Goal: Task Accomplishment & Management: Manage account settings

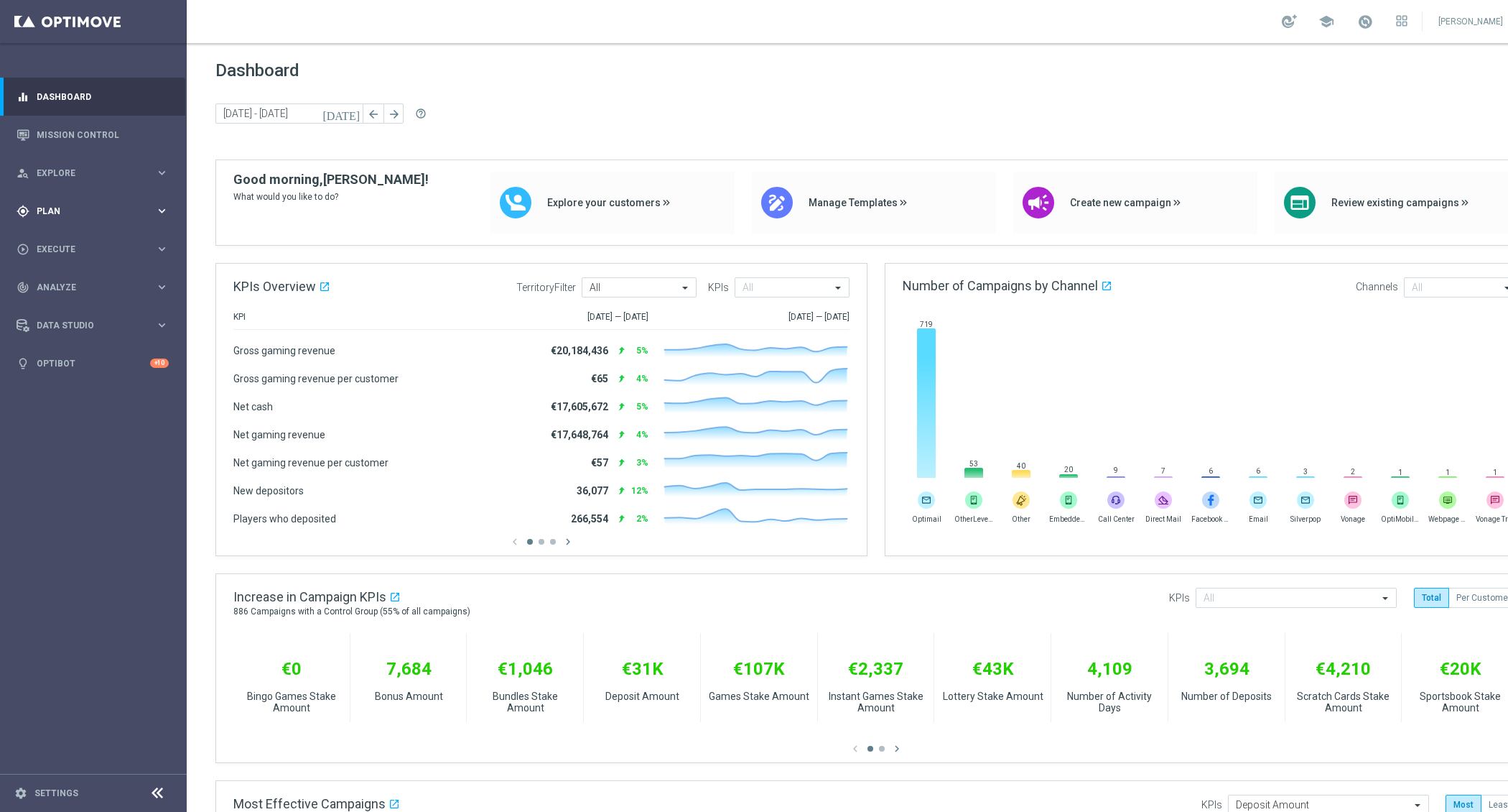
click at [153, 198] on div "gps_fixed Plan keyboard_arrow_right" at bounding box center [93, 210] width 185 height 38
click at [87, 283] on span "Templates" at bounding box center [90, 283] width 103 height 9
drag, startPoint x: 57, startPoint y: 308, endPoint x: 66, endPoint y: 308, distance: 9.0
click at [58, 308] on link "Optimail" at bounding box center [97, 305] width 105 height 12
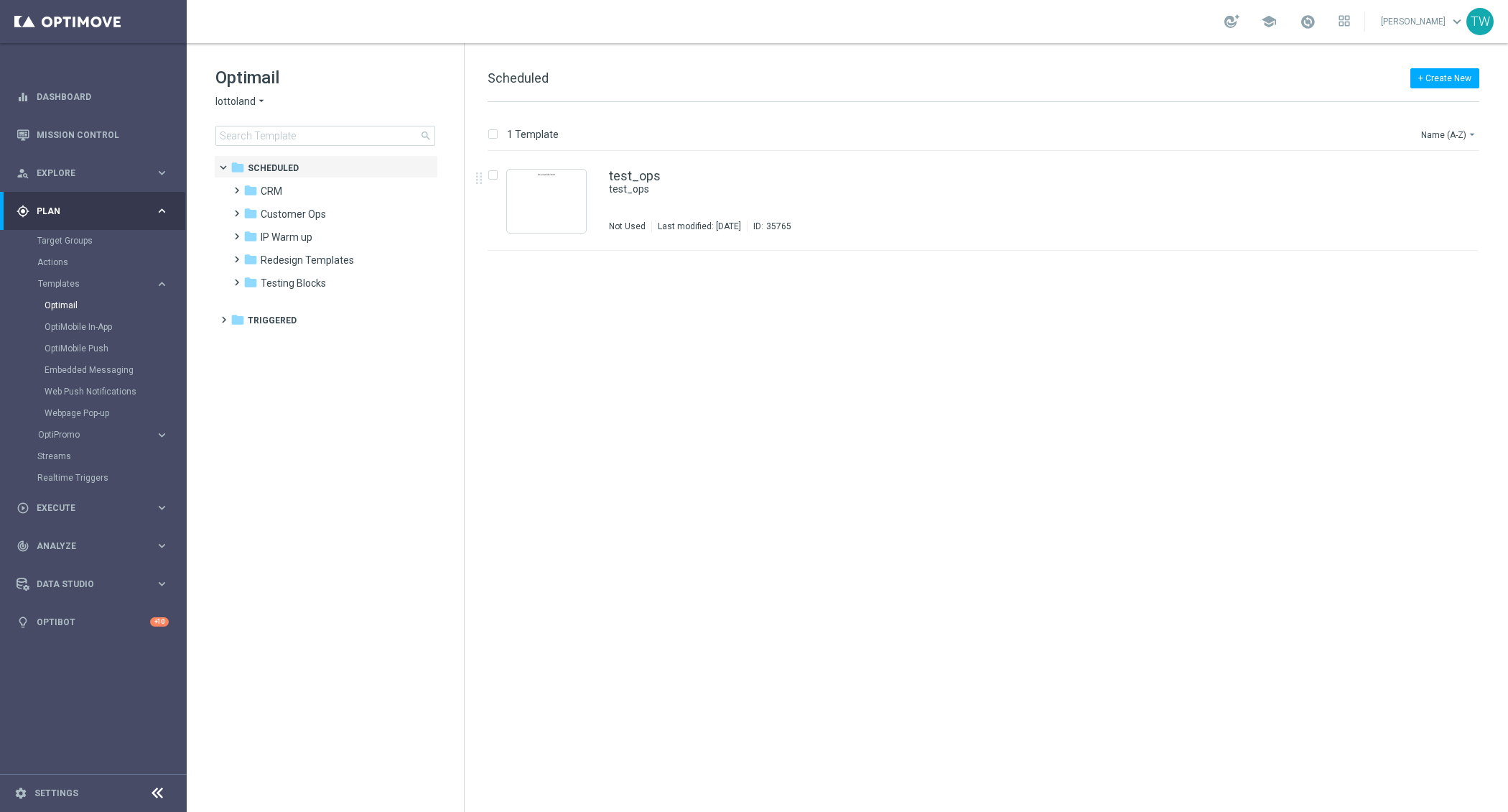
click at [246, 103] on span "lottoland" at bounding box center [236, 102] width 40 height 14
click at [262, 135] on div "KenoGO" at bounding box center [270, 135] width 107 height 17
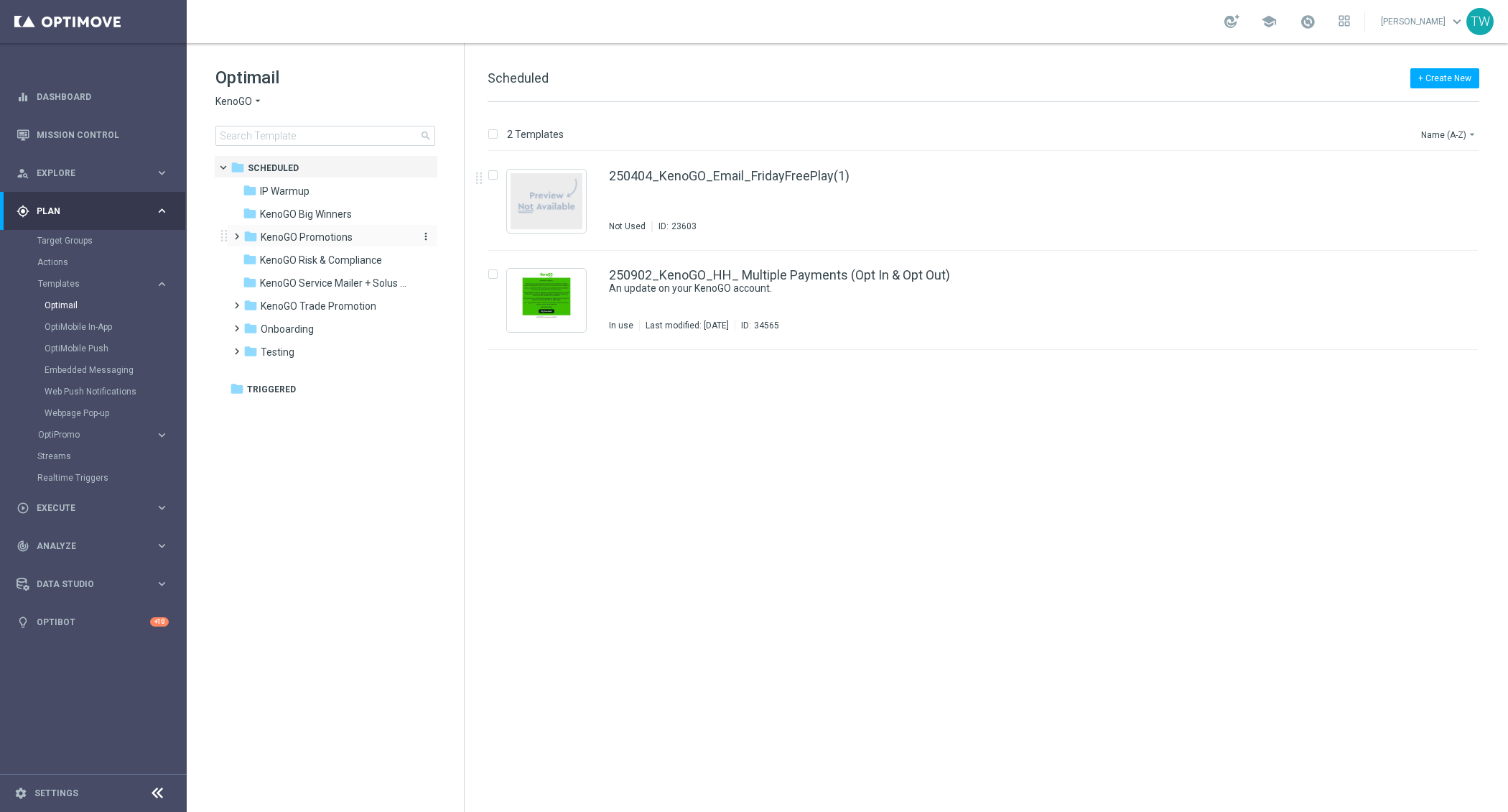
click at [344, 235] on span "KenoGO Promotions" at bounding box center [307, 237] width 92 height 13
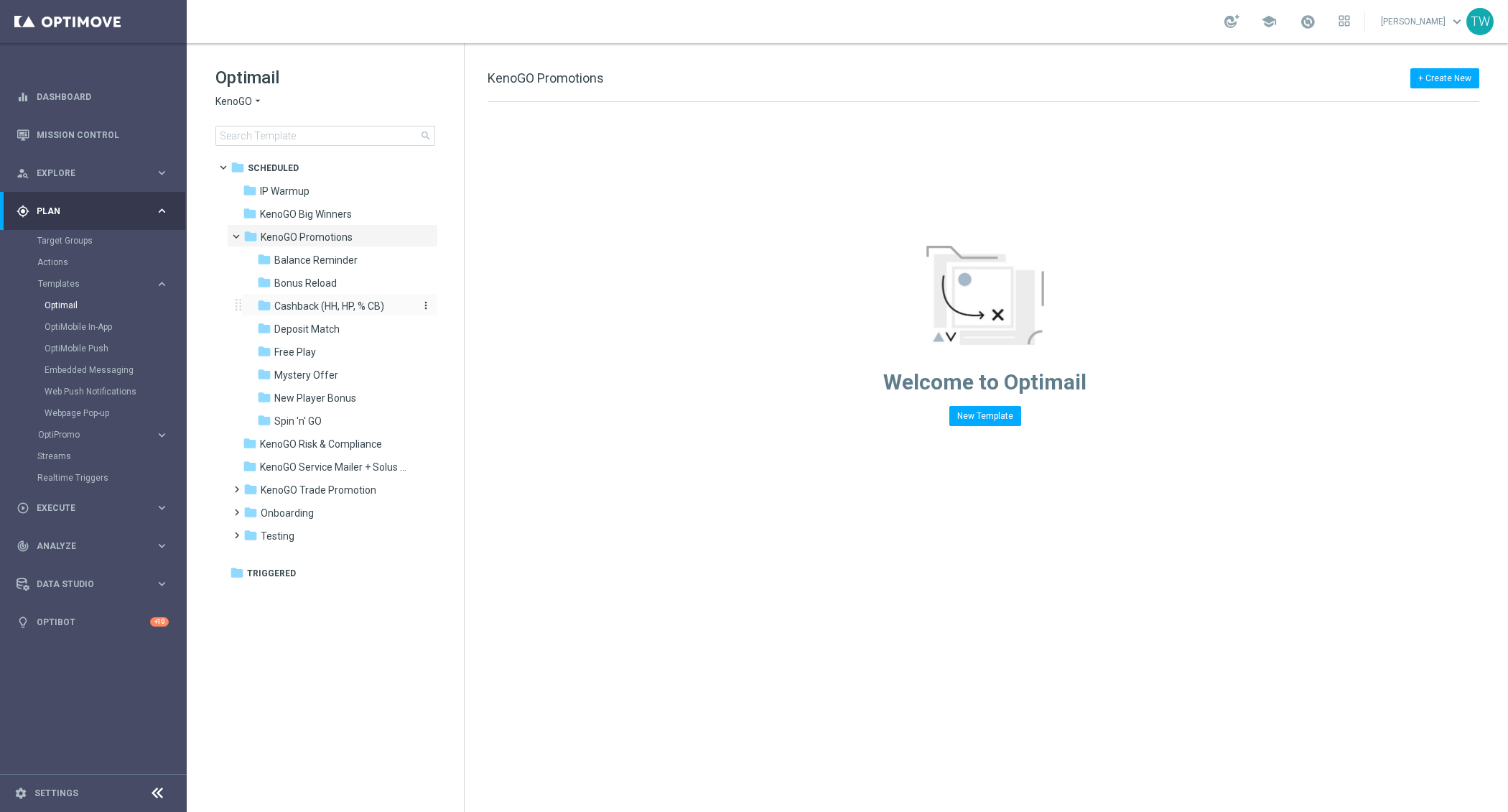
click at [385, 301] on span "Cashback (HH, HP, % CB)" at bounding box center [329, 306] width 110 height 13
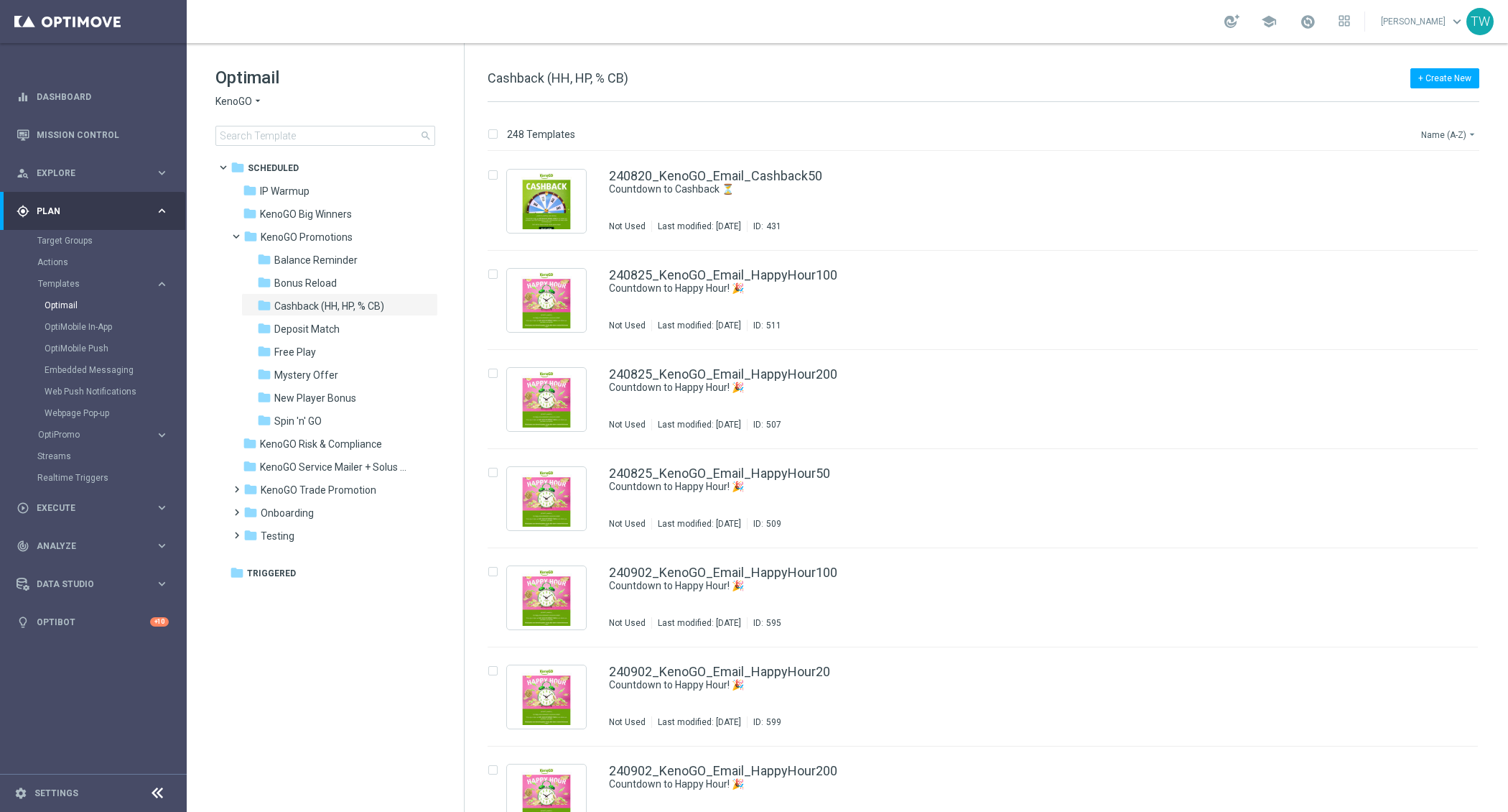
click at [1452, 129] on button "Name (A-Z) arrow_drop_down" at bounding box center [1450, 134] width 60 height 17
click at [1454, 196] on span "Date Modified (Newest)" at bounding box center [1425, 199] width 97 height 10
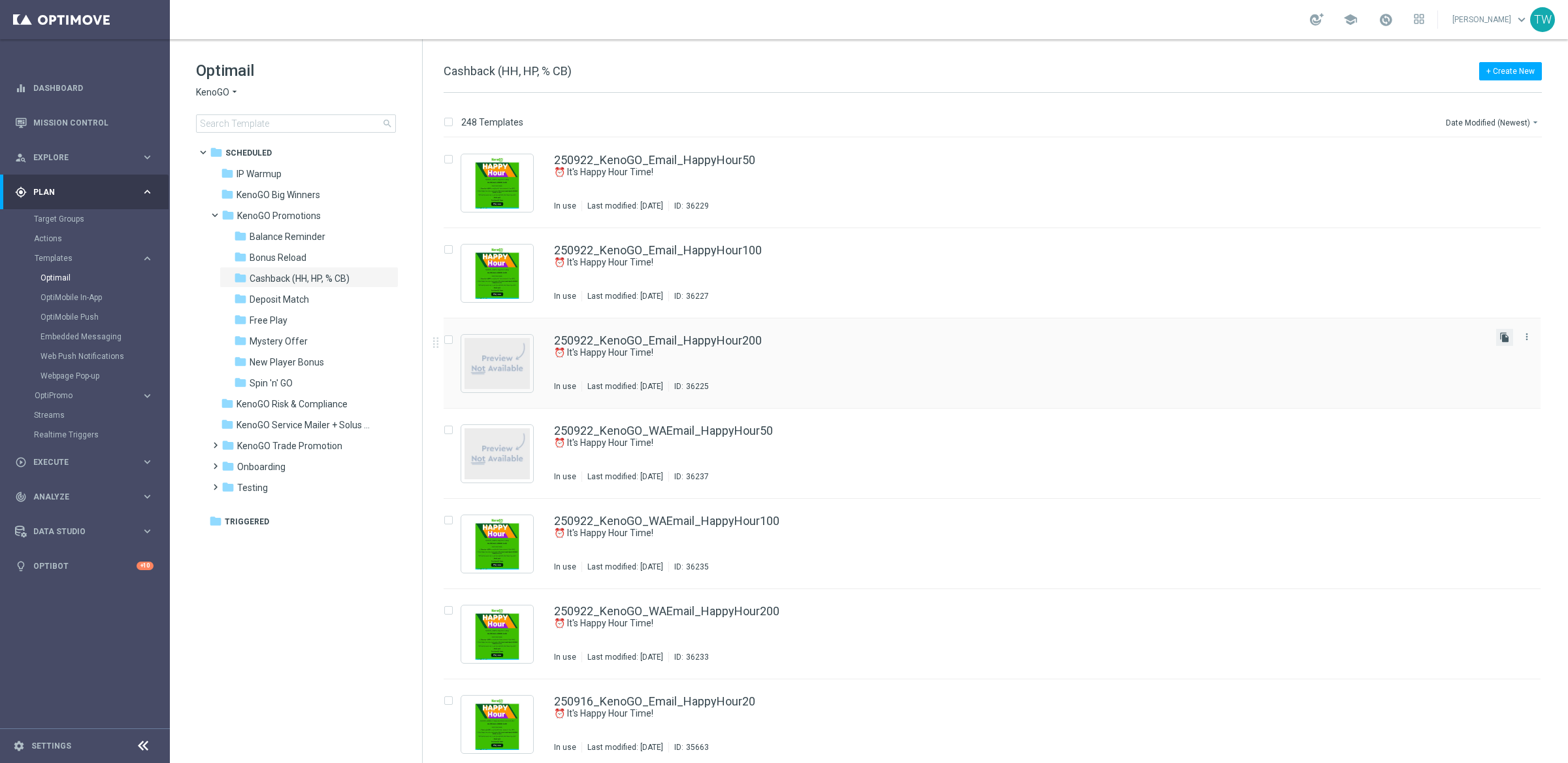
click at [1371, 335] on icon "file_copy" at bounding box center [1504, 337] width 11 height 11
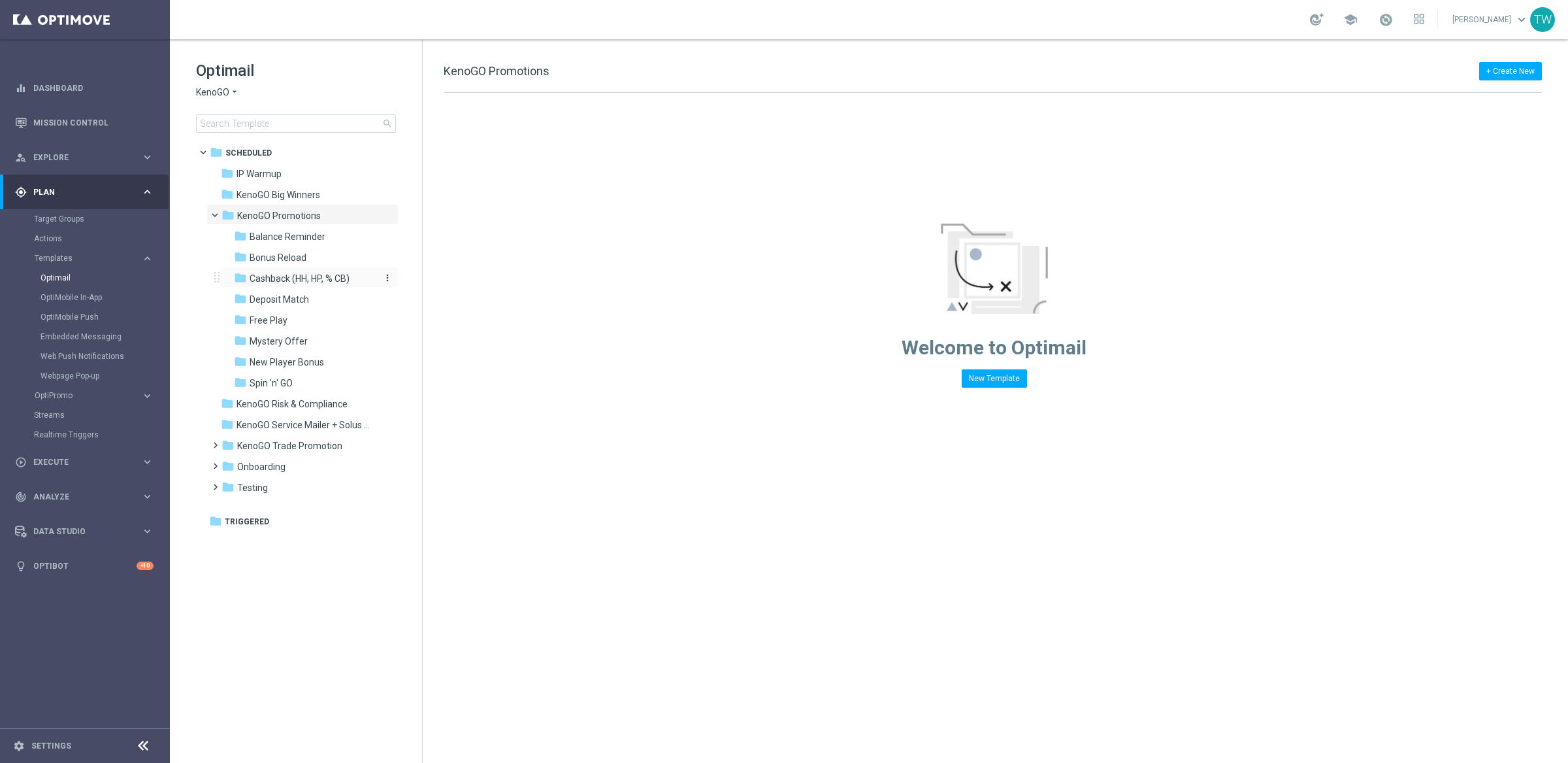
click at [271, 274] on span "Cashback (HH, HP, % CB)" at bounding box center [299, 278] width 100 height 12
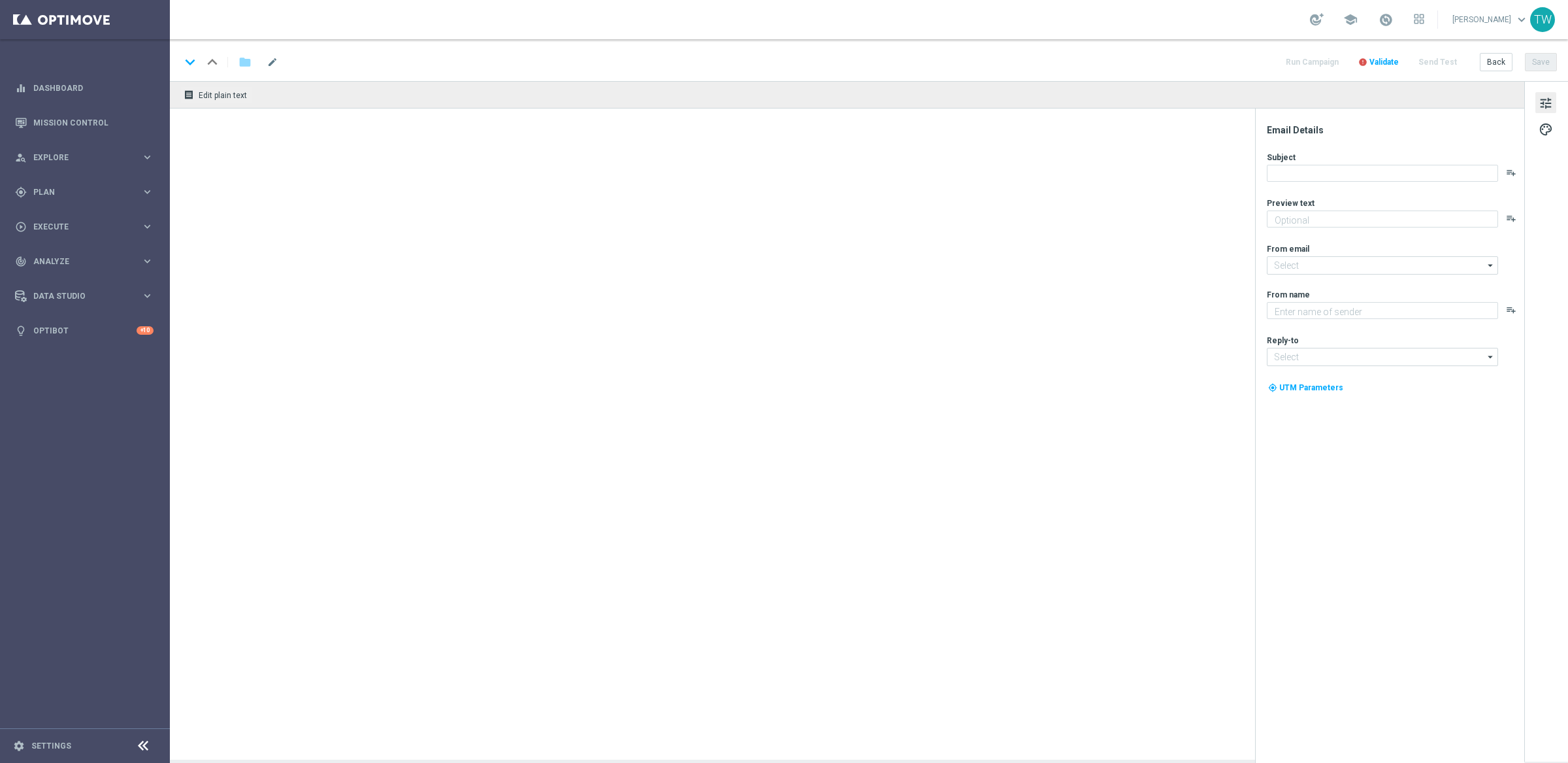
type input "250922_KenoGO_Email_HappyHour200(1)"
type textarea "Get 50% back in BONUS CASH!"
type textarea "KenoGO"
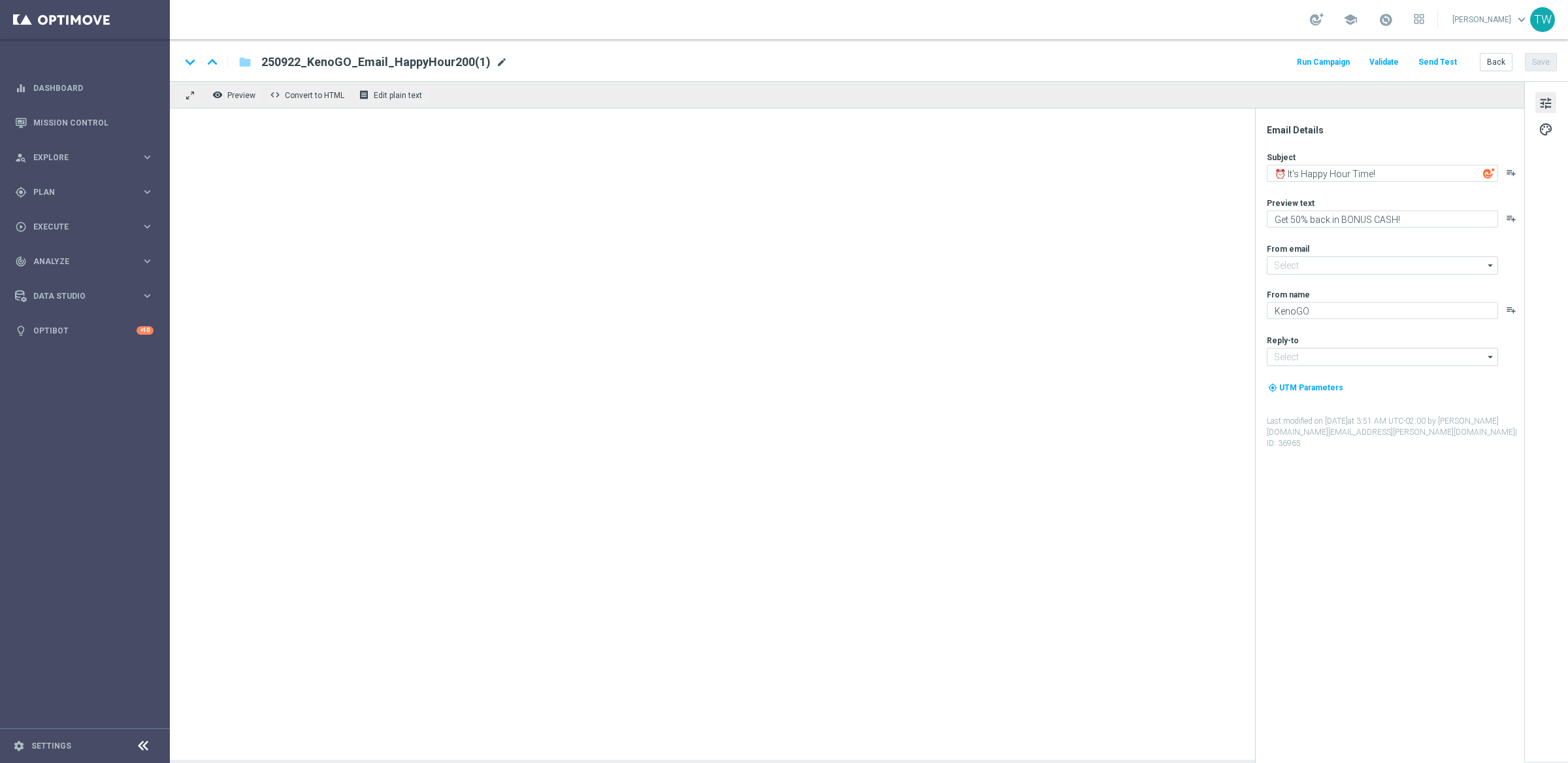
type input "[EMAIL_ADDRESS][DOMAIN_NAME]"
click at [497, 61] on span "mode_edit" at bounding box center [501, 62] width 12 height 12
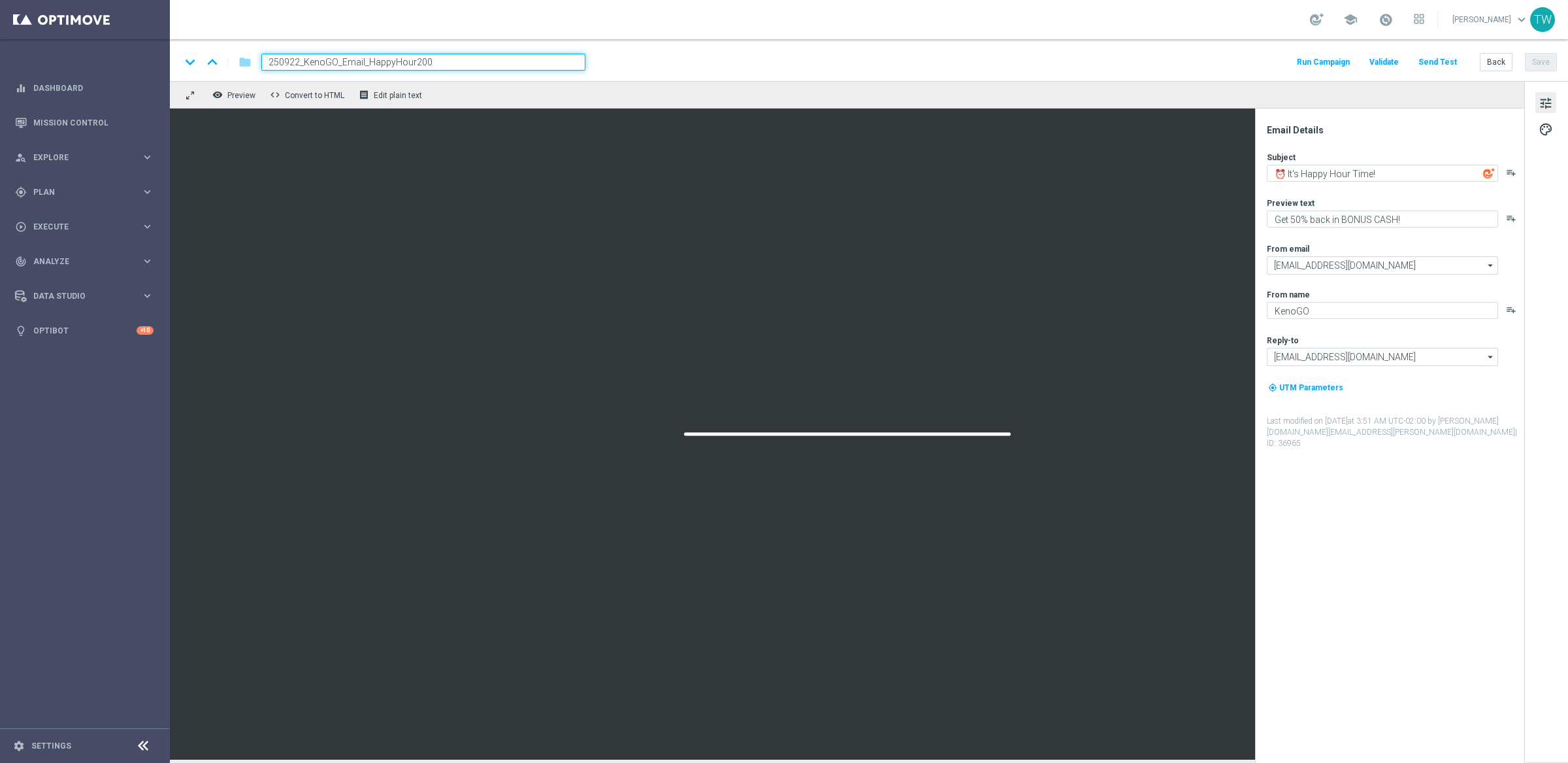
drag, startPoint x: 299, startPoint y: 59, endPoint x: 280, endPoint y: 62, distance: 19.2
click at [280, 62] on input "250922_KenoGO_Email_HappyHour200" at bounding box center [424, 62] width 324 height 17
click at [494, 60] on input "251001_KenoGO_Email_HappyHour200" at bounding box center [424, 62] width 324 height 17
type input "251001_KenoGO_Email_HappyHour200"
click at [494, 60] on input "251001_KenoGO_Email_HappyHour200" at bounding box center [424, 62] width 324 height 17
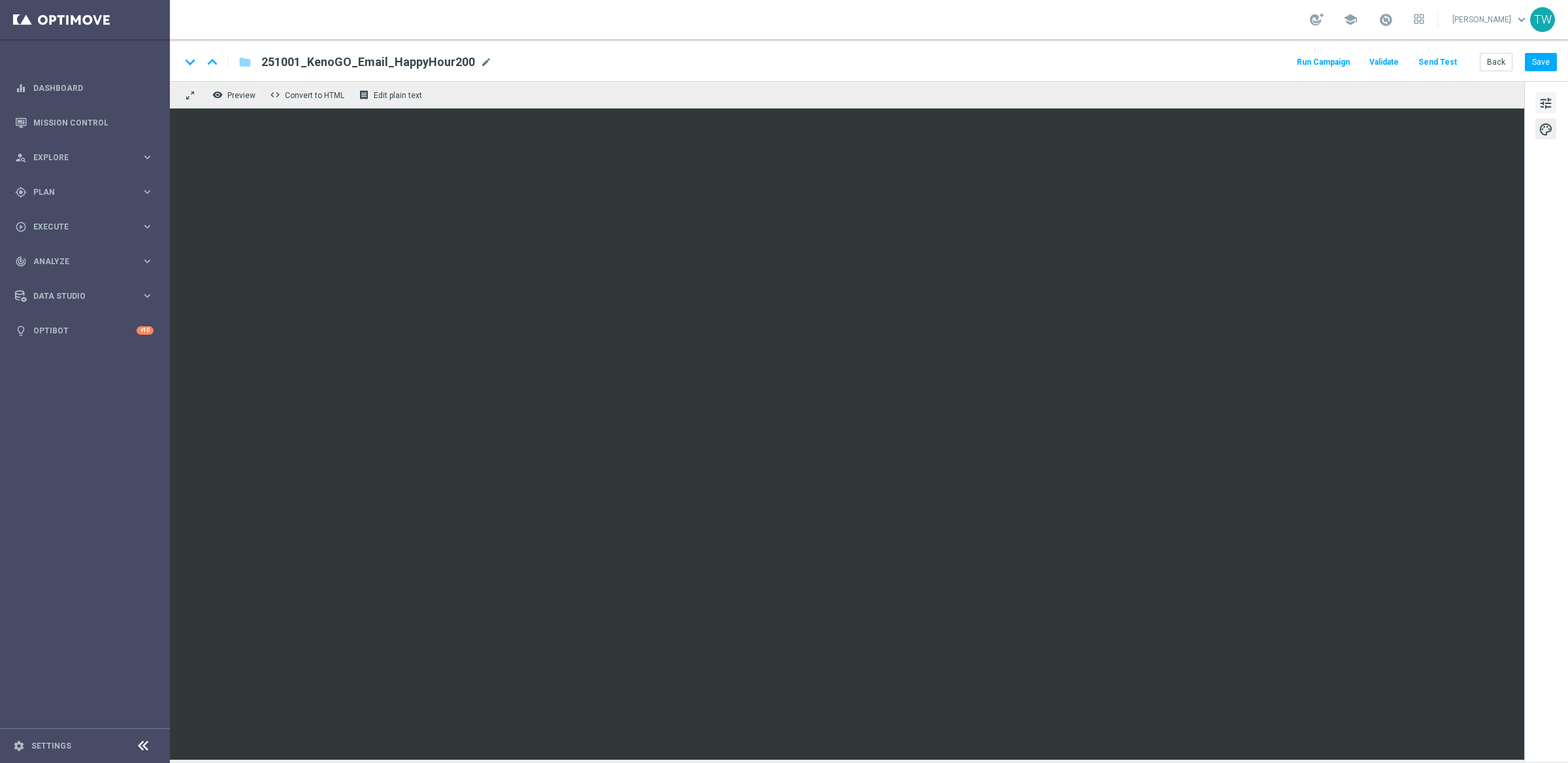
click at [1553, 103] on button "tune" at bounding box center [1546, 103] width 21 height 21
click at [1540, 97] on span "tune" at bounding box center [1546, 103] width 14 height 17
click at [1543, 105] on span "tune" at bounding box center [1546, 103] width 14 height 17
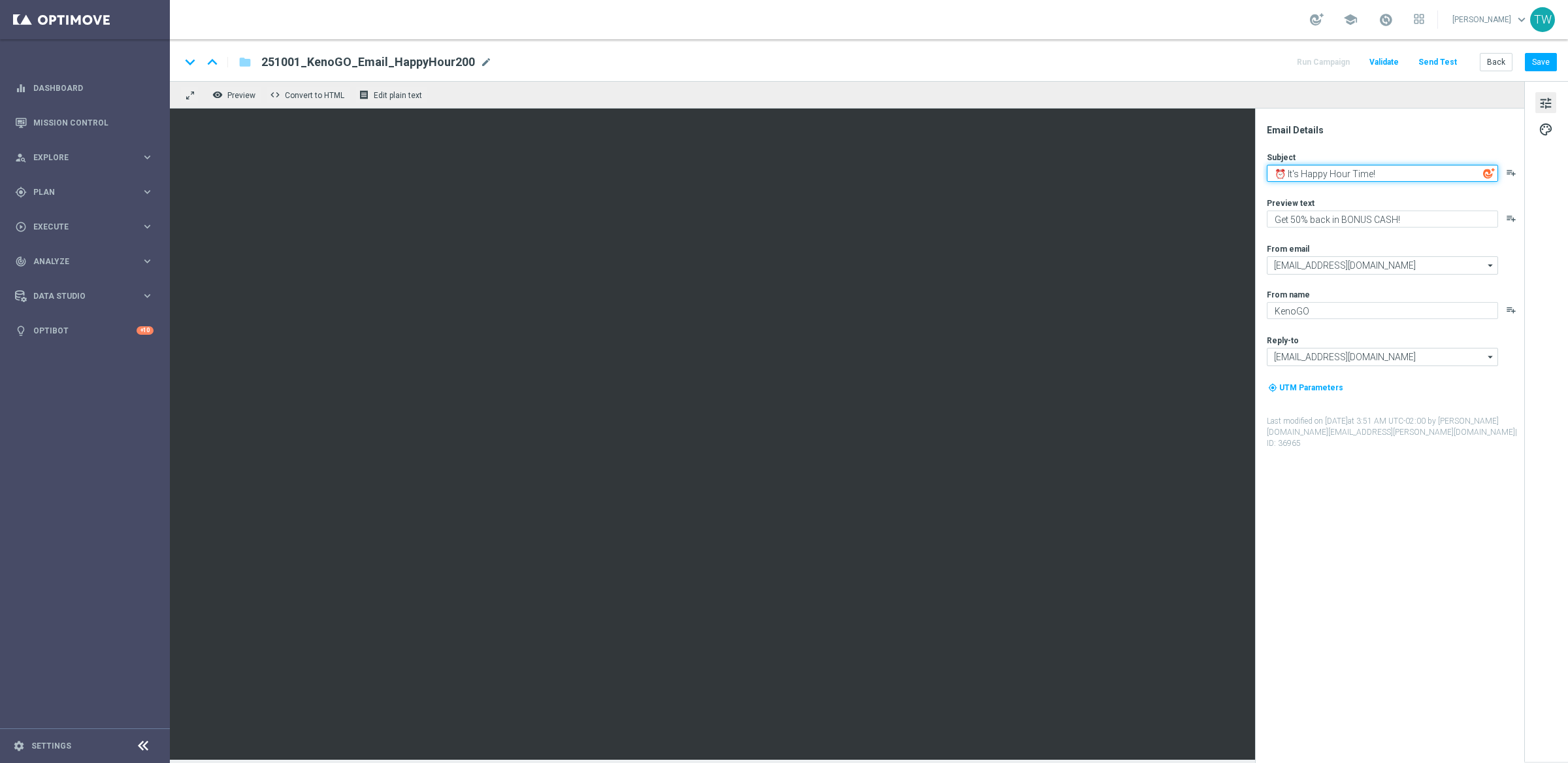
paste textarea "Your Happy Hour Adventure Awaits!"
type textarea "Your Happy Hour Adventure Awaits! 🌟"
click at [1538, 63] on button "Save" at bounding box center [1540, 62] width 32 height 18
click at [1481, 63] on button "Back" at bounding box center [1496, 62] width 33 height 18
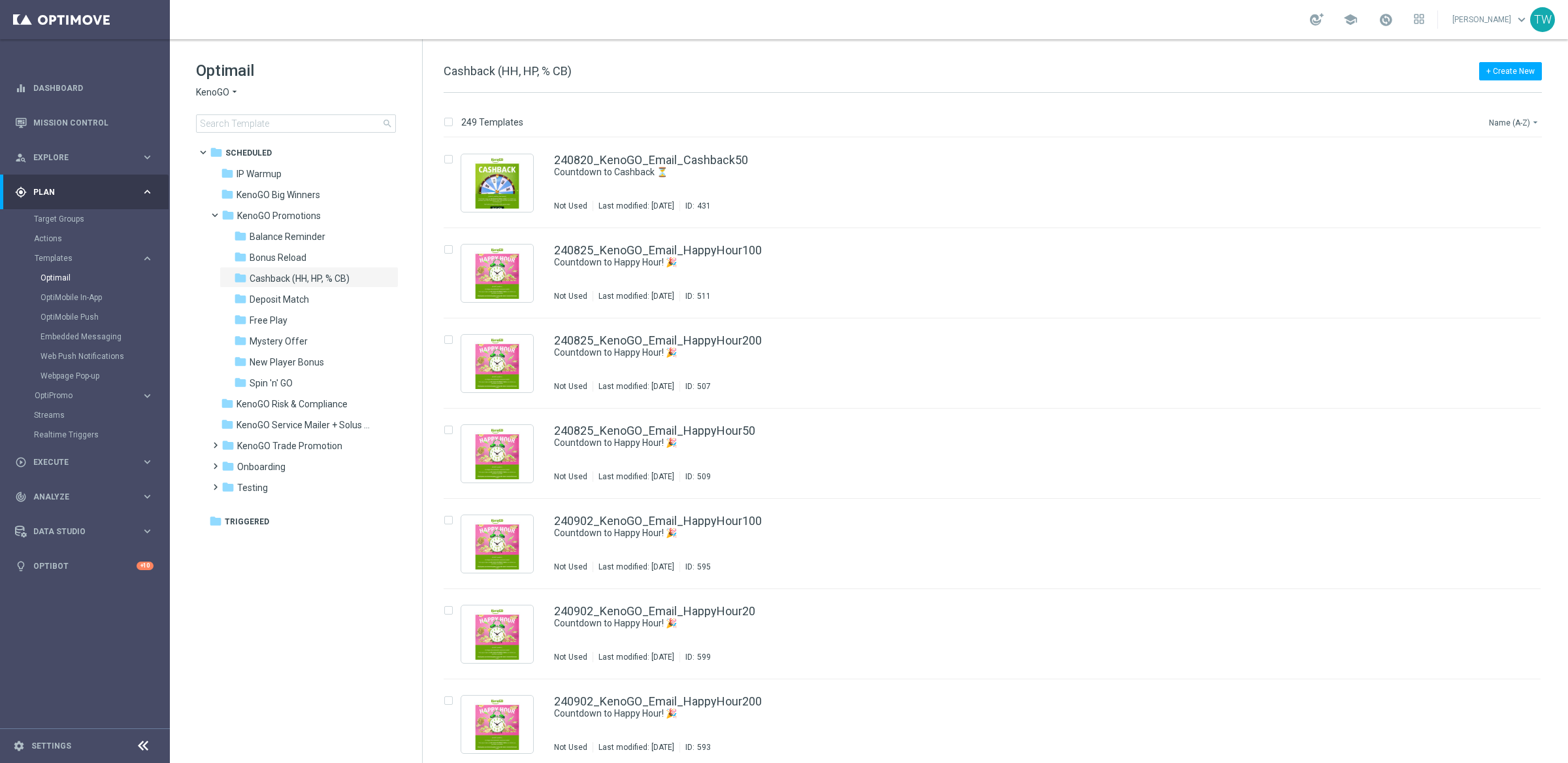
click at [1512, 116] on button "Name (A-Z) arrow_drop_down" at bounding box center [1515, 122] width 55 height 16
click at [1509, 185] on span "Date Modified (Newest)" at bounding box center [1492, 181] width 88 height 9
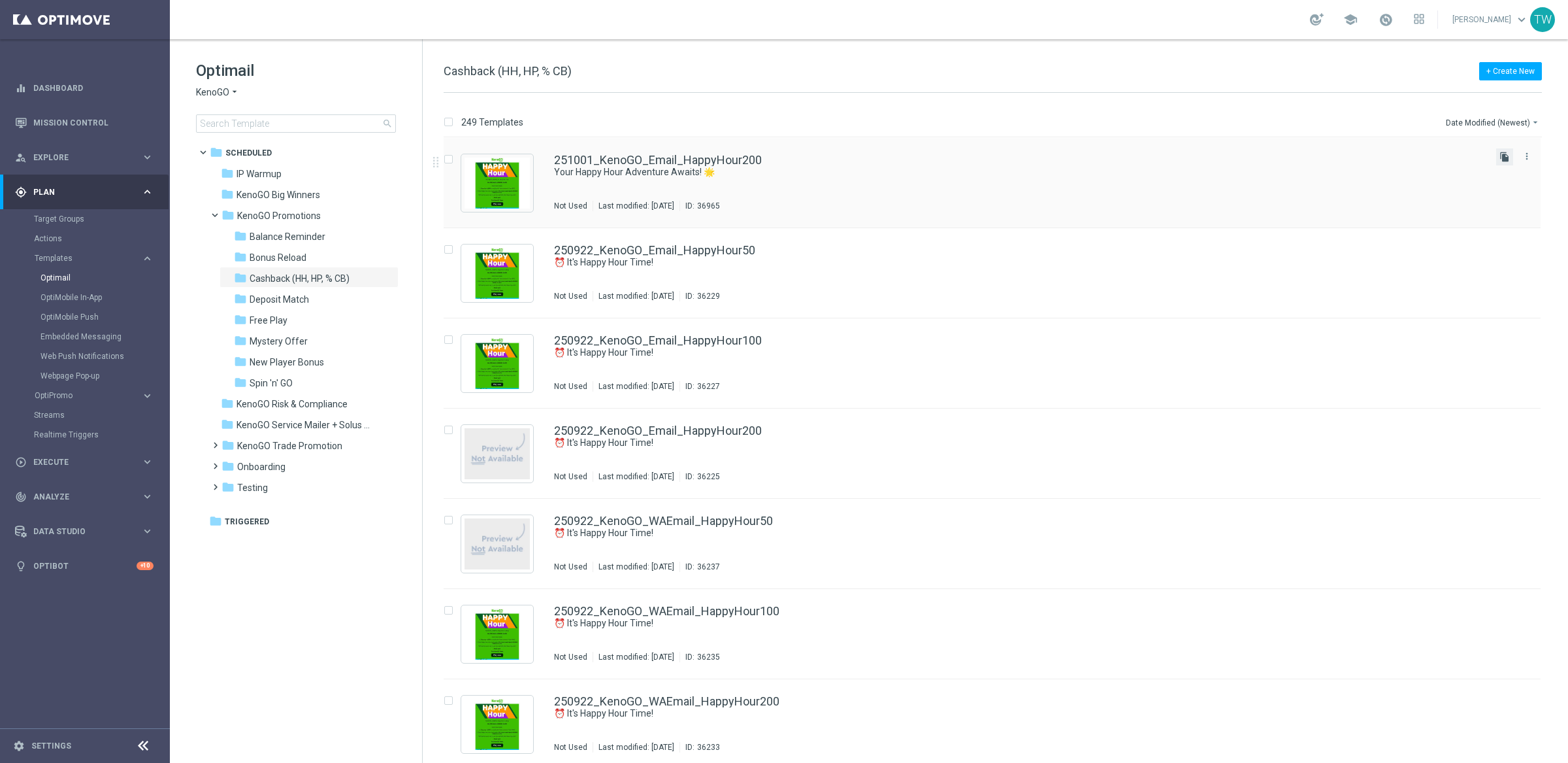
click at [1502, 153] on icon "file_copy" at bounding box center [1504, 157] width 11 height 11
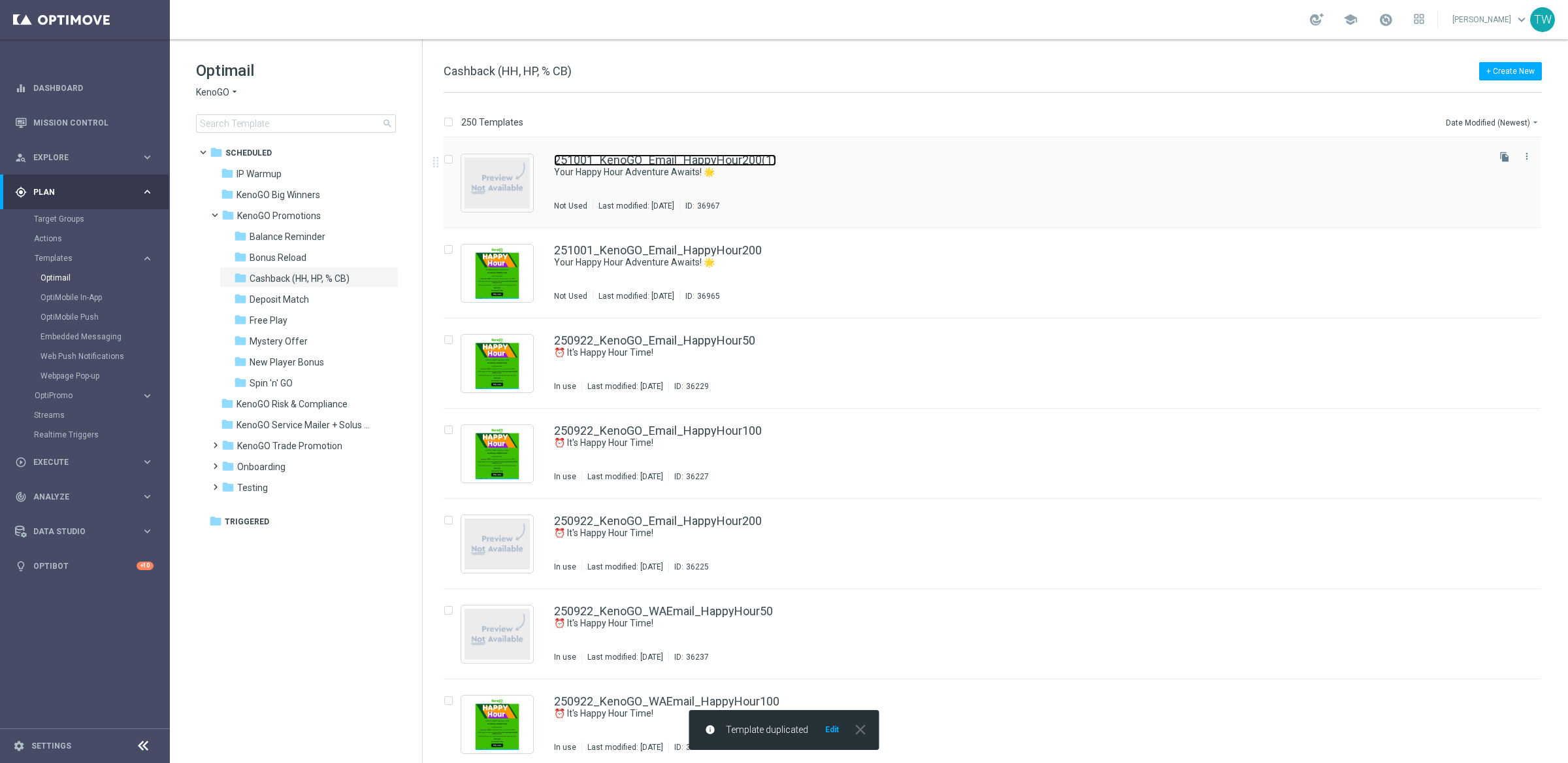
click at [671, 161] on link "251001_KenoGO_Email_HappyHour200(1)" at bounding box center [665, 160] width 222 height 12
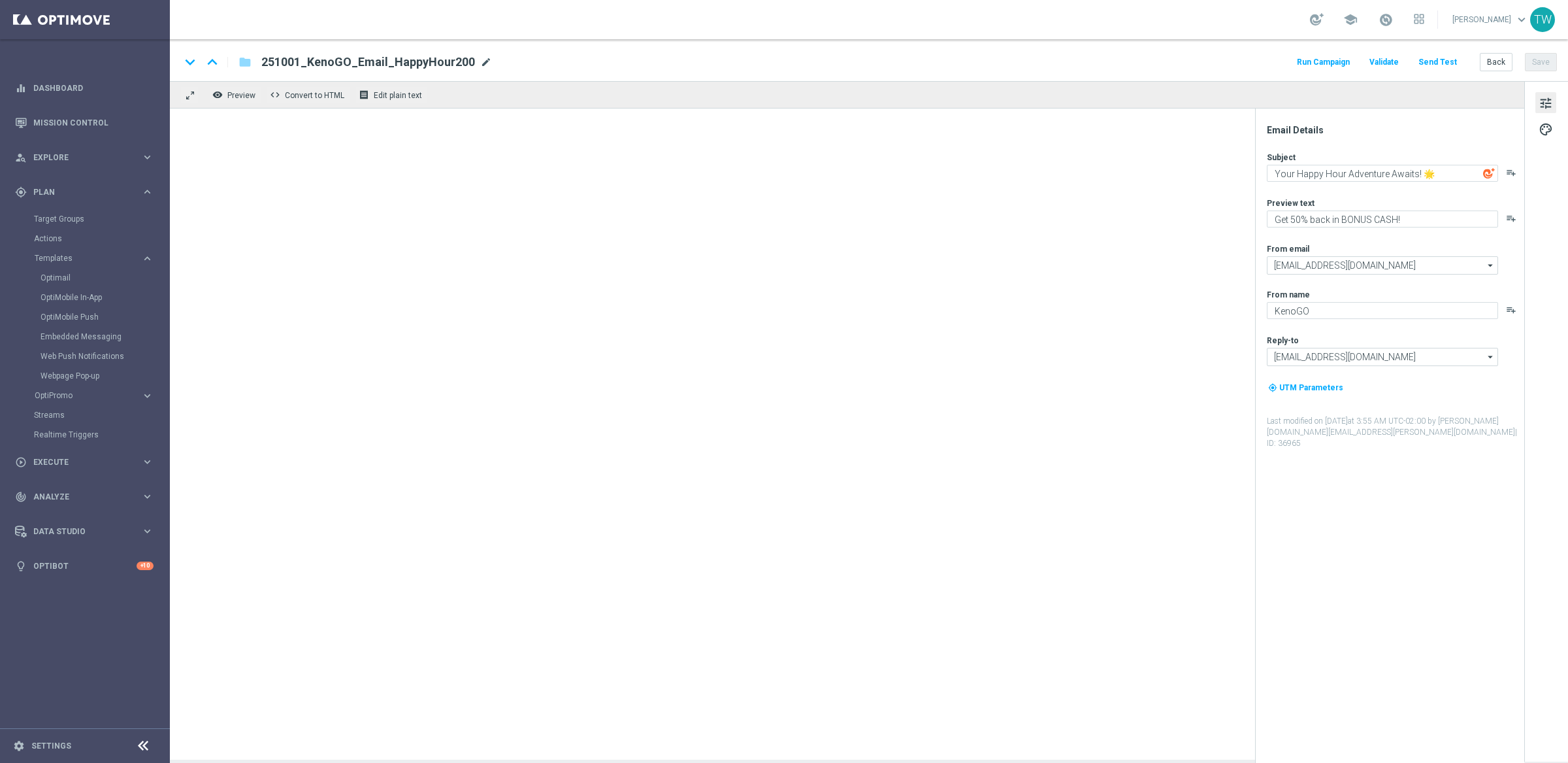
click at [480, 60] on span "mode_edit" at bounding box center [486, 62] width 12 height 12
drag, startPoint x: 412, startPoint y: 62, endPoint x: 487, endPoint y: 62, distance: 75.0
click at [487, 62] on input "251001_KenoGO_Email_HappyHour200(1)" at bounding box center [424, 62] width 324 height 17
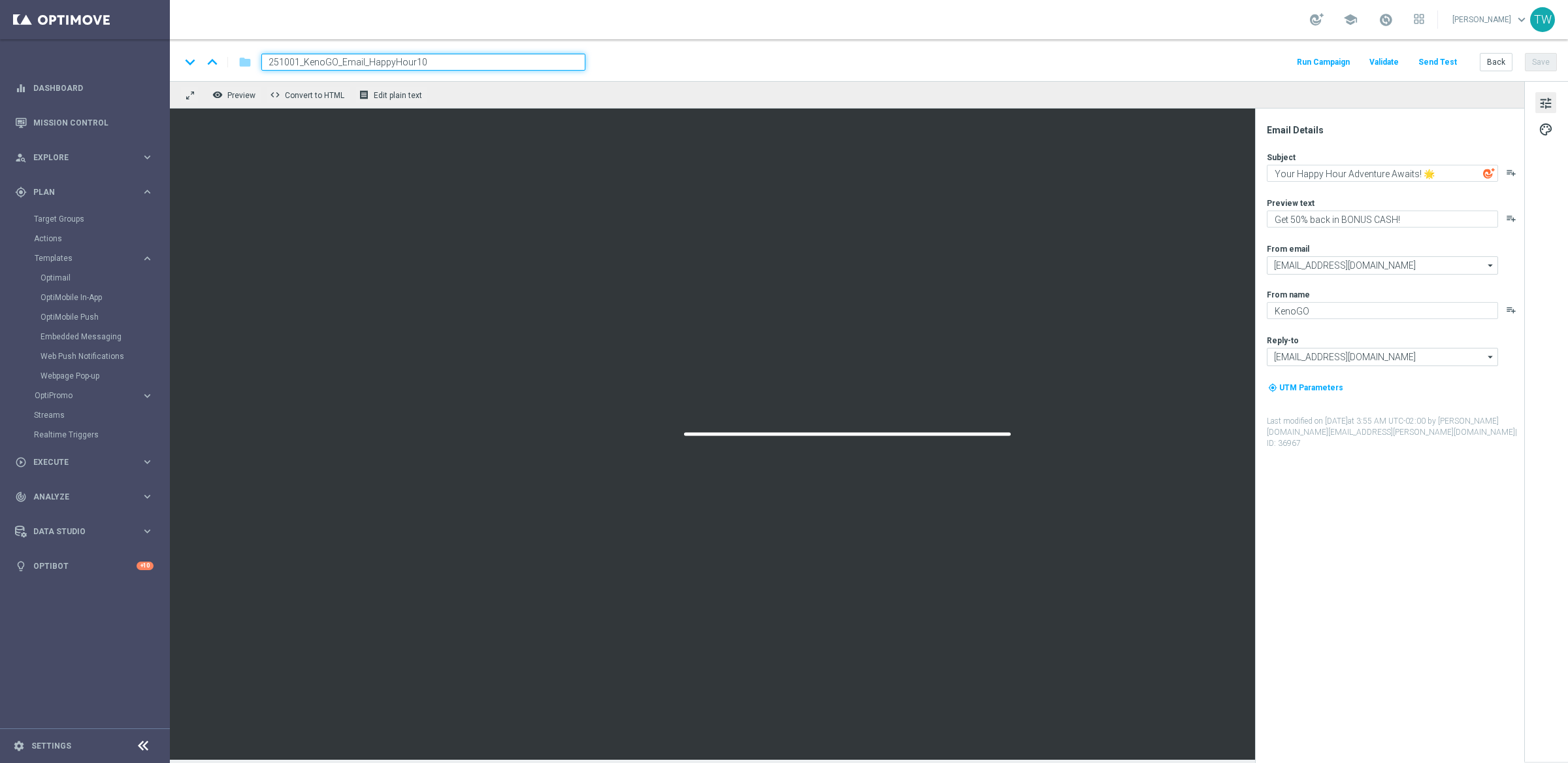
type input "251001_KenoGO_Email_HappyHour100"
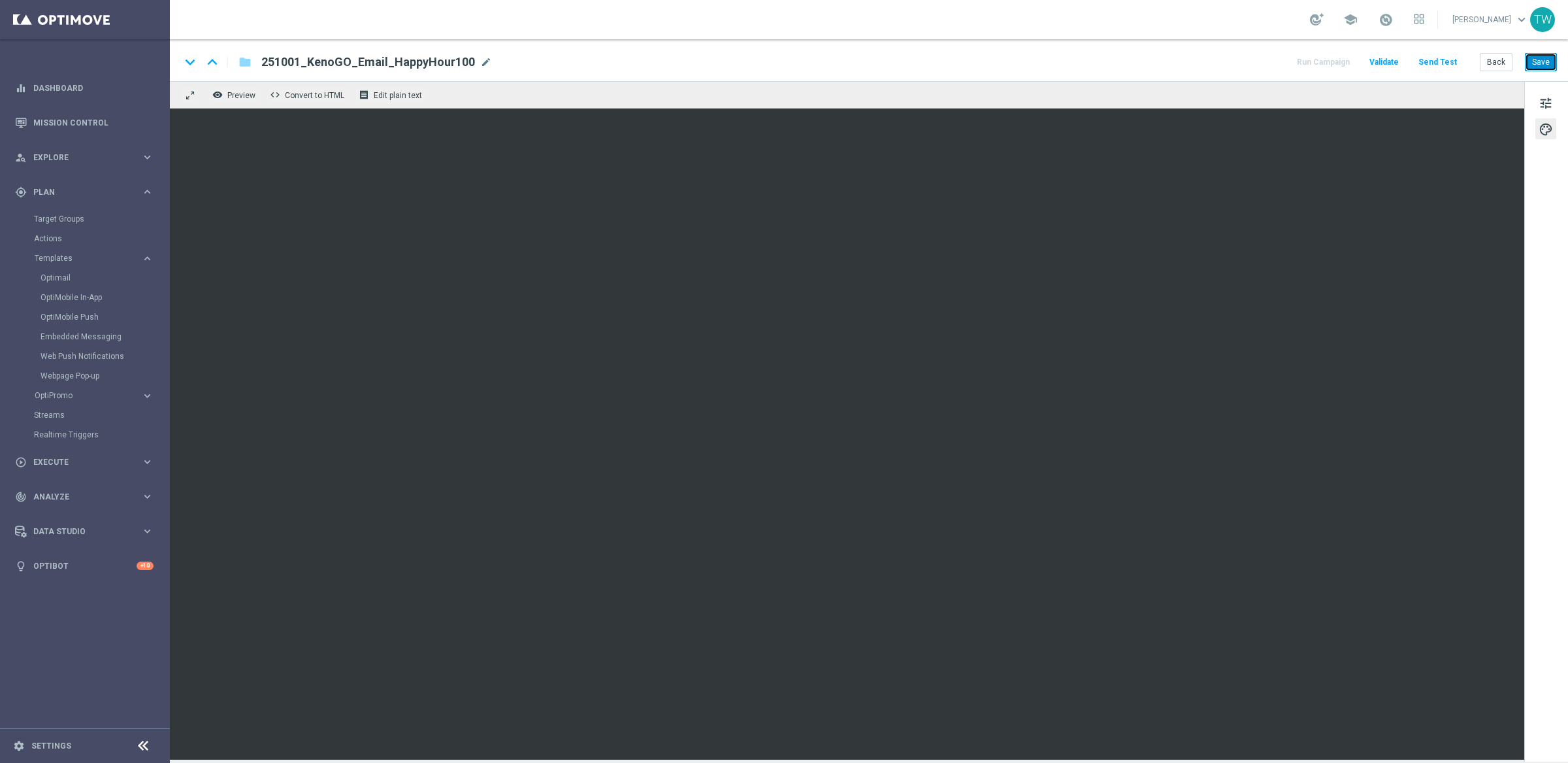
click at [1542, 62] on button "Save" at bounding box center [1540, 62] width 32 height 18
click at [1498, 60] on button "Back" at bounding box center [1496, 62] width 33 height 18
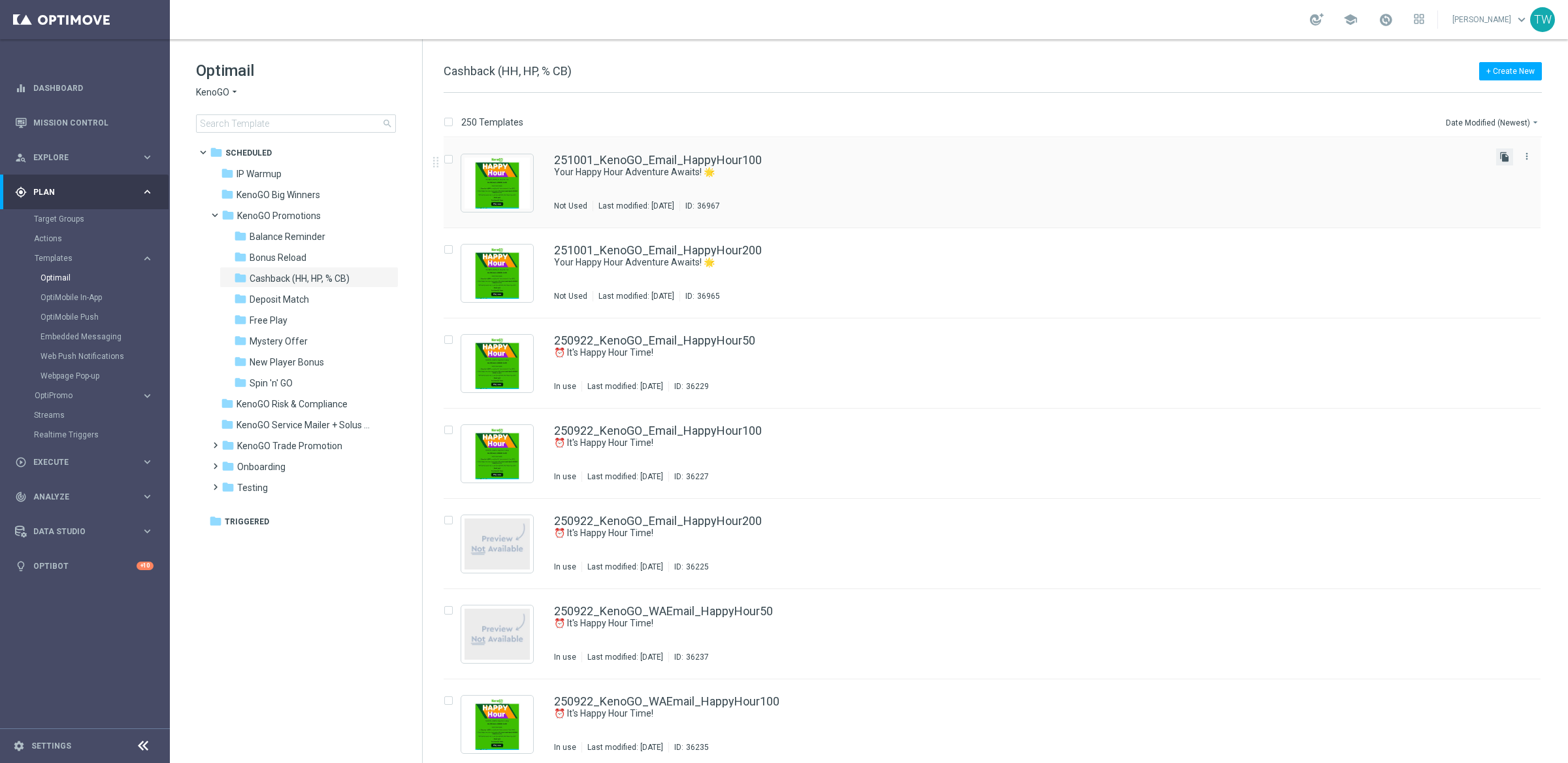
click at [1499, 156] on icon "file_copy" at bounding box center [1504, 157] width 11 height 11
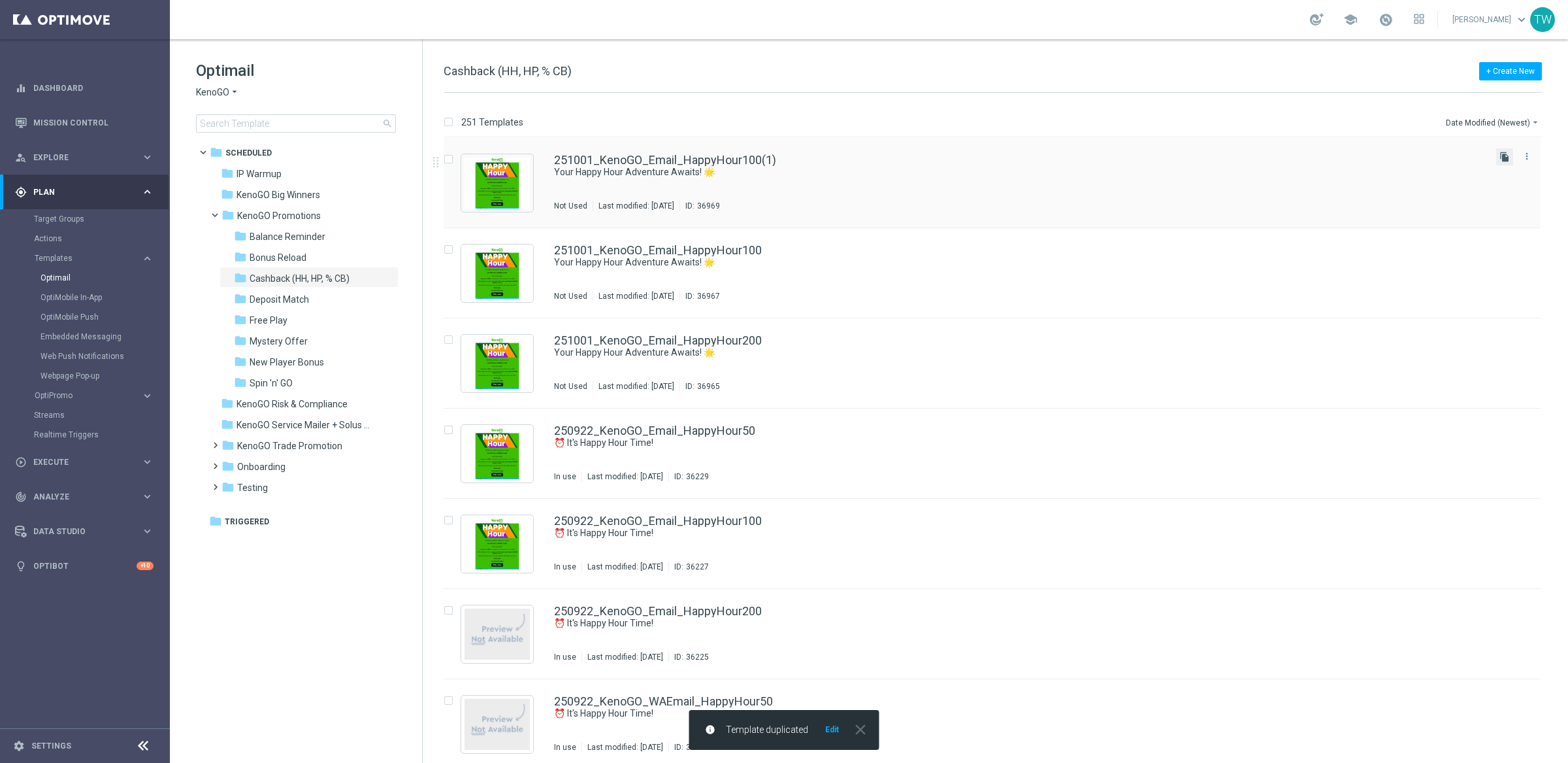
click at [1503, 156] on icon "file_copy" at bounding box center [1504, 157] width 11 height 11
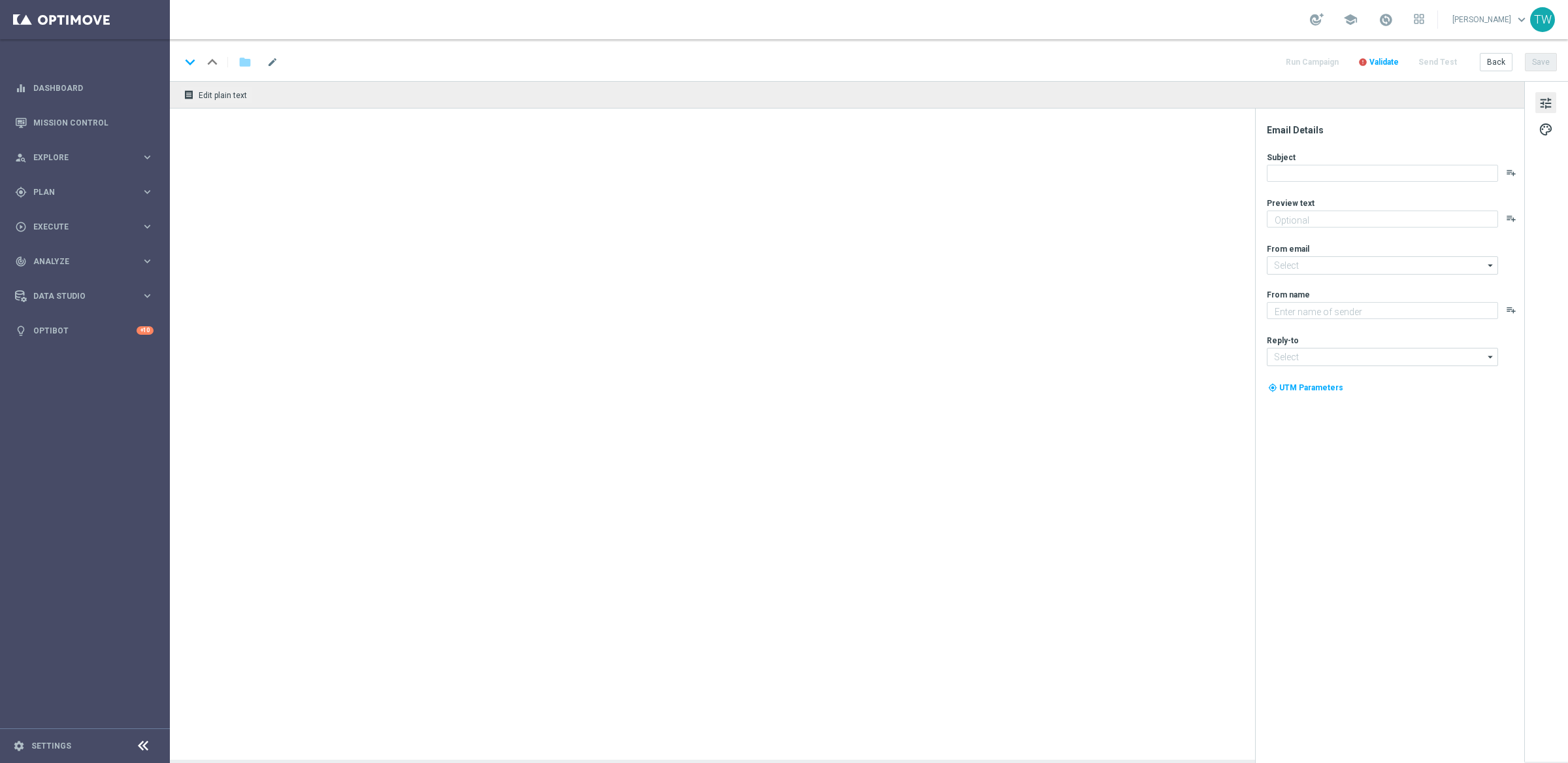
type input "251001_KenoGO_Email_HappyHour100(1)"
type textarea "Get 50% back in BONUS CASH!"
type textarea "KenoGO"
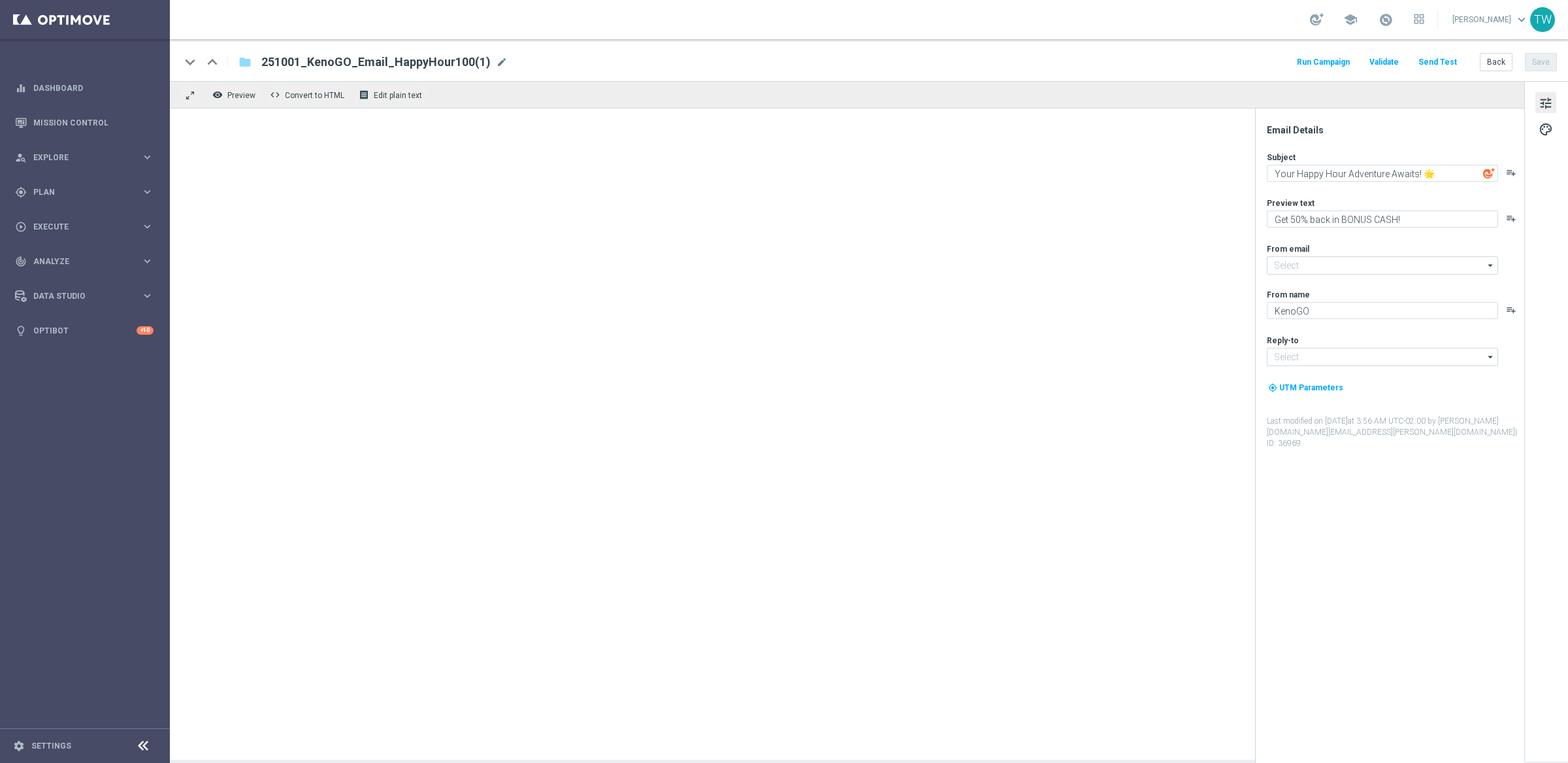
click at [487, 64] on div "251001_KenoGO_Email_HappyHour100(1) mode_edit" at bounding box center [385, 62] width 246 height 17
type input "[EMAIL_ADDRESS][DOMAIN_NAME]"
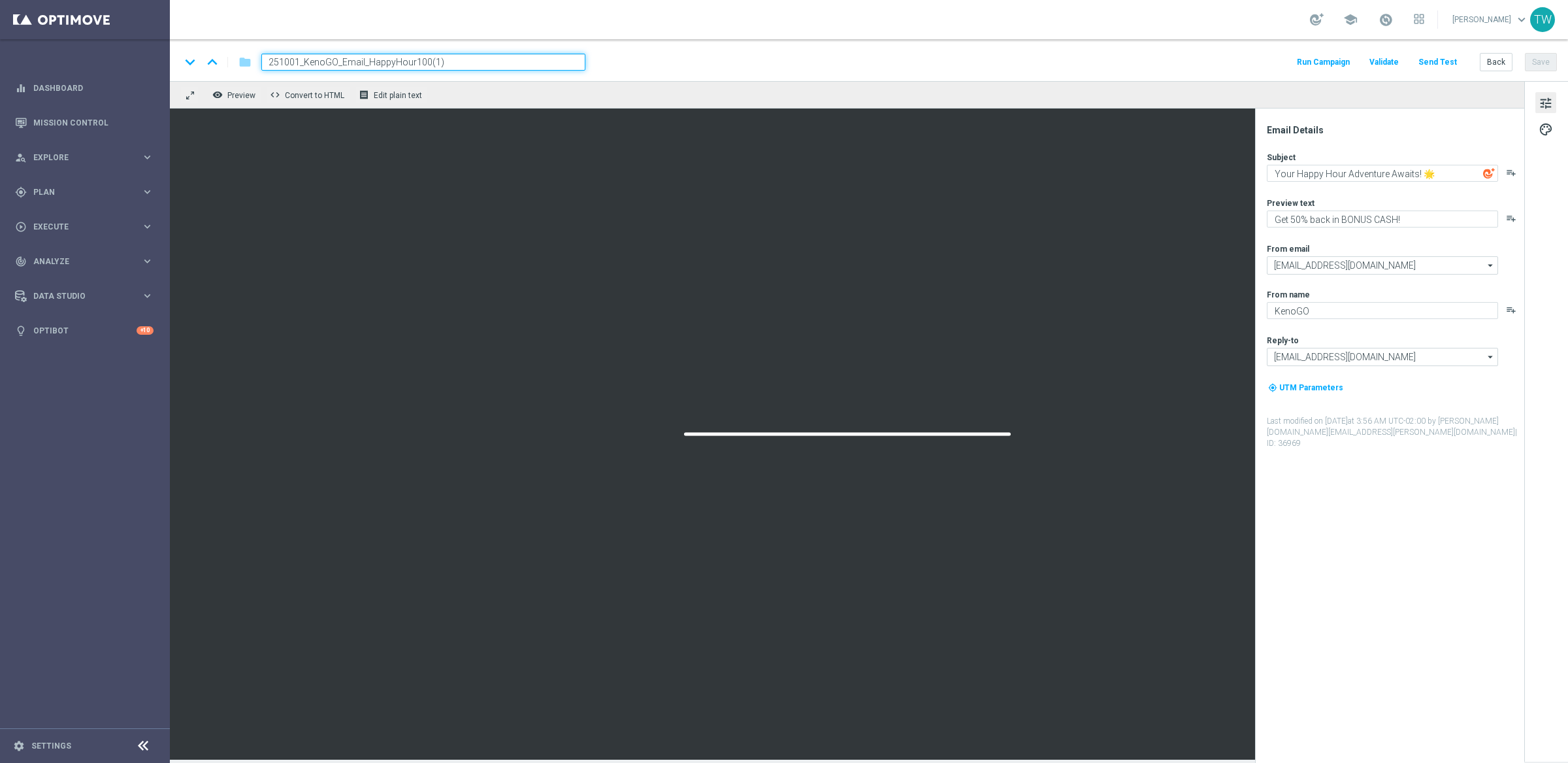
drag, startPoint x: 410, startPoint y: 63, endPoint x: 550, endPoint y: 57, distance: 140.1
click at [545, 62] on input "251001_KenoGO_Email_HappyHour100(1)" at bounding box center [424, 62] width 324 height 17
type input "251001_KenoGO_Email_HappyHour50"
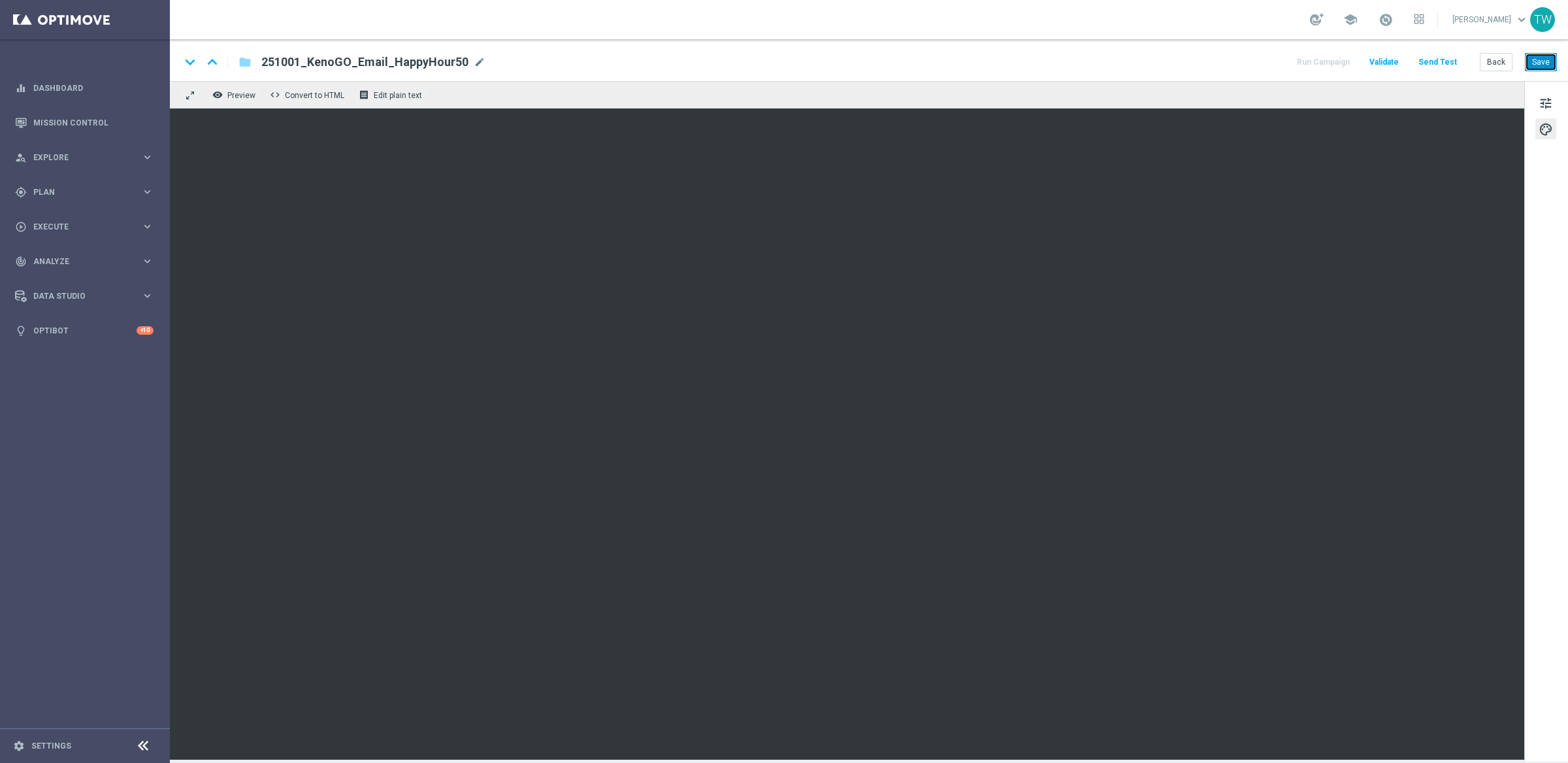
click at [1548, 55] on button "Save" at bounding box center [1540, 62] width 32 height 18
click at [1538, 66] on button "Save" at bounding box center [1540, 62] width 32 height 18
click at [1535, 57] on button "Save" at bounding box center [1540, 62] width 32 height 18
click at [1535, 63] on button "Save" at bounding box center [1540, 62] width 32 height 18
click at [1488, 60] on button "Back" at bounding box center [1496, 62] width 33 height 18
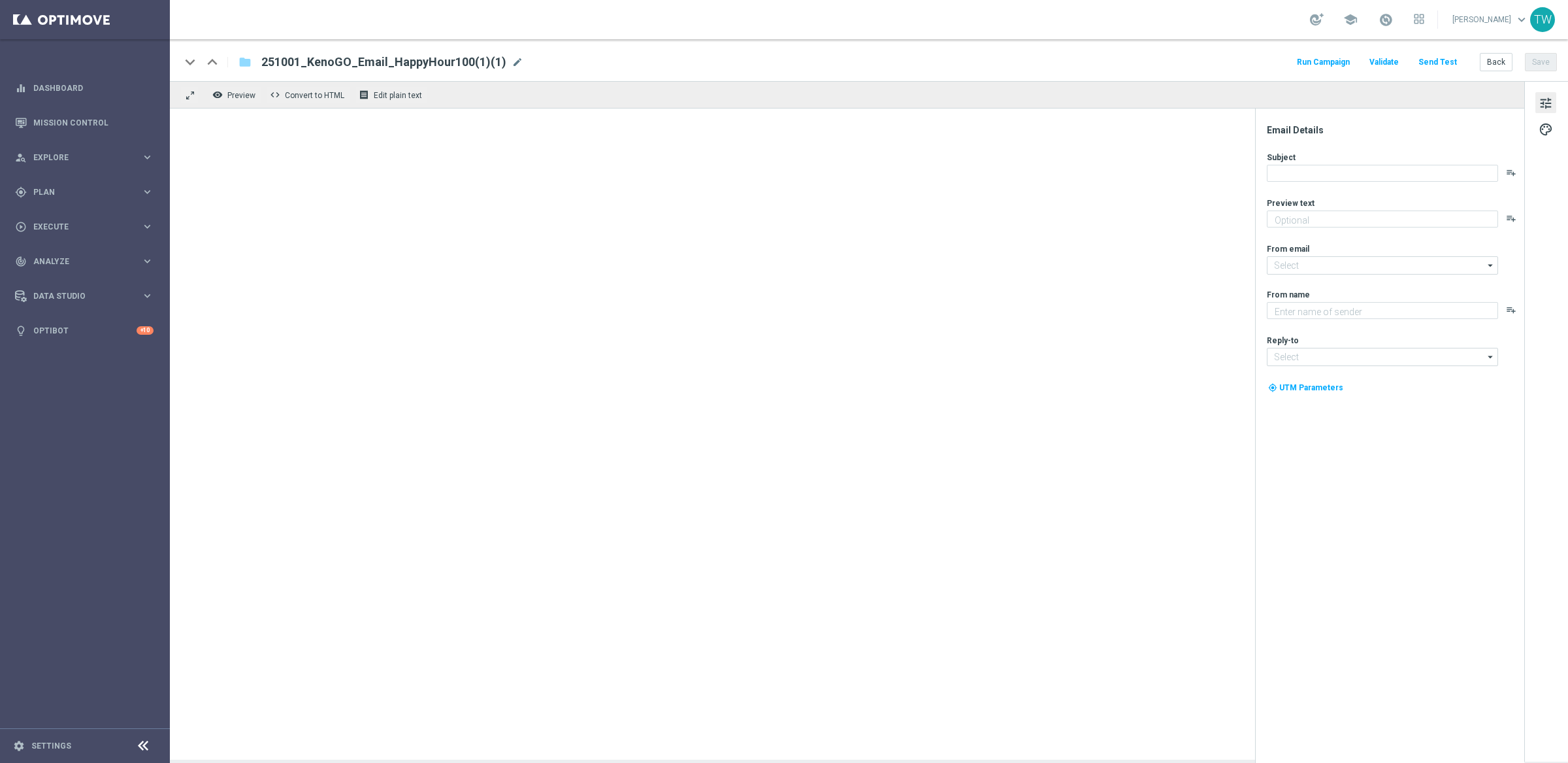
type textarea "Get 50% back in BONUS CASH!"
type input "[EMAIL_ADDRESS][DOMAIN_NAME]"
type textarea "KenoGO"
type input "[EMAIL_ADDRESS][DOMAIN_NAME]"
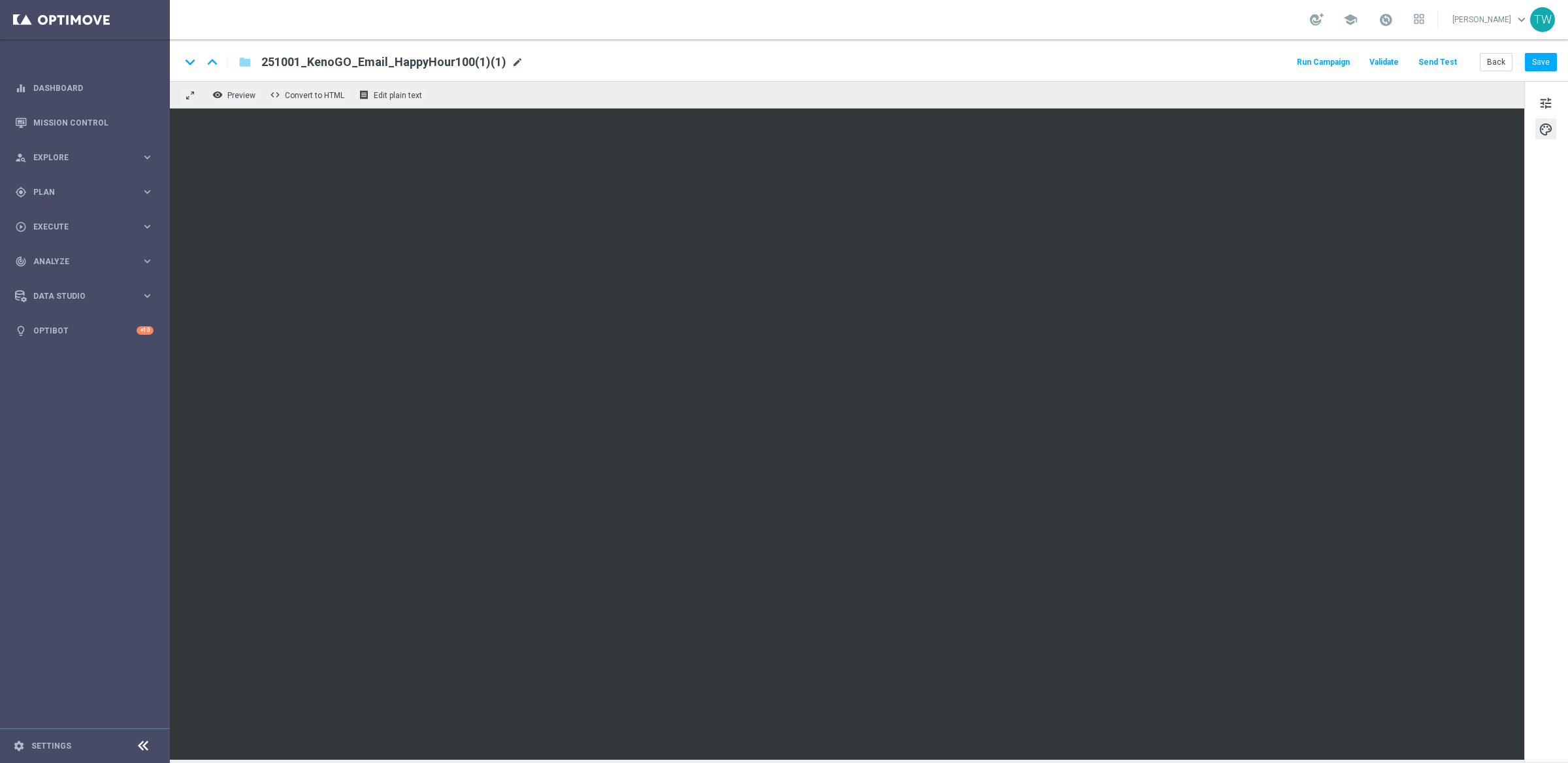
click at [511, 58] on span "mode_edit" at bounding box center [517, 62] width 12 height 12
drag, startPoint x: 411, startPoint y: 62, endPoint x: 529, endPoint y: 62, distance: 118.0
click at [528, 62] on input "251001_KenoGO_Email_HappyHour100(1)(1)" at bounding box center [424, 62] width 324 height 17
type input "251001_KenoGO_Email_HappyHour20"
click at [1536, 66] on button "Save" at bounding box center [1540, 62] width 32 height 18
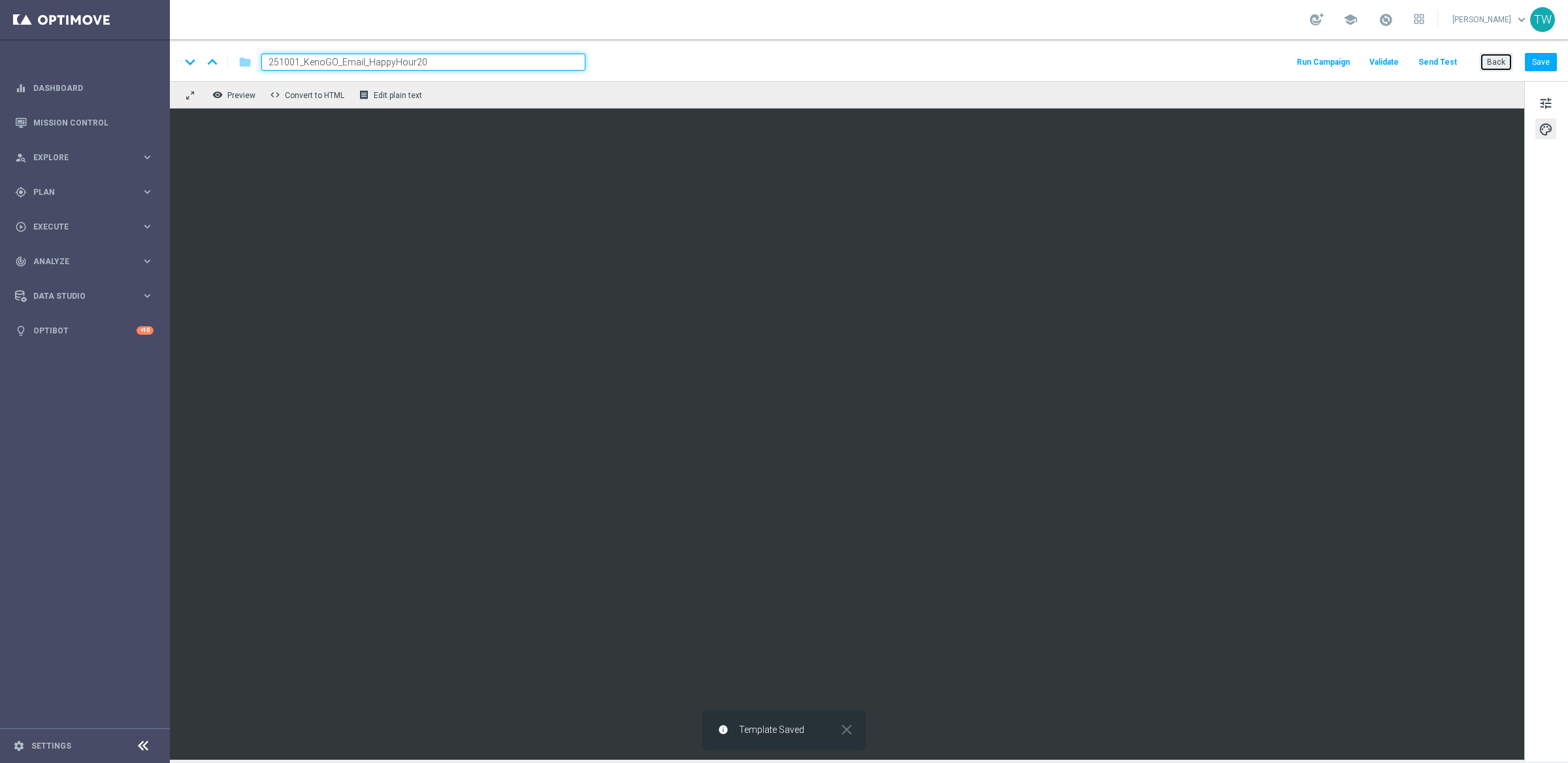
click at [1508, 63] on button "Back" at bounding box center [1496, 62] width 33 height 18
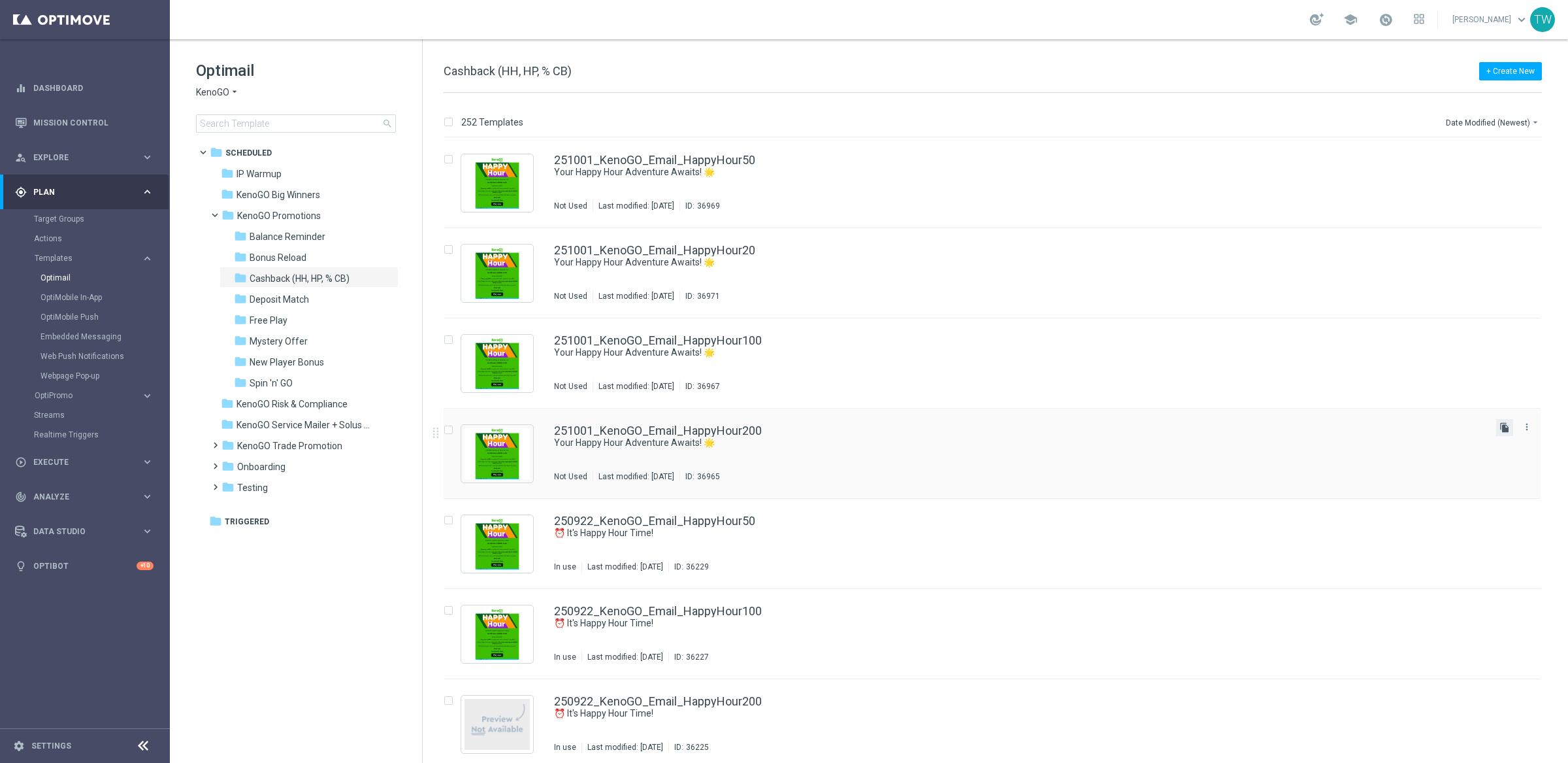
click at [1505, 427] on icon "file_copy" at bounding box center [1504, 427] width 11 height 11
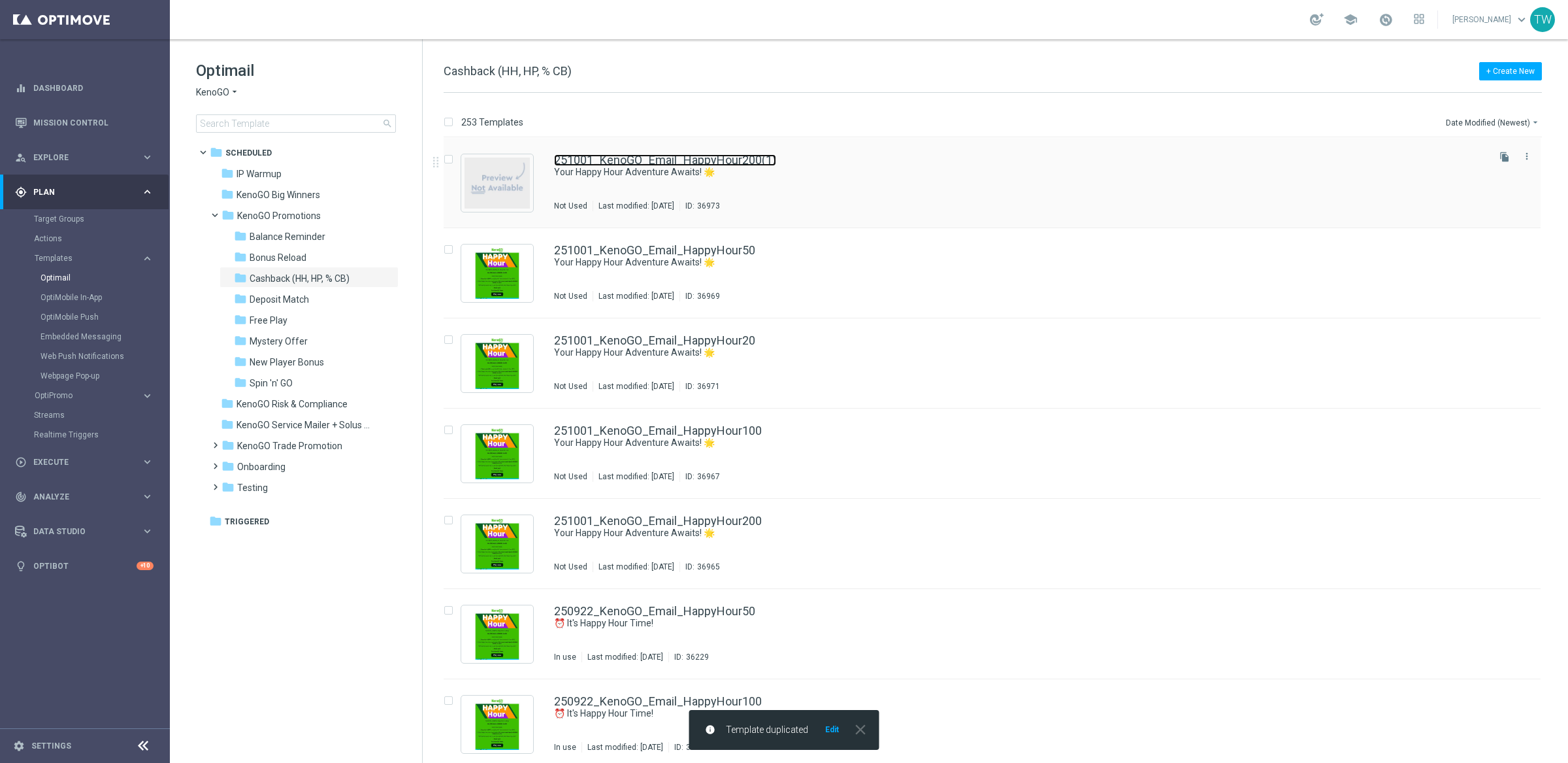
click at [755, 158] on link "251001_KenoGO_Email_HappyHour200(1)" at bounding box center [665, 160] width 222 height 12
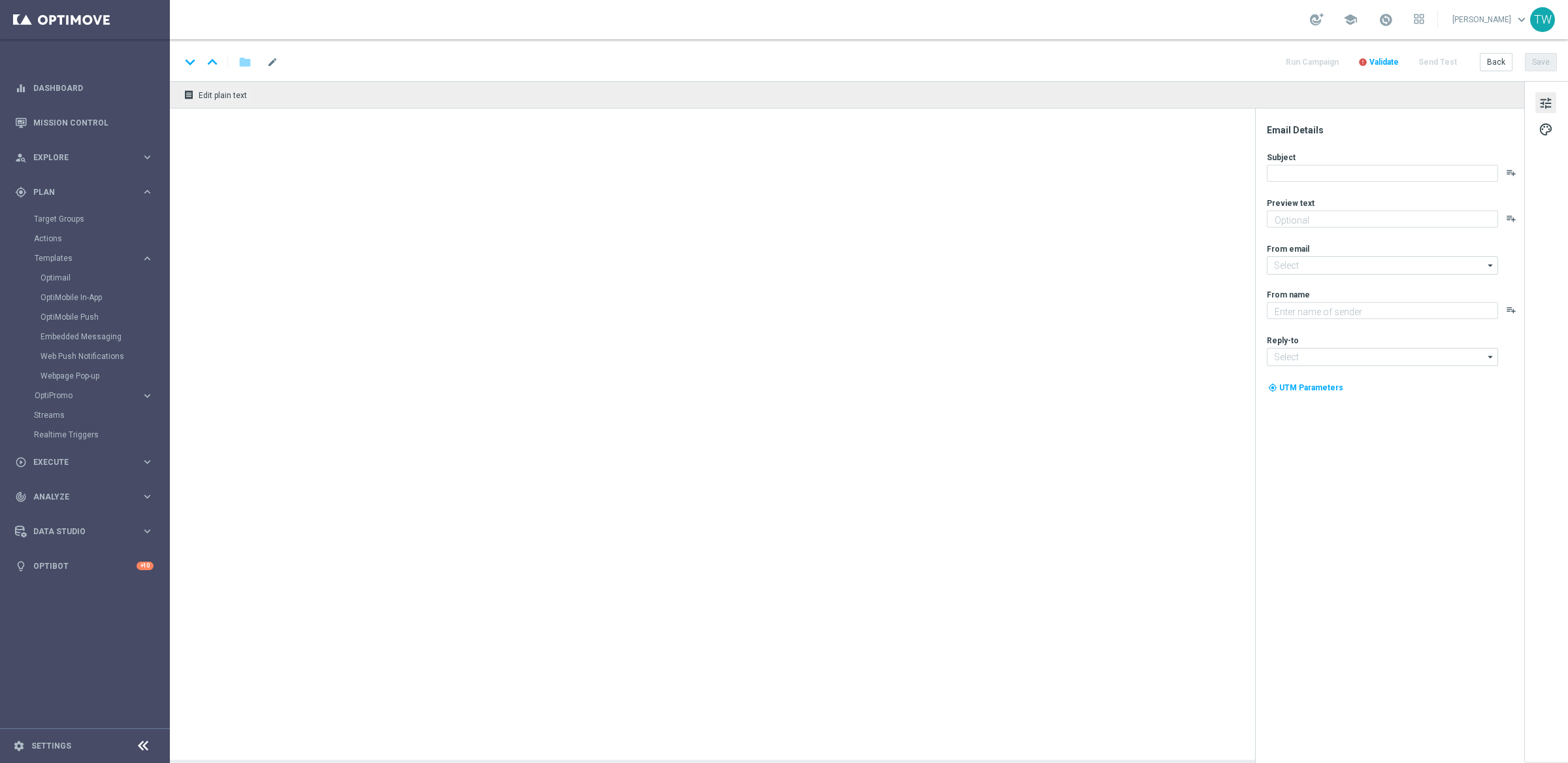
type input "251001_KenoGO_Email_HappyHour200(1)"
type textarea "Get 50% back in BONUS CASH!"
type textarea "KenoGO"
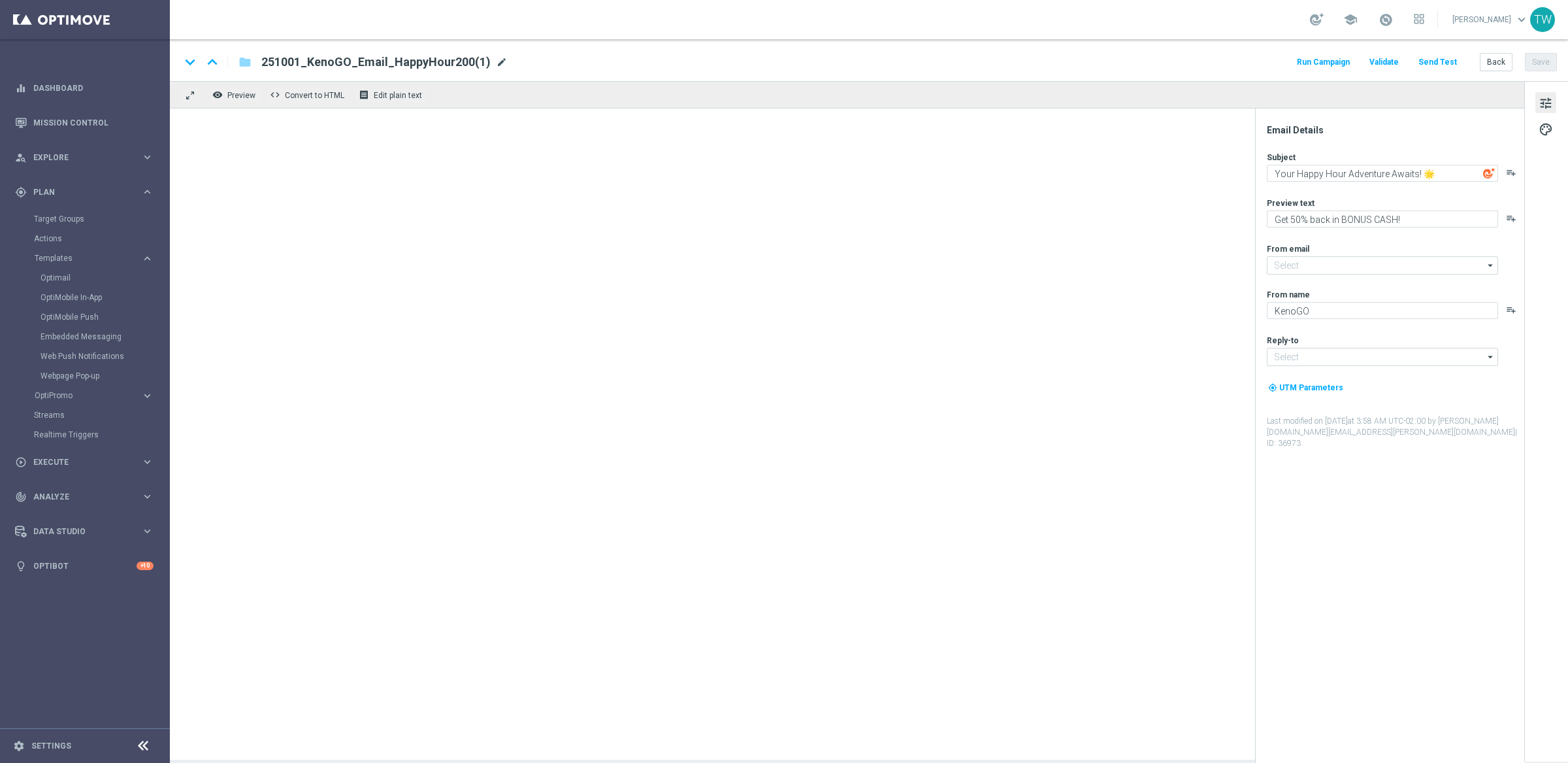
type input "[EMAIL_ADDRESS][DOMAIN_NAME]"
click at [496, 58] on span "mode_edit" at bounding box center [501, 62] width 12 height 12
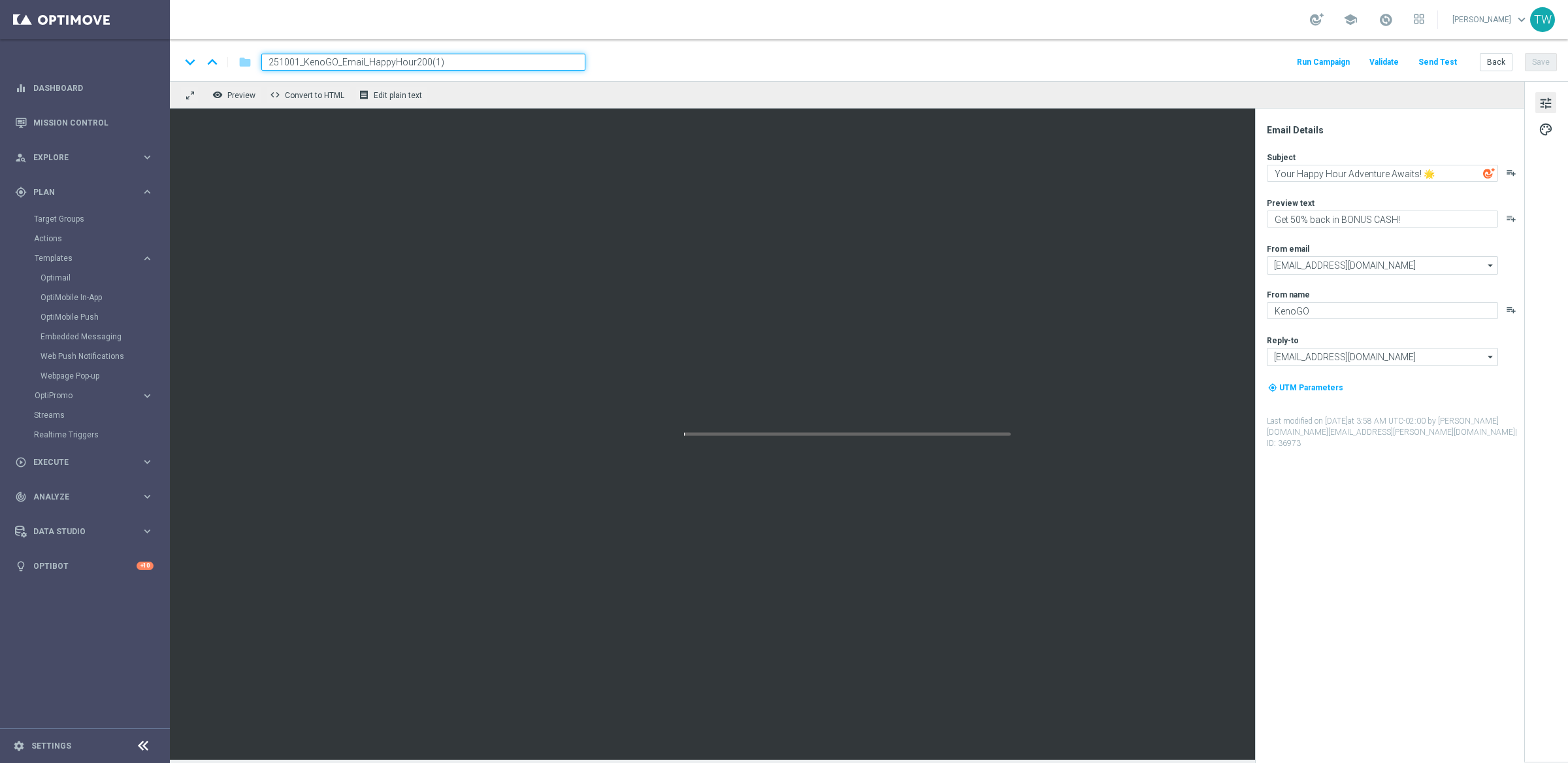
drag, startPoint x: 424, startPoint y: 60, endPoint x: 502, endPoint y: 70, distance: 78.6
click at [502, 70] on input "251001_KenoGO_Email_HappyHour200(1)" at bounding box center [424, 62] width 324 height 17
click at [341, 60] on input "251001_KenoGO_Email_HappyHour200" at bounding box center [424, 62] width 324 height 17
type input "251001_KenoGO_WAEmail_HappyHour200"
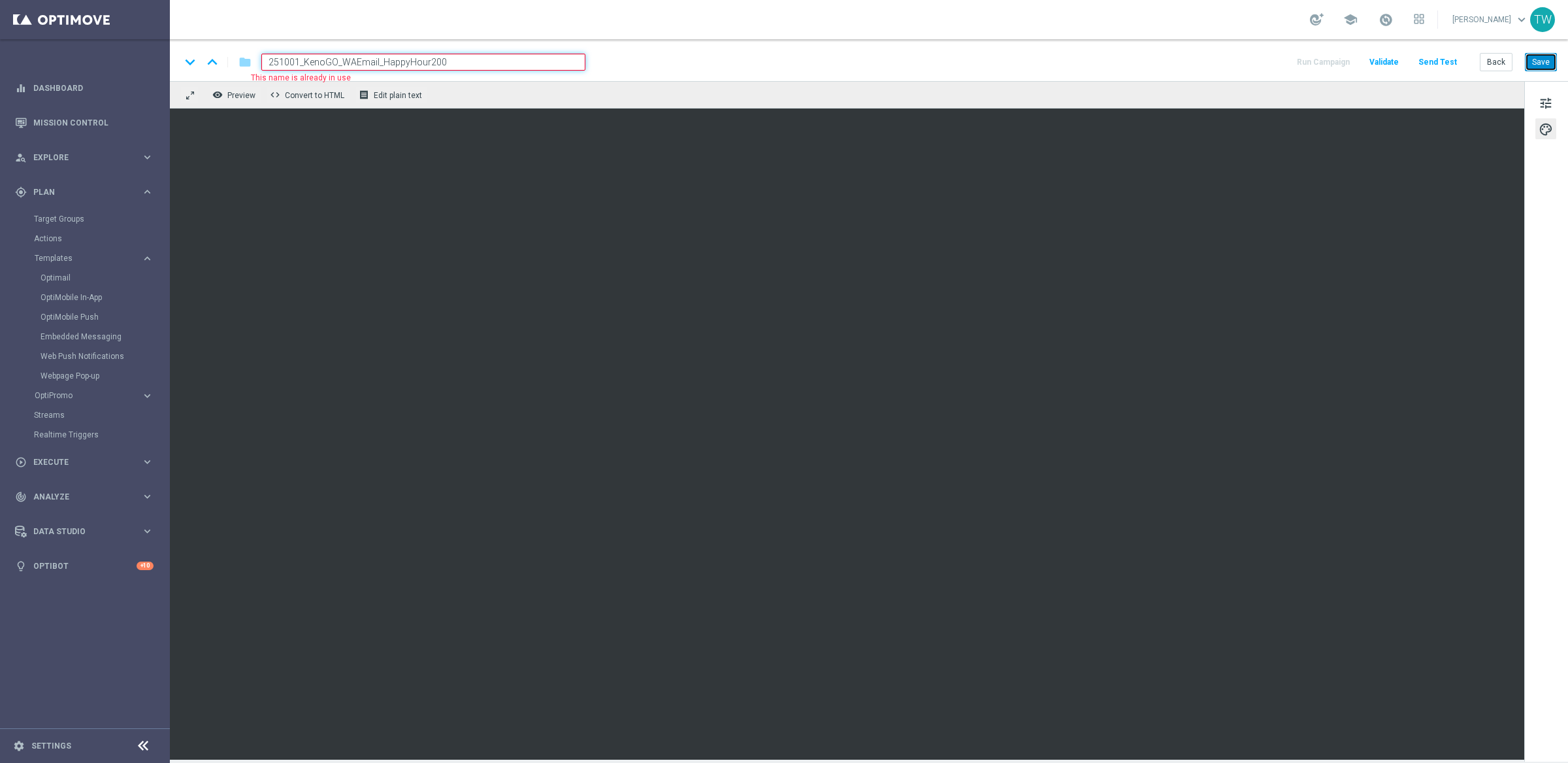
click at [1545, 69] on button "Save" at bounding box center [1540, 62] width 32 height 18
click at [1498, 62] on button "Back" at bounding box center [1496, 62] width 33 height 18
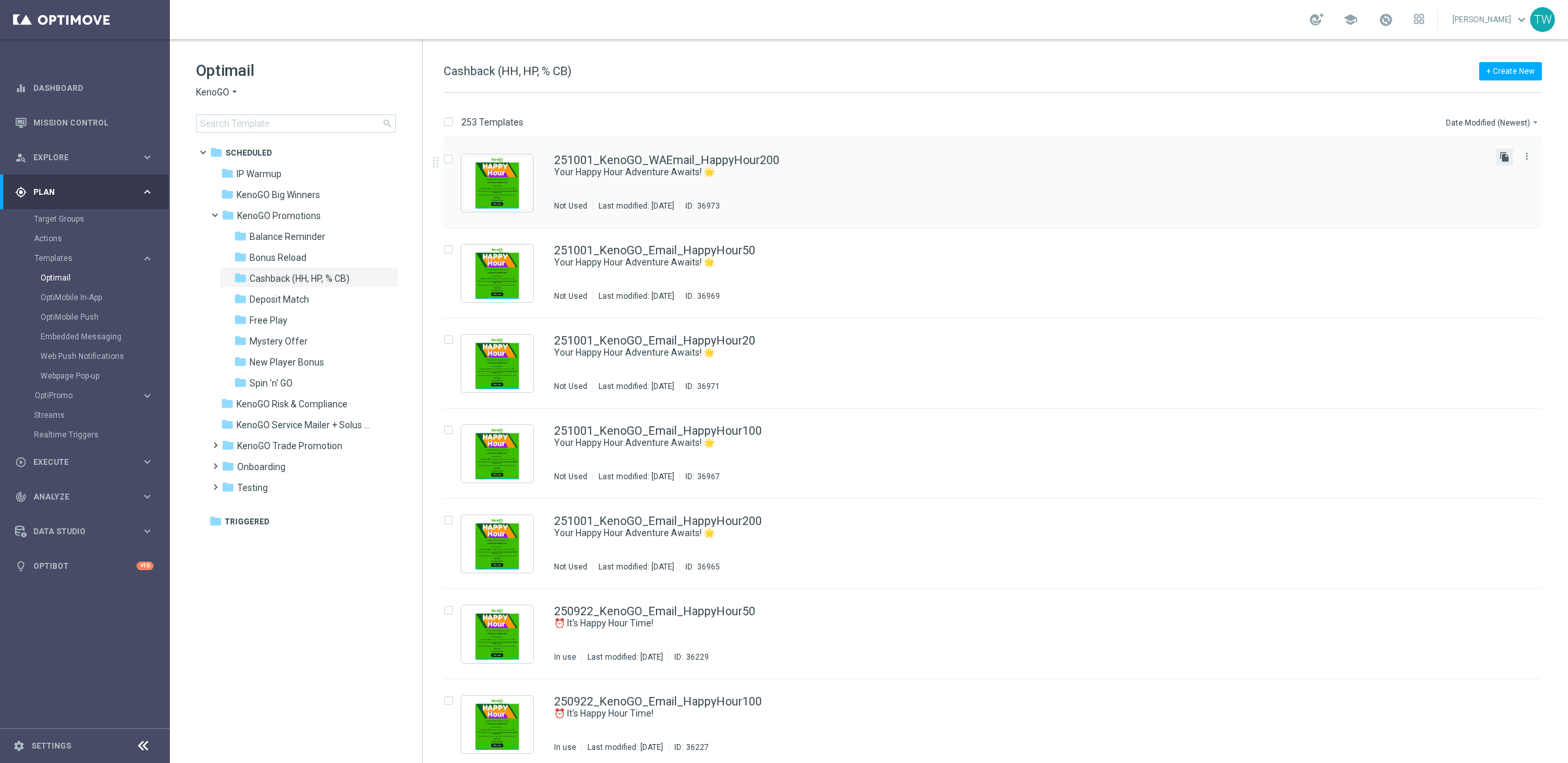
click at [1500, 157] on icon "file_copy" at bounding box center [1504, 157] width 11 height 11
click at [1503, 158] on icon "file_copy" at bounding box center [1504, 157] width 11 height 11
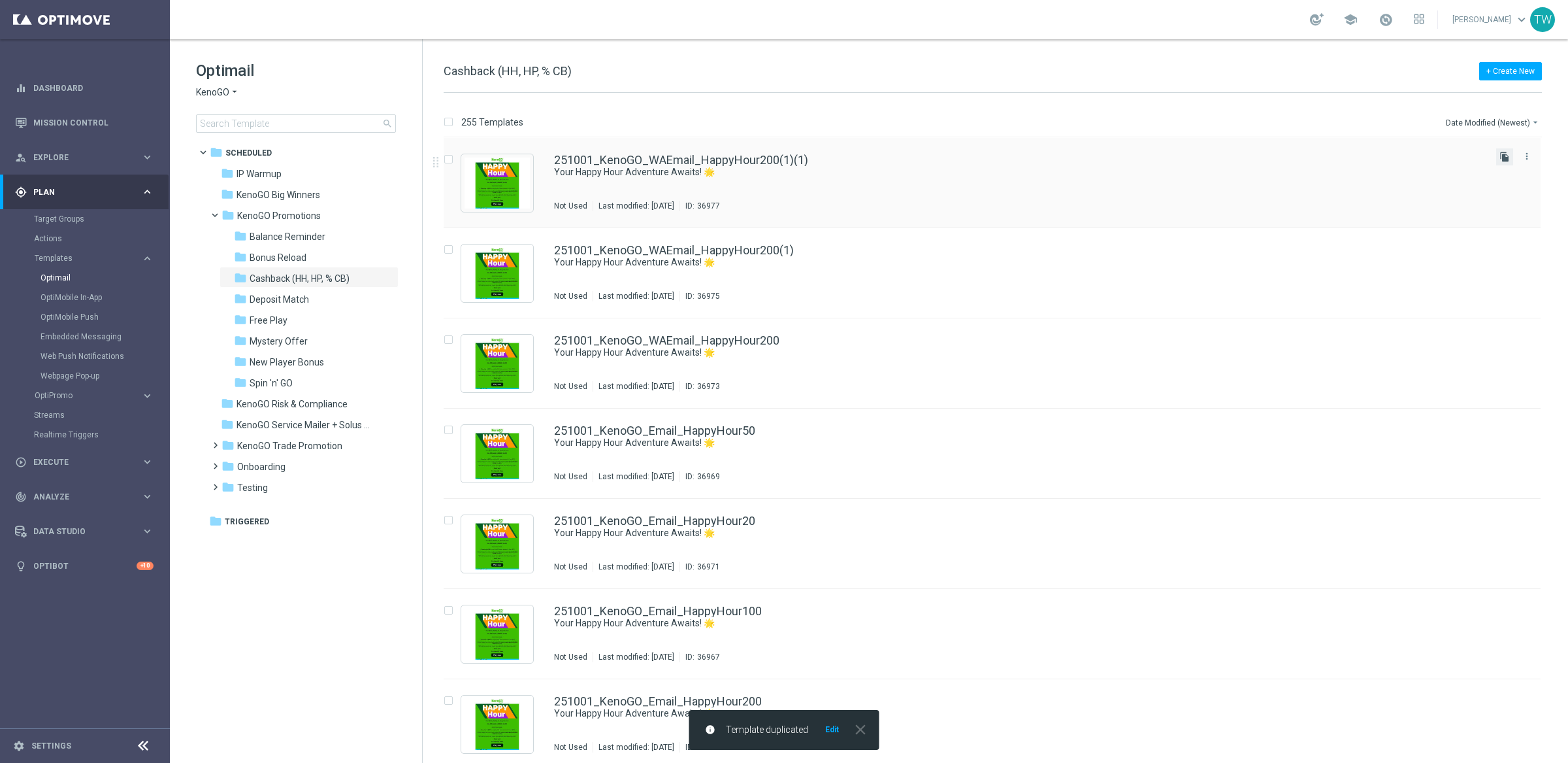
click at [1501, 154] on icon "file_copy" at bounding box center [1504, 157] width 11 height 11
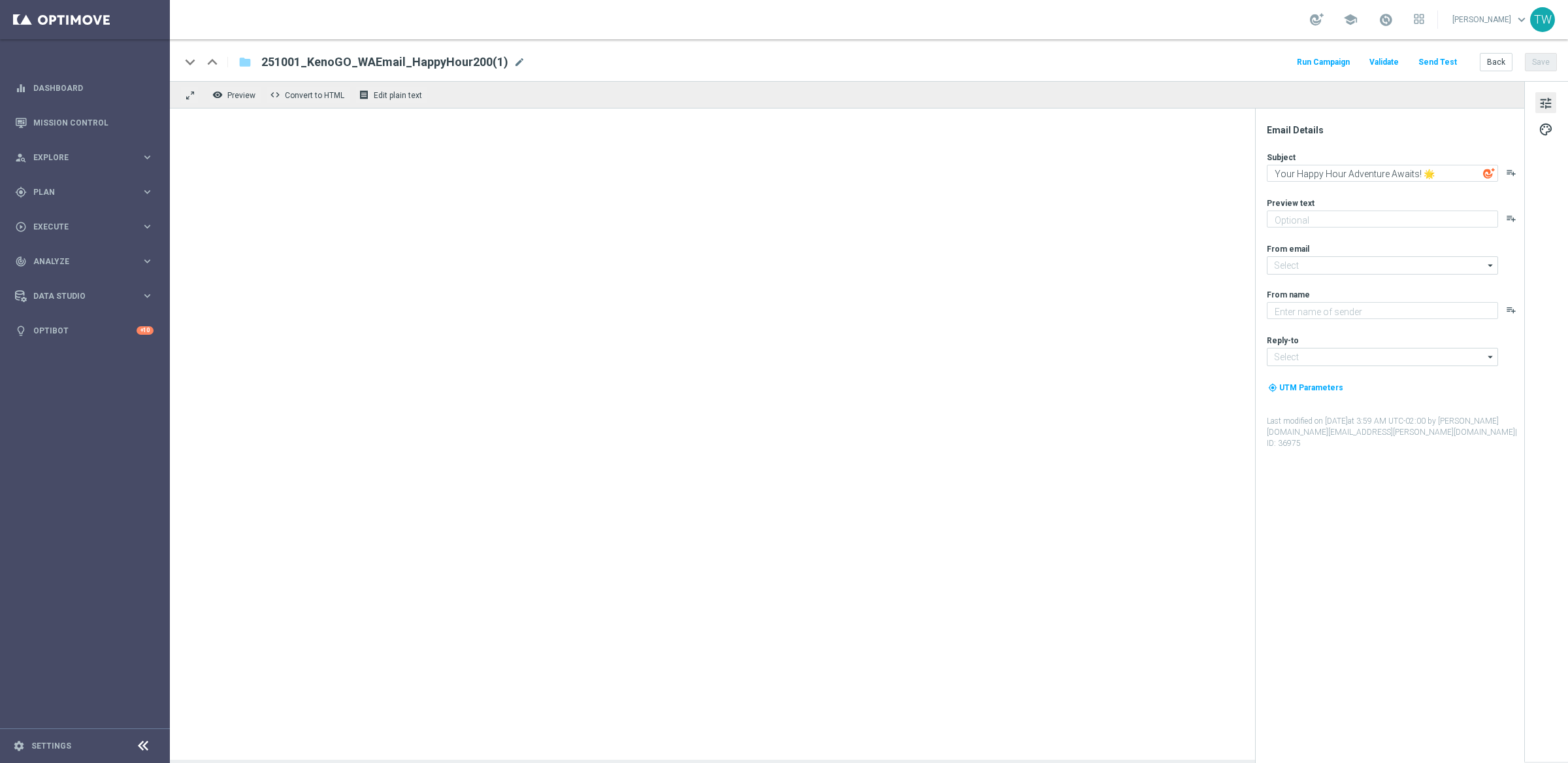
type textarea "Get 50% back in BONUS CASH!"
type textarea "KenoGO"
type input "[EMAIL_ADDRESS][DOMAIN_NAME]"
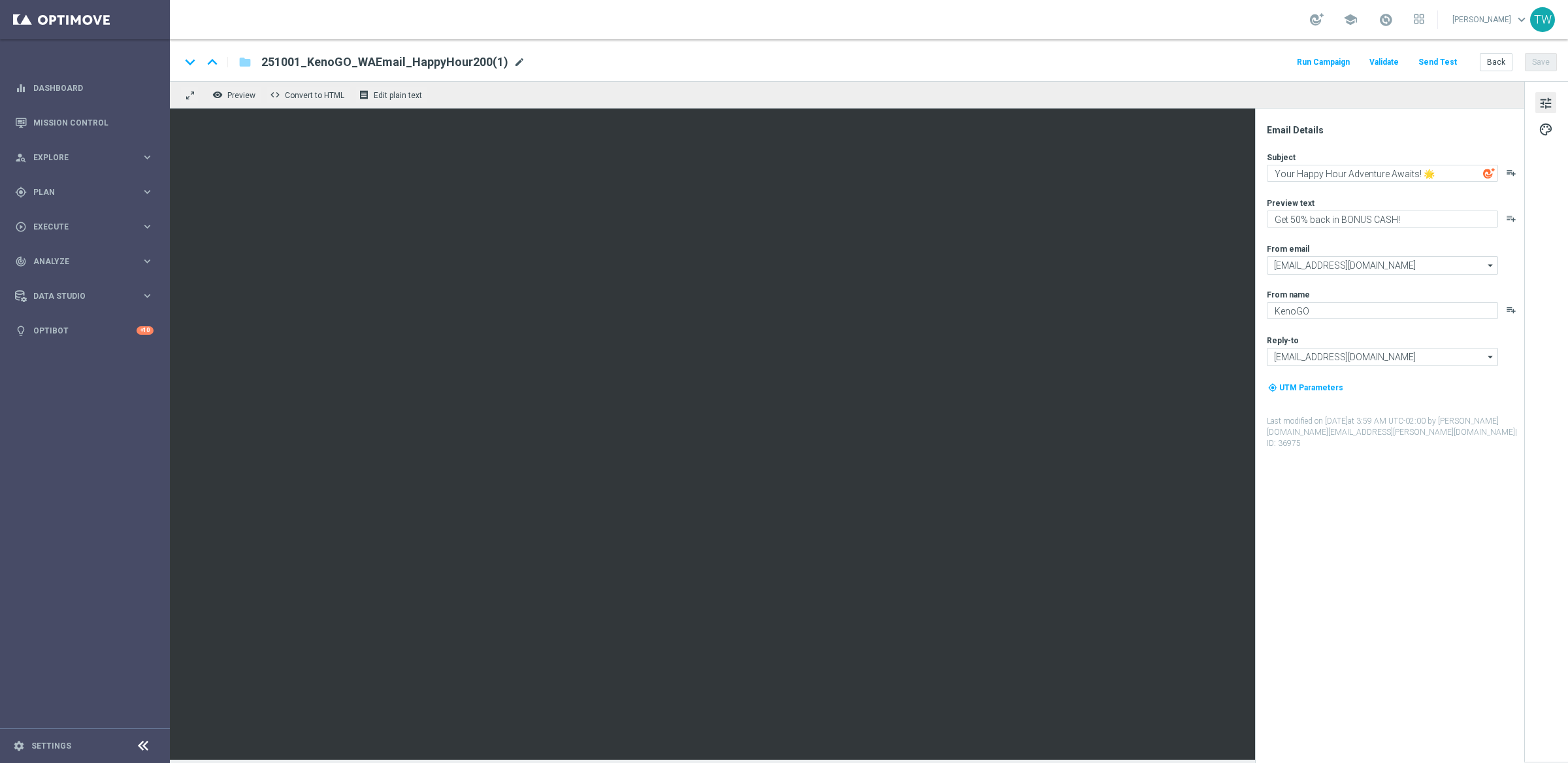
click at [513, 61] on span "mode_edit" at bounding box center [519, 62] width 12 height 12
drag, startPoint x: 441, startPoint y: 63, endPoint x: 504, endPoint y: 63, distance: 63.0
click at [494, 64] on input "251001_KenoGO_WAEmail_HappyHour200(1)" at bounding box center [424, 62] width 324 height 17
type input "251001_KenoGO_WAEmail_HappyHour100"
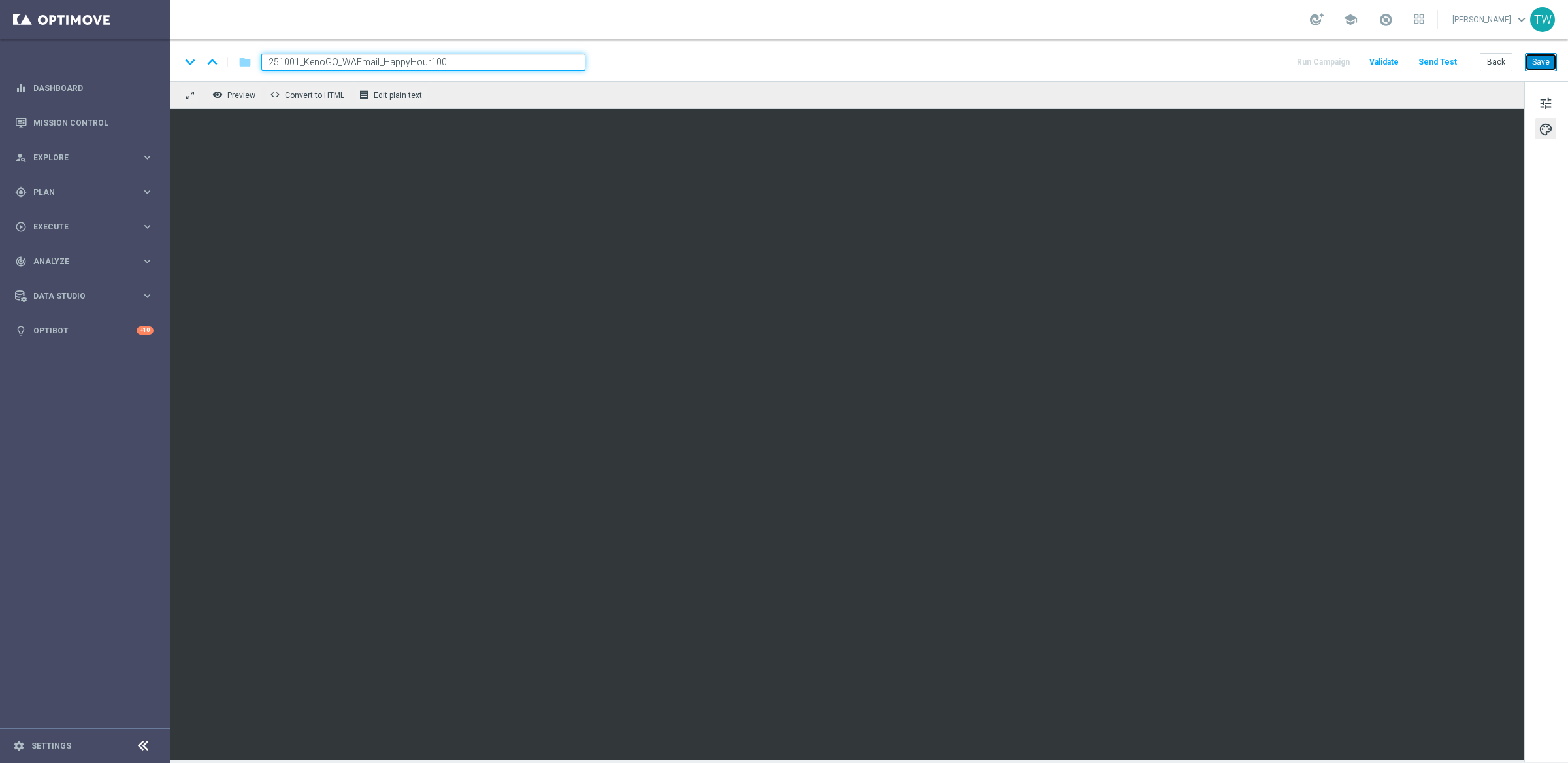
click at [1542, 53] on button "Save" at bounding box center [1540, 62] width 32 height 18
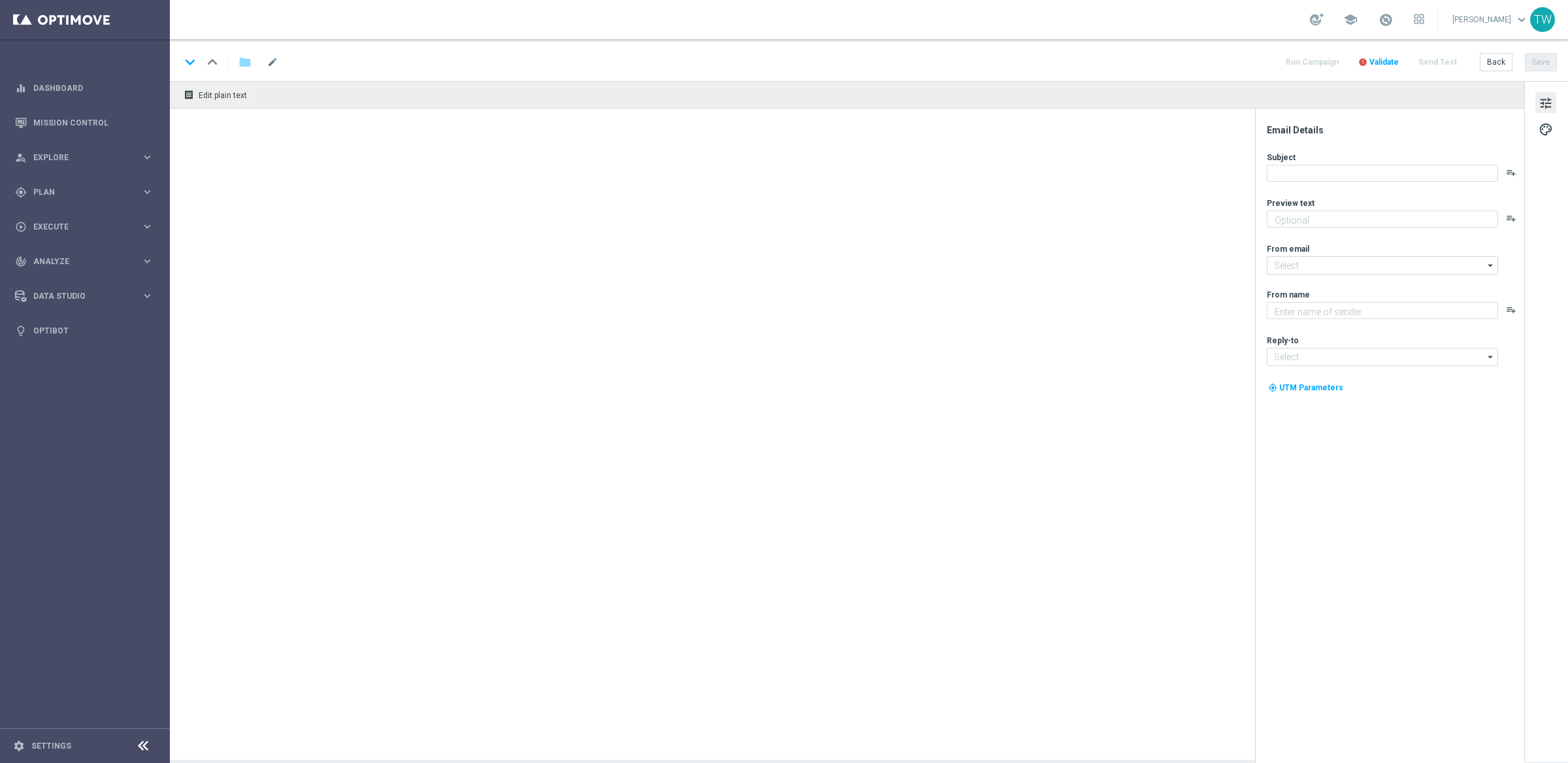
type textarea "Get 50% back in BONUS CASH!"
type input "[EMAIL_ADDRESS][DOMAIN_NAME]"
type textarea "KenoGO"
type input "[EMAIL_ADDRESS][DOMAIN_NAME]"
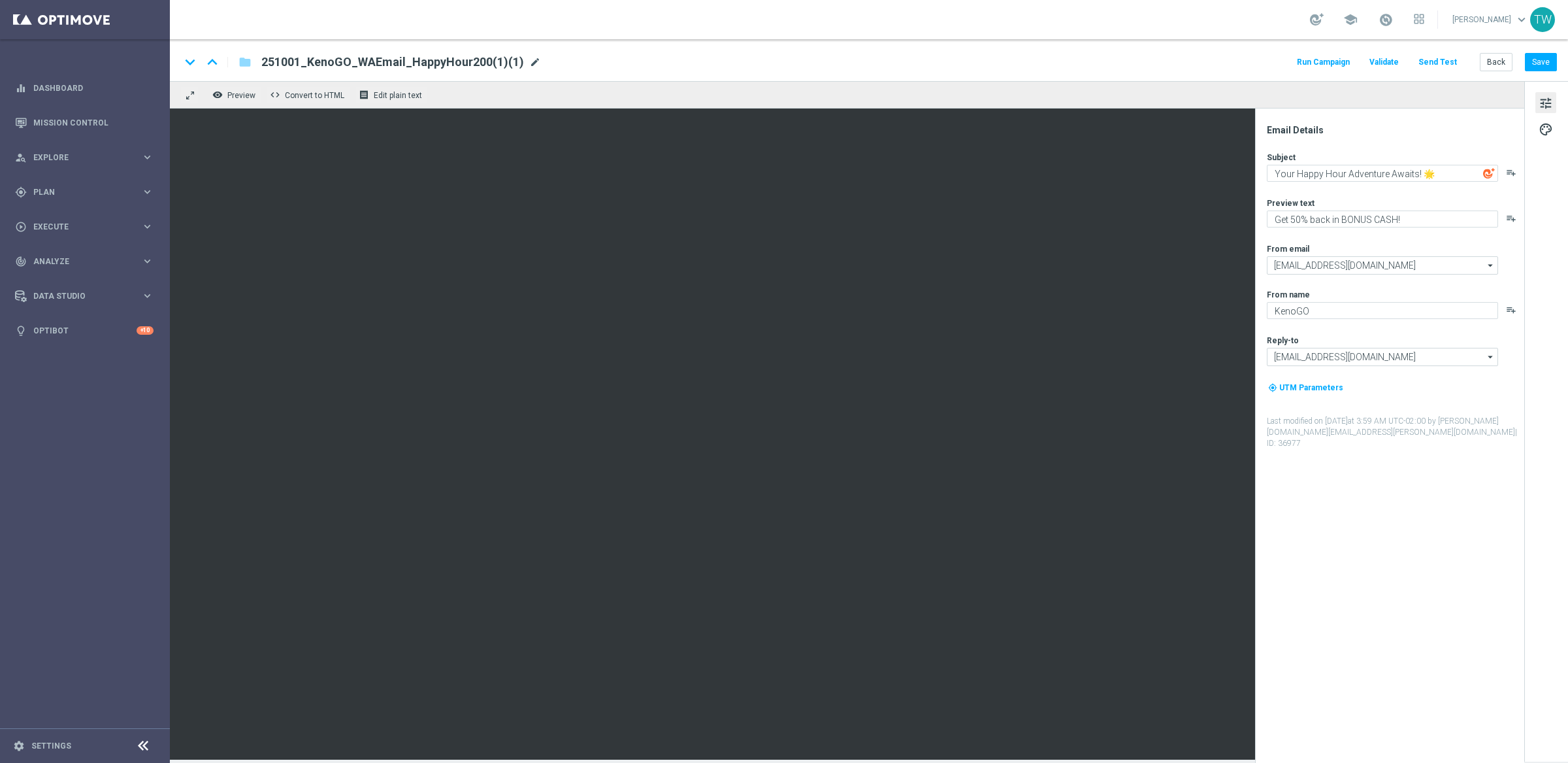
click at [529, 58] on span "mode_edit" at bounding box center [535, 62] width 12 height 12
drag, startPoint x: 426, startPoint y: 62, endPoint x: 545, endPoint y: 64, distance: 119.0
click at [545, 64] on input "251001_KenoGO_WAEmail_HappyHour200(1)(1)" at bounding box center [424, 62] width 324 height 17
type input "251001_KenoGO_WAEmail_HappyHour50"
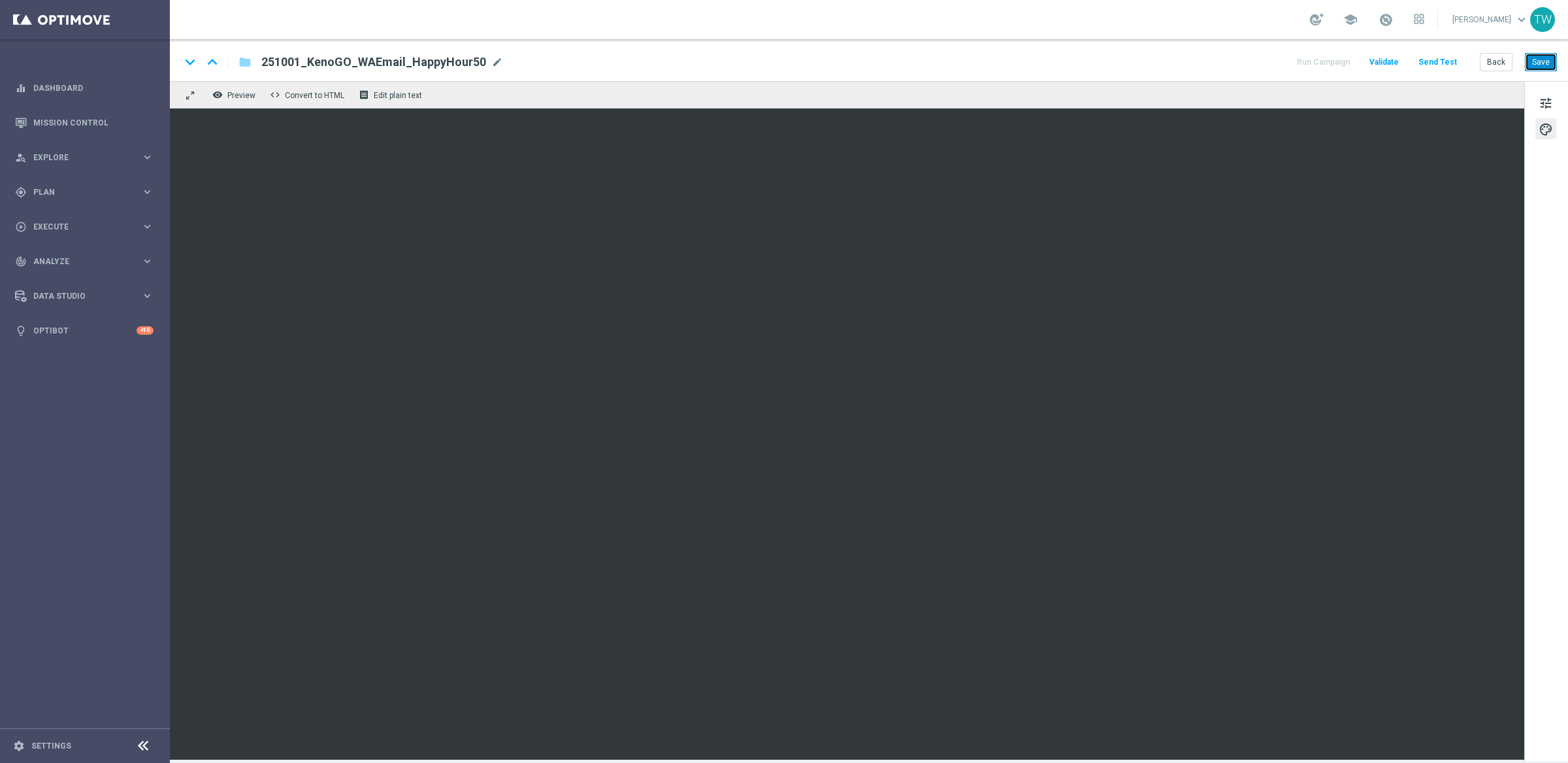
click at [1549, 58] on button "Save" at bounding box center [1540, 62] width 32 height 18
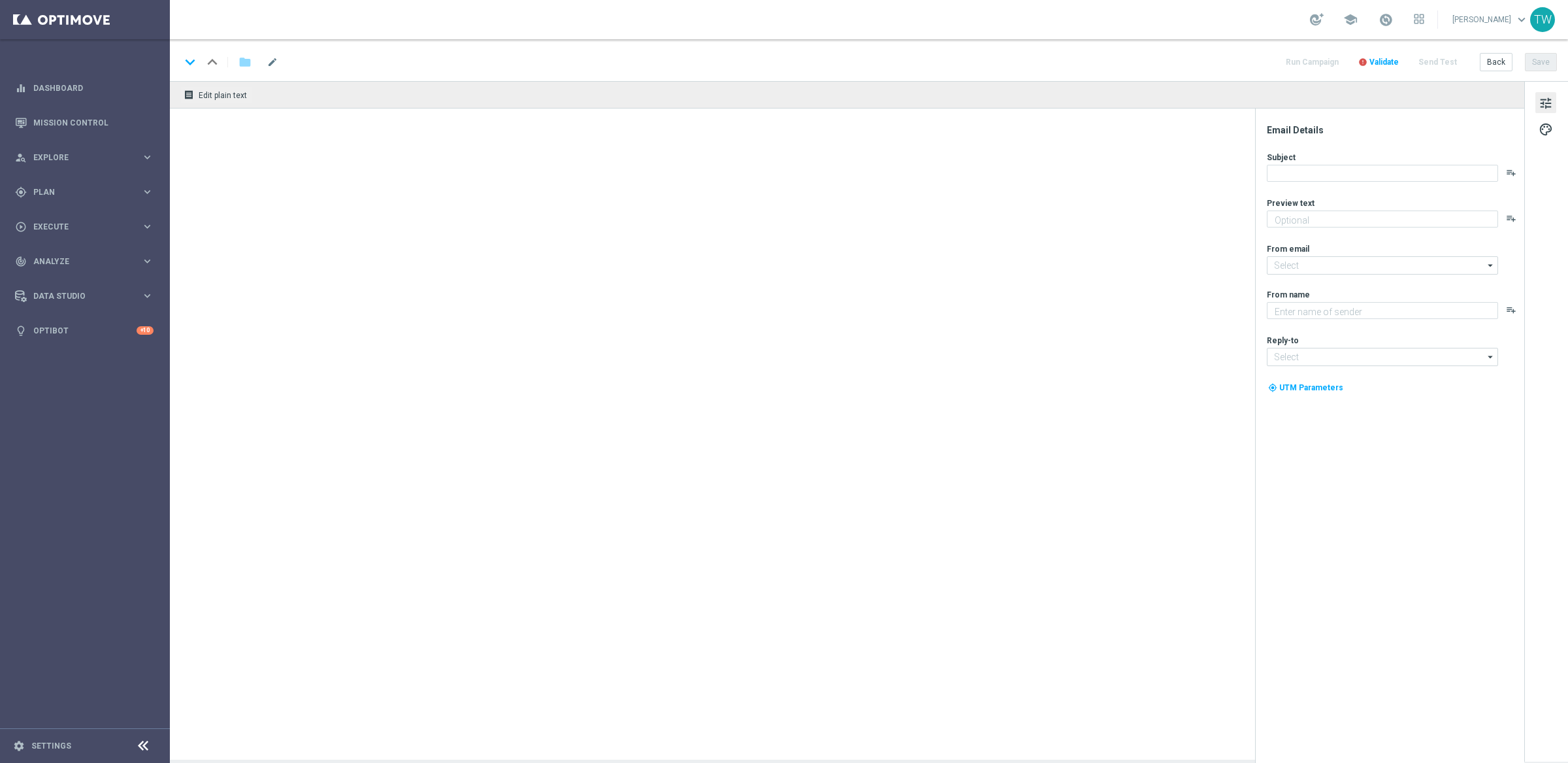
type textarea "Get 50% back in BONUS CASH!"
type input "mail@crm.kenogo.com.au"
type textarea "KenoGO"
type input "[EMAIL_ADDRESS][DOMAIN_NAME]"
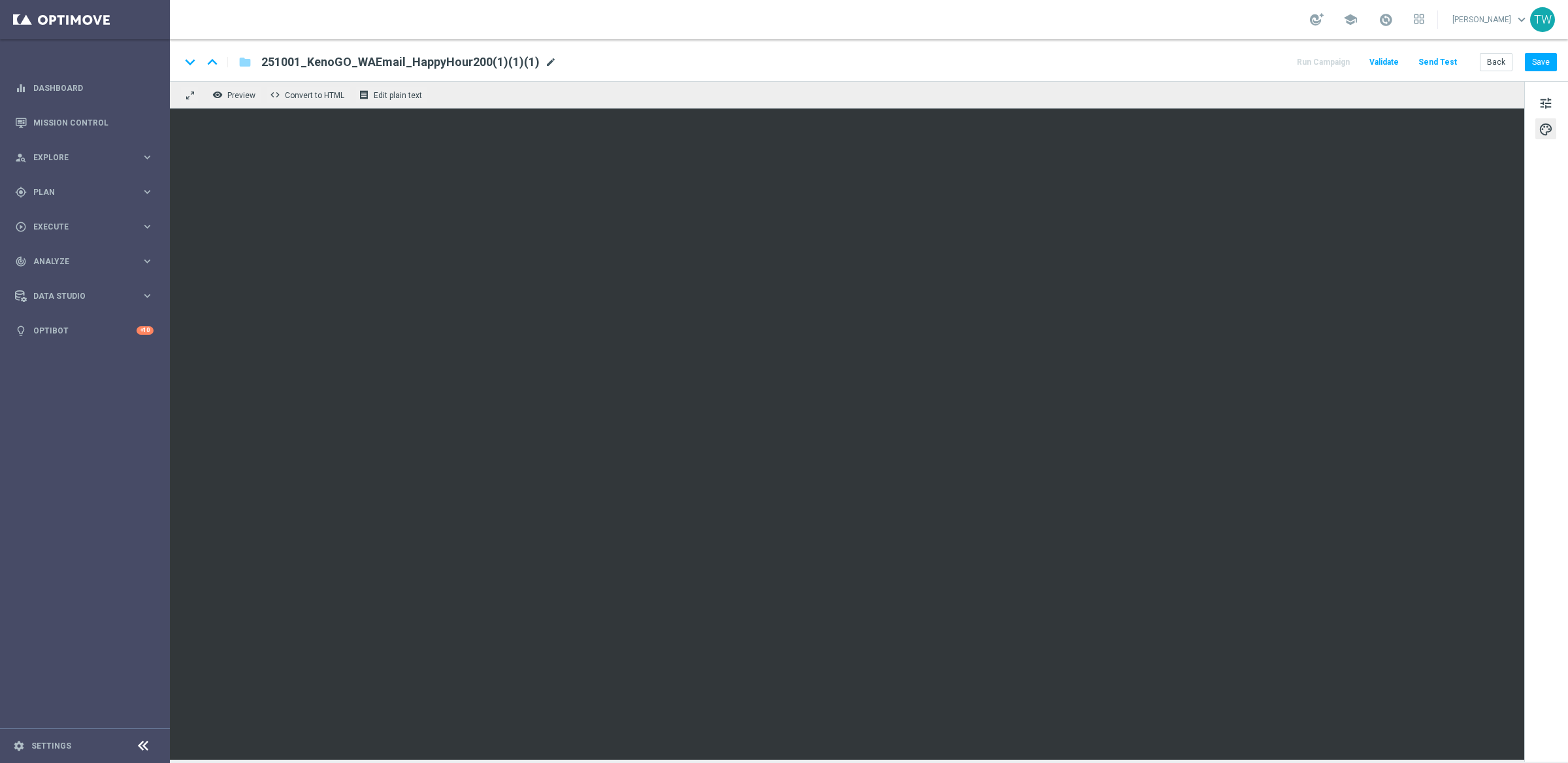
click at [545, 62] on span "mode_edit" at bounding box center [550, 62] width 12 height 12
drag, startPoint x: 433, startPoint y: 60, endPoint x: 527, endPoint y: 71, distance: 94.6
click at [527, 71] on div "keyboard_arrow_down keyboard_arrow_up folder 251001_KenoGO_WAEmail_HappyHour200…" at bounding box center [869, 60] width 1398 height 42
type input "251001_KenoGO_WAEmail_HappyHour20"
click at [1547, 63] on button "Save" at bounding box center [1540, 62] width 32 height 18
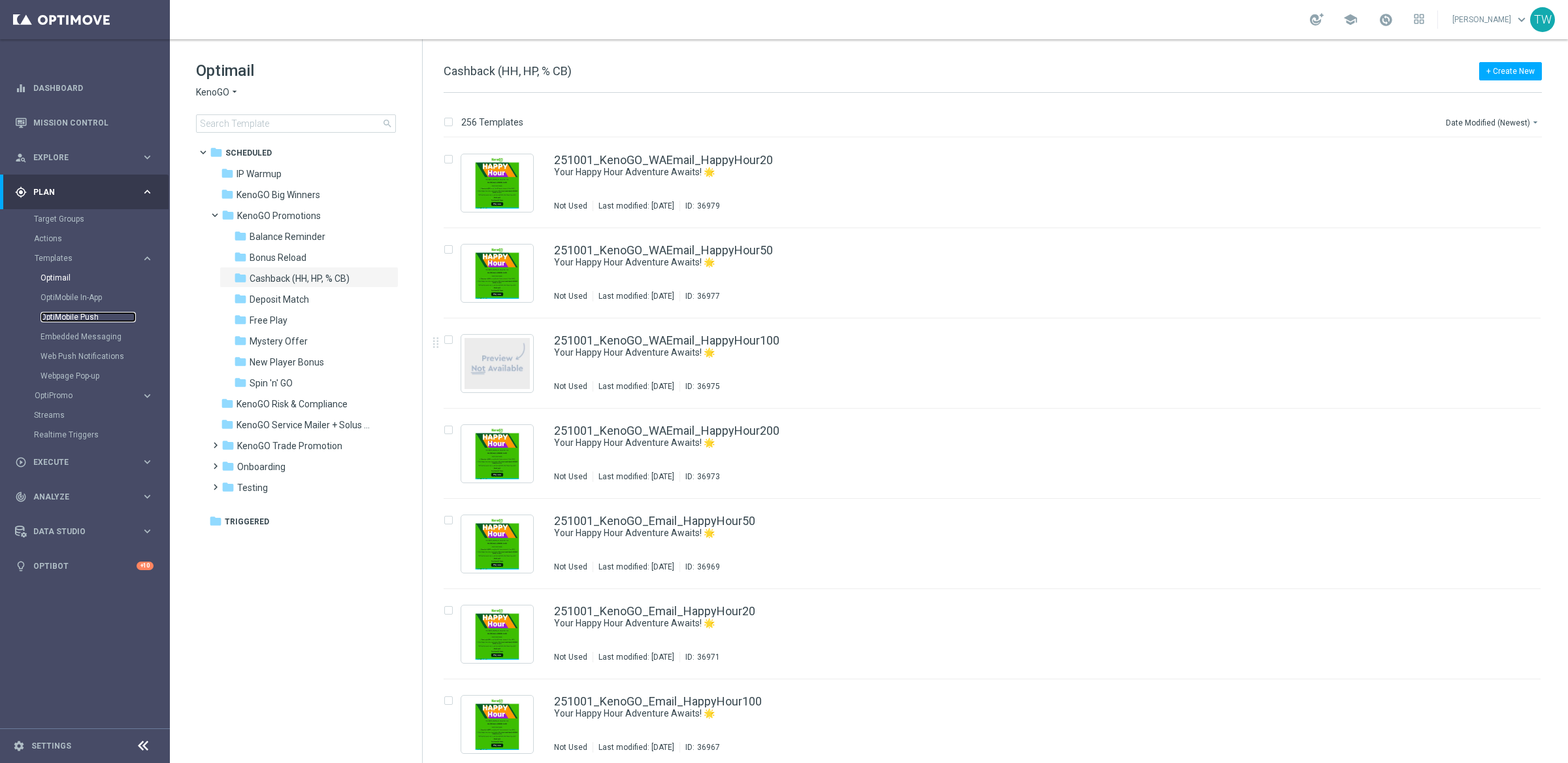
click at [80, 319] on link "OptiMobile Push" at bounding box center [88, 317] width 96 height 11
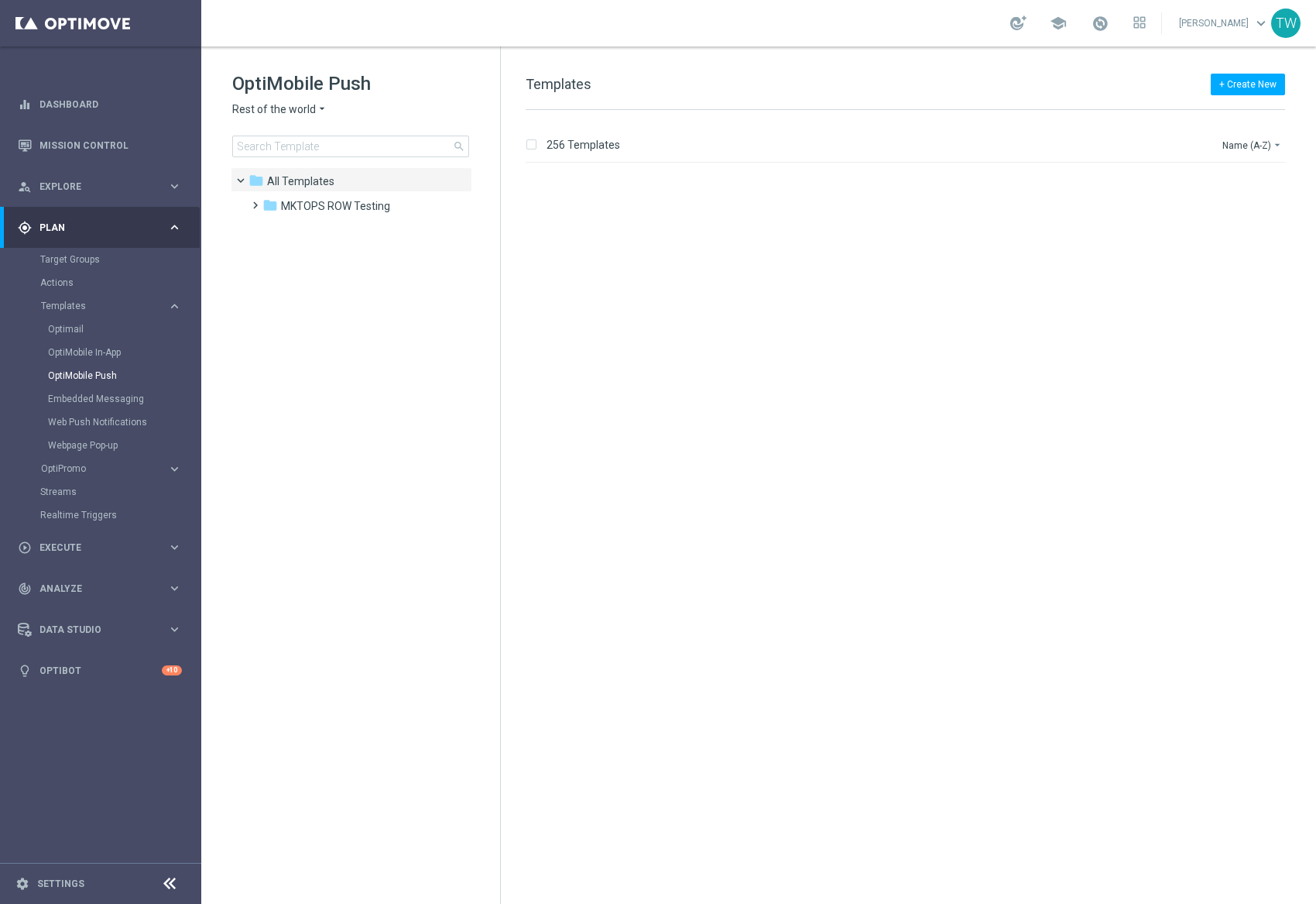
click at [273, 107] on span "Rest of the world" at bounding box center [274, 110] width 84 height 15
click at [0, 0] on span "KenoGO Australia" at bounding box center [0, 0] width 0 height 0
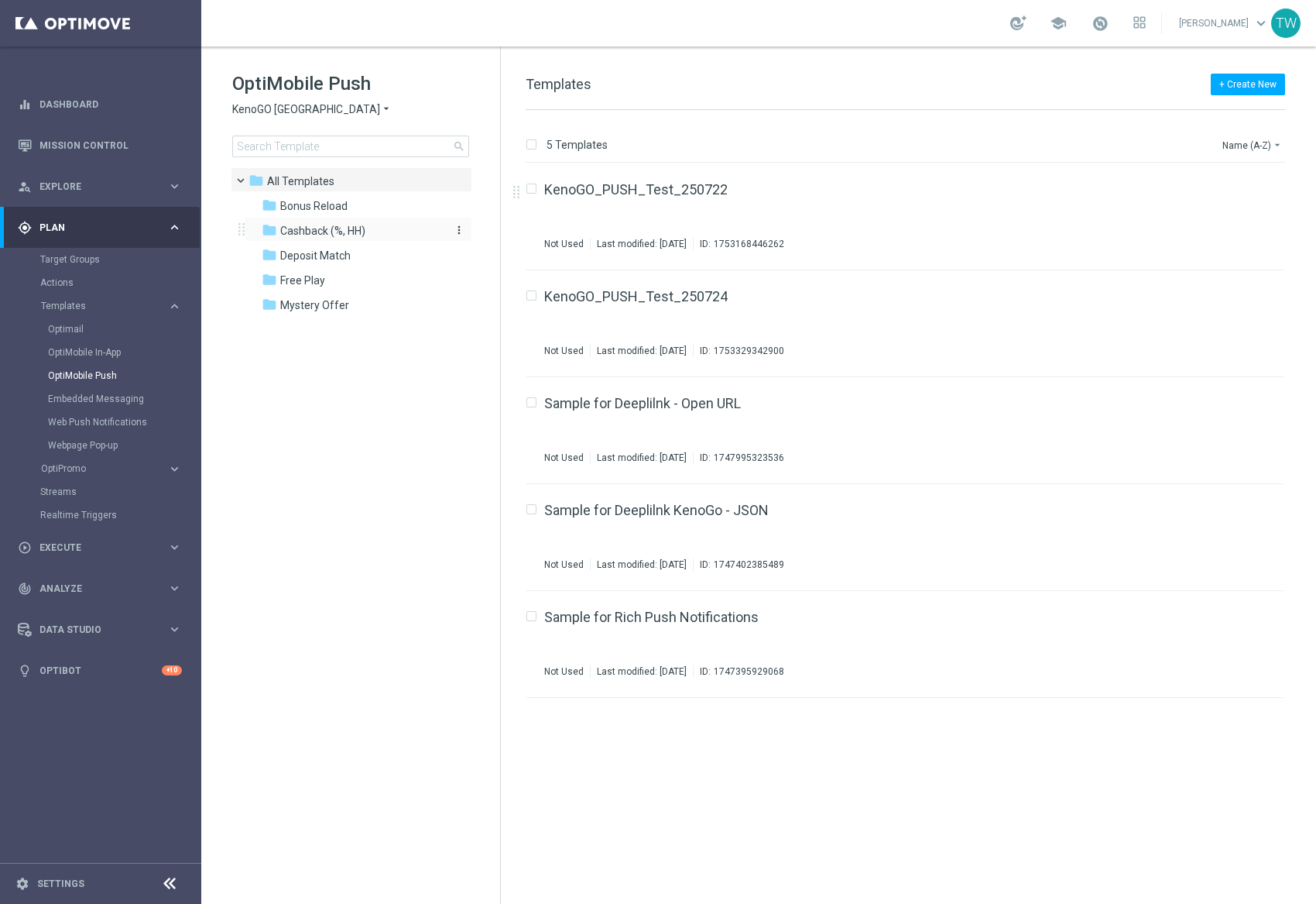
click at [375, 227] on div "folder Cashback (%, HH)" at bounding box center [351, 231] width 178 height 18
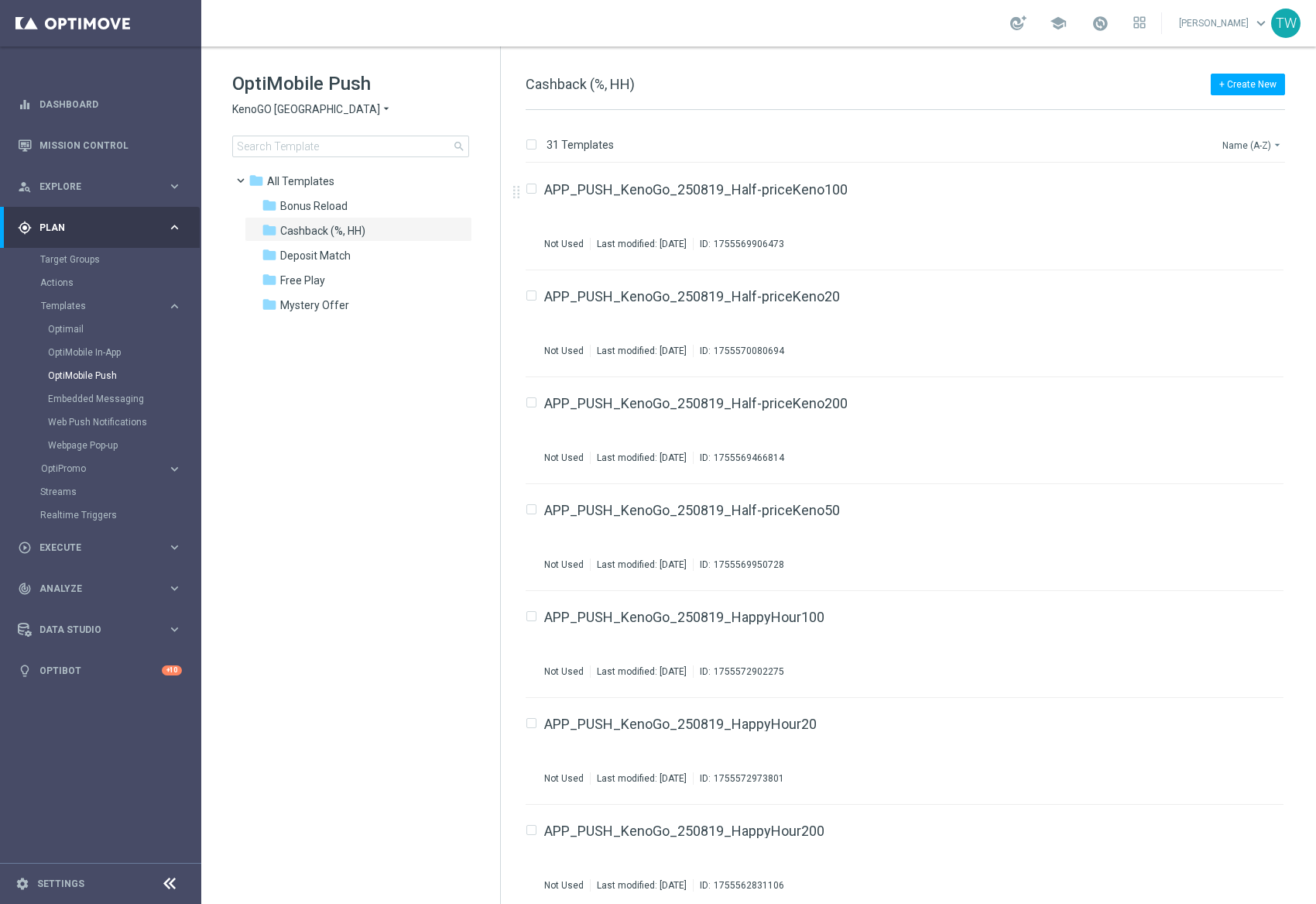
drag, startPoint x: 1257, startPoint y: 140, endPoint x: 1285, endPoint y: 190, distance: 57.3
click at [1257, 141] on button "Name (A-Z) arrow_drop_down" at bounding box center [1253, 144] width 65 height 18
click at [1265, 217] on span "Date Modified (Newest)" at bounding box center [1226, 214] width 104 height 11
click at [1235, 400] on icon "file_copy" at bounding box center [1241, 400] width 13 height 13
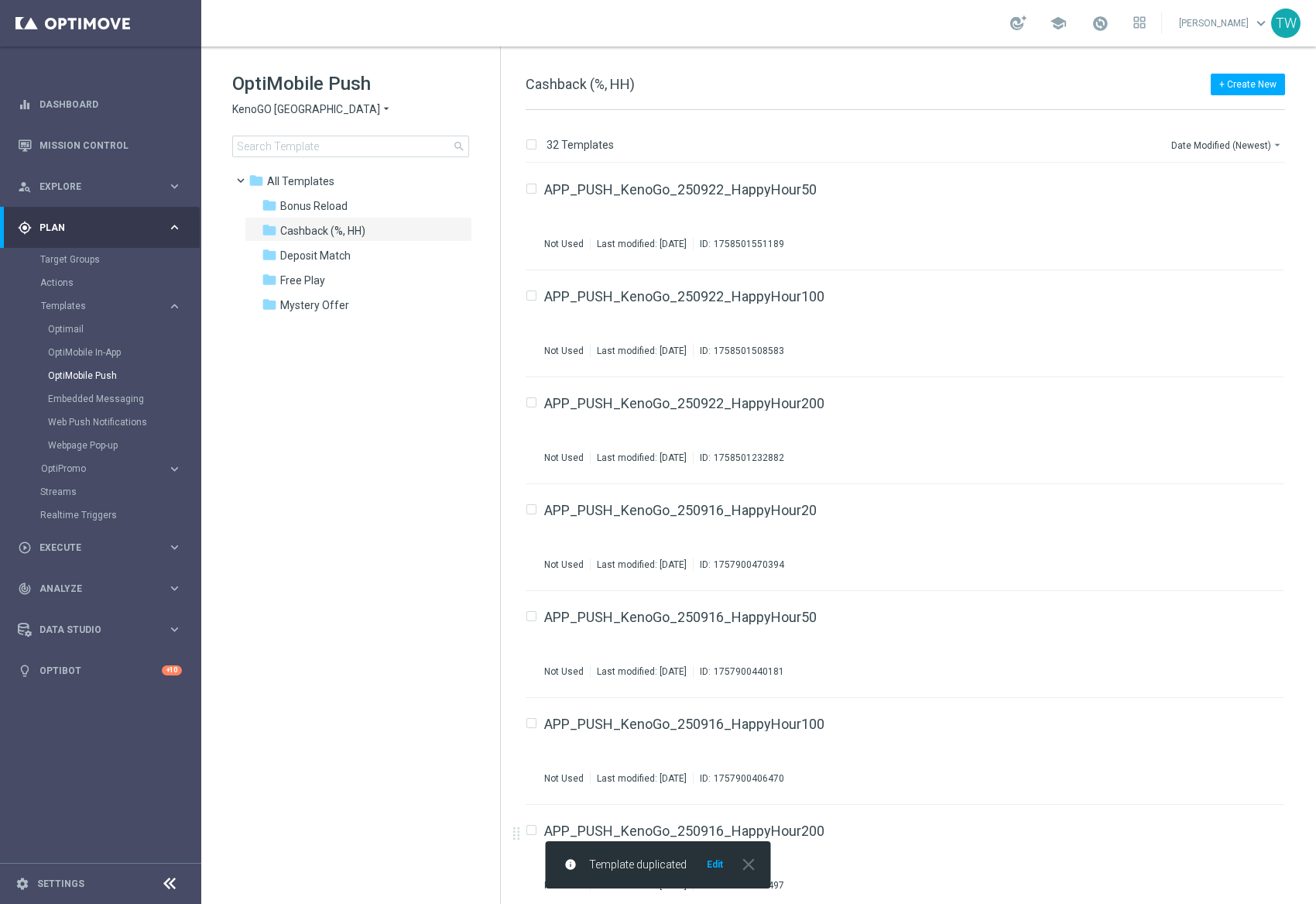
click at [713, 865] on button "Edit" at bounding box center [714, 864] width 19 height 13
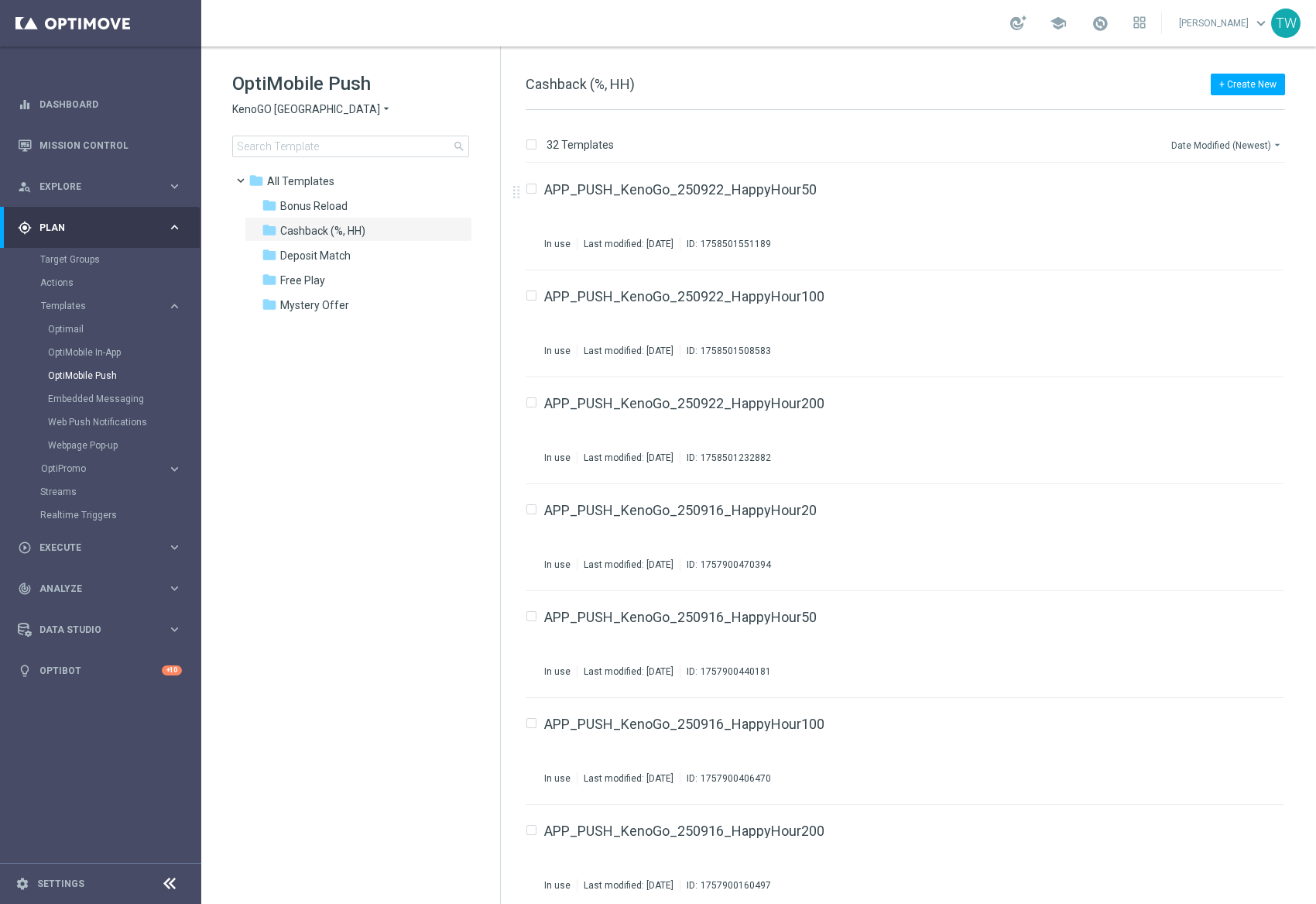
click at [1234, 146] on button "Date Modified (Newest) arrow_drop_down" at bounding box center [1227, 144] width 115 height 18
click at [1233, 220] on div "Date Modified (Newest)" at bounding box center [1224, 215] width 124 height 22
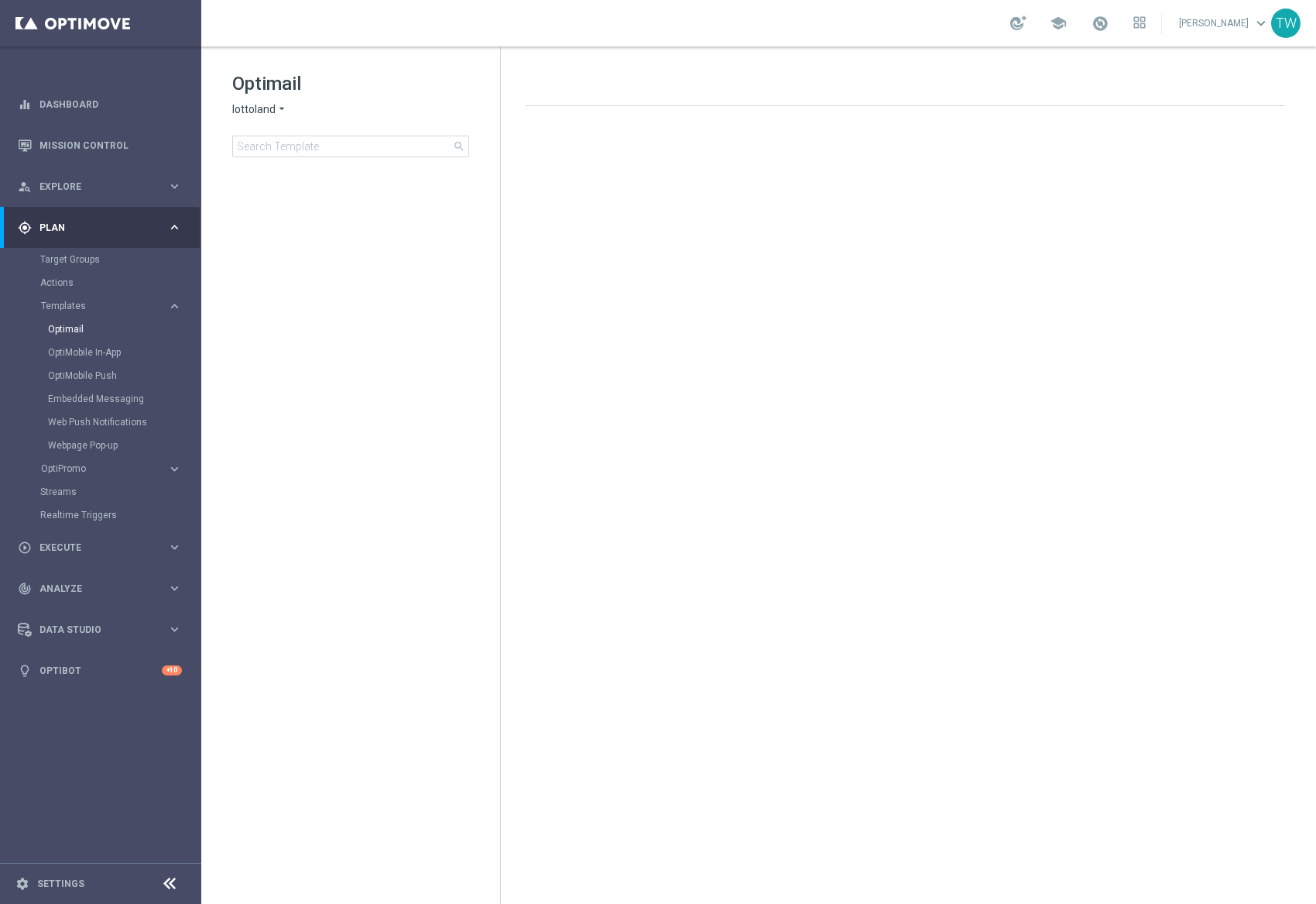
click at [275, 107] on icon "arrow_drop_down" at bounding box center [281, 110] width 13 height 15
click at [282, 142] on div "KenoGO" at bounding box center [291, 145] width 116 height 18
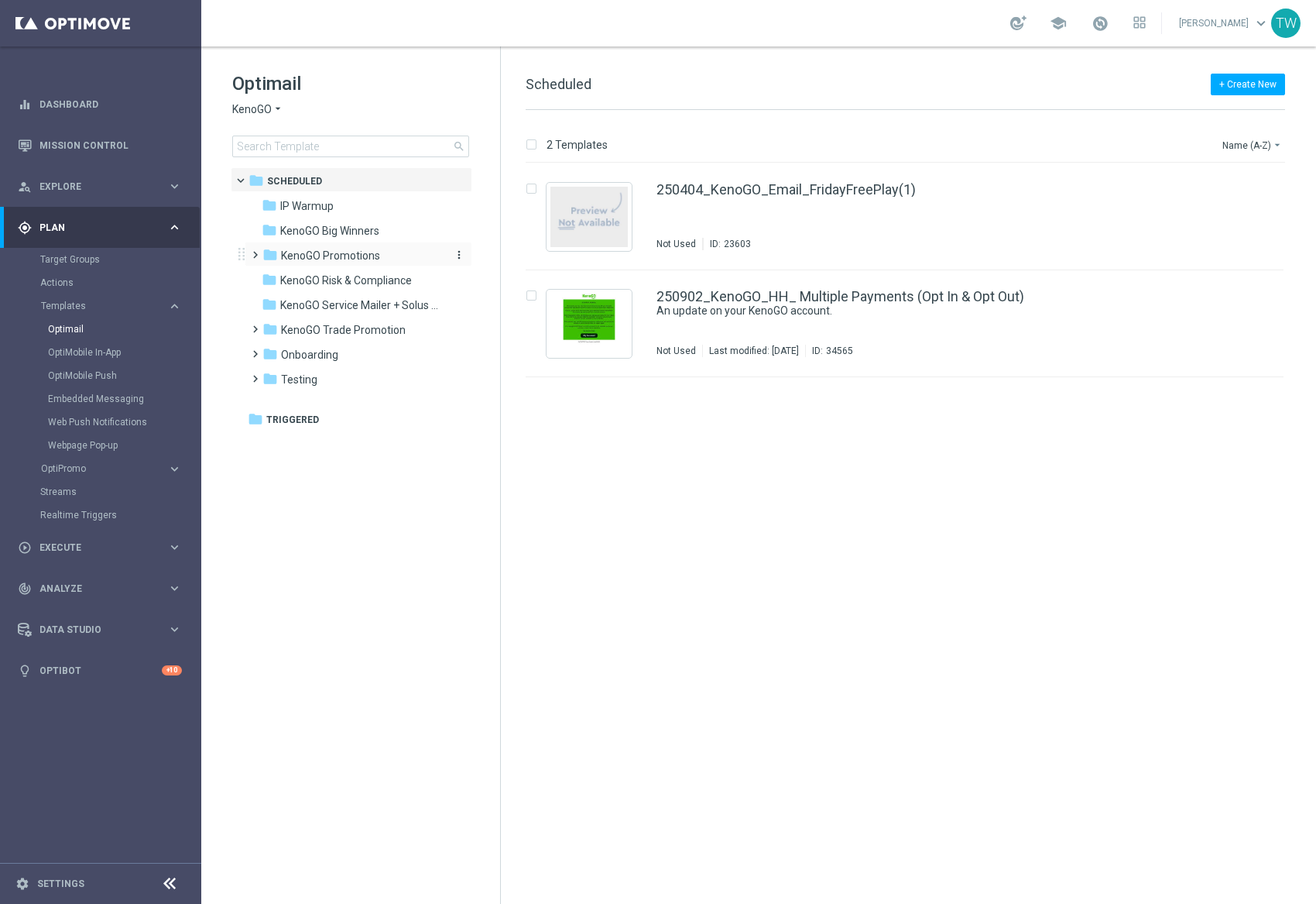
click at [384, 257] on div "folder KenoGO Promotions" at bounding box center [352, 255] width 178 height 18
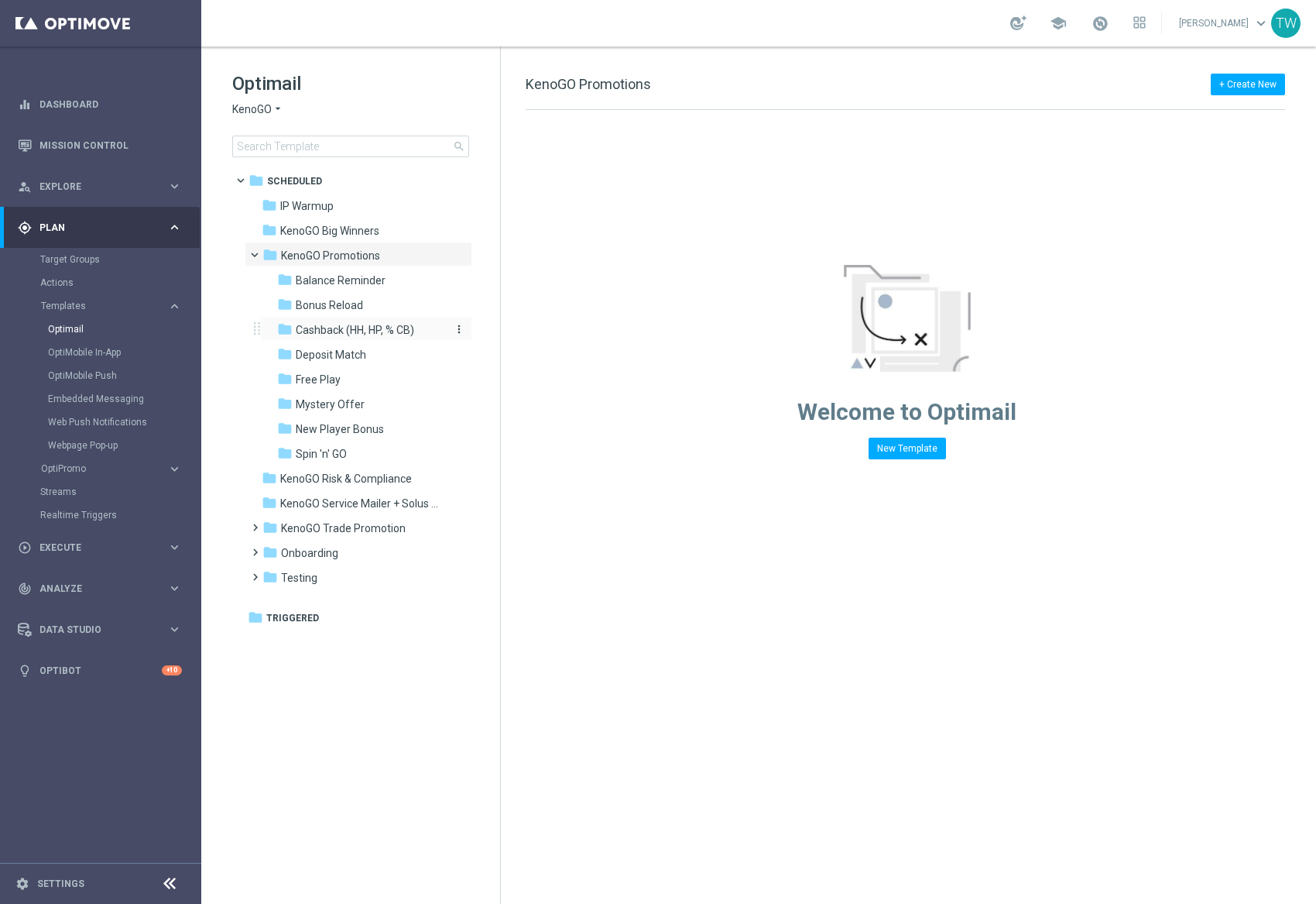
click at [397, 323] on span "Cashback (HH, HP, % CB)" at bounding box center [354, 330] width 118 height 14
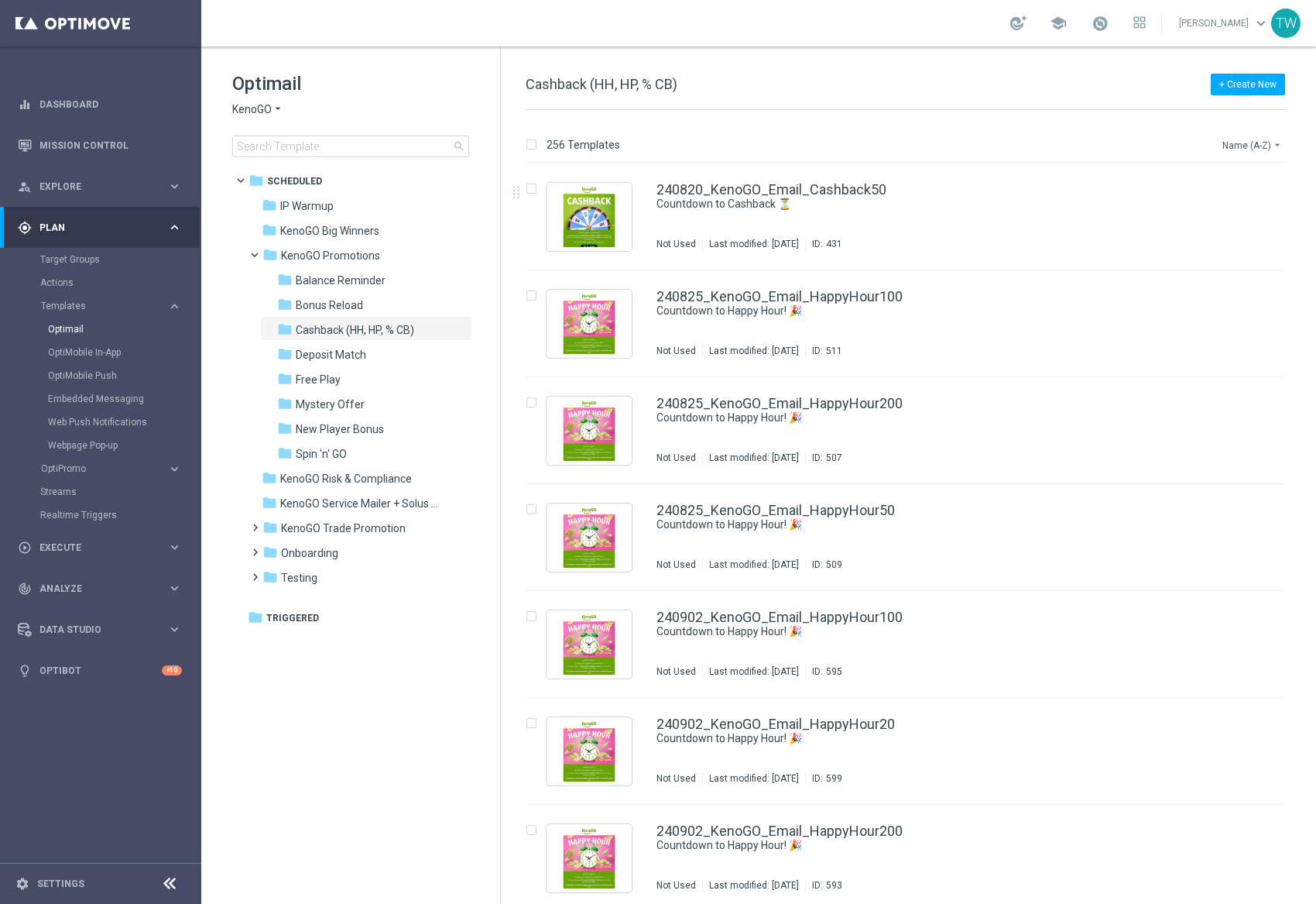
click at [1230, 136] on button "Name (A-Z) arrow_drop_down" at bounding box center [1253, 144] width 65 height 18
click at [1241, 212] on span "Date Modified (Newest)" at bounding box center [1226, 214] width 104 height 11
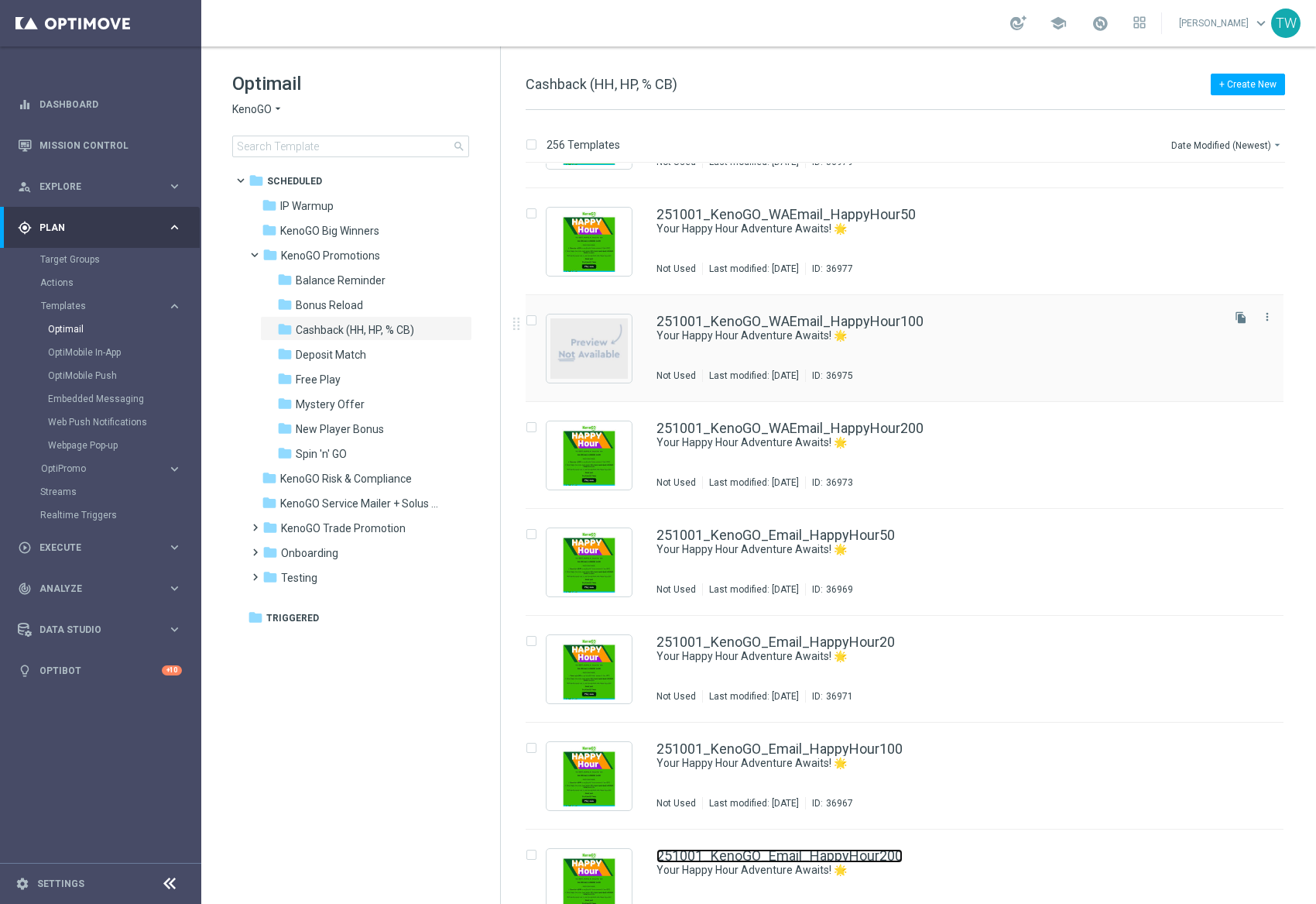
scroll to position [34, 0]
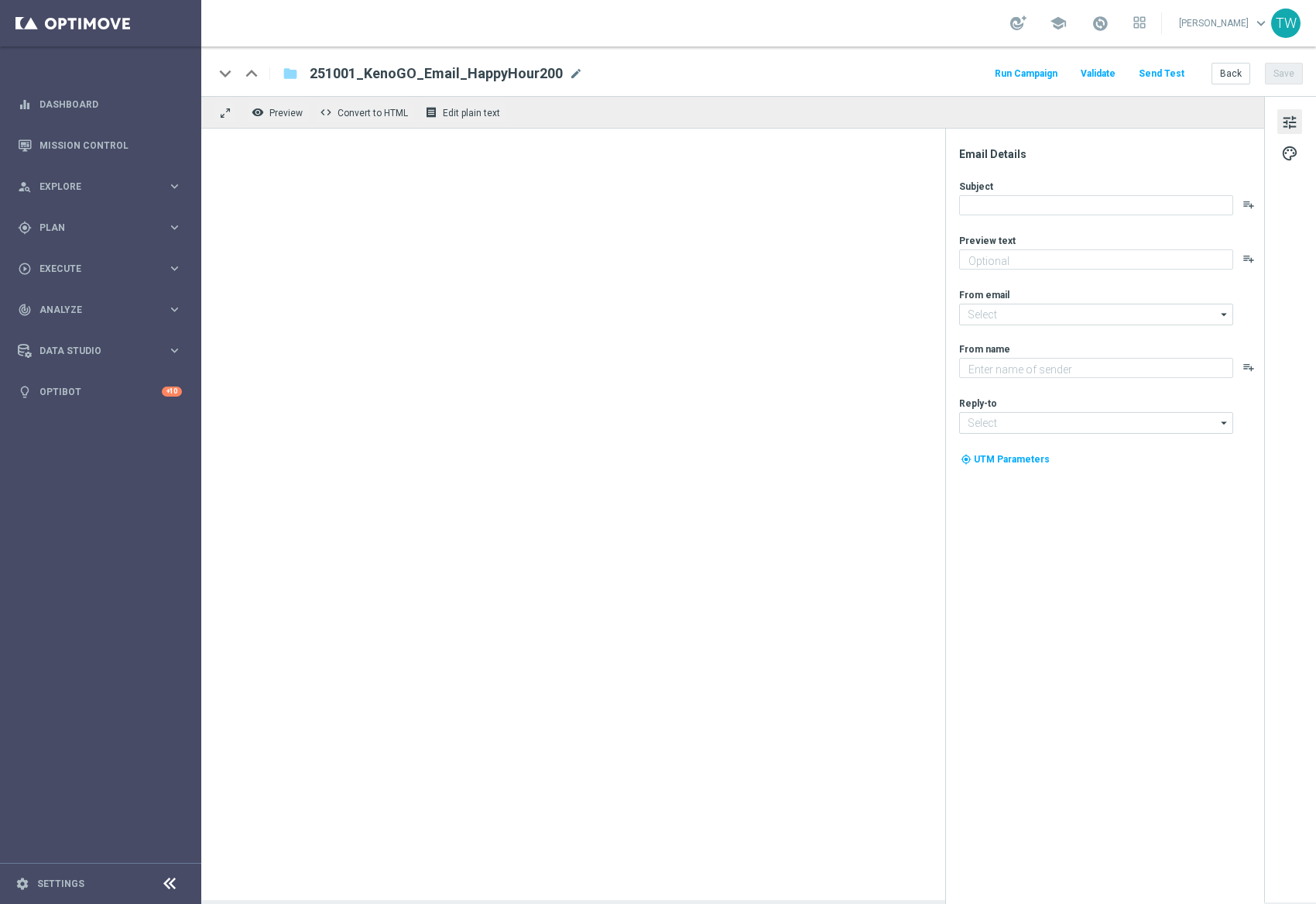
type textarea "Get 50% back in BONUS CASH!"
type input "[EMAIL_ADDRESS][DOMAIN_NAME]"
type textarea "KenoGO"
type input "[EMAIL_ADDRESS][DOMAIN_NAME]"
type textarea "Get 50% back in BONUS CASH!"
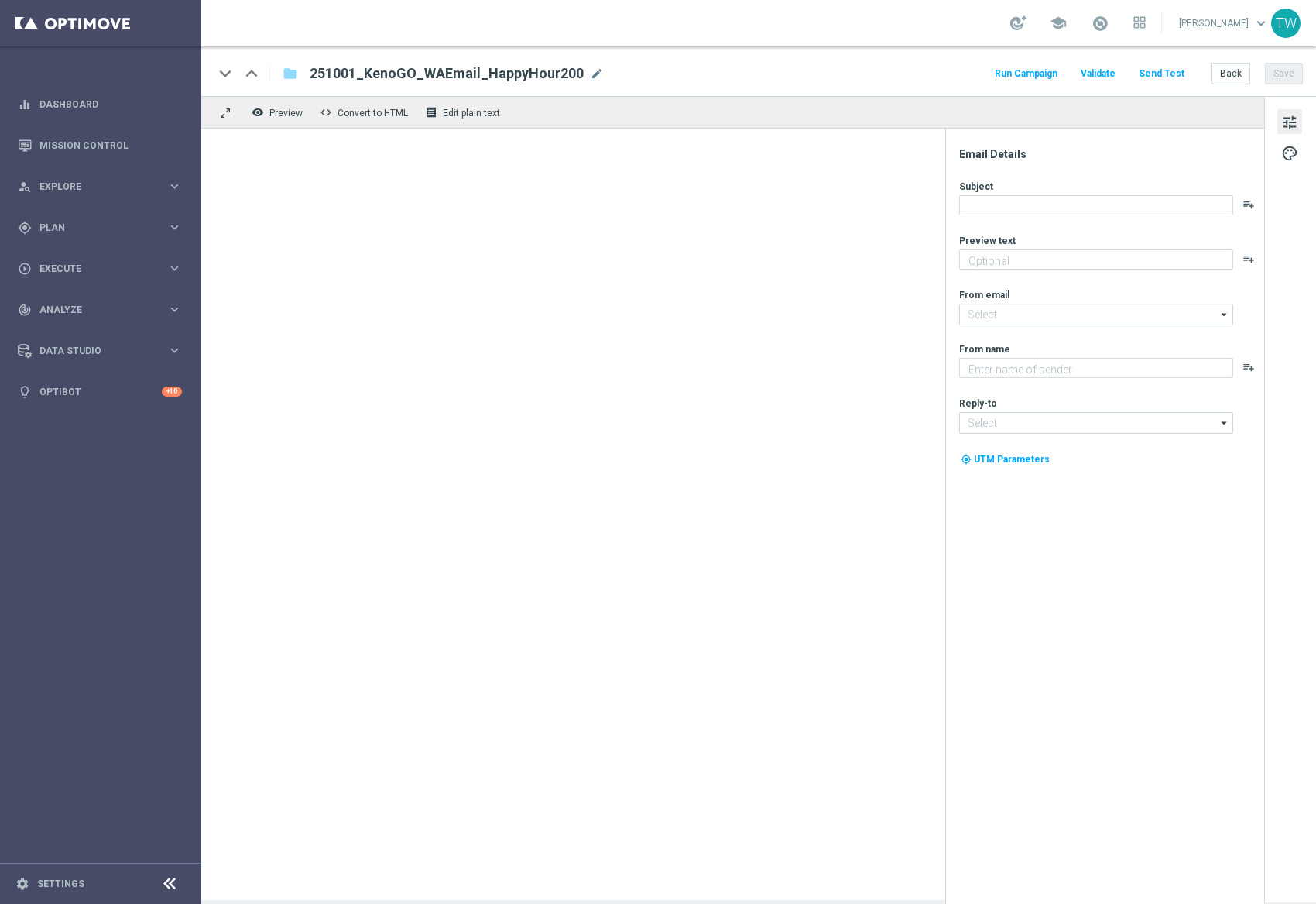
type textarea "KenoGO"
type input "[EMAIL_ADDRESS][DOMAIN_NAME]"
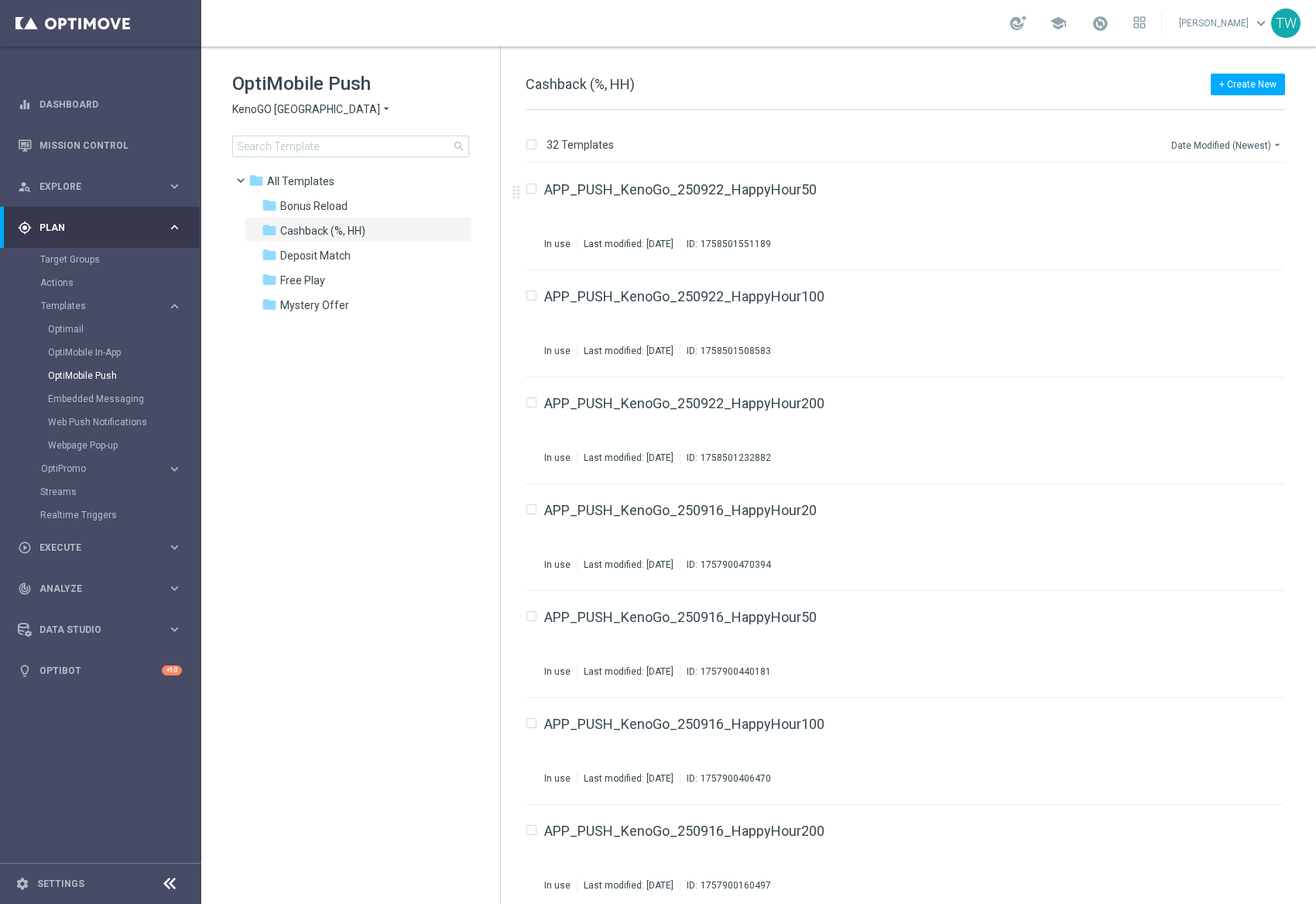
click at [1249, 139] on button "Date Modified (Newest) arrow_drop_down" at bounding box center [1227, 144] width 115 height 18
click at [1249, 217] on span "Date Modified (Newest)" at bounding box center [1226, 214] width 104 height 11
click at [295, 150] on input at bounding box center [351, 146] width 237 height 22
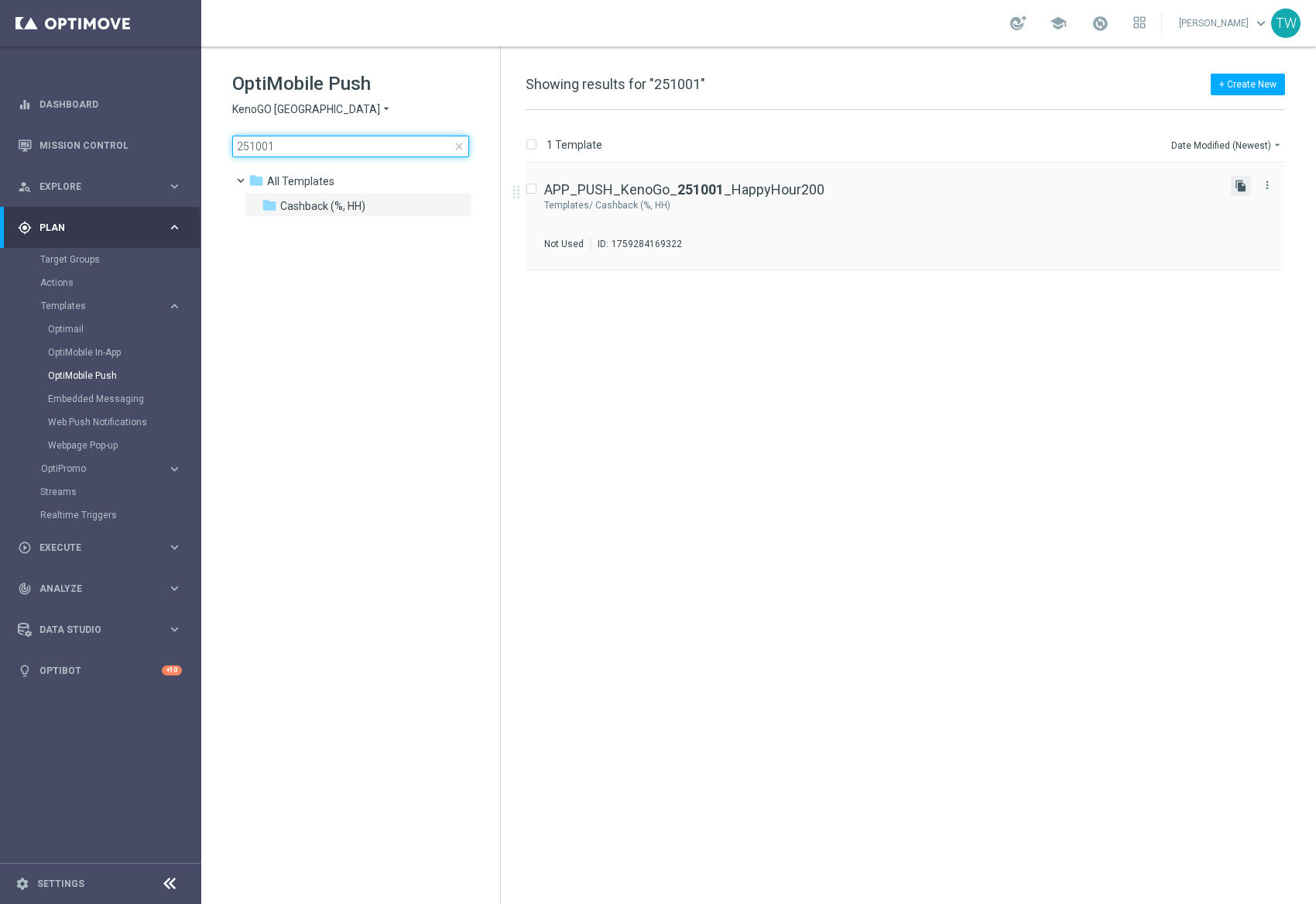
type input "251001"
click at [1243, 181] on icon "file_copy" at bounding box center [1241, 186] width 13 height 13
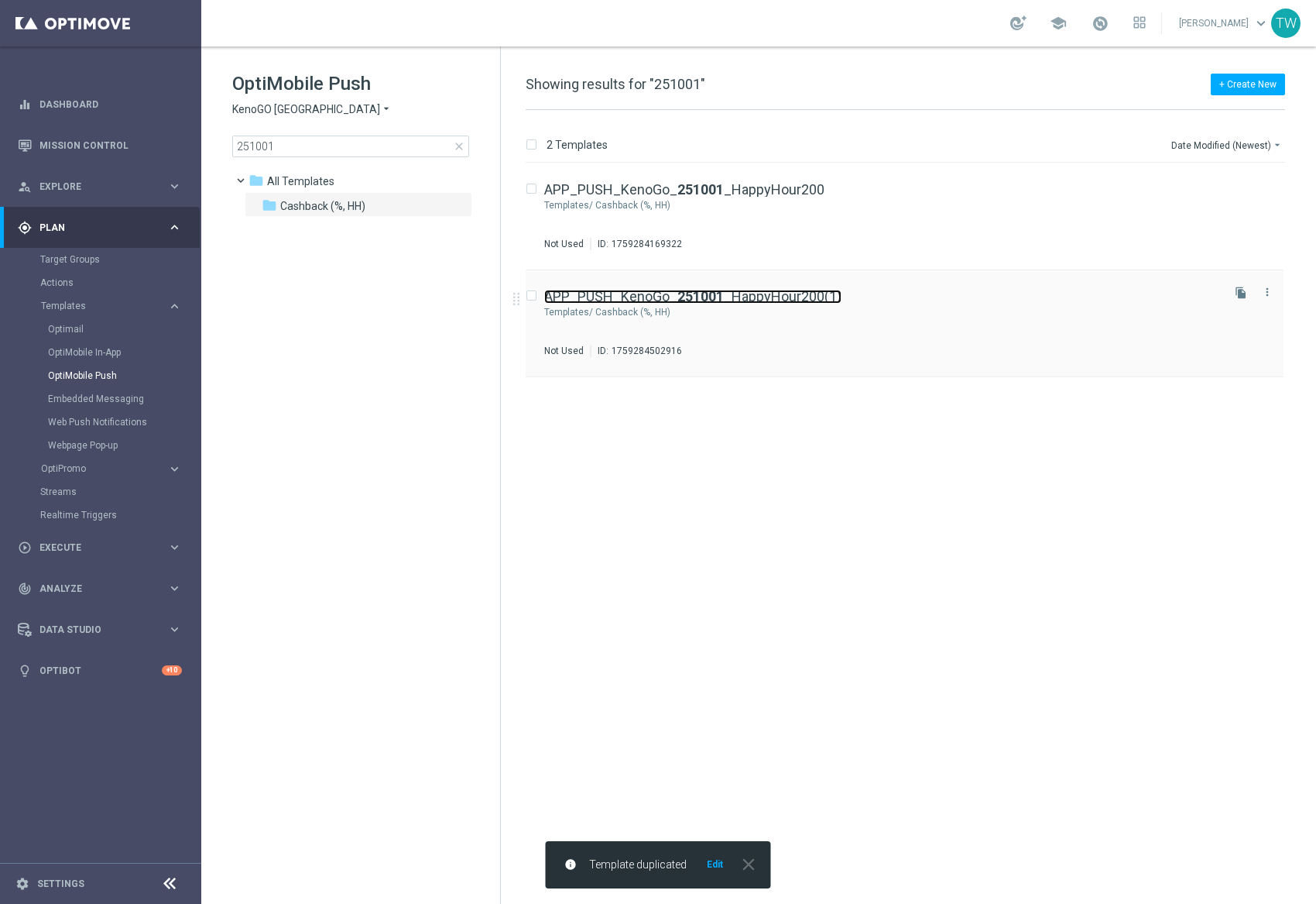
click at [791, 299] on link "APP_PUSH_KenoGo_ 251001 _HappyHour200(1)" at bounding box center [693, 296] width 297 height 14
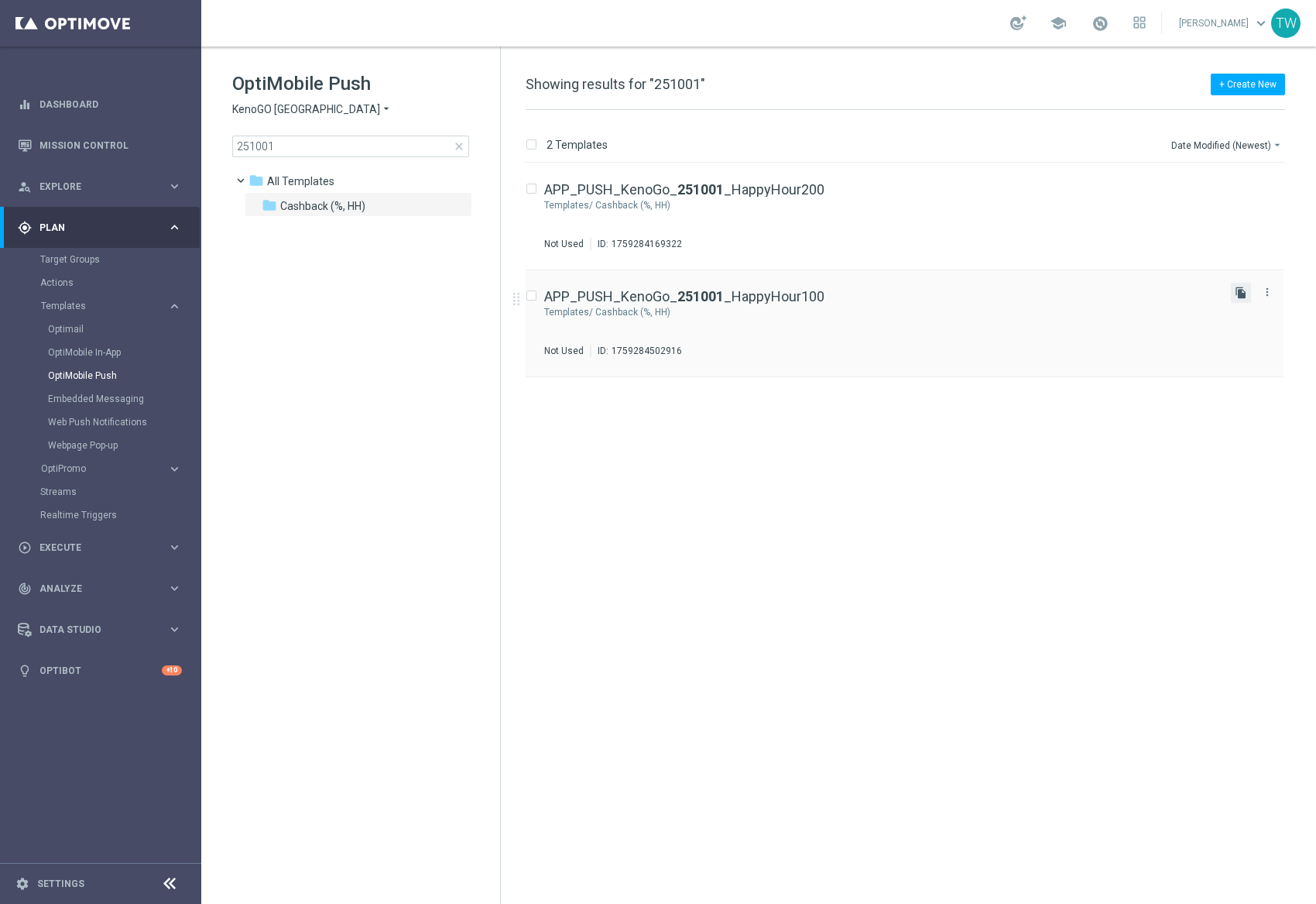
click at [1239, 293] on icon "file_copy" at bounding box center [1241, 292] width 13 height 13
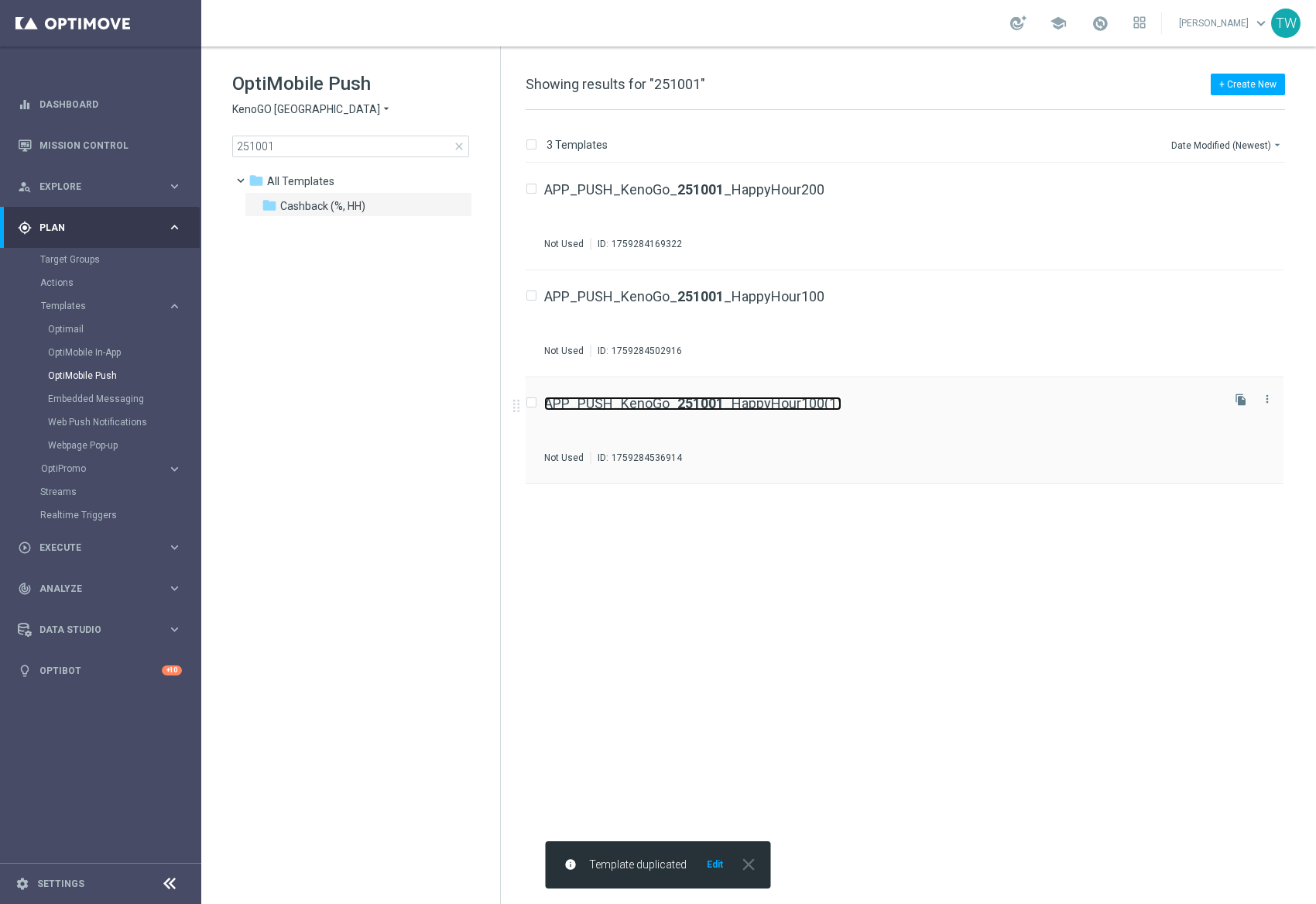
click at [829, 398] on link "APP_PUSH_KenoGo_ 251001 _HappyHour100(1)" at bounding box center [693, 403] width 297 height 14
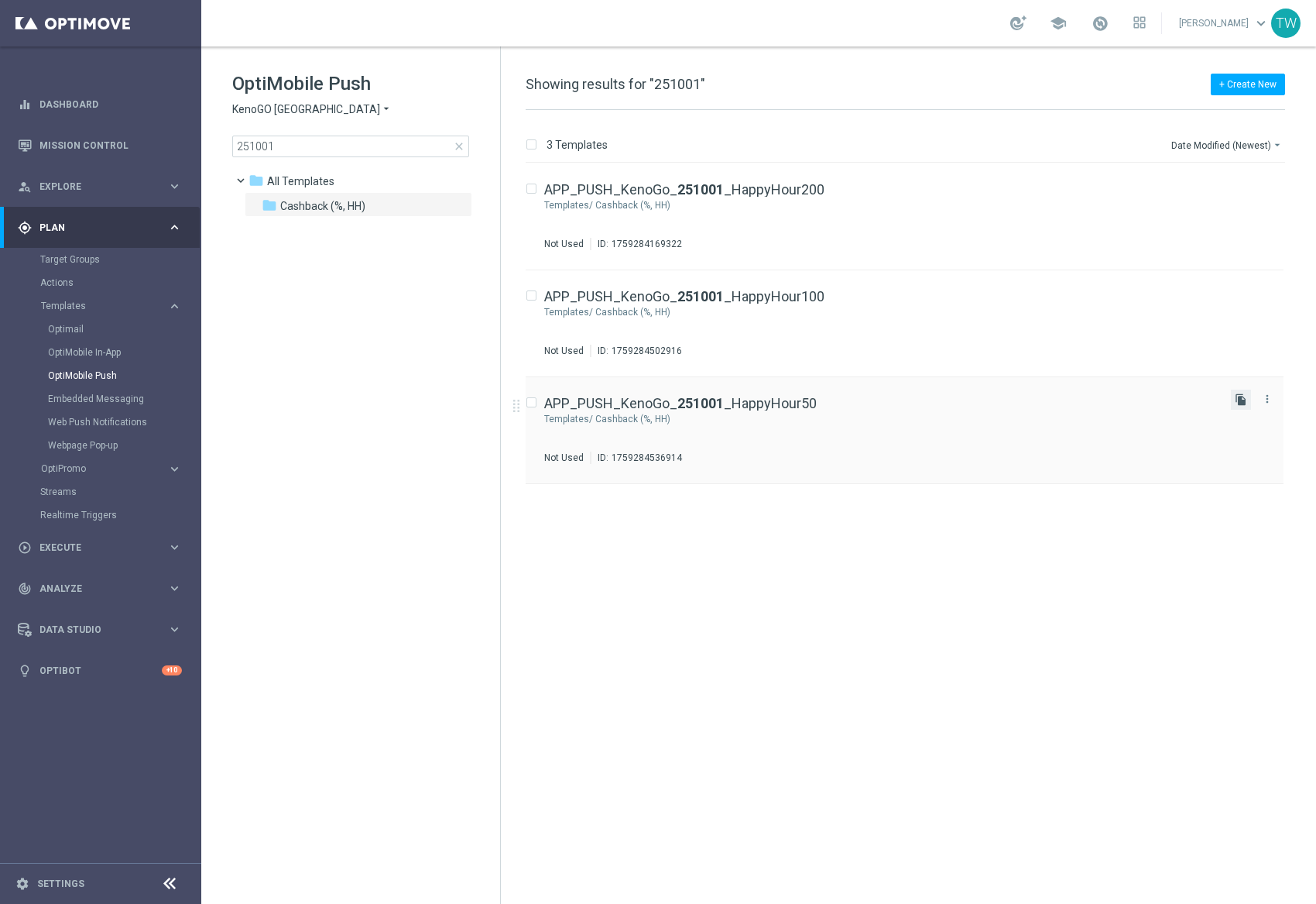
click at [1235, 404] on icon "file_copy" at bounding box center [1241, 400] width 13 height 13
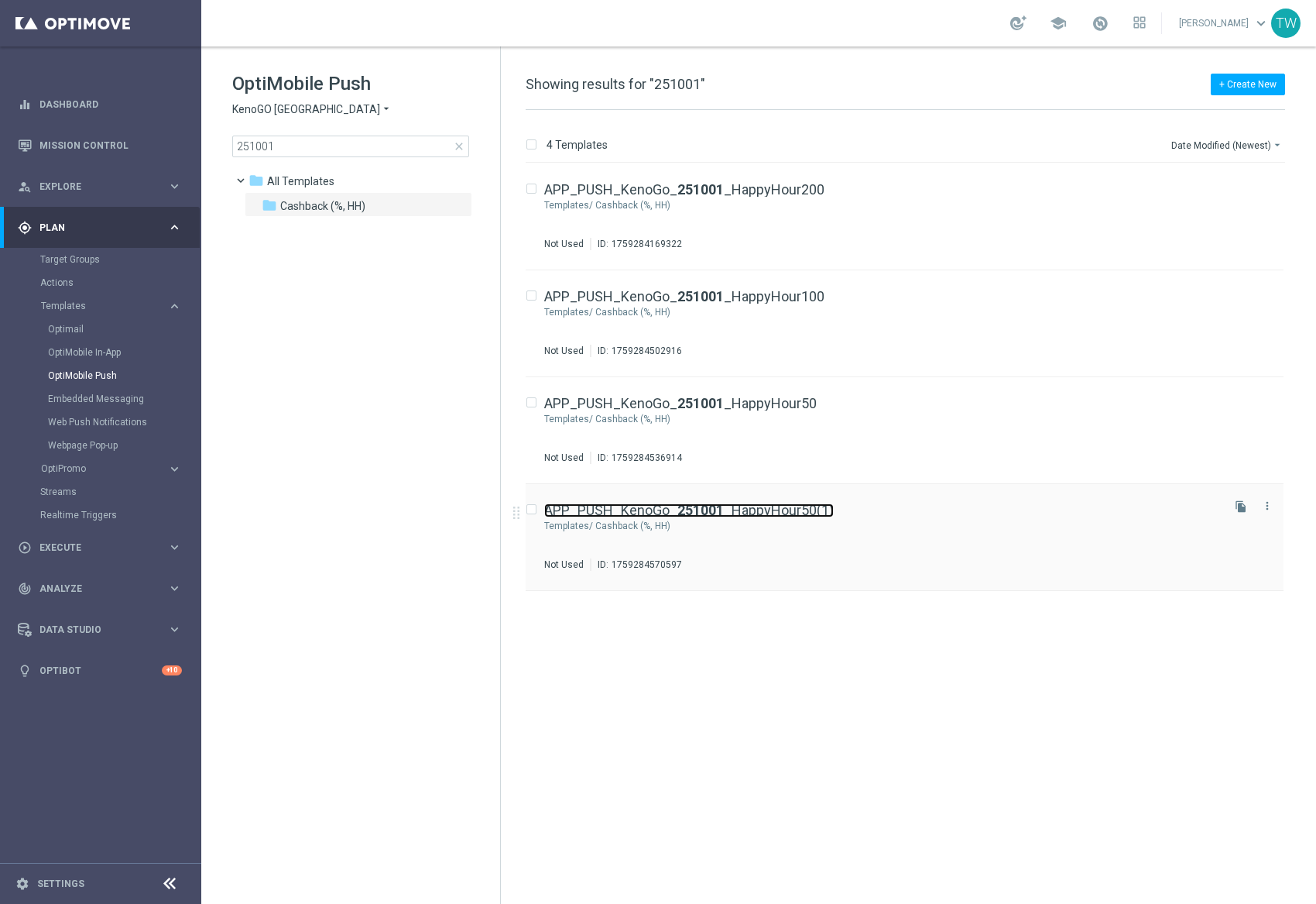
click at [787, 514] on link "APP_PUSH_KenoGo_ 251001 _HappyHour50(1)" at bounding box center [689, 510] width 290 height 14
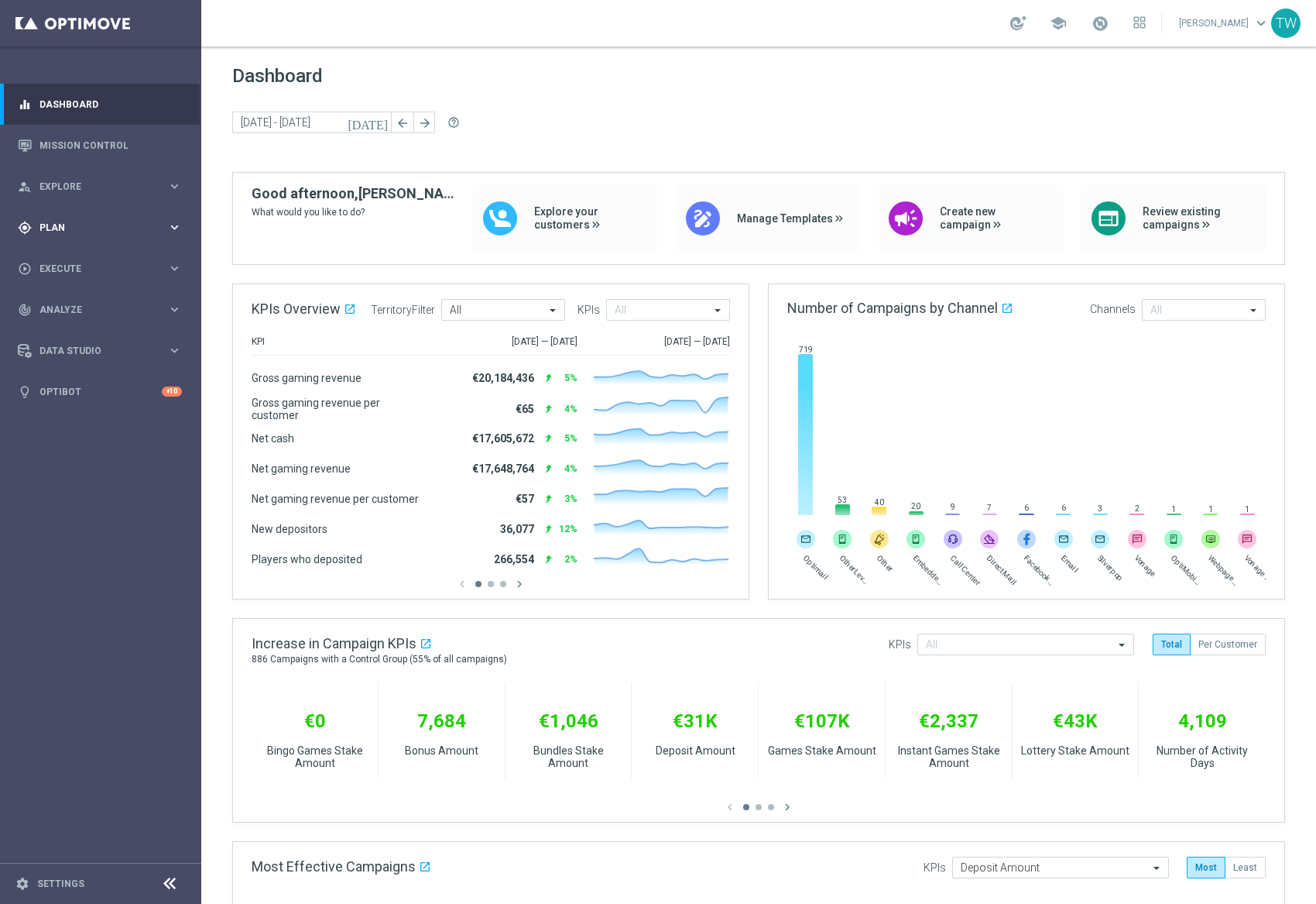
click at [101, 225] on span "Plan" at bounding box center [103, 227] width 128 height 9
click at [64, 264] on link "Target Groups" at bounding box center [101, 259] width 121 height 13
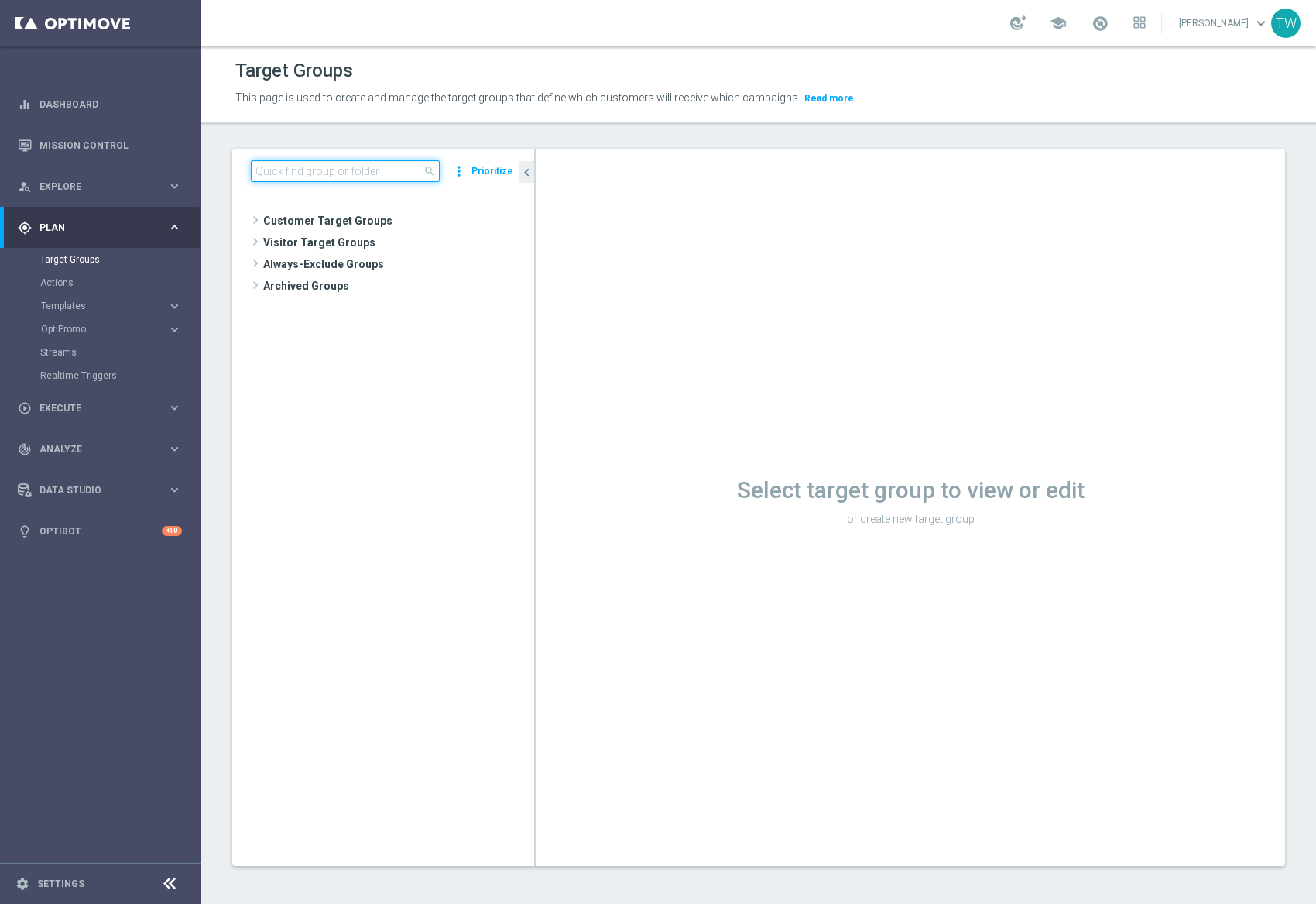
click at [368, 180] on input at bounding box center [345, 171] width 189 height 22
click at [368, 179] on input at bounding box center [345, 171] width 189 height 22
click at [370, 175] on input at bounding box center [345, 171] width 189 height 22
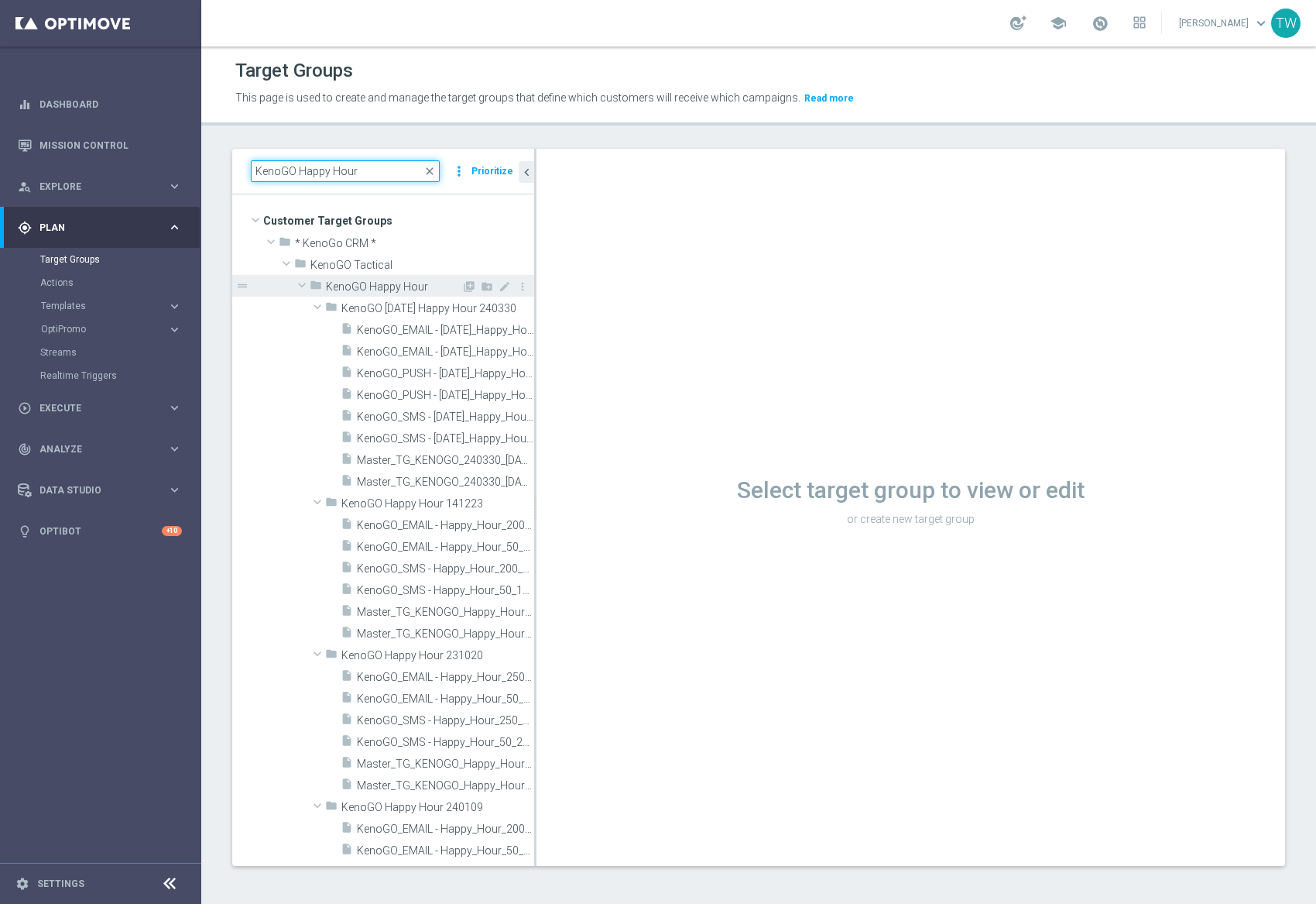
type input "KenoGO Happy Hour"
click at [493, 286] on div "library_add create_new_folder mode_edit more_vert" at bounding box center [496, 288] width 69 height 16
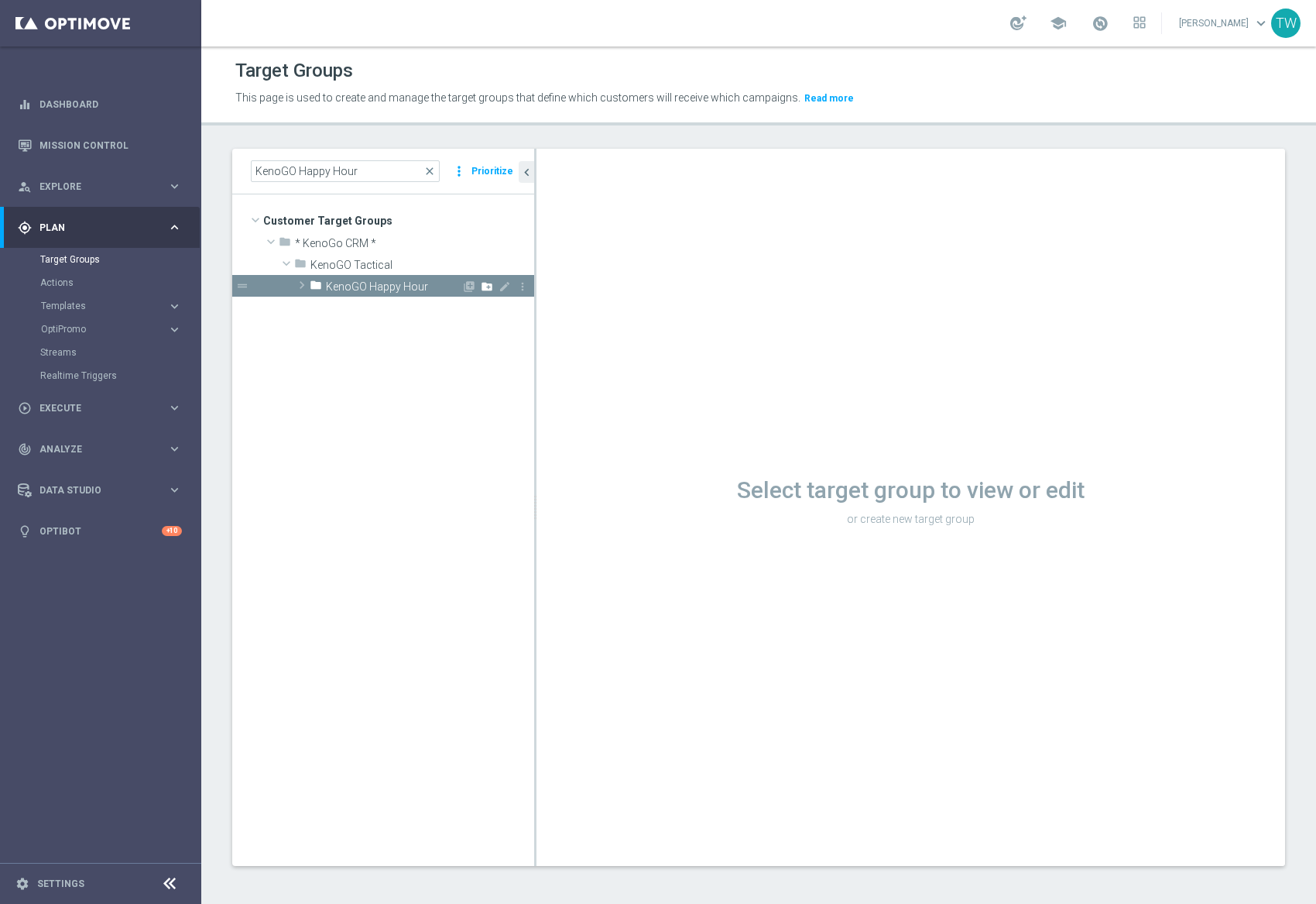
click at [487, 285] on icon "create_new_folder" at bounding box center [487, 286] width 13 height 13
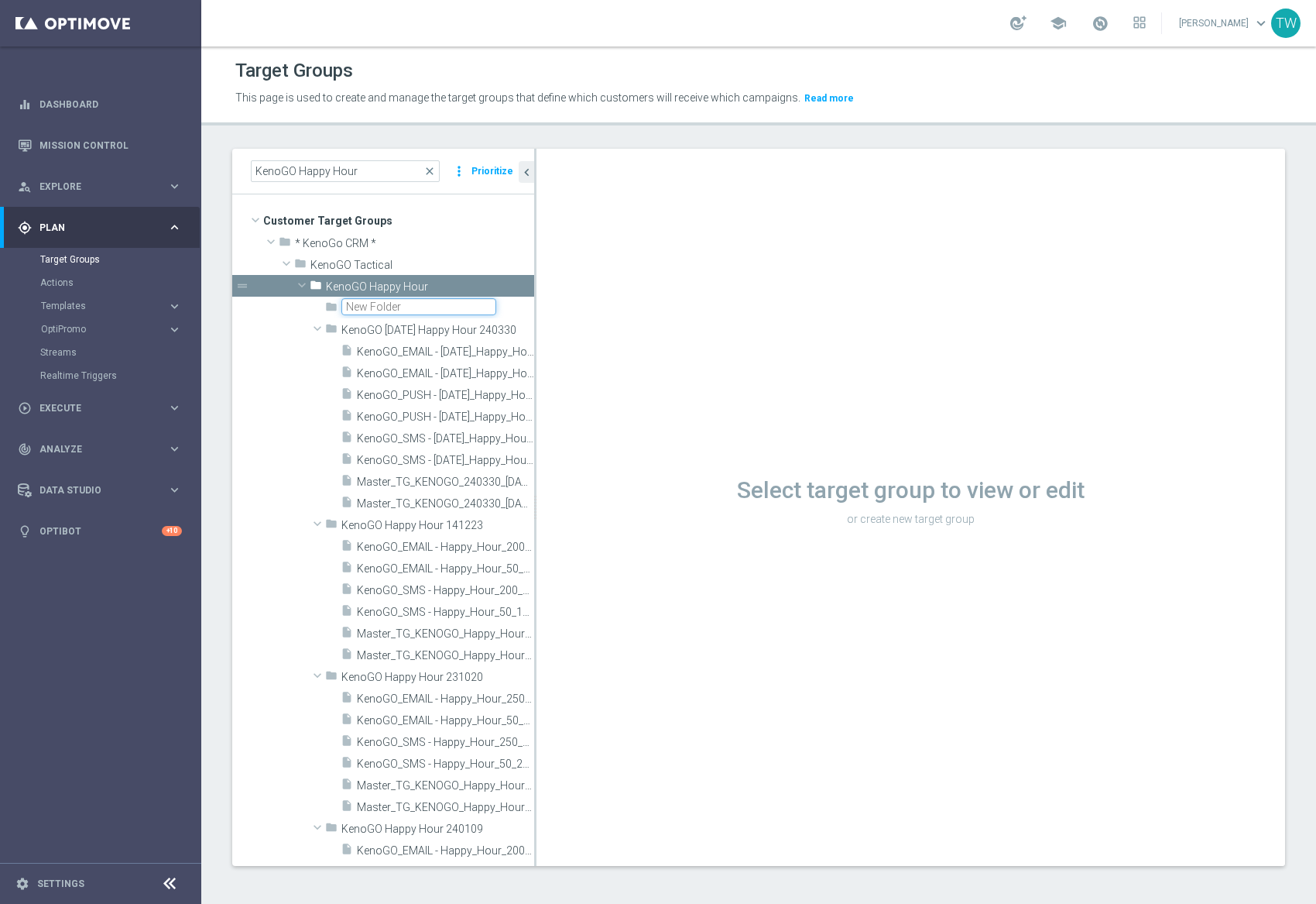
click at [379, 305] on input "text" at bounding box center [419, 306] width 155 height 17
type input "KenoGO Happy Hour 251001"
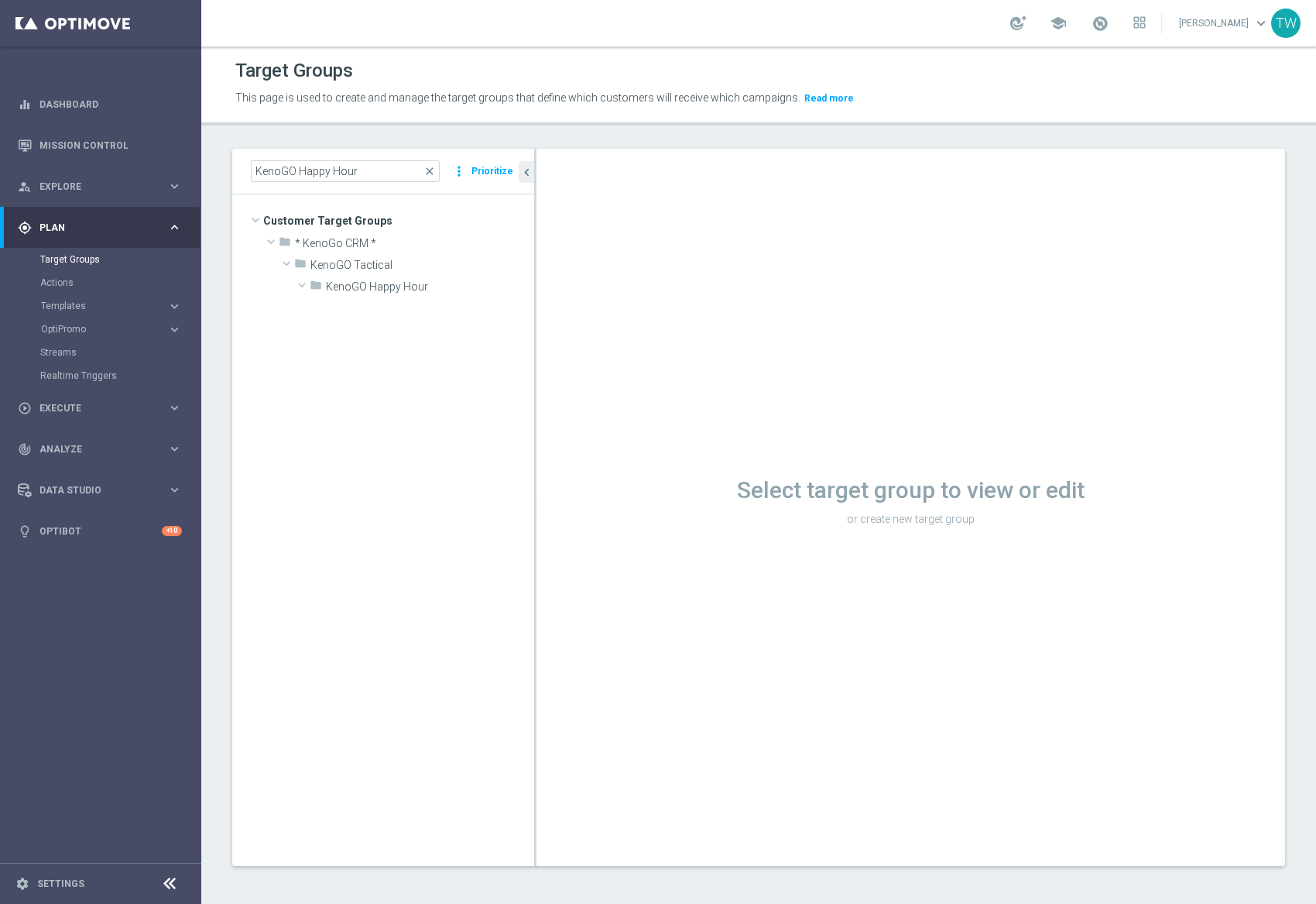
scroll to position [19658, 0]
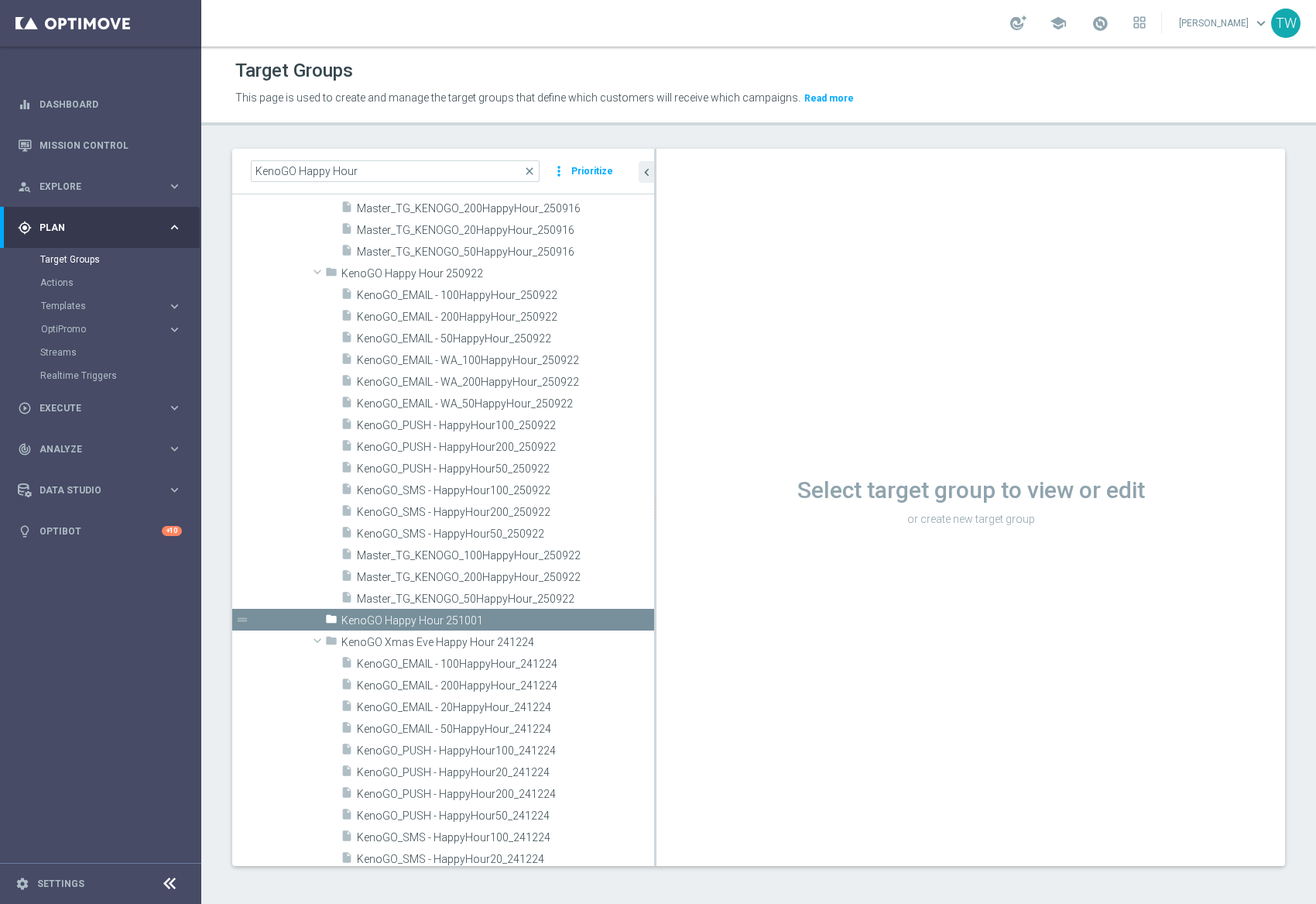
drag, startPoint x: 535, startPoint y: 621, endPoint x: 666, endPoint y: 609, distance: 131.5
click at [666, 609] on as-split "KenoGO Happy Hour close more_vert Prioritize Customer Target Groups library_add…" at bounding box center [759, 507] width 1053 height 717
click at [565, 568] on div "insert_drive_file Master_TG_KENOGO_200HappyHour_250922" at bounding box center [478, 576] width 276 height 22
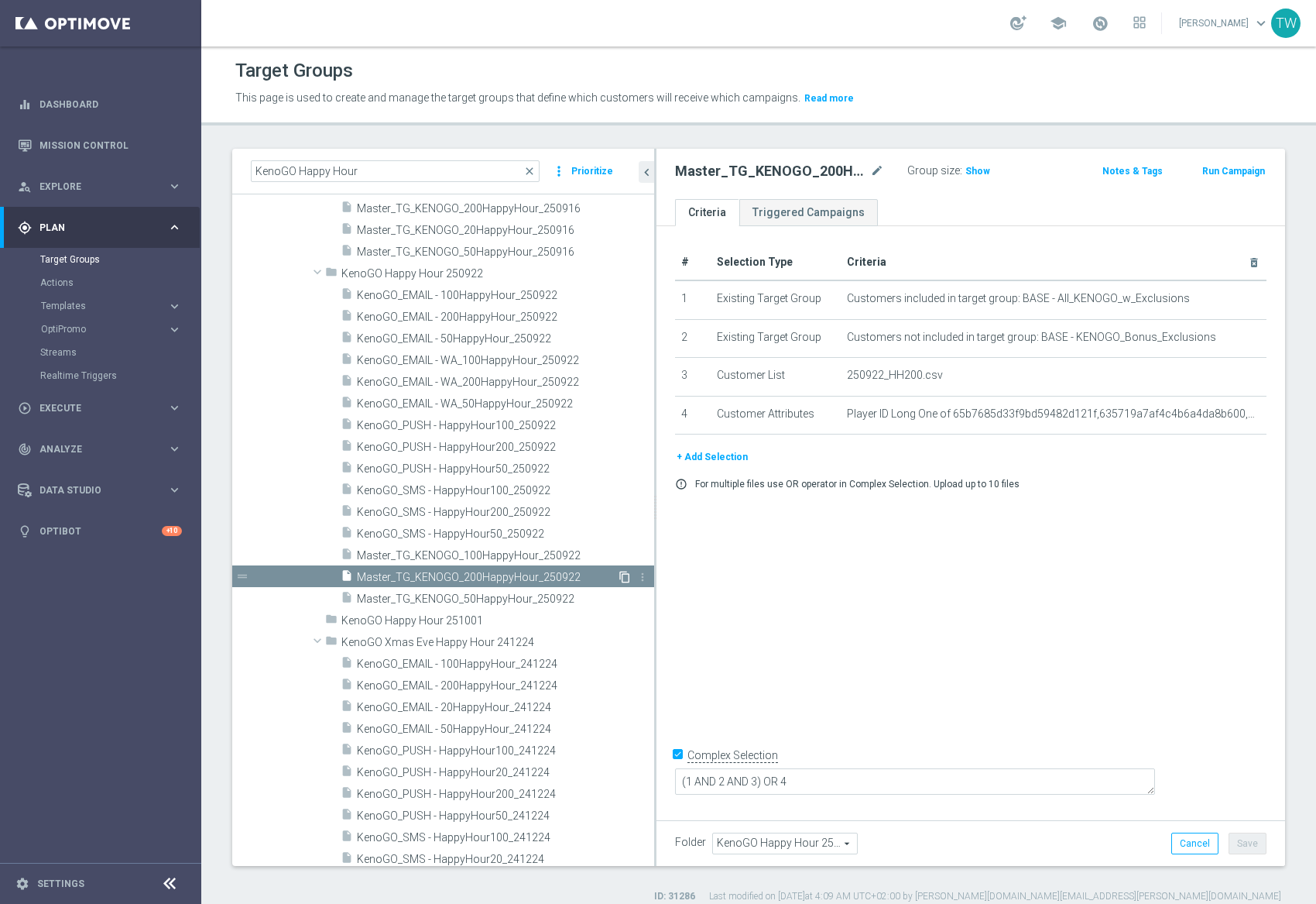
click at [624, 575] on icon "content_copy" at bounding box center [624, 577] width 13 height 13
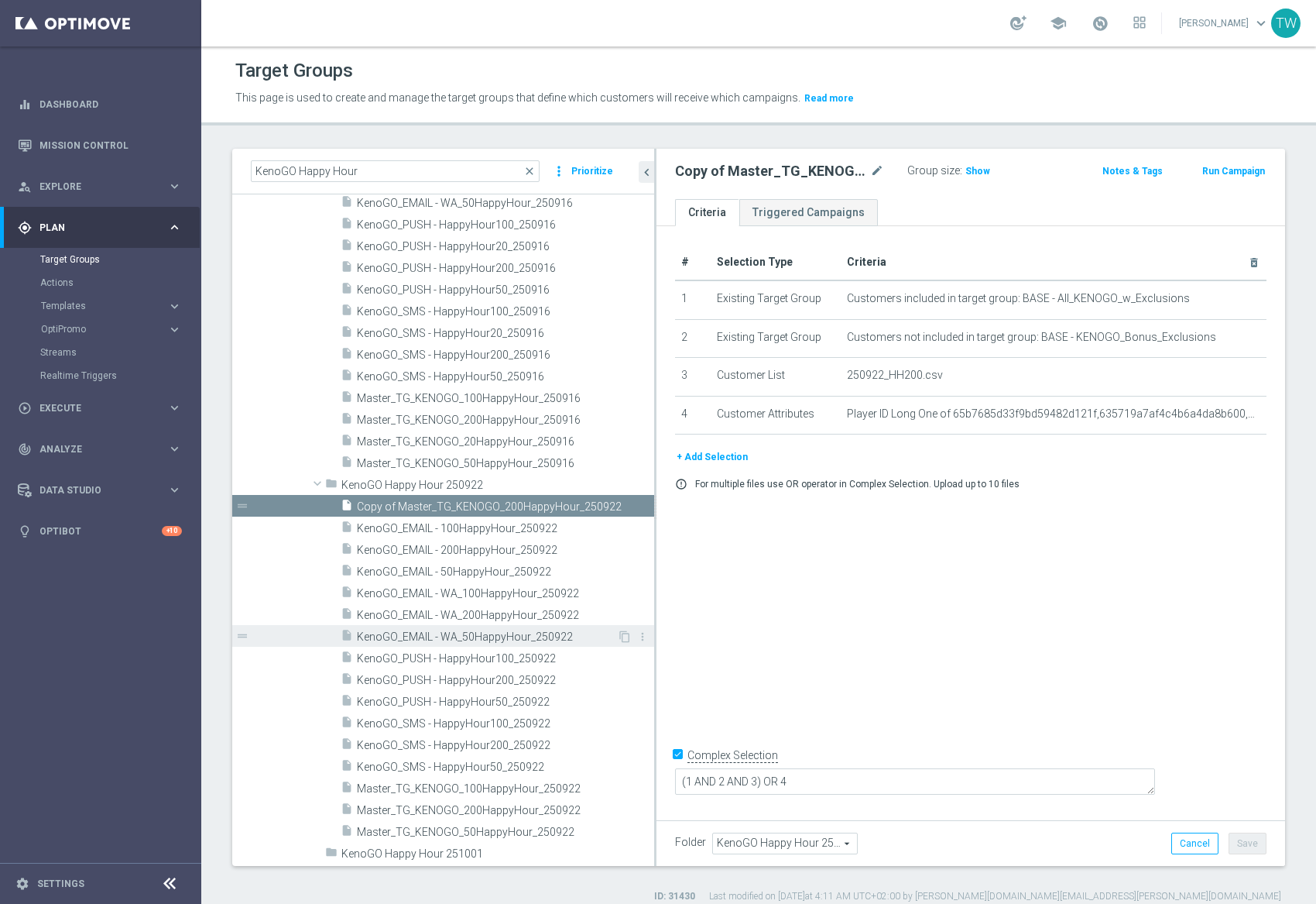
scroll to position [19489, 0]
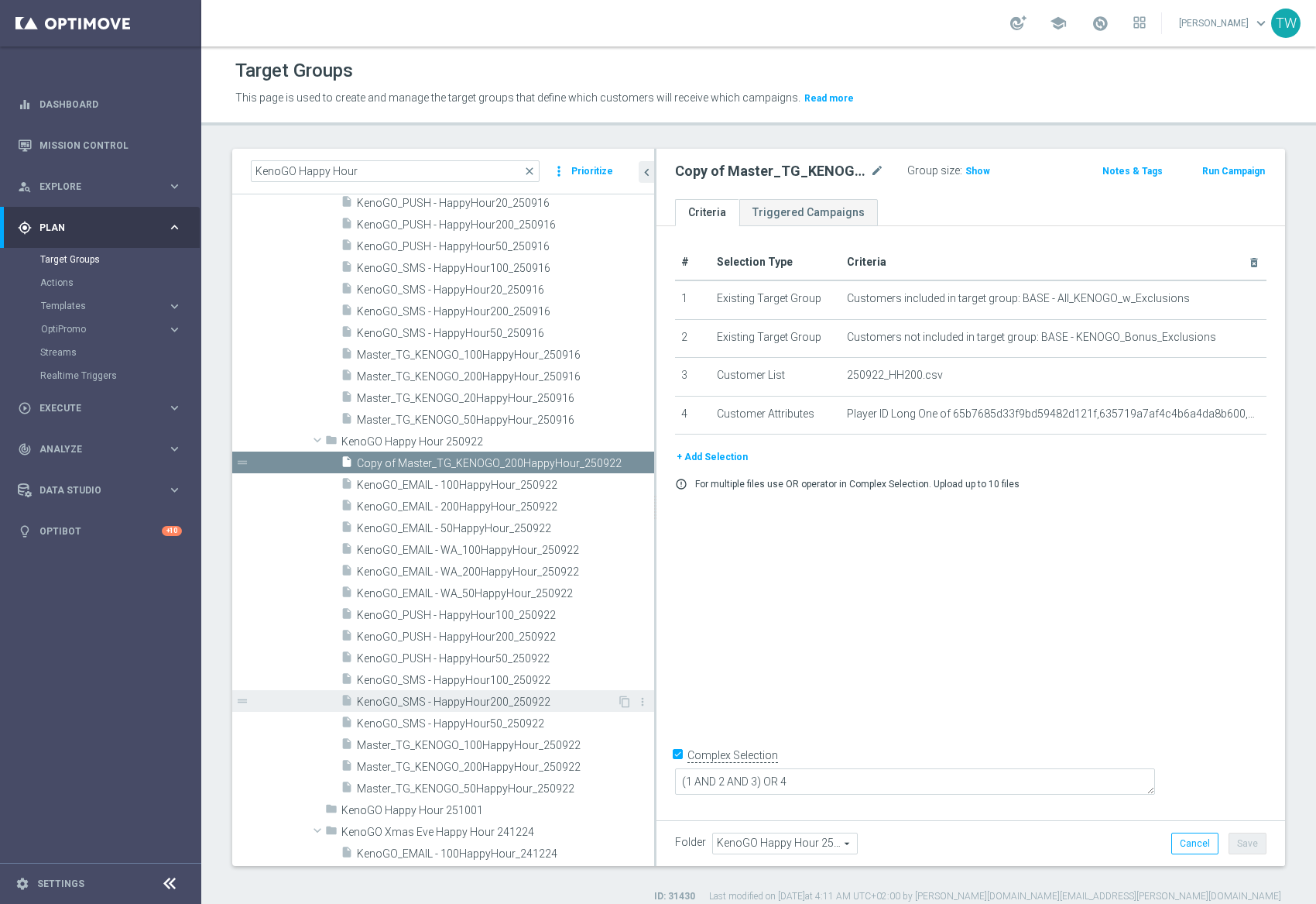
click at [601, 697] on span "KenoGO_SMS - HappyHour200_250922" at bounding box center [487, 702] width 260 height 13
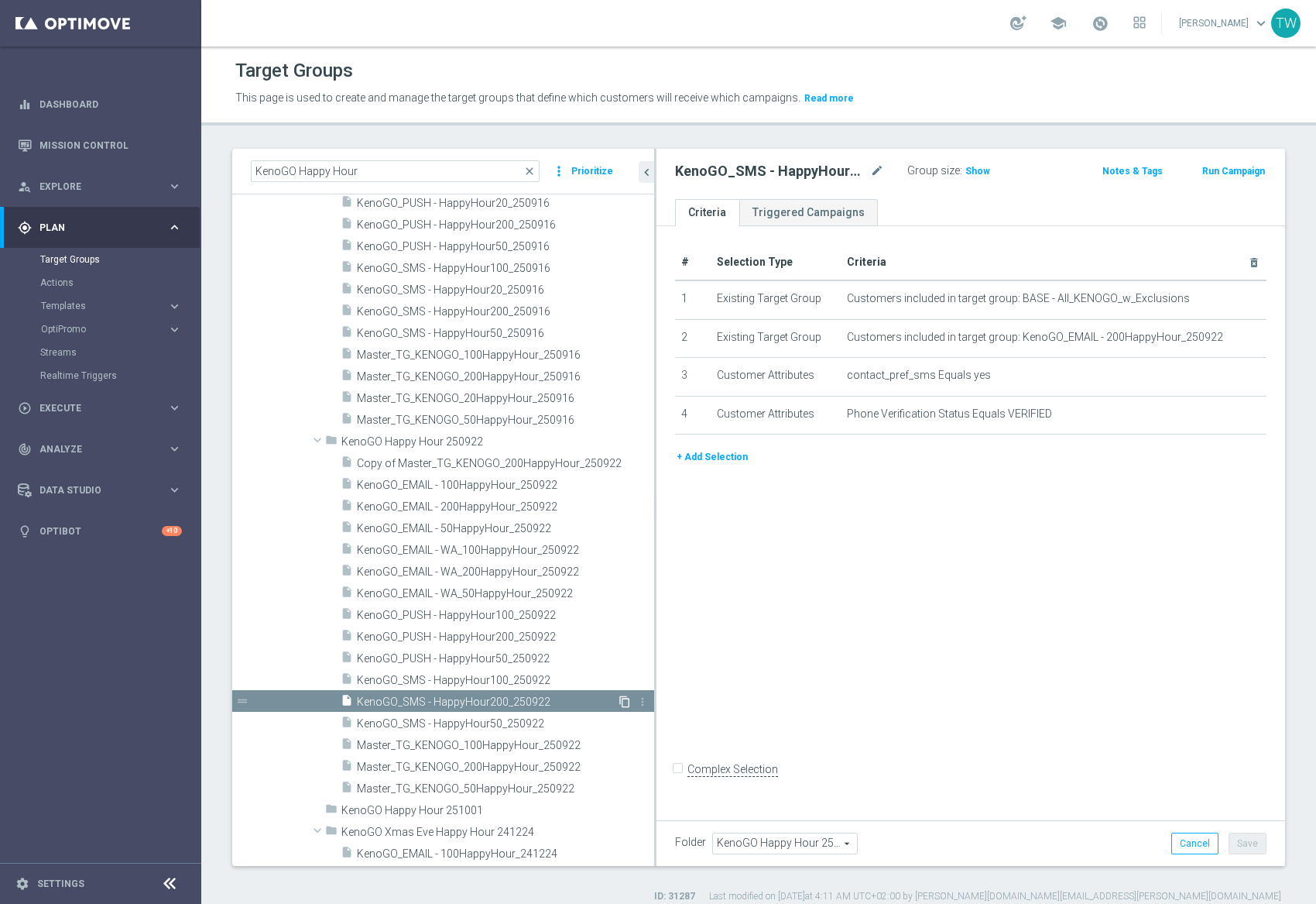
click at [624, 698] on icon "content_copy" at bounding box center [624, 701] width 13 height 13
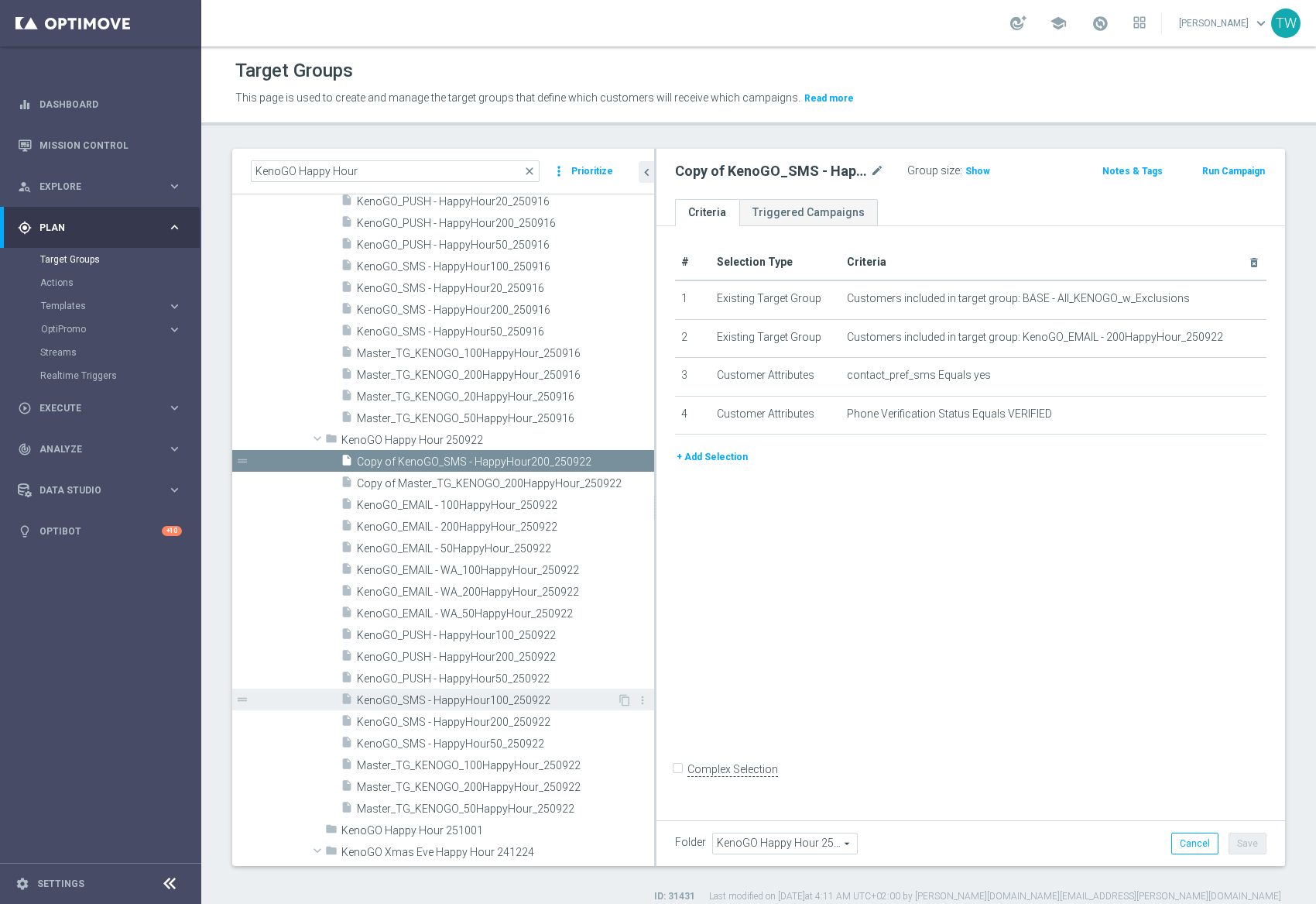
scroll to position [19495, 0]
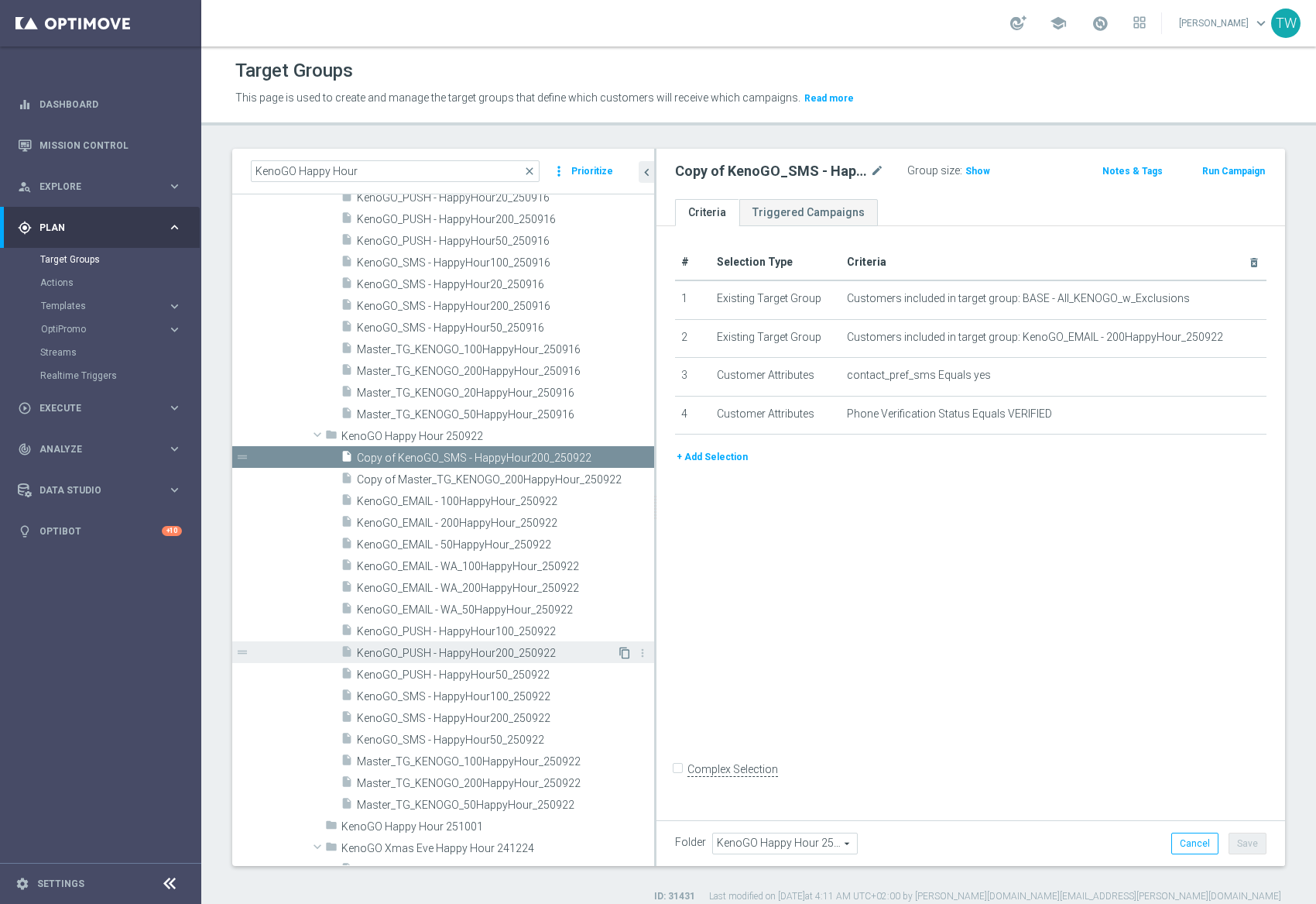
click at [622, 649] on icon "content_copy" at bounding box center [624, 652] width 13 height 13
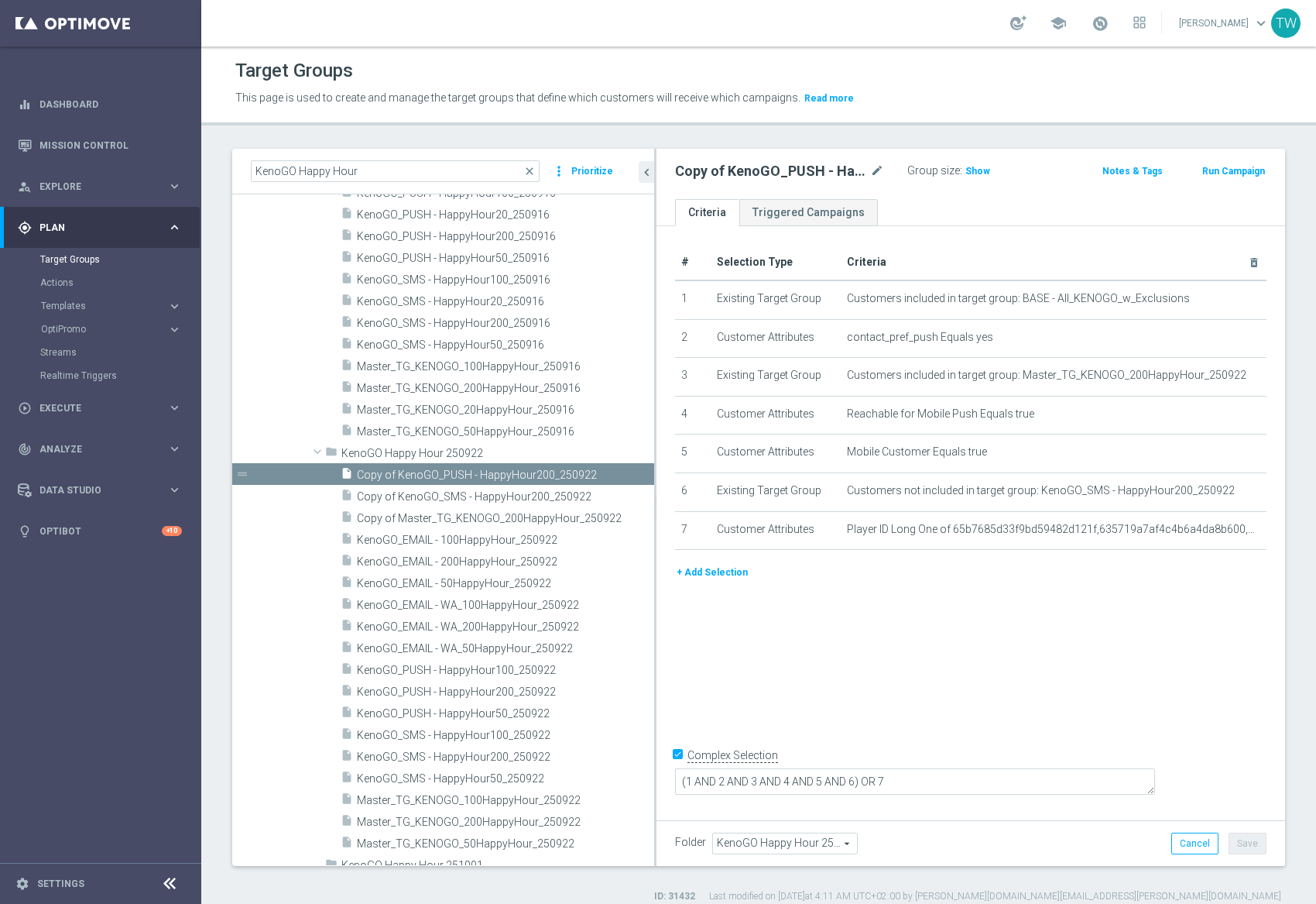
scroll to position [19493, 0]
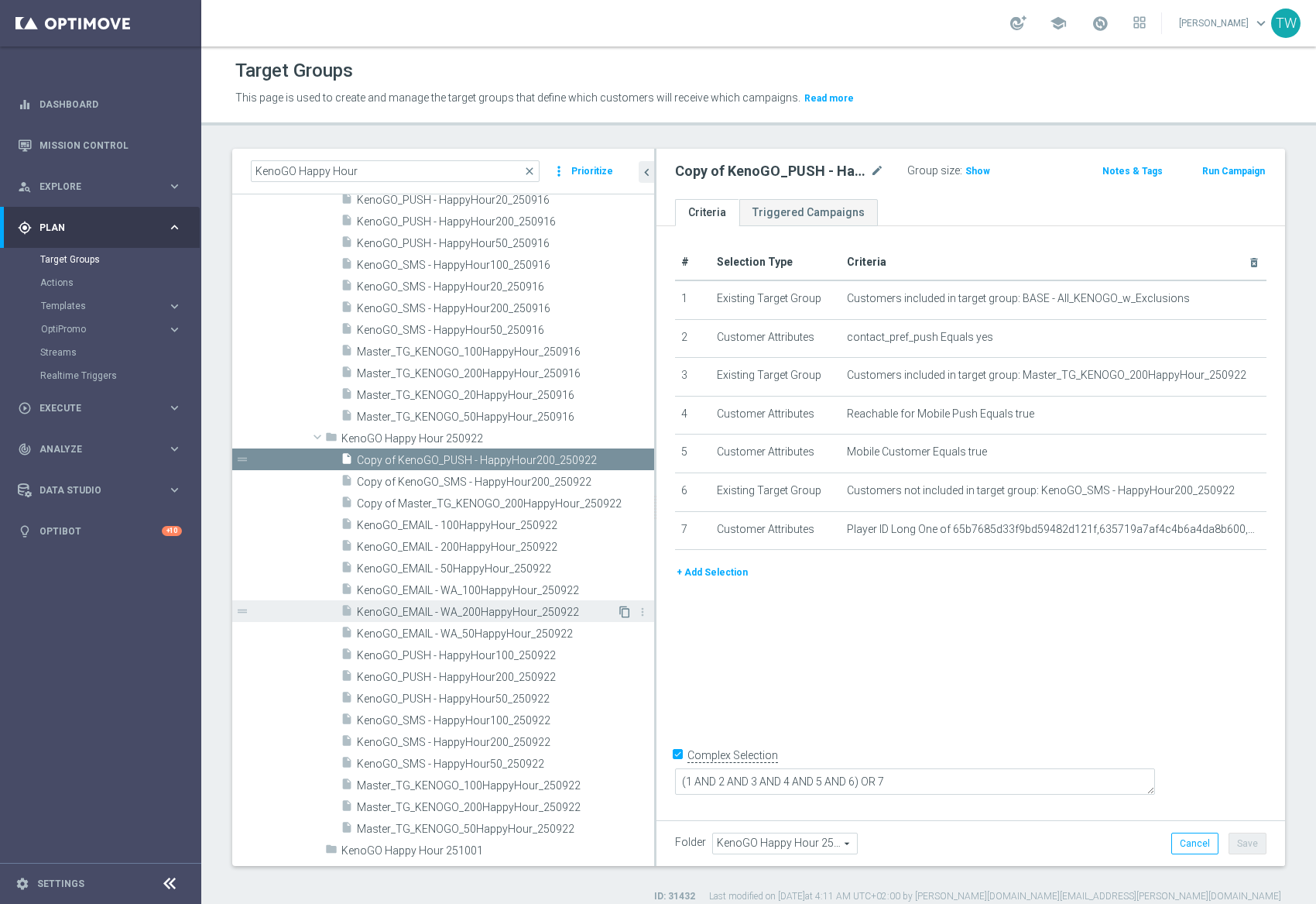
click at [625, 609] on icon "content_copy" at bounding box center [624, 611] width 13 height 13
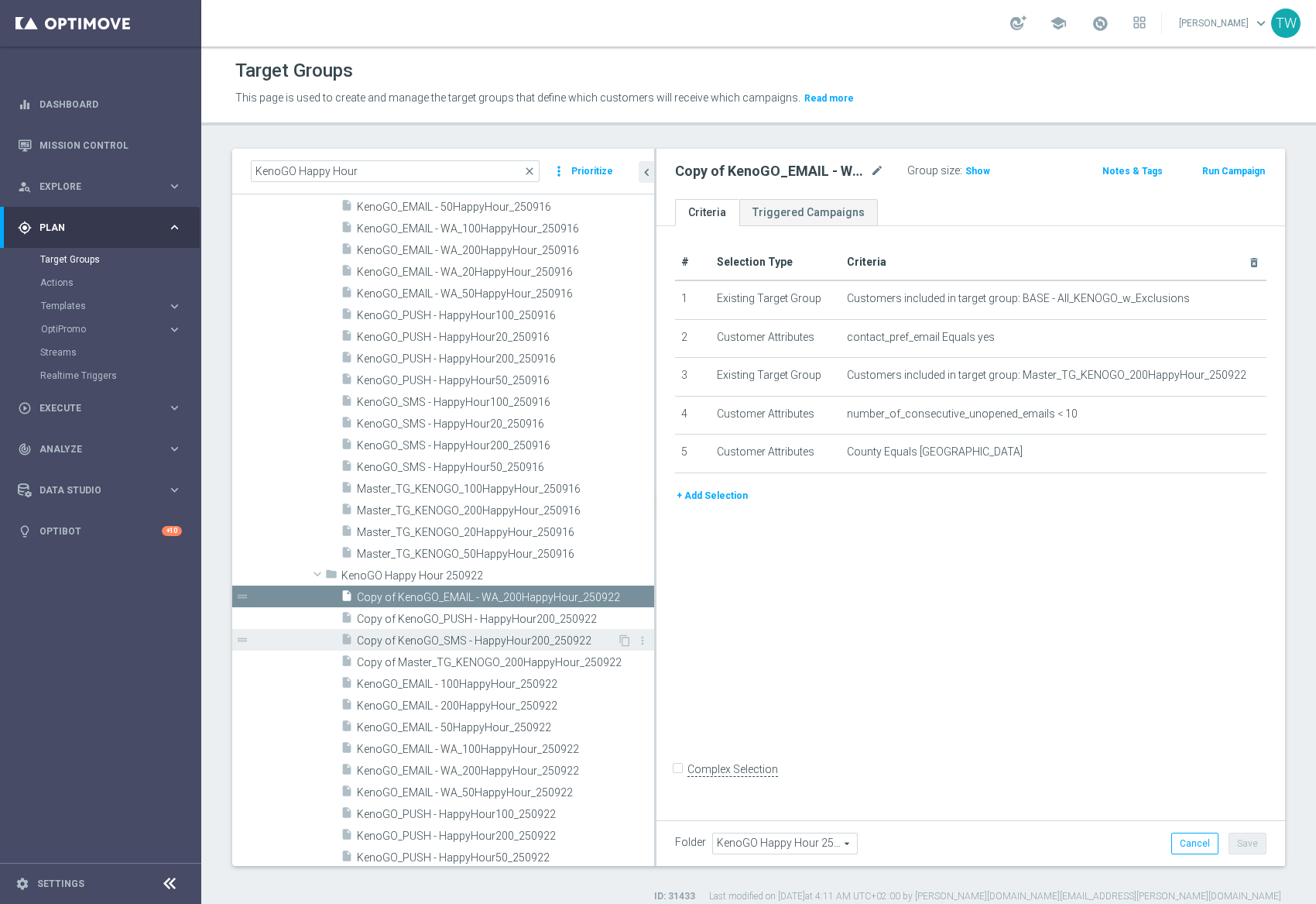
scroll to position [19400, 0]
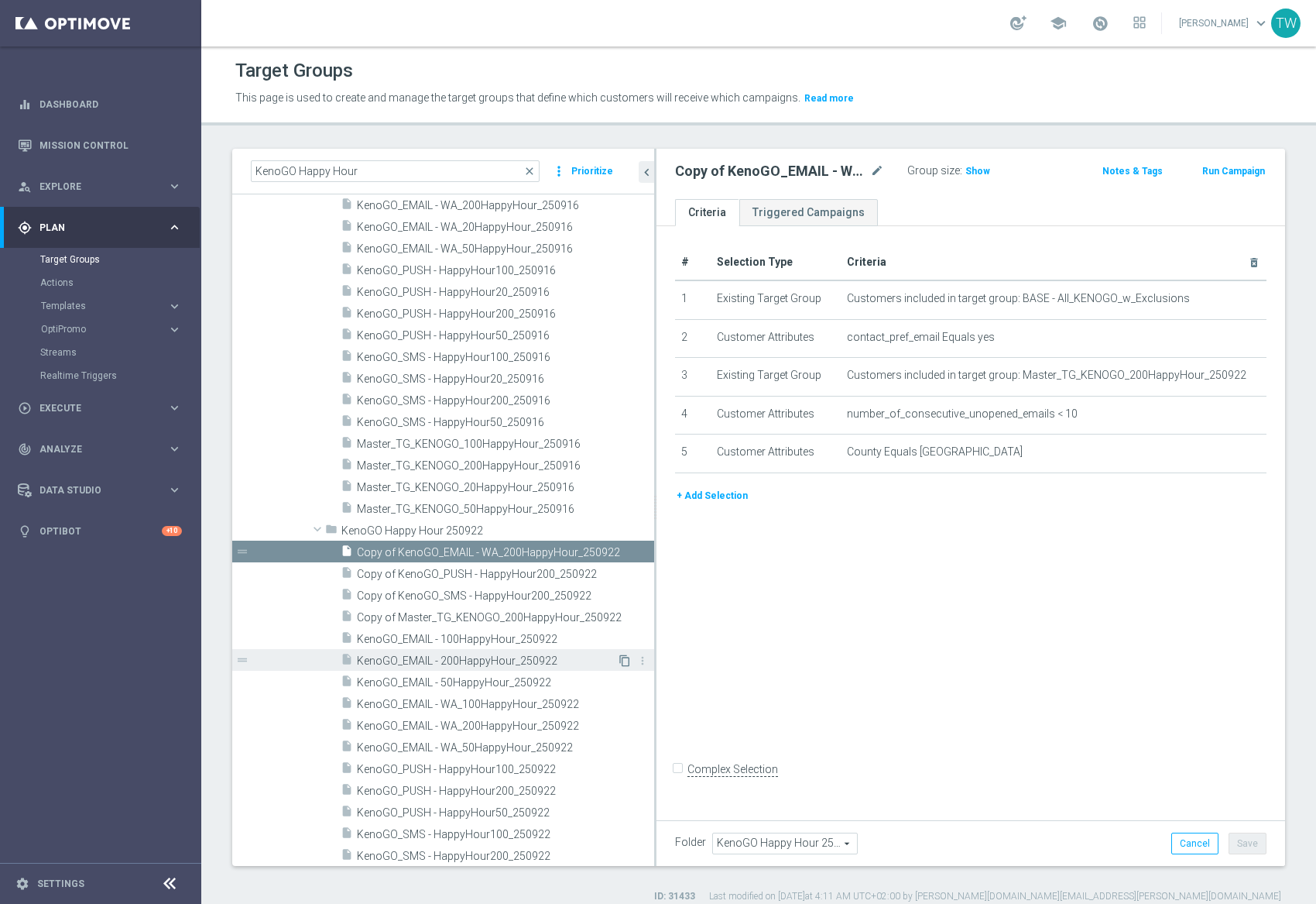
click at [628, 659] on icon "content_copy" at bounding box center [624, 661] width 13 height 13
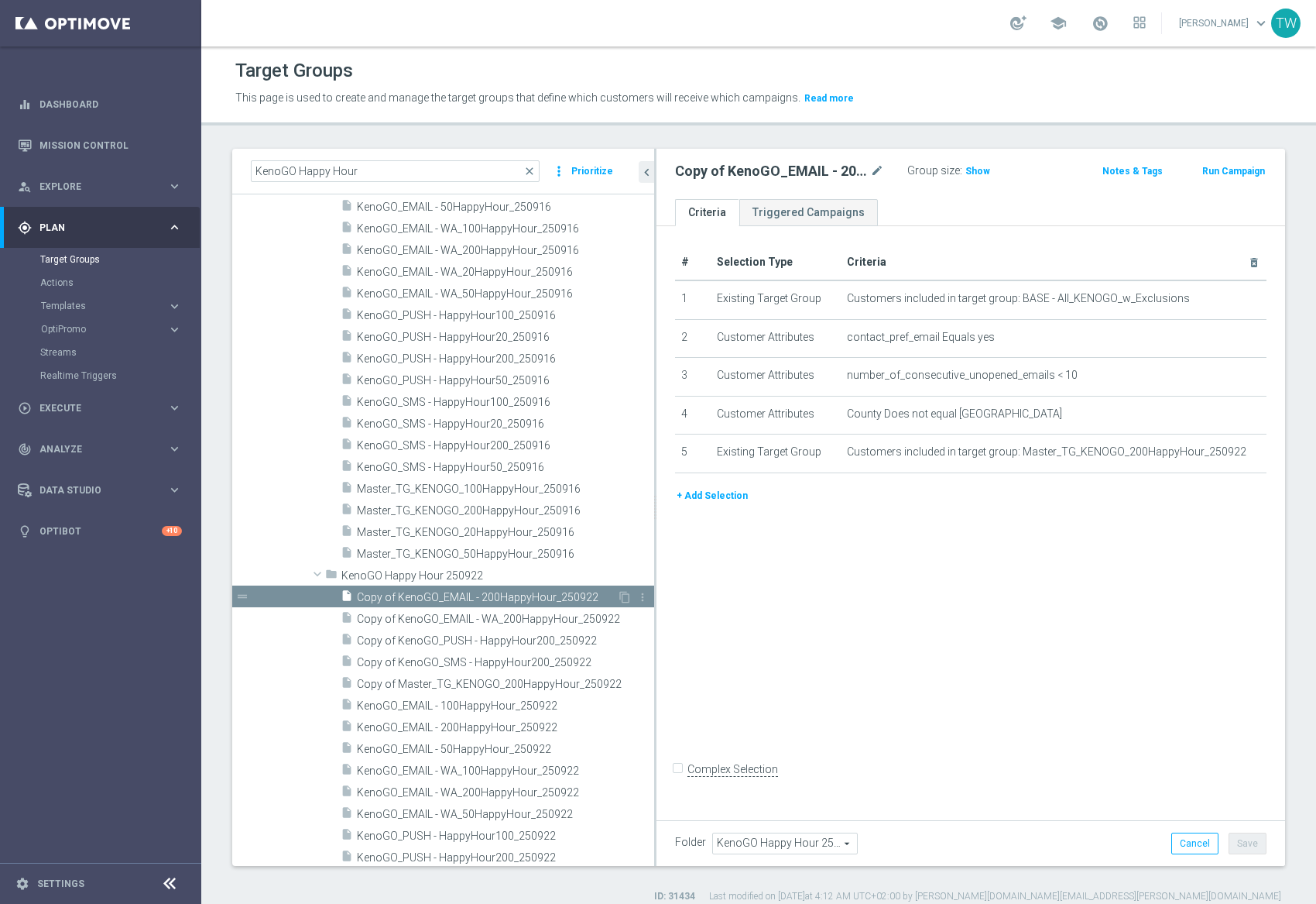
scroll to position [19442, 0]
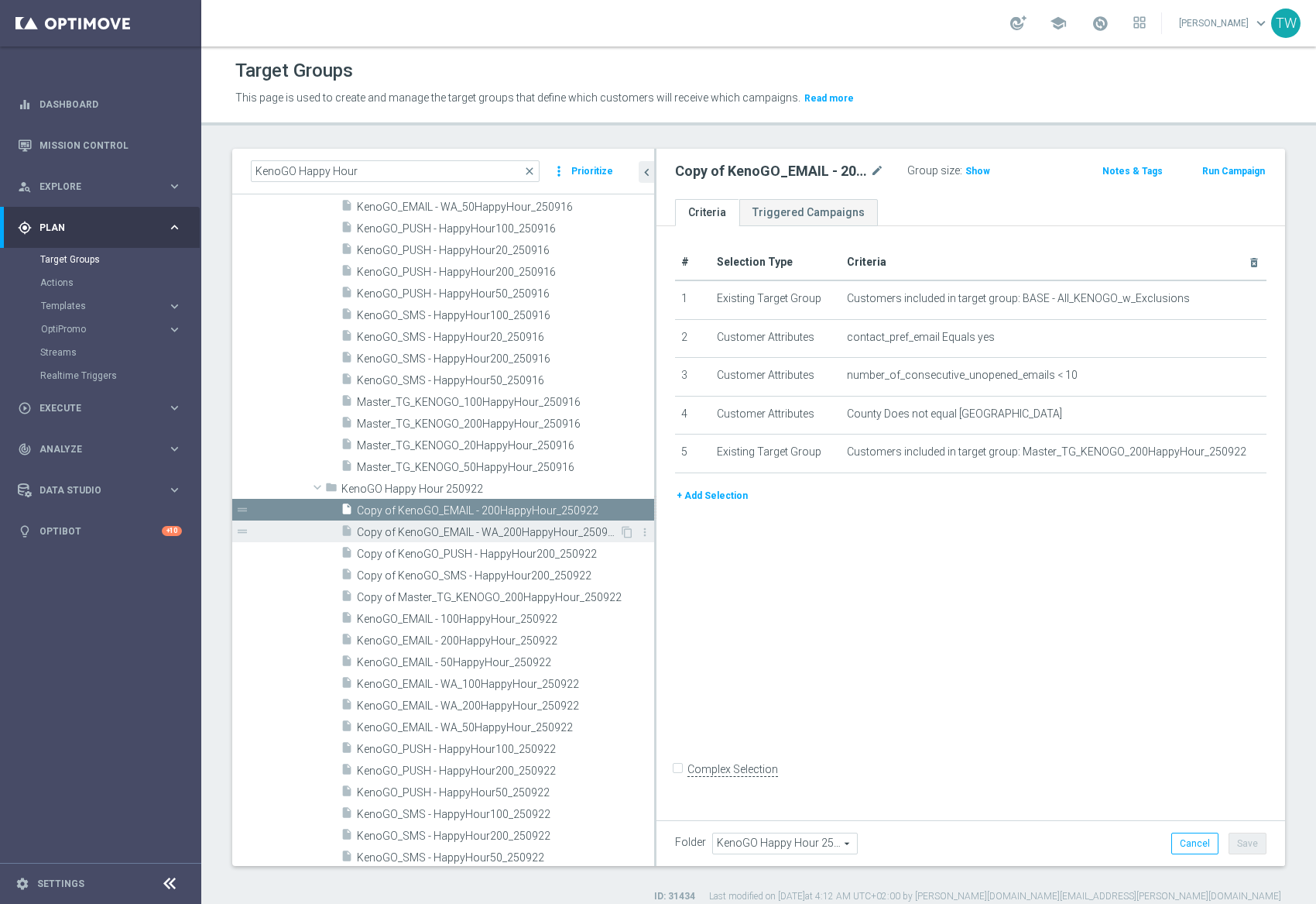
drag, startPoint x: 488, startPoint y: 536, endPoint x: 478, endPoint y: 555, distance: 21.5
click at [488, 536] on span "Copy of KenoGO_EMAIL - WA_200HappyHour_250922" at bounding box center [488, 532] width 263 height 13
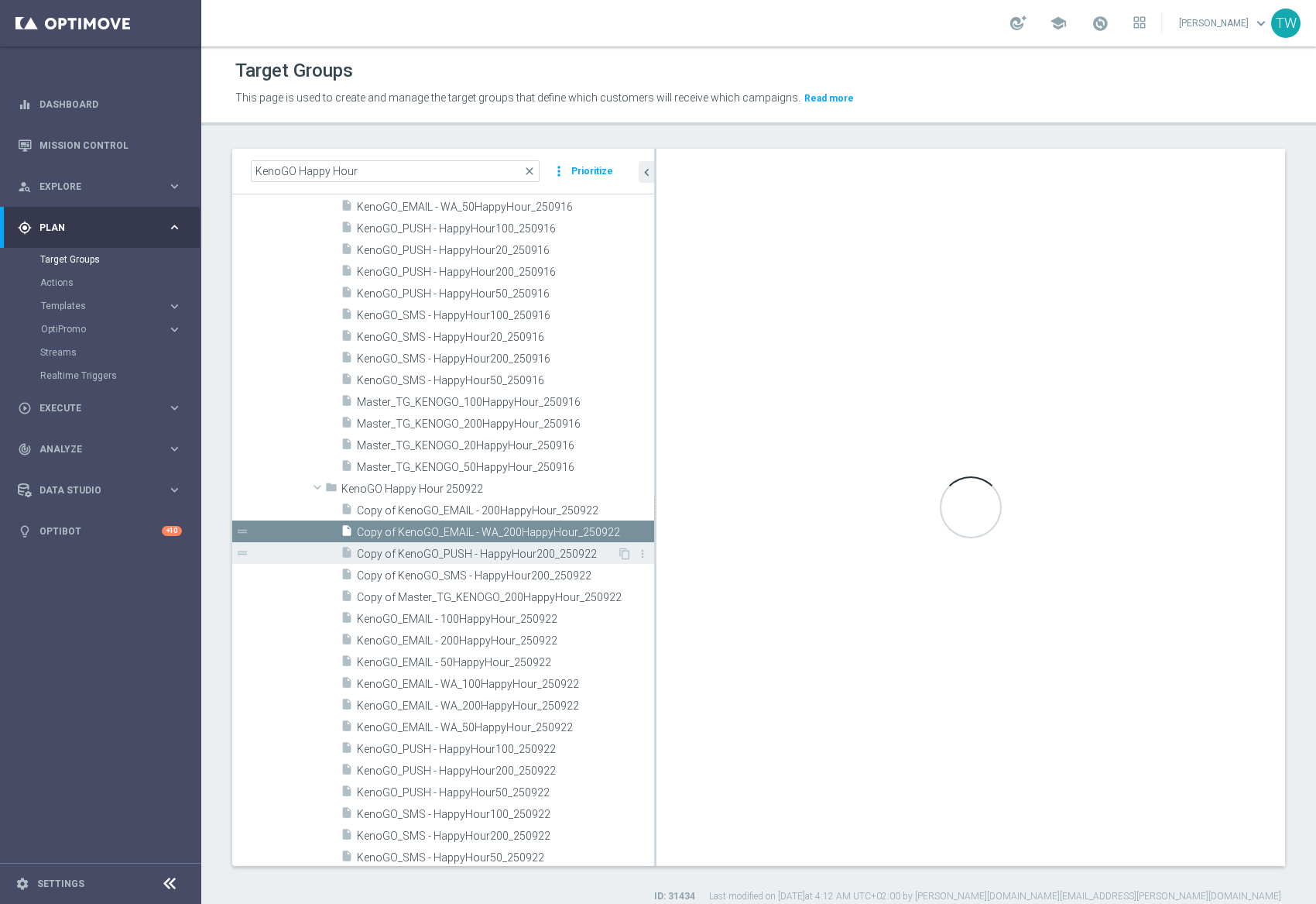
click at [478, 555] on span "Copy of KenoGO_PUSH - HappyHour200_250922" at bounding box center [487, 554] width 260 height 13
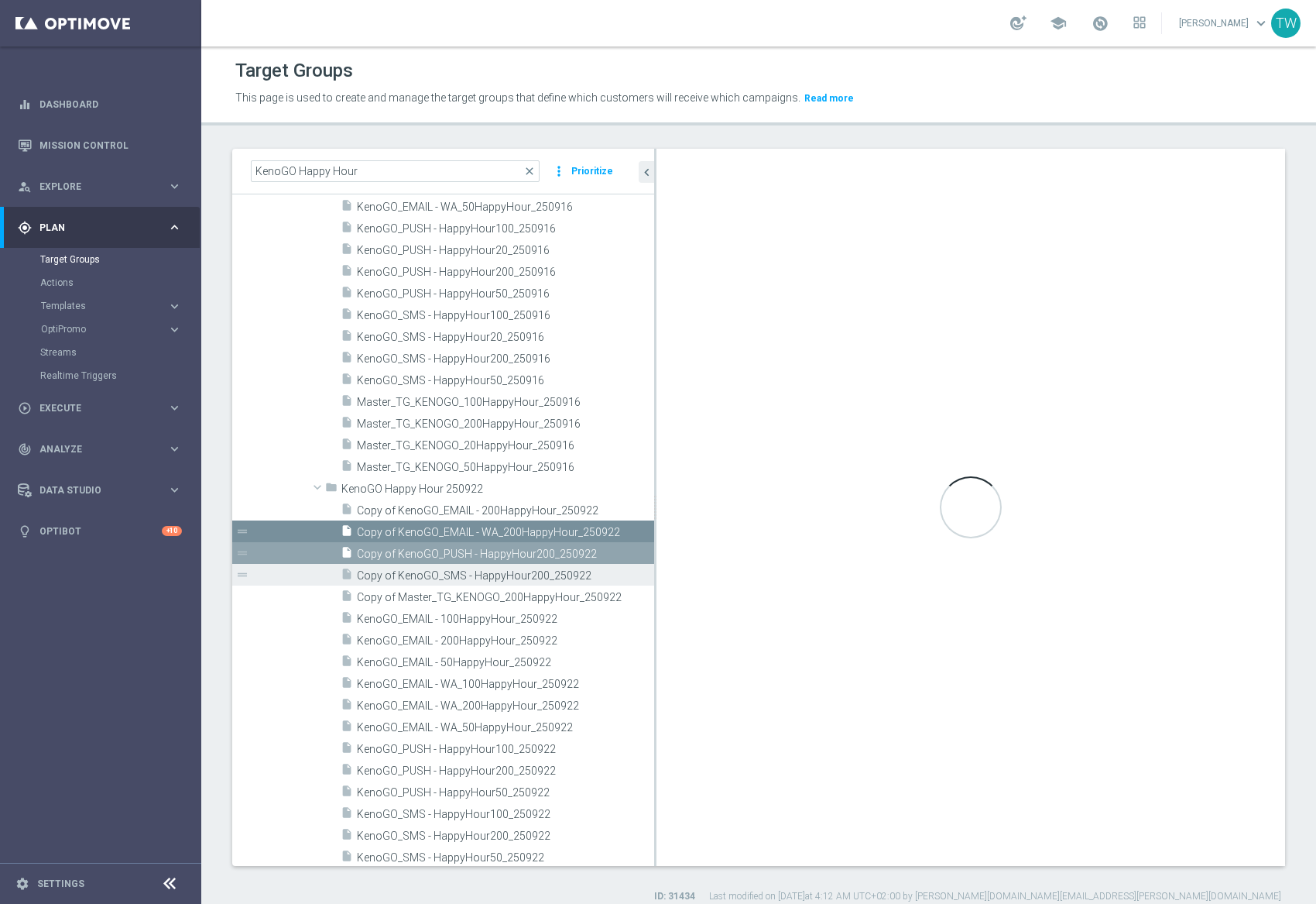
click at [467, 570] on span "Copy of KenoGO_SMS - HappyHour200_250922" at bounding box center [488, 576] width 263 height 13
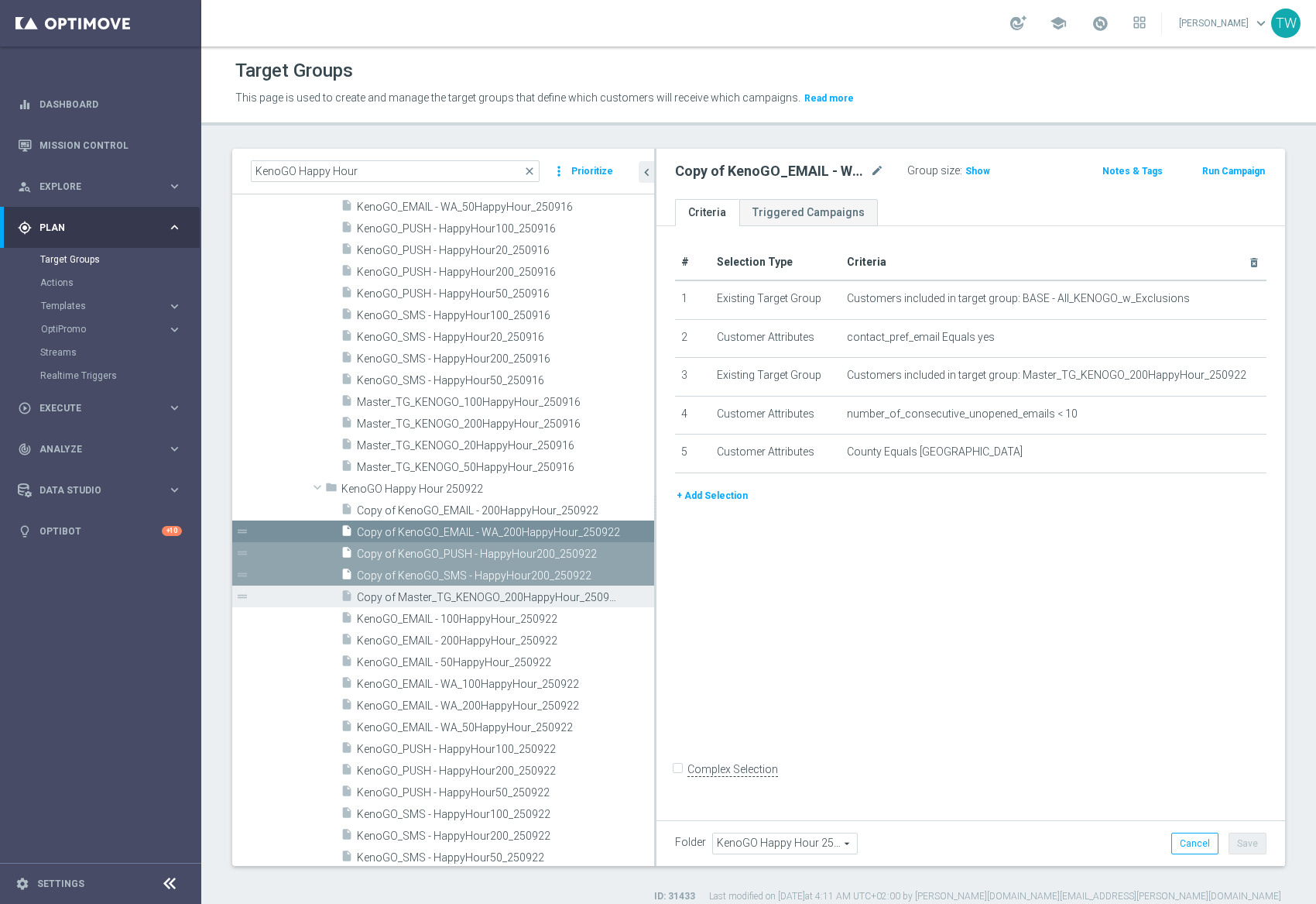
click at [443, 593] on span "Copy of Master_TG_KENOGO_200HappyHour_250922" at bounding box center [488, 598] width 263 height 13
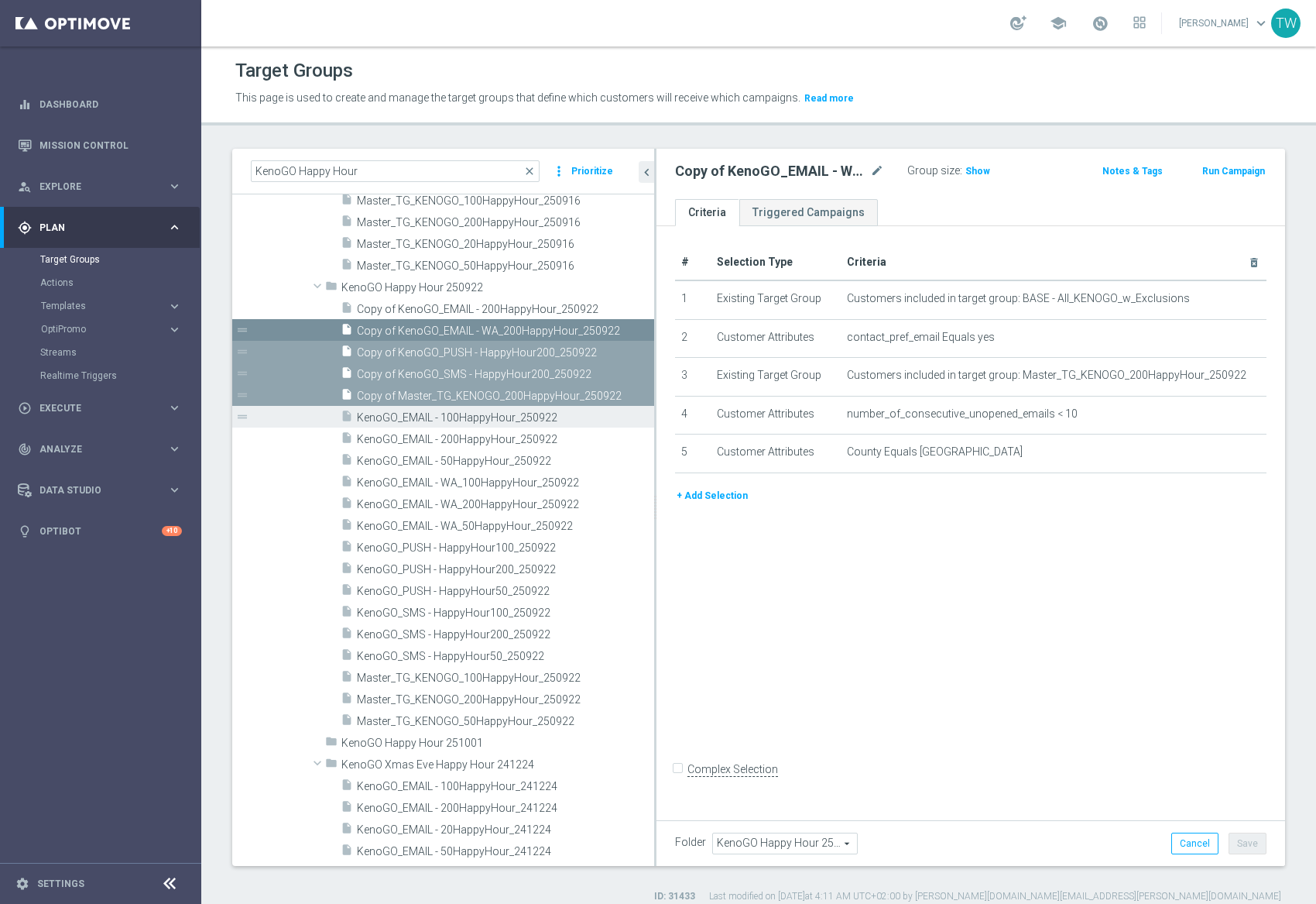
scroll to position [19658, 0]
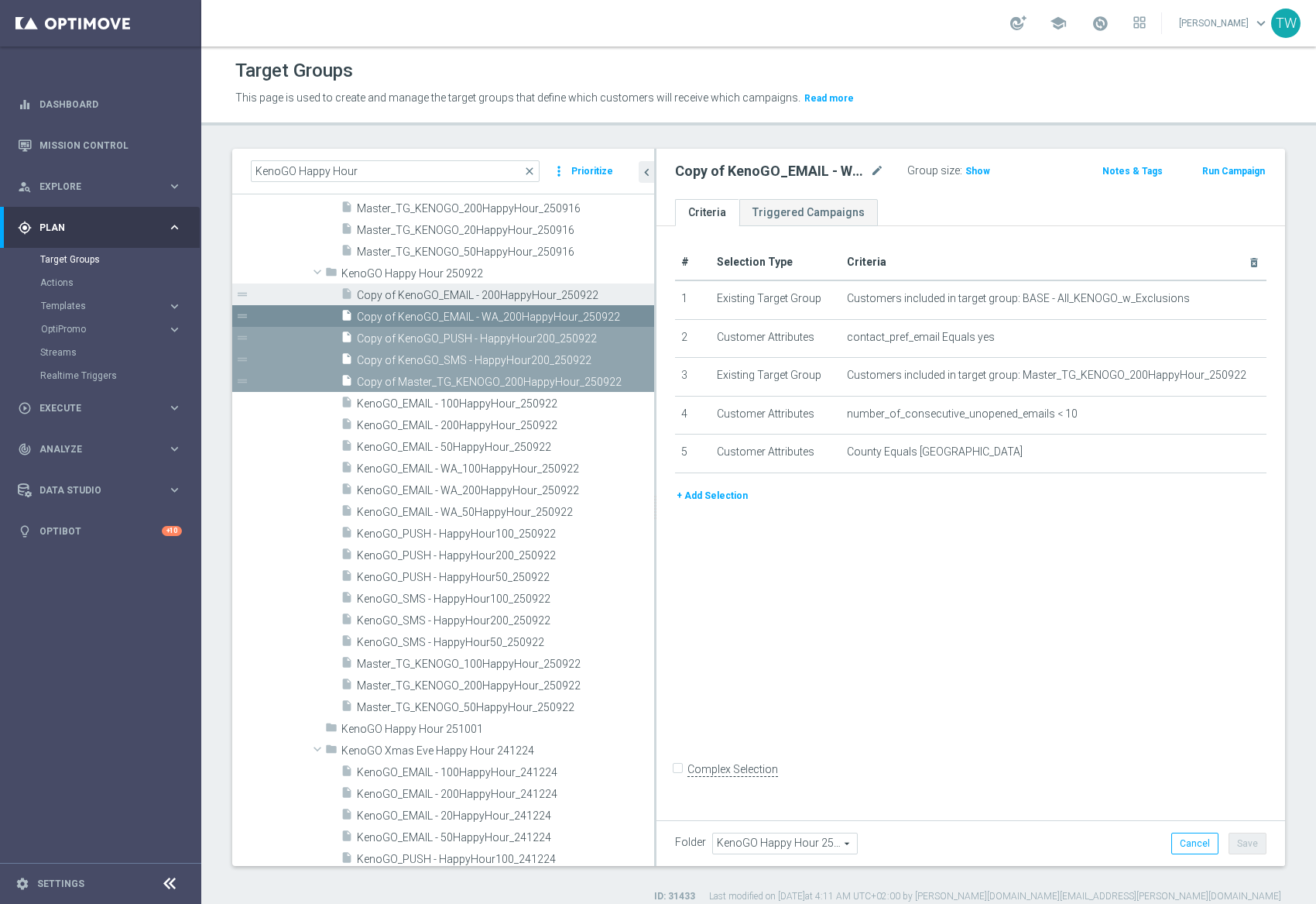
click at [445, 285] on div "insert_drive_file Copy of KenoGO_EMAIL - 200HappyHour_250922" at bounding box center [480, 295] width 279 height 22
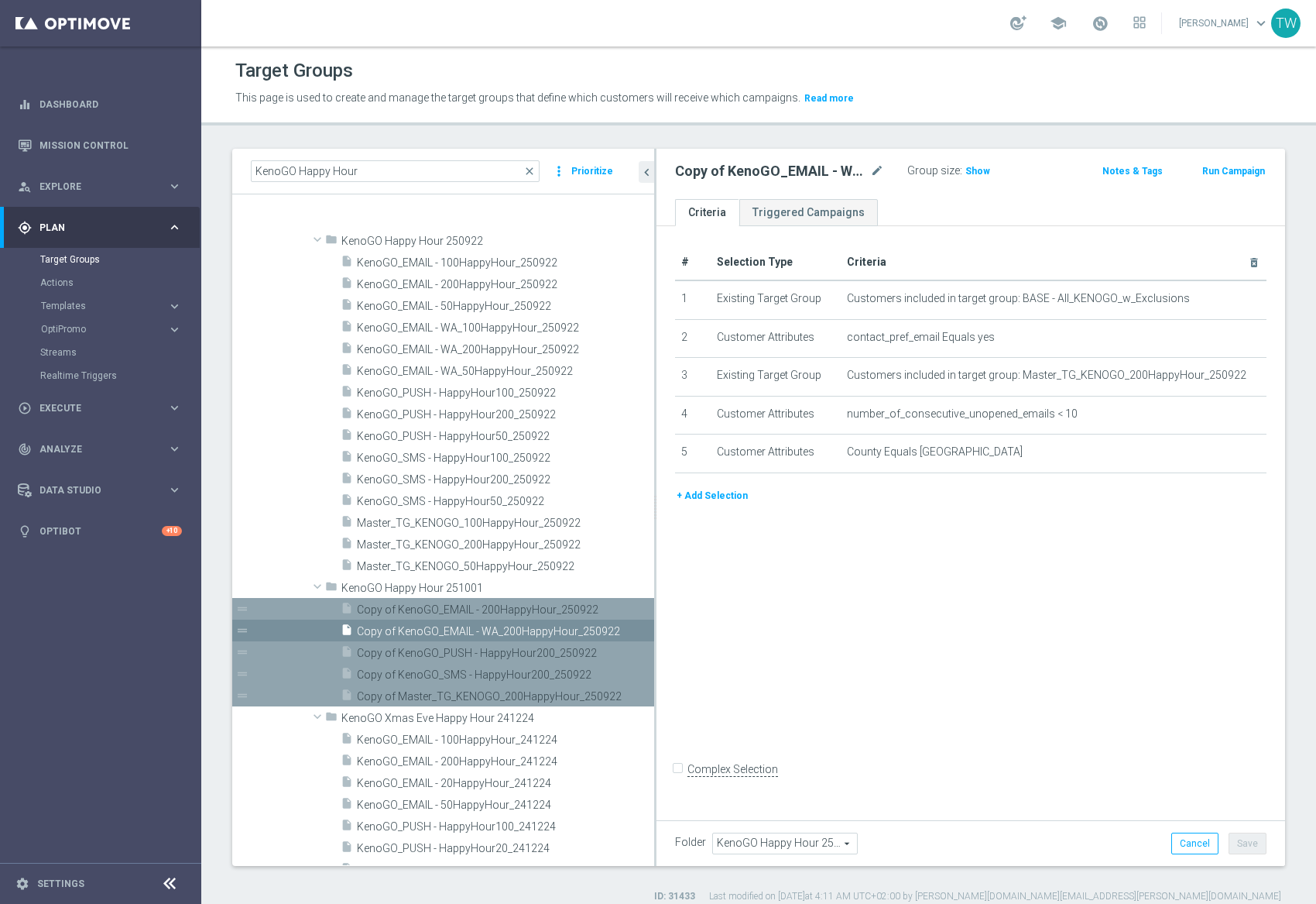
scroll to position [19697, 0]
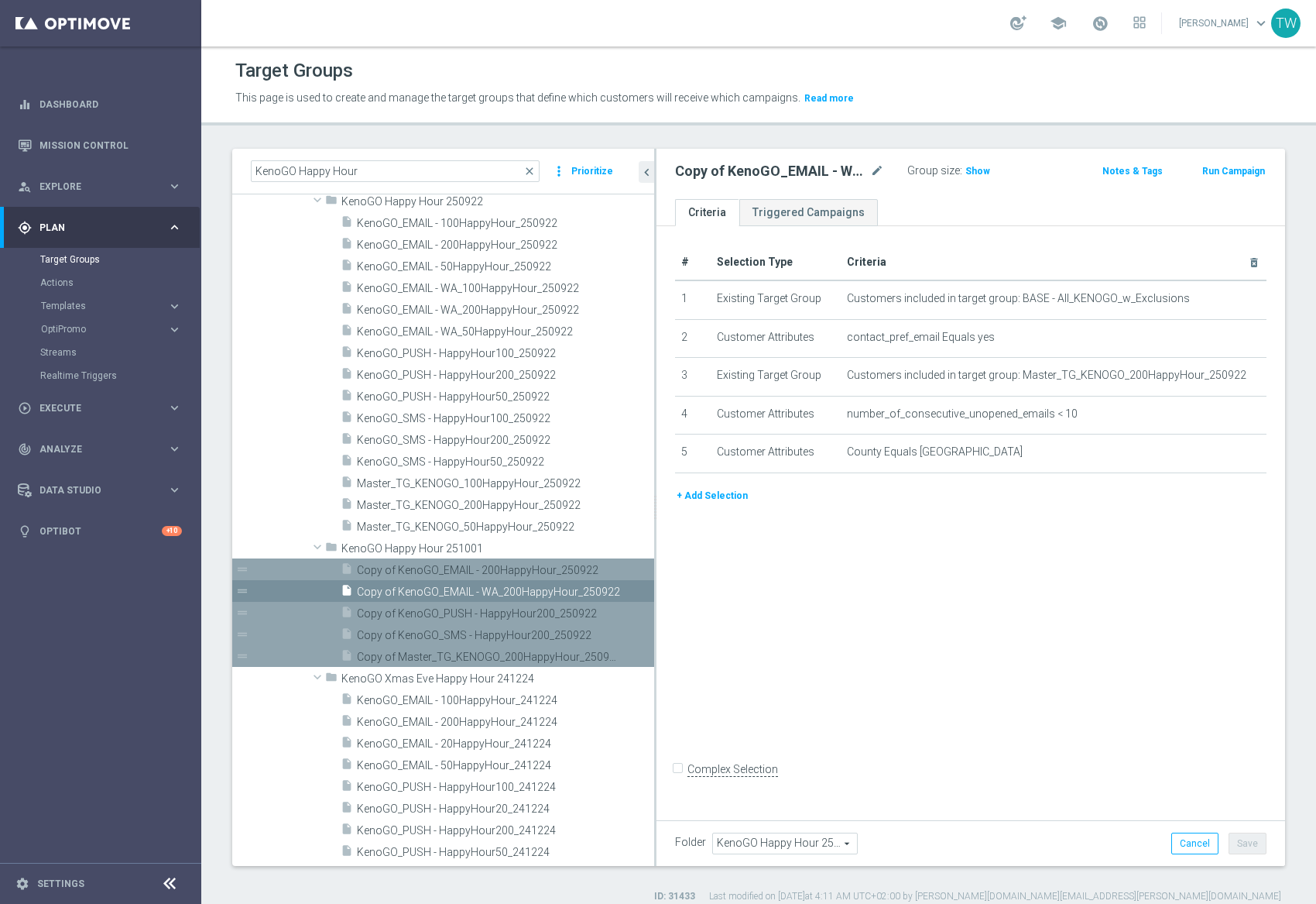
click at [525, 655] on span "Copy of Master_TG_KENOGO_200HappyHour_250922" at bounding box center [488, 657] width 263 height 13
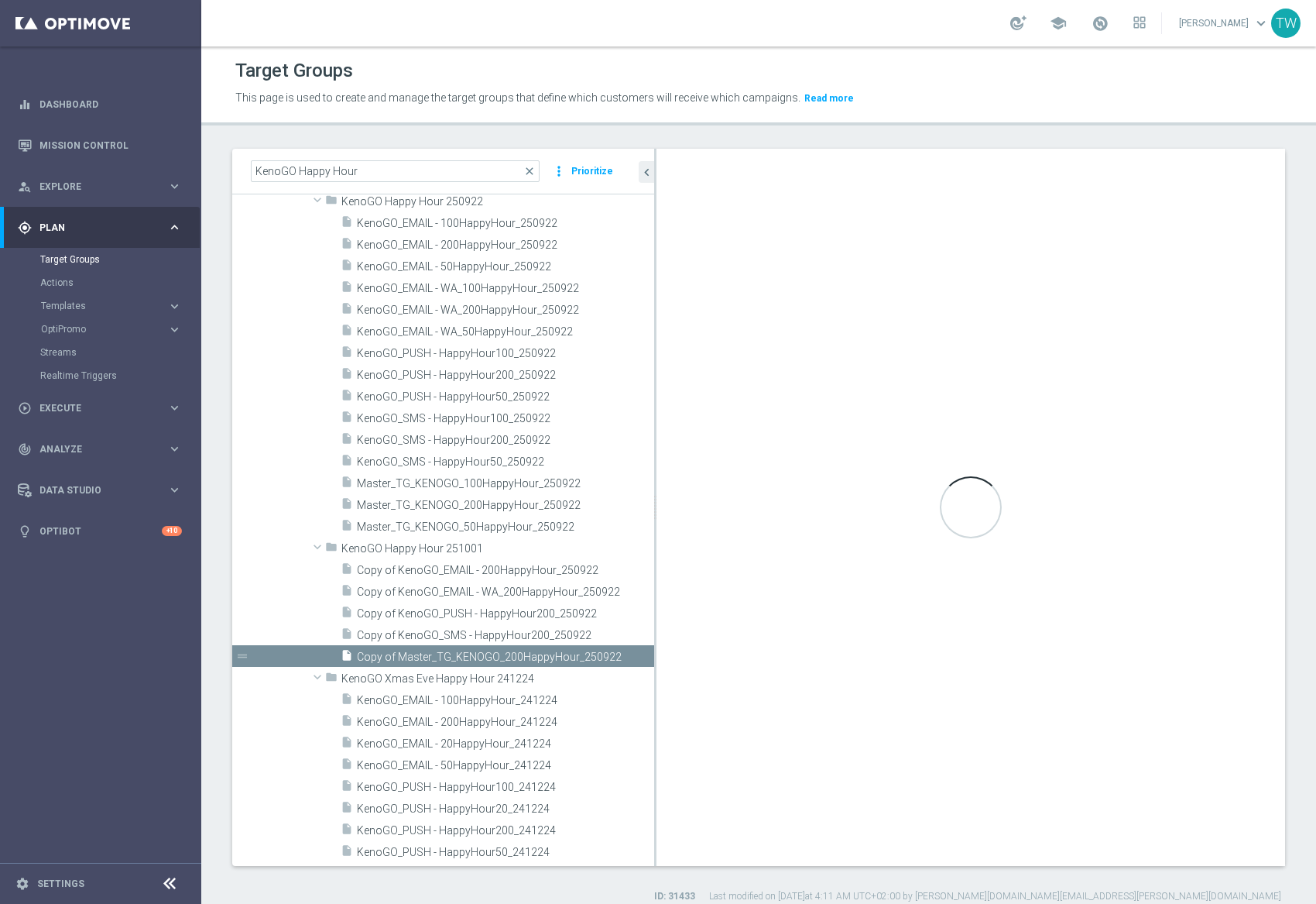
checkbox input "true"
type input "KenoGO Happy Hour 251001"
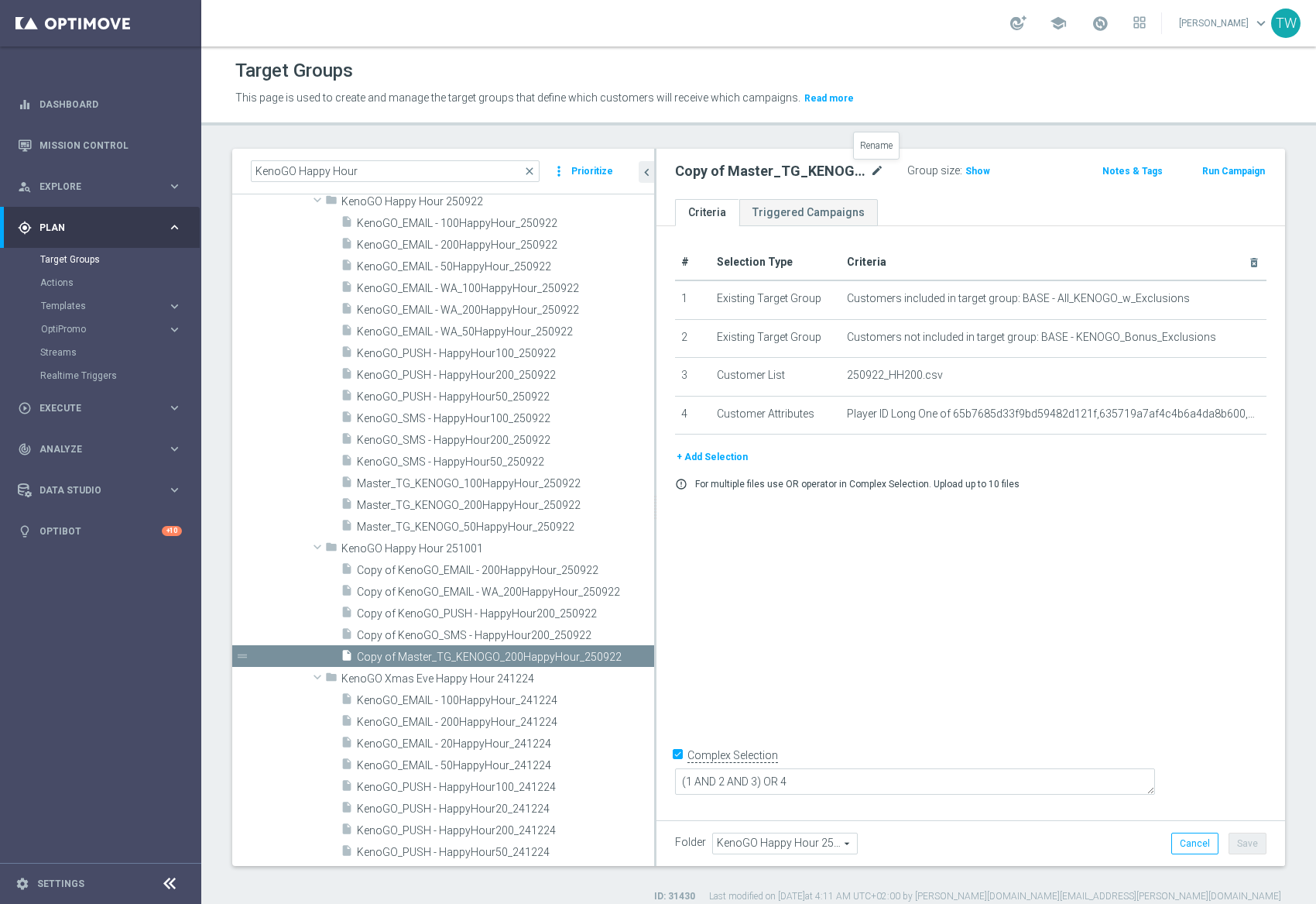
click at [878, 167] on icon "mode_edit" at bounding box center [877, 171] width 14 height 18
type input "Master_TG_KENOGO_200HappyHour_251001"
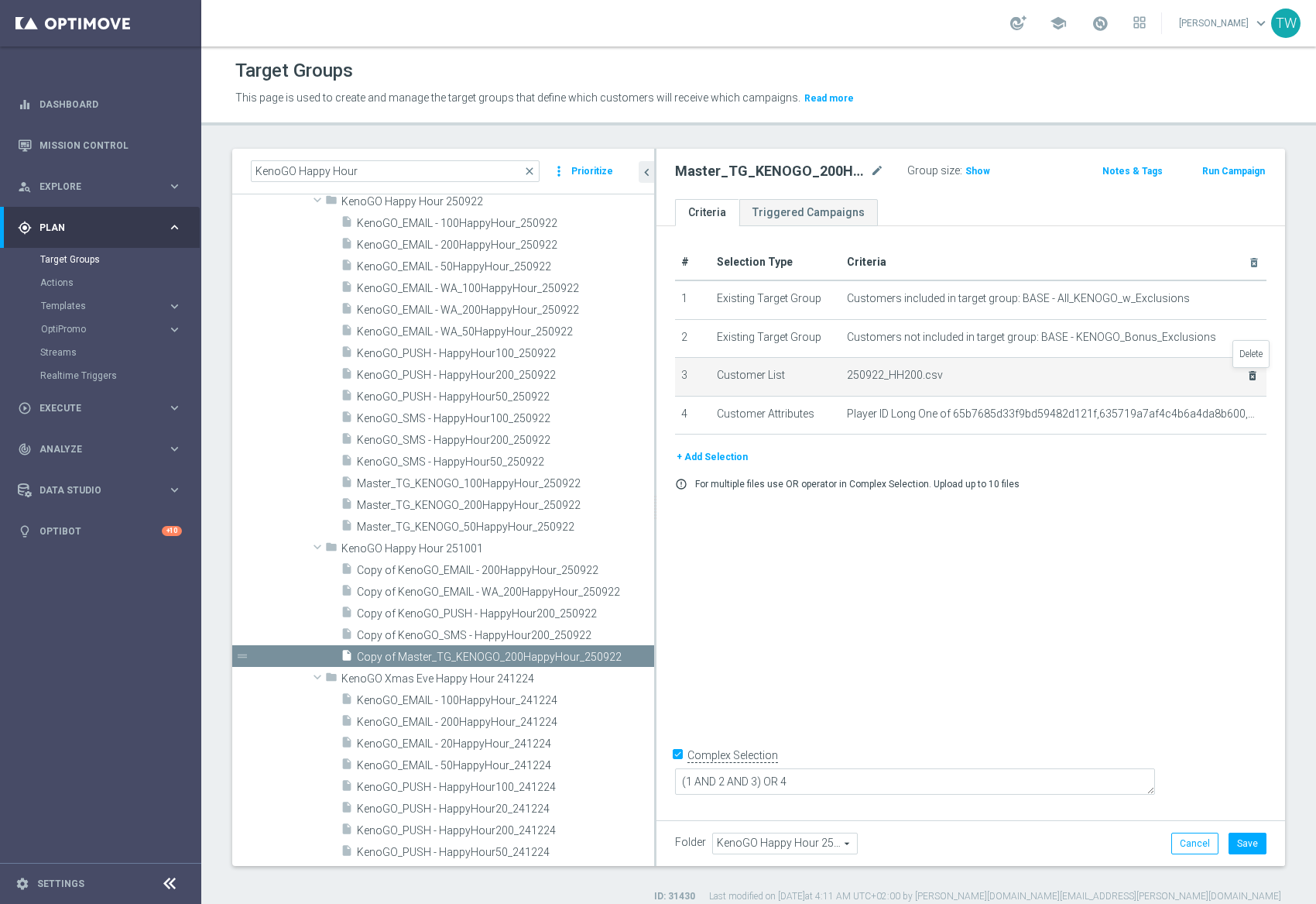
click at [1255, 374] on icon "delete_forever" at bounding box center [1252, 375] width 13 height 13
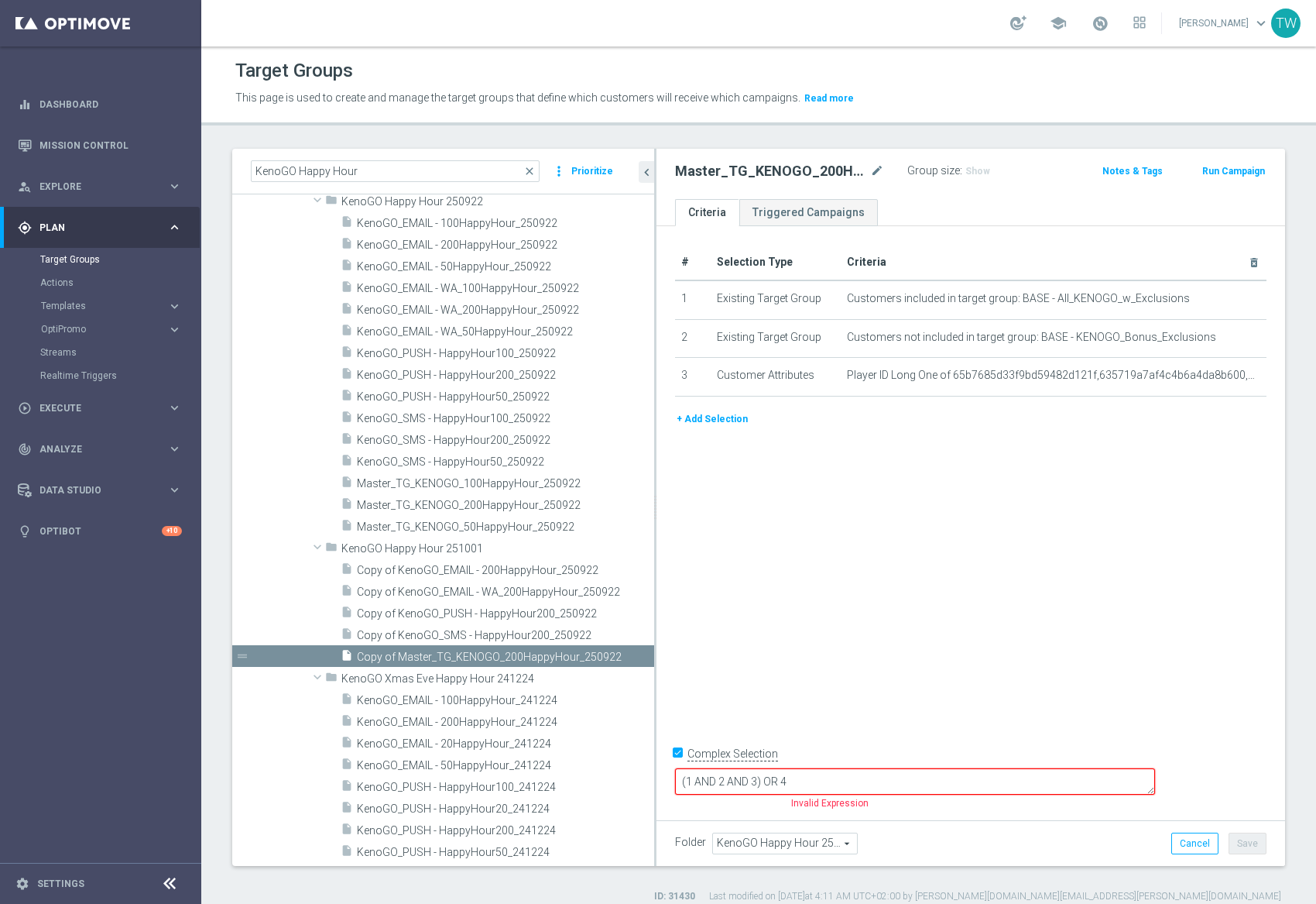
click at [710, 420] on button "+ Add Selection" at bounding box center [712, 419] width 75 height 17
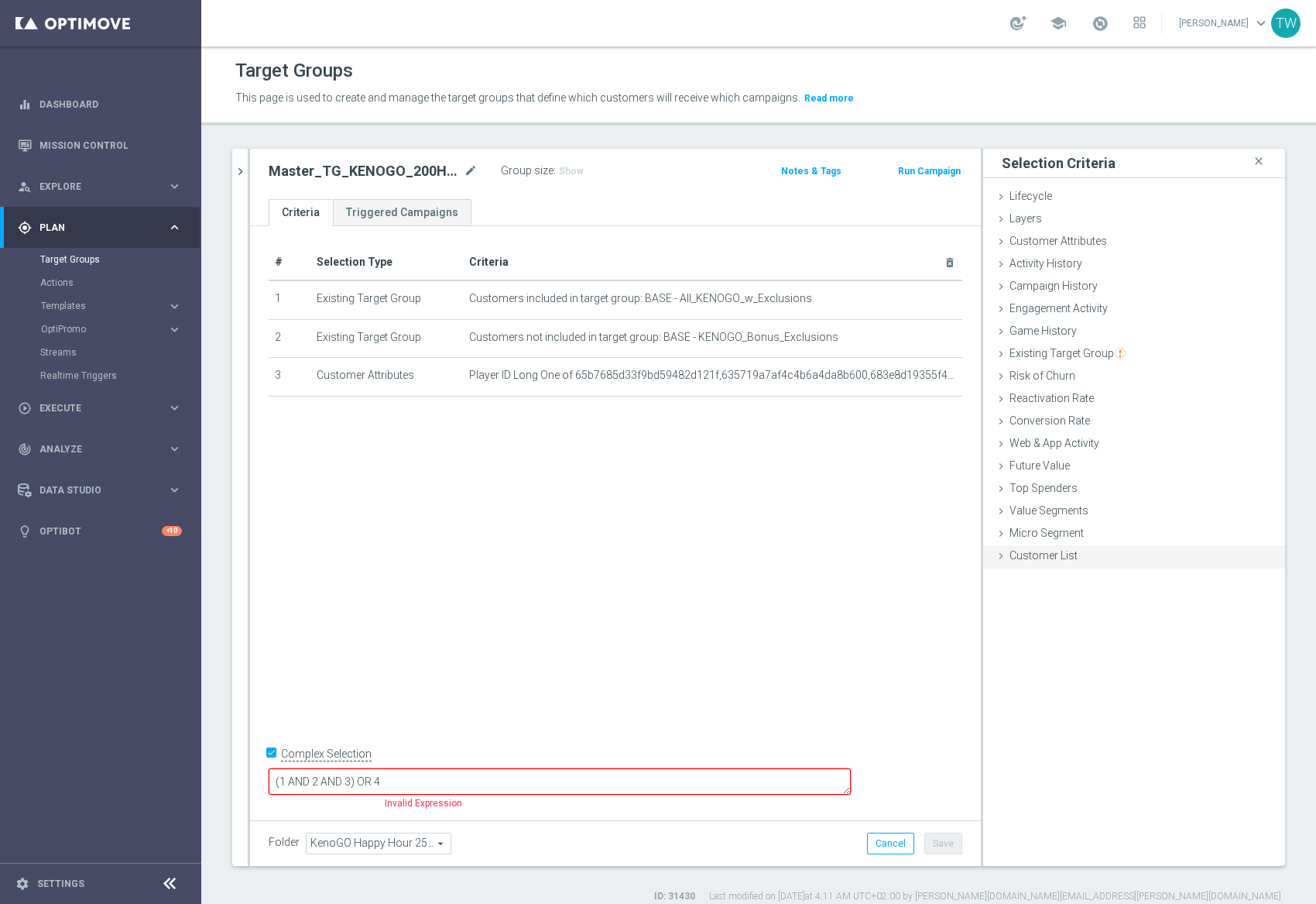
click at [1026, 556] on span "Customer List" at bounding box center [1043, 555] width 68 height 13
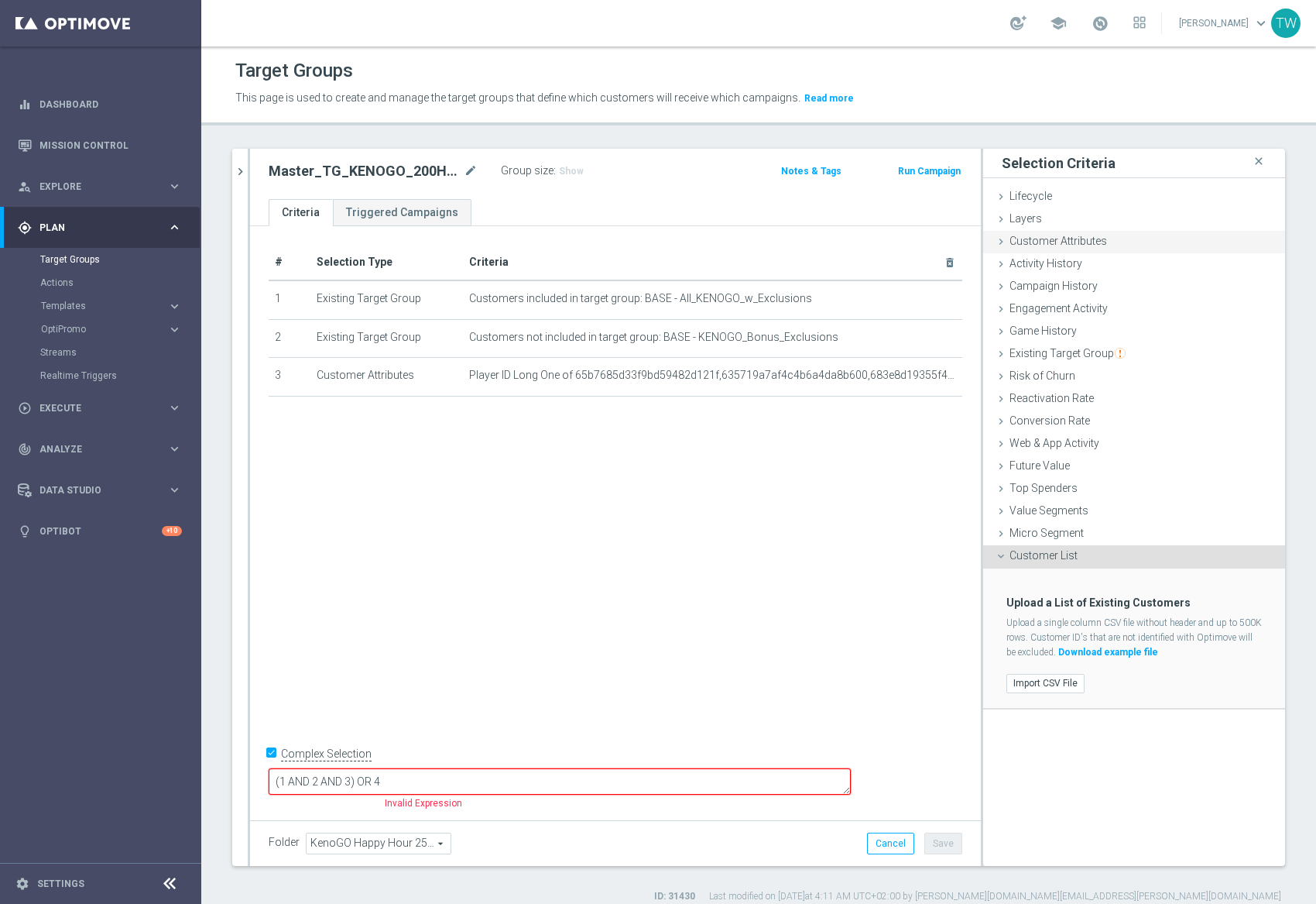
click at [1085, 243] on span "Customer Attributes" at bounding box center [1058, 241] width 97 height 13
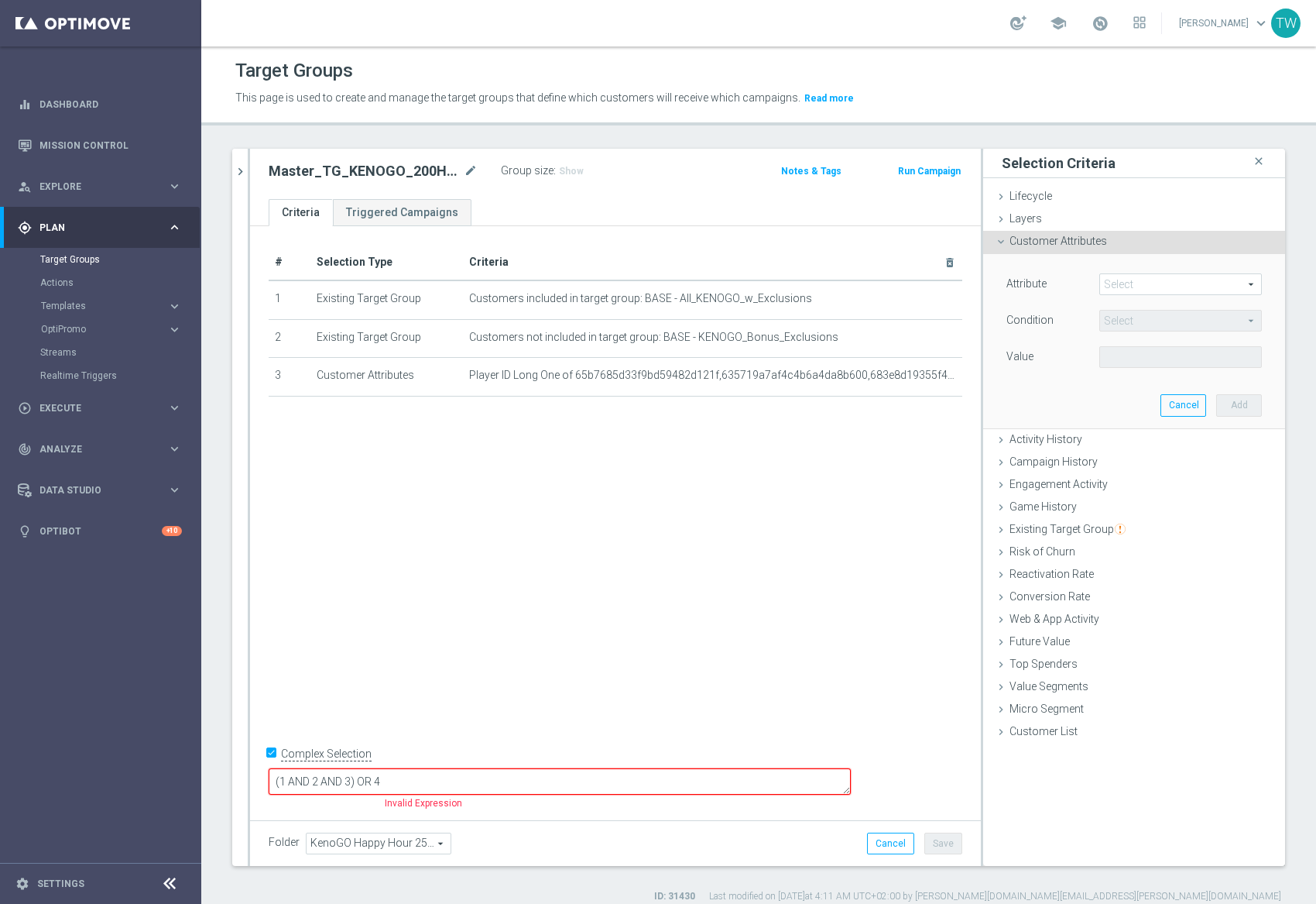
click at [1155, 285] on span at bounding box center [1181, 285] width 161 height 20
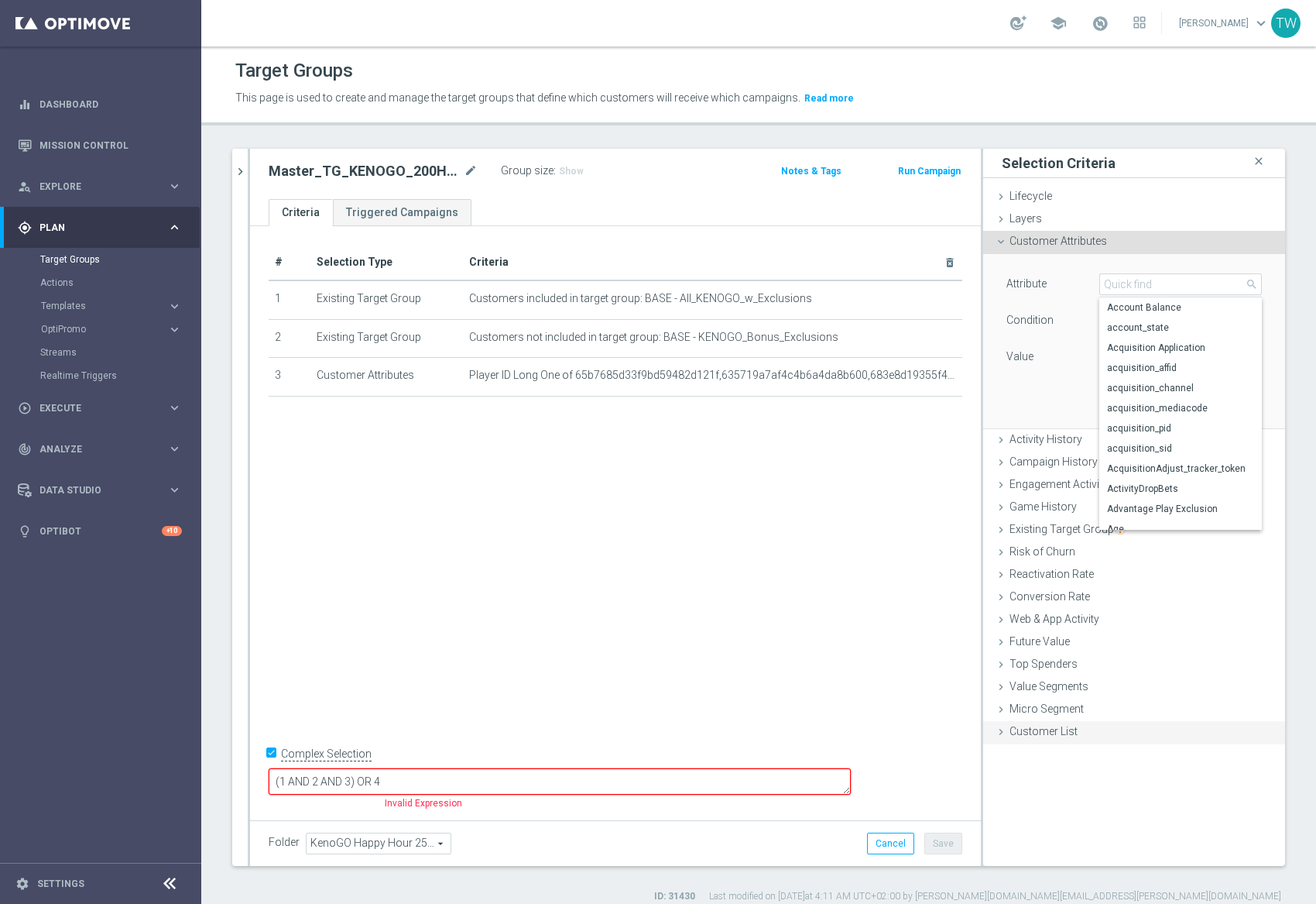
click at [1051, 732] on span "Customer List" at bounding box center [1043, 731] width 68 height 13
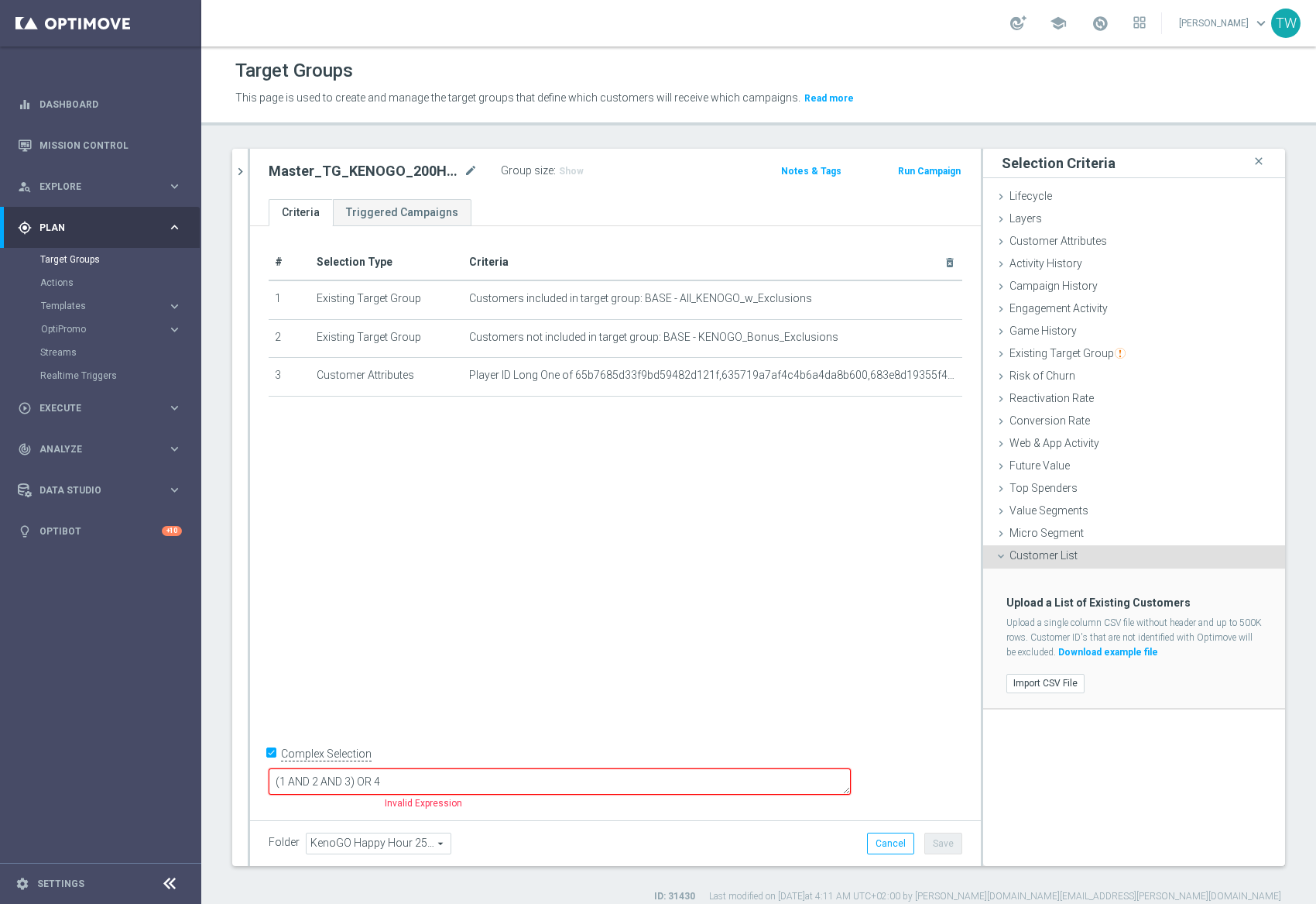
click at [1061, 554] on span "Customer List" at bounding box center [1043, 555] width 68 height 13
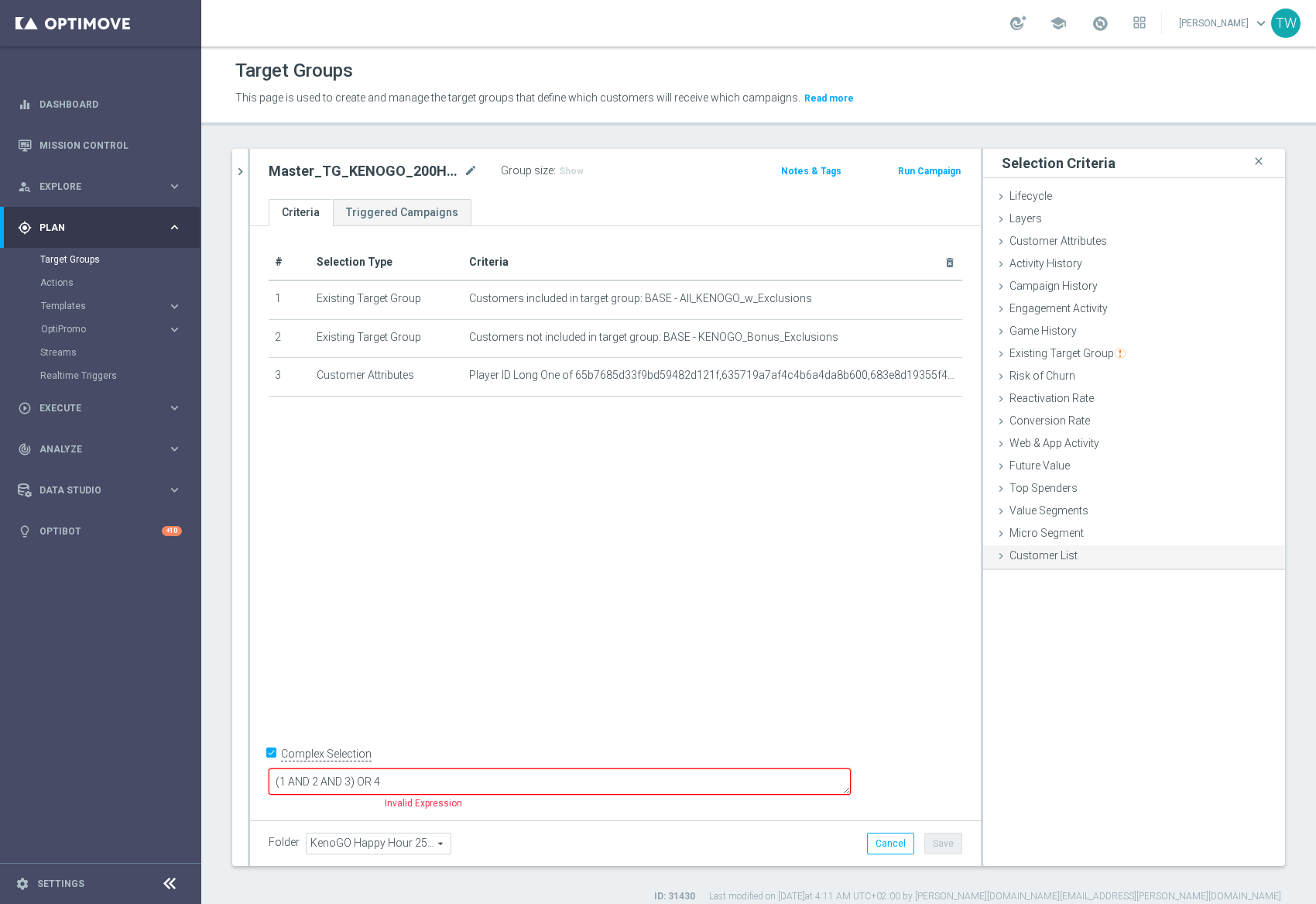
click at [1061, 554] on span "Customer List" at bounding box center [1043, 555] width 68 height 13
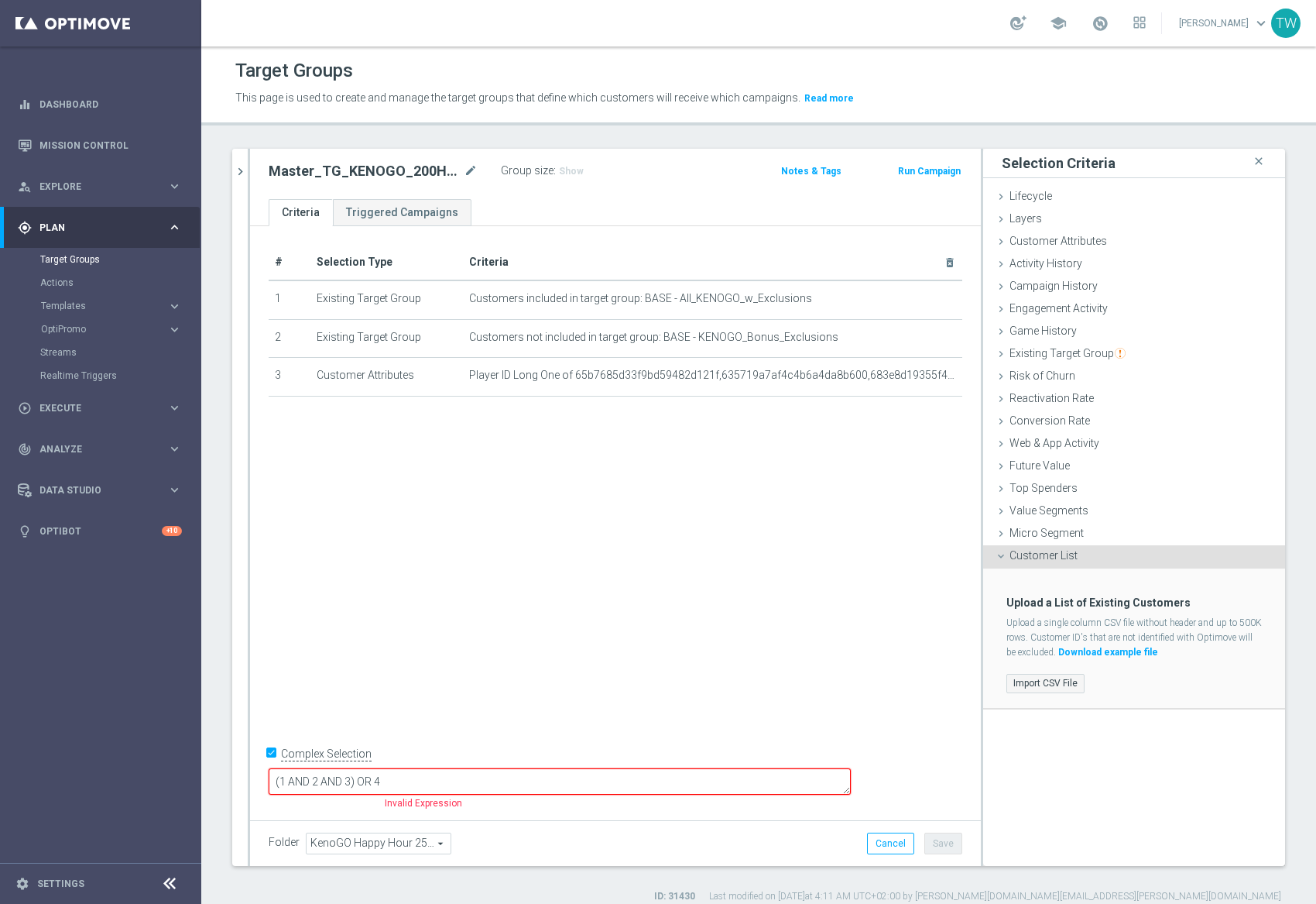
click at [1052, 682] on label "Import CSV File" at bounding box center [1045, 683] width 78 height 19
click at [0, 0] on input "Import CSV File" at bounding box center [0, 0] width 0 height 0
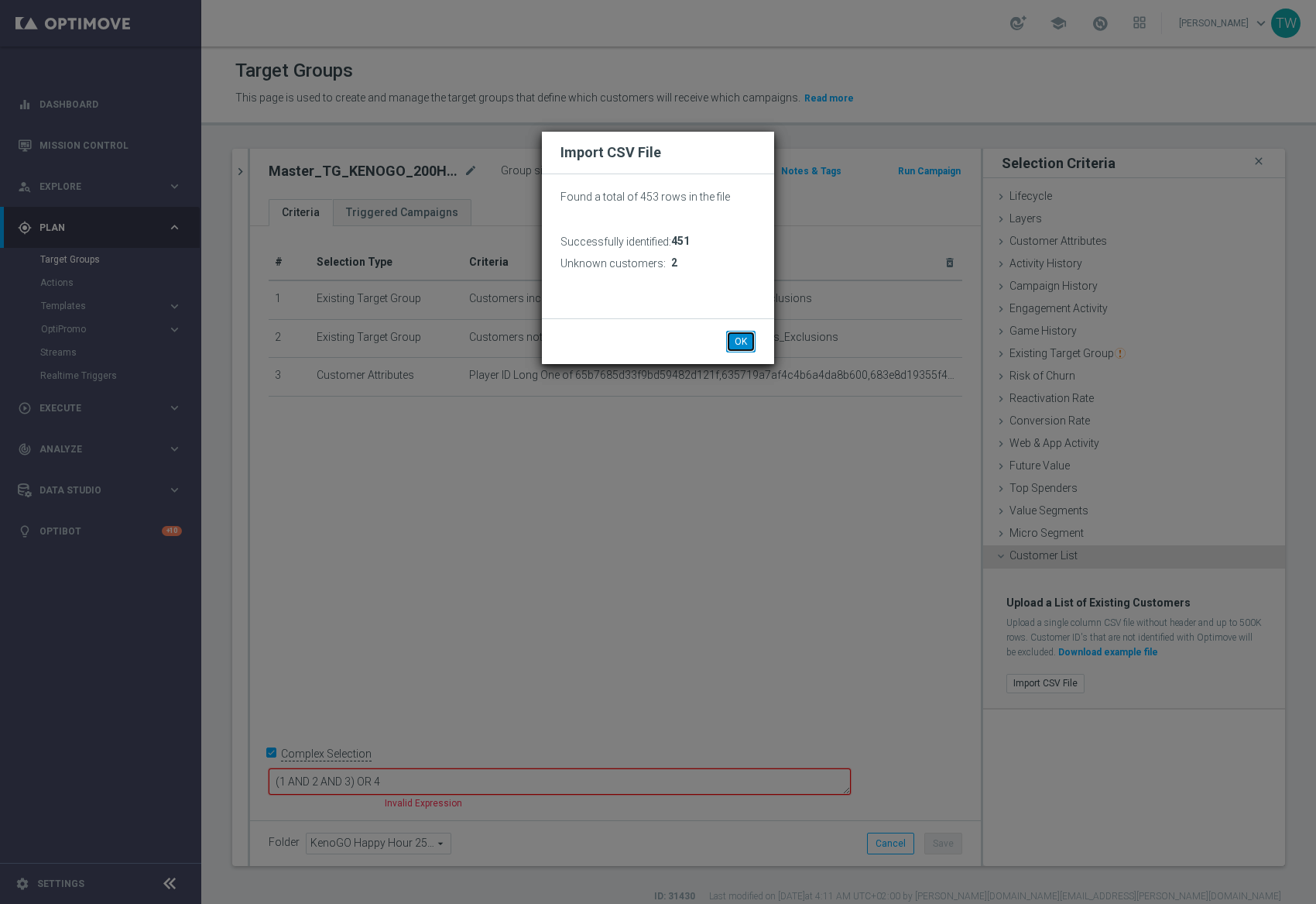
click at [754, 336] on button "OK" at bounding box center [740, 342] width 29 height 22
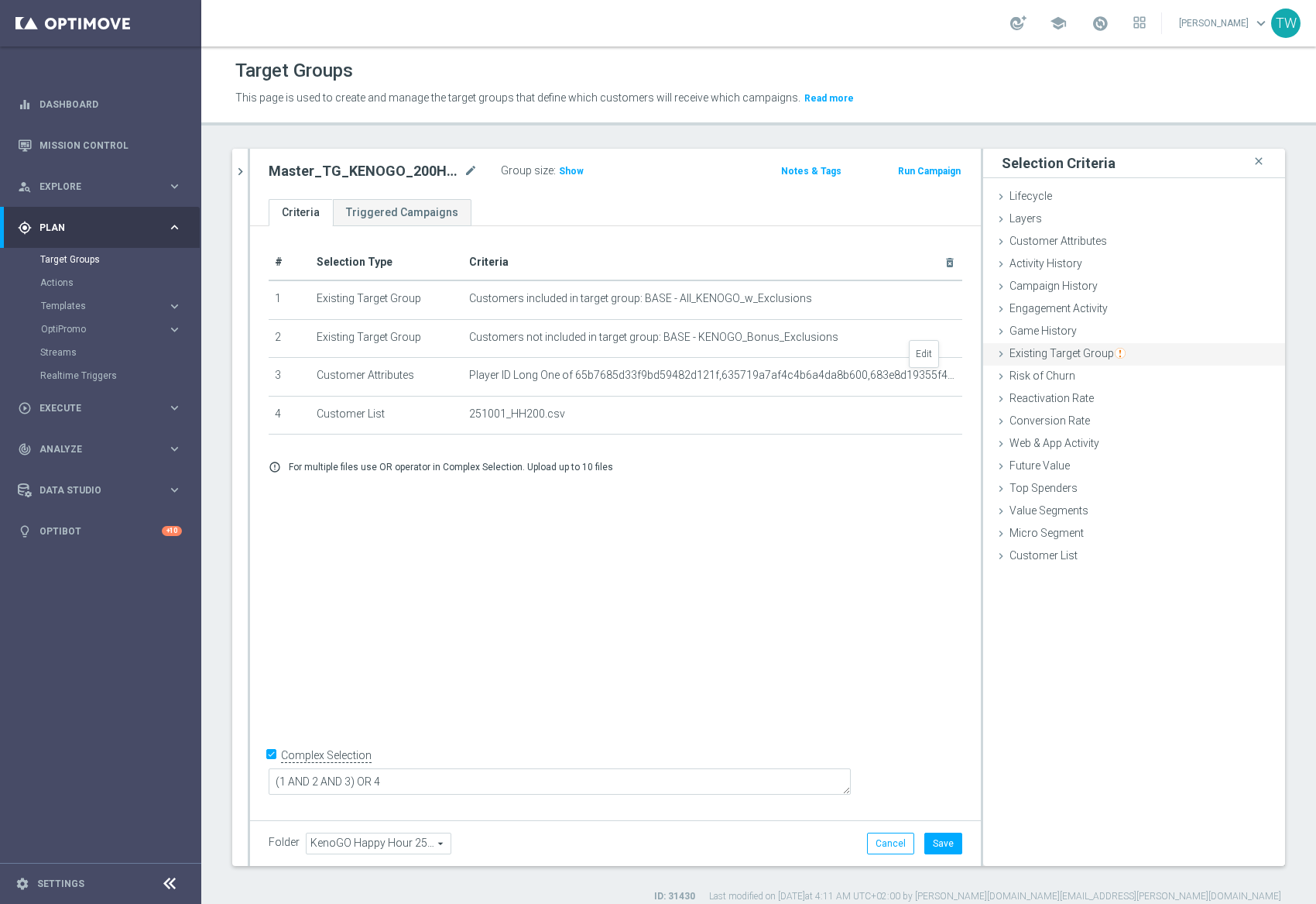
drag, startPoint x: 925, startPoint y: 375, endPoint x: 1031, endPoint y: 365, distance: 106.5
click at [0, 0] on icon "mode_edit" at bounding box center [0, 0] width 0 height 0
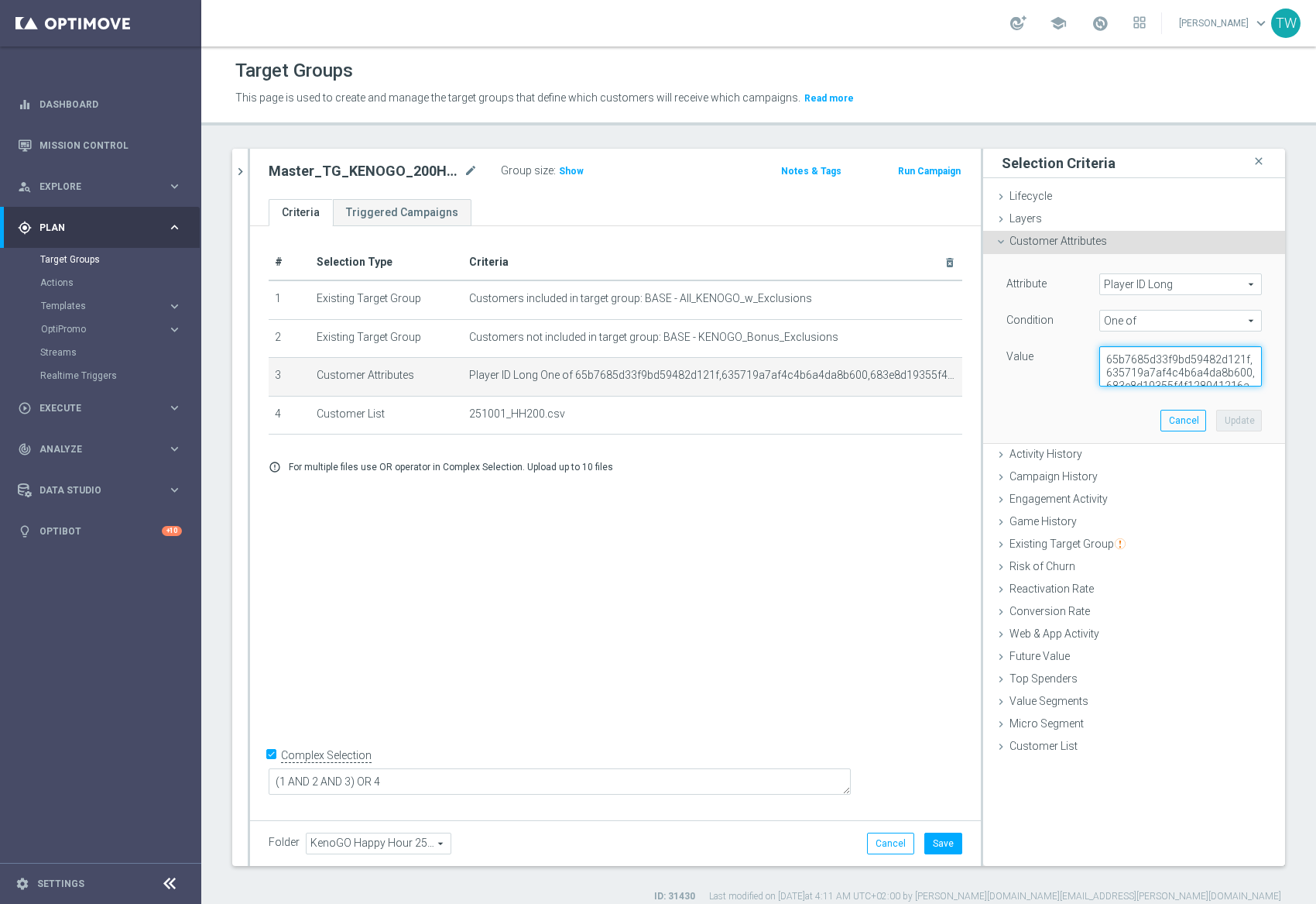
click at [1185, 365] on textarea "65b7685d33f9bd59482d121f,635719a7af4c4b6a4da8b600,683e8d19355f4f128041216a,686b…" at bounding box center [1181, 366] width 163 height 40
paste textarea "8cb600da8f9433700fc10dc,67db8cb4eb4b796da2e45626,68d21cfdb284b77d713d13a6,68d23…"
type textarea "65b7685d33f9bd59482d121f,635719a7af4c4b6a4da8b600,683e8d19355f4f128041216a,686b…"
click at [1237, 429] on button "Update" at bounding box center [1239, 421] width 45 height 22
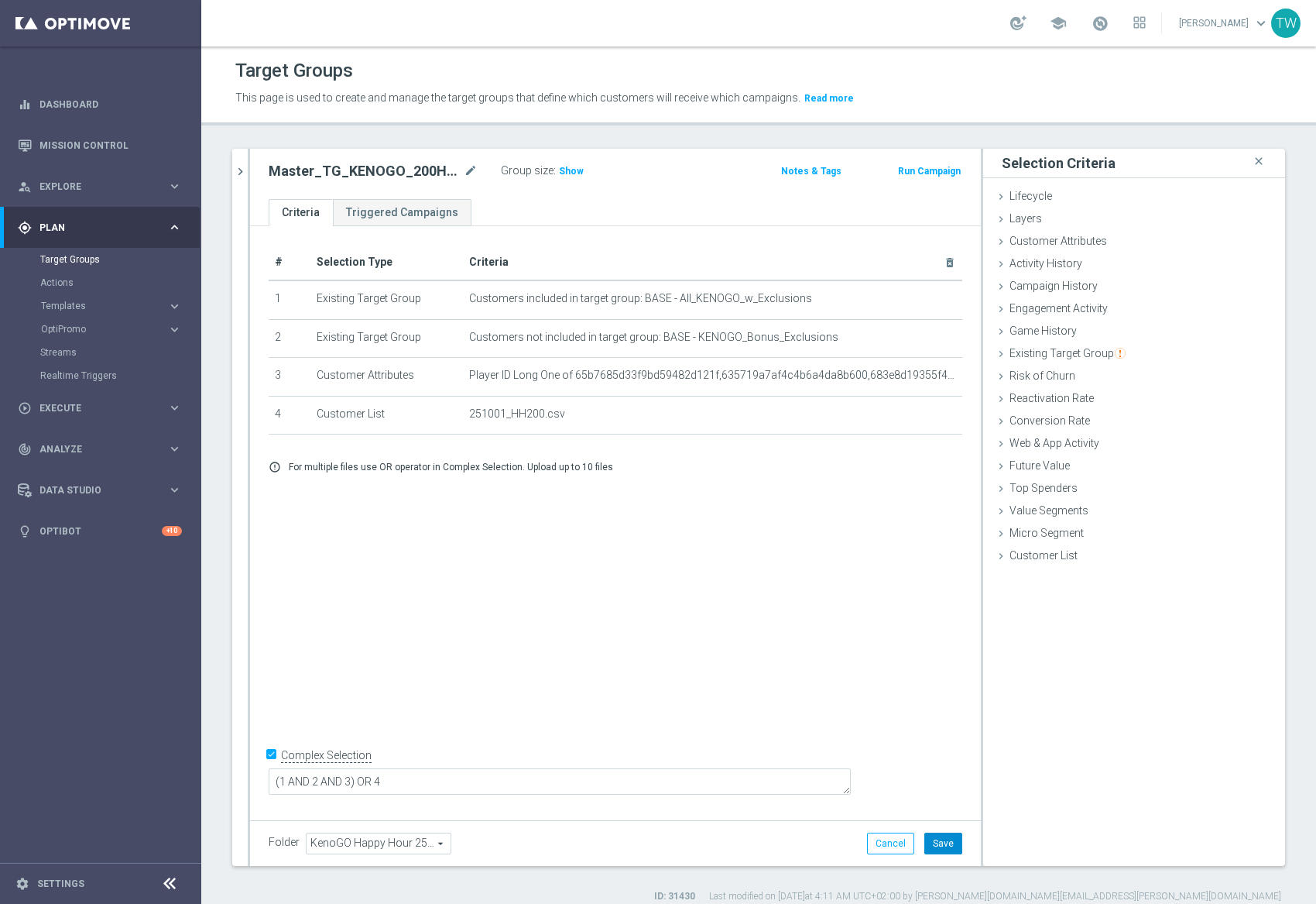
drag, startPoint x: 948, startPoint y: 839, endPoint x: 937, endPoint y: 825, distance: 17.8
click at [948, 838] on button "Save" at bounding box center [943, 844] width 38 height 22
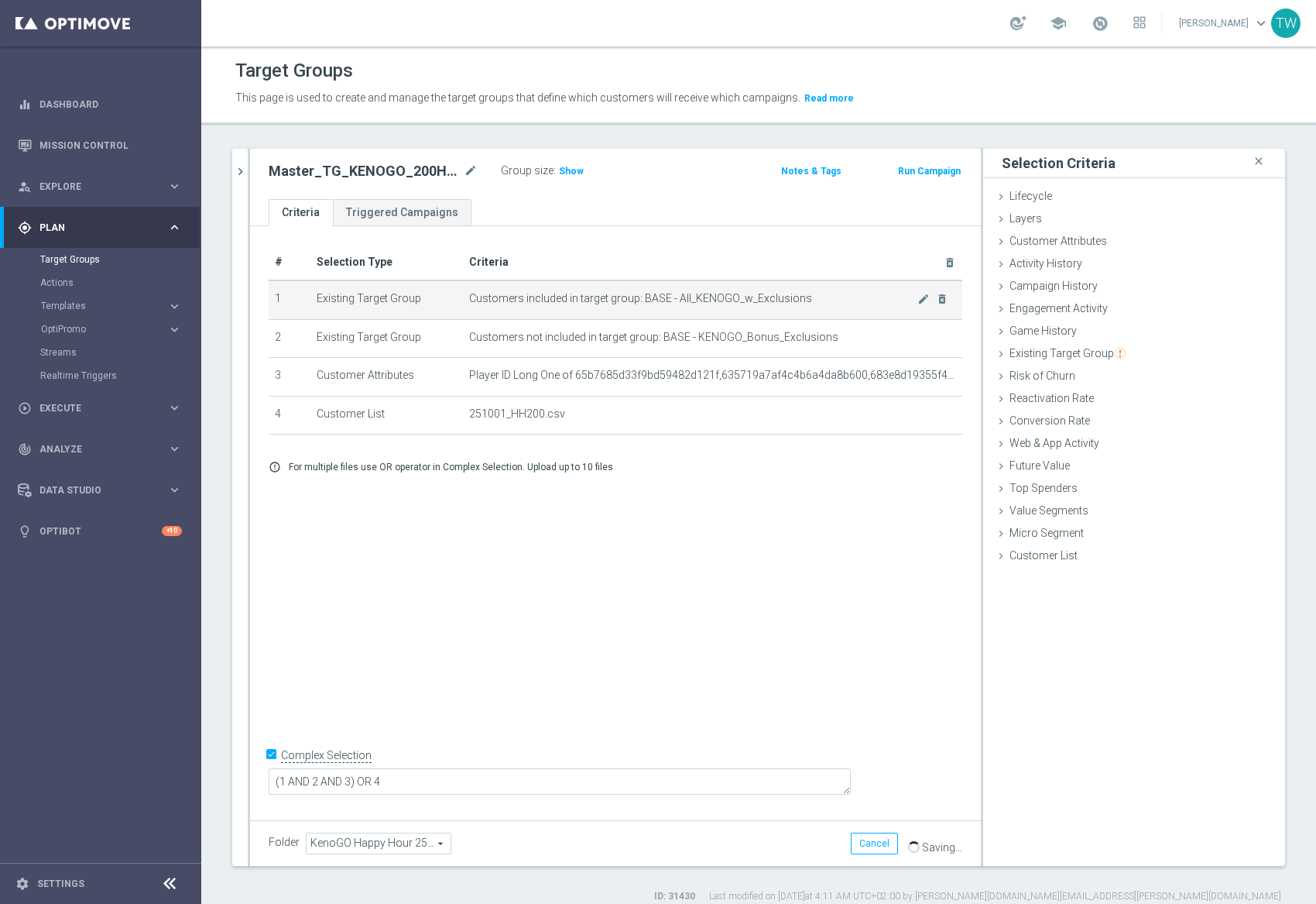
scroll to position [14, 0]
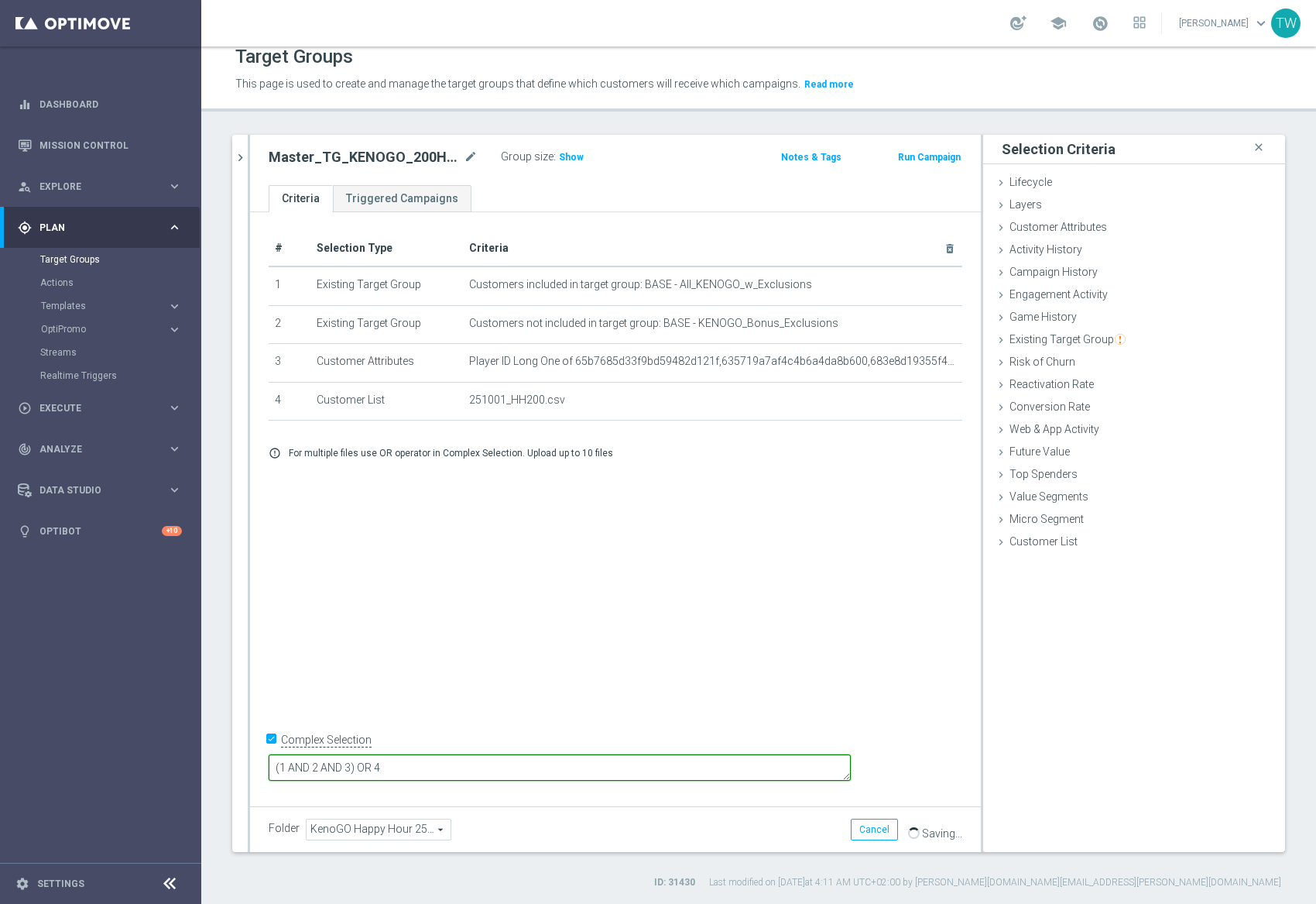
click at [461, 766] on textarea "(1 AND 2 AND 3) OR 4" at bounding box center [560, 768] width 582 height 27
type textarea "(1 AND 2 AND 4) OR 3"
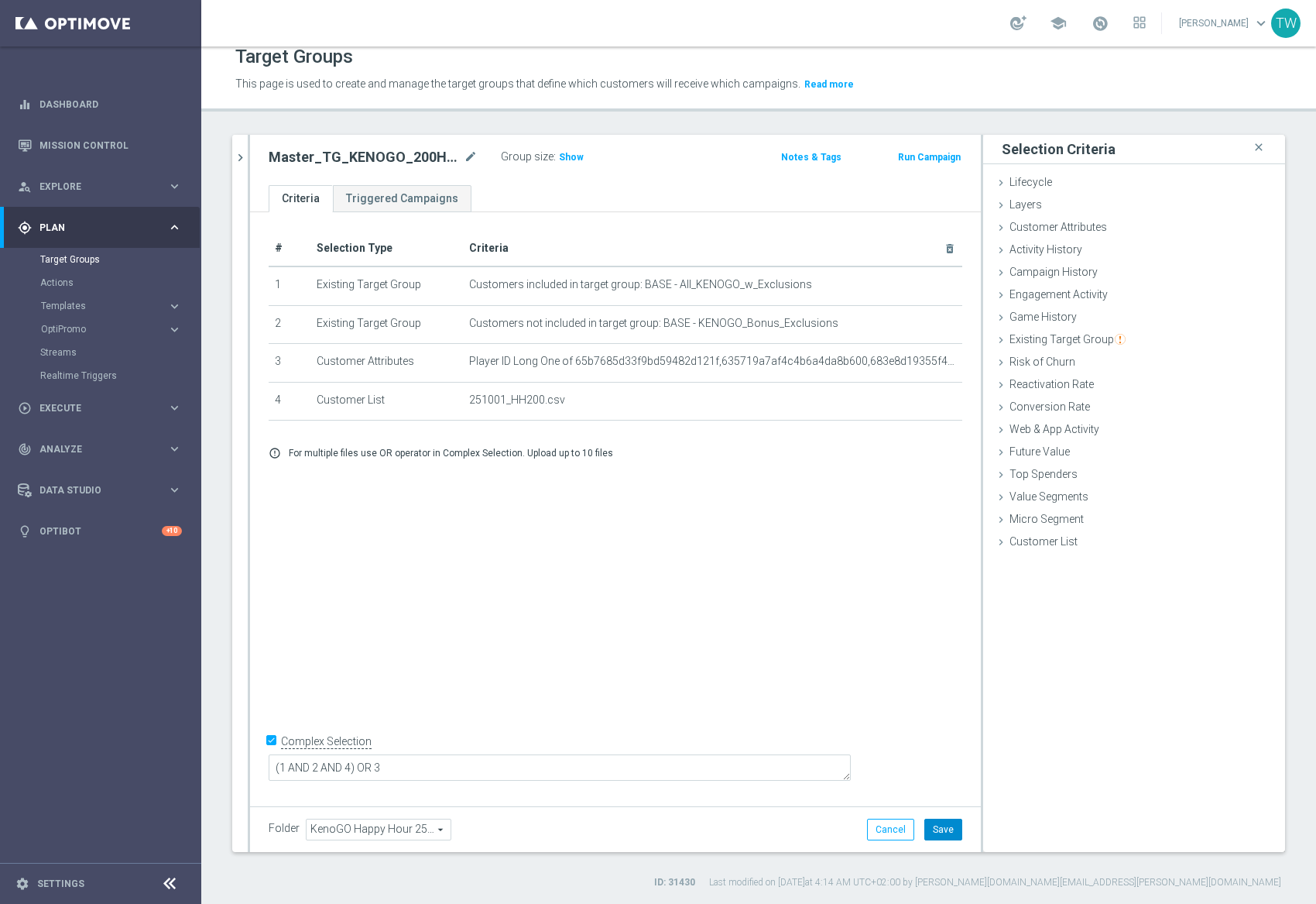
click at [947, 825] on button "Save" at bounding box center [943, 829] width 38 height 22
click at [238, 166] on button "chevron_right" at bounding box center [240, 158] width 15 height 45
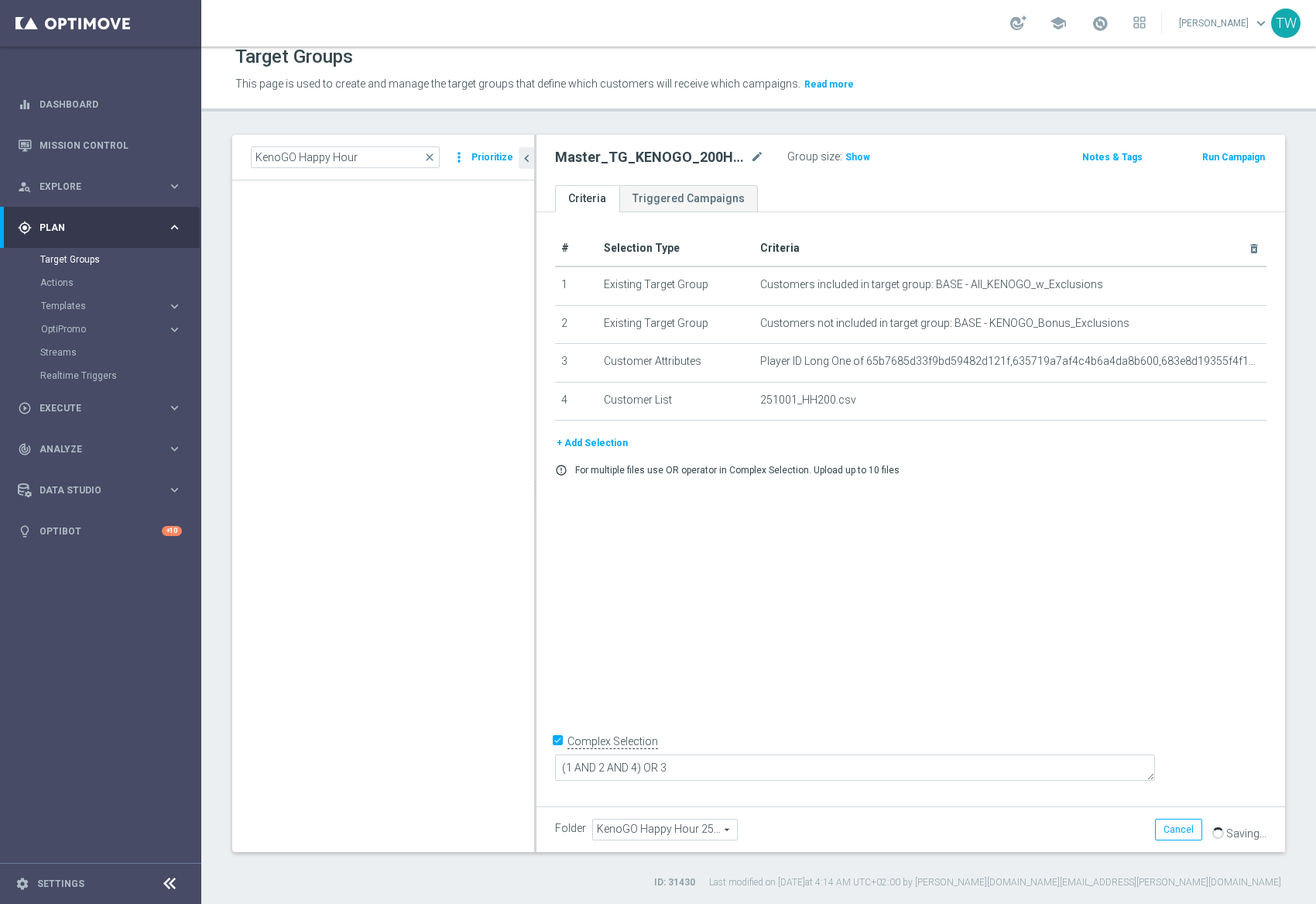
scroll to position [19718, 0]
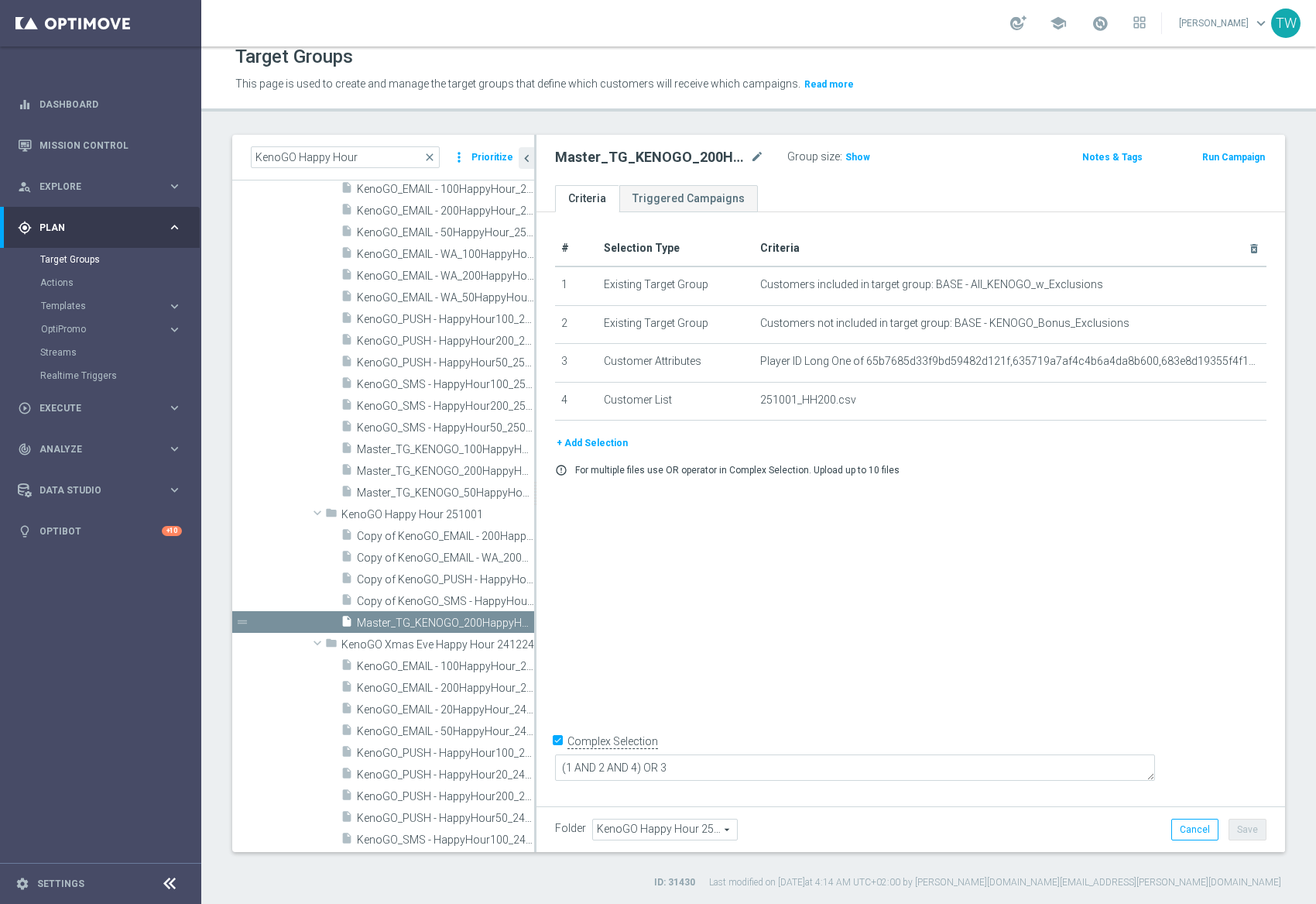
drag, startPoint x: 535, startPoint y: 646, endPoint x: 624, endPoint y: 640, distance: 89.2
click at [536, 640] on div at bounding box center [535, 494] width 3 height 717
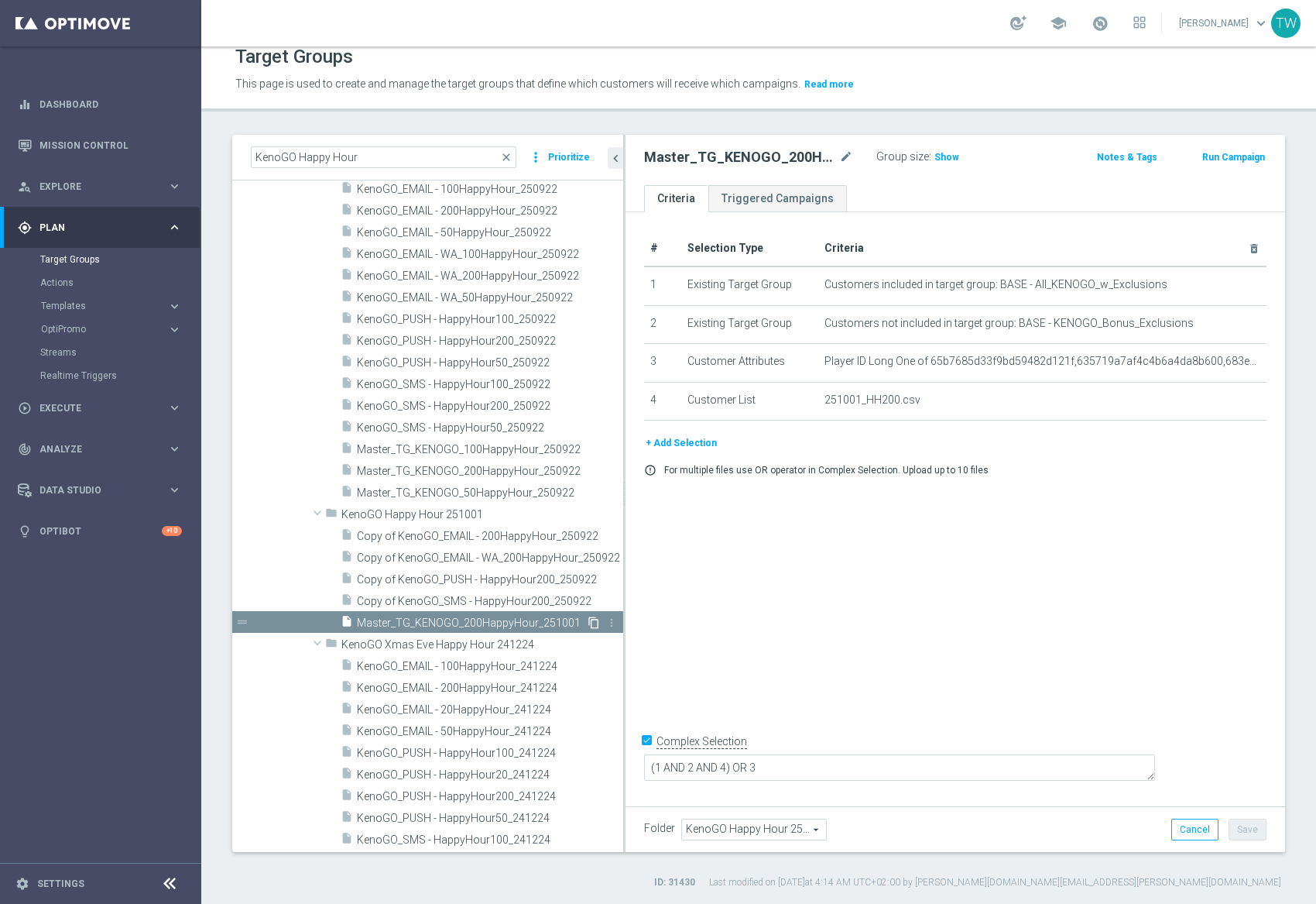
click at [593, 619] on icon "content_copy" at bounding box center [593, 622] width 13 height 13
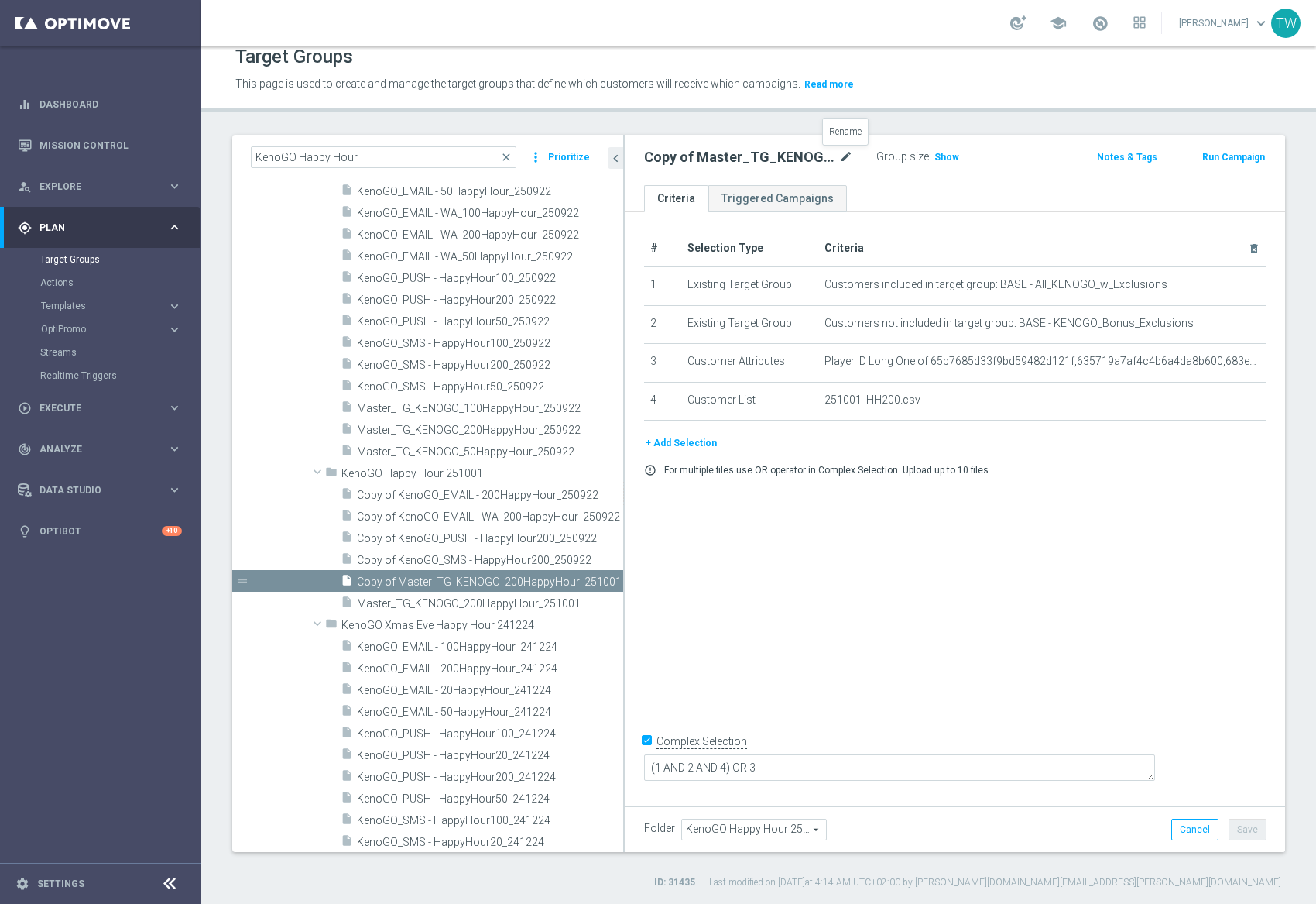
click at [843, 148] on icon "mode_edit" at bounding box center [846, 157] width 14 height 18
click at [739, 156] on input "Master_TG_KENOGO_200HappyHour_251001" at bounding box center [749, 159] width 209 height 22
type input "Master_TG_KENOGO_100HappyHour_251001"
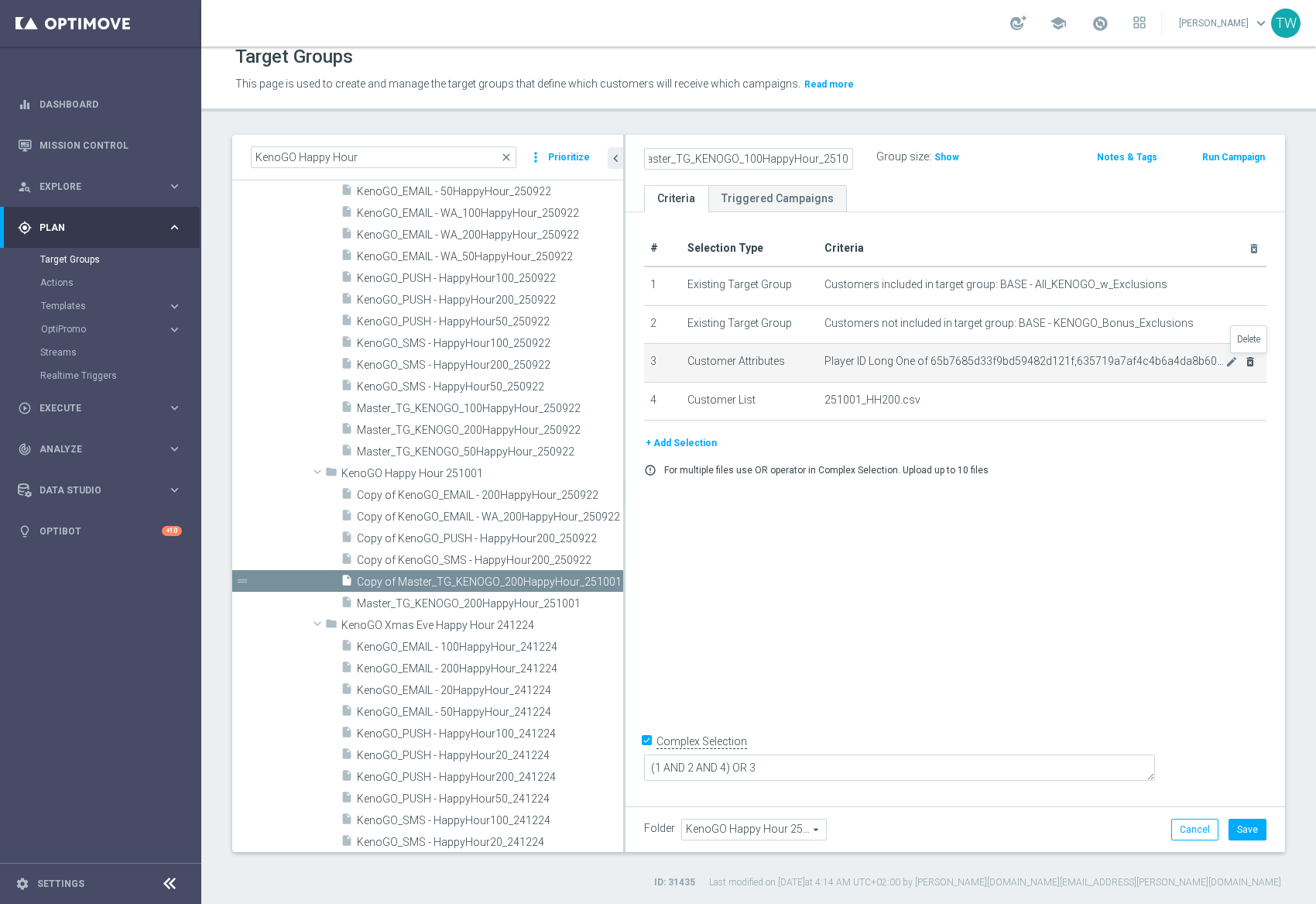
click at [1255, 360] on icon "delete_forever" at bounding box center [1251, 361] width 13 height 13
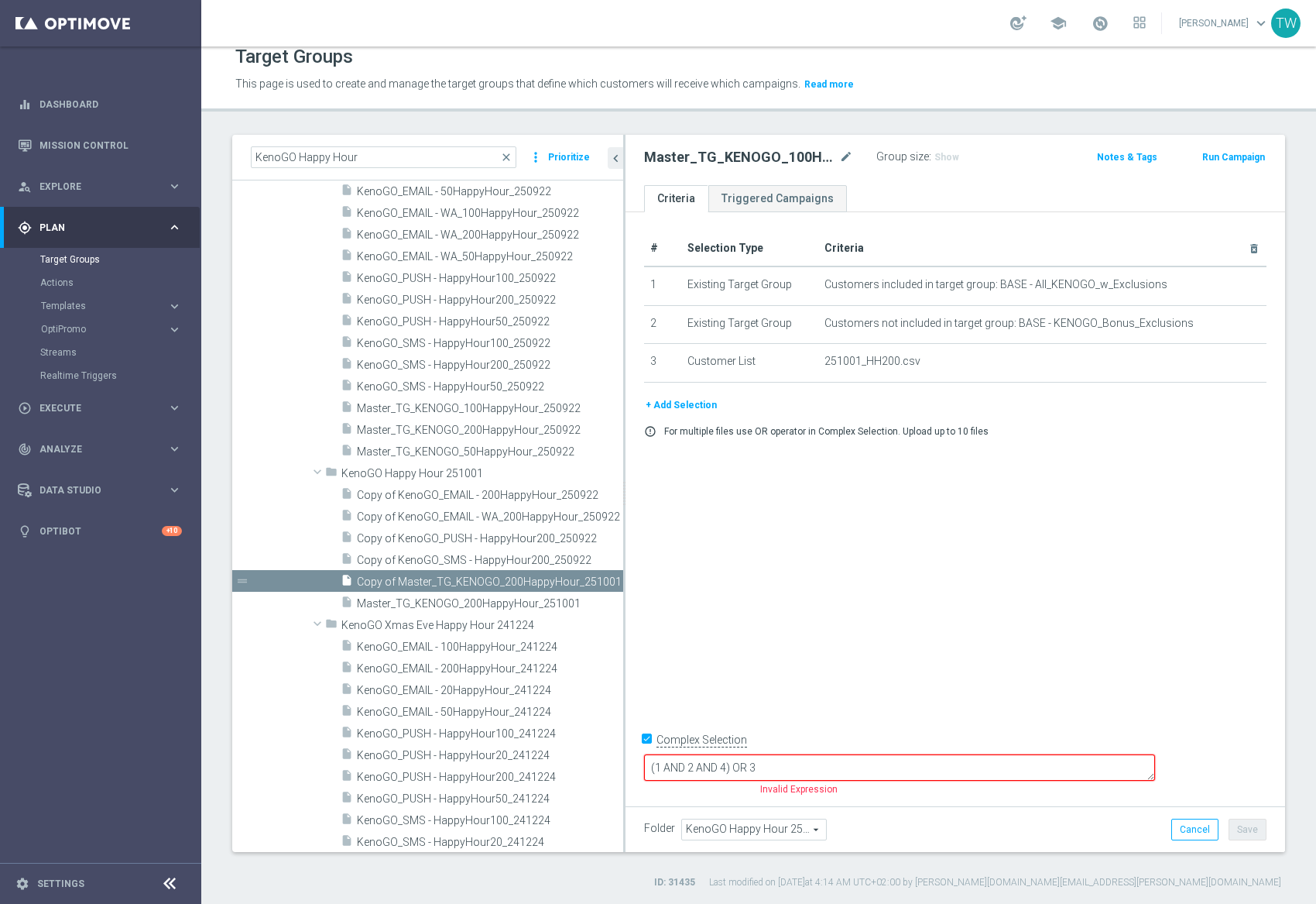
drag, startPoint x: 650, startPoint y: 766, endPoint x: 692, endPoint y: 726, distance: 58.0
click at [650, 753] on input "Complex Selection" at bounding box center [650, 742] width 10 height 22
checkbox input "false"
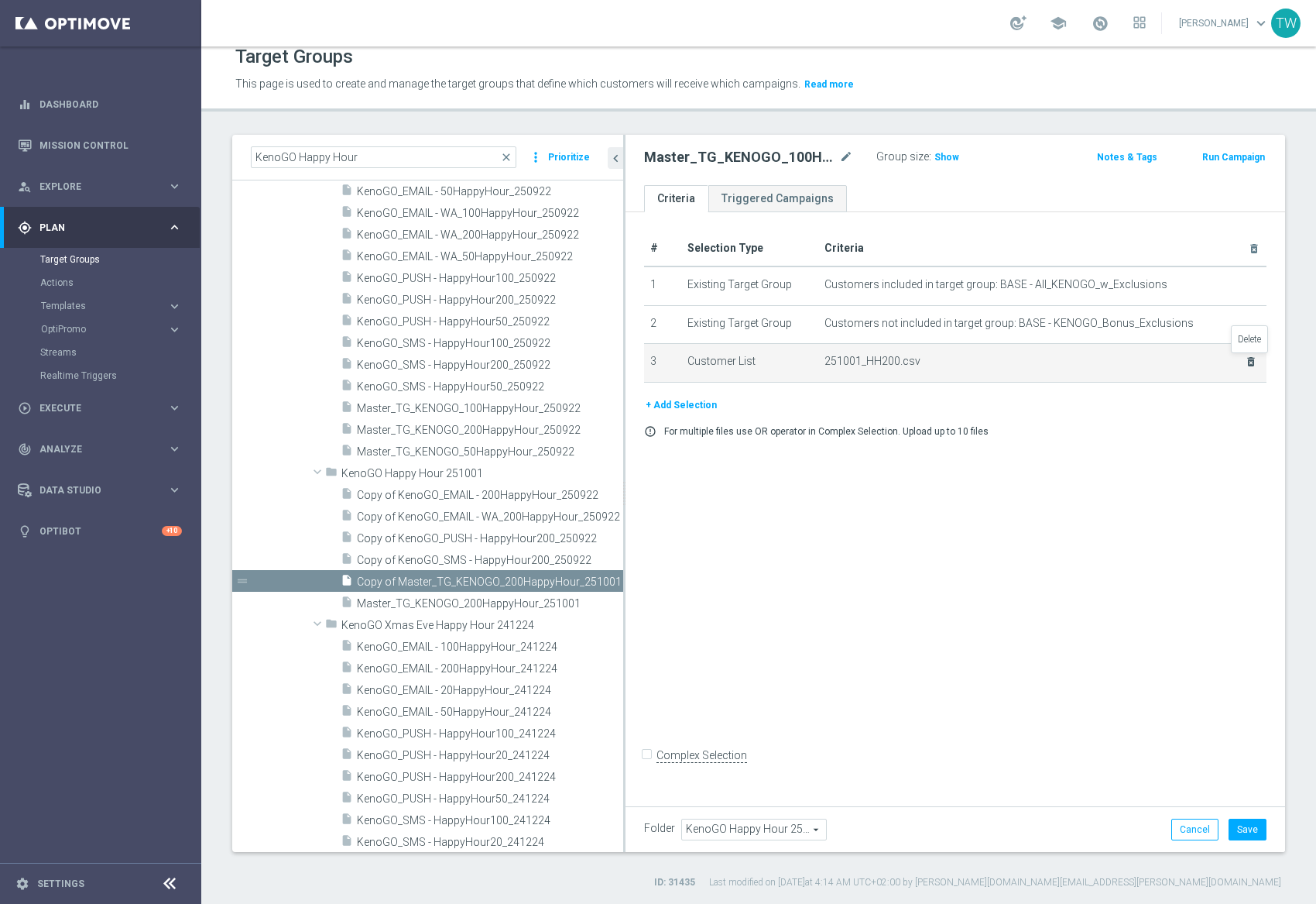
click at [1252, 358] on icon "delete_forever" at bounding box center [1251, 361] width 13 height 13
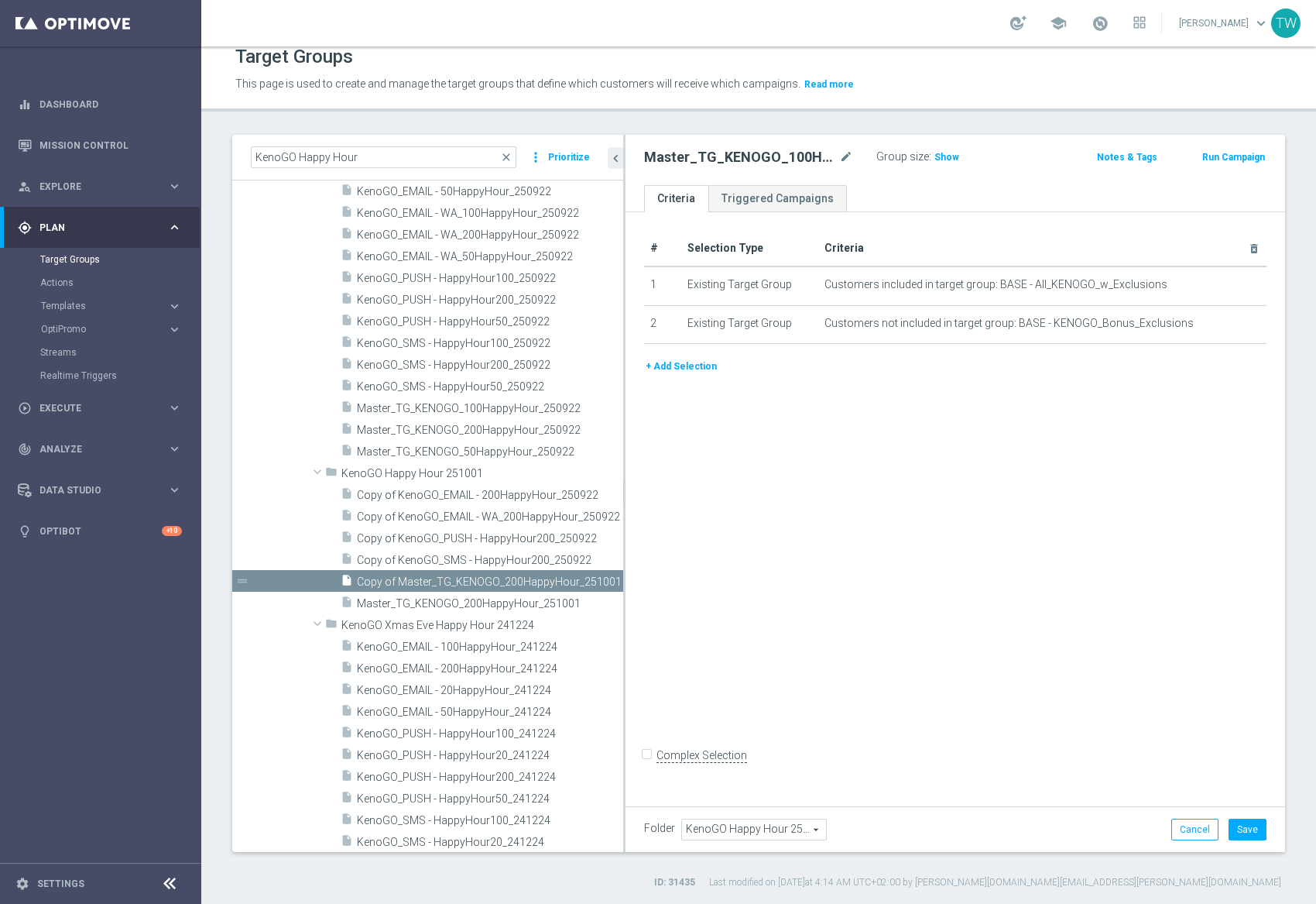
click at [670, 369] on button "+ Add Selection" at bounding box center [682, 366] width 75 height 17
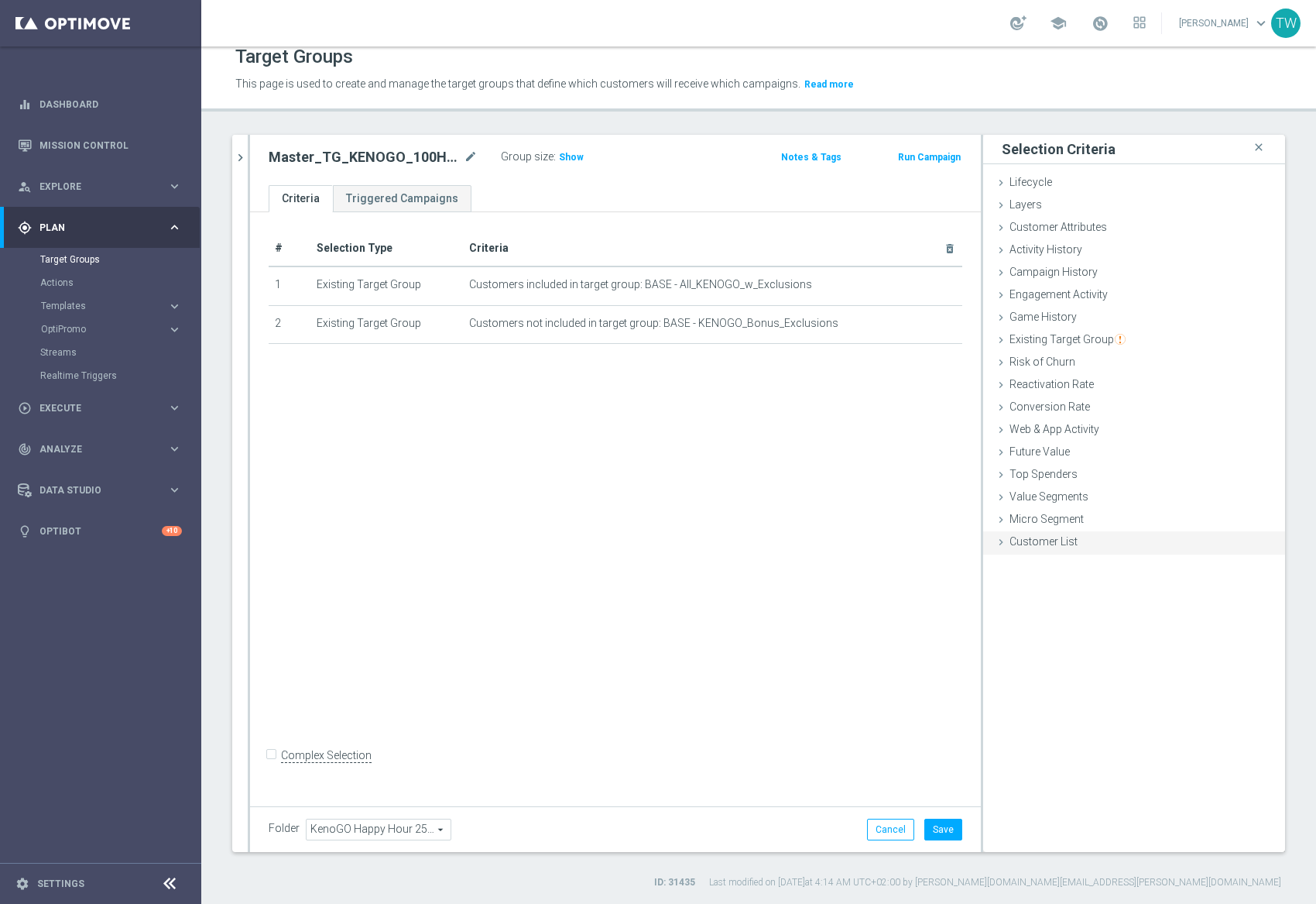
click at [1015, 539] on span "Customer List" at bounding box center [1043, 541] width 68 height 13
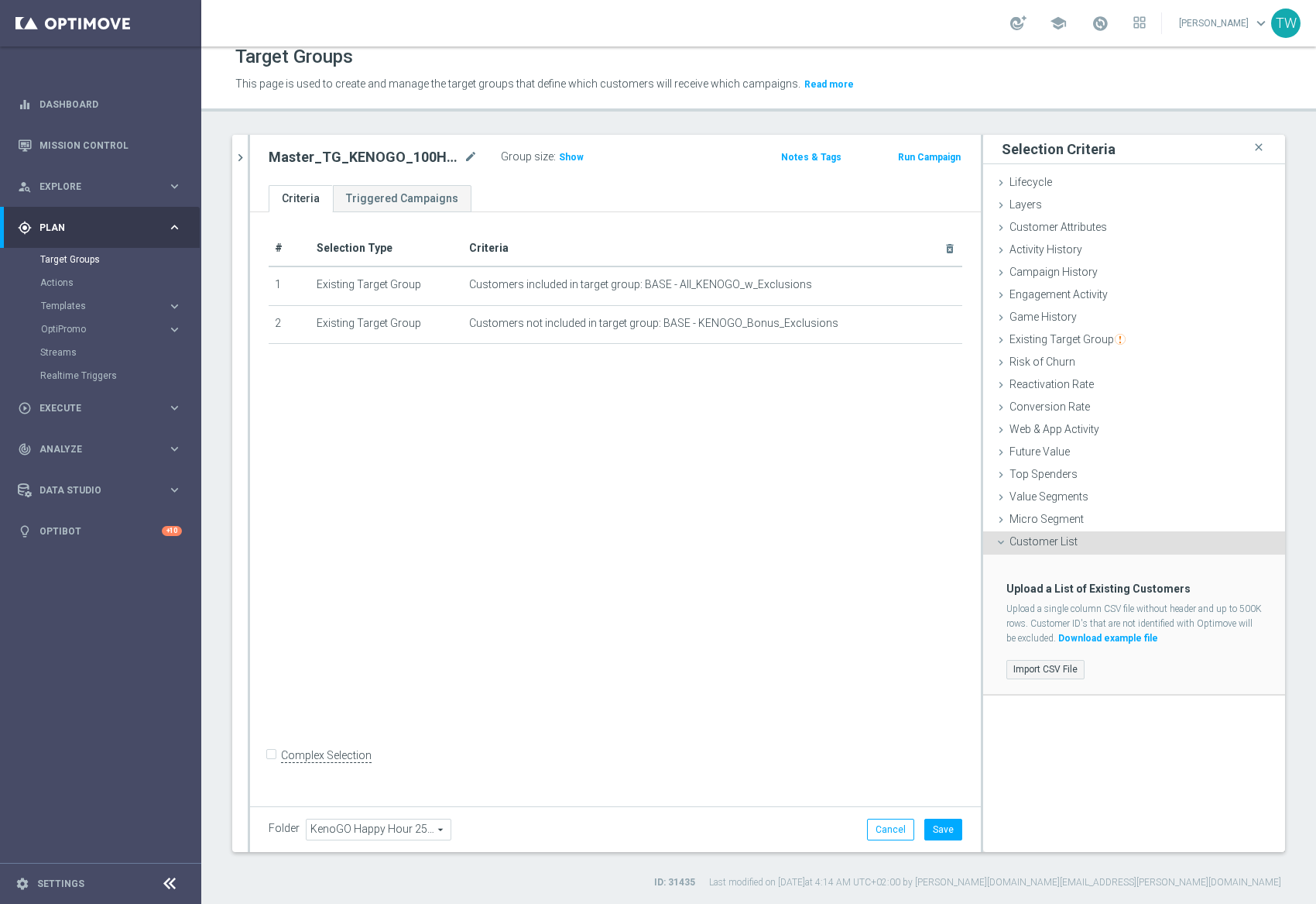
click at [1064, 665] on label "Import CSV File" at bounding box center [1045, 669] width 78 height 19
click at [0, 0] on input "Import CSV File" at bounding box center [0, 0] width 0 height 0
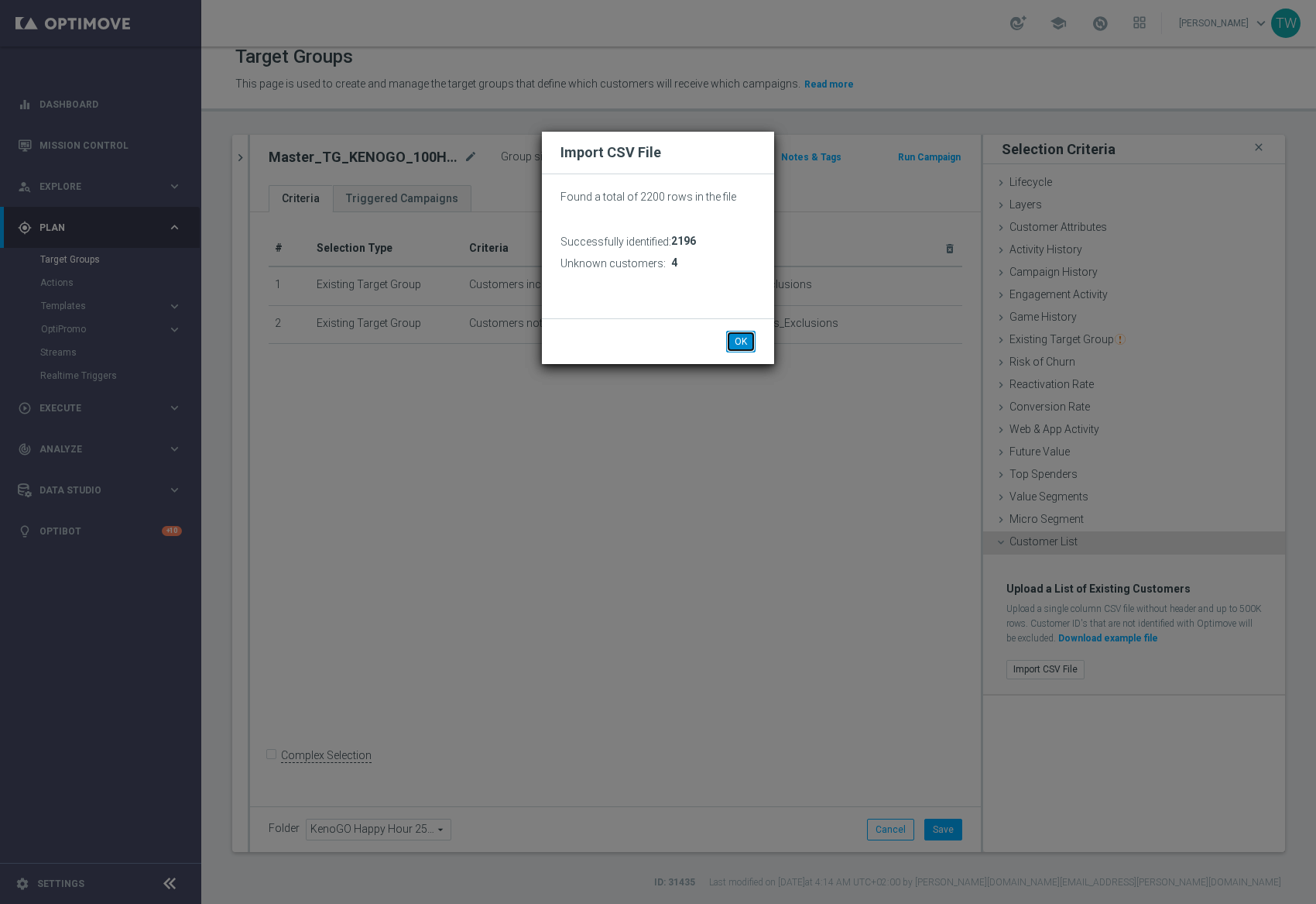
click at [745, 333] on button "OK" at bounding box center [740, 342] width 29 height 22
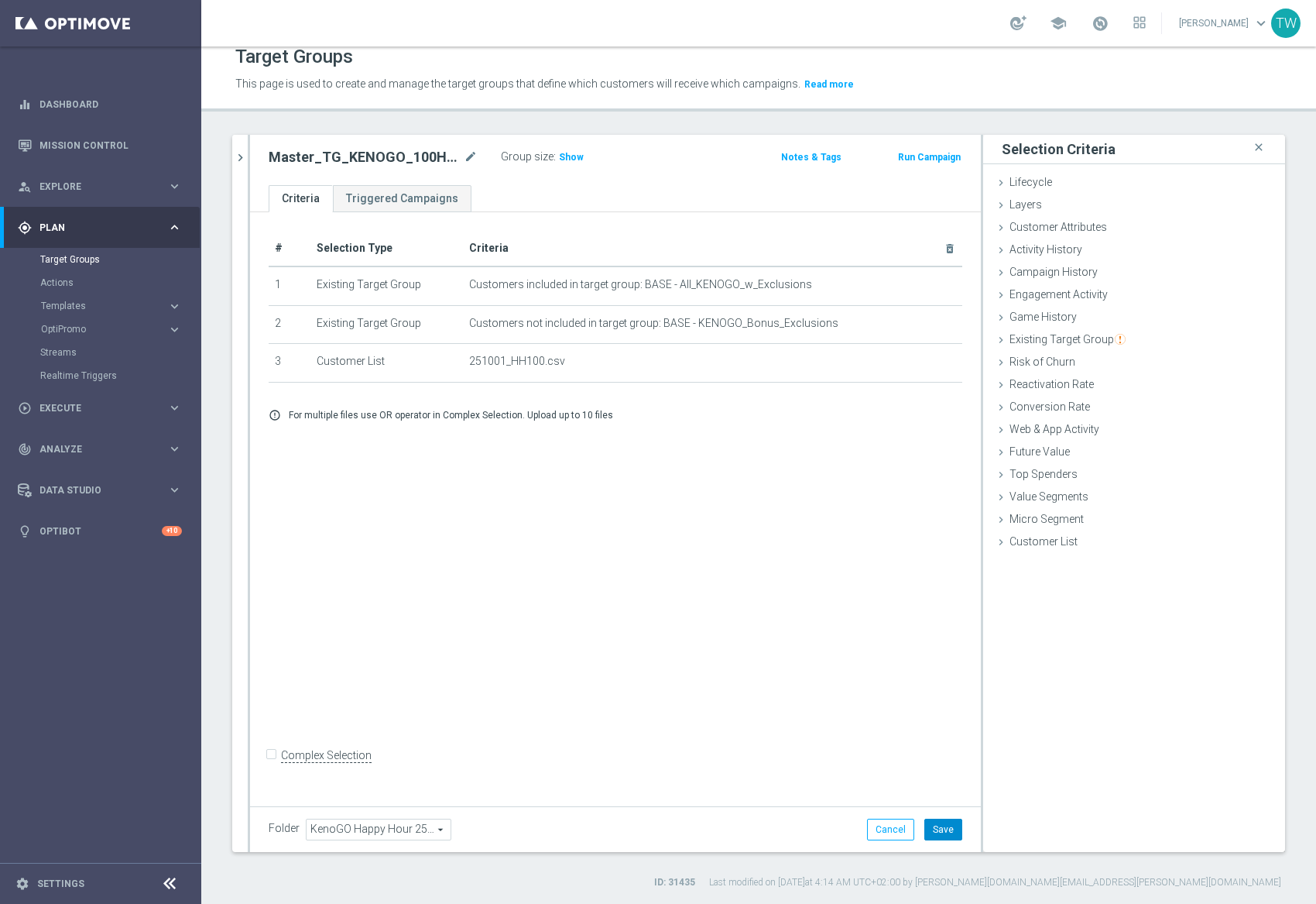
click at [956, 832] on button "Save" at bounding box center [943, 829] width 38 height 22
drag, startPoint x: 251, startPoint y: 162, endPoint x: 239, endPoint y: 152, distance: 15.6
click at [251, 162] on div "Master_TG_KENOGO_100HappyHour_251001 mode_edit Group size : Show Notes & Tags R…" at bounding box center [615, 160] width 731 height 50
click at [239, 152] on icon "chevron_right" at bounding box center [241, 158] width 15 height 15
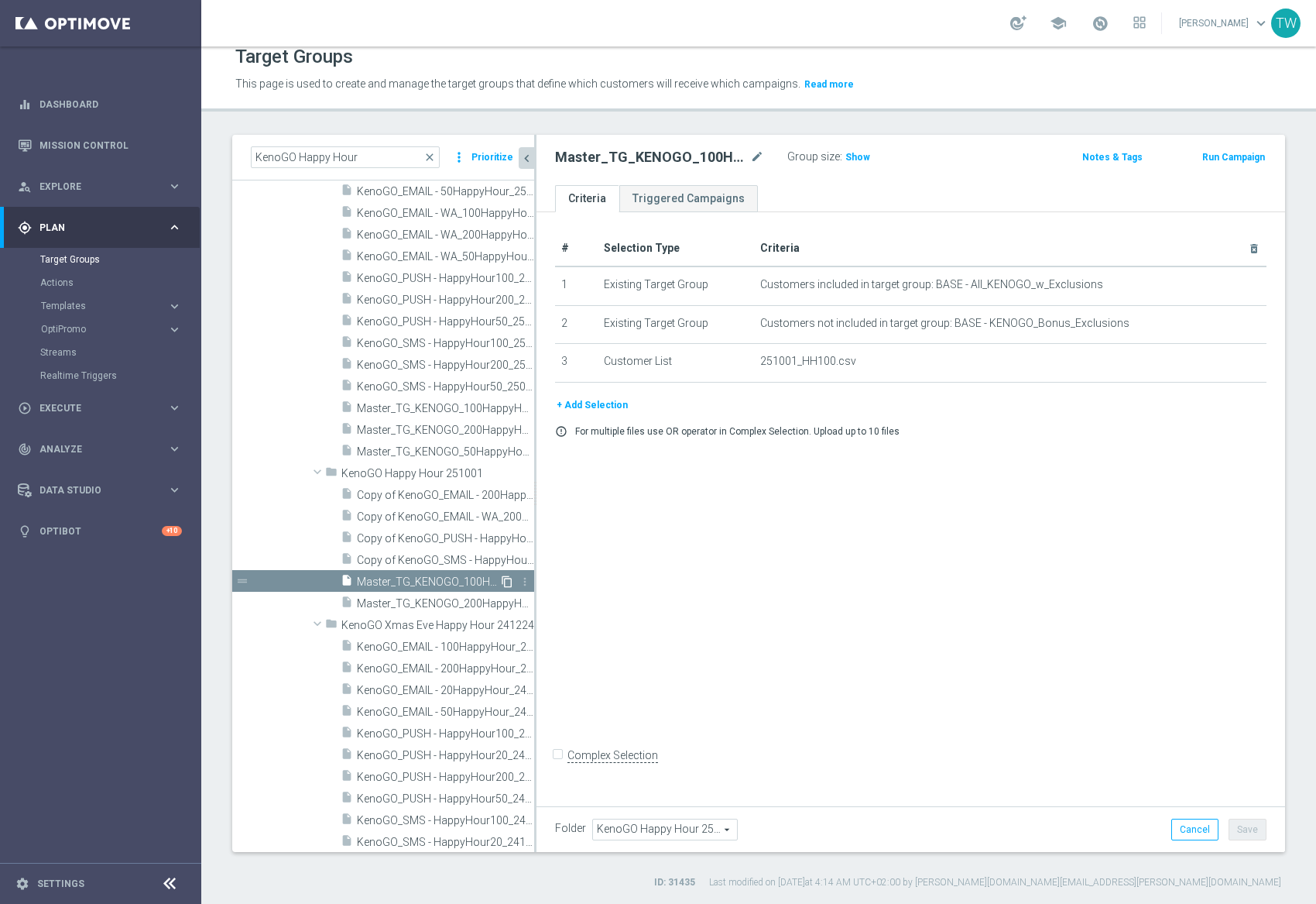
click at [503, 578] on icon "content_copy" at bounding box center [507, 581] width 13 height 13
click at [759, 152] on icon "mode_edit" at bounding box center [757, 157] width 14 height 18
click at [660, 158] on input "Copy of Master_TG_KENOGO_100HappyHour_251001" at bounding box center [659, 159] width 209 height 22
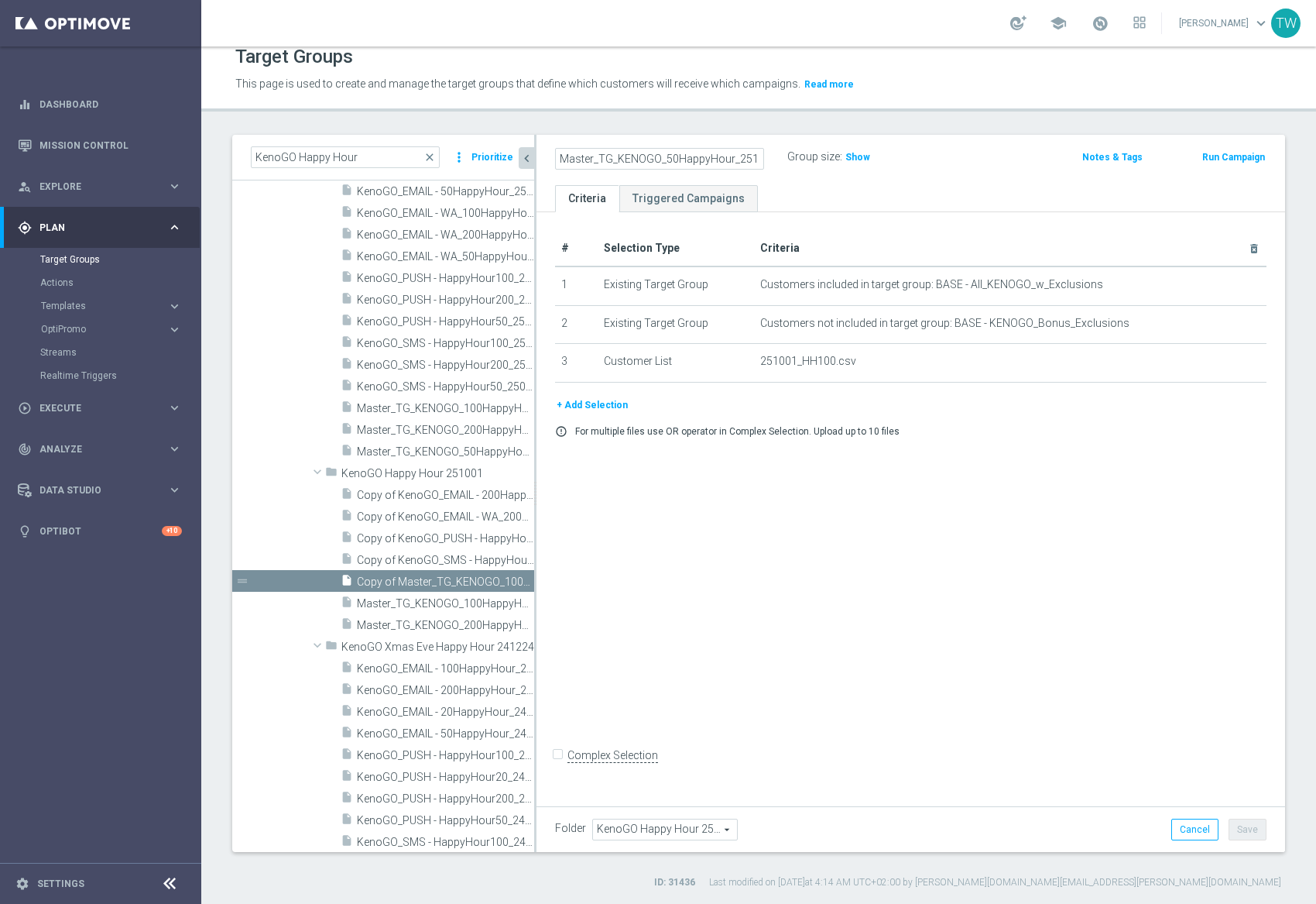
scroll to position [0, 12]
type input "Master_TG_KENOGO_50HappyHour_251001"
click at [1244, 356] on icon "delete_forever" at bounding box center [1246, 361] width 13 height 13
click at [586, 367] on button "+ Add Selection" at bounding box center [592, 366] width 75 height 17
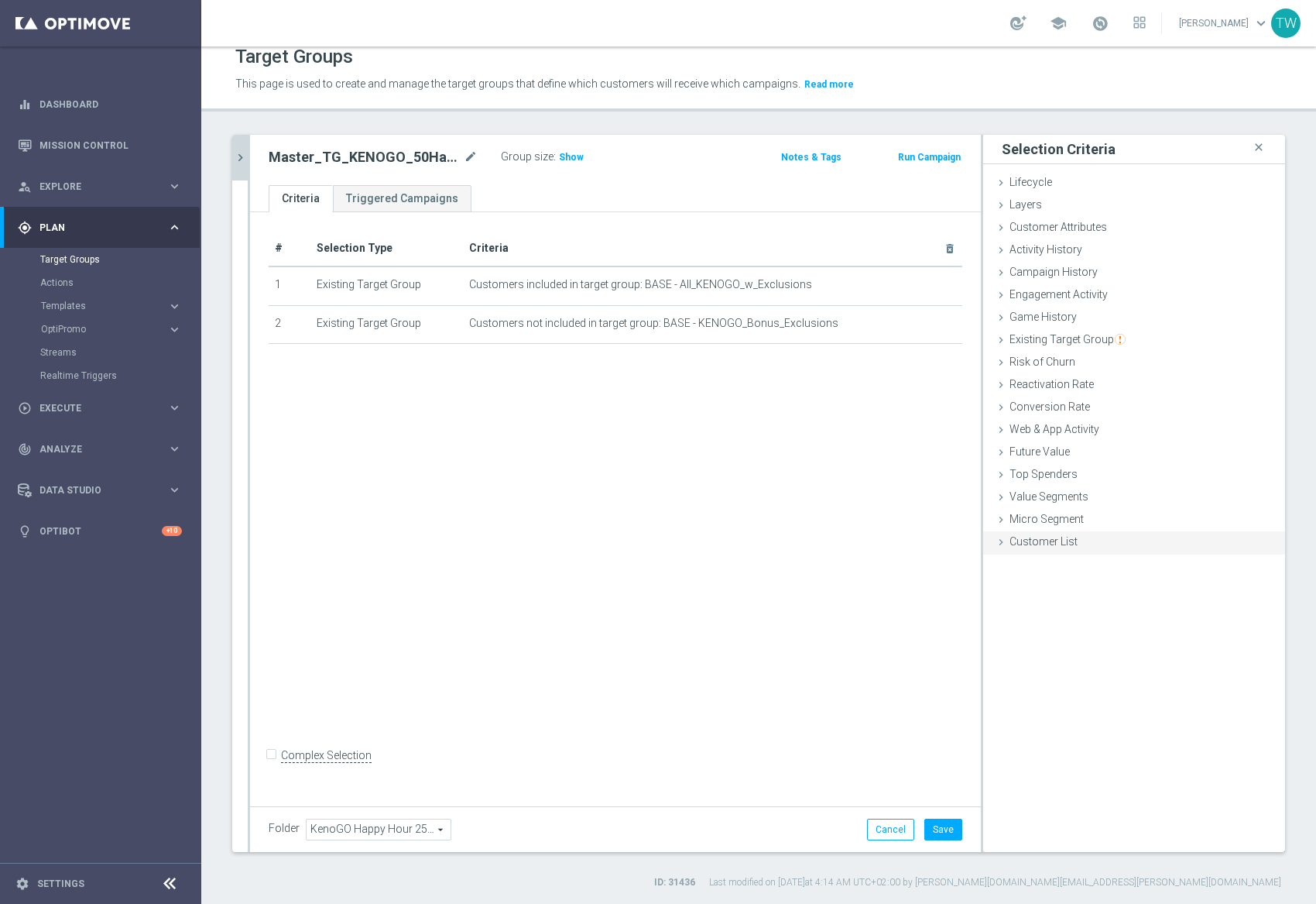
click at [1058, 541] on span "Customer List" at bounding box center [1043, 541] width 68 height 13
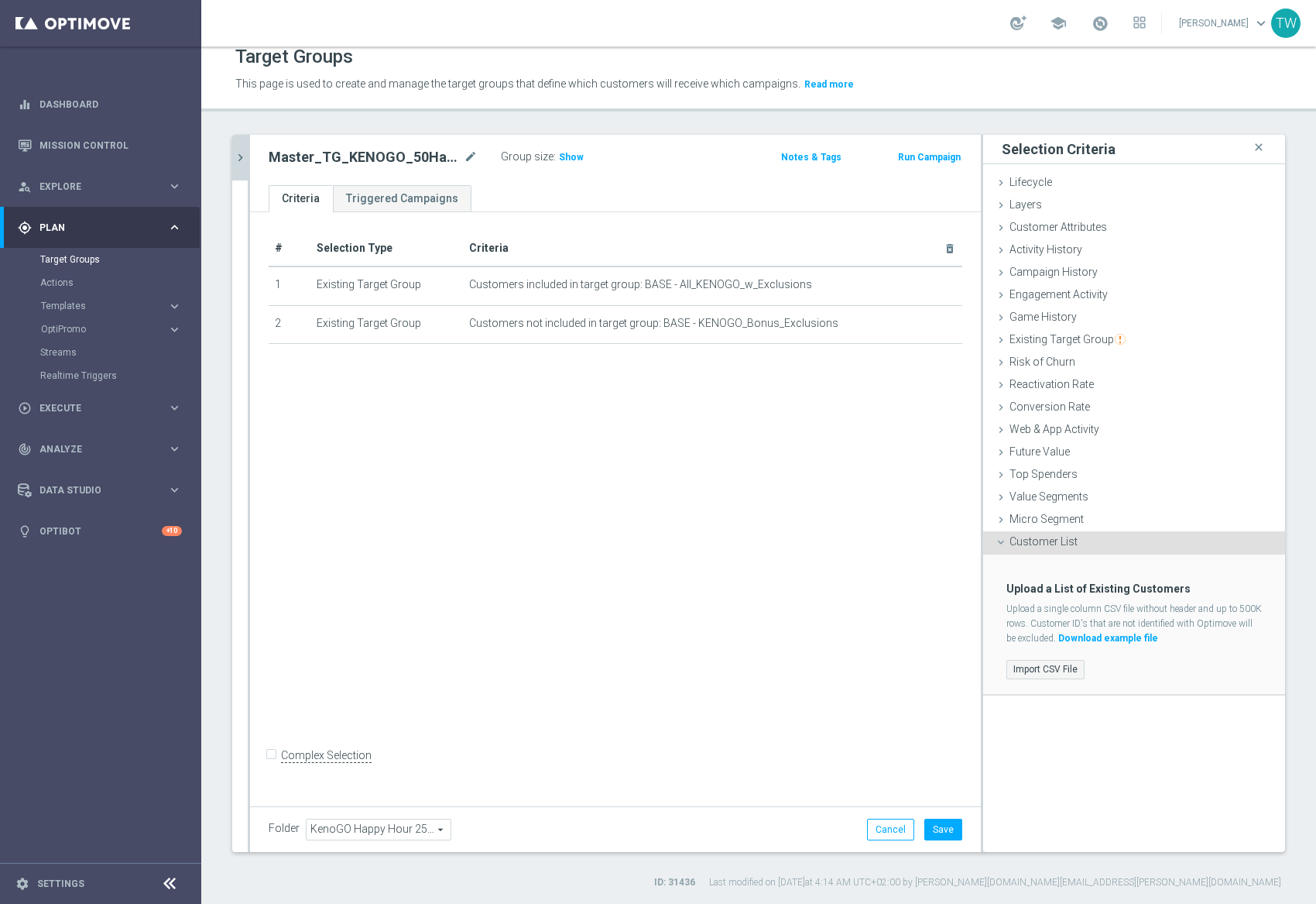
click at [1032, 670] on label "Import CSV File" at bounding box center [1045, 669] width 78 height 19
click at [0, 0] on input "Import CSV File" at bounding box center [0, 0] width 0 height 0
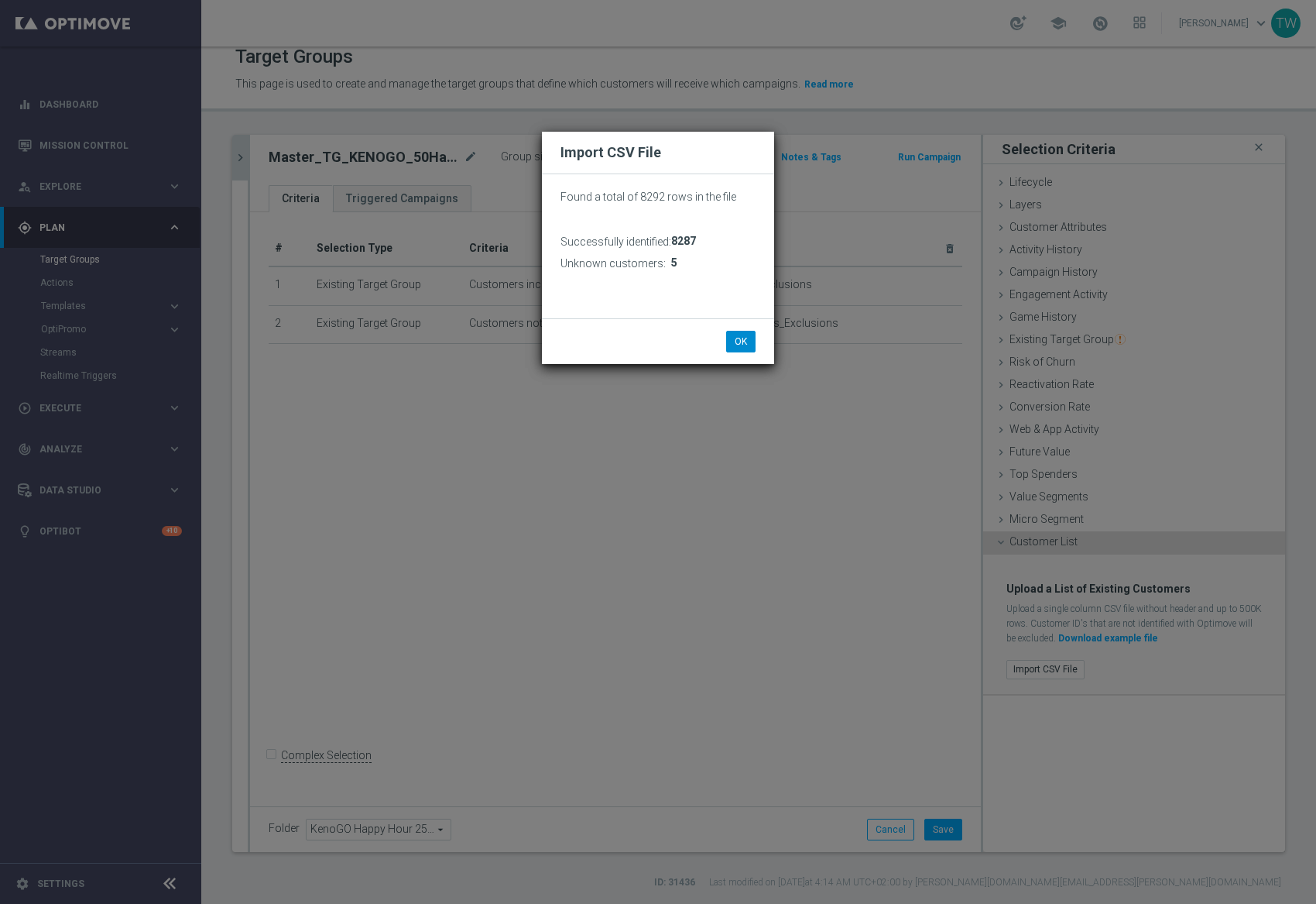
drag, startPoint x: 753, startPoint y: 328, endPoint x: 740, endPoint y: 348, distance: 23.9
click at [753, 328] on div "OK Cancel" at bounding box center [658, 341] width 232 height 45
click at [740, 348] on button "OK" at bounding box center [740, 342] width 29 height 22
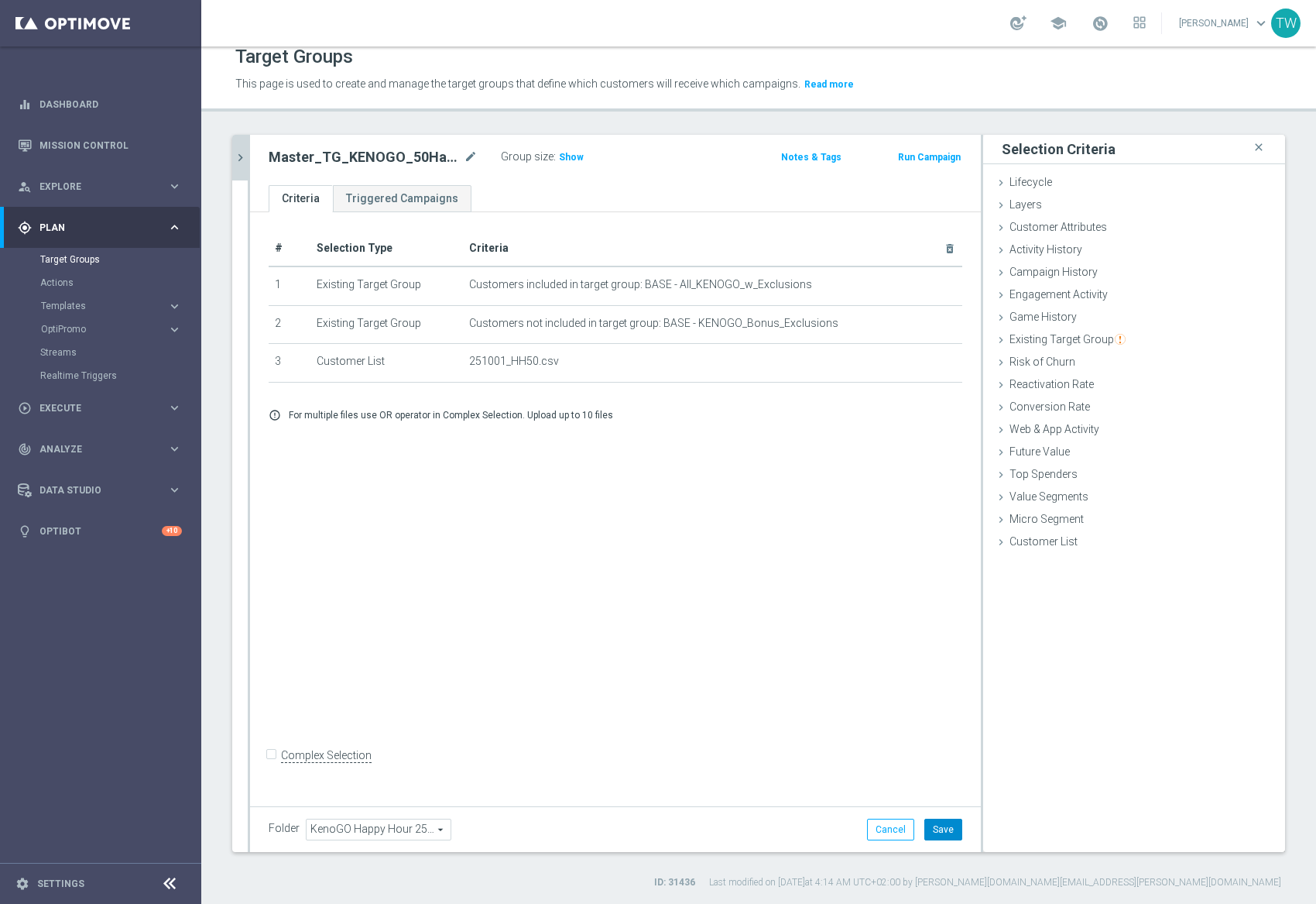
click at [938, 833] on button "Save" at bounding box center [943, 829] width 38 height 22
click at [237, 154] on icon "chevron_right" at bounding box center [241, 158] width 15 height 15
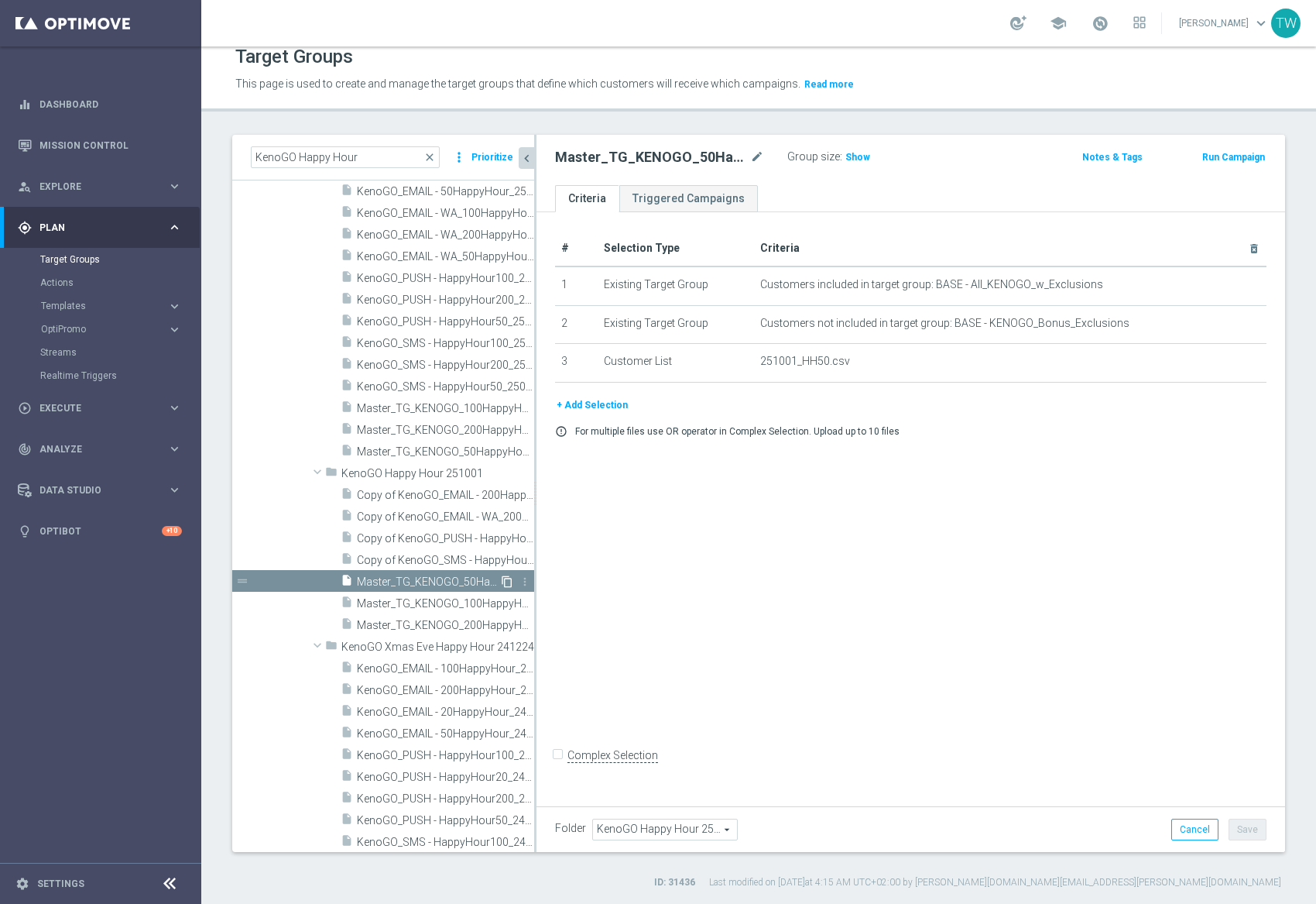
click at [504, 577] on icon "content_copy" at bounding box center [507, 581] width 13 height 13
click at [755, 154] on icon "mode_edit" at bounding box center [757, 157] width 14 height 18
click at [661, 154] on input "Copy of Master_TG_KENOGO_50HappyHour_251001" at bounding box center [659, 159] width 209 height 22
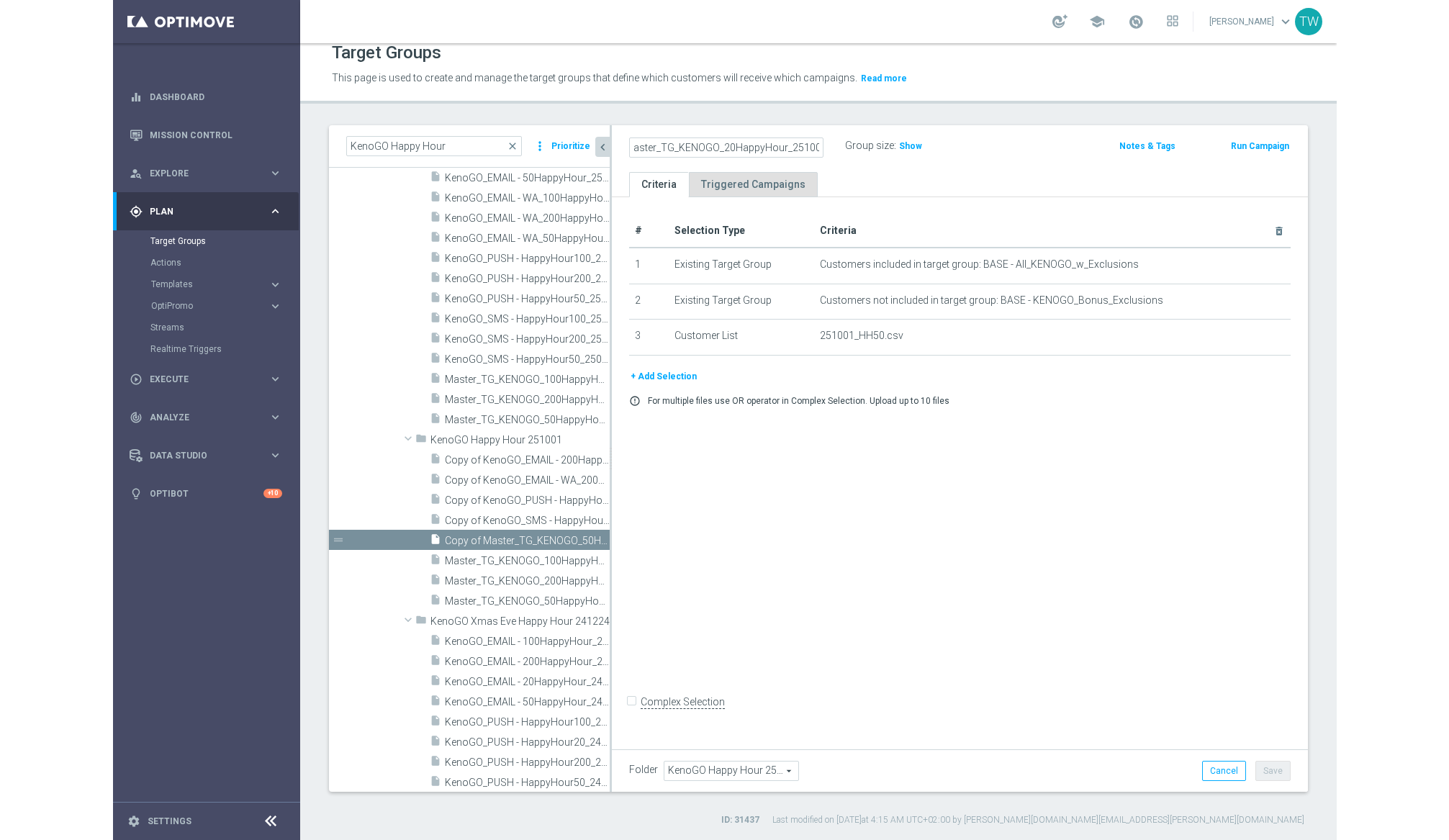
scroll to position [0, 0]
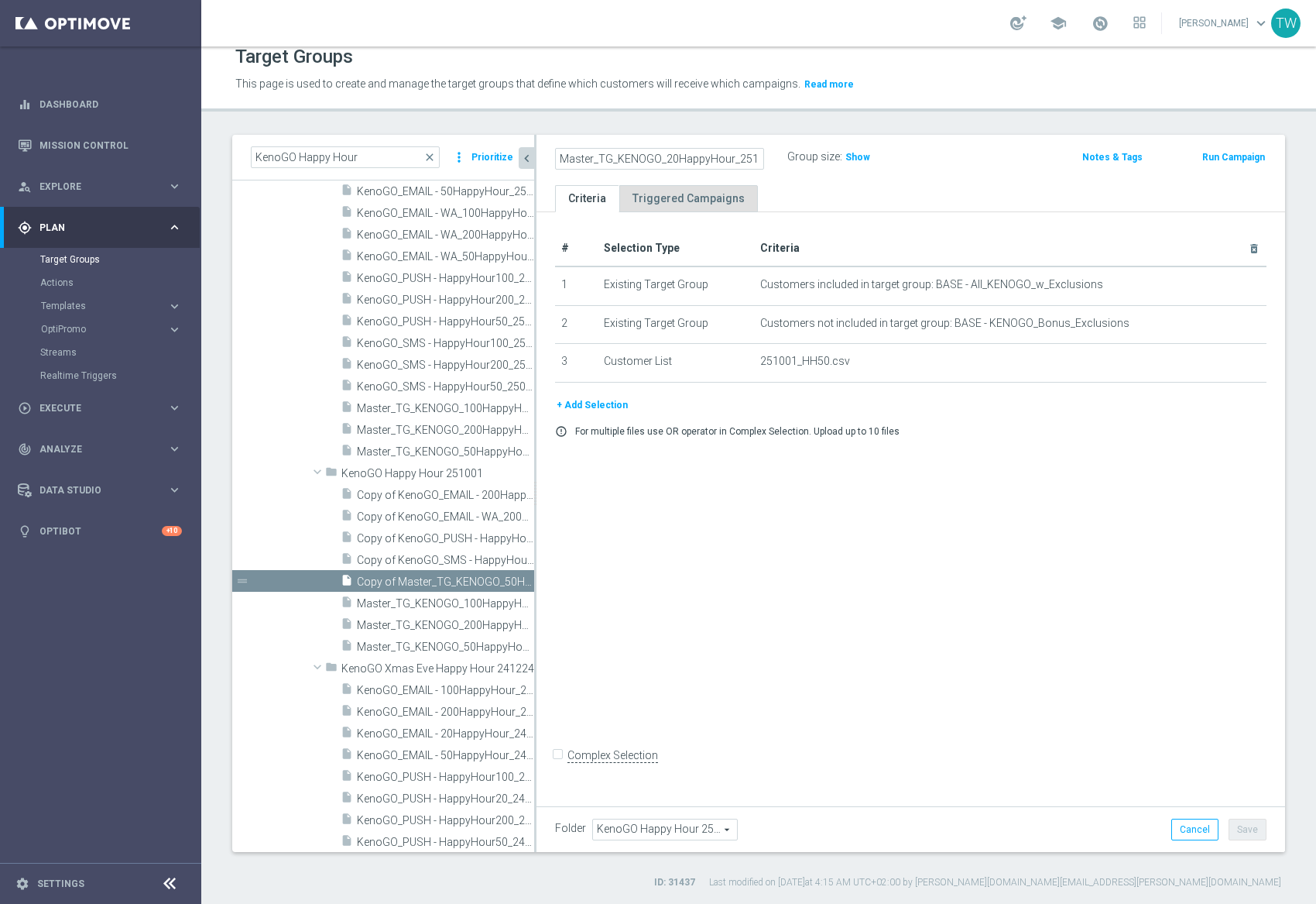
type input "Master_TG_KENOGO_20HappyHour_251001"
click at [0, 0] on icon "delete_forever" at bounding box center [0, 0] width 0 height 0
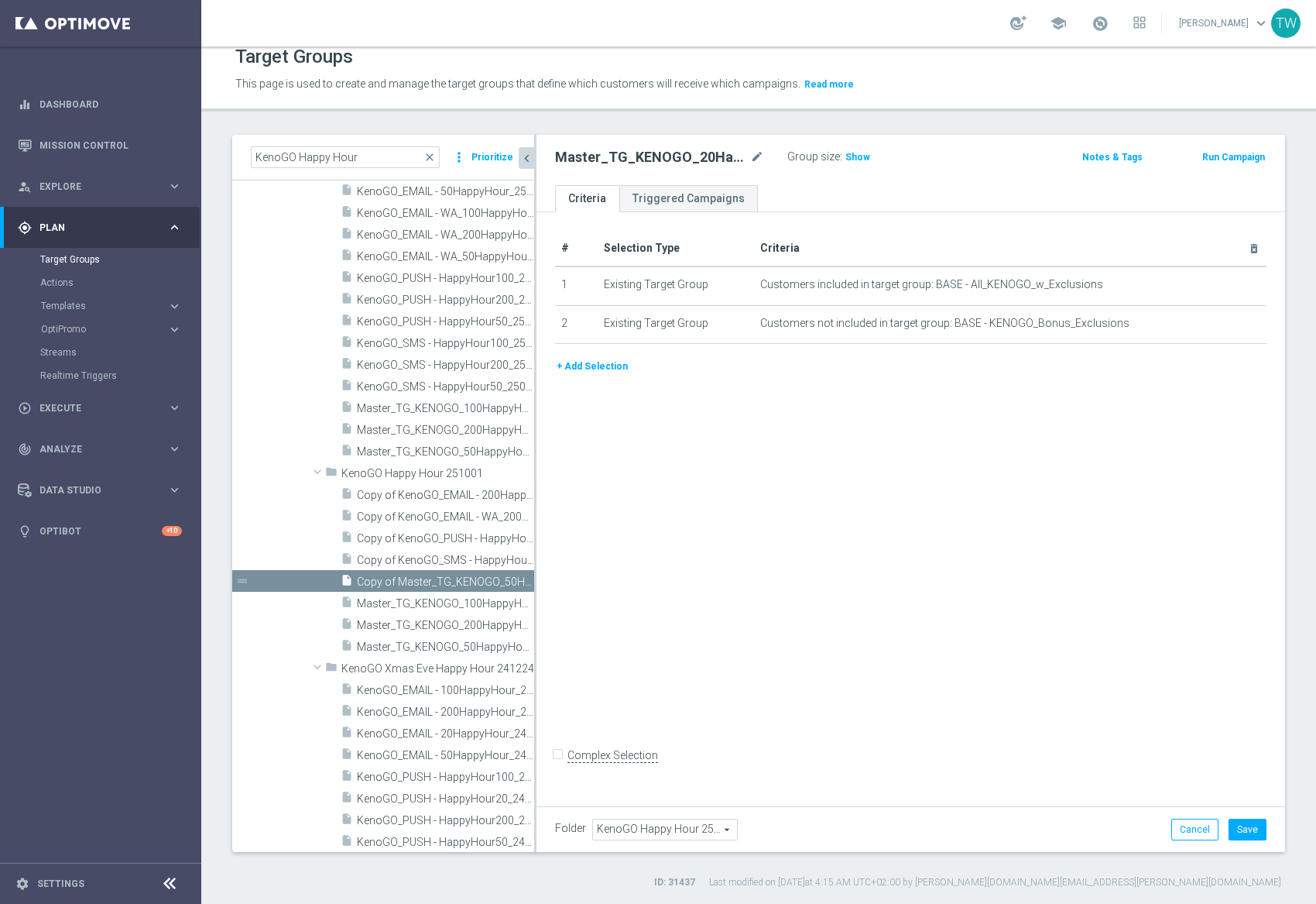
click at [593, 367] on button "+ Add Selection" at bounding box center [592, 366] width 75 height 17
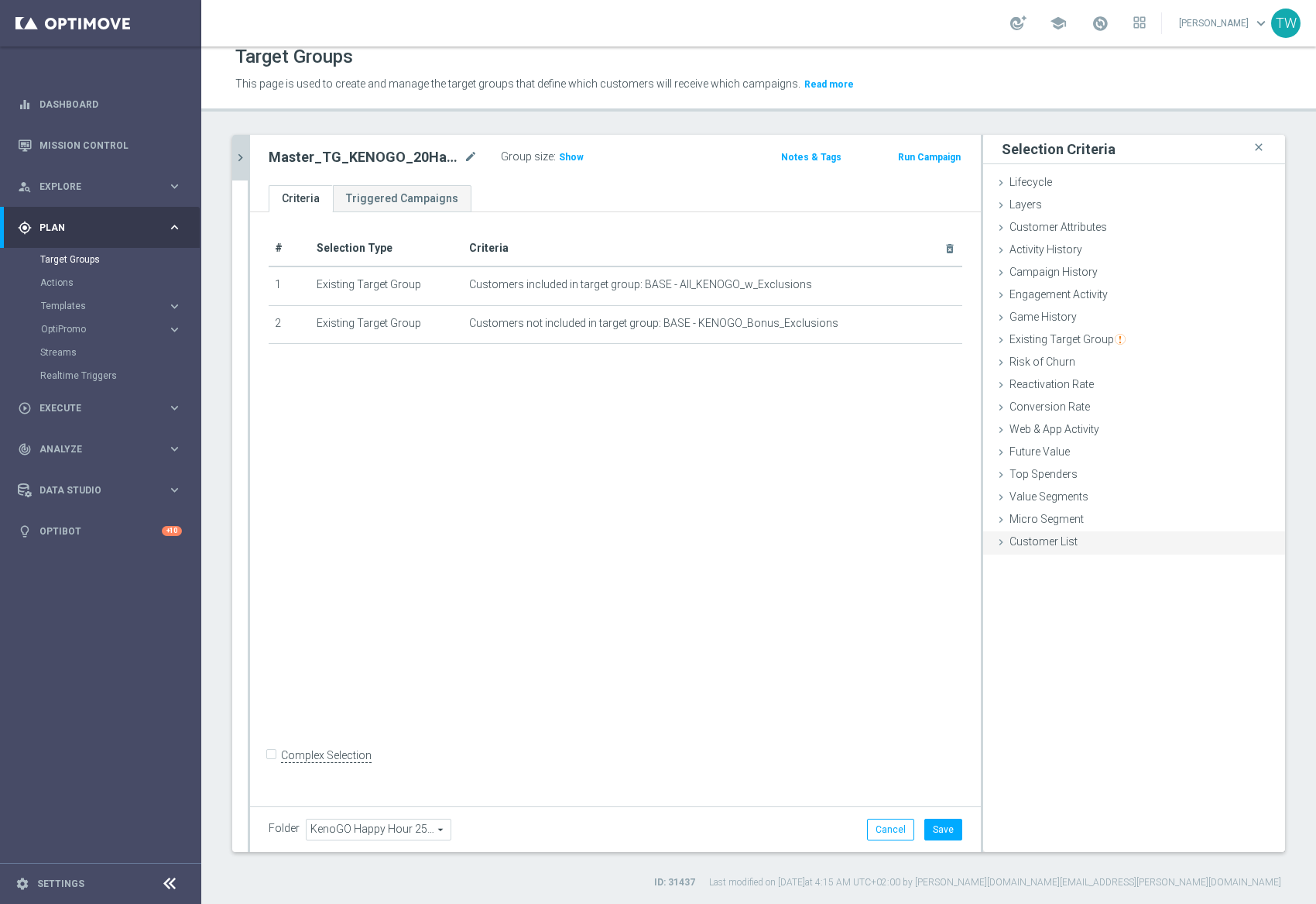
click at [1032, 549] on div "Customer List done selection saved" at bounding box center [1135, 543] width 302 height 24
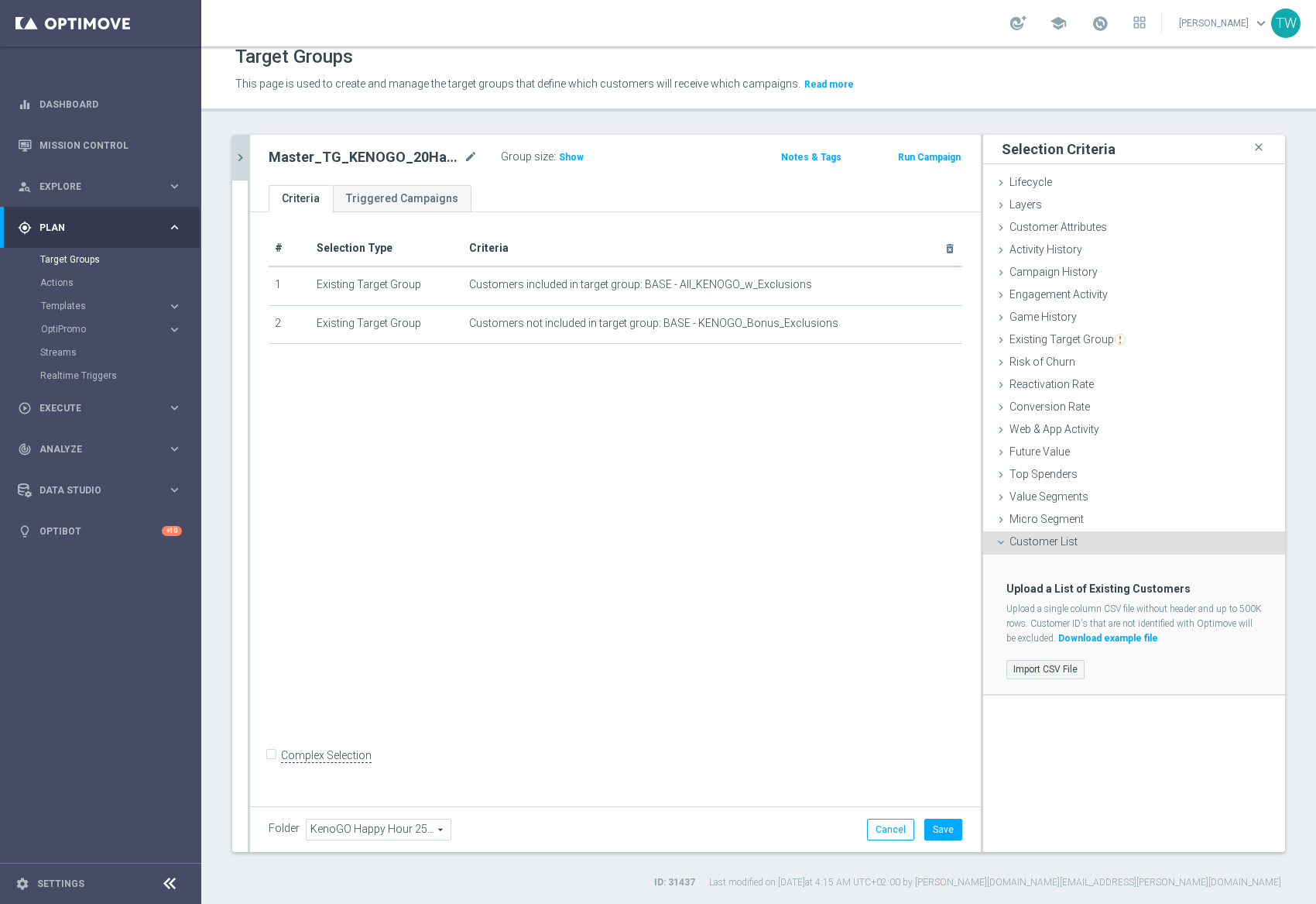
click at [1052, 666] on label "Import CSV File" at bounding box center [1045, 669] width 78 height 19
click at [0, 0] on input "Import CSV File" at bounding box center [0, 0] width 0 height 0
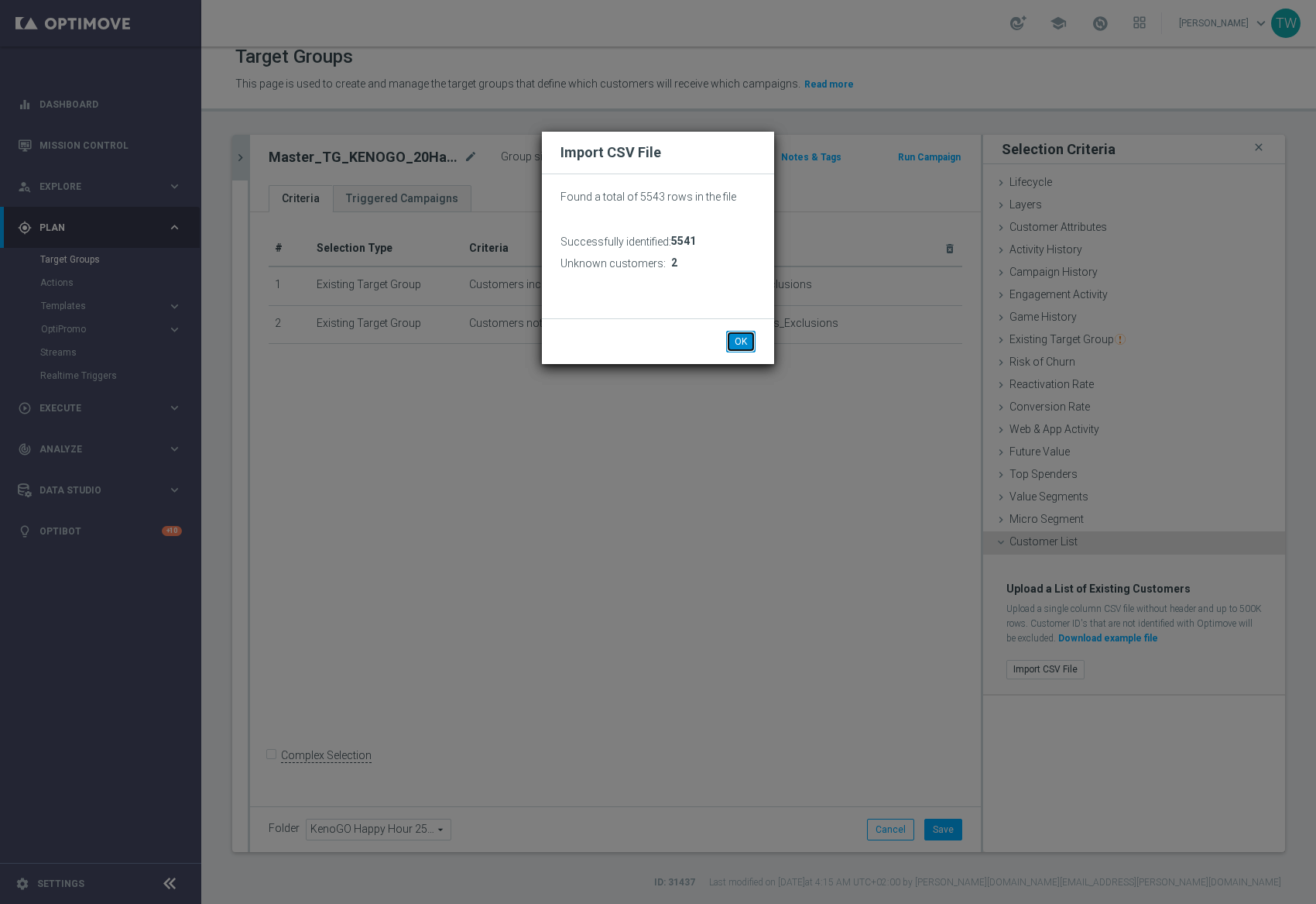
click at [739, 334] on button "OK" at bounding box center [740, 342] width 29 height 22
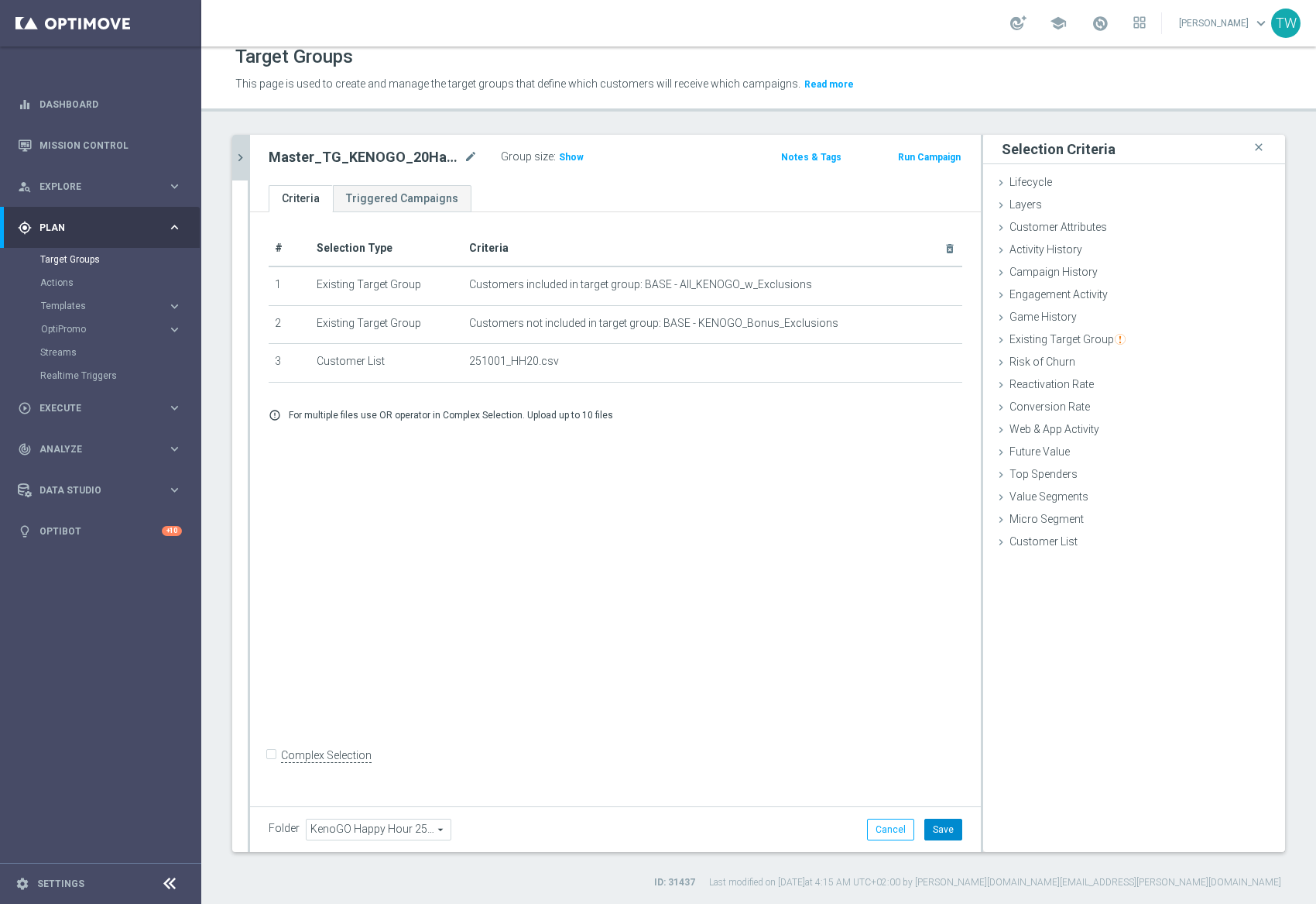
drag, startPoint x: 943, startPoint y: 830, endPoint x: 927, endPoint y: 810, distance: 25.6
click at [943, 829] on button "Save" at bounding box center [943, 829] width 38 height 22
click at [243, 150] on icon "chevron_right" at bounding box center [241, 158] width 15 height 15
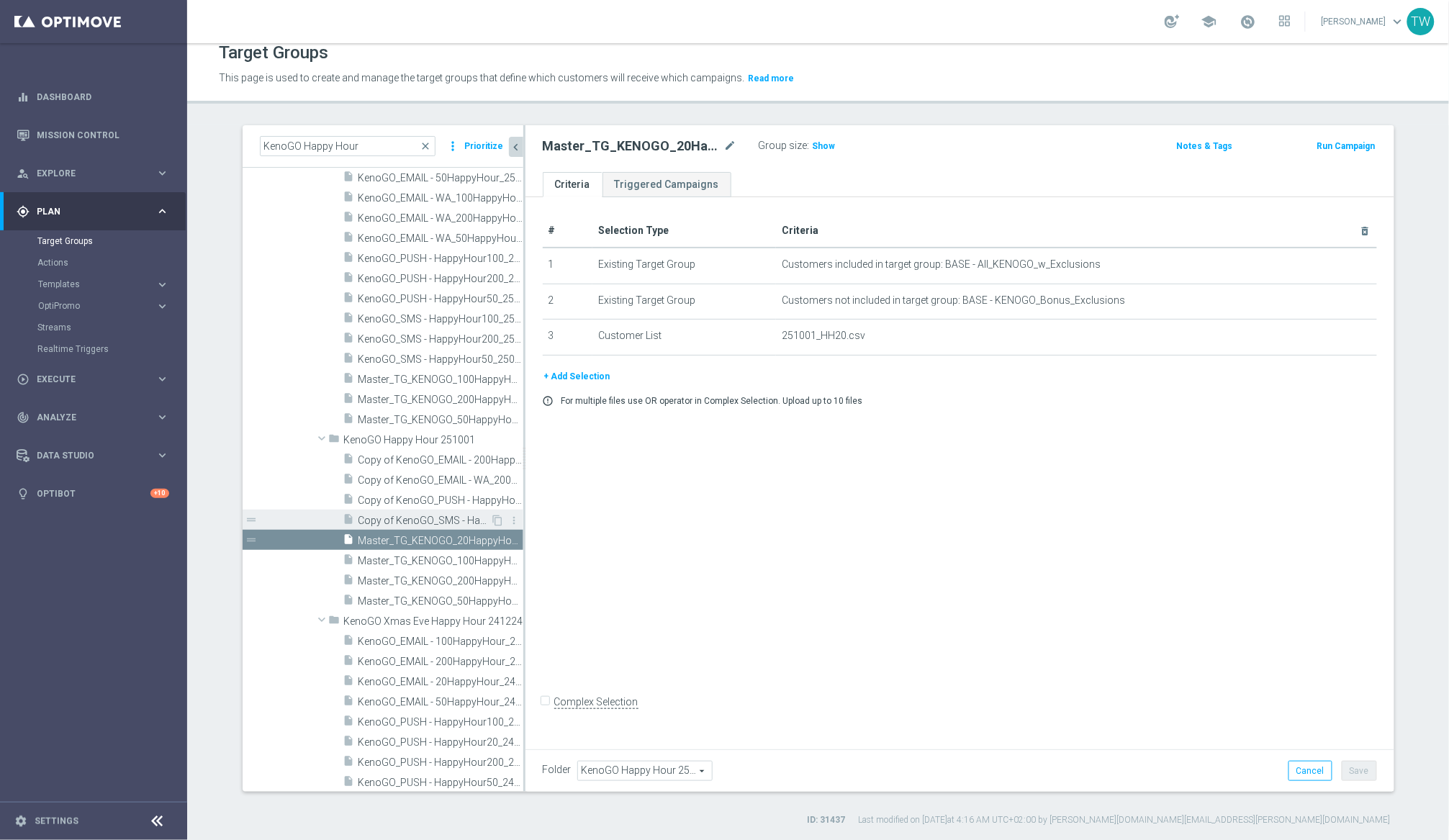
click at [450, 515] on span "Copy of KenoGO_SMS - HappyHour200_250922" at bounding box center [424, 521] width 133 height 12
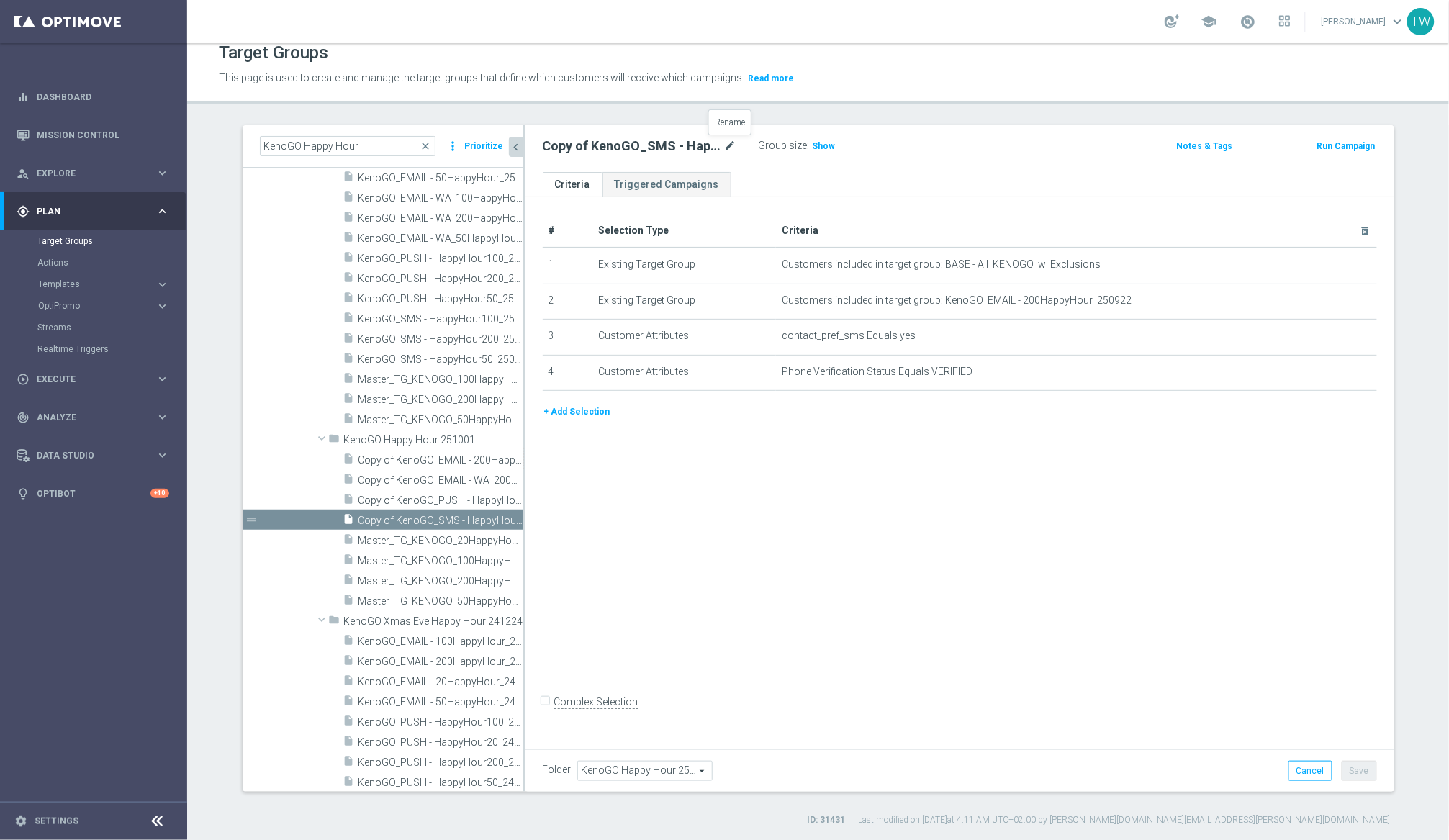
click at [727, 141] on icon "mode_edit" at bounding box center [730, 146] width 13 height 17
drag, startPoint x: 721, startPoint y: 147, endPoint x: 822, endPoint y: 149, distance: 101.0
click at [822, 149] on div "KenoGO_SMS - HappyHour200_250922 Group size : Show" at bounding box center [818, 147] width 571 height 22
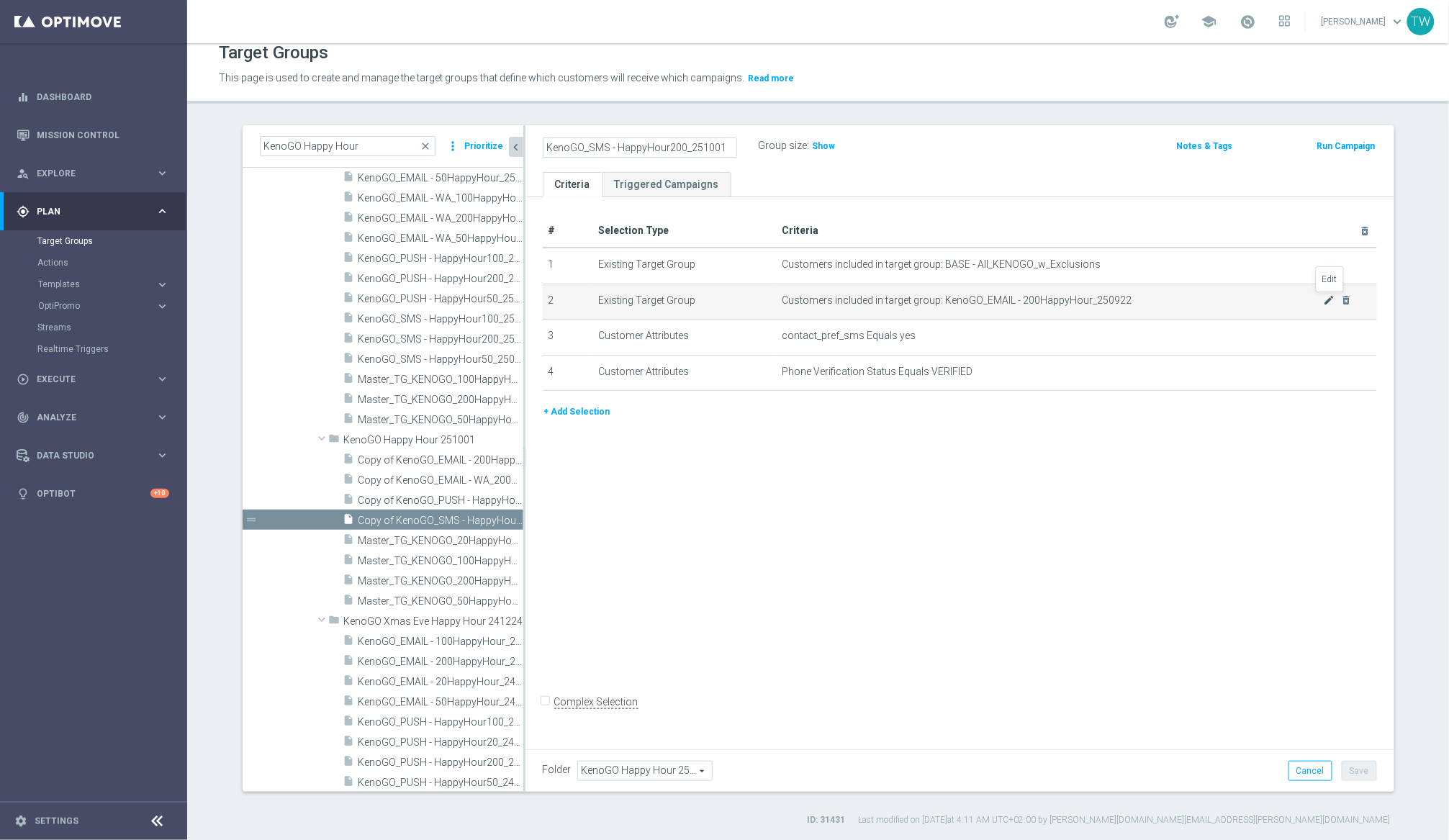
type input "KenoGO_SMS - HappyHour200_251001"
click at [1223, 298] on icon "mode_edit" at bounding box center [1330, 299] width 12 height 12
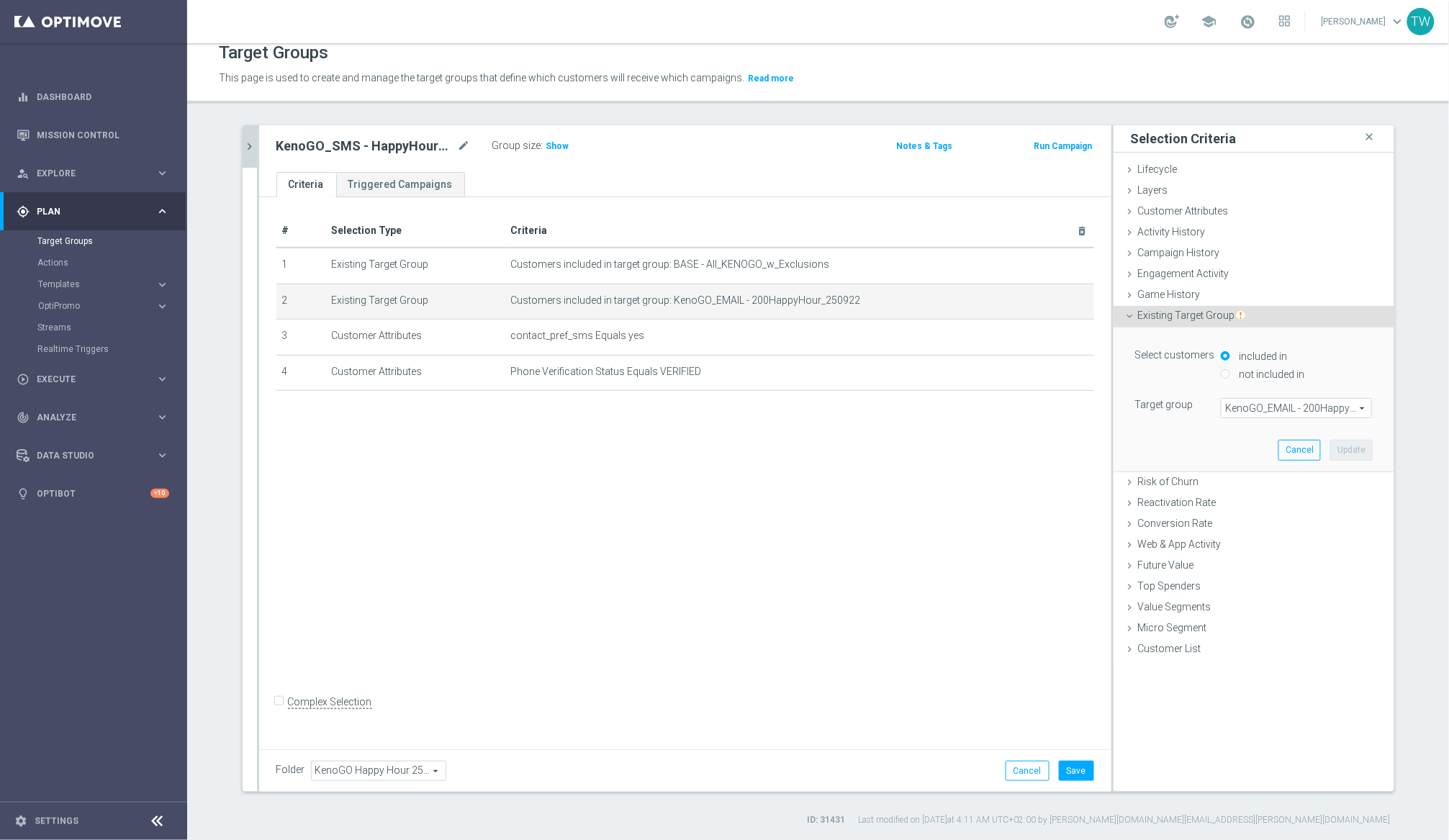
click at [1223, 409] on span "KenoGO_EMAIL - 200HappyHour_250922" at bounding box center [1297, 408] width 150 height 19
click at [0, 0] on input "search" at bounding box center [0, 0] width 0 height 0
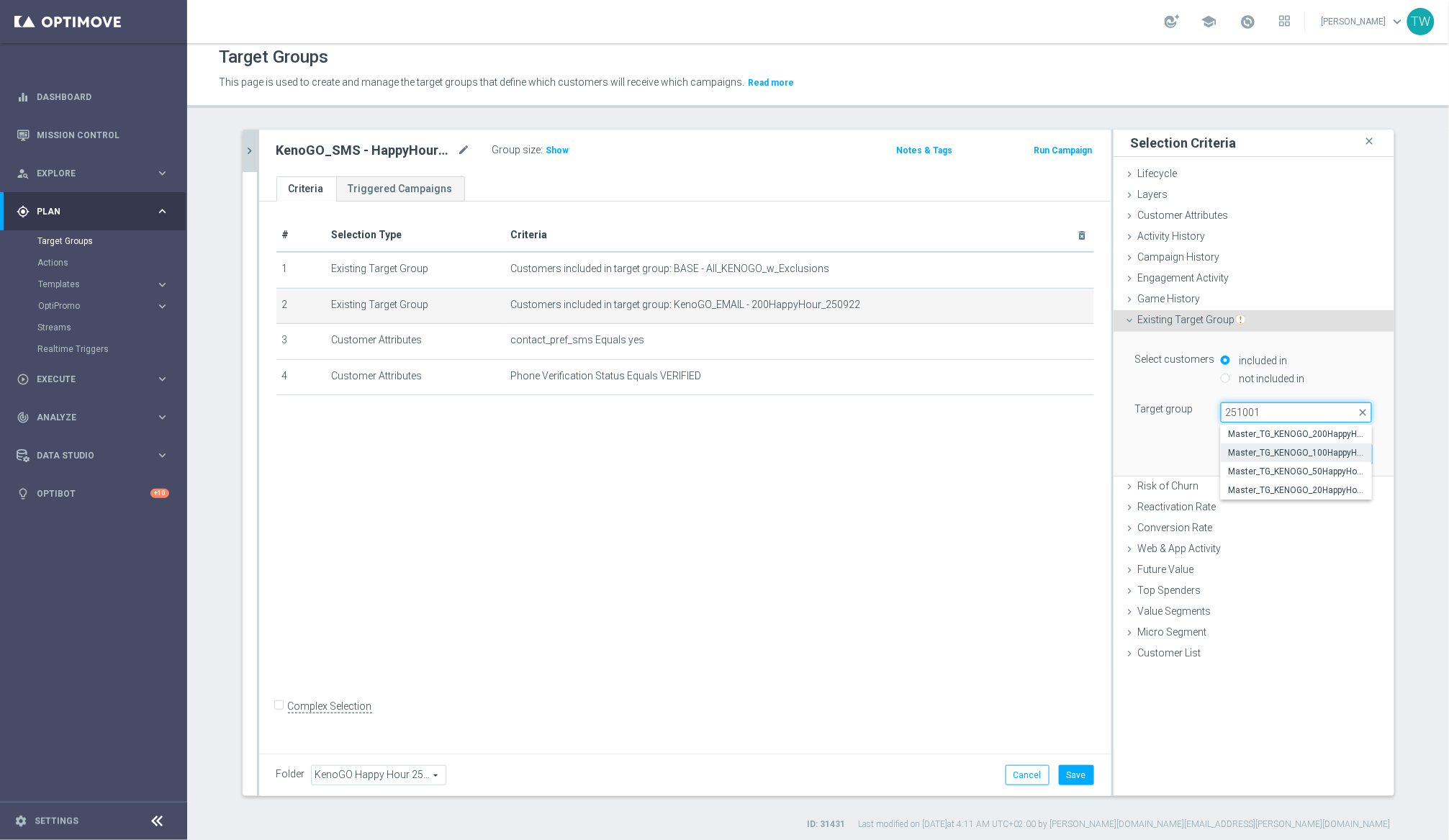
scroll to position [11, 0]
type input "251001"
click at [1223, 434] on span "Master_TG_KENOGO_200HappyHour_251001" at bounding box center [1296, 431] width 137 height 12
type input "Master_TG_KENOGO_200HappyHour_251001"
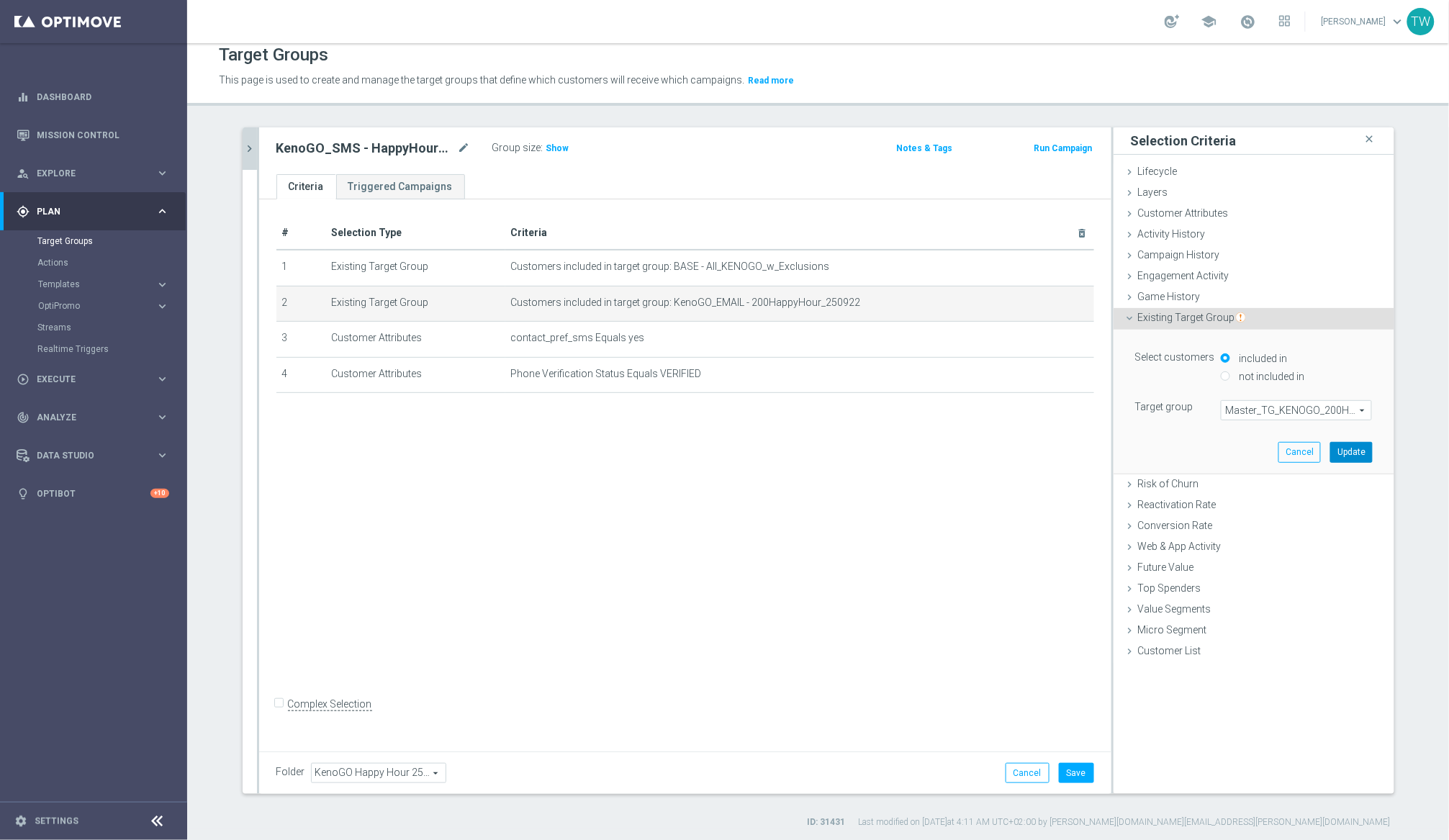
click at [1223, 458] on button "Update" at bounding box center [1351, 452] width 42 height 20
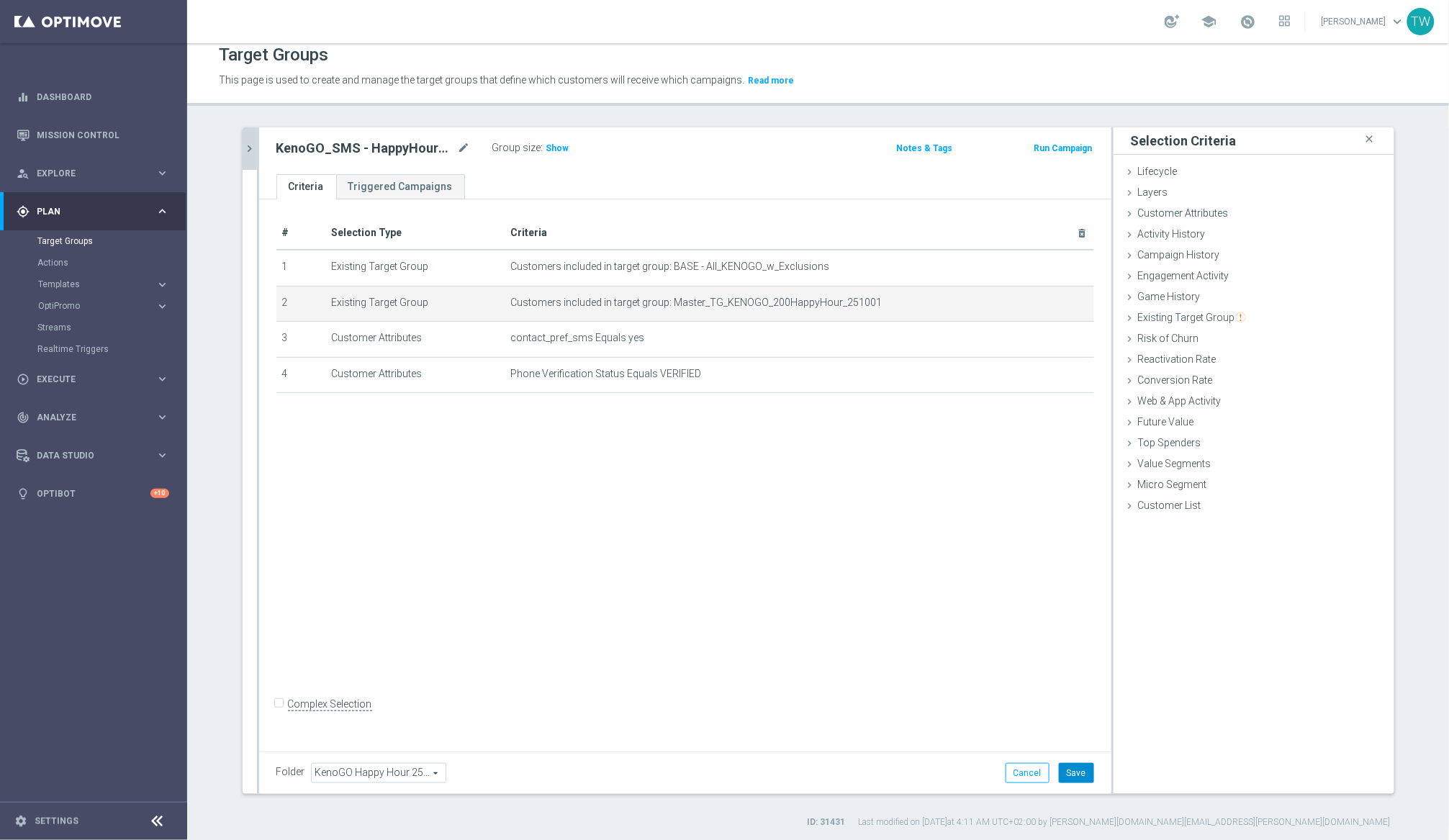
click at [1081, 769] on button "Save" at bounding box center [1076, 773] width 35 height 20
click at [252, 146] on icon "chevron_right" at bounding box center [250, 149] width 14 height 14
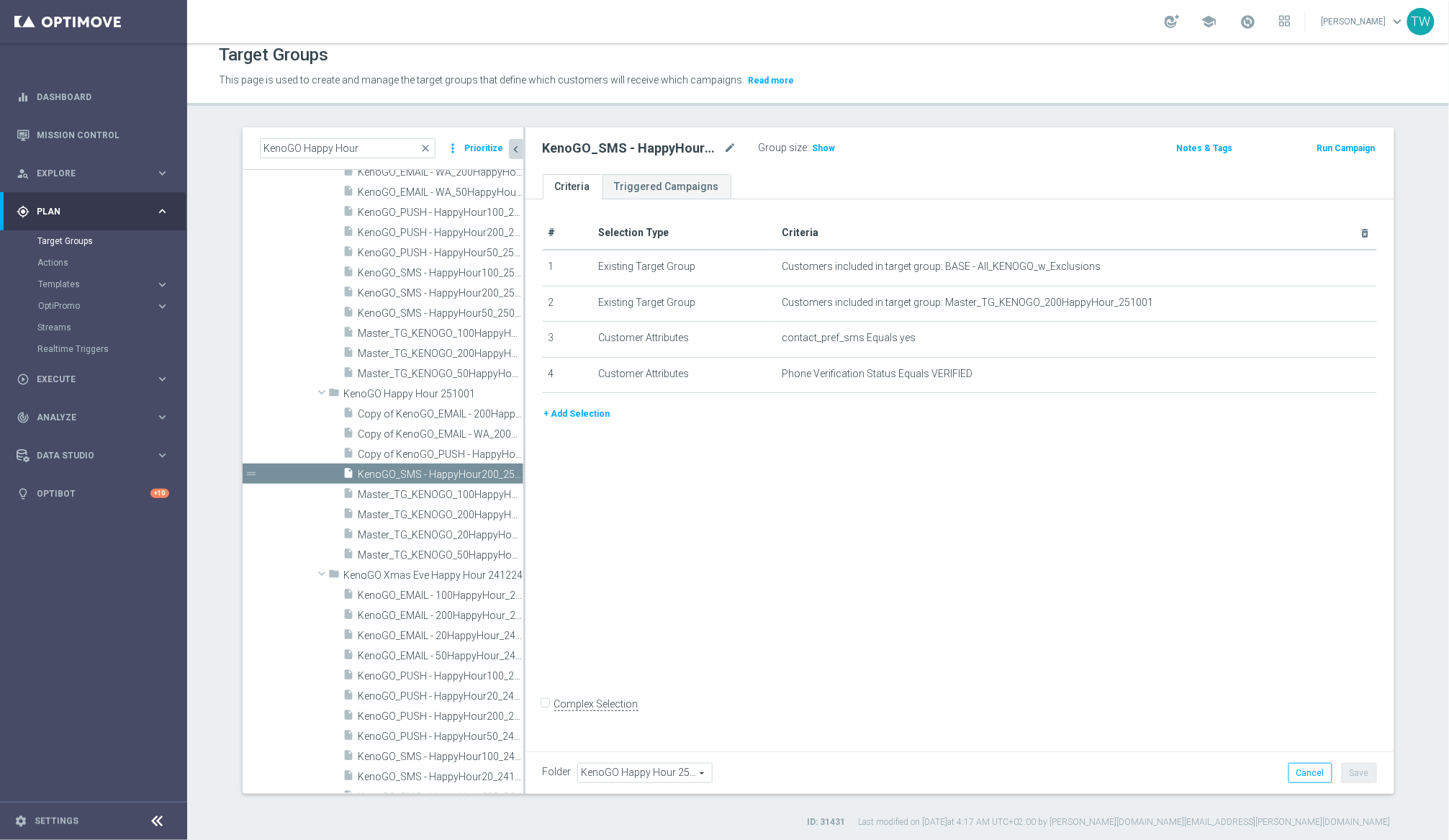
scroll to position [18414, 0]
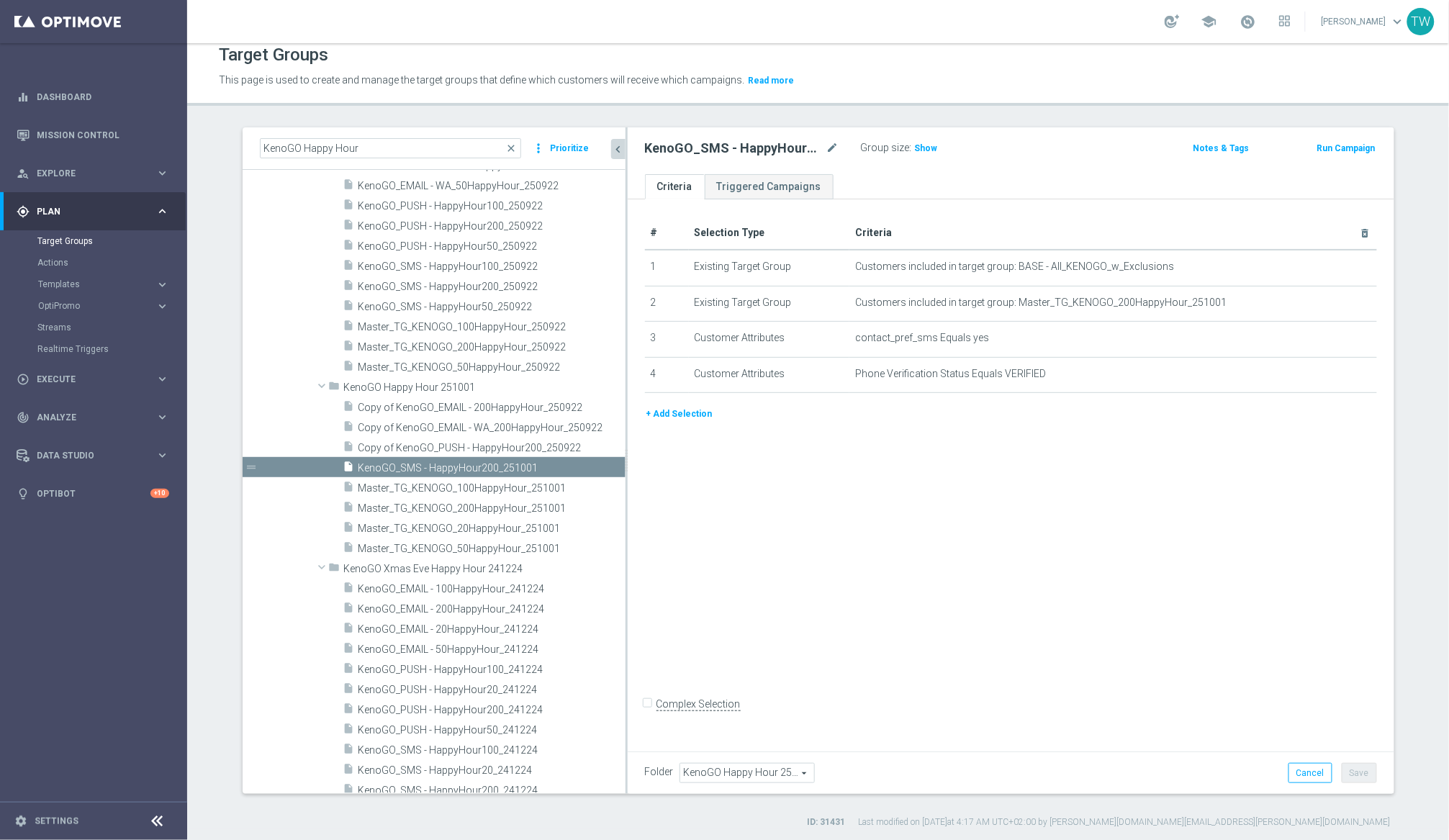
drag, startPoint x: 538, startPoint y: 484, endPoint x: 627, endPoint y: 482, distance: 89.0
click at [627, 482] on as-split "KenoGO Happy Hour close more_vert Prioritize Customer Target Groups library_add…" at bounding box center [819, 460] width 1152 height 666
click at [600, 467] on icon "content_copy" at bounding box center [598, 467] width 12 height 12
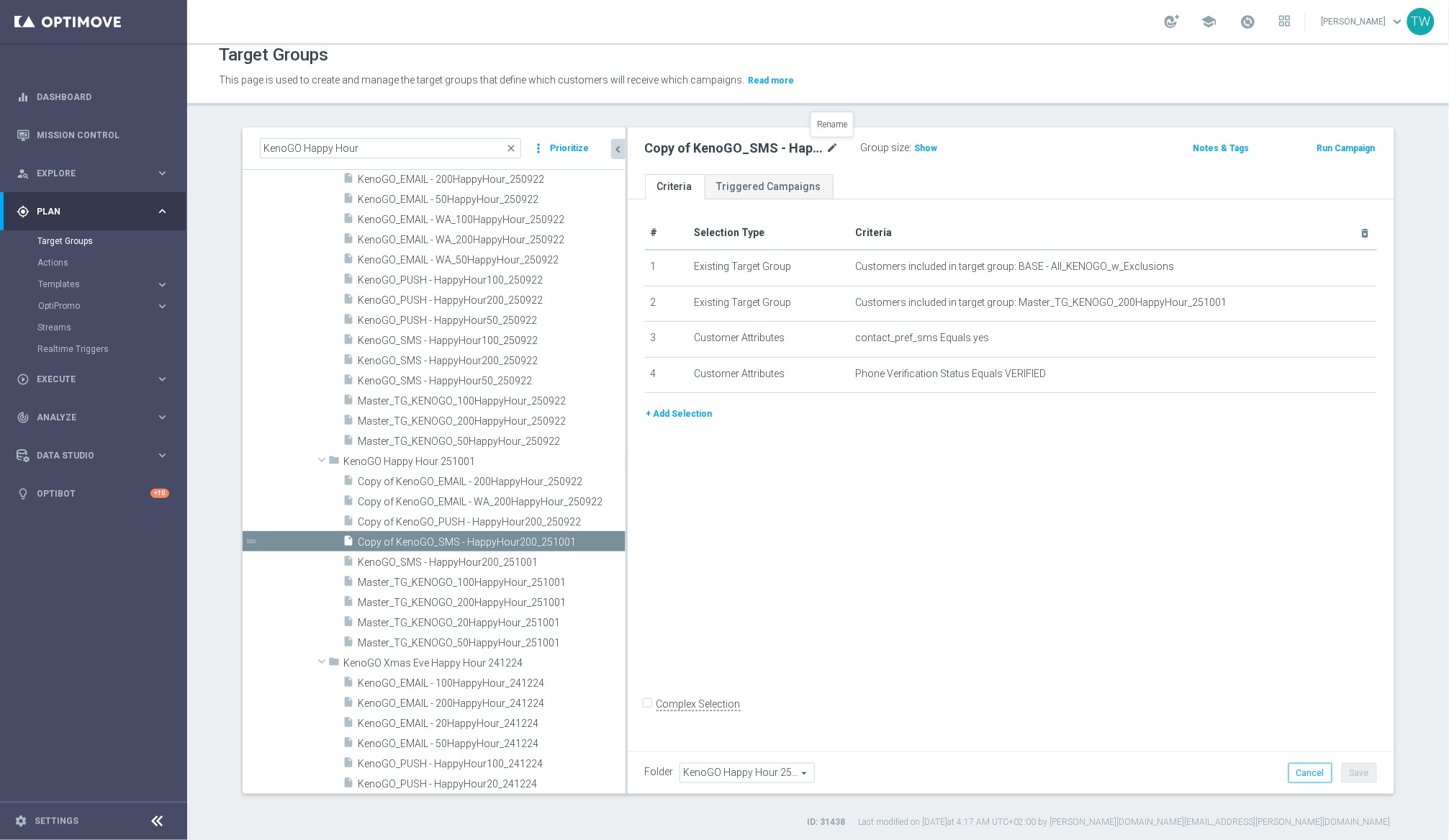
click at [833, 144] on icon "mode_edit" at bounding box center [833, 148] width 13 height 17
drag, startPoint x: 786, startPoint y: 150, endPoint x: 809, endPoint y: 194, distance: 49.6
click at [786, 150] on input "Copy of KenoGO_SMS - HappyHour200_251001" at bounding box center [742, 150] width 194 height 20
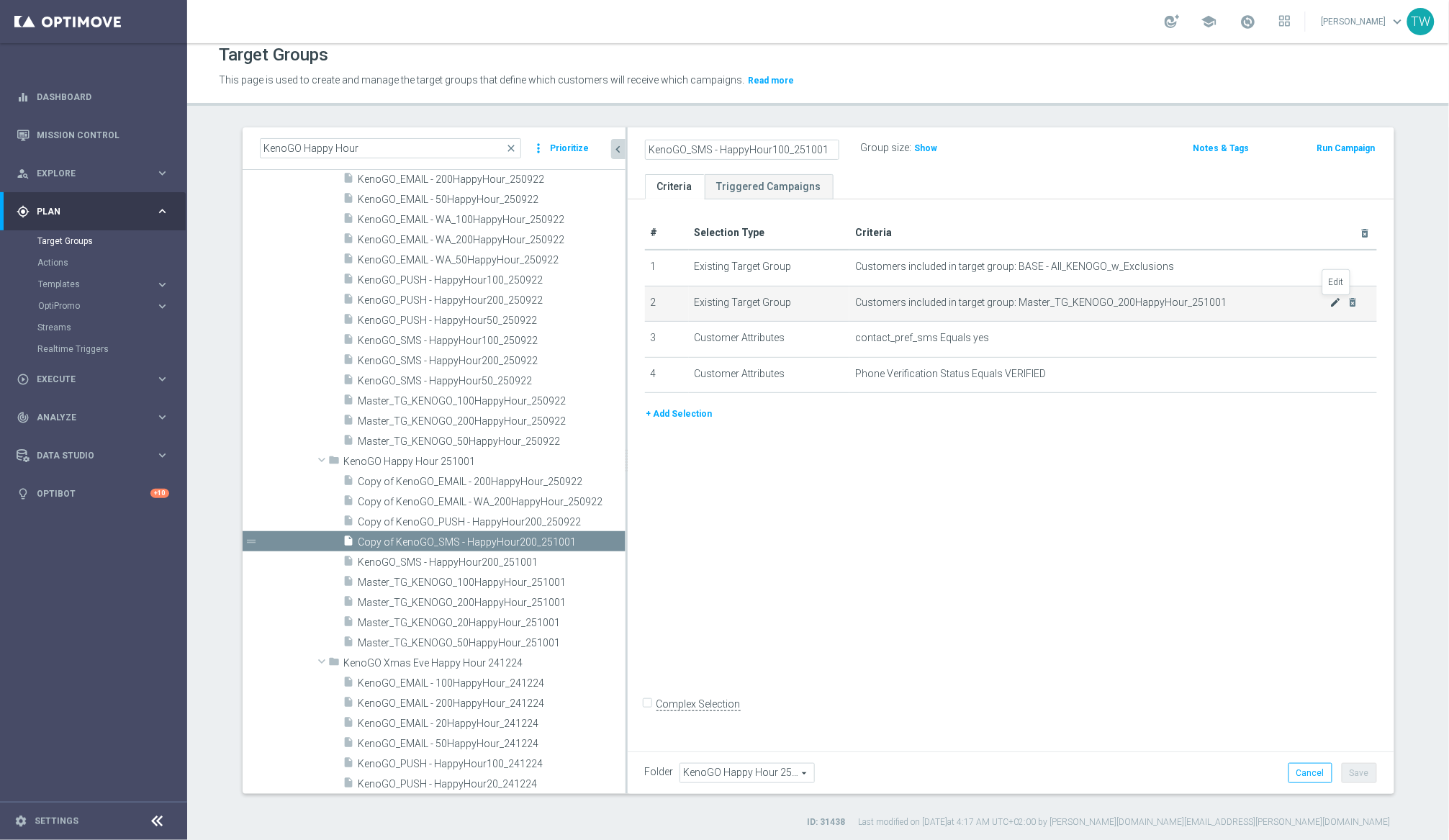
type input "KenoGO_SMS - HappyHour100_251001"
click at [1223, 302] on icon "mode_edit" at bounding box center [1335, 302] width 12 height 12
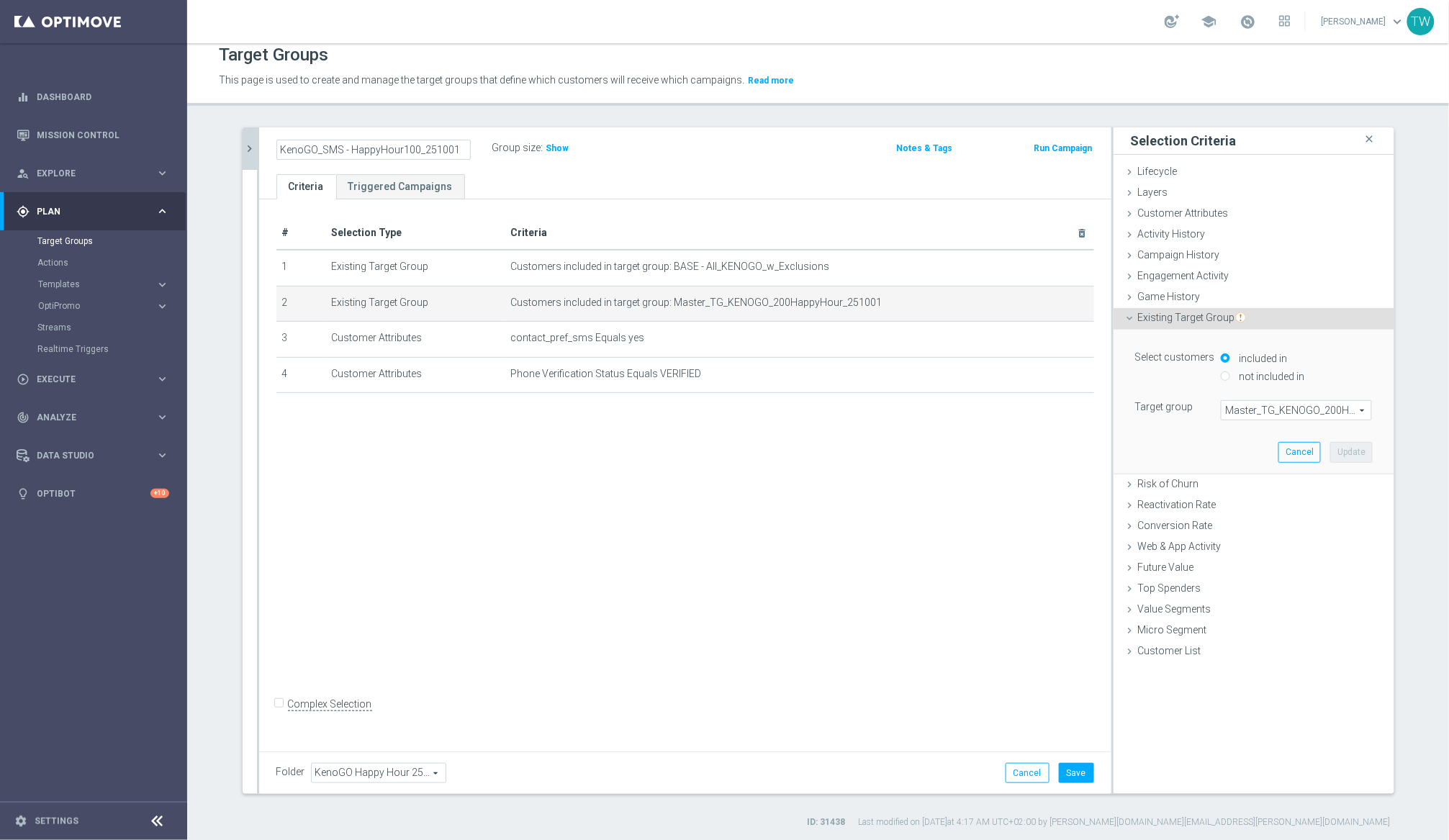
click at [1223, 413] on span "Master_TG_KENOGO_200HappyHour_251001" at bounding box center [1297, 410] width 150 height 19
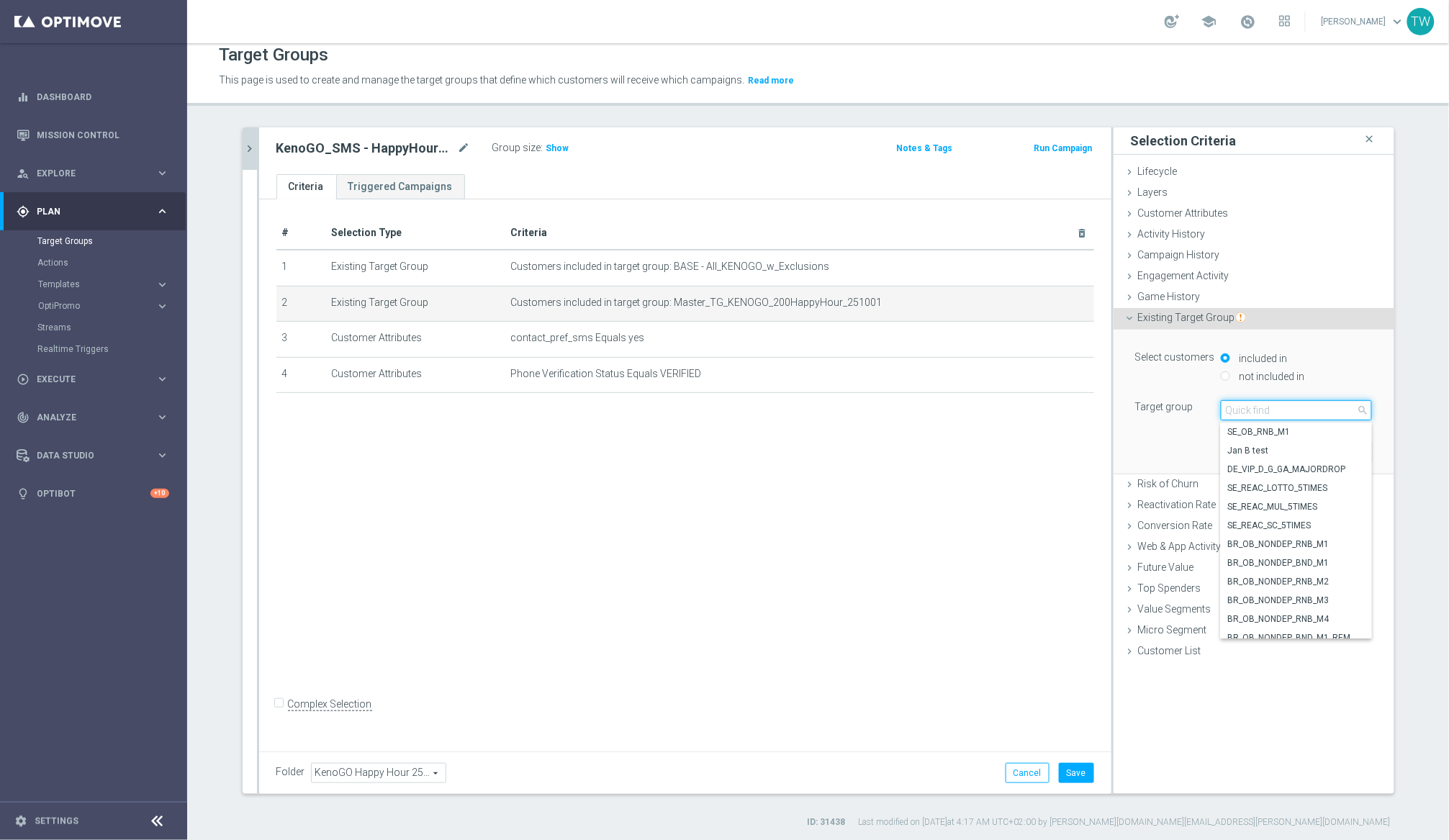
click at [1223, 413] on input "search" at bounding box center [1297, 410] width 151 height 20
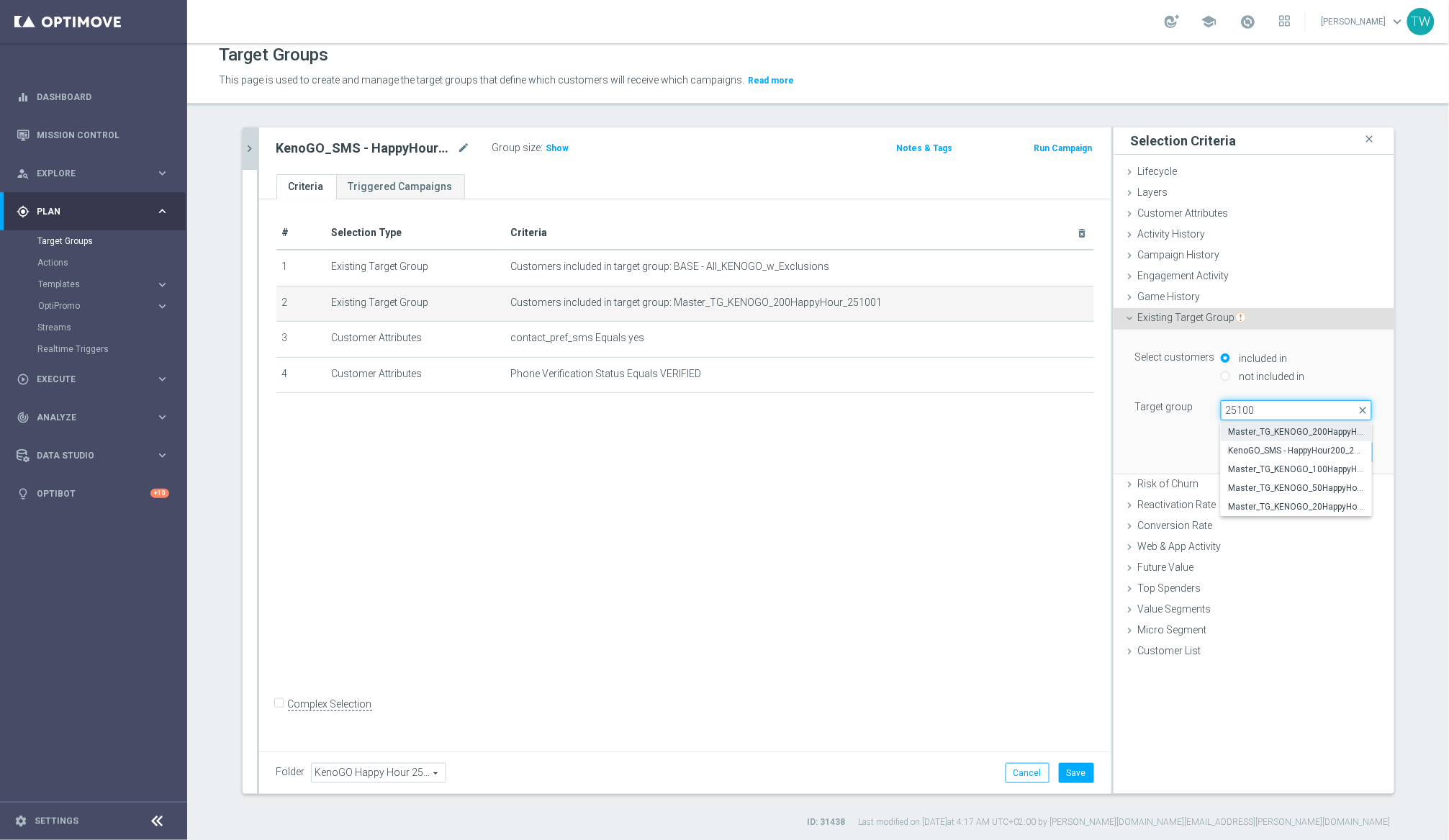
type input "251001"
click at [1223, 470] on span "Master_TG_KENOGO_100HappyHour_251001" at bounding box center [1296, 469] width 137 height 12
type input "Master_TG_KENOGO_100HappyHour_251001"
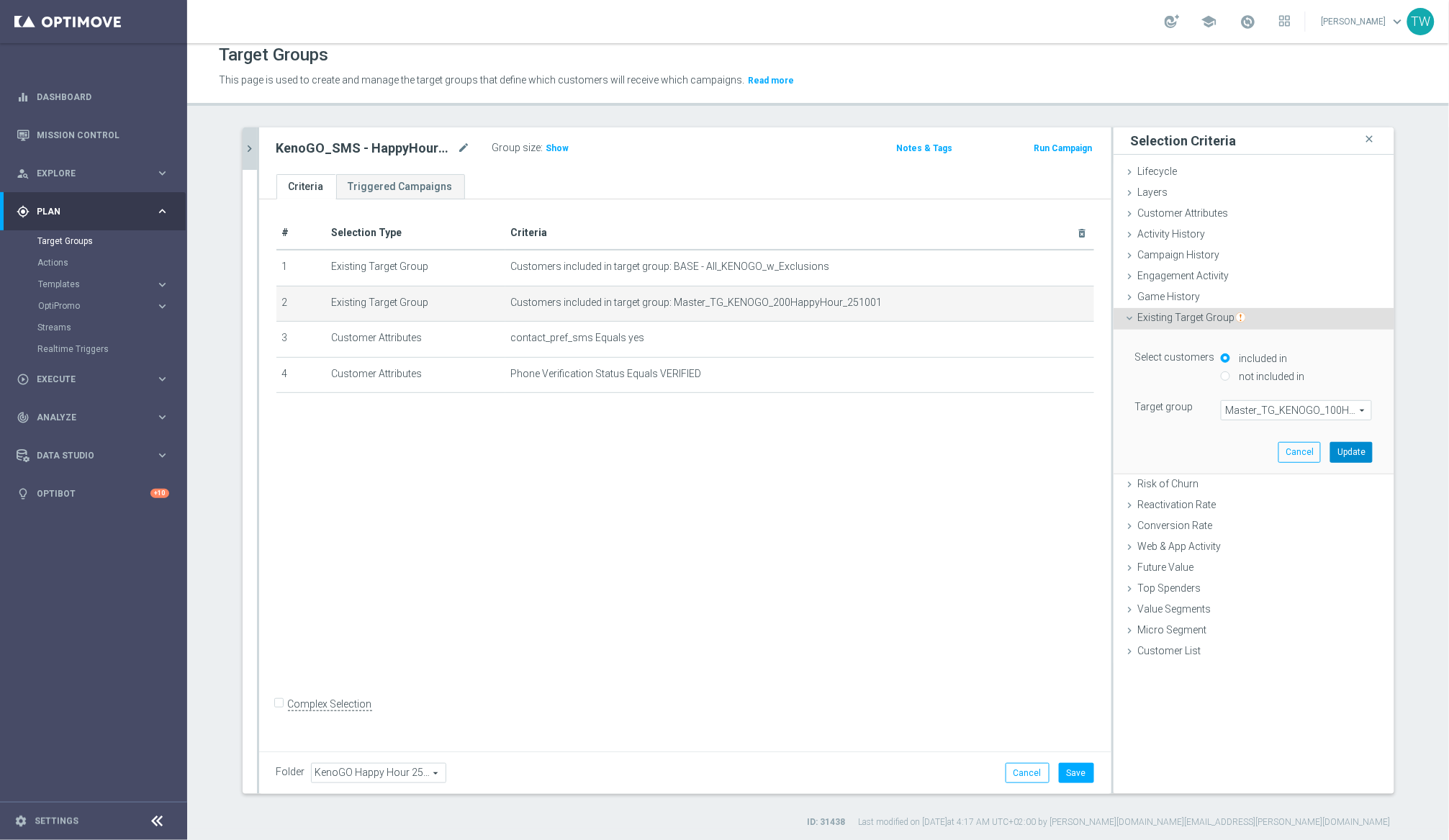
click at [1223, 445] on button "Update" at bounding box center [1351, 452] width 42 height 20
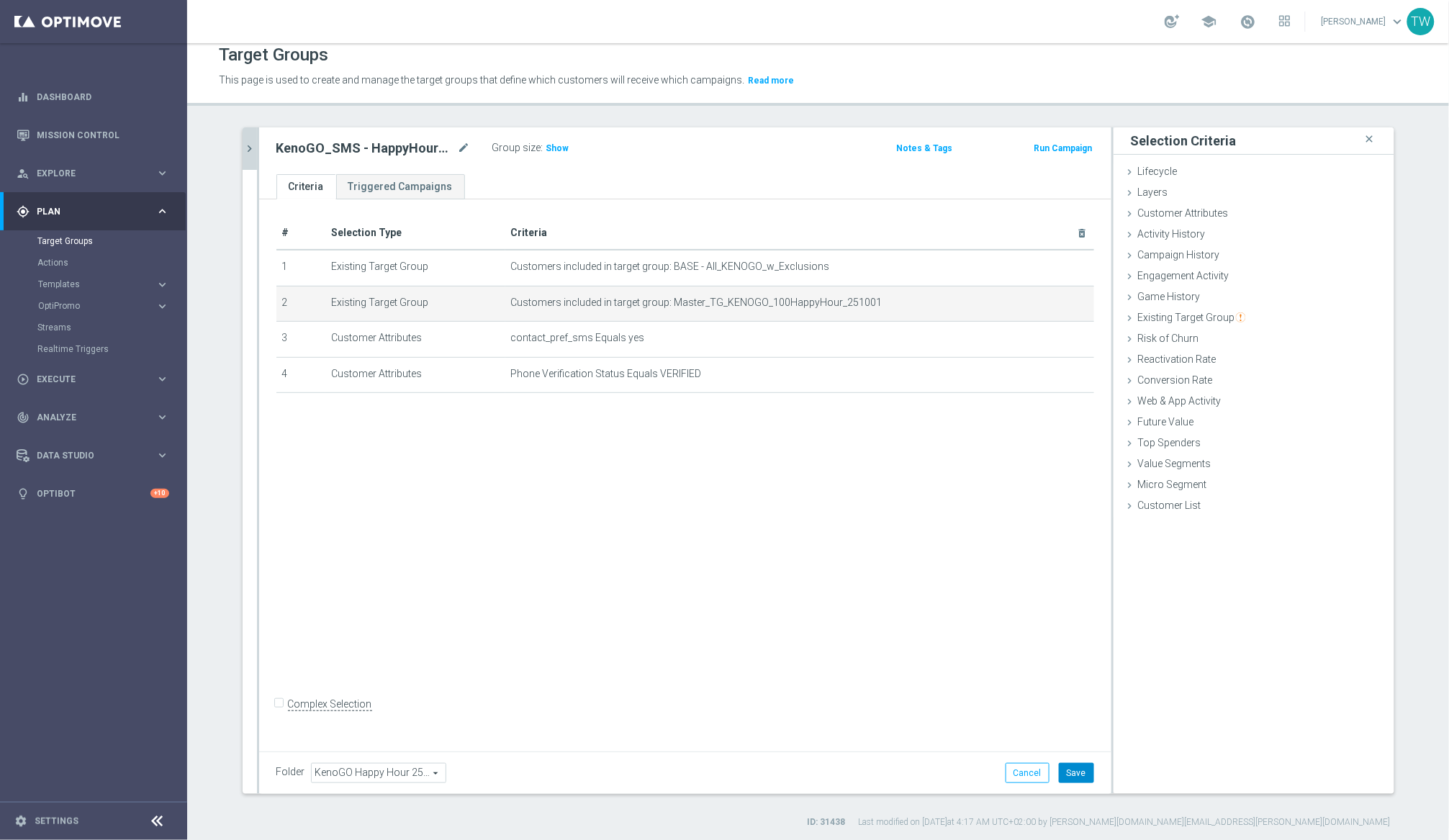
click at [1081, 773] on button "Save" at bounding box center [1076, 773] width 35 height 20
click at [249, 144] on icon "chevron_right" at bounding box center [250, 149] width 14 height 14
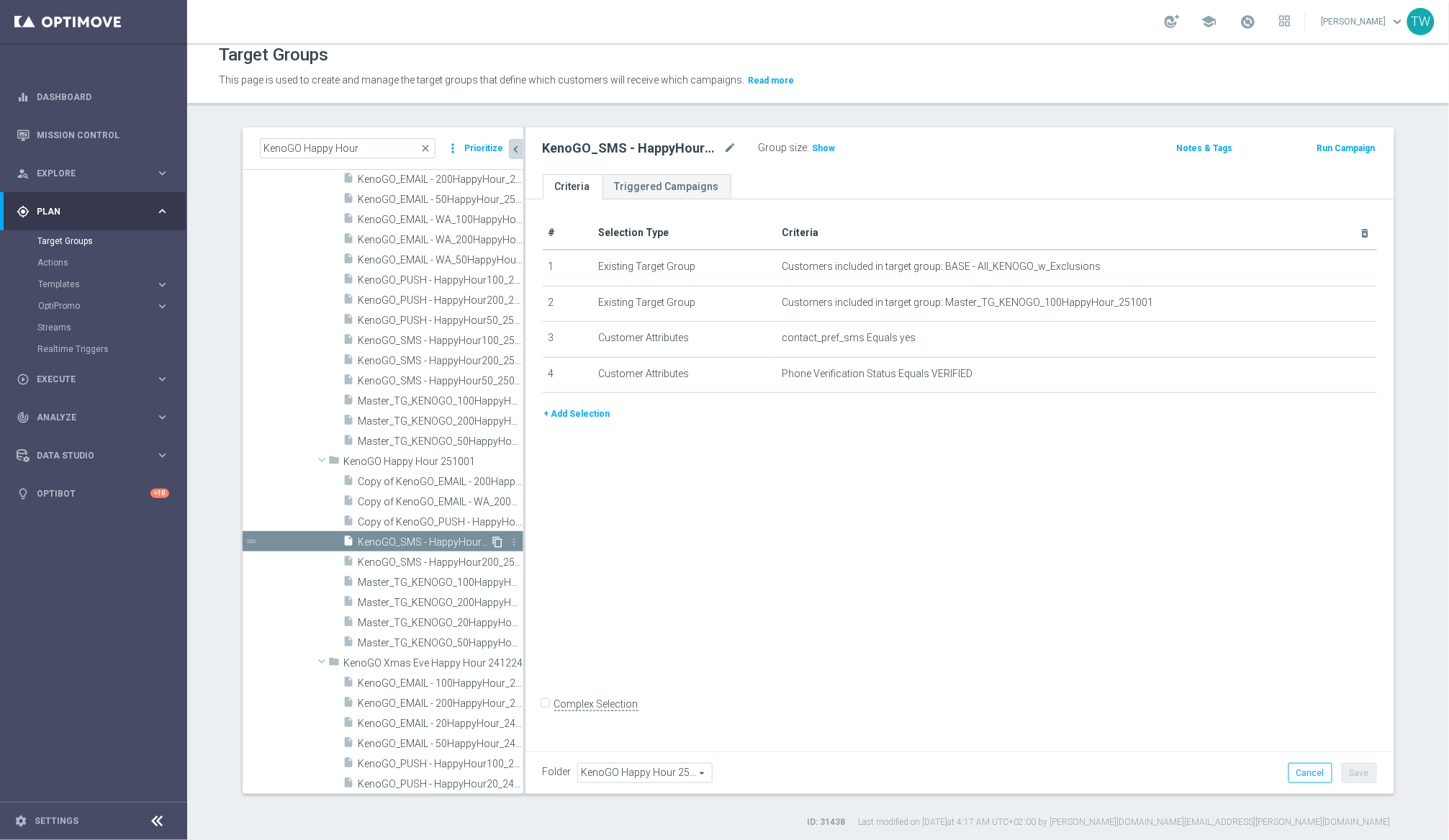
click at [498, 542] on icon "content_copy" at bounding box center [498, 541] width 12 height 12
click at [727, 144] on icon "mode_edit" at bounding box center [730, 148] width 13 height 17
click at [687, 148] on input "Copy of KenoGO_SMS - HappyHour100_251001" at bounding box center [640, 150] width 194 height 20
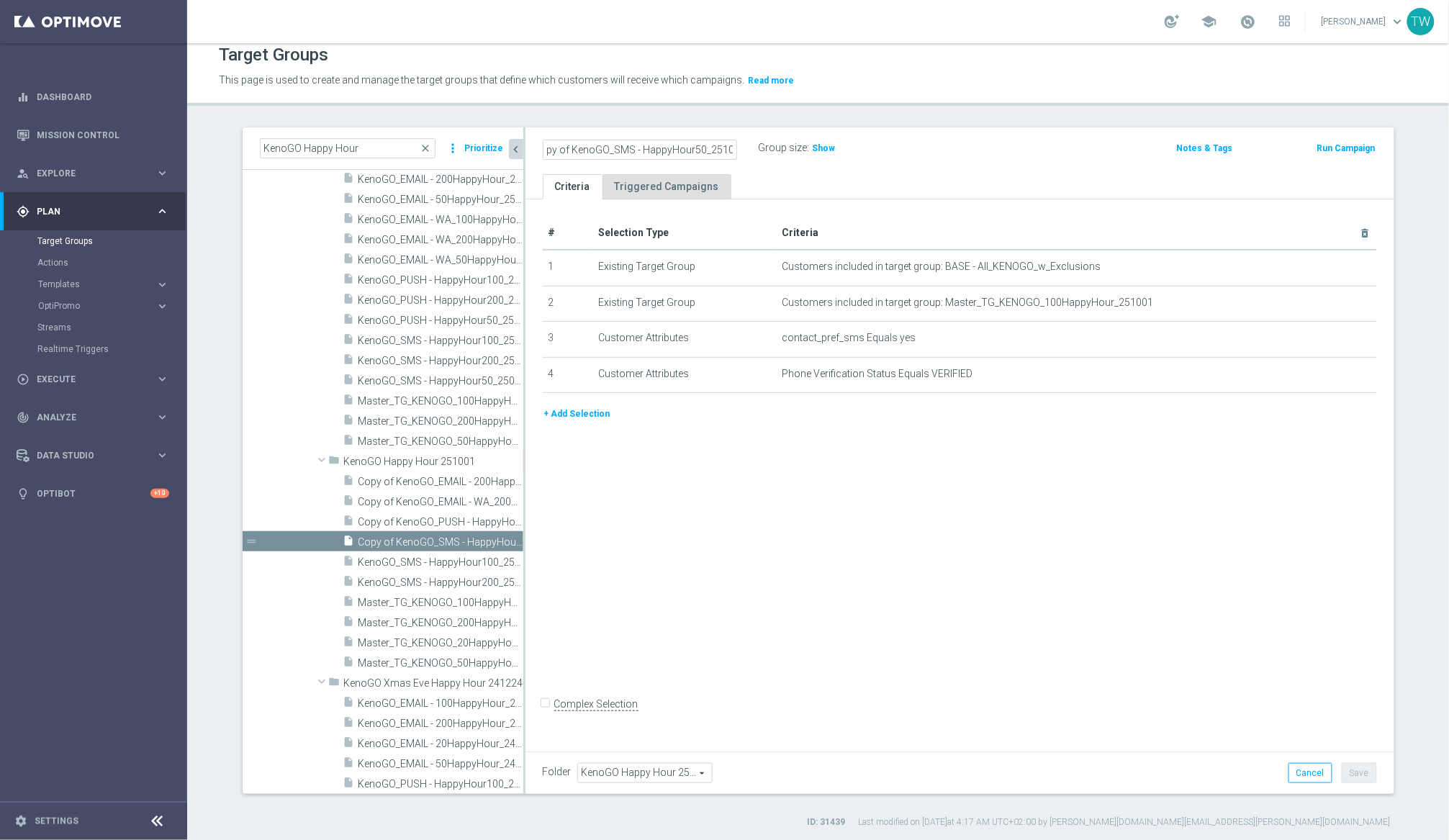
scroll to position [0, 0]
type input "KenoGO_SMS - HappyHour50_251001"
click at [1223, 302] on icon "mode_edit" at bounding box center [1330, 302] width 12 height 12
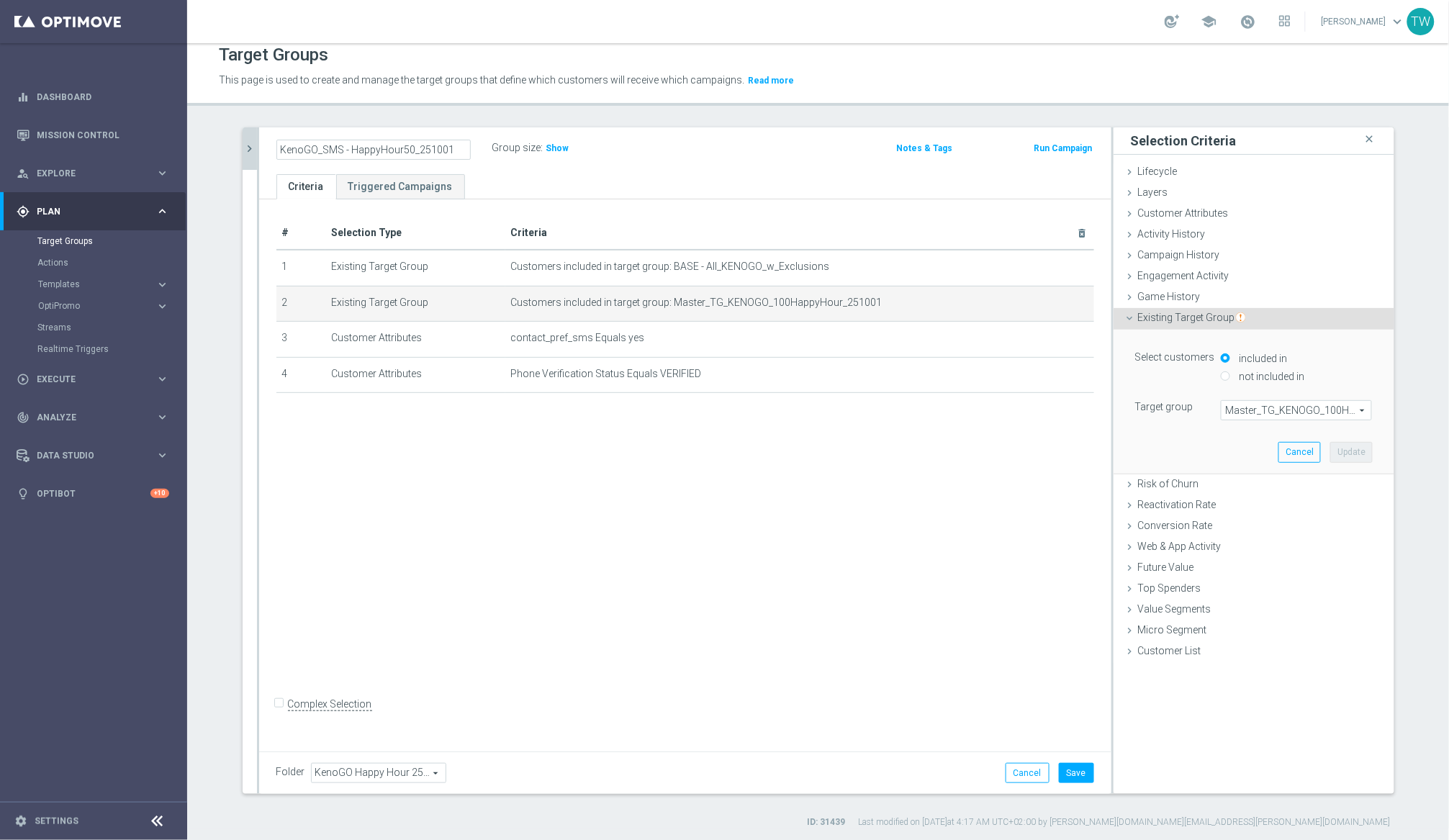
click at [1223, 404] on span "Master_TG_KENOGO_100HappyHour_251001" at bounding box center [1297, 410] width 150 height 19
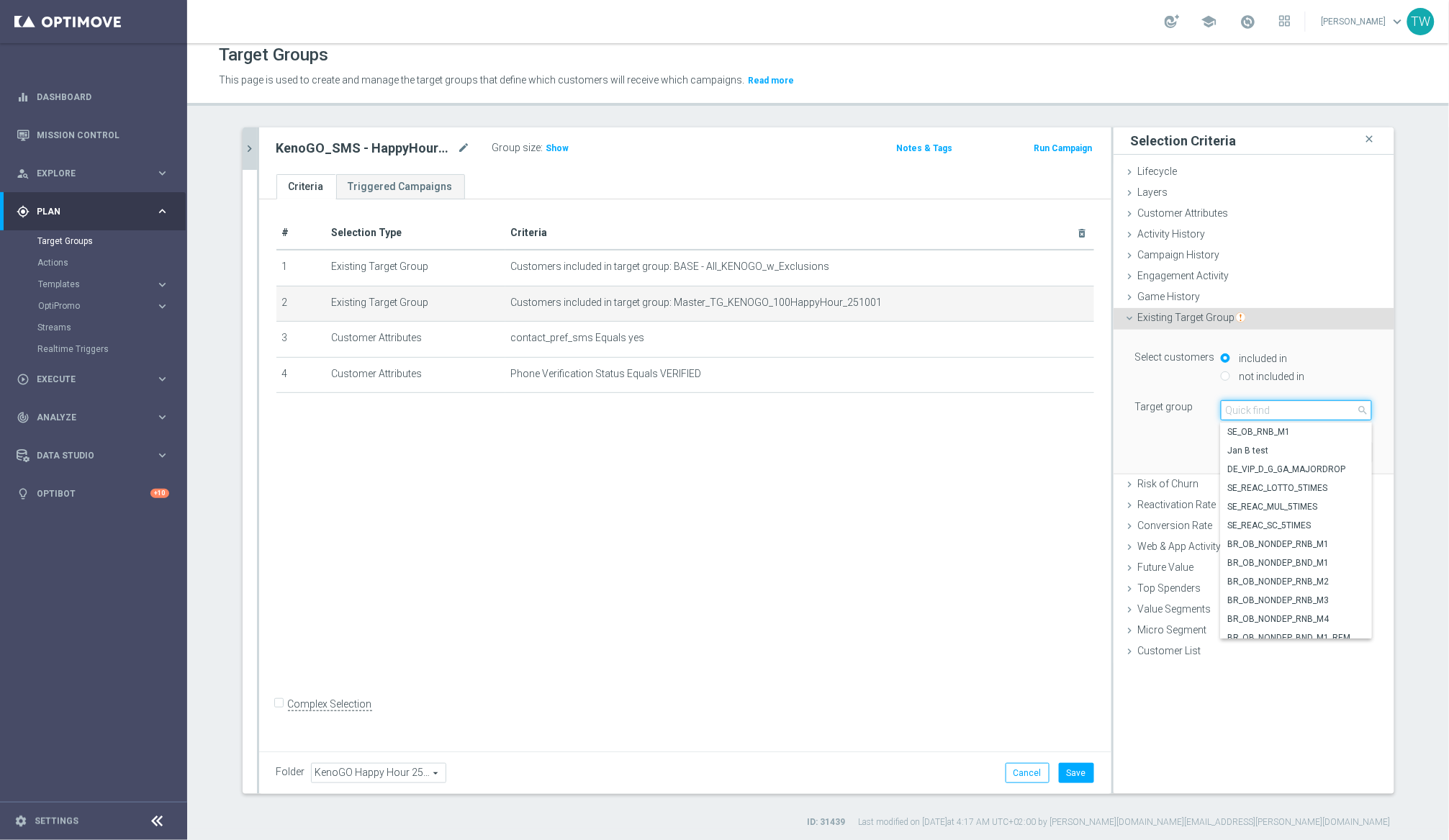
click at [1223, 404] on input "search" at bounding box center [1297, 410] width 151 height 20
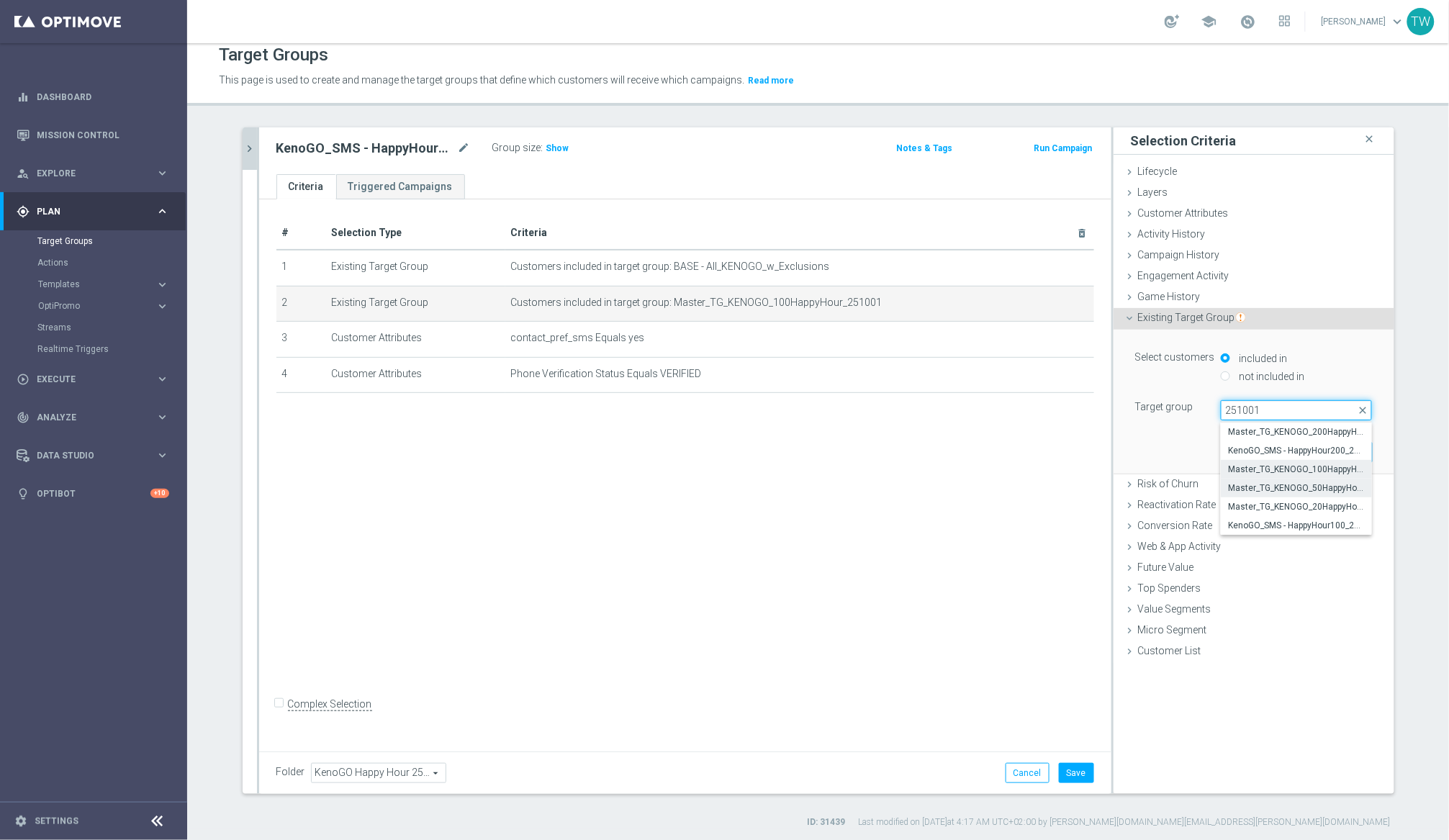
type input "251001"
click at [1223, 485] on span "Master_TG_KENOGO_50HappyHour_251001" at bounding box center [1296, 487] width 137 height 12
type input "Master_TG_KENOGO_50HappyHour_251001"
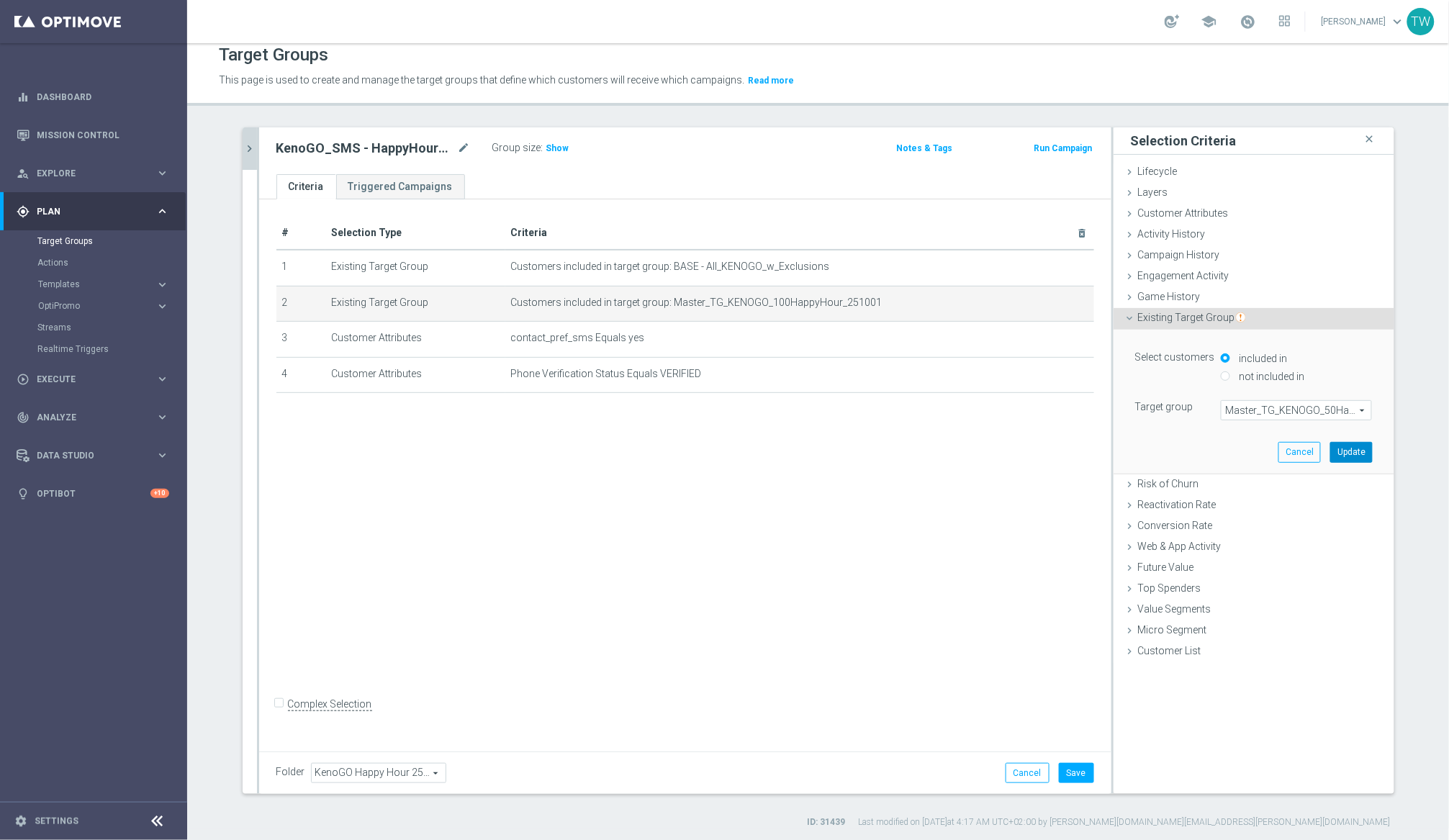
click at [1223, 450] on button "Update" at bounding box center [1351, 452] width 42 height 20
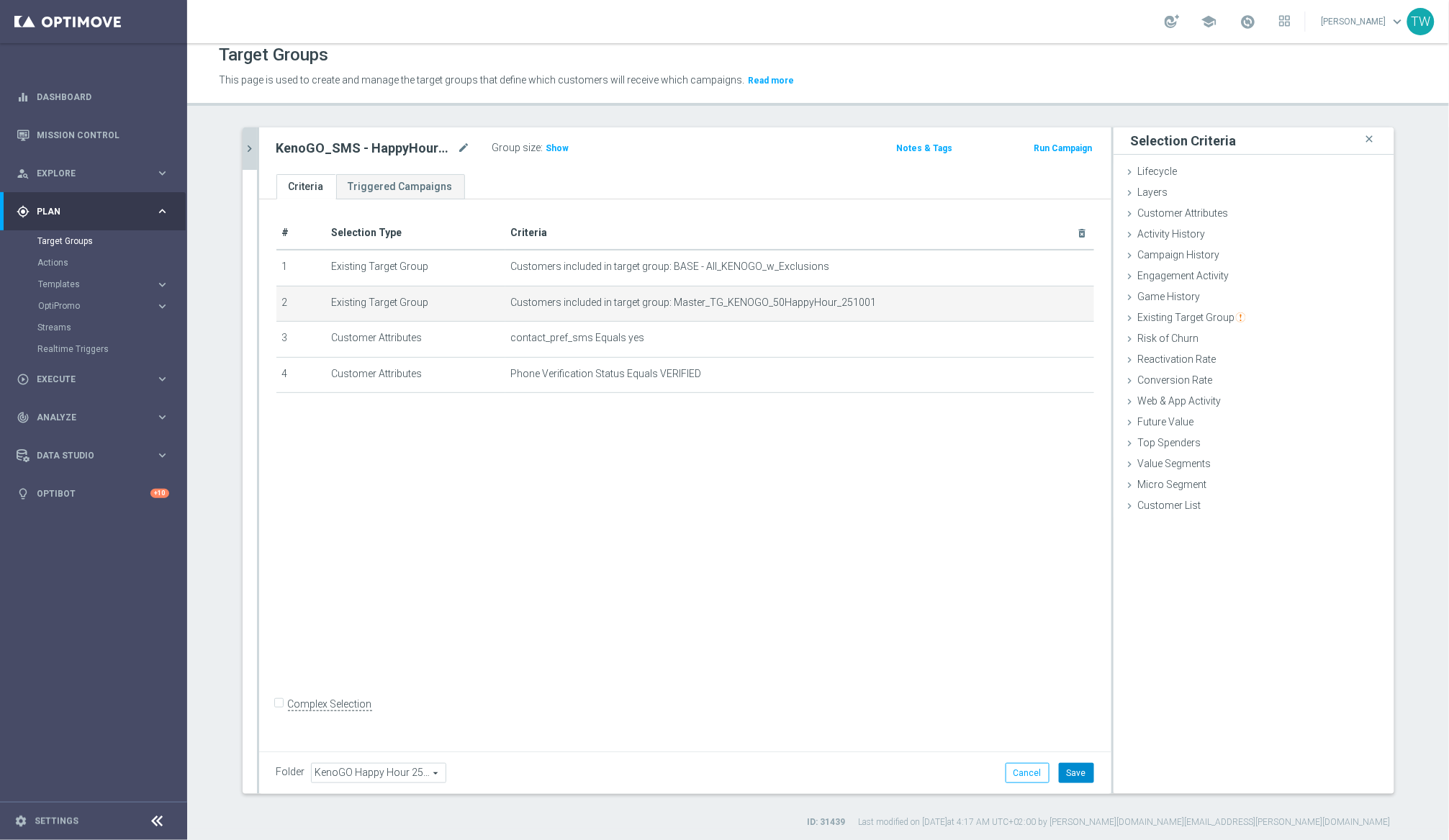
click at [1070, 767] on button "Save" at bounding box center [1076, 773] width 35 height 20
click at [251, 140] on button "chevron_right" at bounding box center [250, 148] width 14 height 42
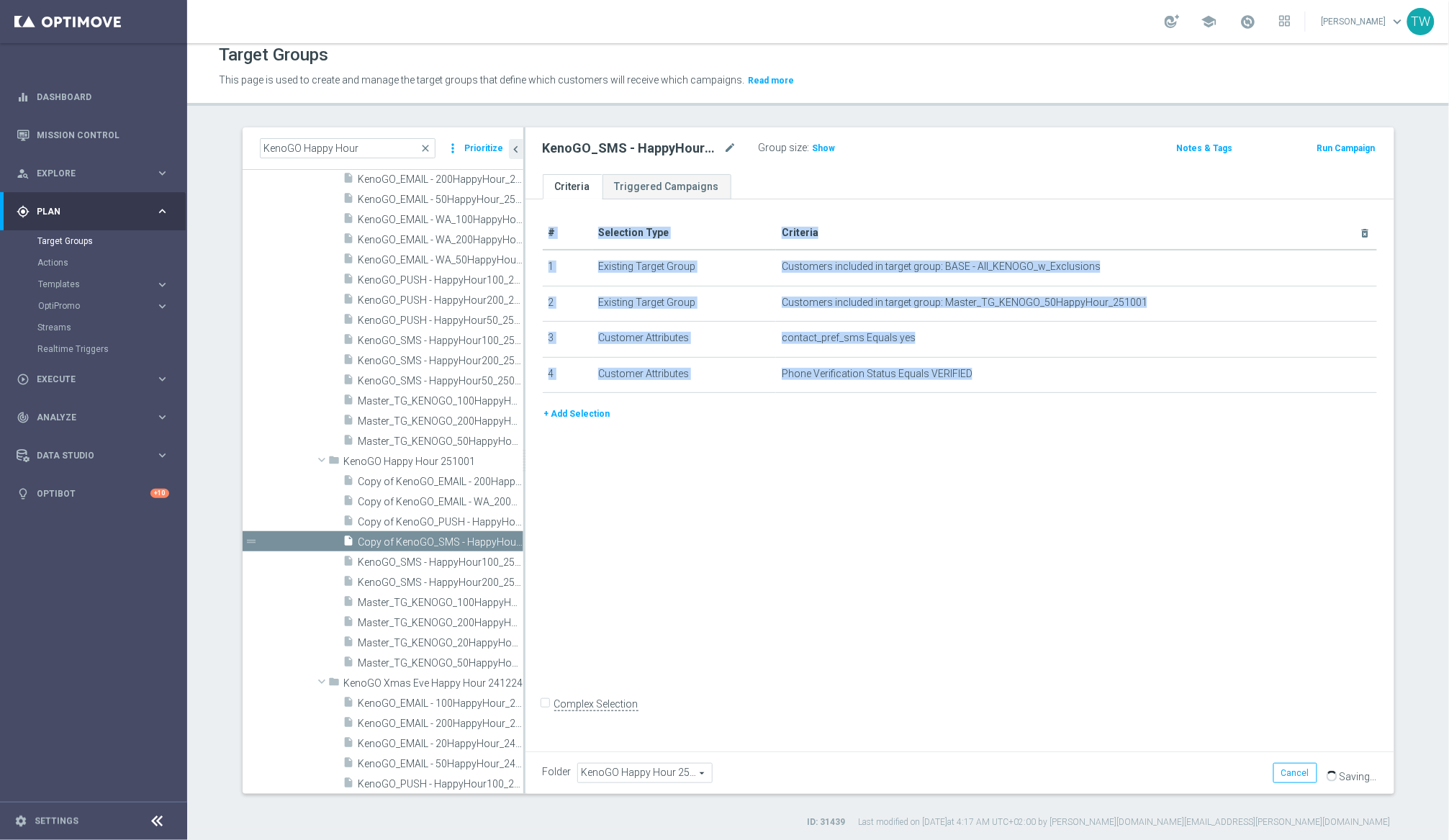
drag, startPoint x: 524, startPoint y: 642, endPoint x: 546, endPoint y: 638, distance: 22.4
click at [546, 638] on div "# Selection Type Criteria delete_forever 1 Existing Target Group Customers incl…" at bounding box center [960, 473] width 869 height 546
click at [538, 638] on div "# Selection Type Criteria delete_forever 1 Existing Target Group Customers incl…" at bounding box center [960, 473] width 869 height 546
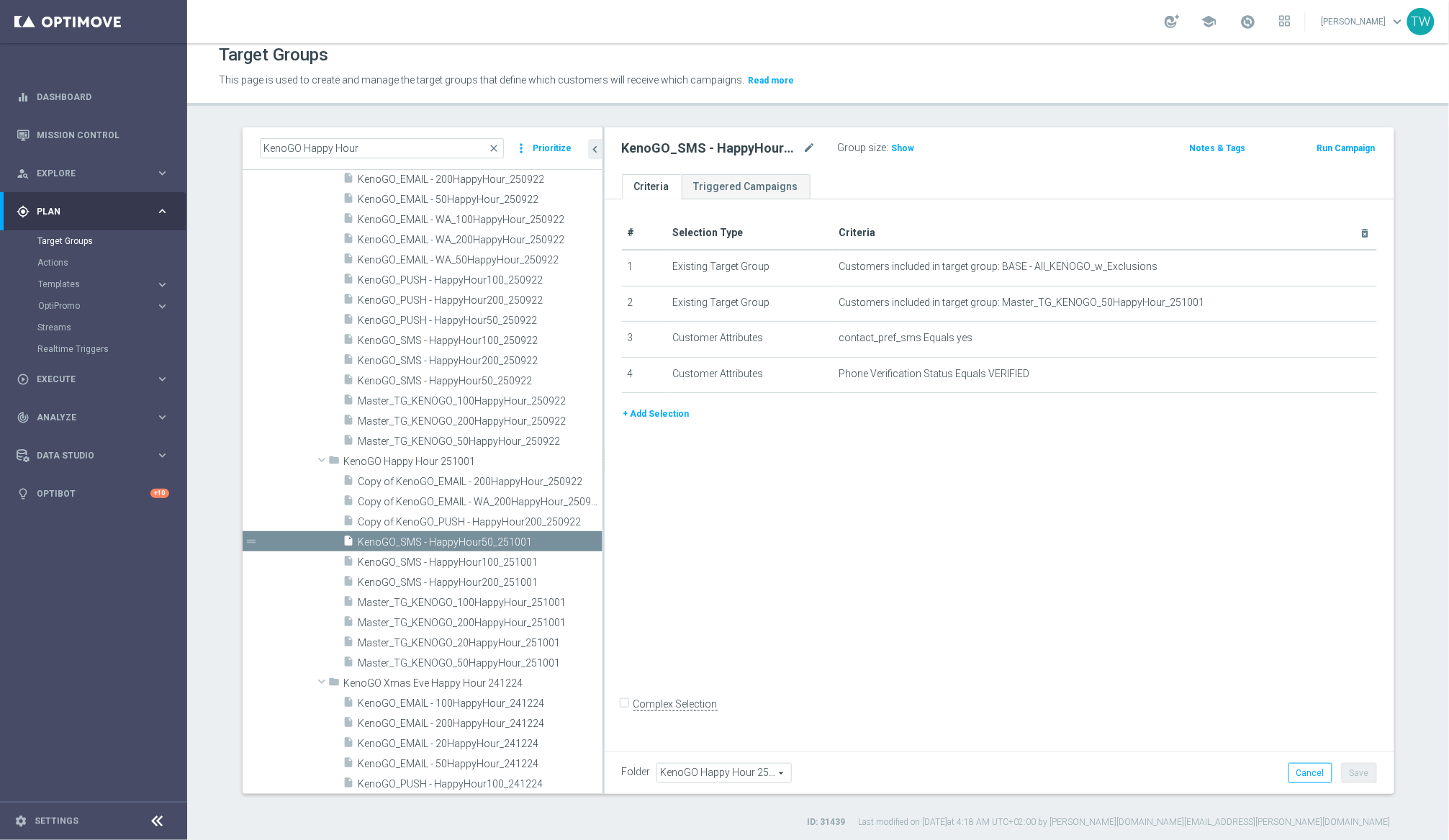
drag, startPoint x: 524, startPoint y: 640, endPoint x: 602, endPoint y: 632, distance: 78.4
click at [602, 632] on div at bounding box center [603, 460] width 2 height 666
click at [588, 640] on icon "more_vert" at bounding box center [591, 642] width 12 height 12
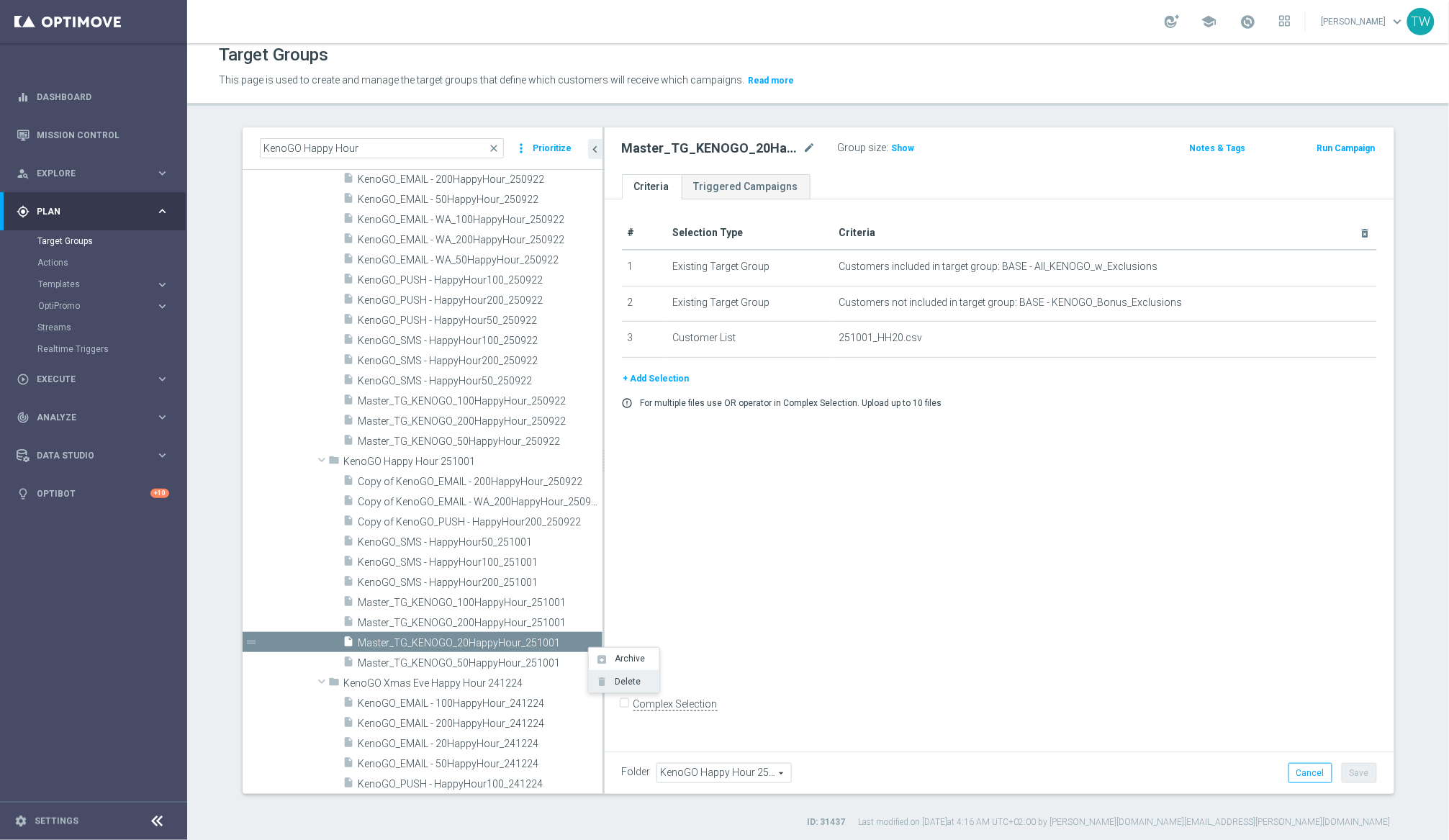
click at [625, 682] on span "Delete" at bounding box center [625, 681] width 31 height 10
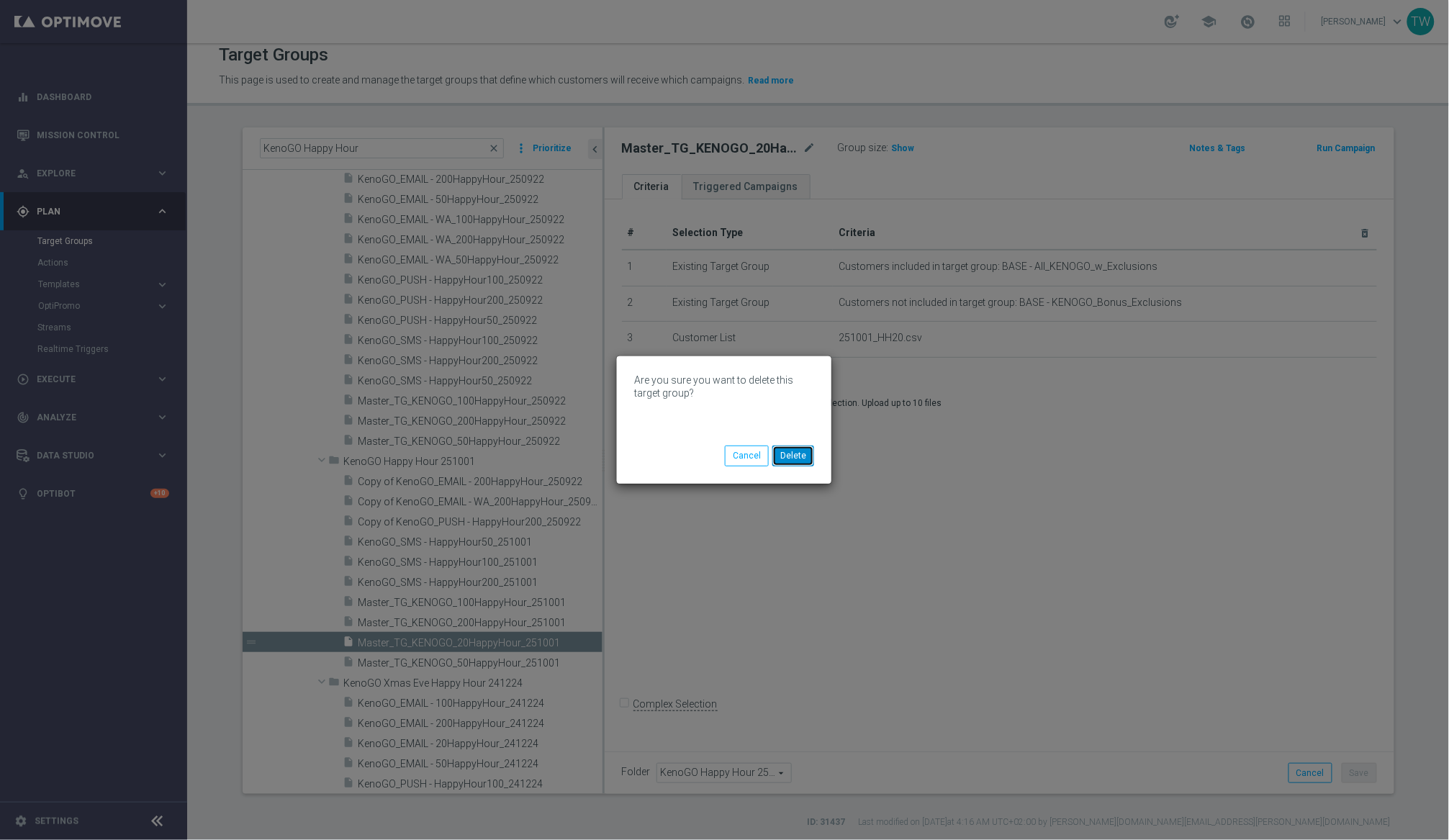
click at [808, 459] on button "Delete" at bounding box center [794, 455] width 42 height 20
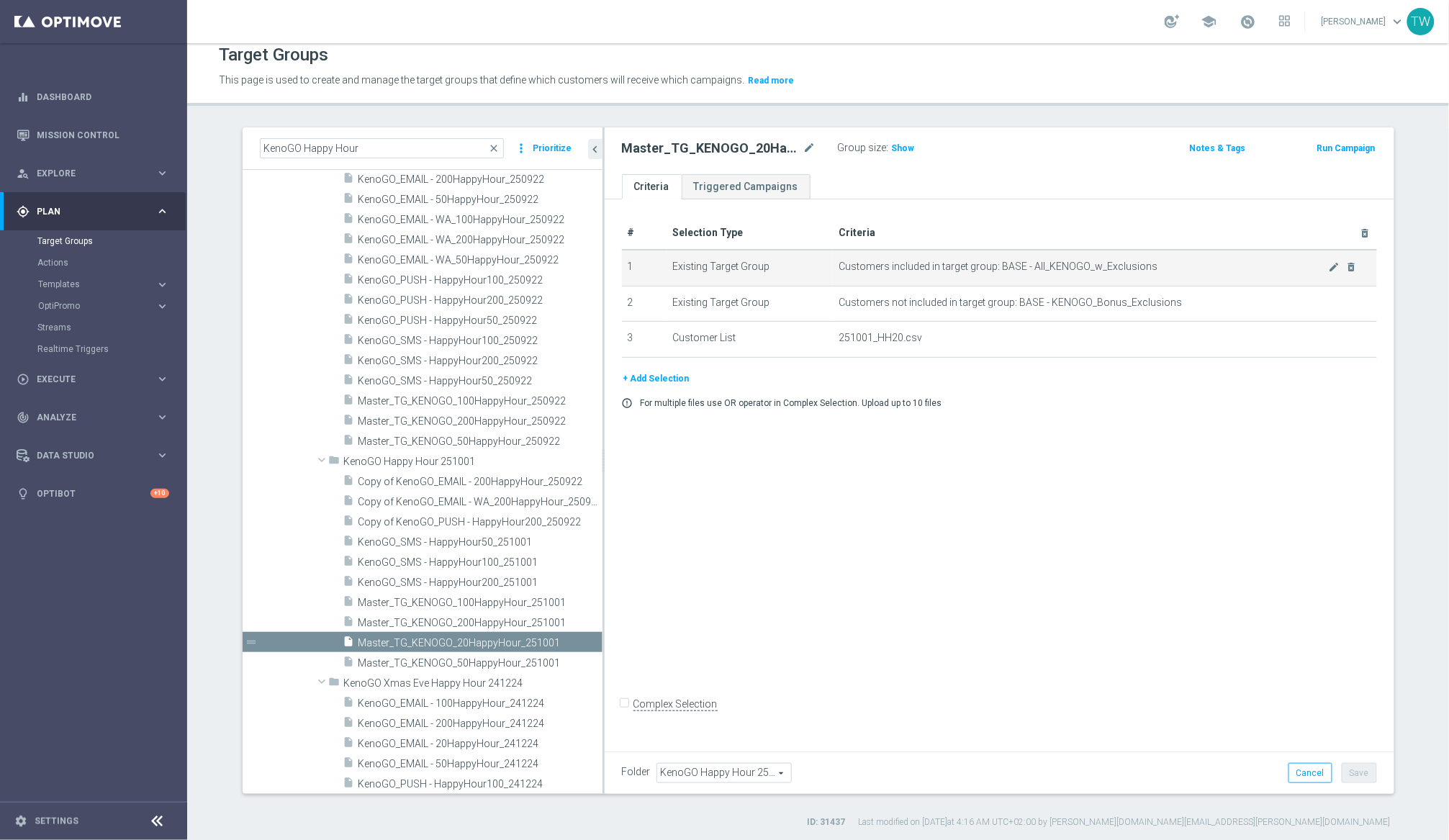
scroll to position [9, 0]
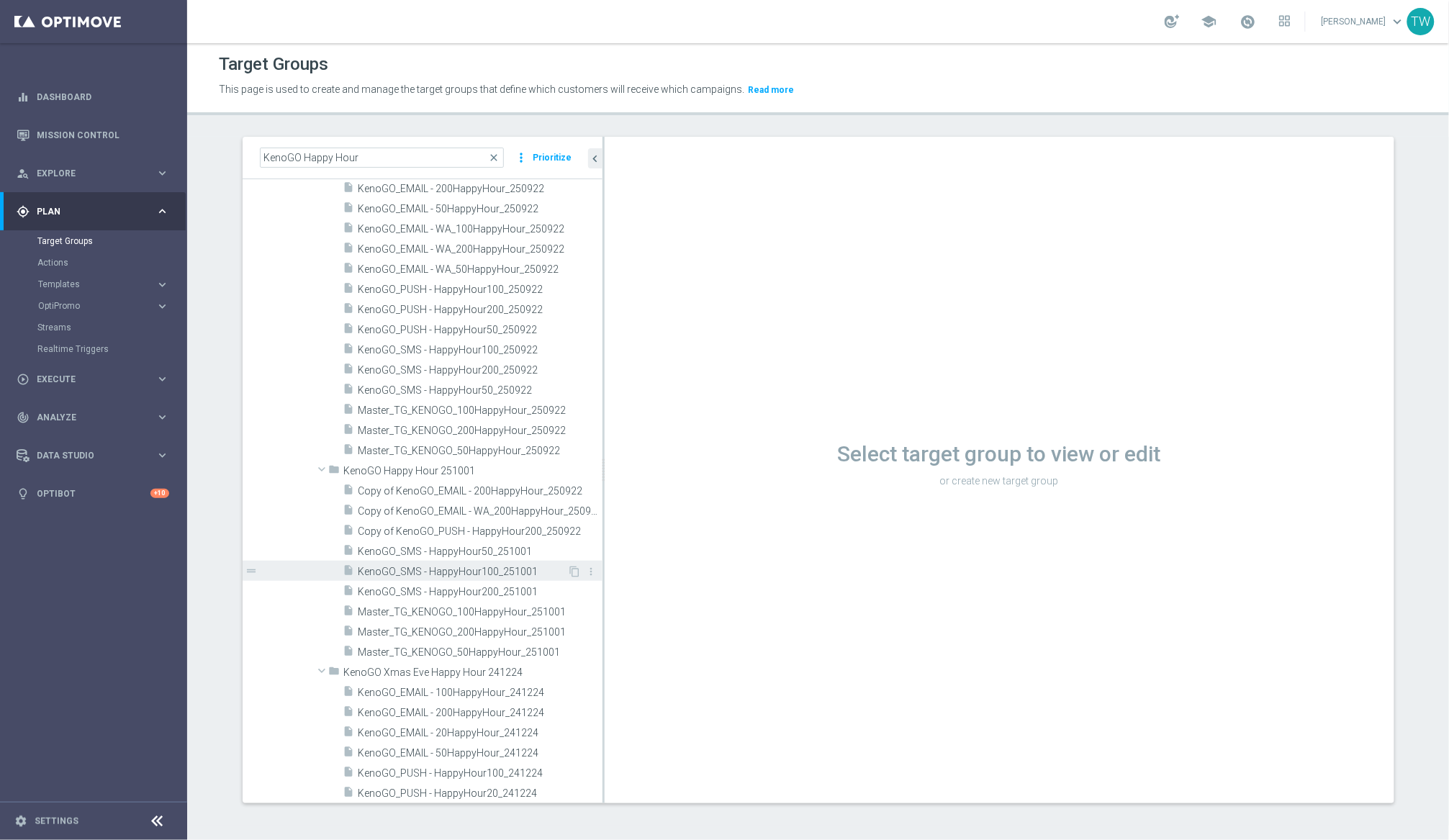
scroll to position [18361, 0]
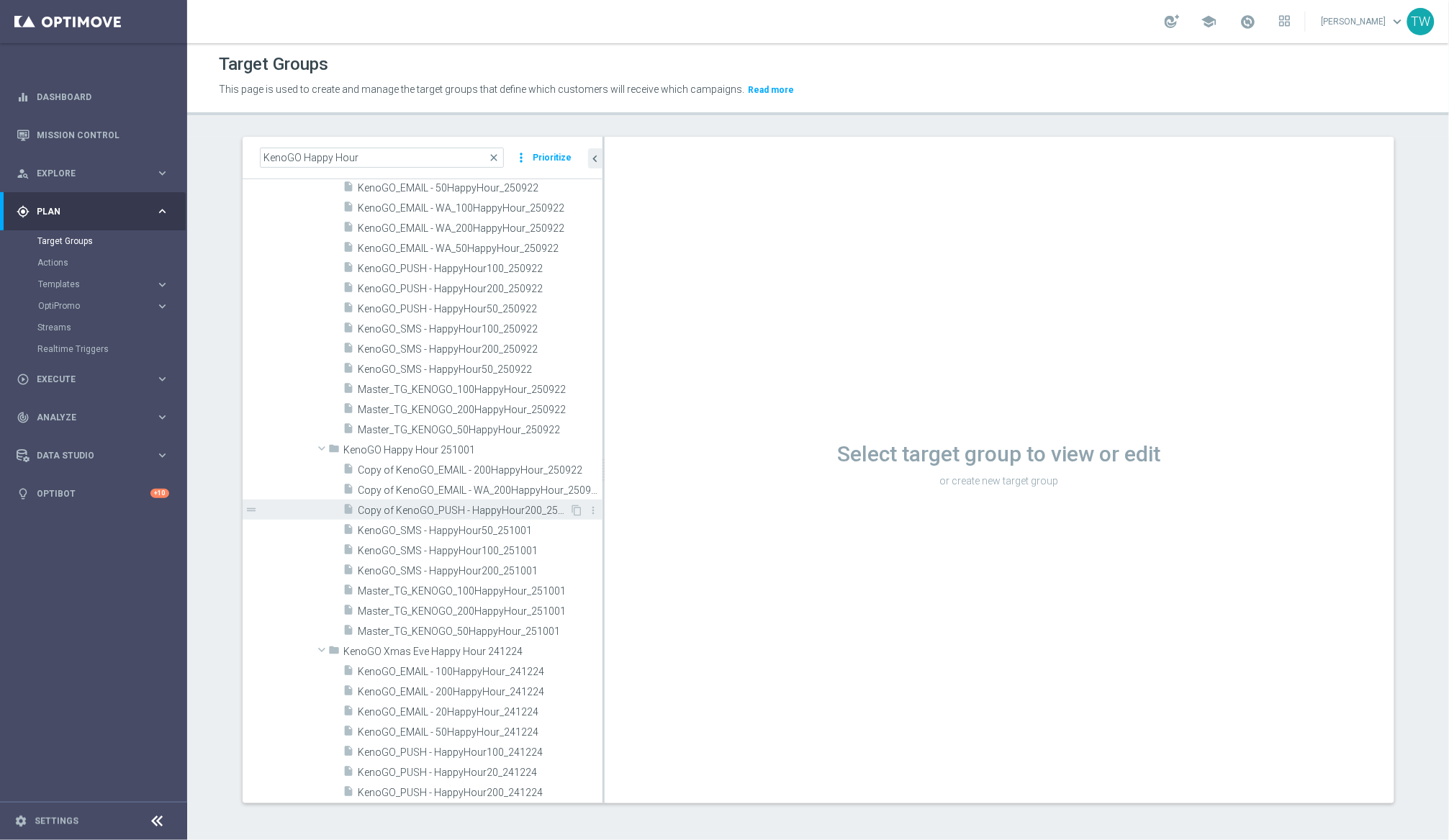
click at [542, 511] on span "Copy of KenoGO_PUSH - HappyHour200_250922" at bounding box center [463, 511] width 211 height 12
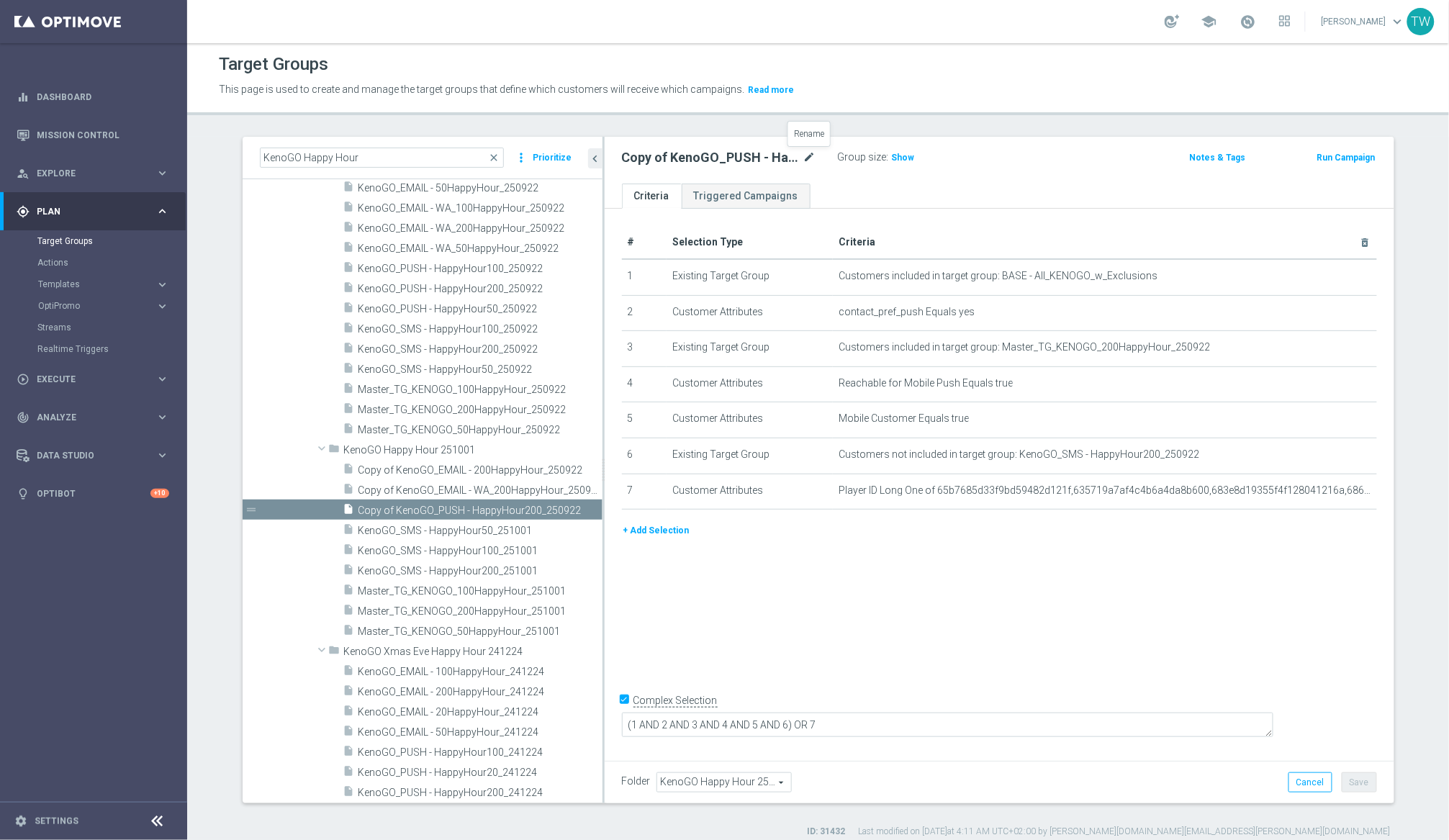
click at [807, 158] on icon "mode_edit" at bounding box center [810, 158] width 13 height 17
type input "KenoGO_PUSH - HappyHour200_251001"
click at [1223, 344] on icon "mode_edit" at bounding box center [1334, 347] width 12 height 12
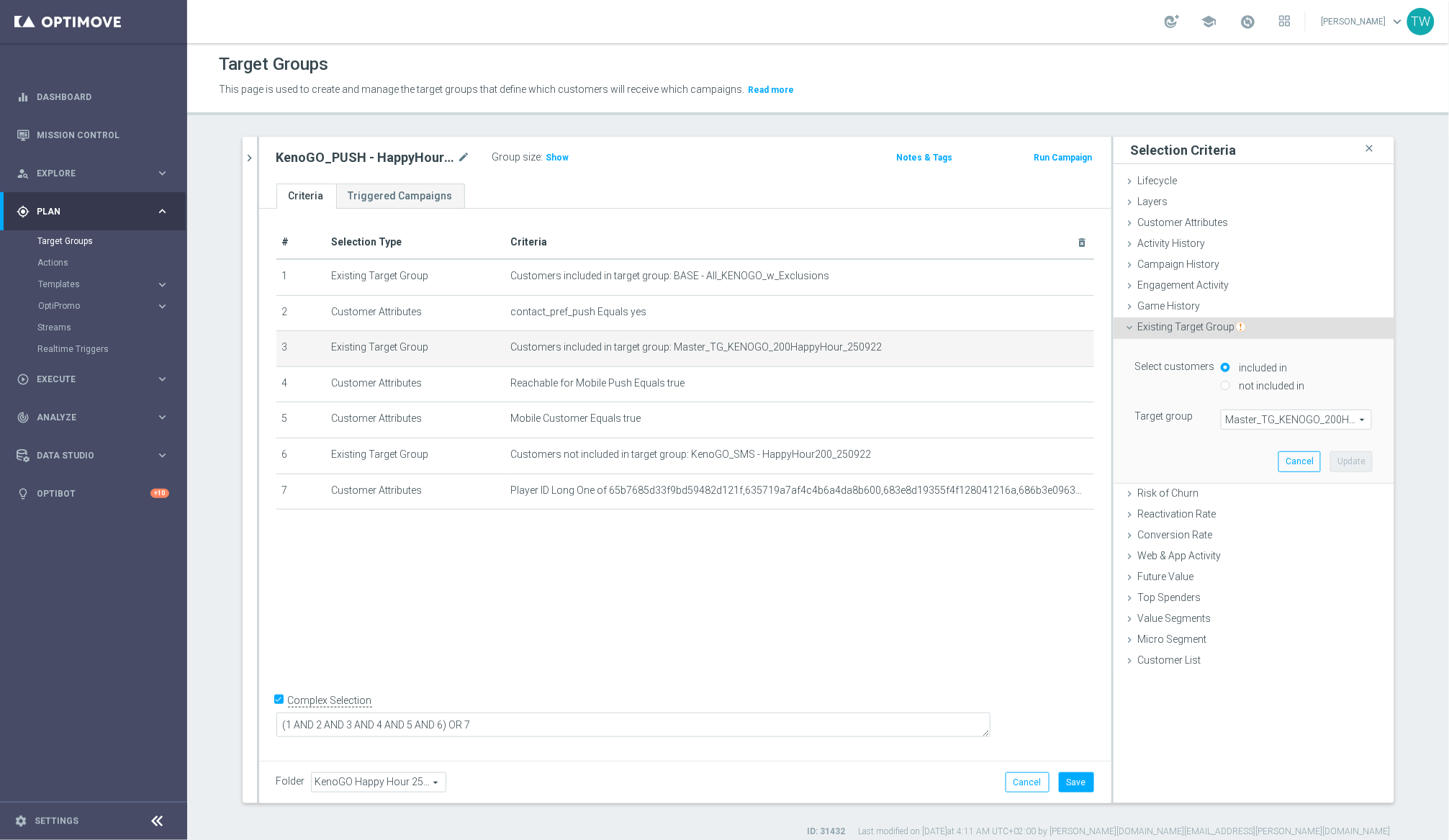
click at [1223, 420] on span "Master_TG_KENOGO_200HappyHour_250922" at bounding box center [1297, 420] width 150 height 19
click at [0, 0] on input "search" at bounding box center [0, 0] width 0 height 0
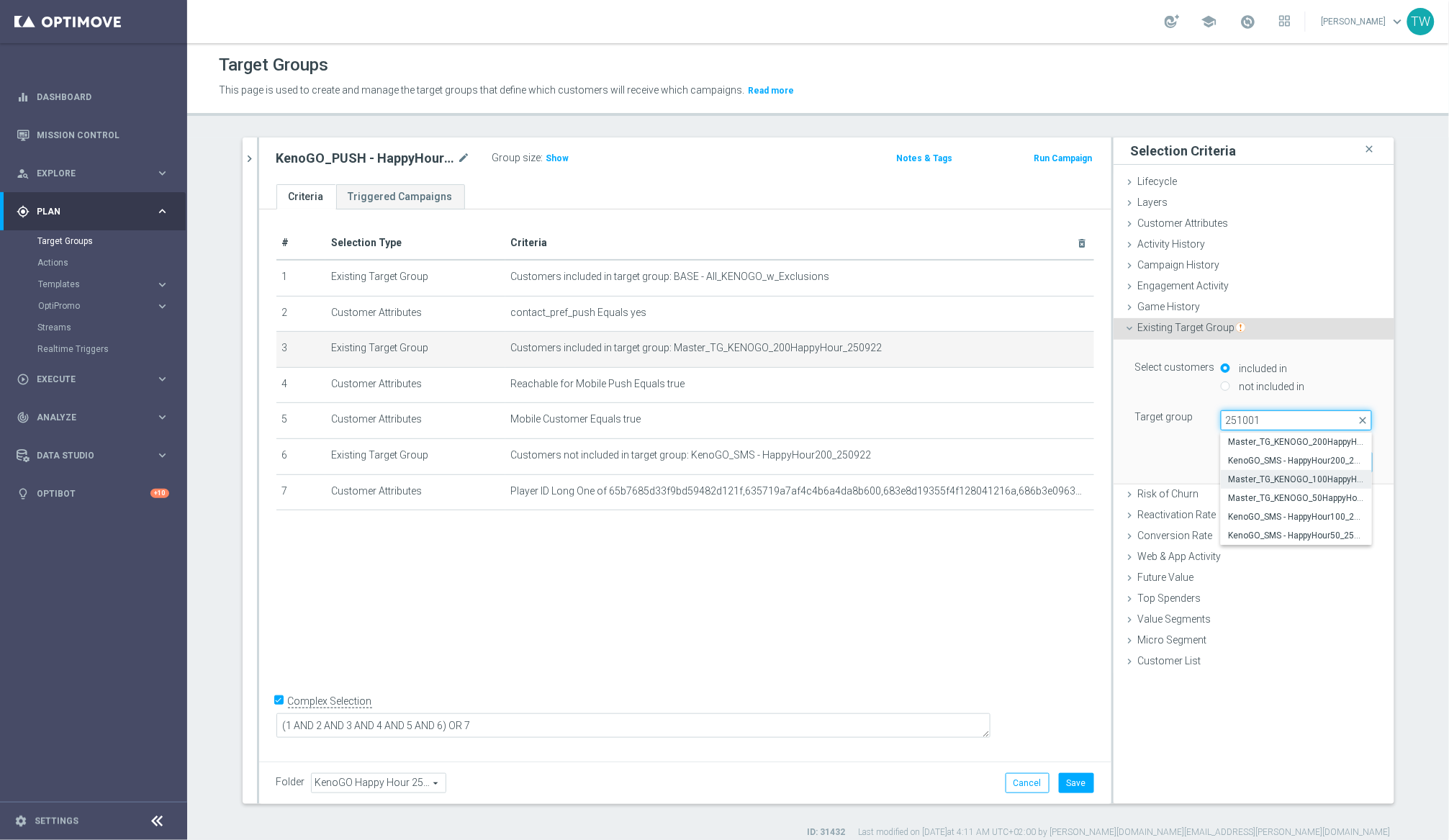
scroll to position [9, 0]
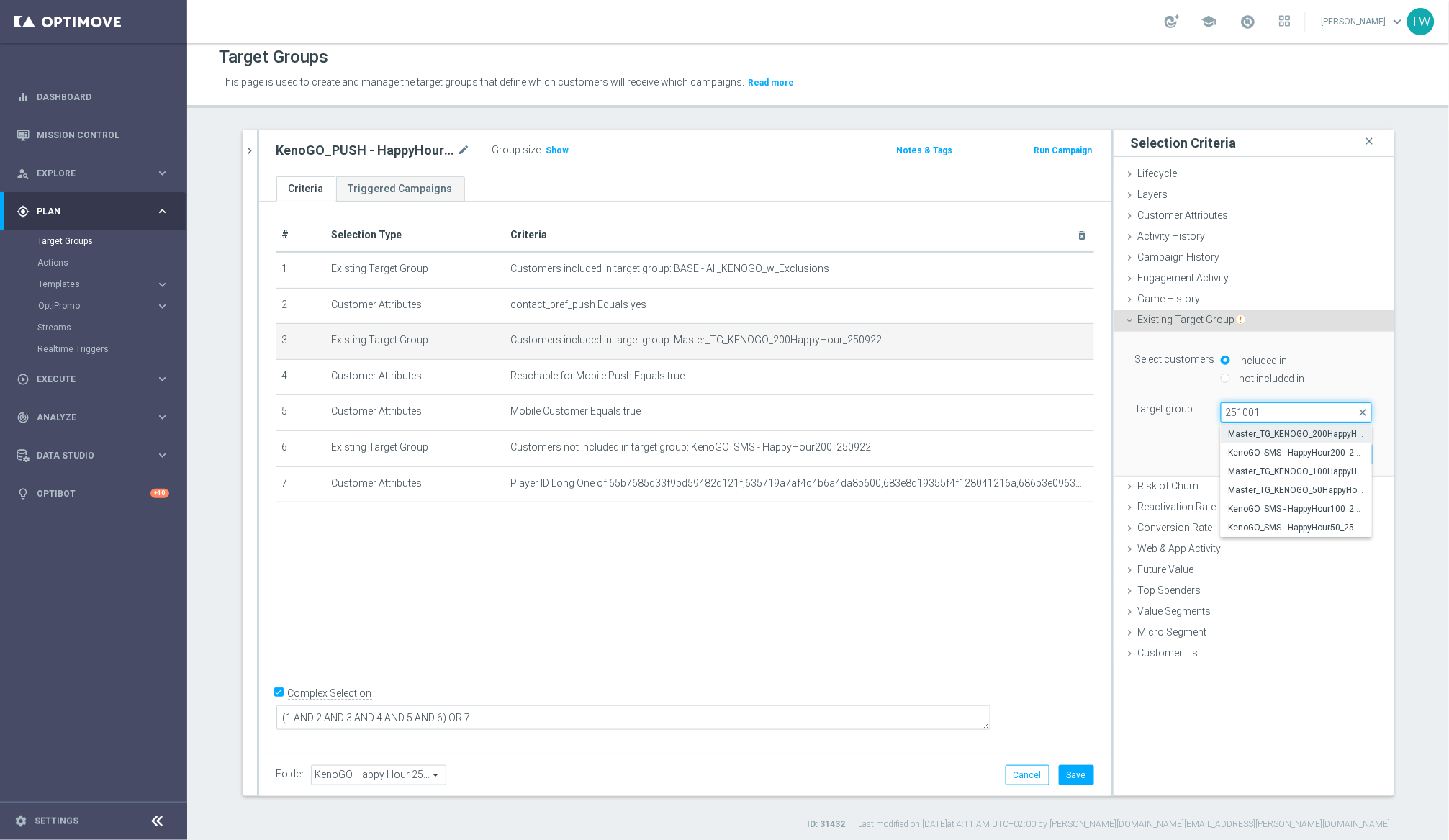
type input "251001"
click at [1223, 432] on span "Master_TG_KENOGO_200HappyHour_251001" at bounding box center [1296, 434] width 137 height 12
type input "Master_TG_KENOGO_200HappyHour_251001"
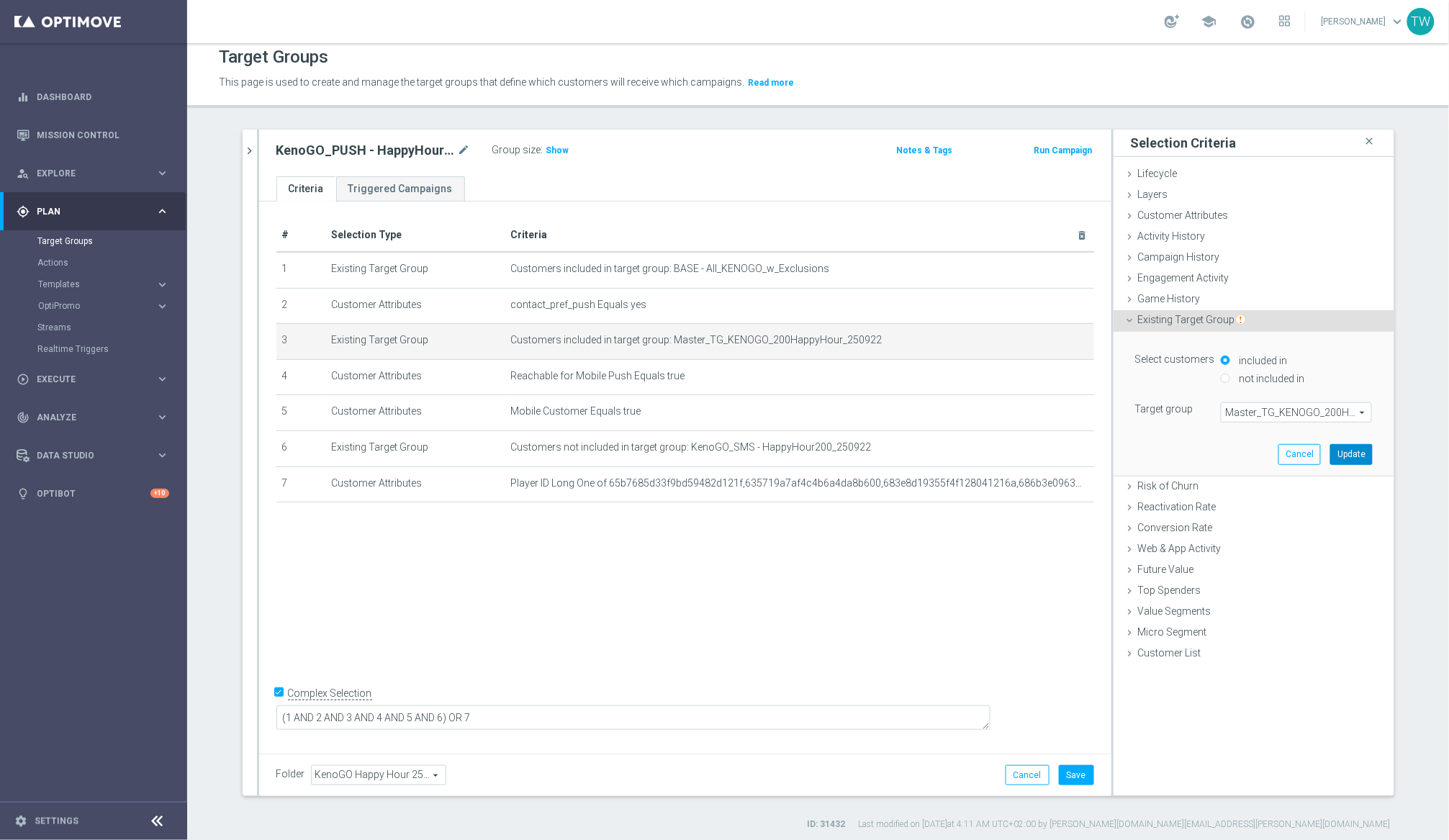
click at [1223, 455] on button "Update" at bounding box center [1351, 454] width 42 height 20
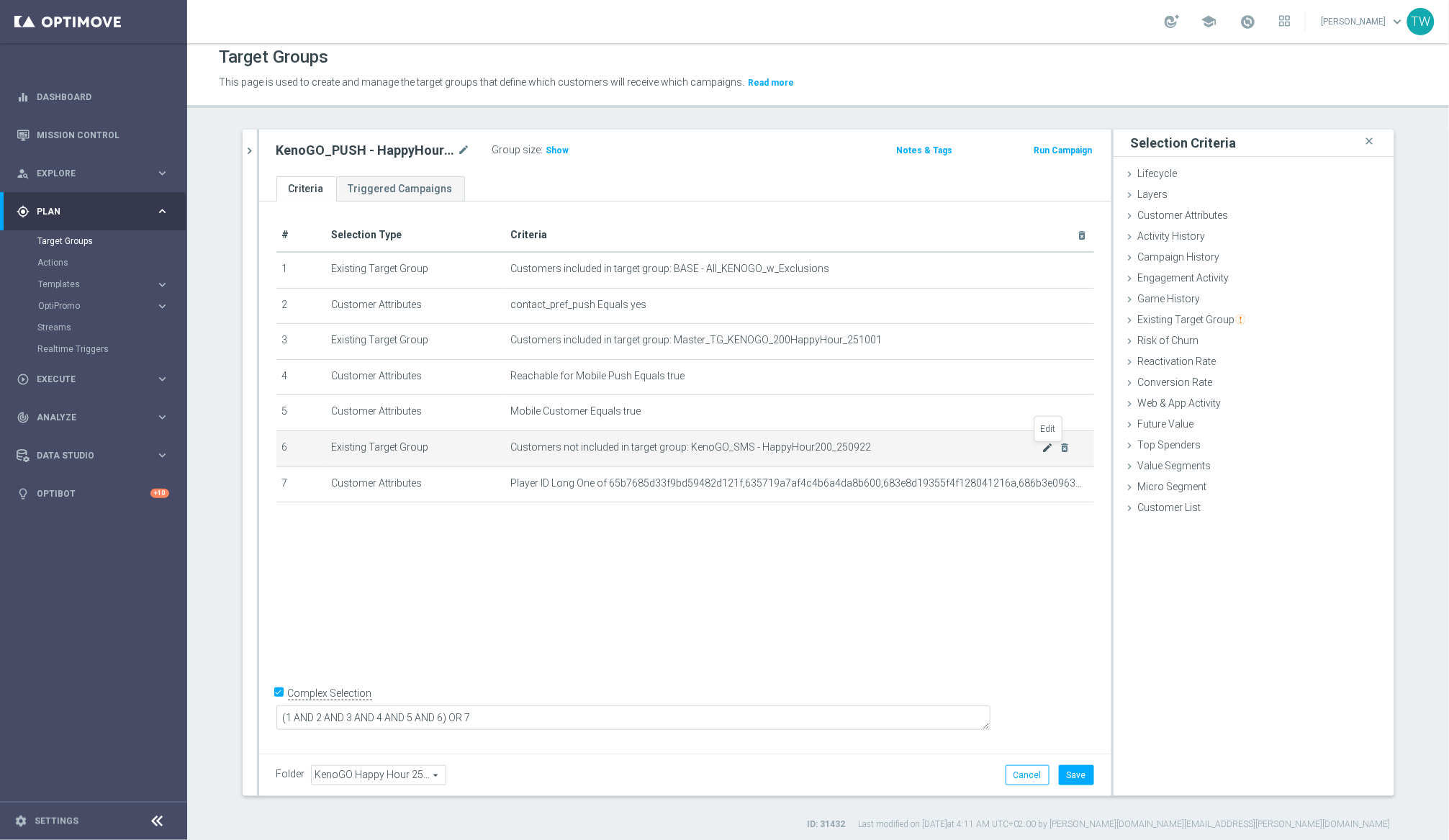
click at [1046, 447] on icon "mode_edit" at bounding box center [1047, 447] width 12 height 12
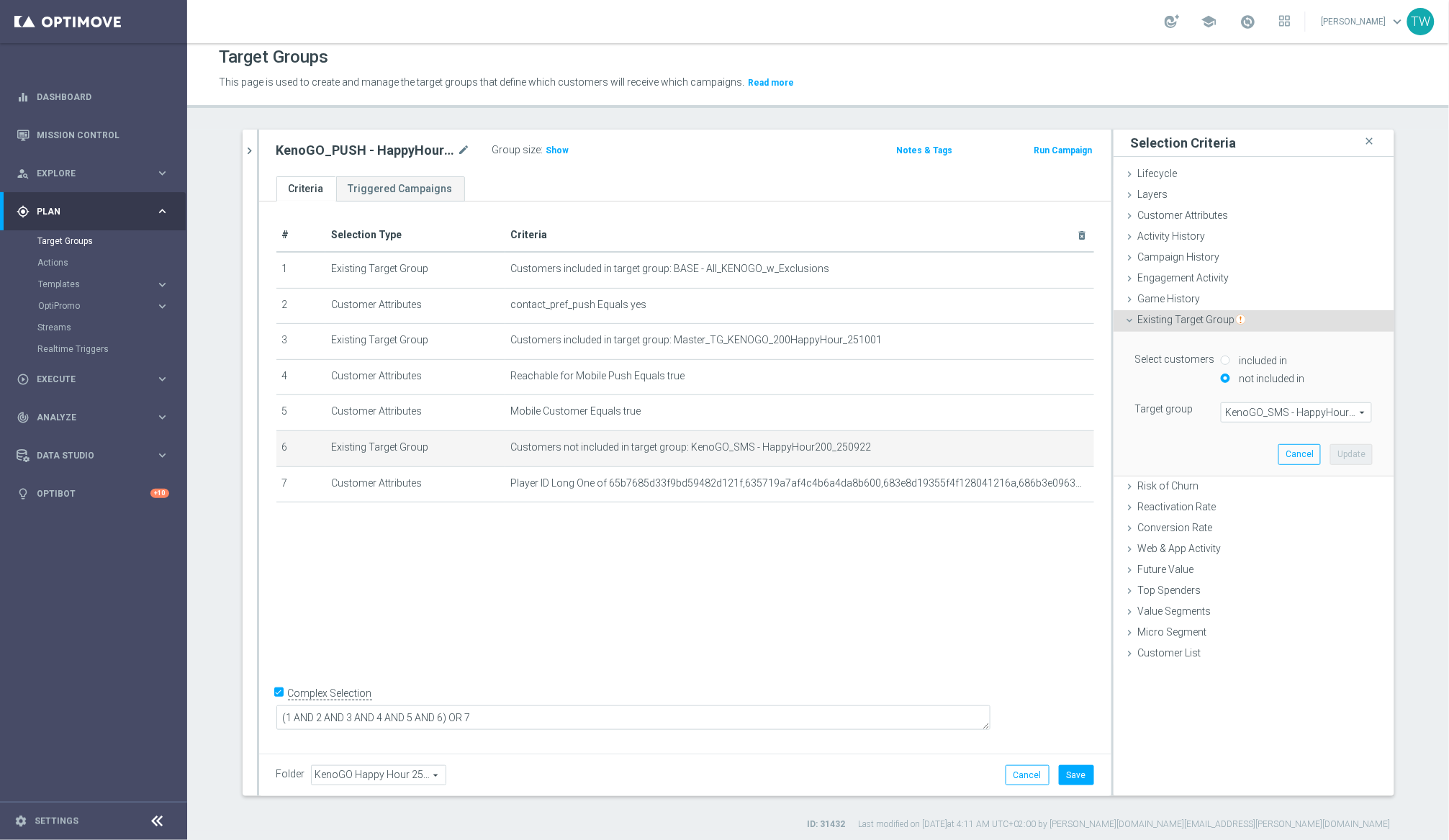
click at [1223, 416] on span "KenoGO_SMS - HappyHour200_250922" at bounding box center [1297, 413] width 150 height 19
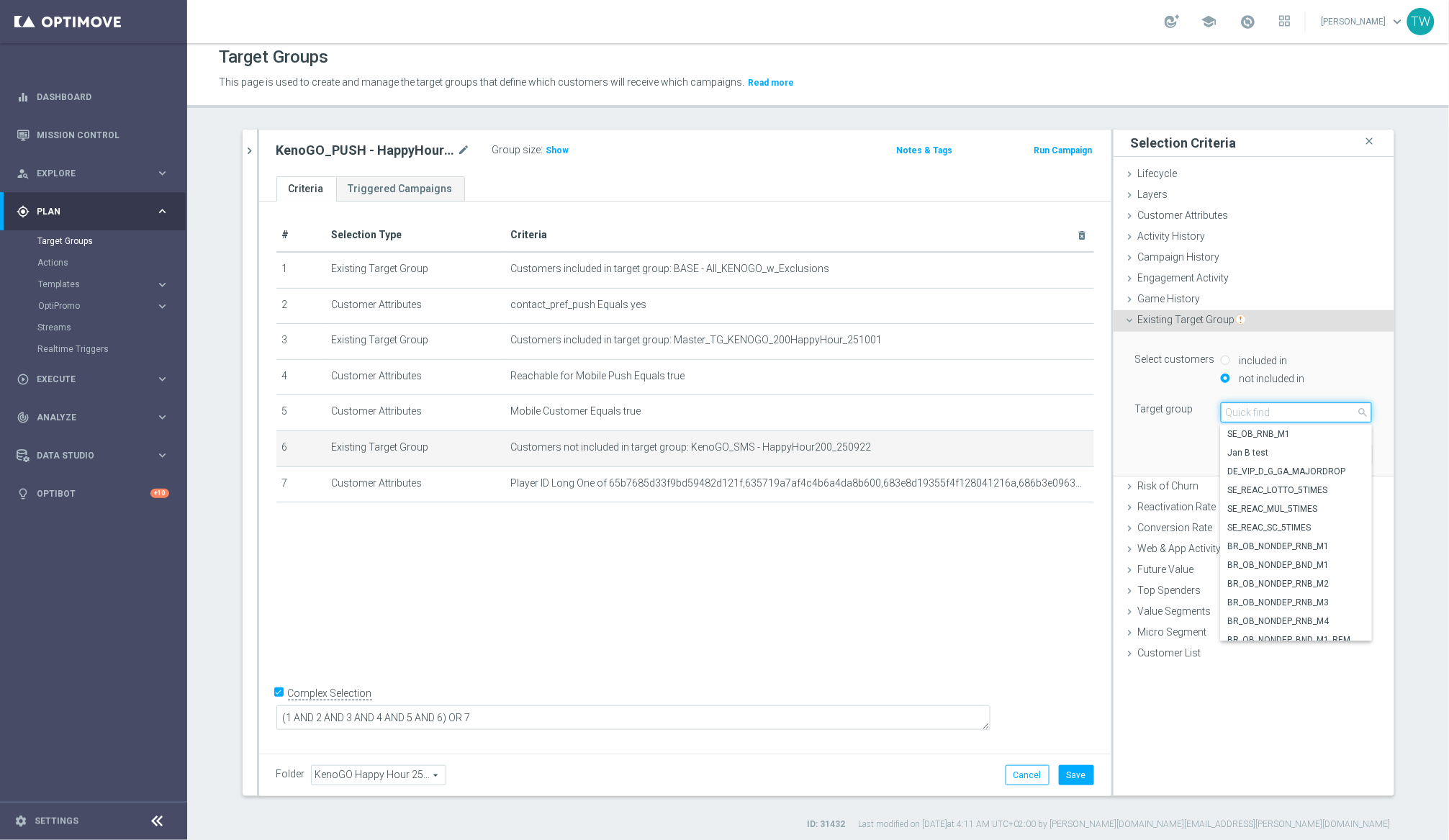
click at [1223, 416] on input "search" at bounding box center [1297, 413] width 151 height 20
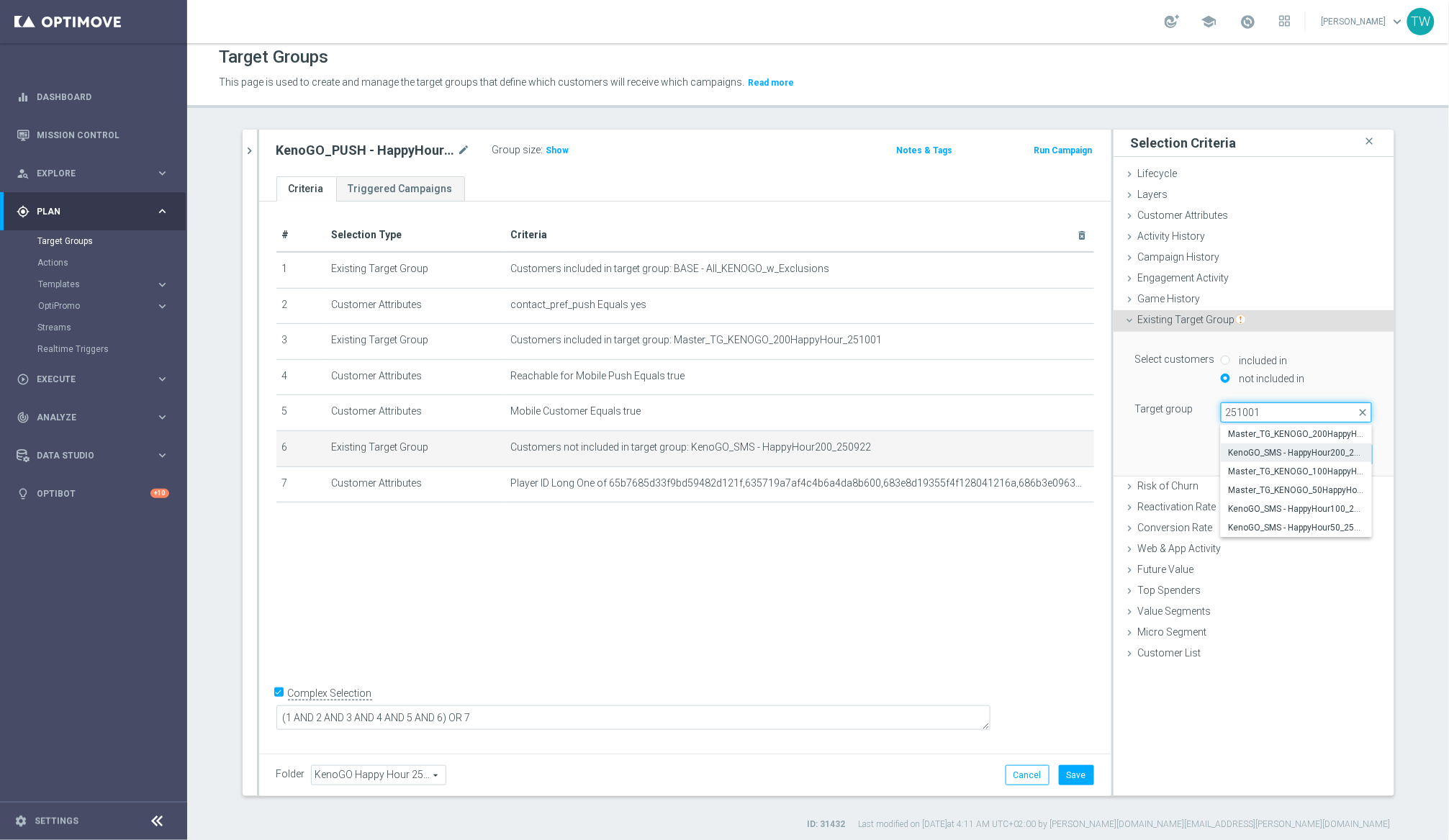
type input "251001"
click at [1223, 454] on span "KenoGO_SMS - HappyHour200_251001" at bounding box center [1296, 452] width 137 height 12
type input "KenoGO_SMS - HappyHour200_251001"
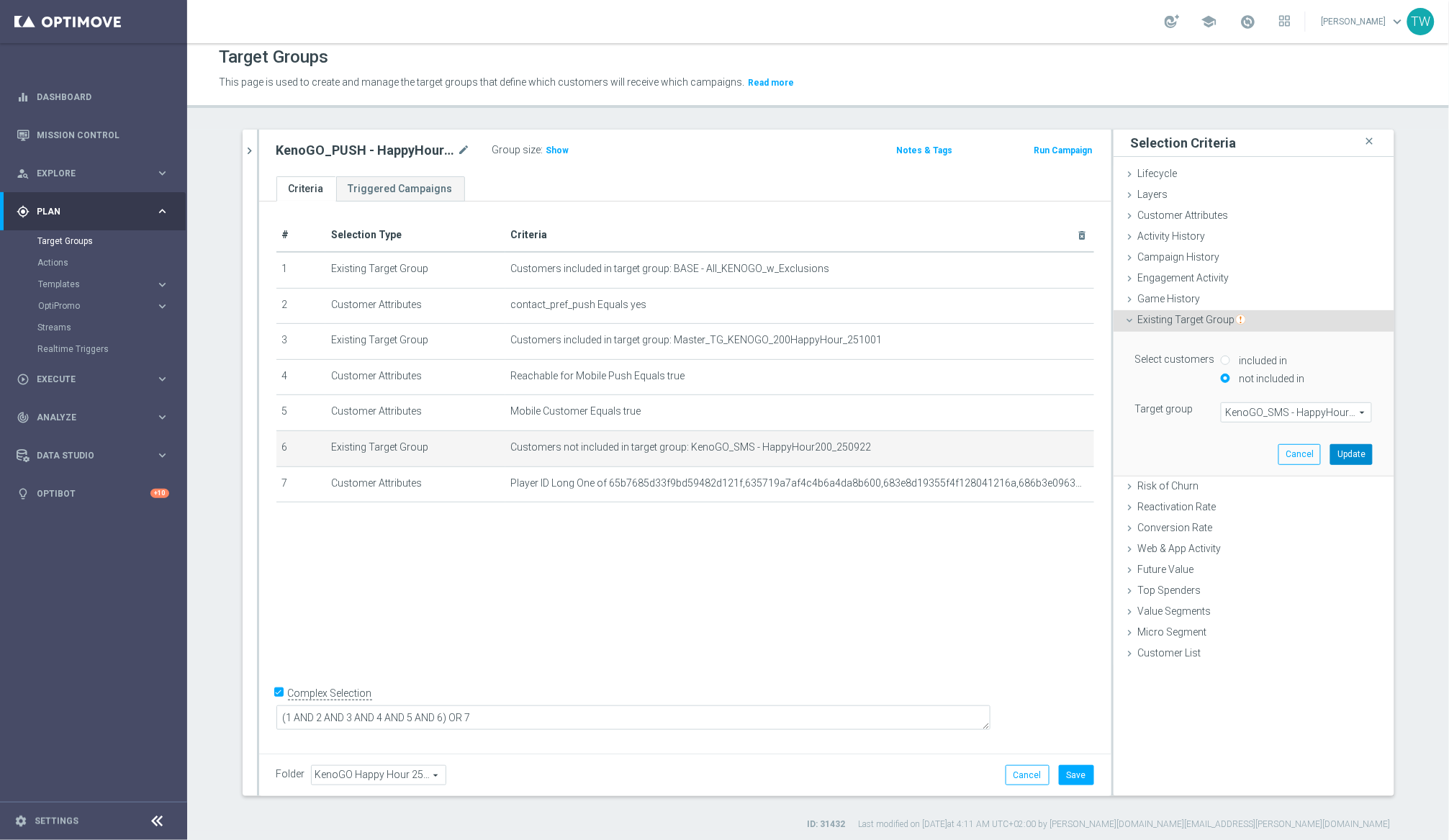
click at [1223, 453] on button "Update" at bounding box center [1351, 454] width 42 height 20
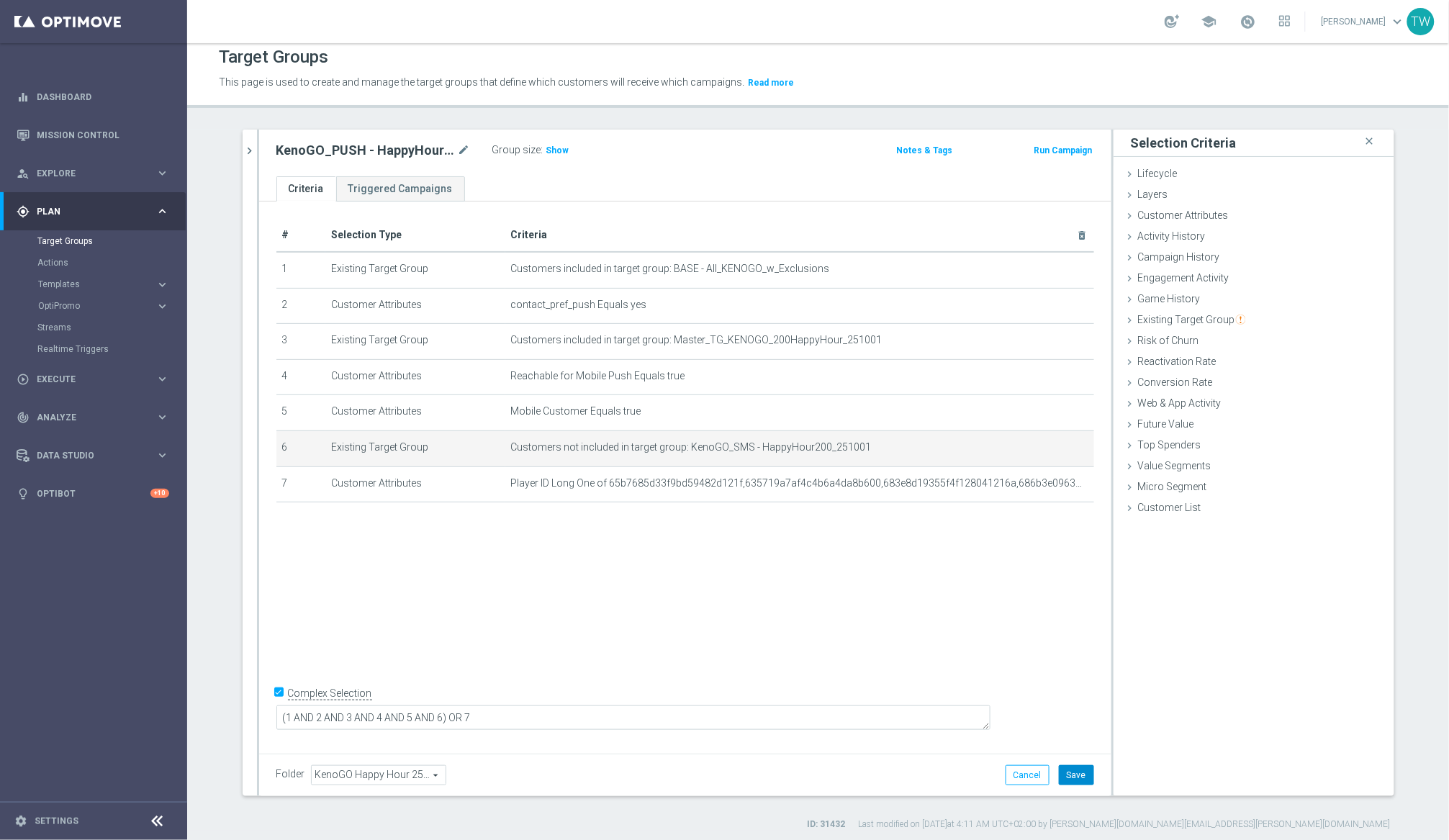
click at [1074, 768] on button "Save" at bounding box center [1076, 775] width 35 height 20
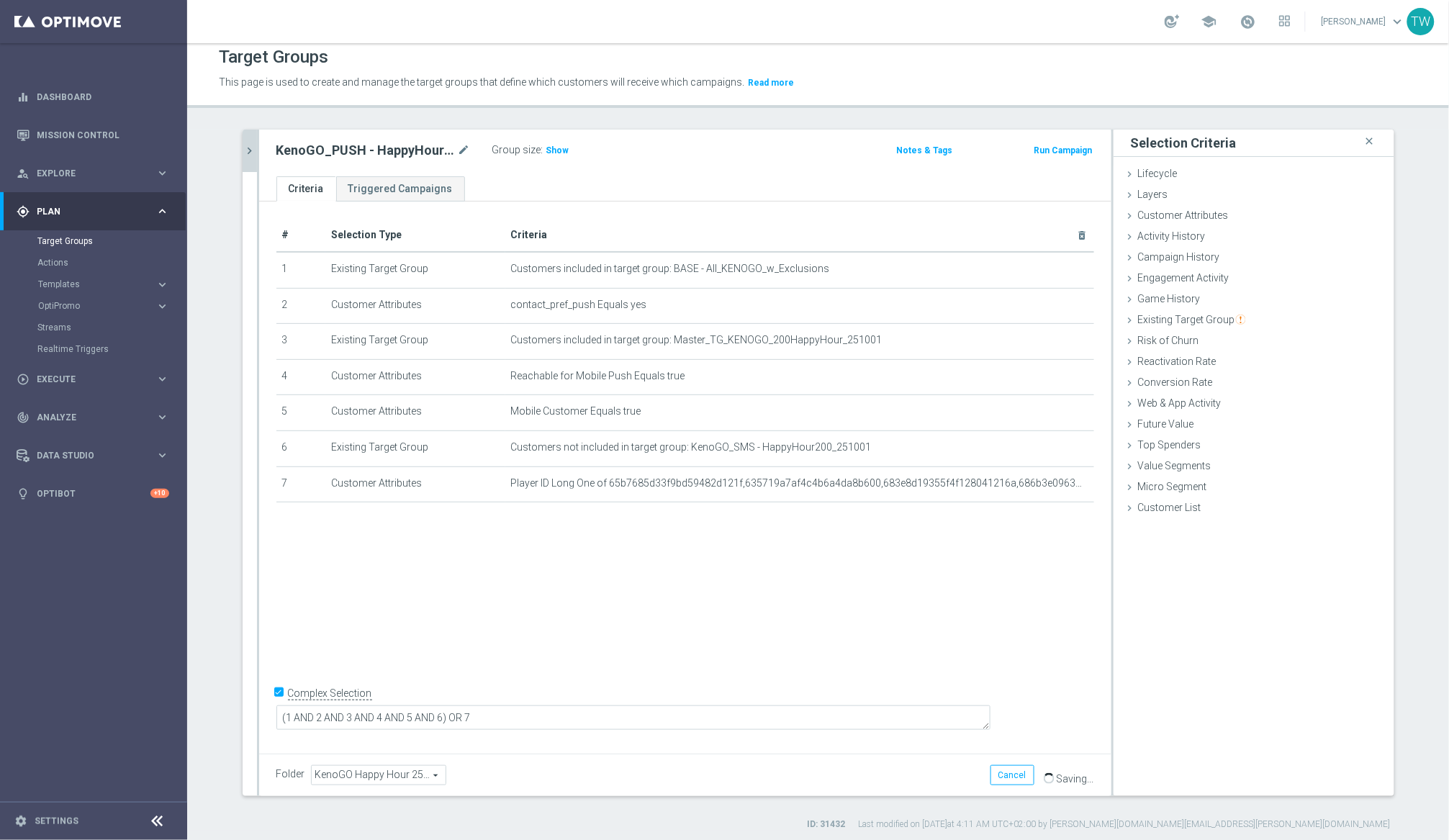
click at [253, 142] on button "chevron_right" at bounding box center [250, 151] width 14 height 42
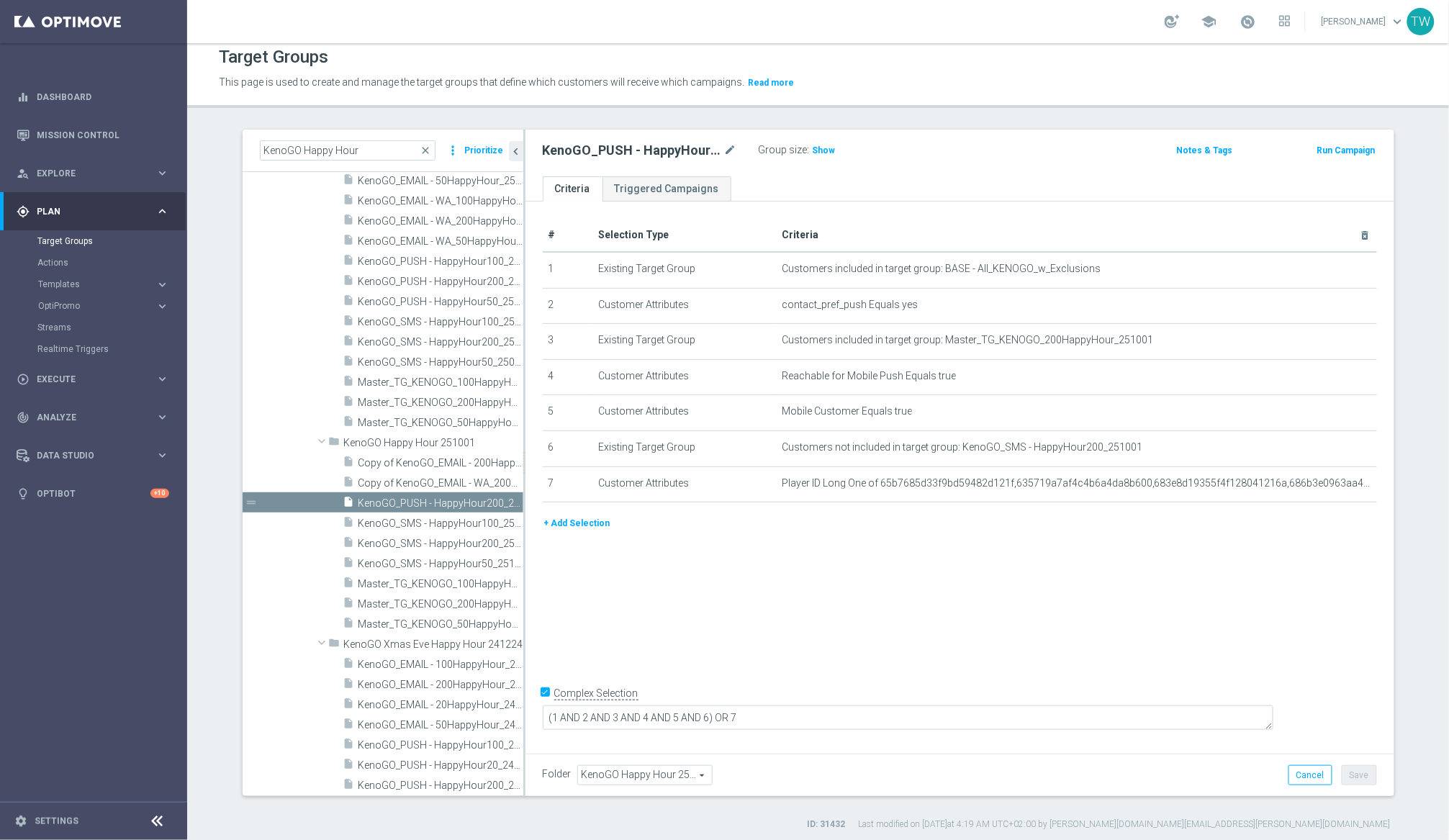
scroll to position [18322, 0]
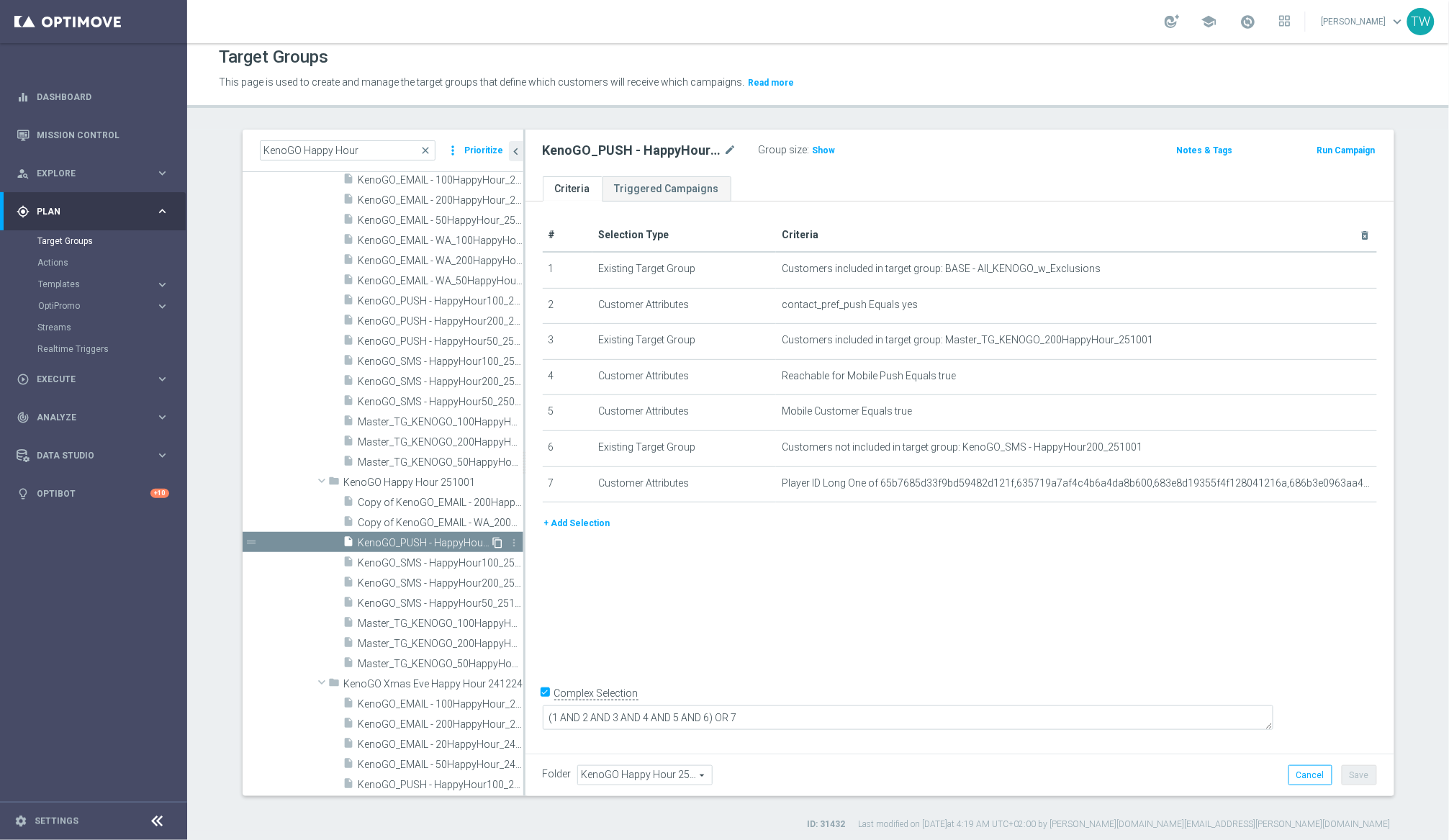
click at [498, 538] on icon "content_copy" at bounding box center [498, 542] width 12 height 12
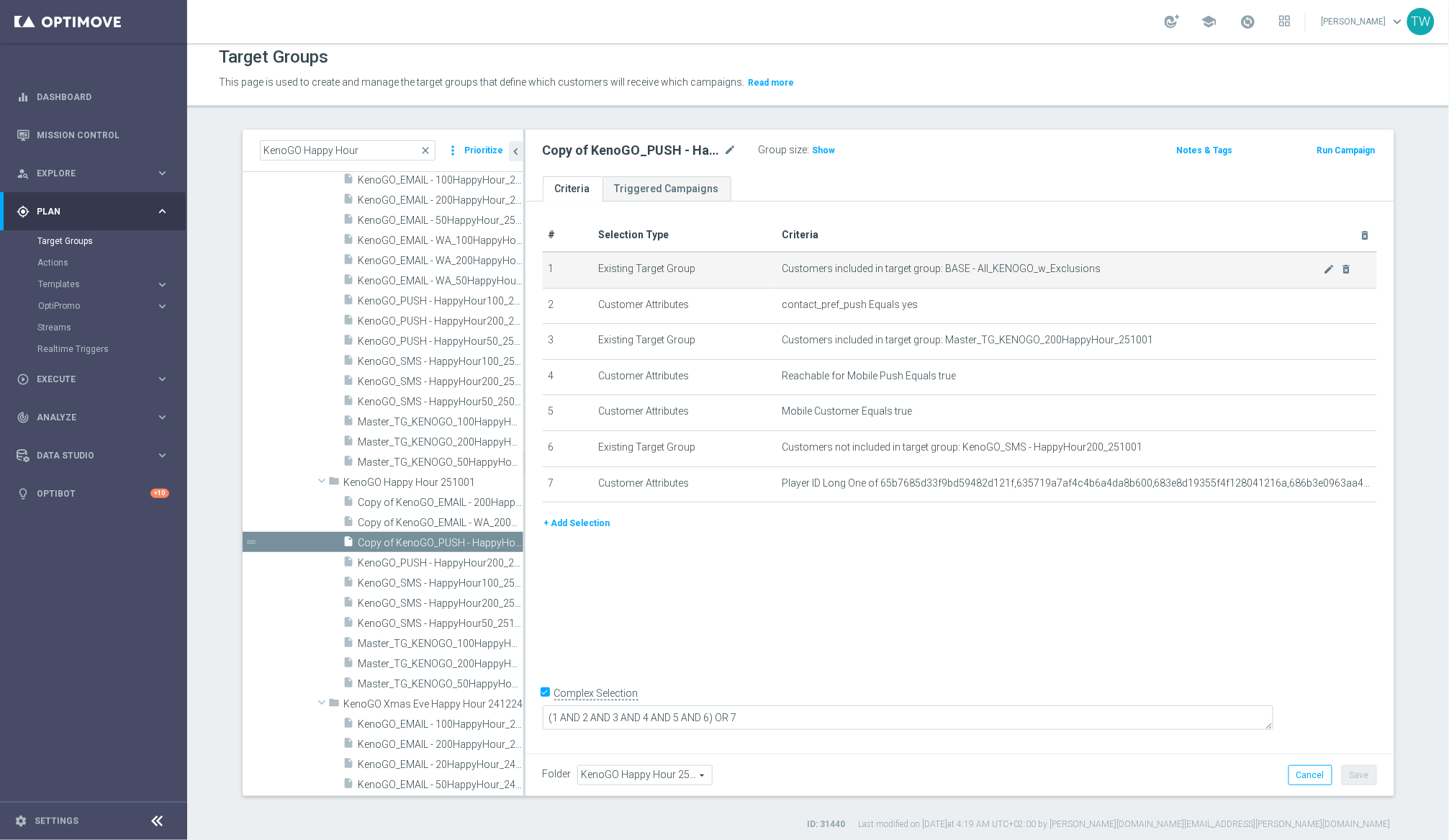
scroll to position [18322, 0]
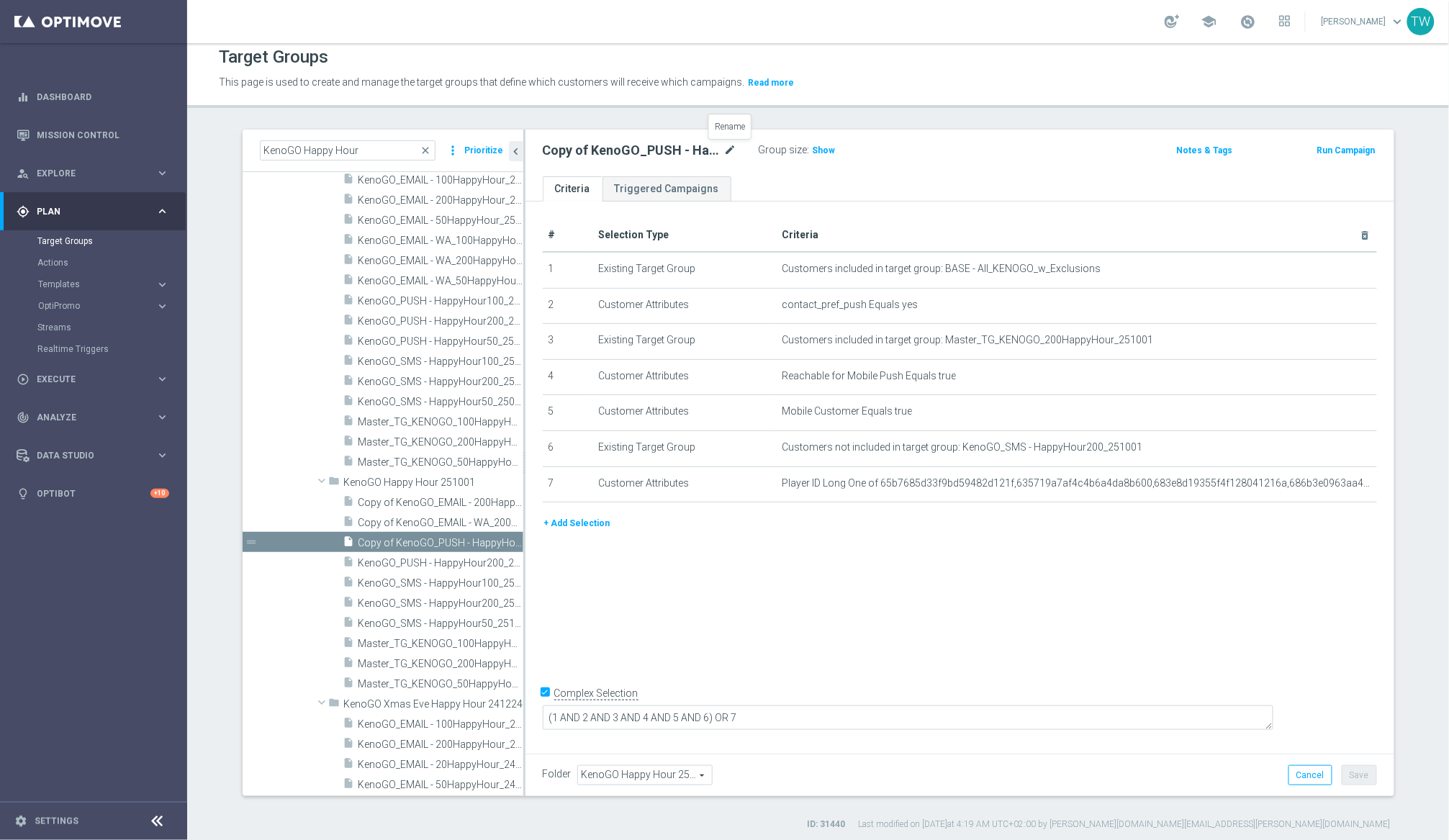
click at [730, 147] on icon "mode_edit" at bounding box center [730, 151] width 13 height 17
drag, startPoint x: 677, startPoint y: 154, endPoint x: 677, endPoint y: 166, distance: 12.0
click at [677, 154] on input "KenoGO_PUSH - HappyHour200_251001" at bounding box center [640, 152] width 194 height 20
type input "KenoGO_PUSH - HappyHour100_251001"
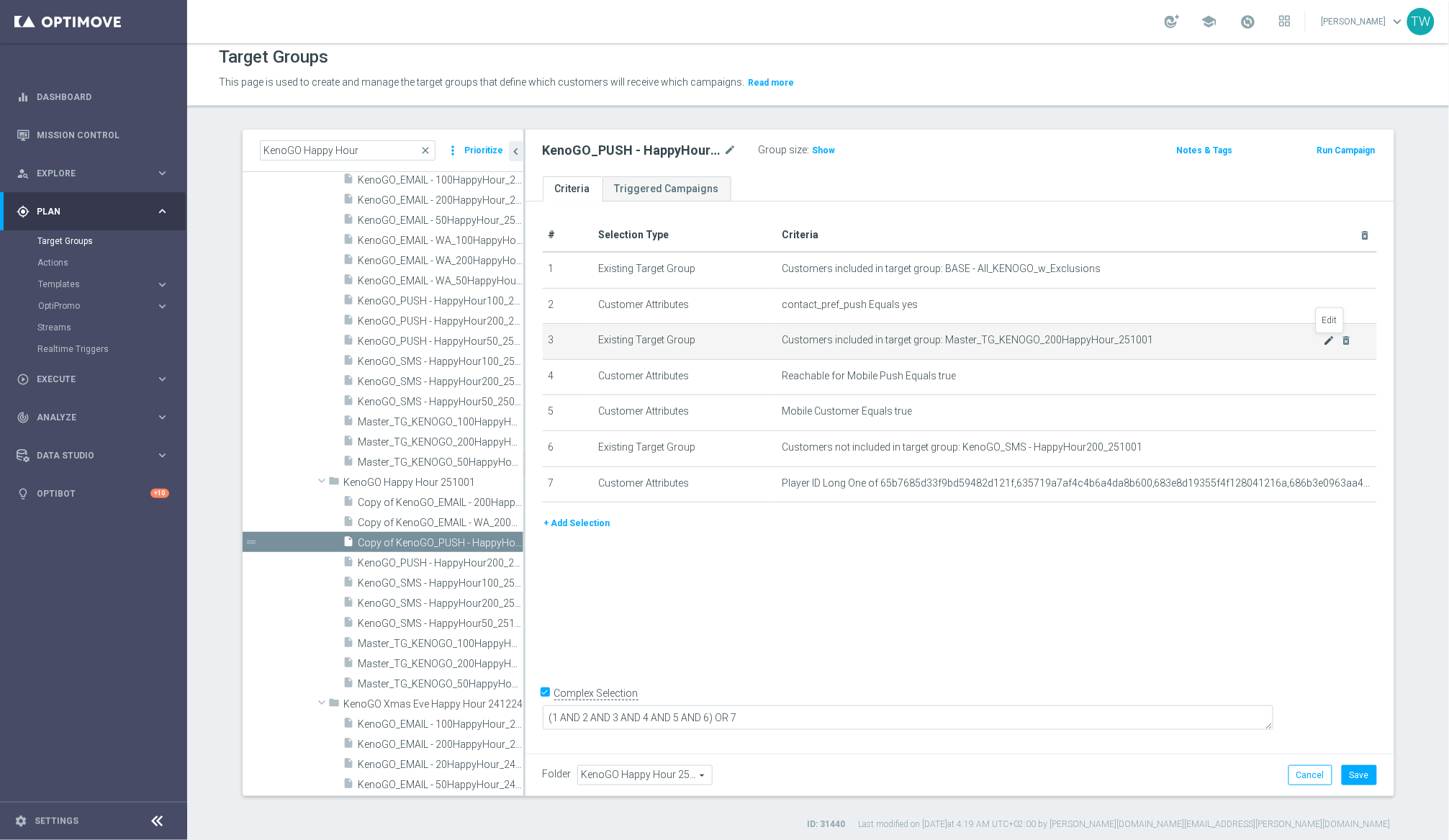
click at [1223, 339] on icon "mode_edit" at bounding box center [1330, 340] width 12 height 12
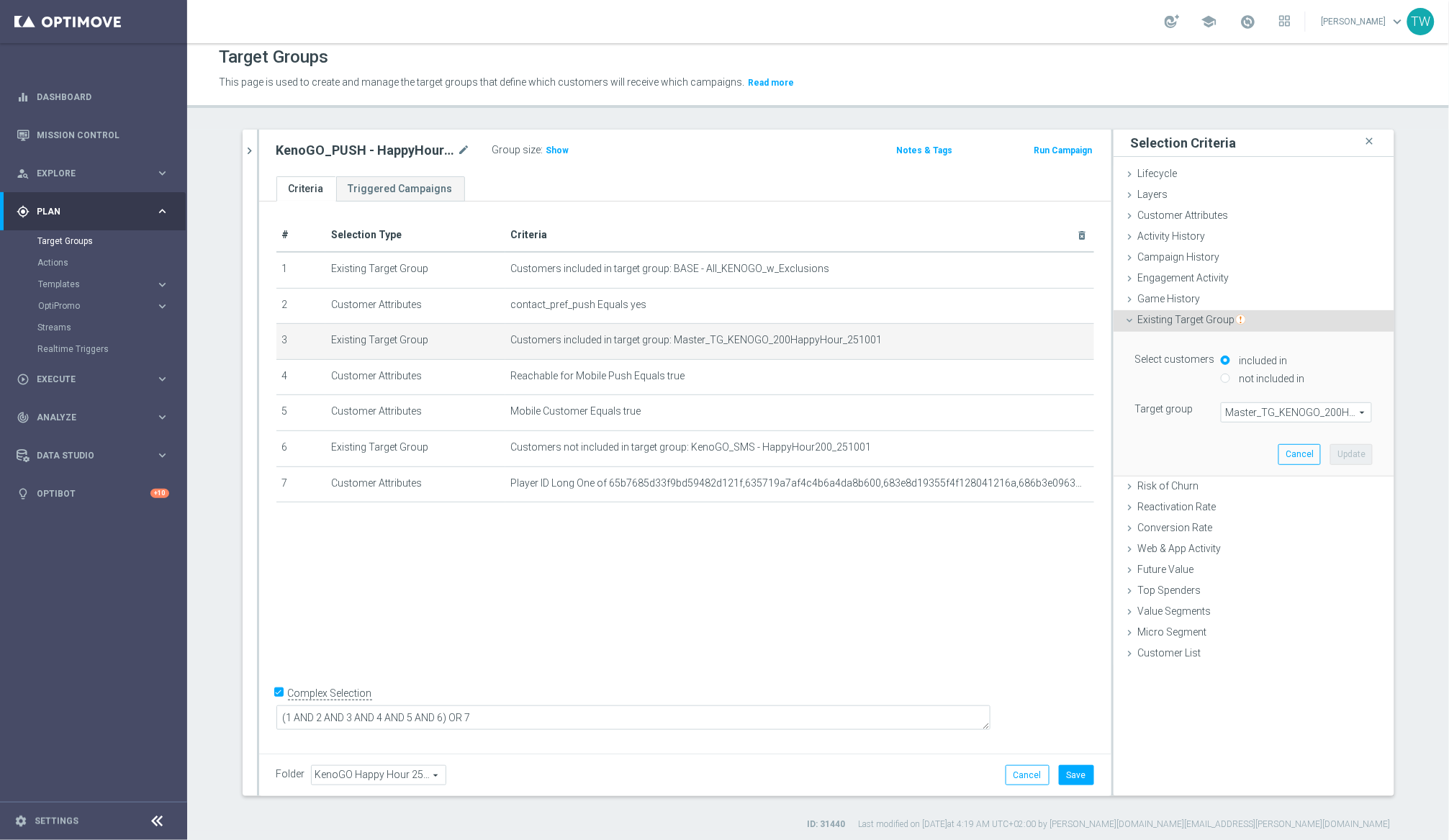
click at [1223, 411] on span "Master_TG_KENOGO_200HappyHour_251001" at bounding box center [1297, 413] width 150 height 19
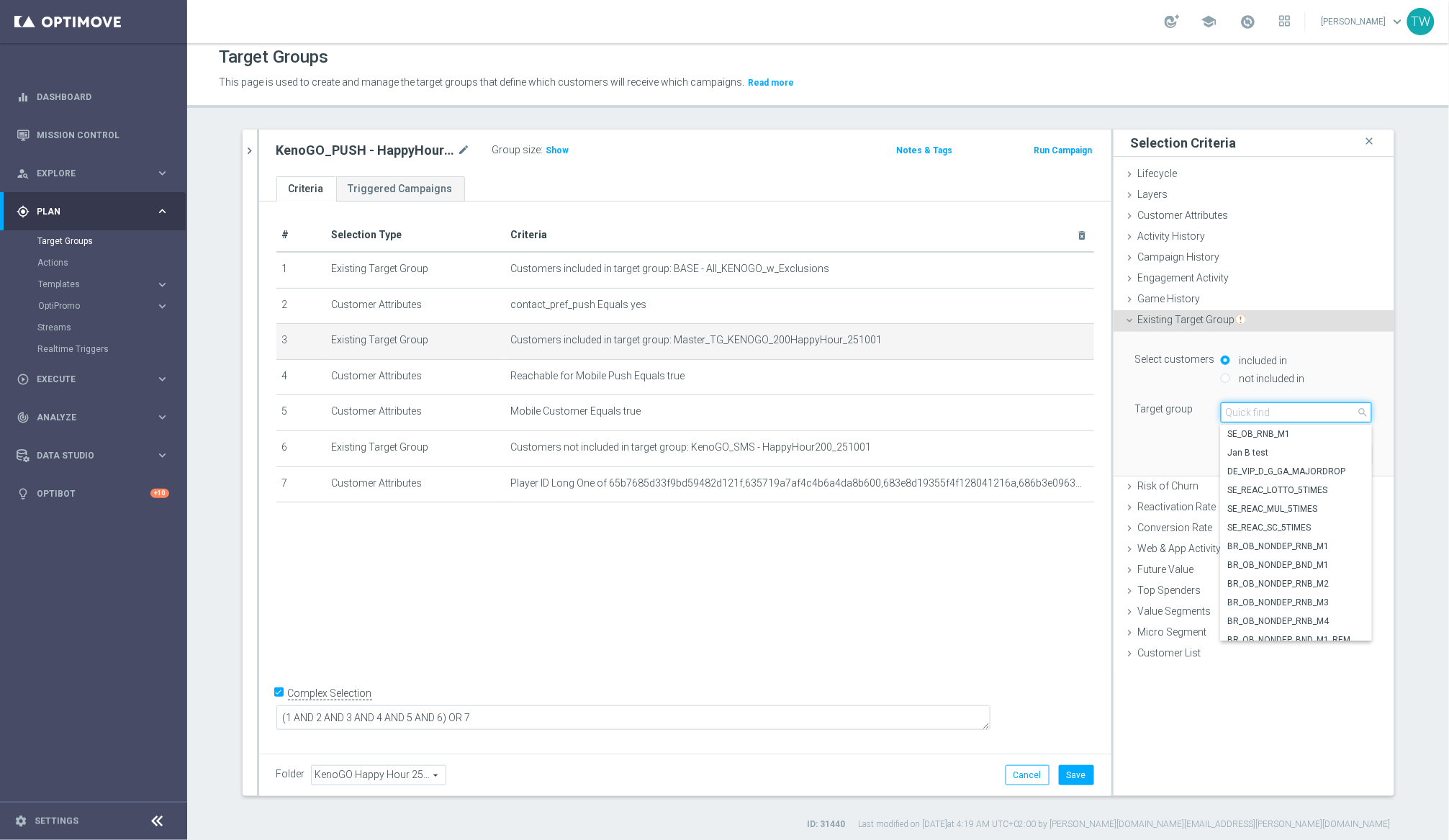
click at [1223, 411] on input "search" at bounding box center [1297, 413] width 151 height 20
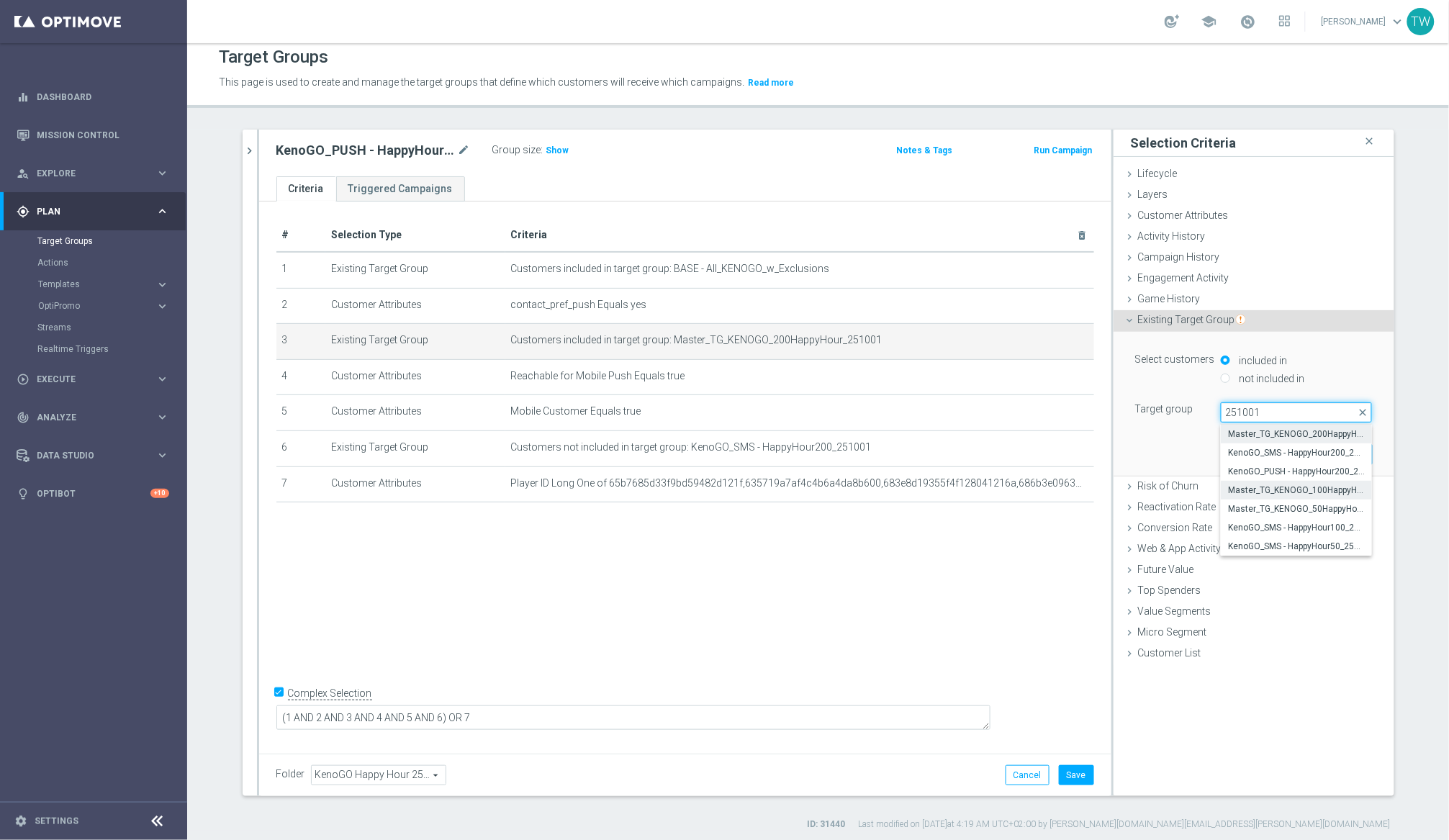
type input "251001"
click at [1223, 491] on span "Master_TG_KENOGO_100HappyHour_251001" at bounding box center [1296, 490] width 137 height 12
type input "Master_TG_KENOGO_100HappyHour_251001"
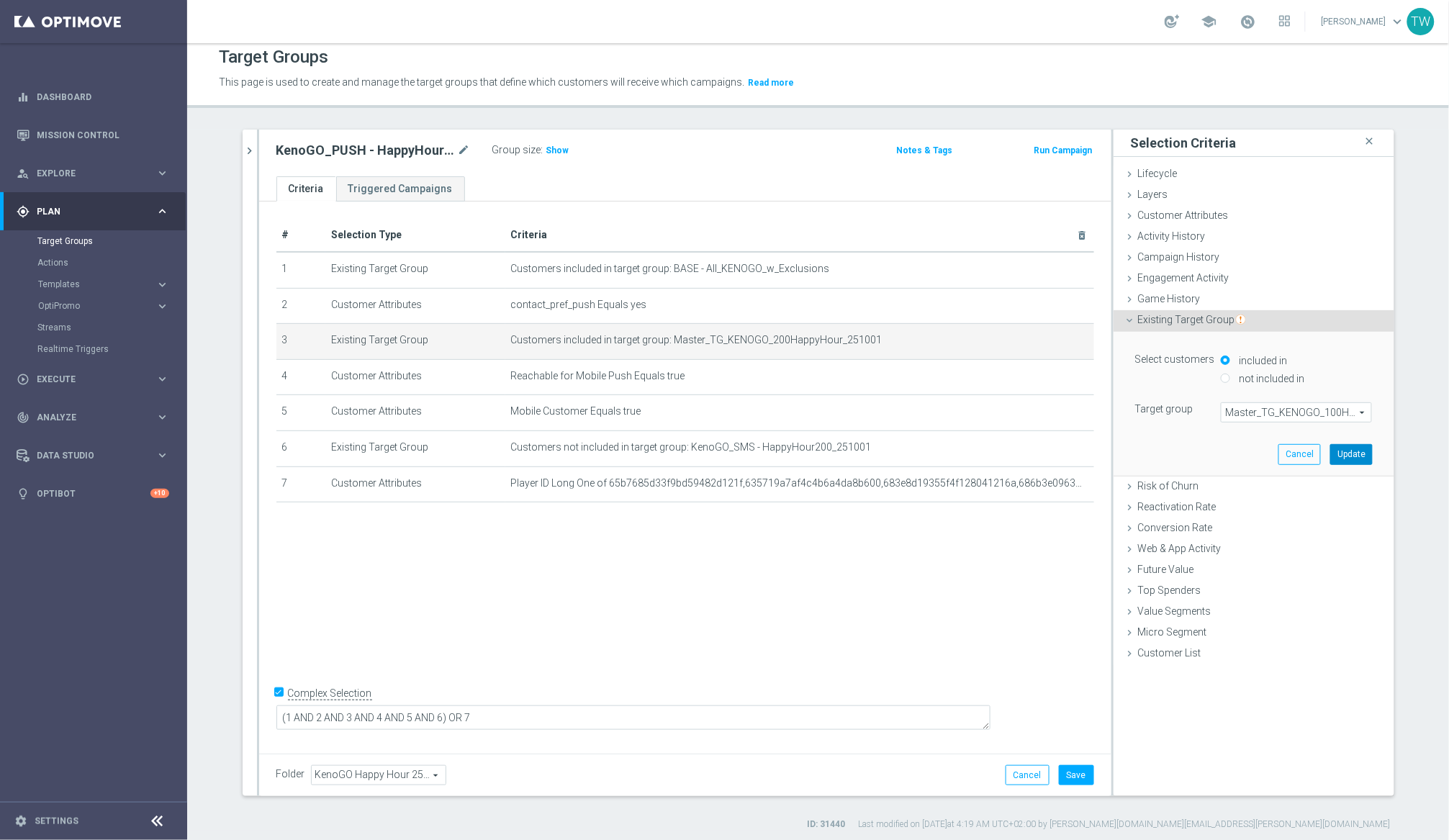
click at [1223, 455] on button "Update" at bounding box center [1351, 454] width 42 height 20
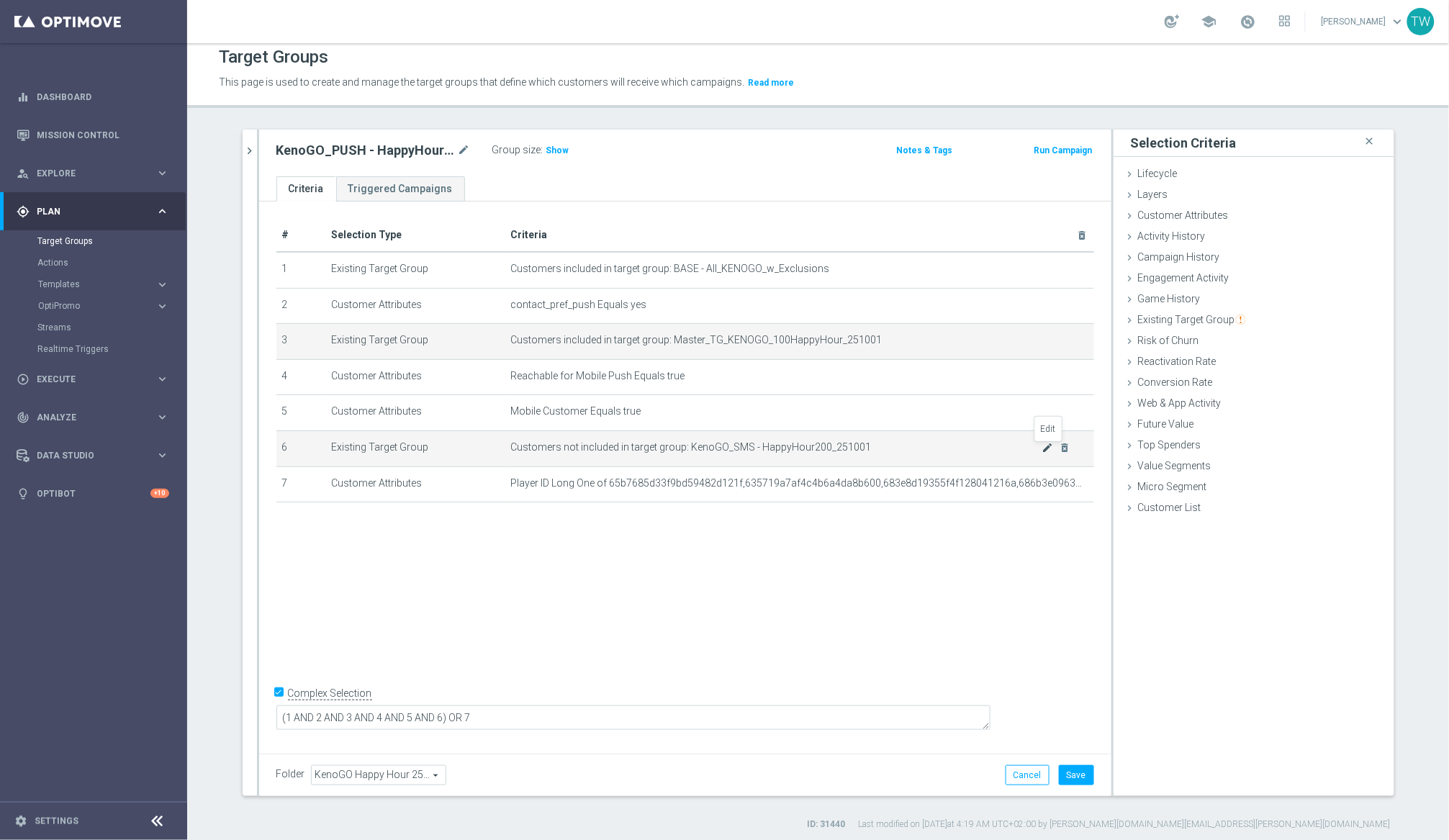
click at [1047, 448] on icon "mode_edit" at bounding box center [1047, 447] width 12 height 12
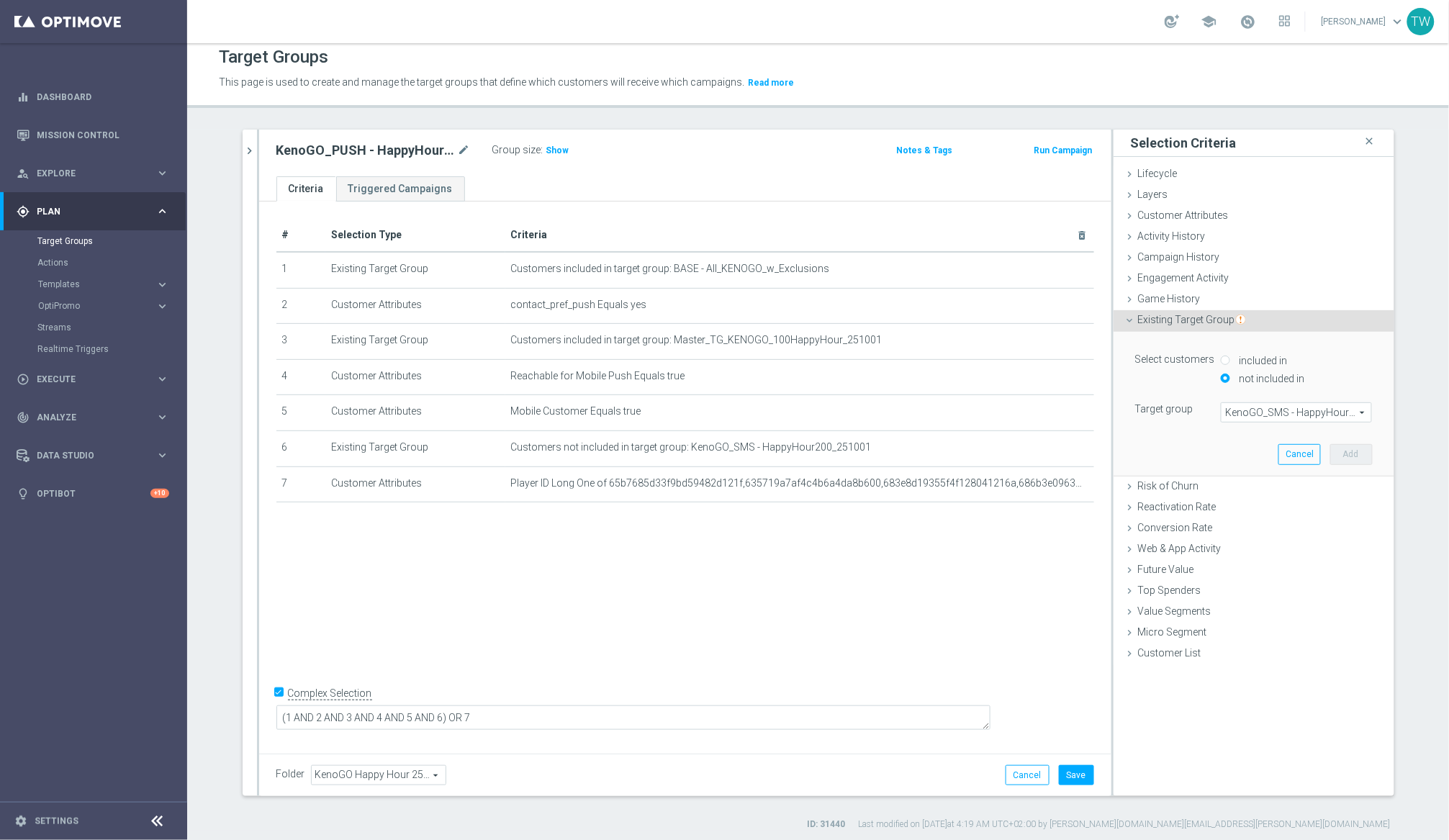
click at [1223, 412] on span "KenoGO_SMS - HappyHour200_251001" at bounding box center [1297, 413] width 150 height 19
click at [1223, 412] on span at bounding box center [1297, 413] width 150 height 19
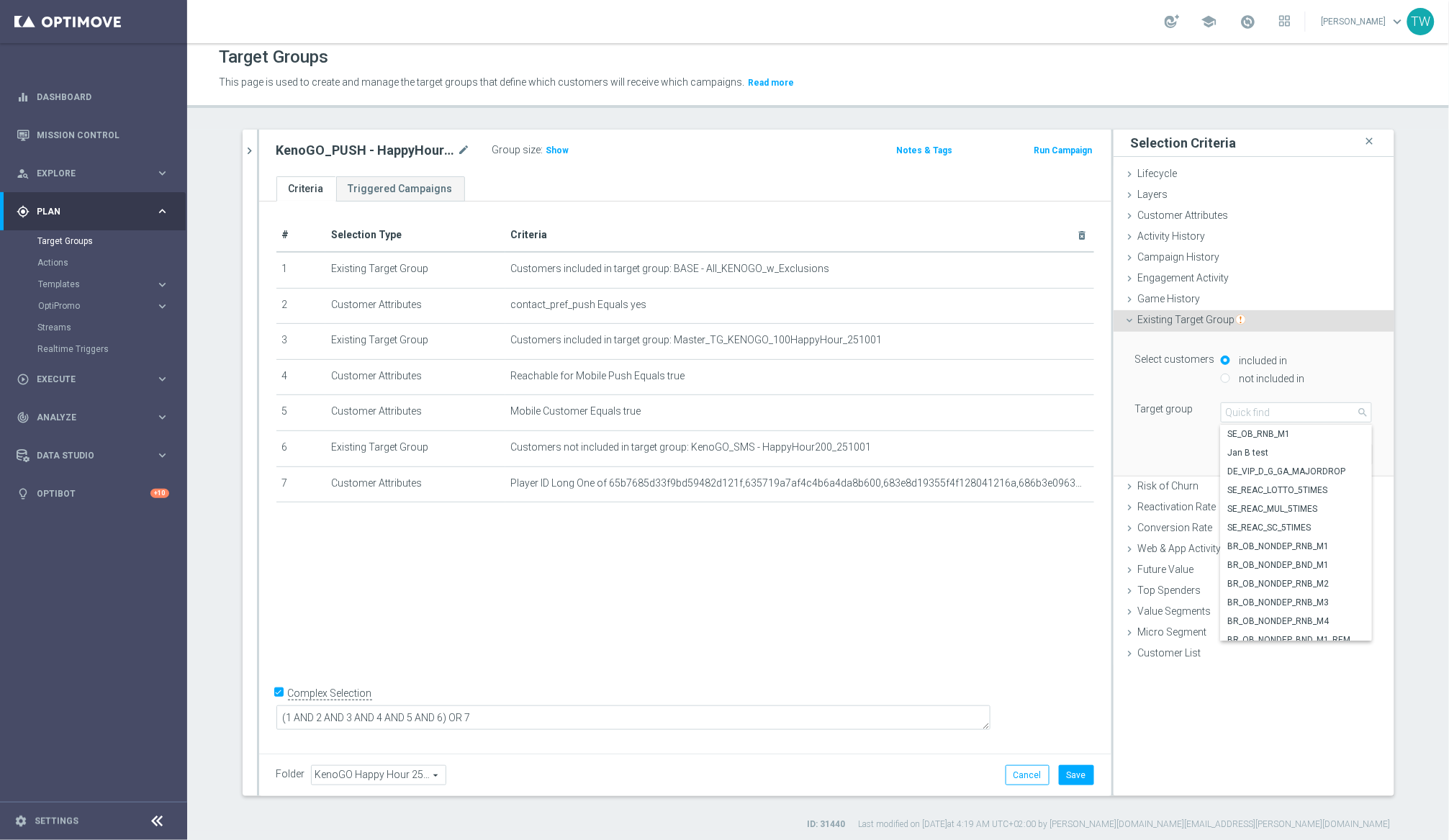
click at [1223, 408] on div "Select customers included in not included in Target group Select arrow_drop_dow…" at bounding box center [1254, 403] width 281 height 144
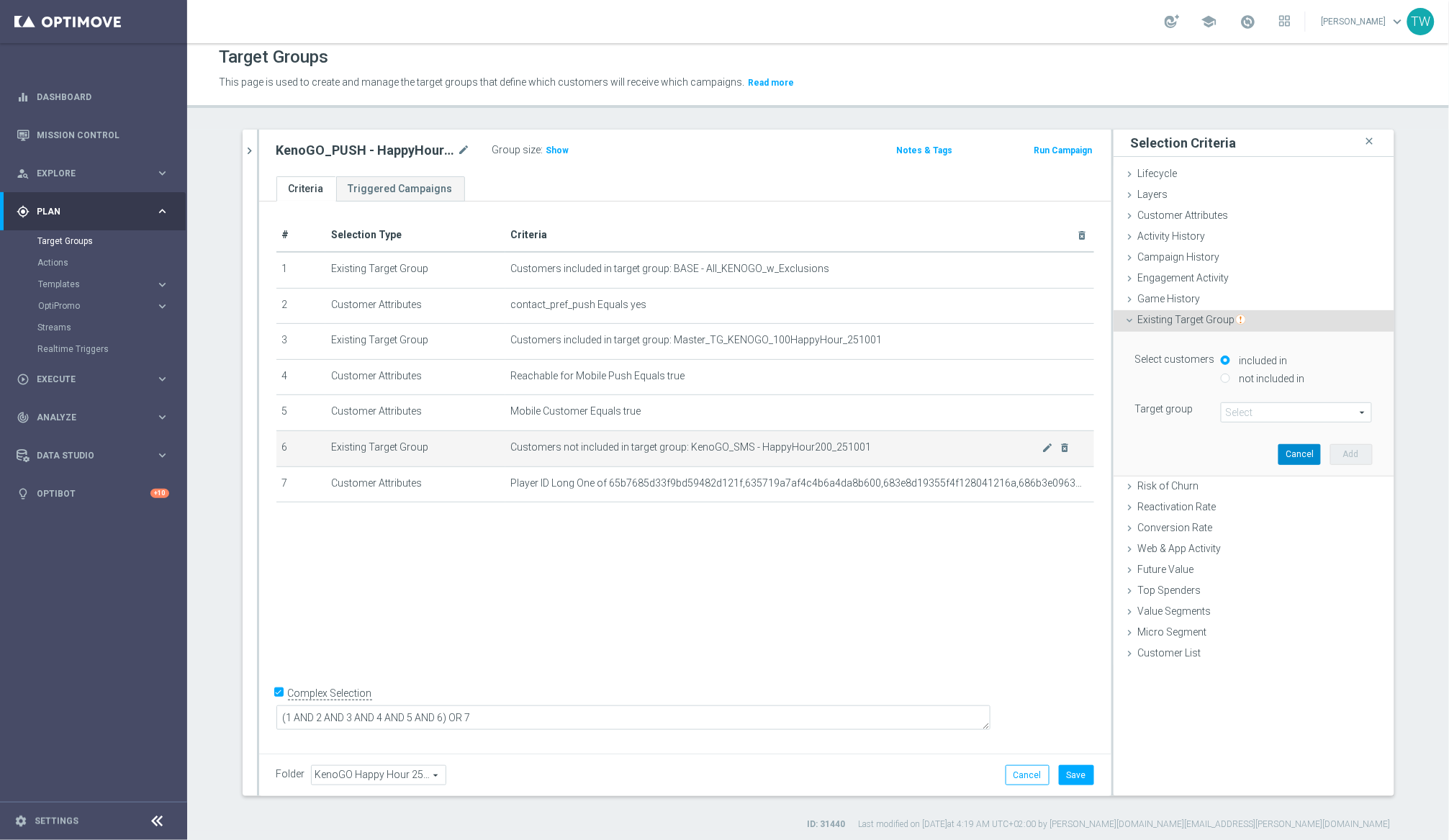
drag, startPoint x: 1307, startPoint y: 449, endPoint x: 1087, endPoint y: 454, distance: 220.1
click at [1223, 449] on button "Cancel" at bounding box center [1299, 454] width 42 height 20
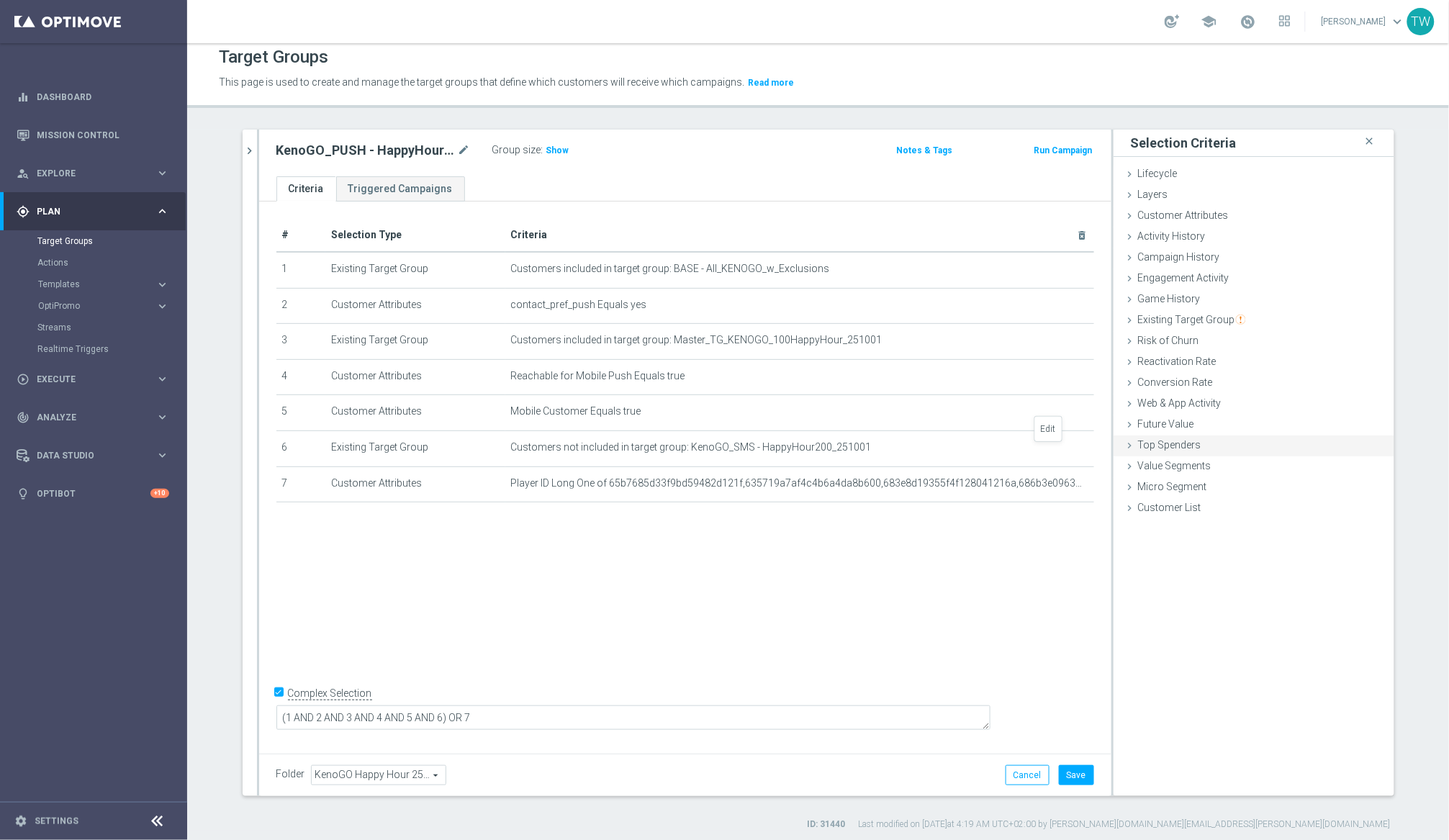
drag, startPoint x: 1048, startPoint y: 445, endPoint x: 1118, endPoint y: 436, distance: 70.6
click at [0, 0] on icon "mode_edit" at bounding box center [0, 0] width 0 height 0
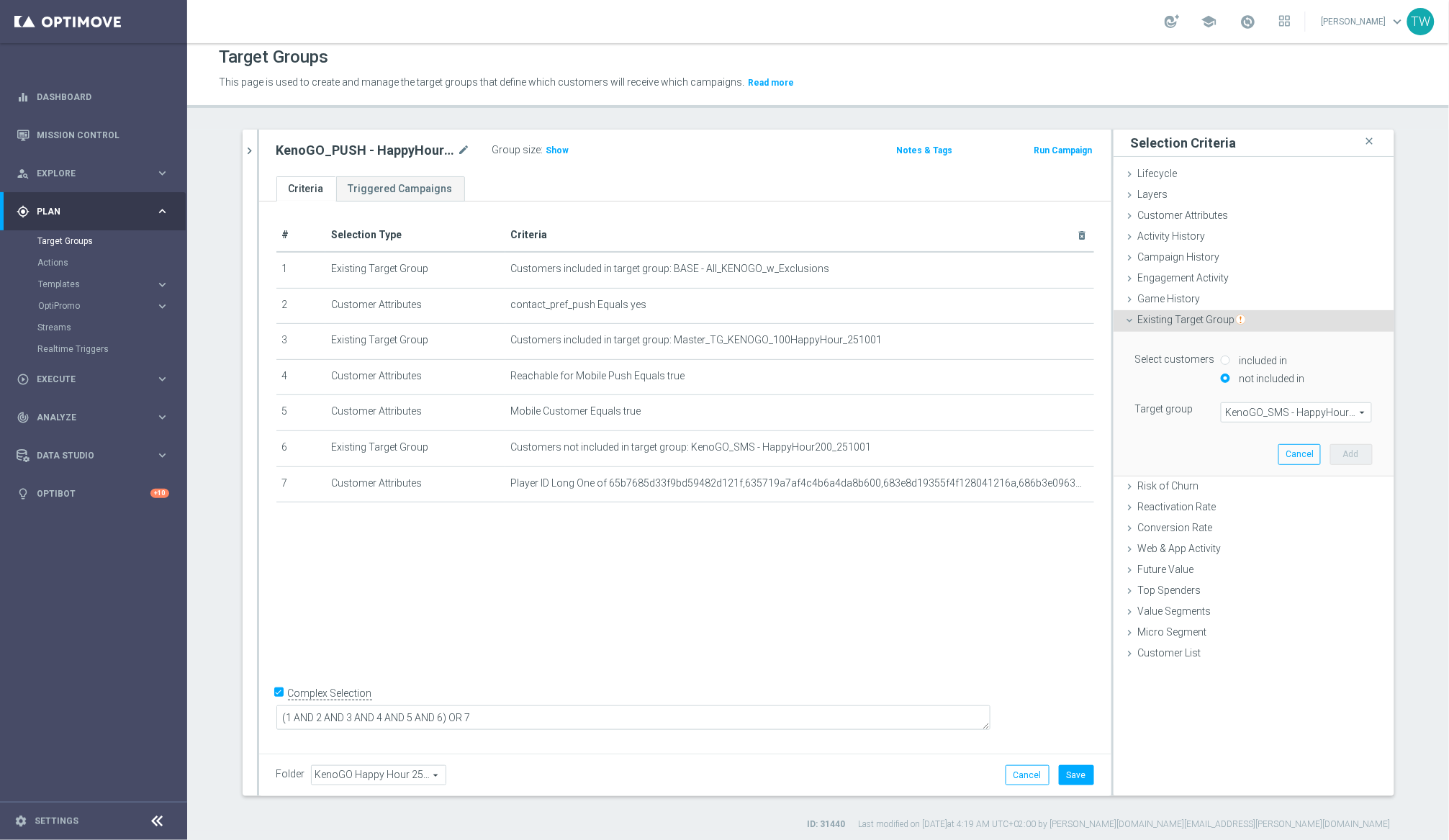
click at [1223, 413] on span "KenoGO_SMS - HappyHour200_251001" at bounding box center [1297, 413] width 150 height 19
click at [1223, 448] on button "Cancel" at bounding box center [1299, 454] width 42 height 20
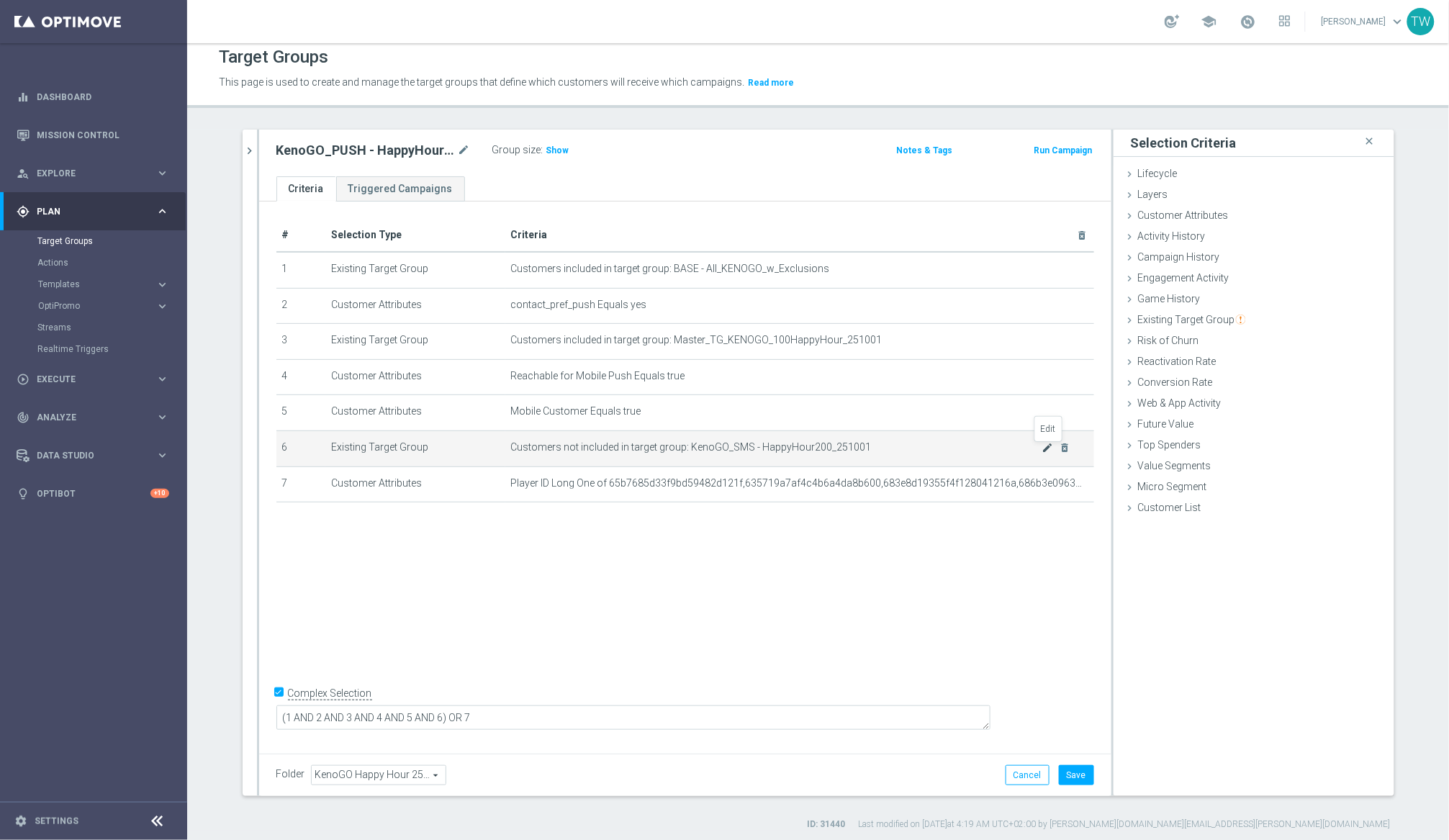
click at [1048, 448] on icon "mode_edit" at bounding box center [1047, 447] width 12 height 12
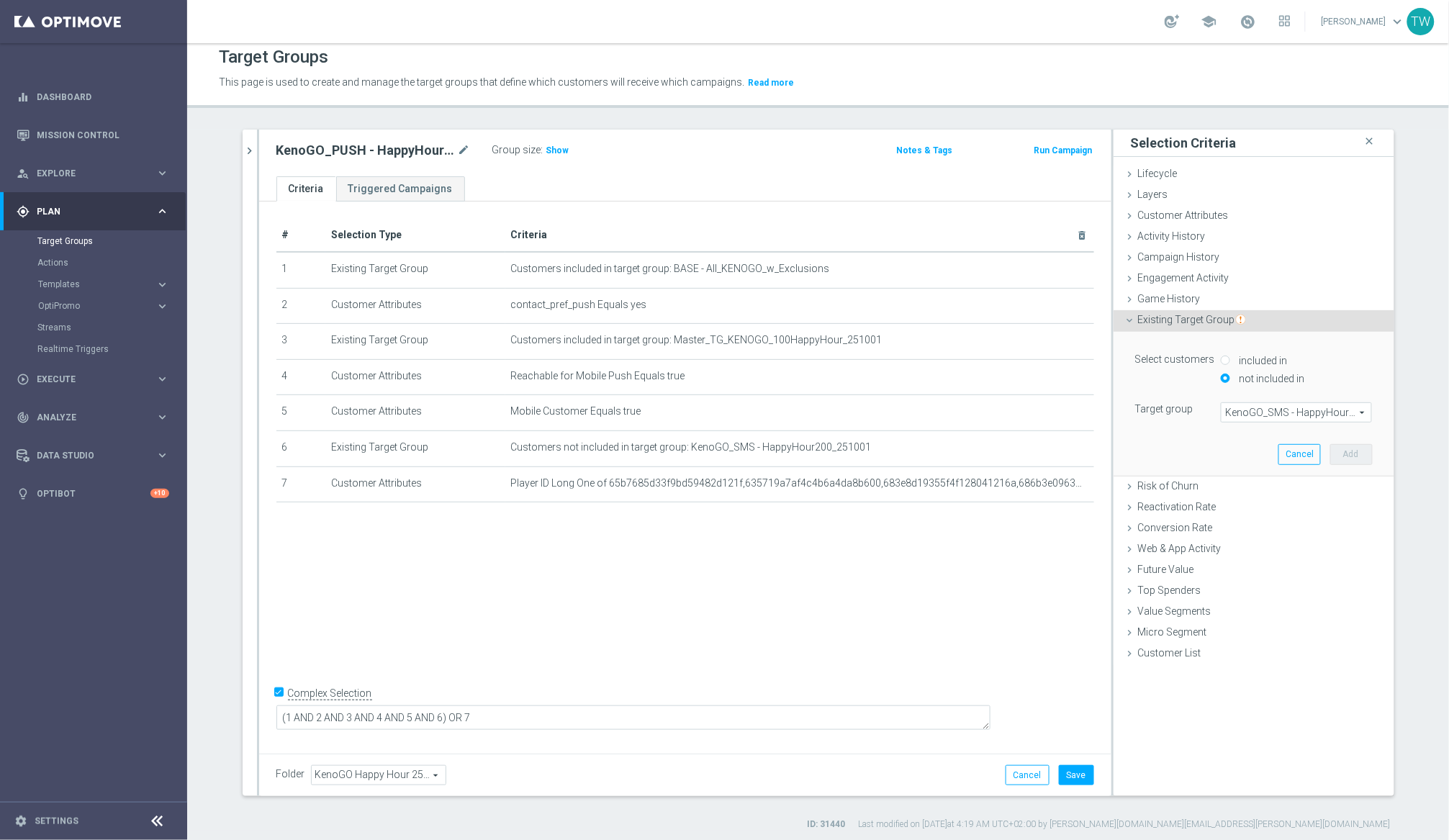
click at [1223, 413] on span "KenoGO_SMS - HappyHour200_251001" at bounding box center [1297, 413] width 150 height 19
click at [1223, 413] on span at bounding box center [1297, 413] width 150 height 19
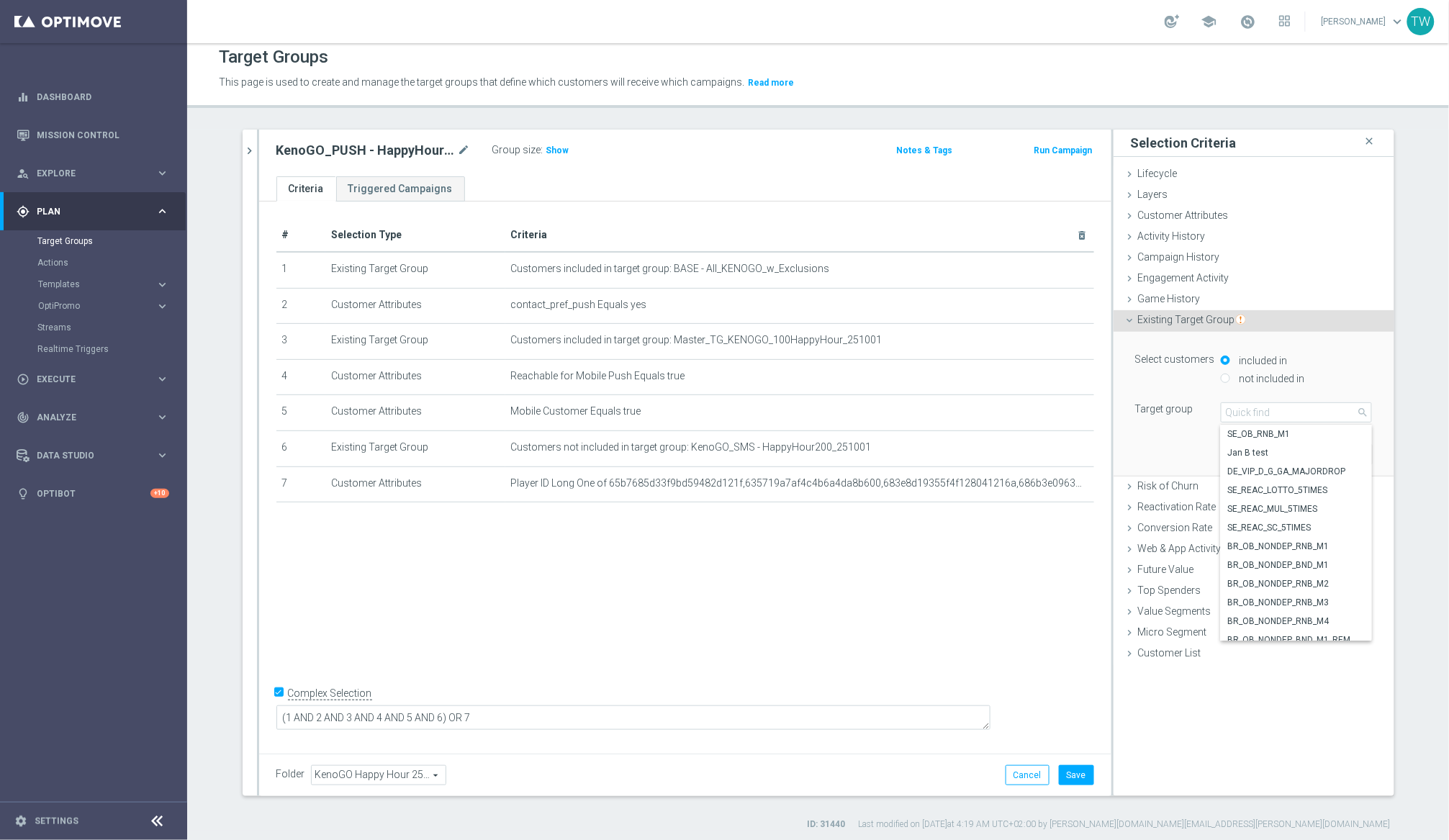
drag, startPoint x: 1161, startPoint y: 442, endPoint x: 1281, endPoint y: 447, distance: 120.1
click at [1169, 441] on div "Select customers included in not included in Target group Select arrow_drop_dow…" at bounding box center [1254, 403] width 259 height 144
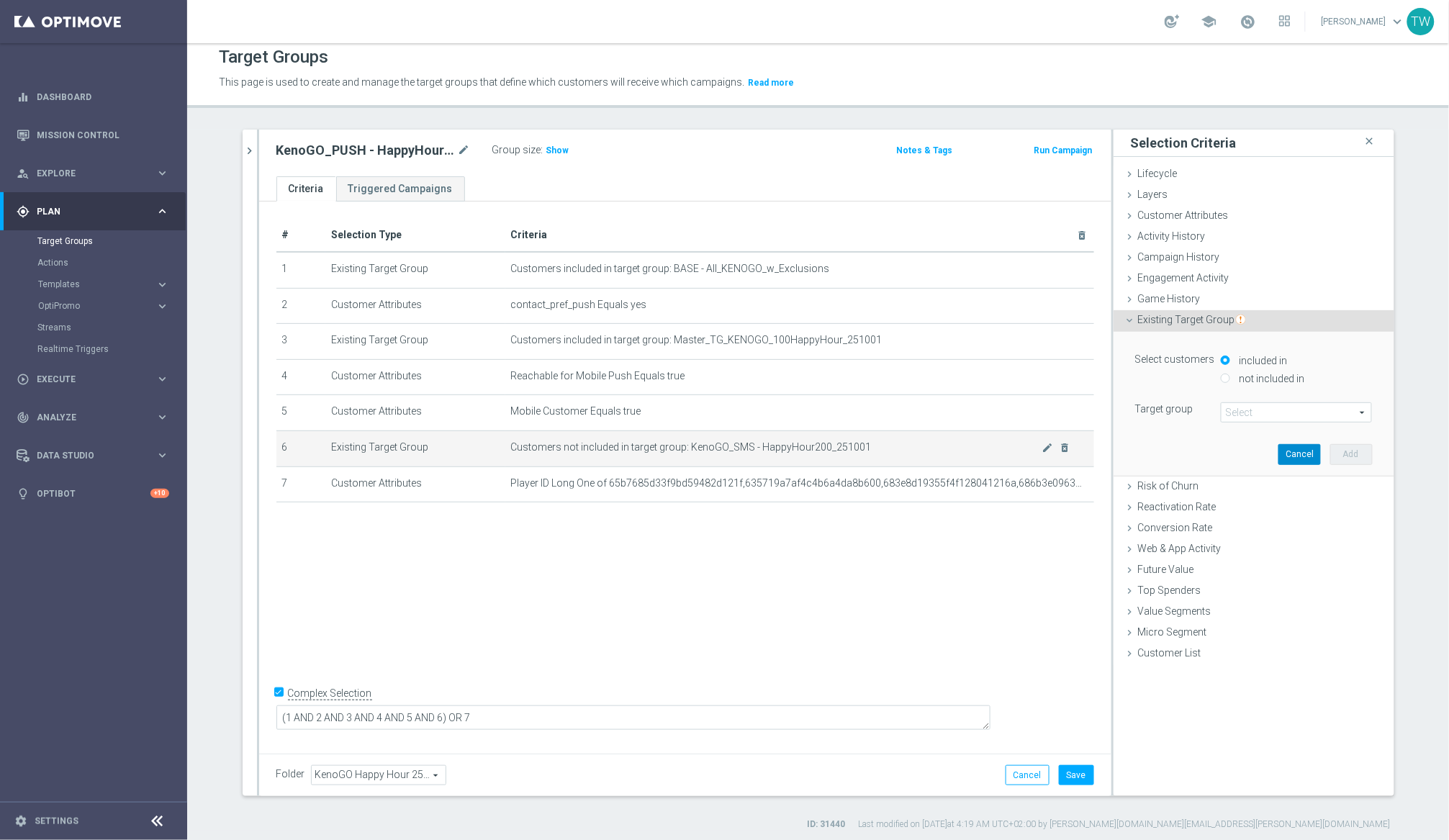
drag, startPoint x: 1293, startPoint y: 447, endPoint x: 925, endPoint y: 463, distance: 368.3
click at [1223, 447] on button "Cancel" at bounding box center [1299, 454] width 42 height 20
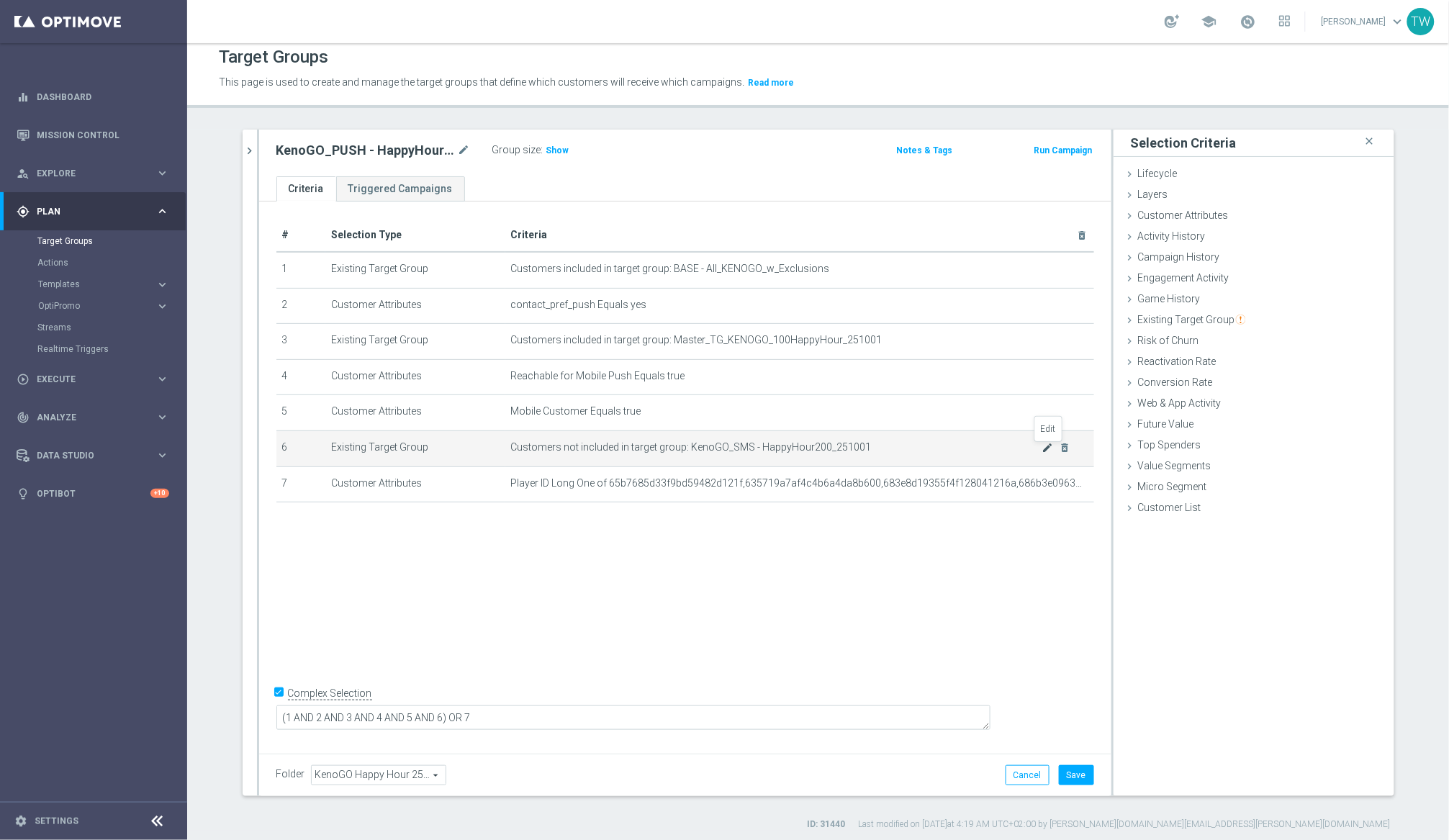
click at [1047, 448] on icon "mode_edit" at bounding box center [1047, 447] width 12 height 12
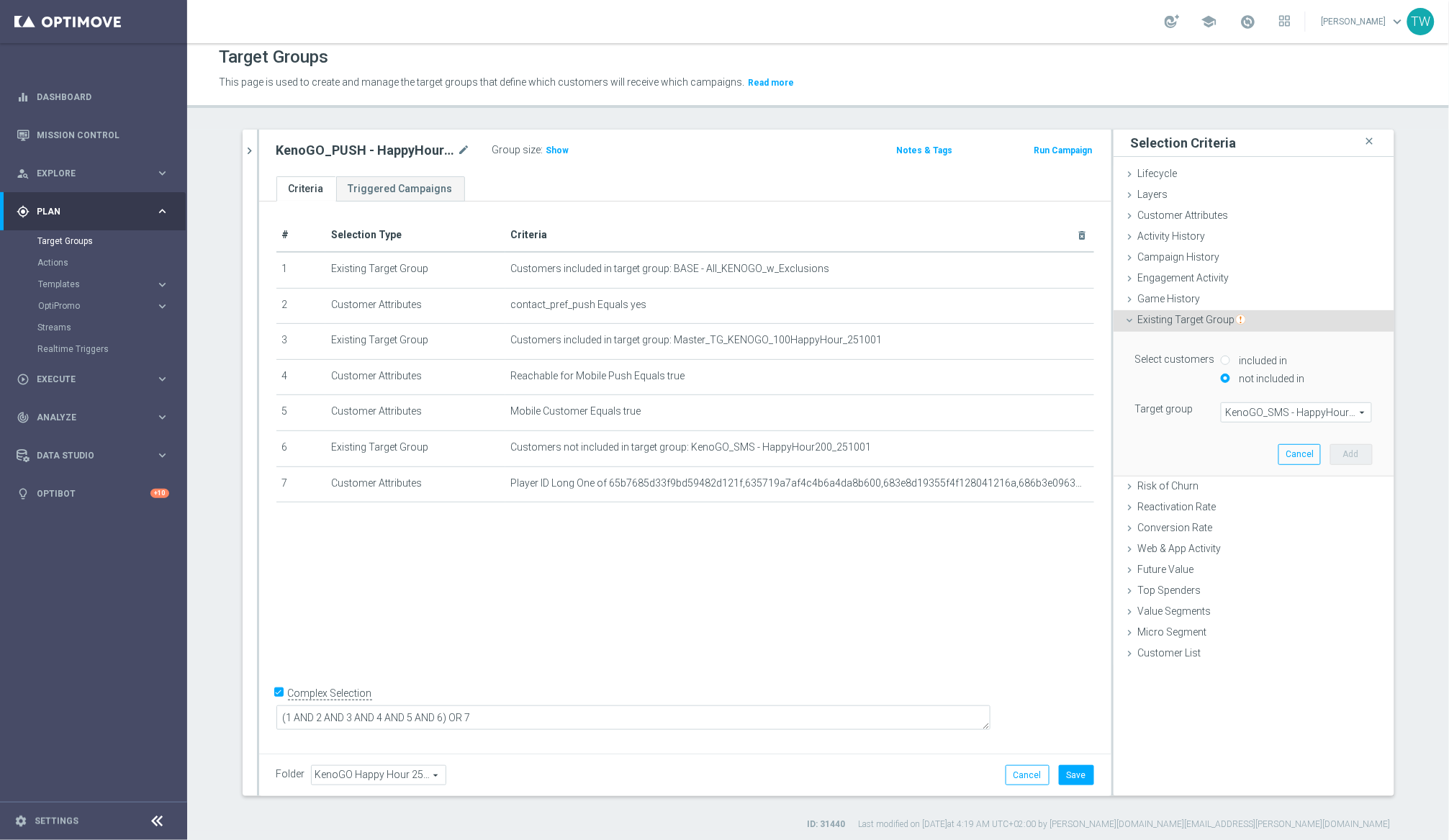
click at [1223, 410] on span "KenoGO_SMS - HappyHour200_251001" at bounding box center [1297, 413] width 150 height 19
click at [1223, 454] on button "Cancel" at bounding box center [1299, 454] width 42 height 20
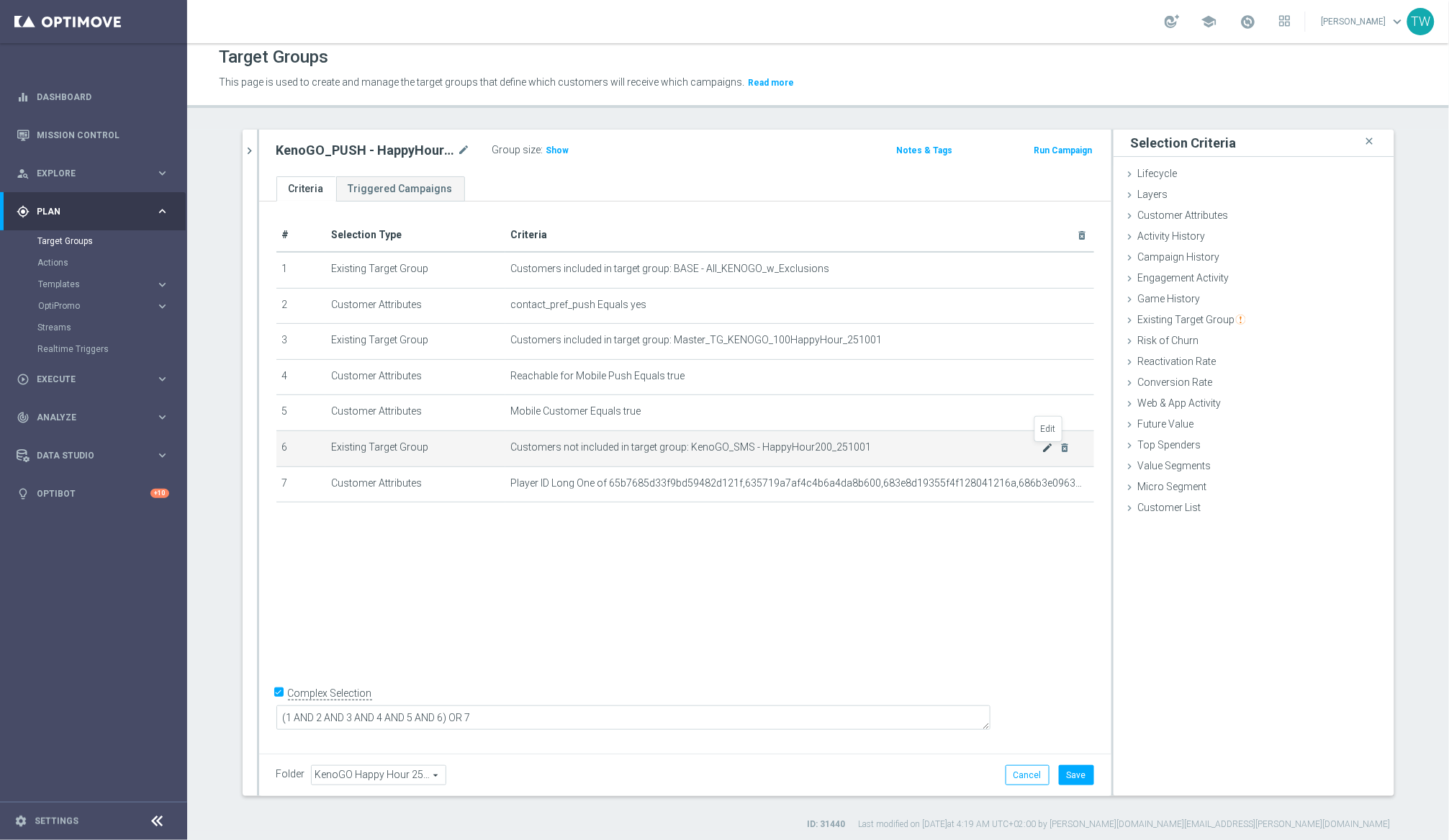
click at [1046, 448] on icon "mode_edit" at bounding box center [1047, 447] width 12 height 12
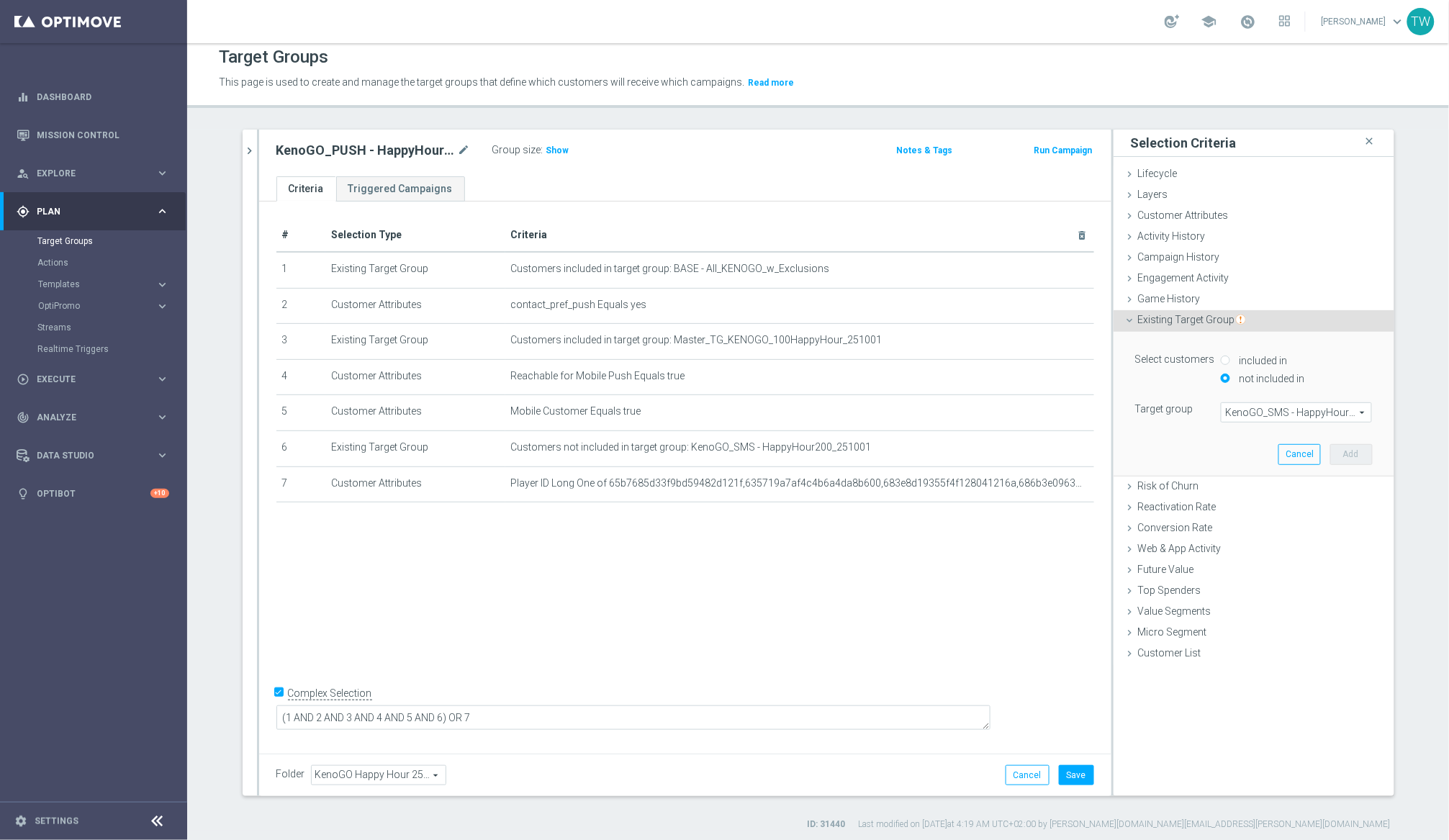
click at [1223, 413] on span "KenoGO_SMS - HappyHour200_251001" at bounding box center [1297, 413] width 150 height 19
click at [1223, 413] on span at bounding box center [1297, 413] width 150 height 19
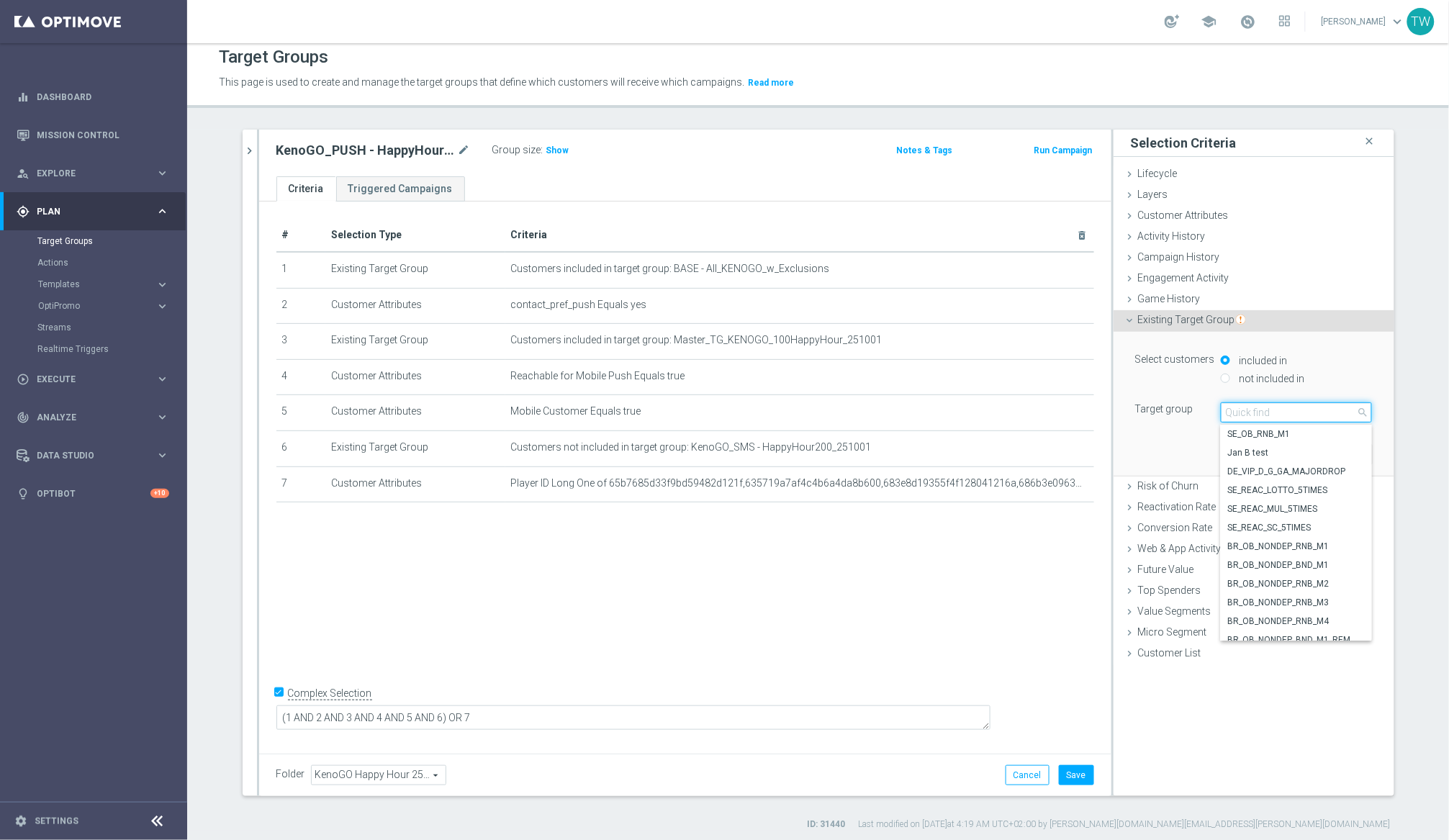
click at [1223, 413] on input "search" at bounding box center [1297, 413] width 151 height 20
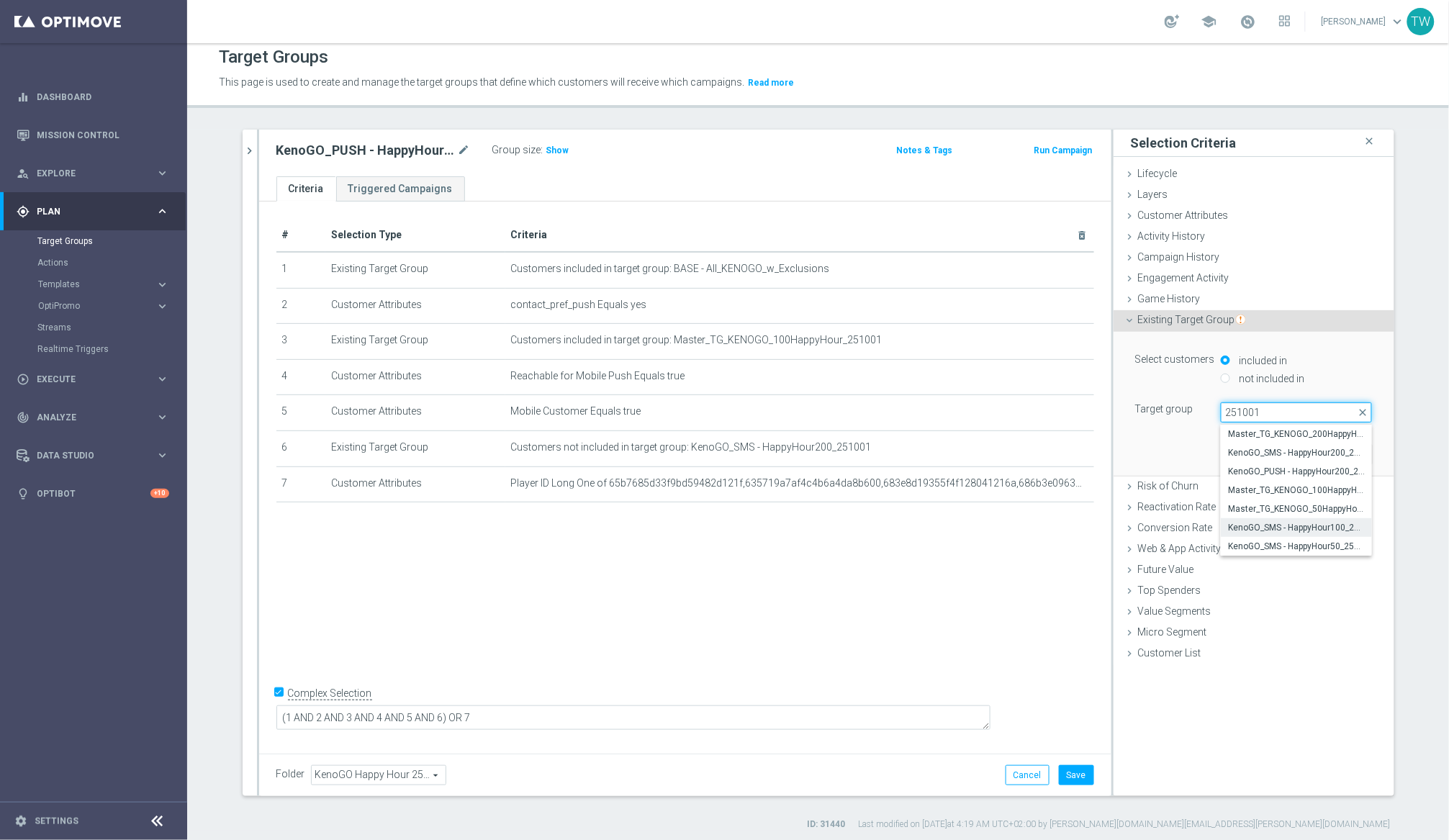
type input "251001"
click at [1223, 525] on span "KenoGO_SMS - HappyHour100_251001" at bounding box center [1296, 527] width 137 height 12
type input "KenoGO_SMS - HappyHour100_251001"
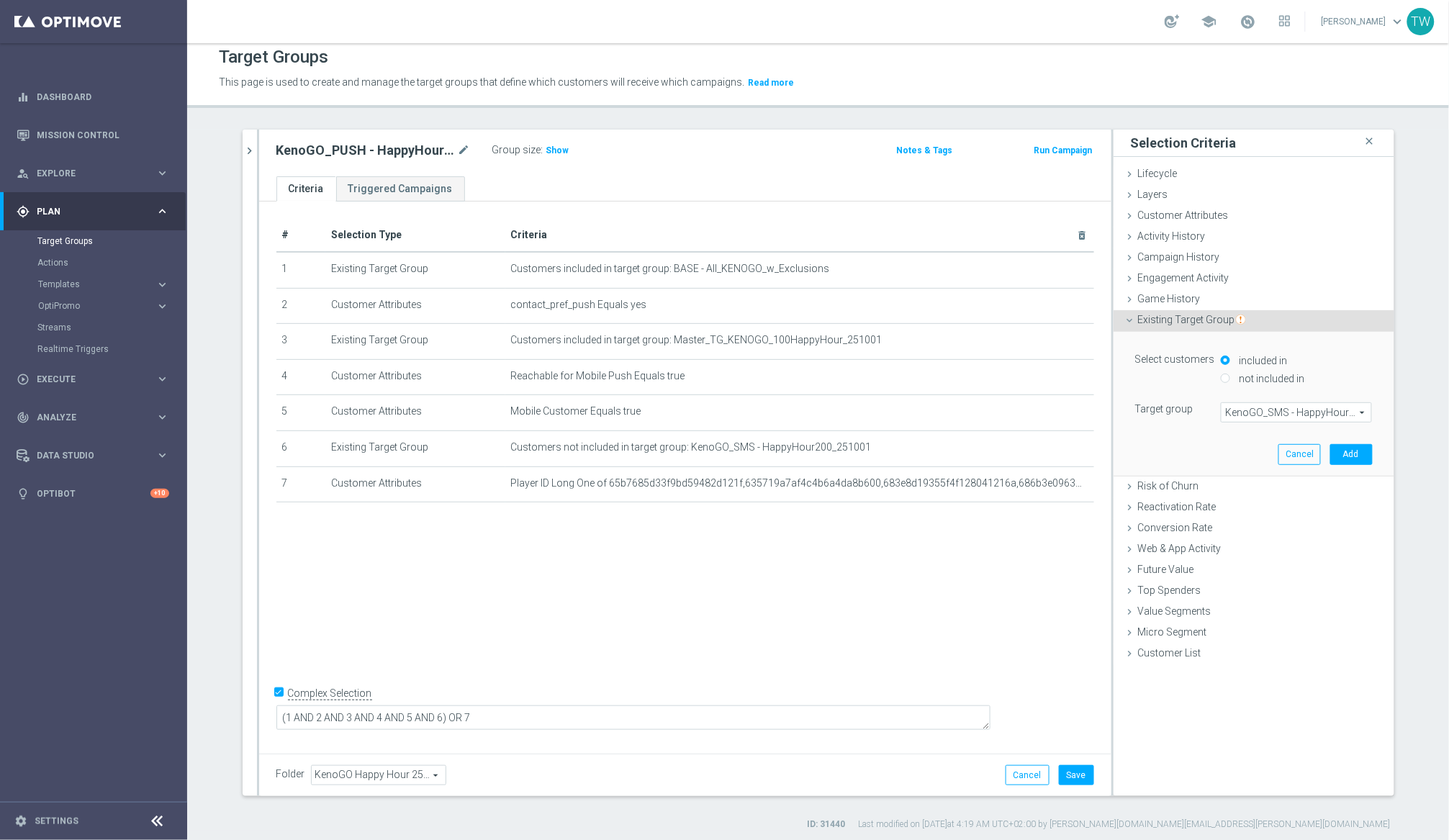
click at [1223, 379] on label "not included in" at bounding box center [1270, 378] width 69 height 13
click at [1223, 379] on input "not included in" at bounding box center [1226, 378] width 9 height 9
radio input "true"
click at [1223, 454] on button "Add" at bounding box center [1351, 454] width 42 height 20
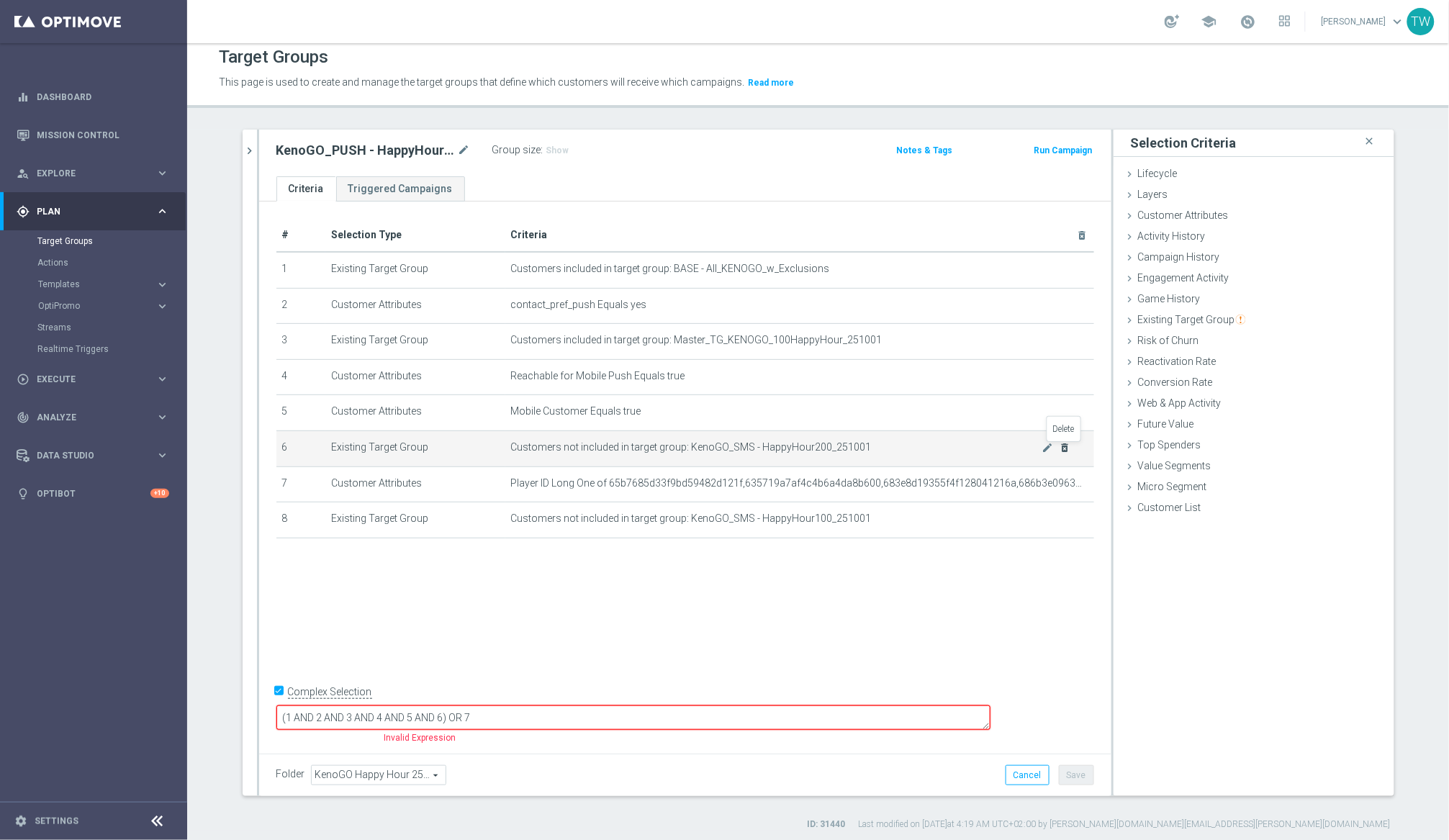
click at [1067, 445] on icon "delete_forever" at bounding box center [1064, 447] width 12 height 12
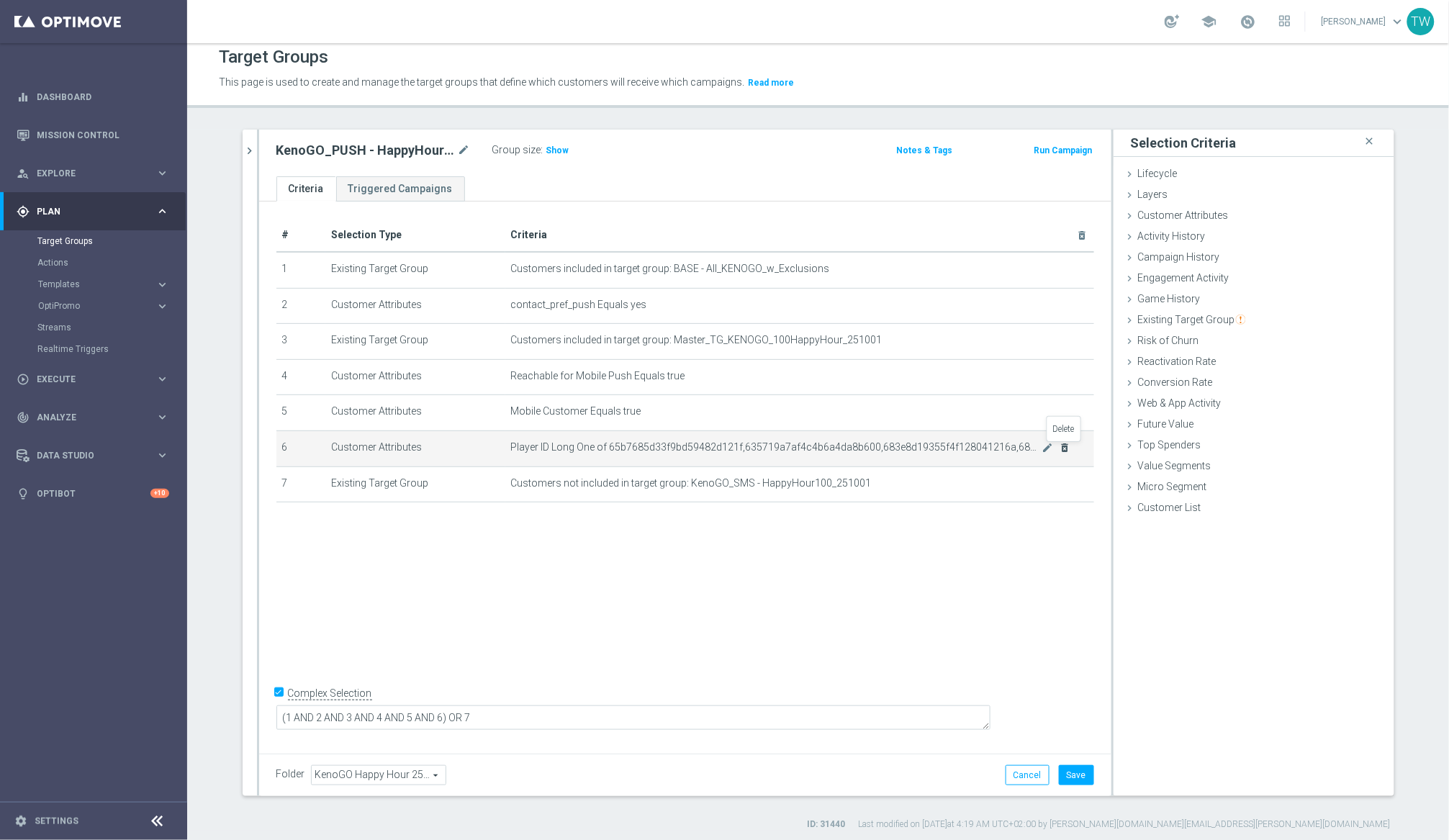
click at [1067, 445] on icon "delete_forever" at bounding box center [1064, 447] width 12 height 12
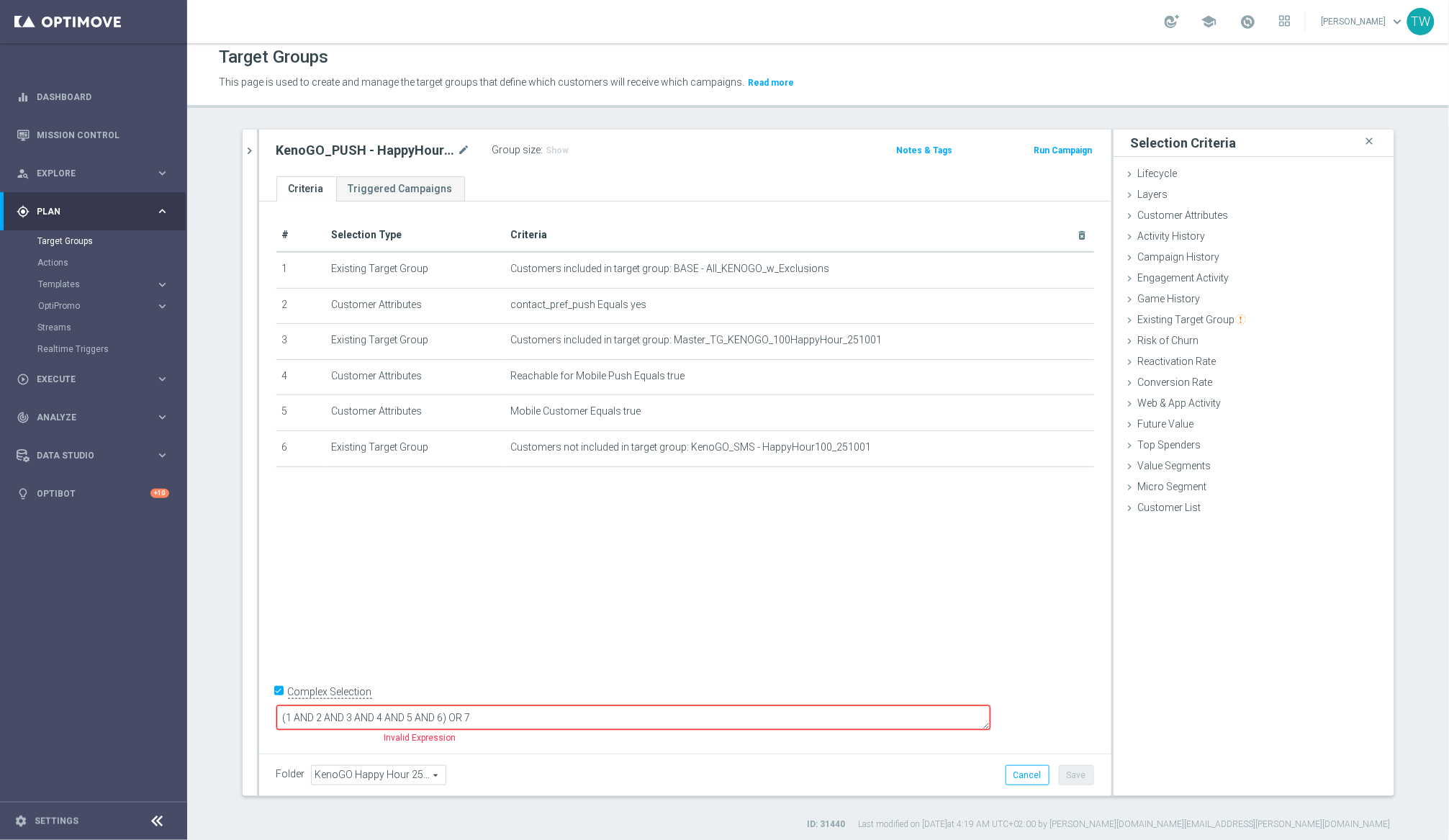
drag, startPoint x: 277, startPoint y: 712, endPoint x: 480, endPoint y: 733, distance: 204.1
click at [279, 704] on input "Complex Selection" at bounding box center [281, 693] width 9 height 20
checkbox input "false"
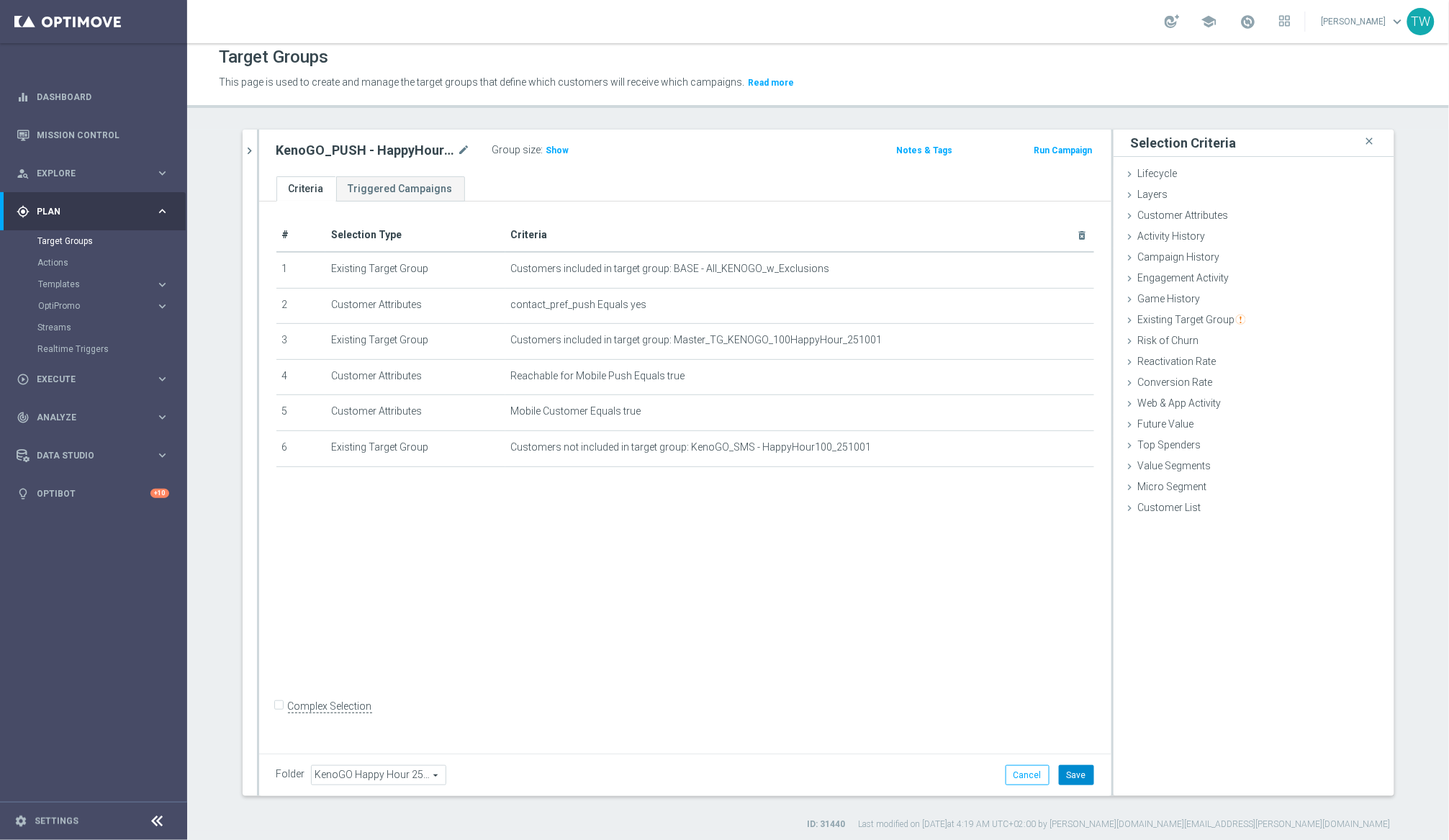
click at [1077, 773] on button "Save" at bounding box center [1076, 775] width 35 height 20
click at [262, 157] on div "KenoGO_PUSH - HappyHour100_251001 mode_edit Group size : Show Notes & Tags Run …" at bounding box center [685, 153] width 852 height 47
click at [255, 151] on icon "chevron_right" at bounding box center [250, 151] width 14 height 14
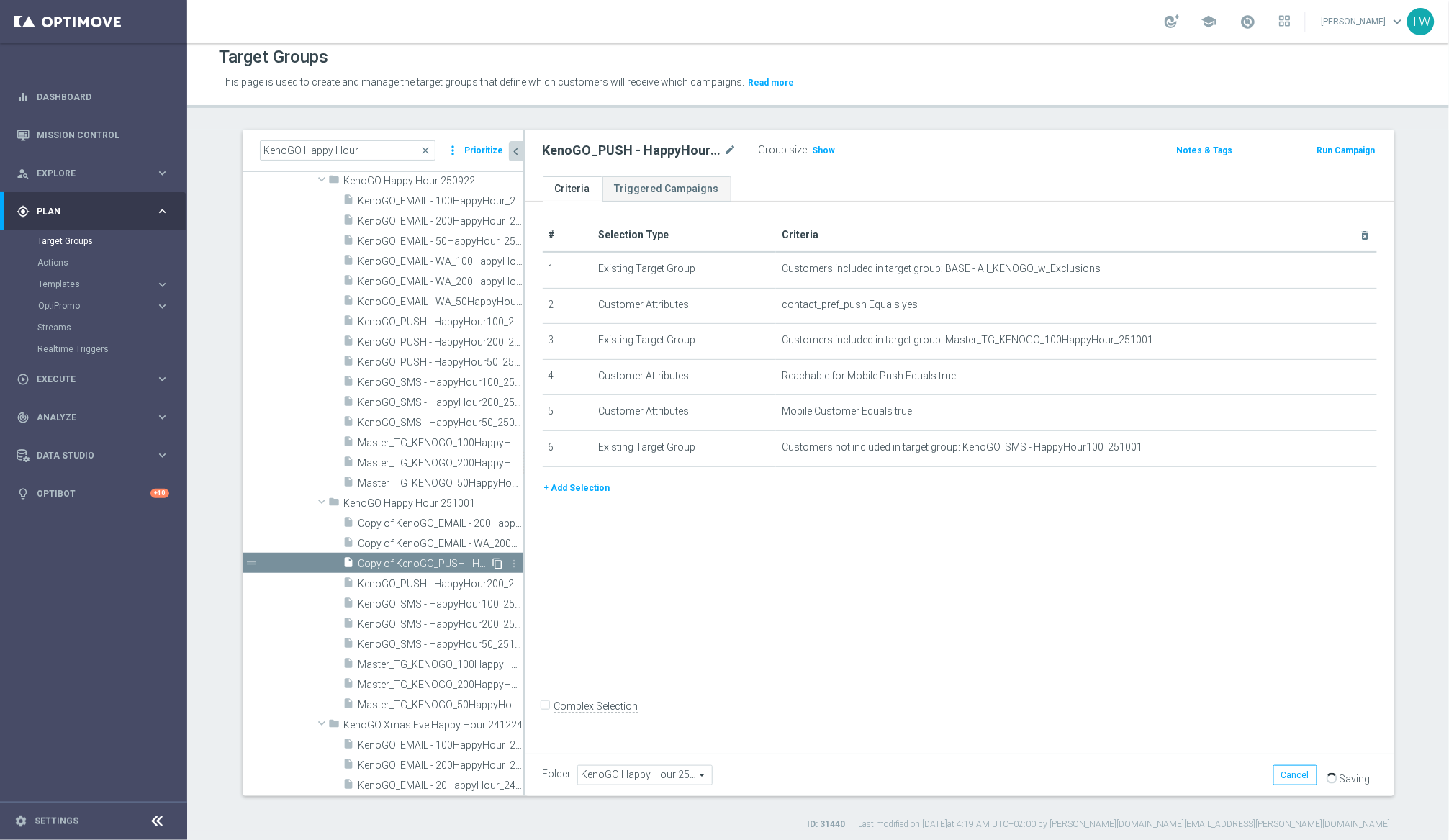
click at [499, 561] on icon "content_copy" at bounding box center [498, 563] width 12 height 12
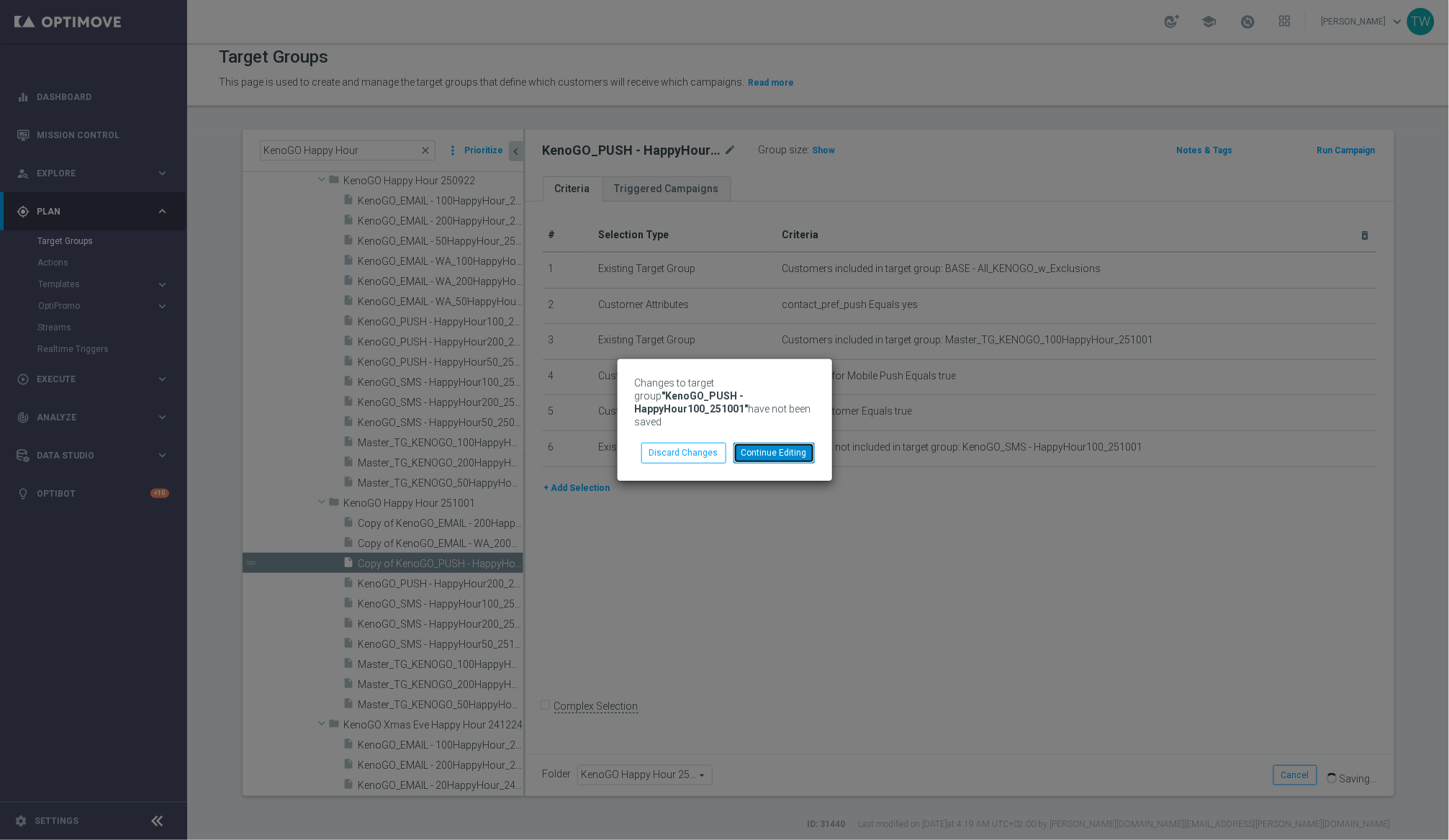
click at [774, 452] on button "Continue Editing" at bounding box center [774, 452] width 81 height 20
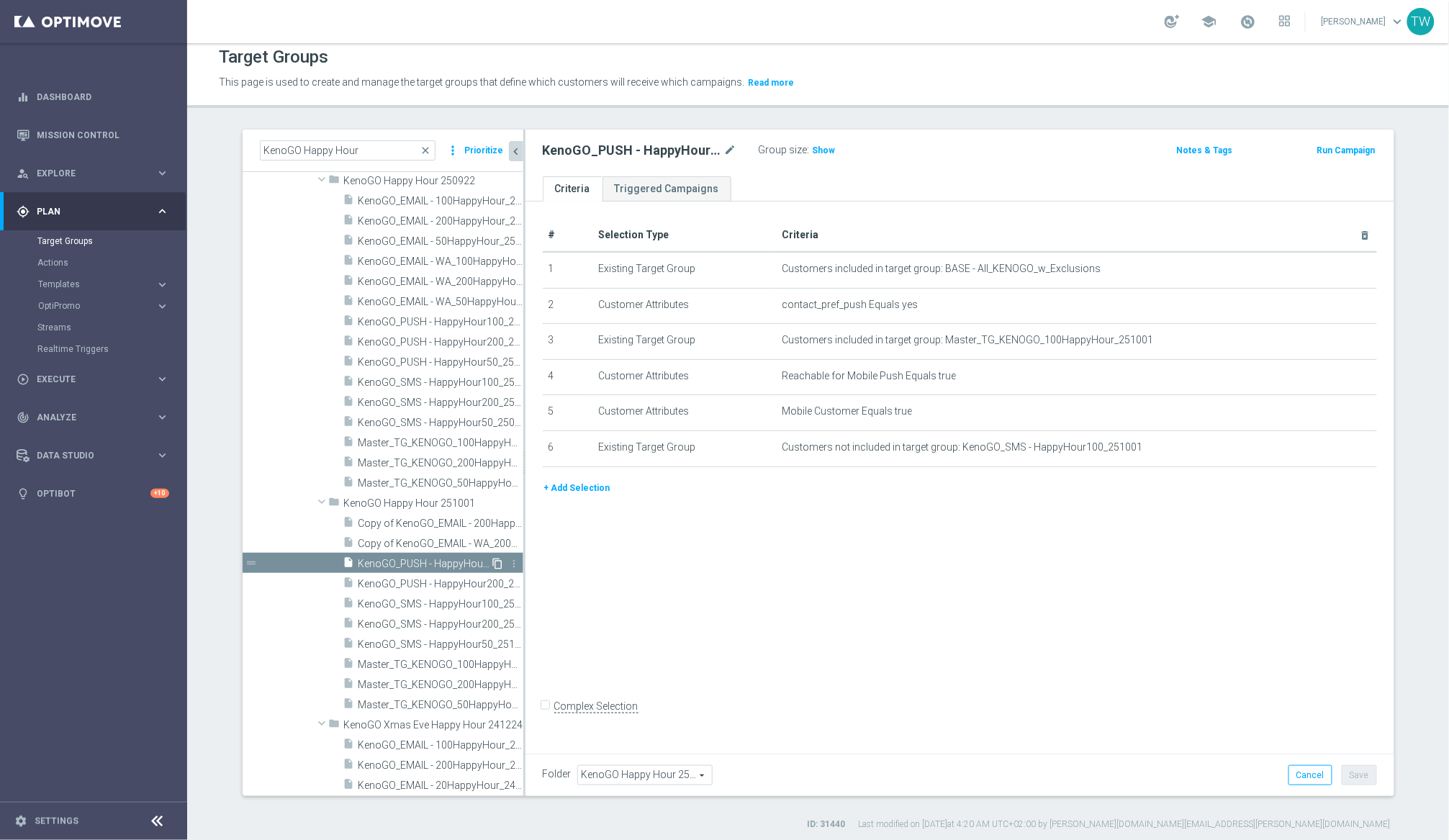
click at [501, 559] on icon "content_copy" at bounding box center [498, 563] width 12 height 12
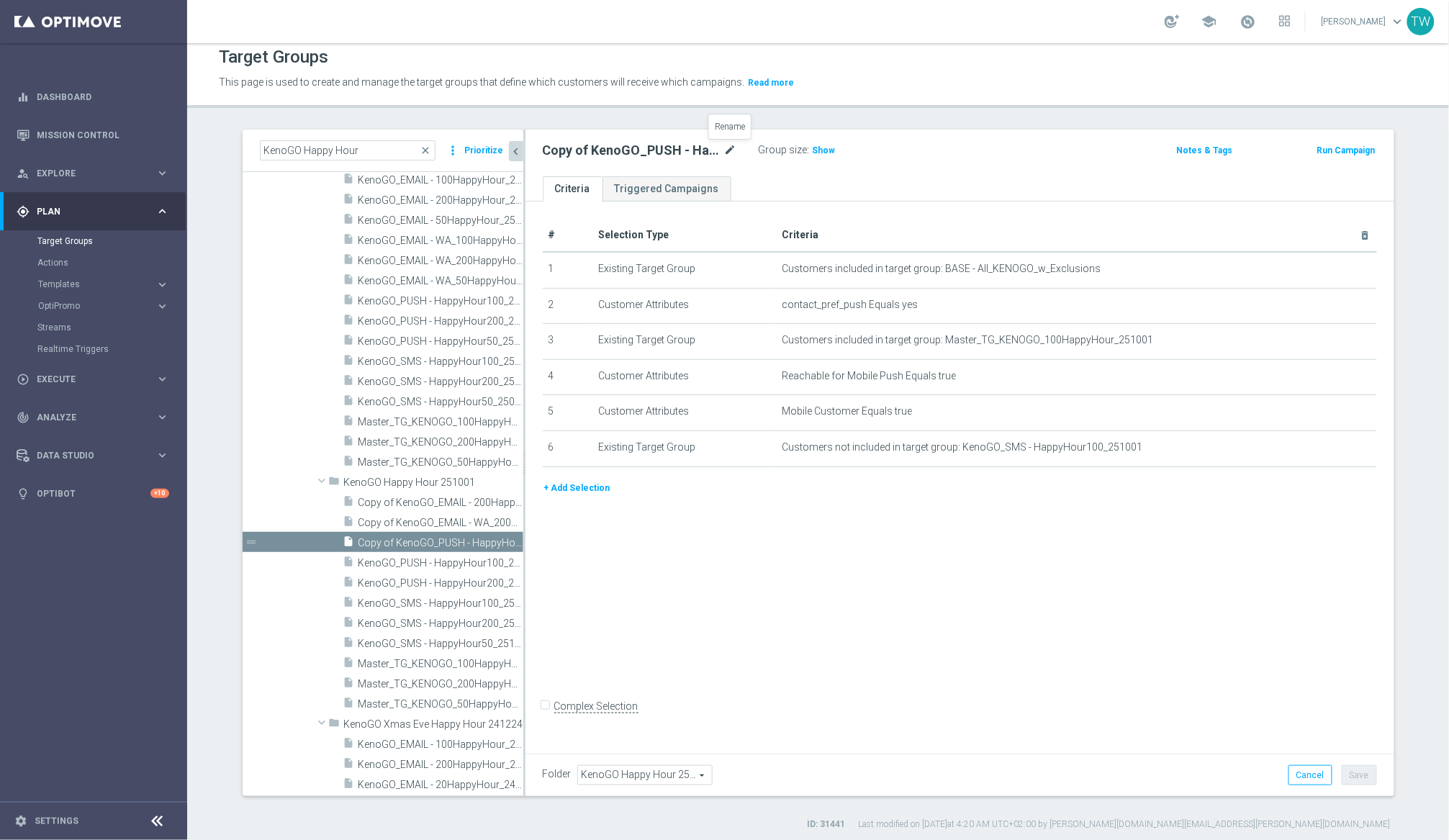
click at [730, 144] on icon "mode_edit" at bounding box center [730, 151] width 13 height 17
click at [690, 151] on input "Copy of KenoGO_PUSH - HappyHour100_251001" at bounding box center [640, 152] width 194 height 20
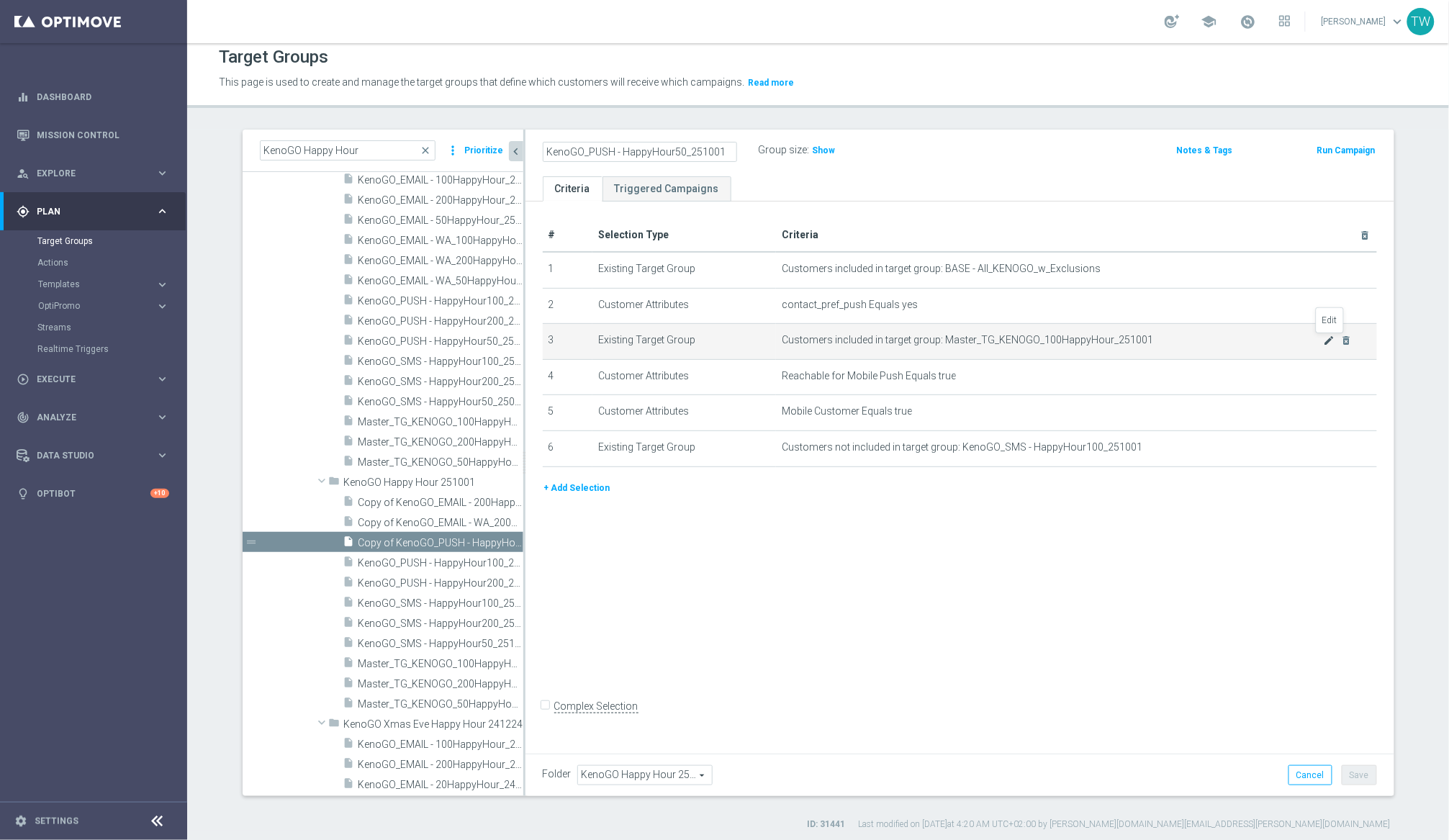
type input "KenoGO_PUSH - HappyHour50_251001"
click at [1223, 341] on icon "mode_edit" at bounding box center [1330, 340] width 12 height 12
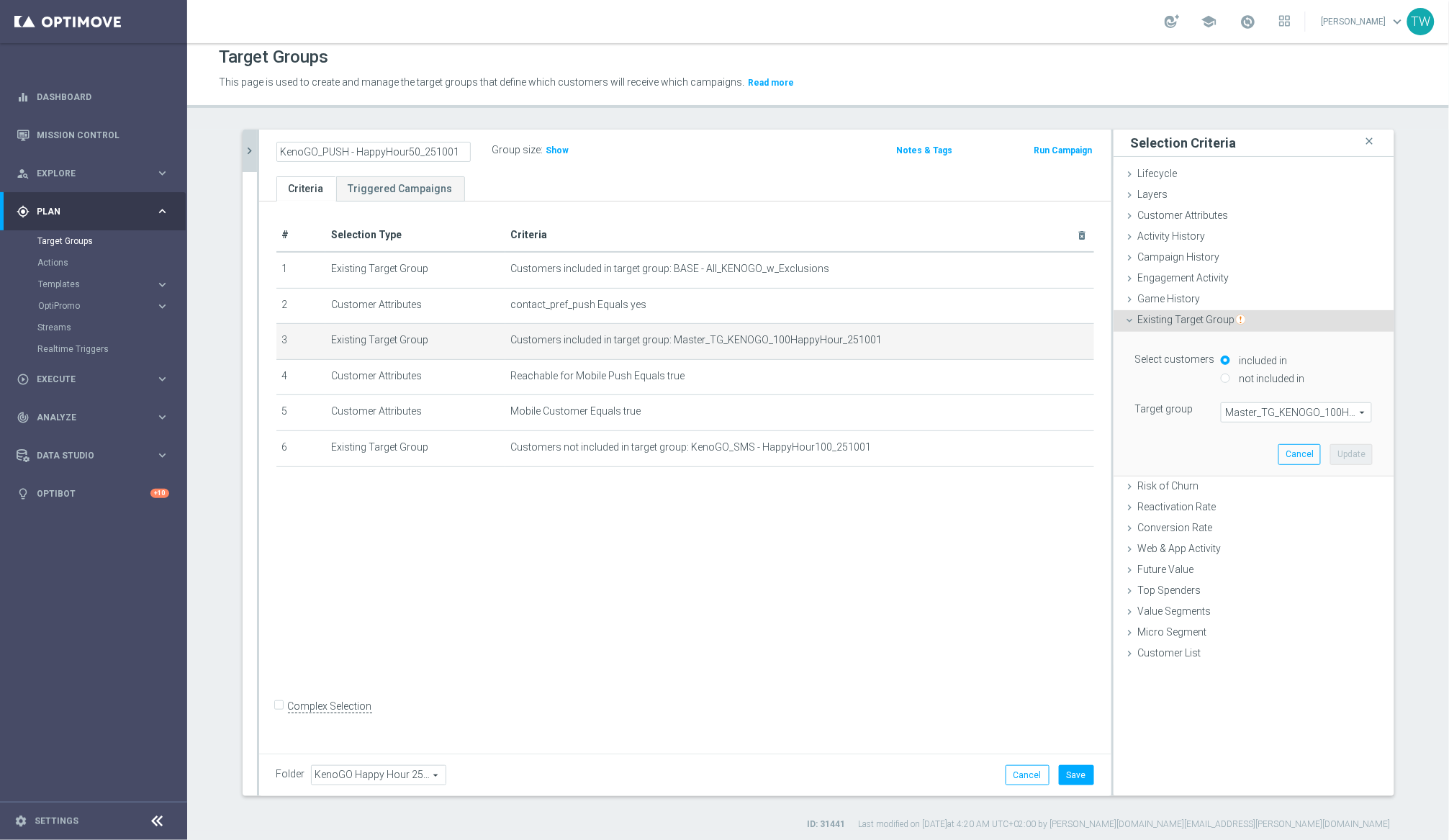
click at [1223, 413] on span "Master_TG_KENOGO_100HappyHour_251001" at bounding box center [1297, 413] width 150 height 19
click at [0, 0] on input "search" at bounding box center [0, 0] width 0 height 0
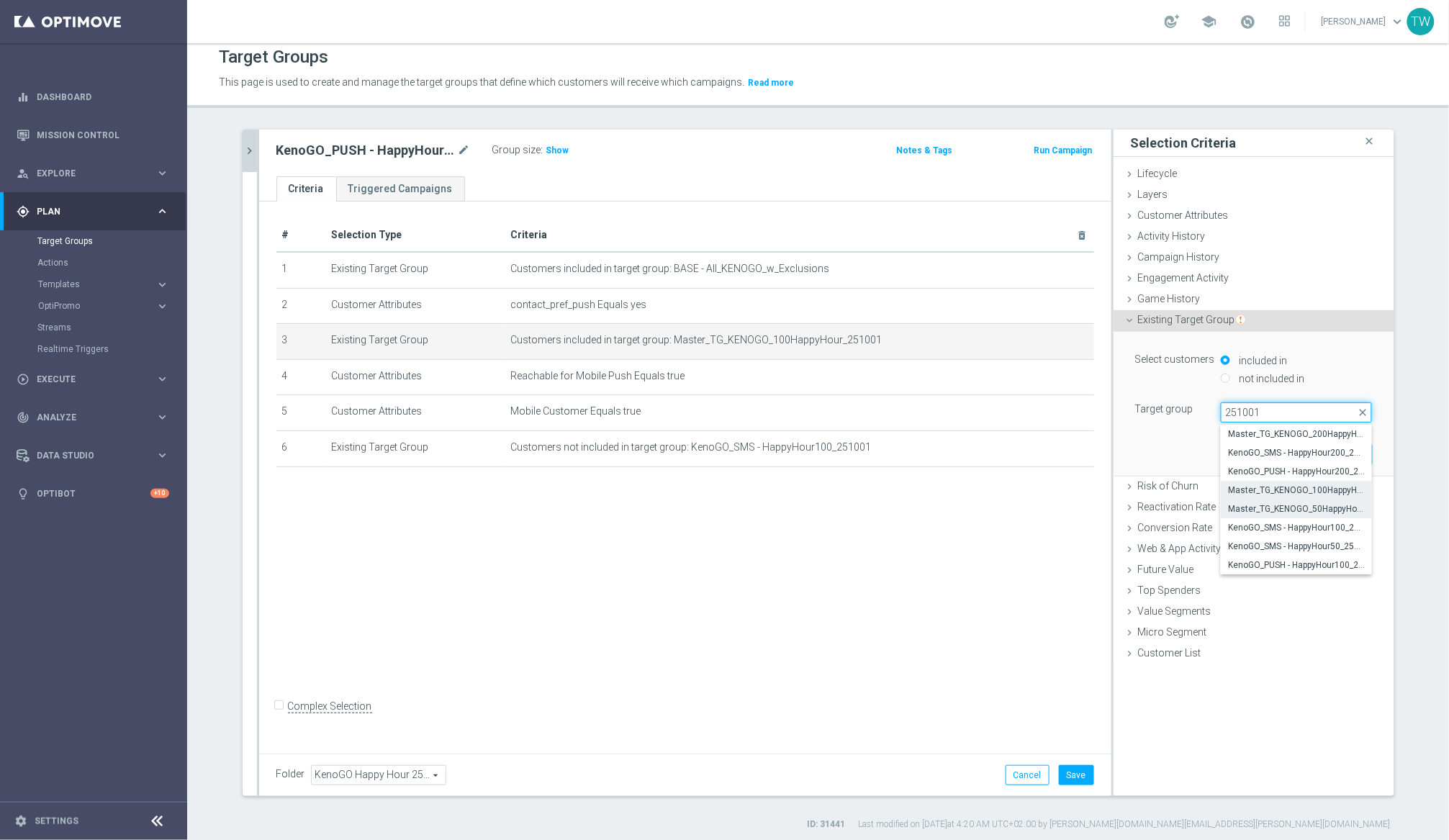
type input "251001"
click at [1223, 515] on span "Master_TG_KENOGO_50HappyHour_251001" at bounding box center [1296, 509] width 137 height 12
type input "Master_TG_KENOGO_50HappyHour_251001"
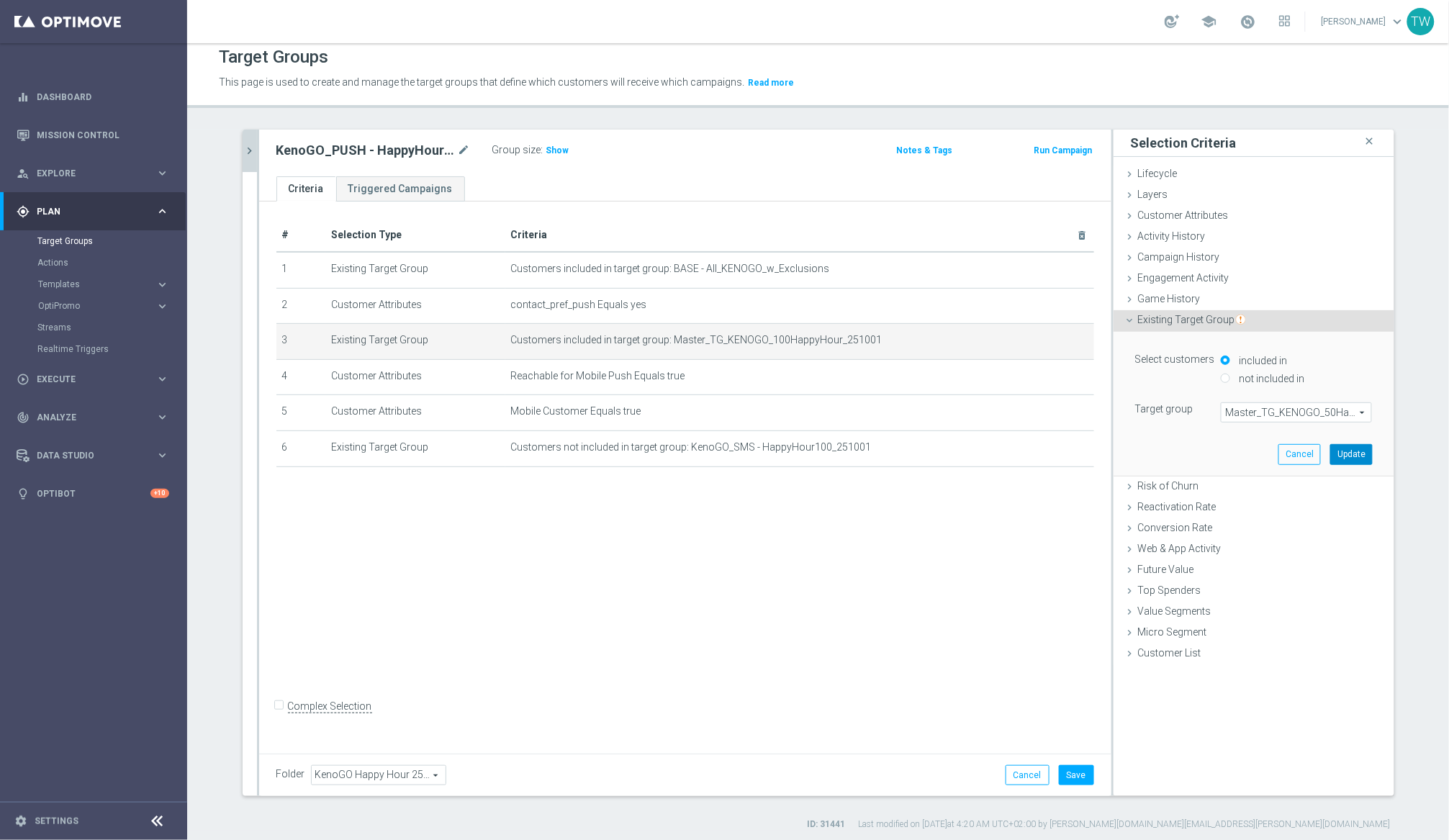
click at [1223, 451] on button "Update" at bounding box center [1351, 454] width 42 height 20
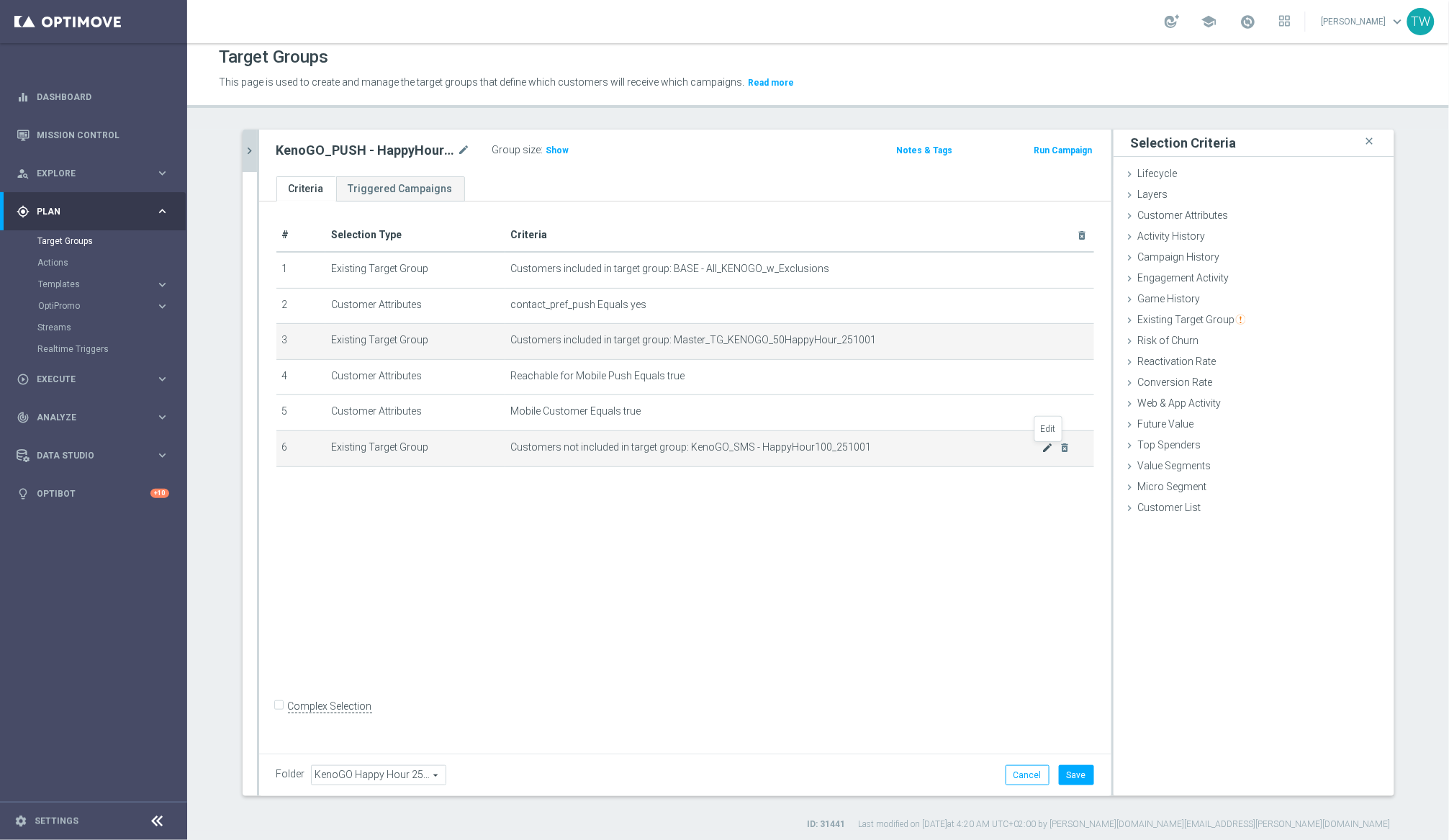
click at [1049, 448] on icon "mode_edit" at bounding box center [1047, 447] width 12 height 12
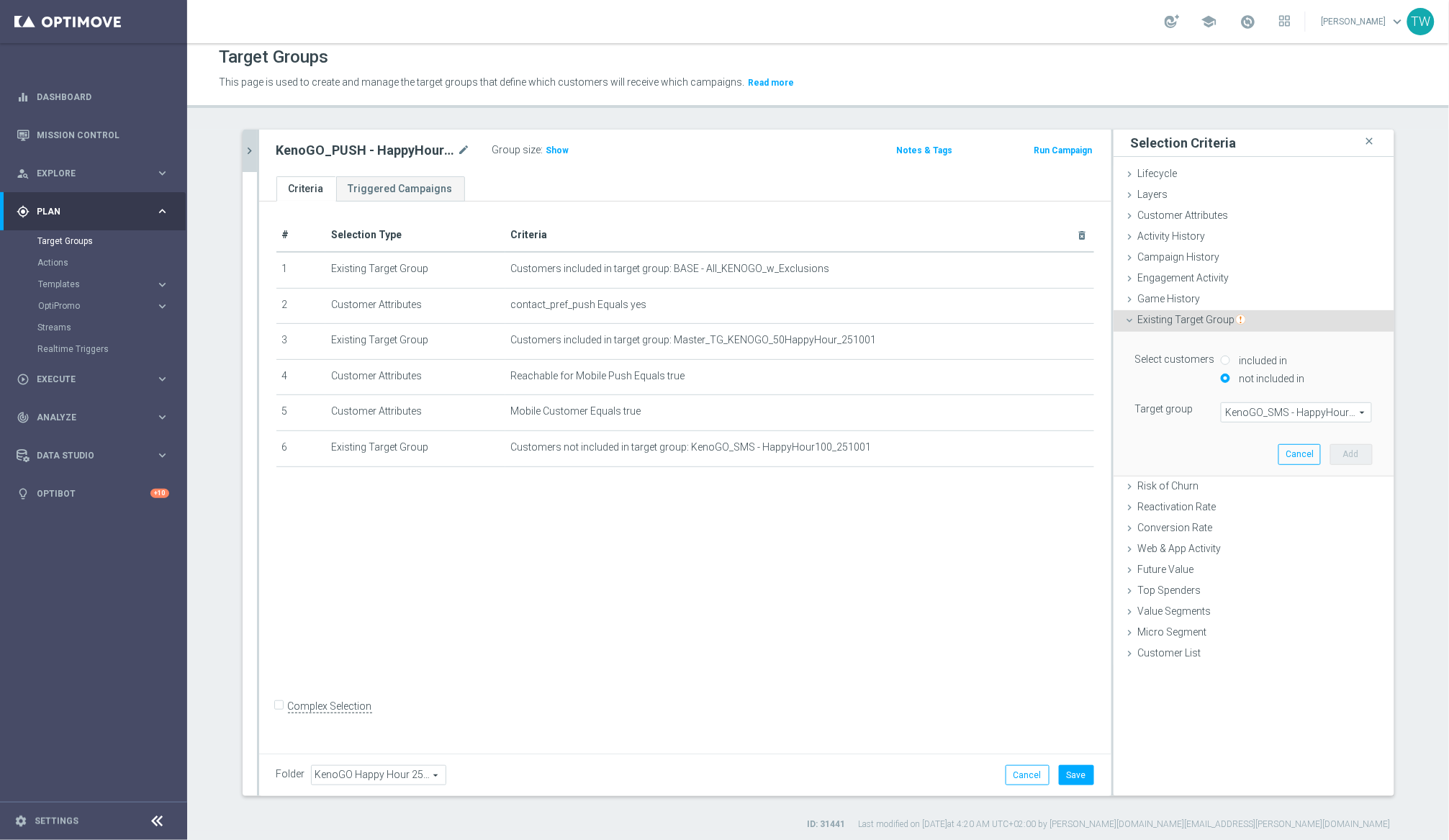
click at [1223, 413] on span "KenoGO_SMS - HappyHour100_251001" at bounding box center [1297, 413] width 150 height 19
click at [1223, 413] on span at bounding box center [1297, 413] width 150 height 19
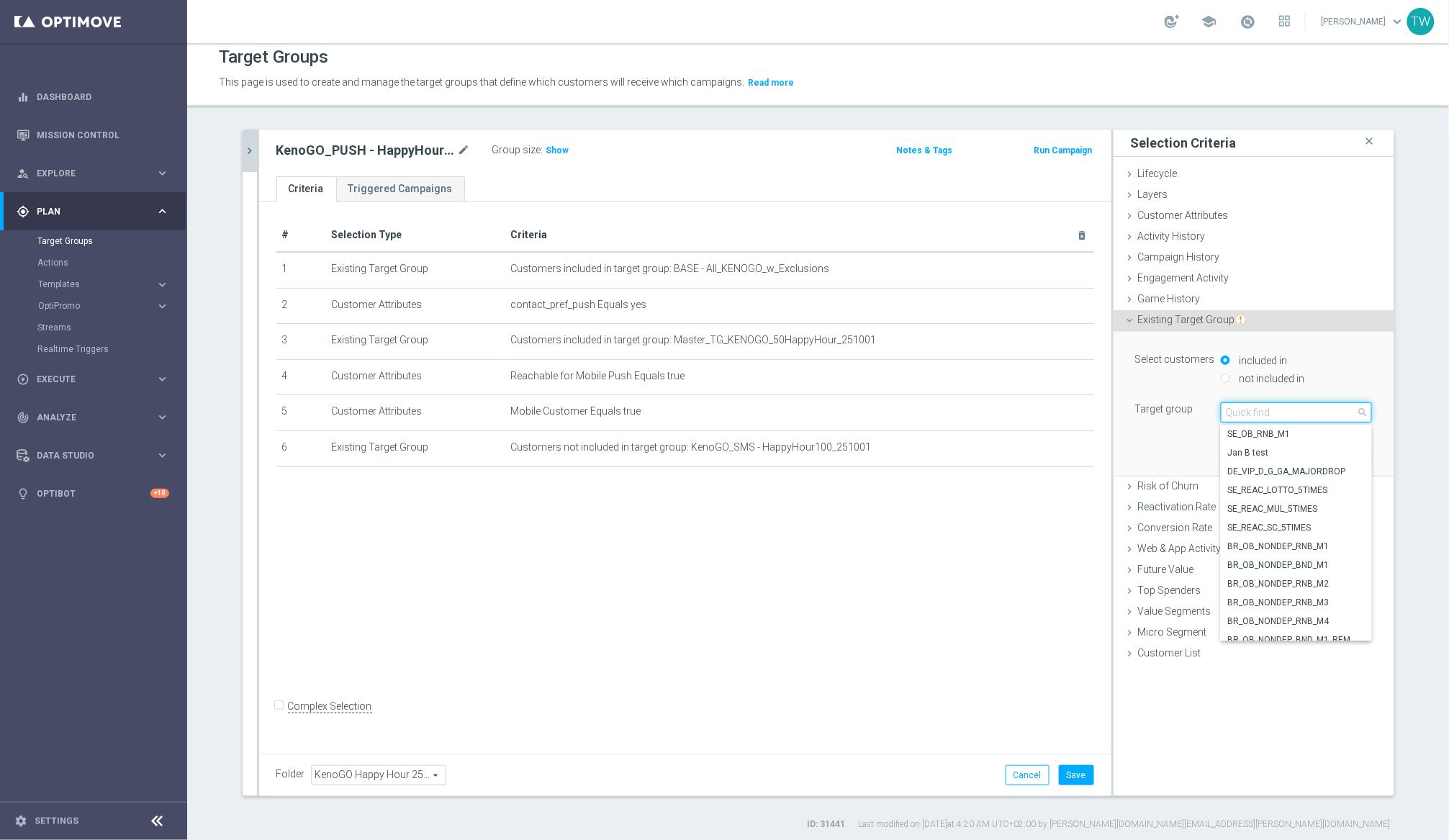
click at [1223, 413] on input "search" at bounding box center [1297, 413] width 151 height 20
type input "251001"
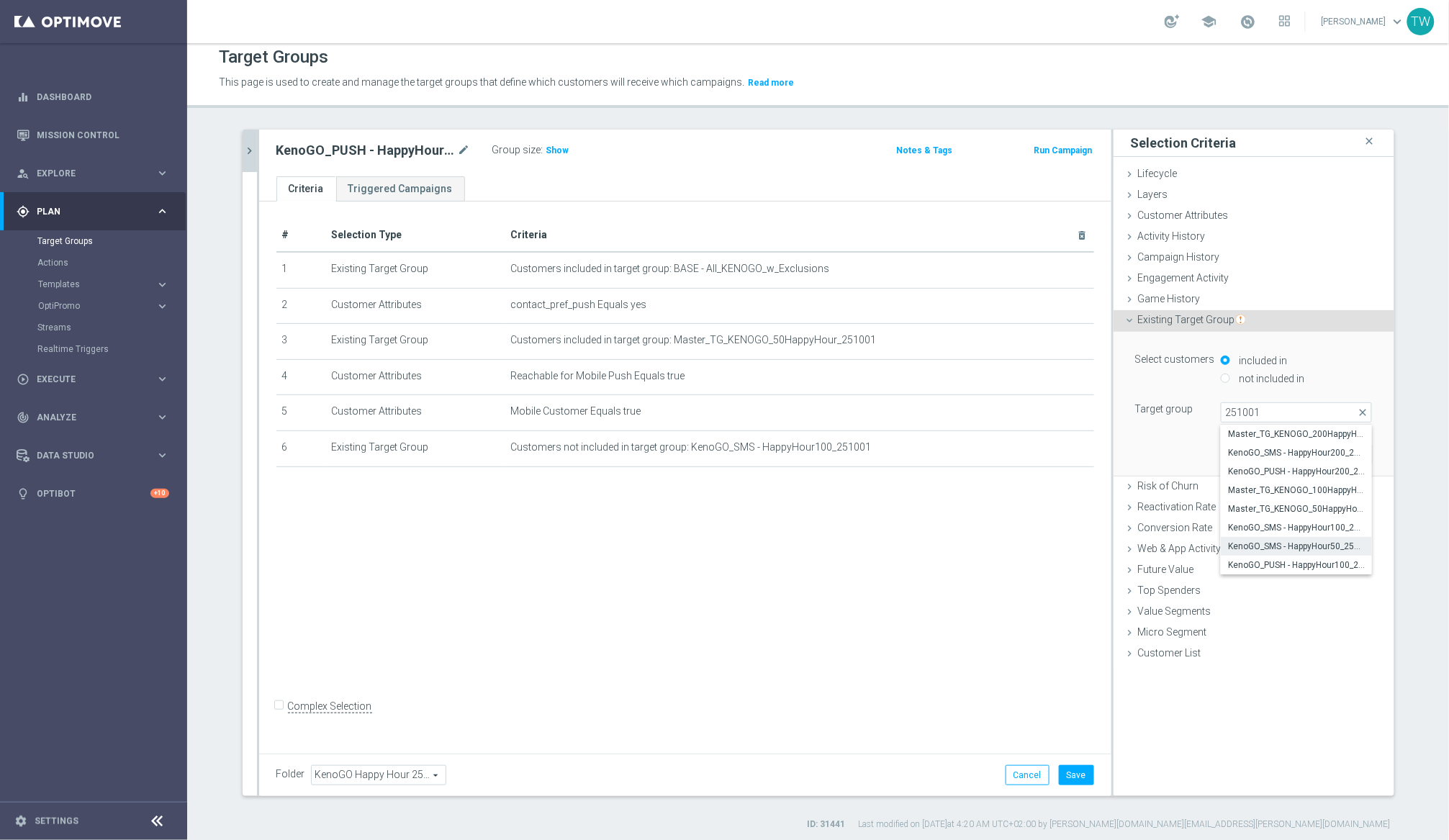
click at [1223, 544] on span "KenoGO_SMS - HappyHour50_251001" at bounding box center [1296, 546] width 137 height 12
type input "KenoGO_SMS - HappyHour50_251001"
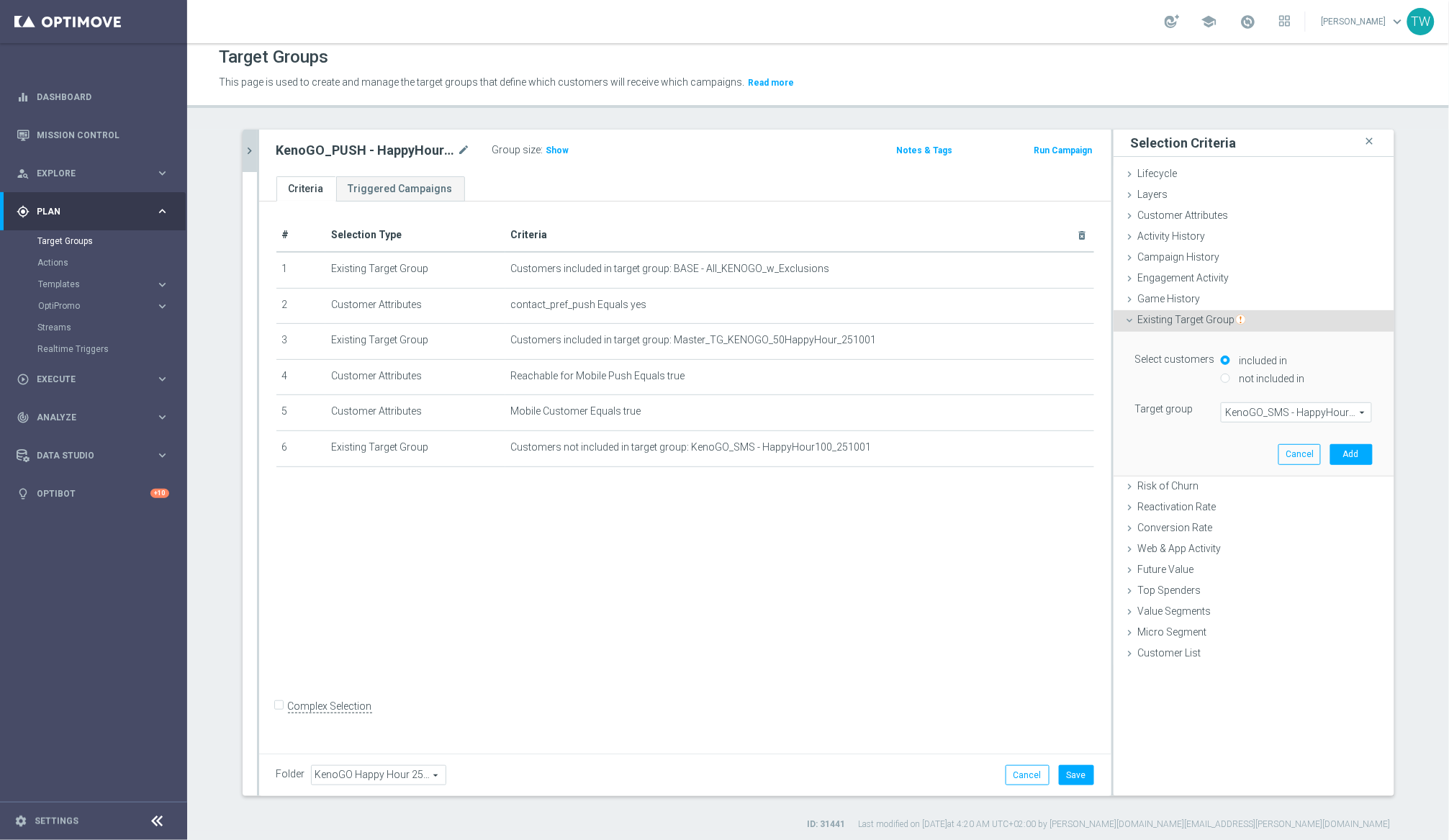
click at [1223, 386] on div "not included in" at bounding box center [1297, 379] width 151 height 18
click at [1223, 377] on label "not included in" at bounding box center [1270, 378] width 69 height 13
click at [1223, 377] on input "not included in" at bounding box center [1226, 378] width 9 height 9
radio input "true"
click at [1223, 456] on button "Add" at bounding box center [1351, 454] width 42 height 20
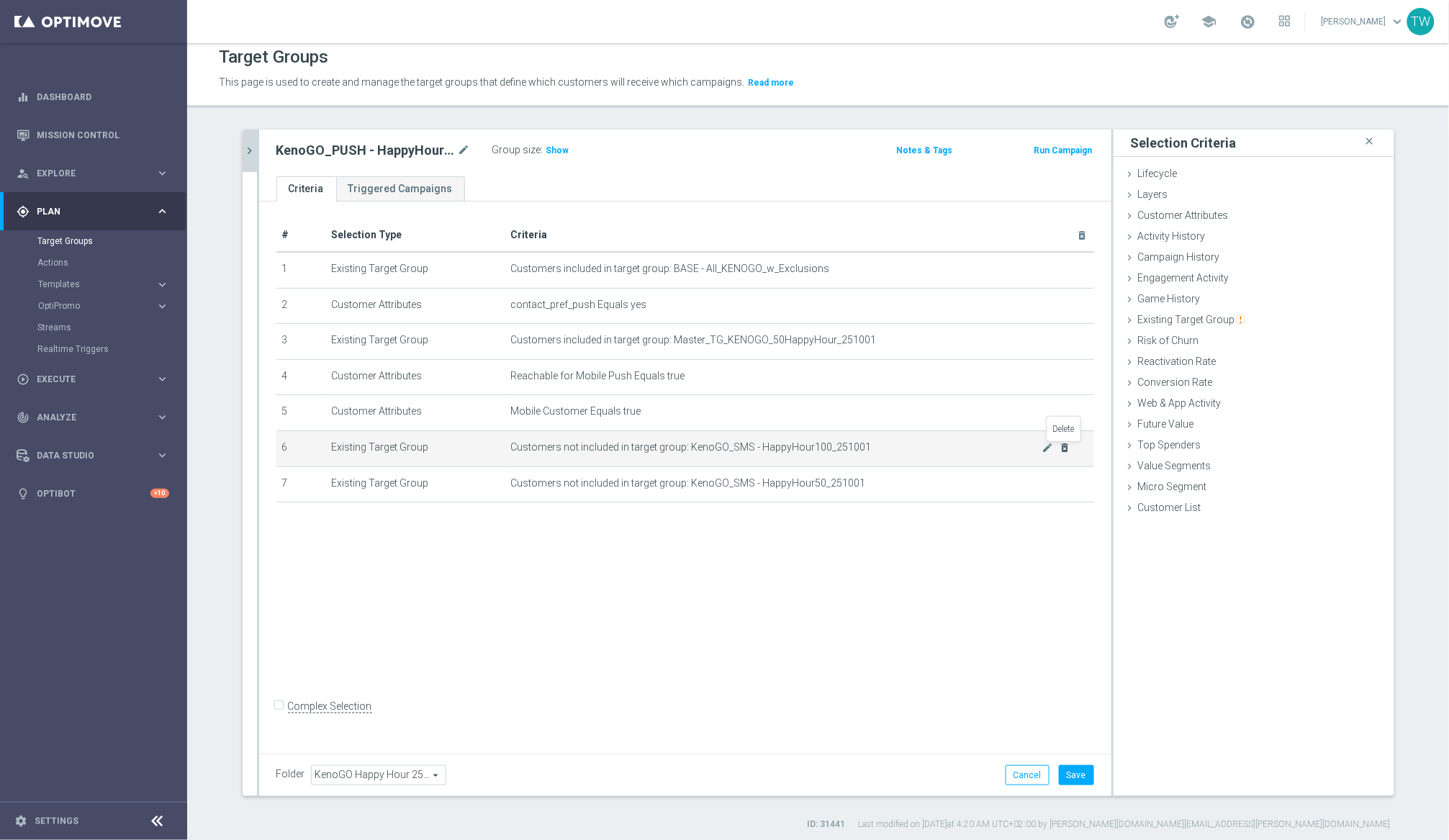
click at [1065, 448] on icon "delete_forever" at bounding box center [1064, 447] width 12 height 12
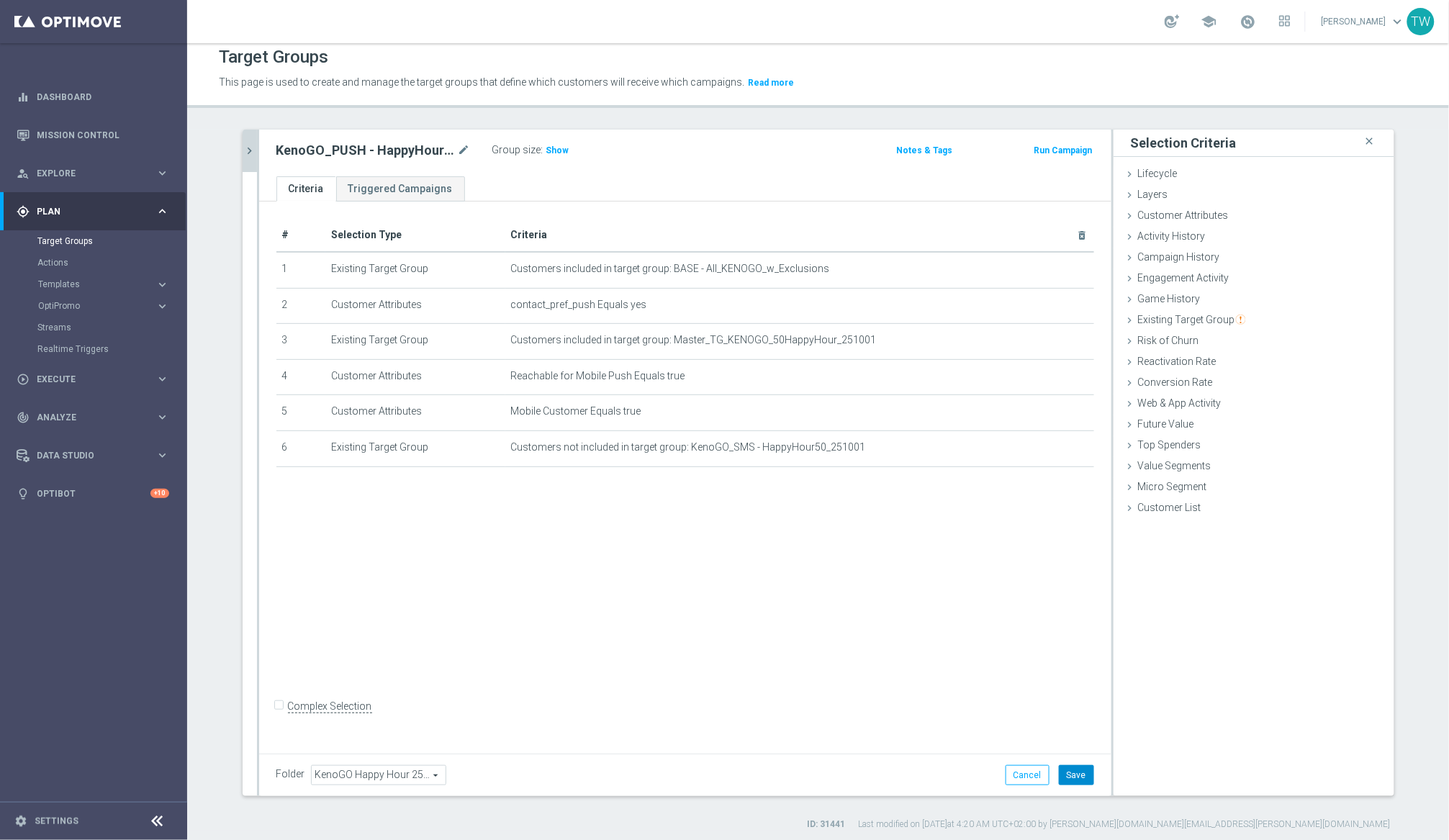
click at [1078, 767] on button "Save" at bounding box center [1076, 775] width 35 height 20
click at [244, 144] on icon "chevron_right" at bounding box center [250, 151] width 14 height 14
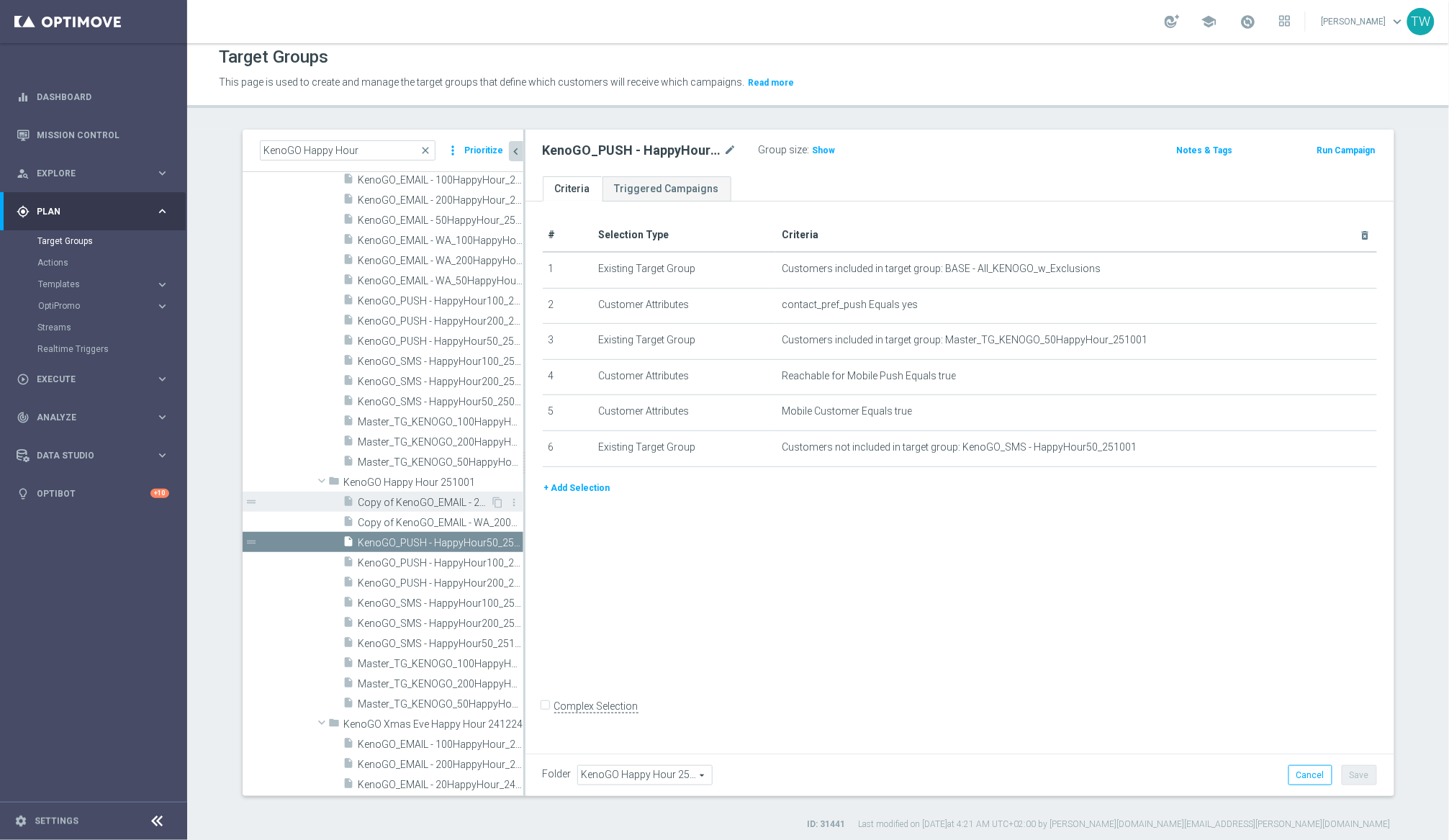
click at [452, 499] on span "Copy of KenoGO_EMAIL - 200HappyHour_250922" at bounding box center [424, 503] width 133 height 12
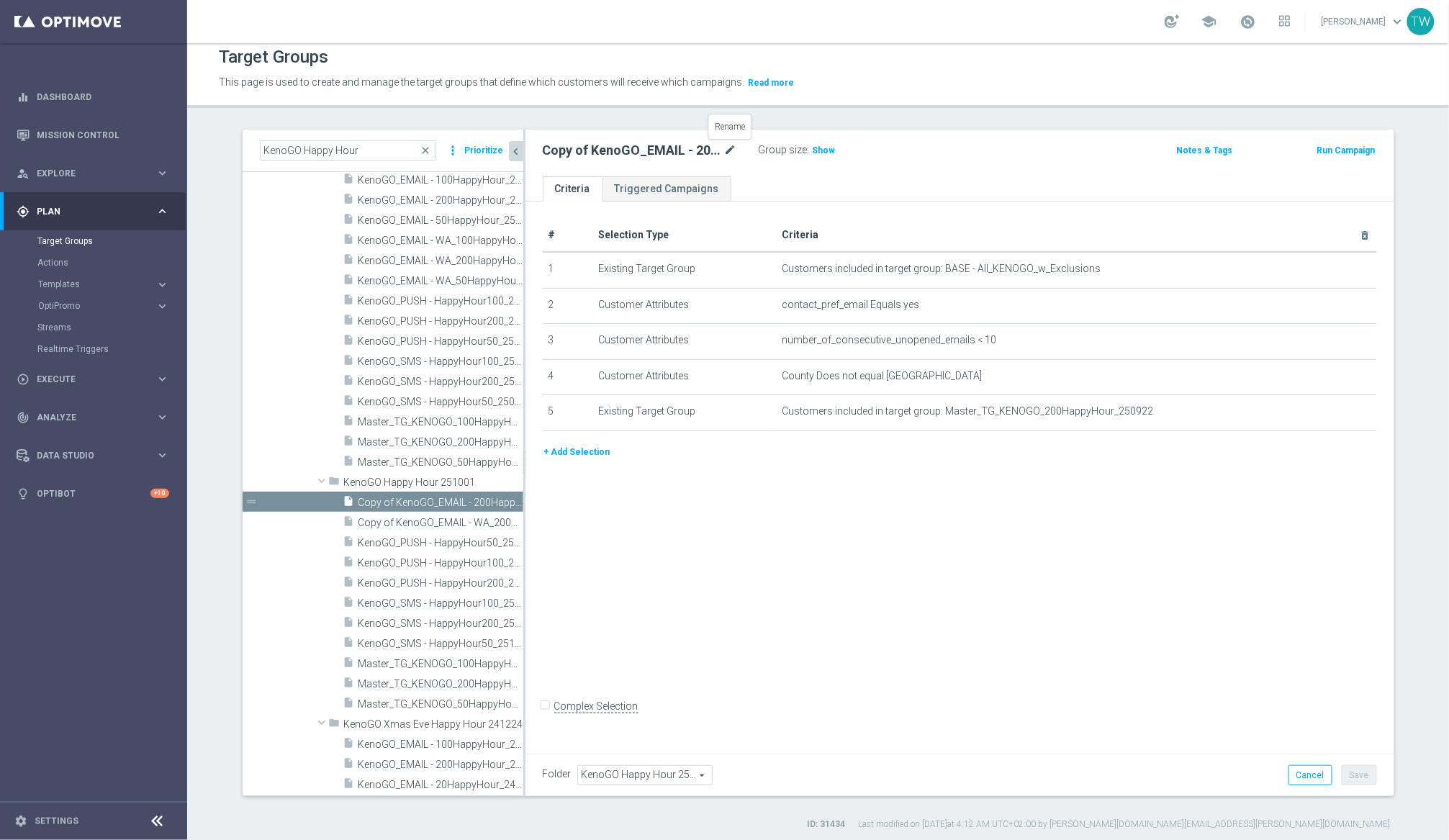
click at [725, 147] on icon "mode_edit" at bounding box center [730, 151] width 13 height 17
type input "KenoGO_EMAIL - 200HappyHour_251001"
click at [1223, 412] on icon "mode_edit" at bounding box center [1330, 411] width 12 height 12
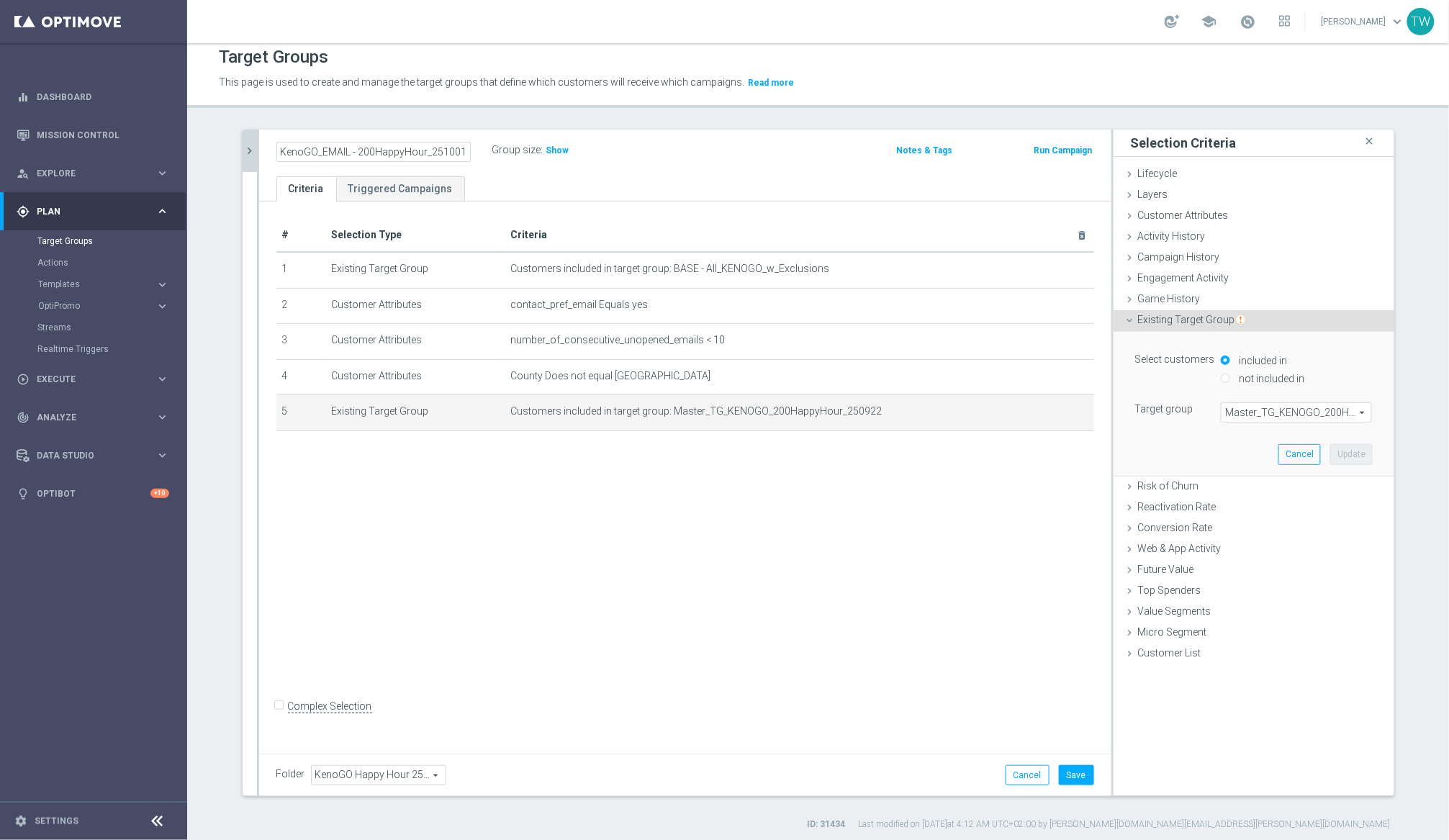
click at [1223, 410] on span "Master_TG_KENOGO_200HappyHour_250922" at bounding box center [1297, 413] width 150 height 19
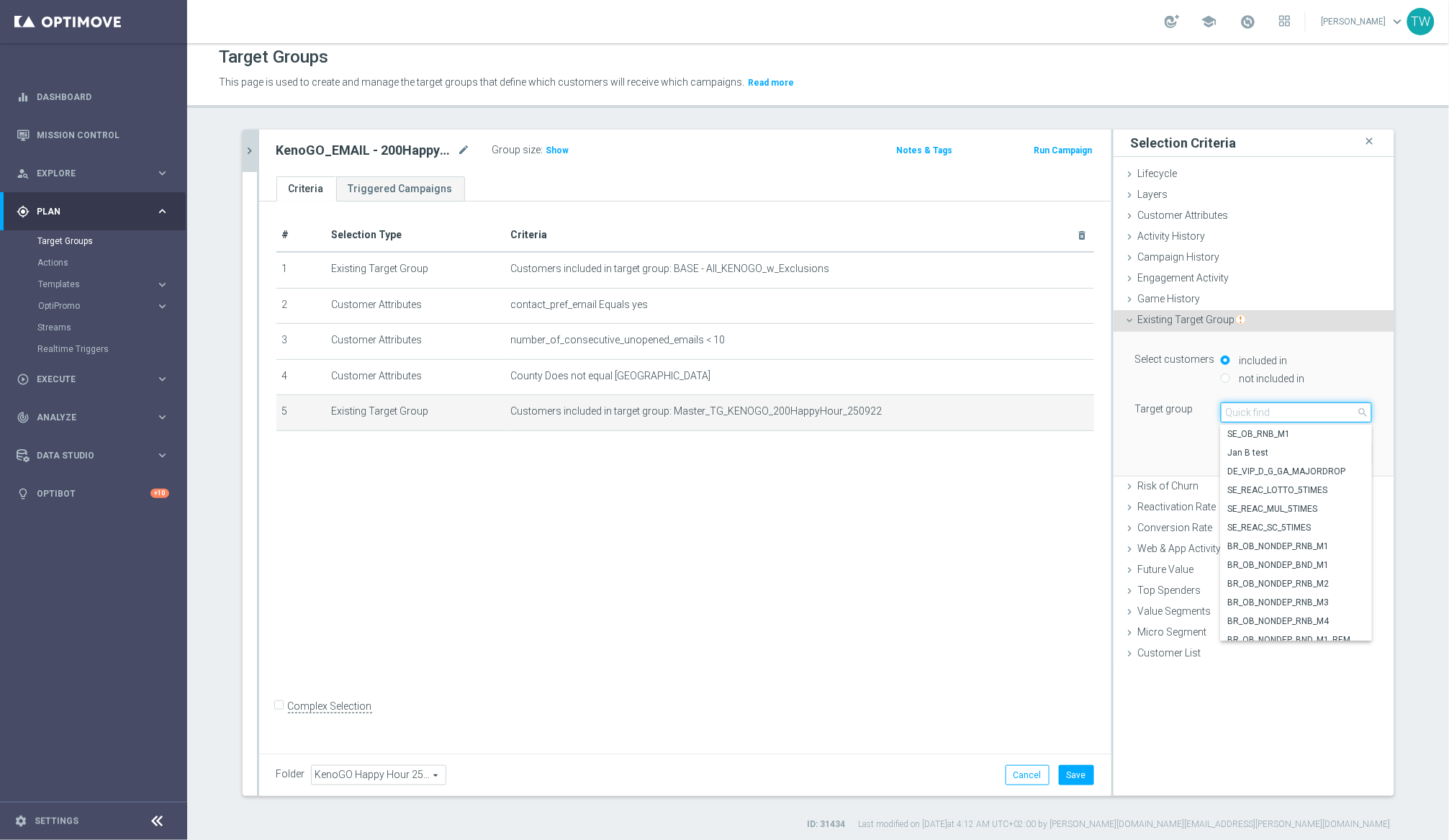
click at [1223, 410] on input "search" at bounding box center [1297, 413] width 151 height 20
type input "251001"
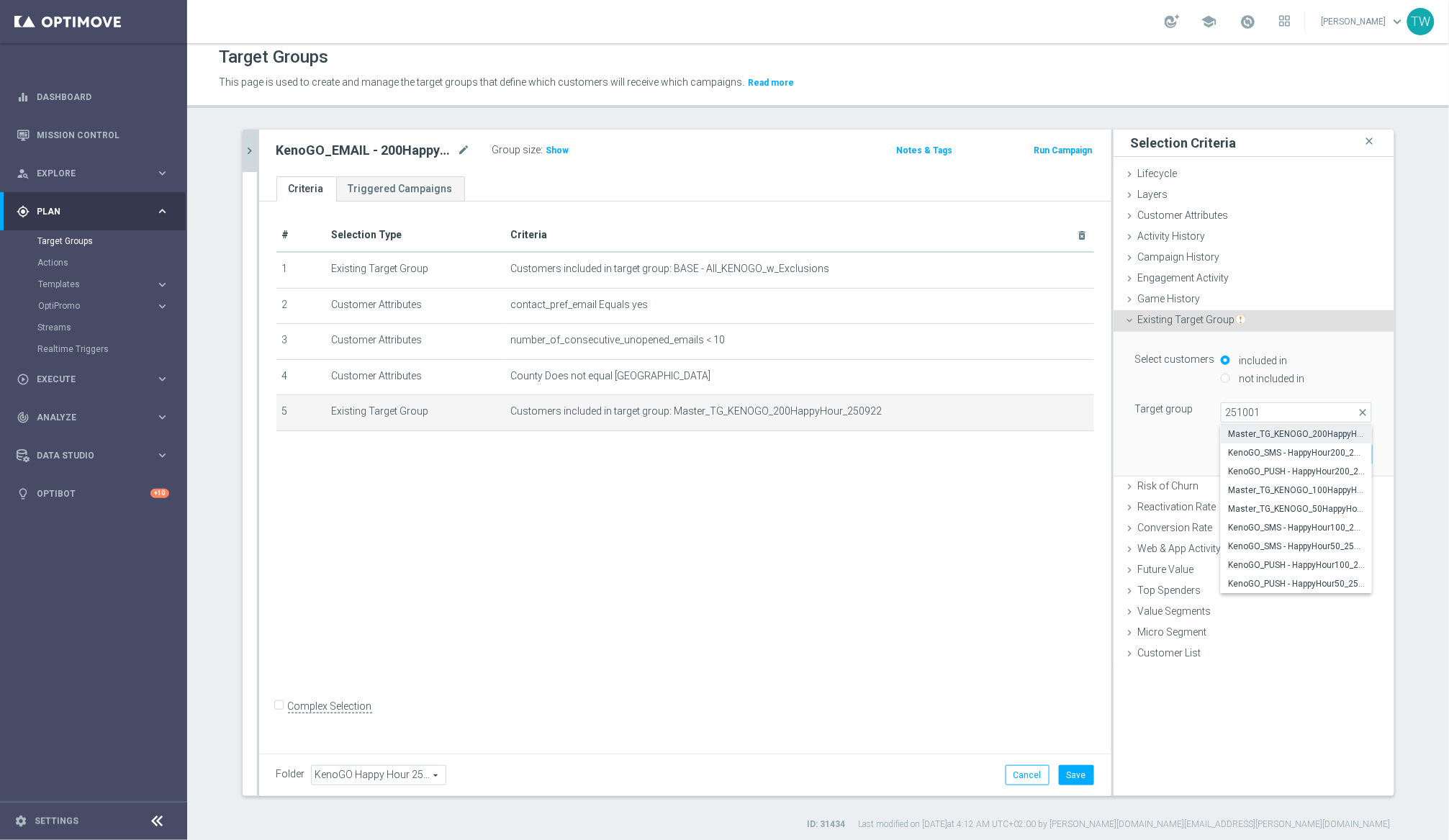
click at [1223, 434] on span "Master_TG_KENOGO_200HappyHour_251001" at bounding box center [1296, 434] width 137 height 12
type input "Master_TG_KENOGO_200HappyHour_251001"
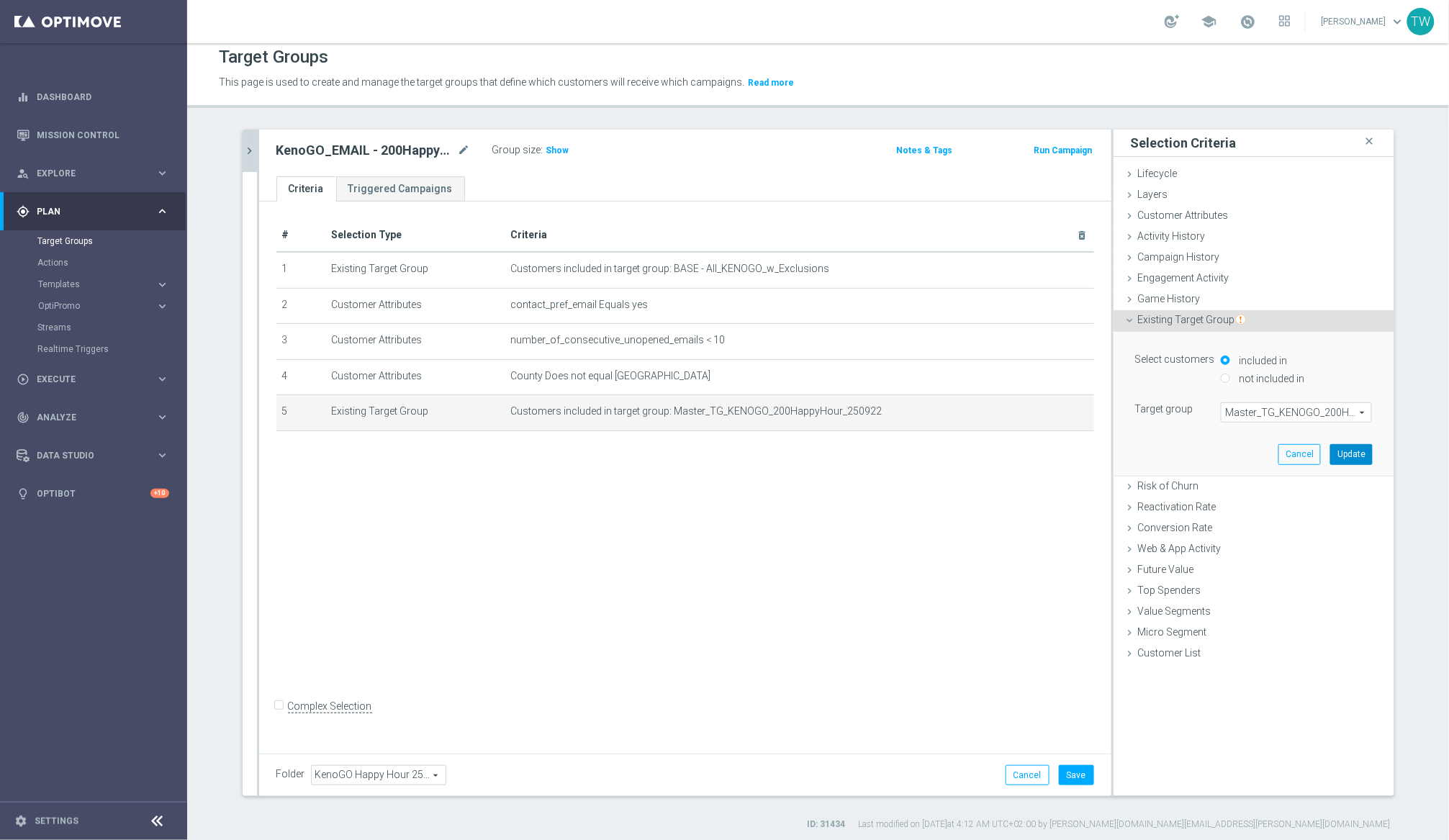
click at [1223, 452] on button "Update" at bounding box center [1351, 454] width 42 height 20
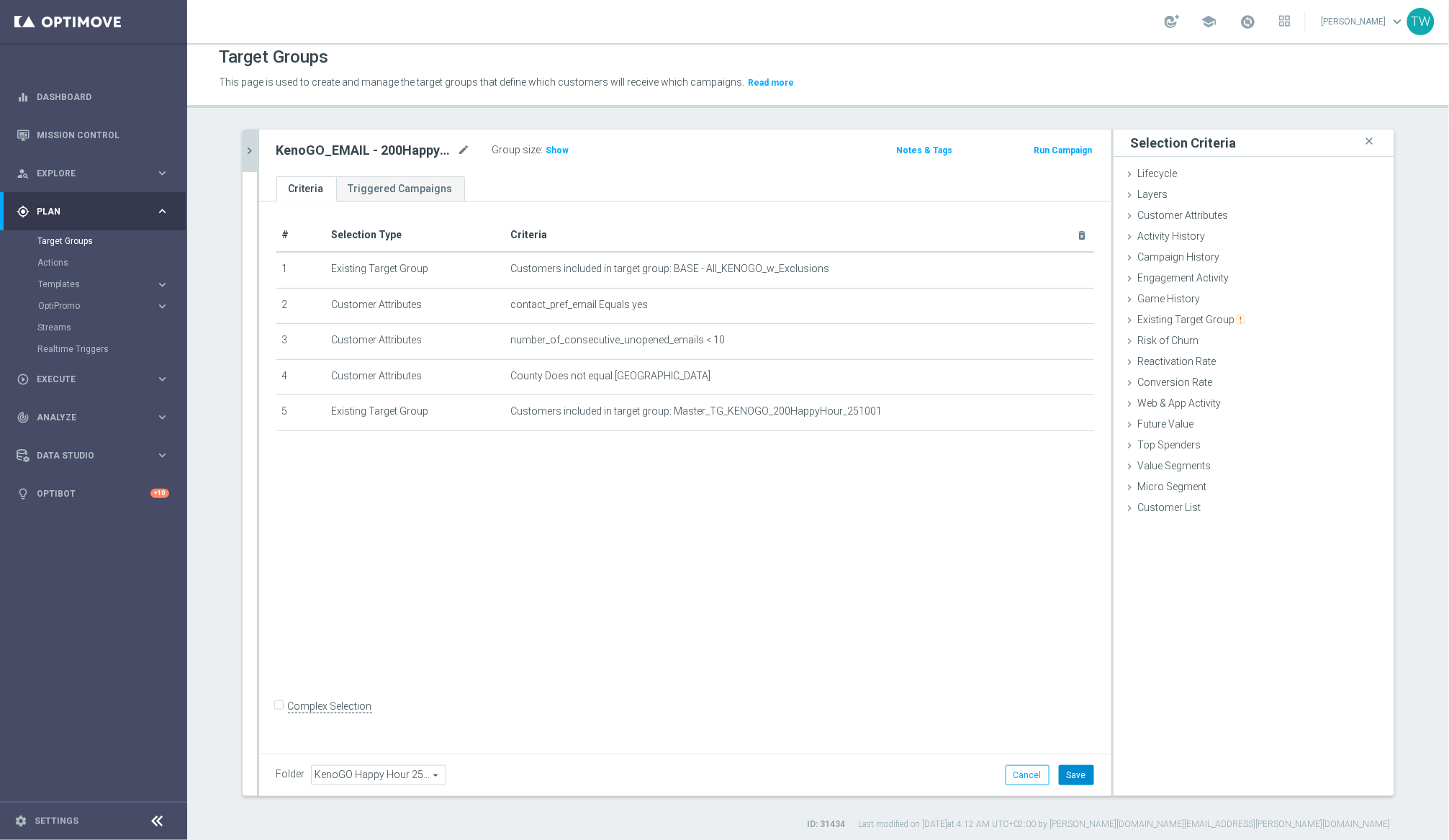
click at [1071, 775] on button "Save" at bounding box center [1076, 775] width 35 height 20
click at [254, 146] on icon "chevron_right" at bounding box center [250, 151] width 14 height 14
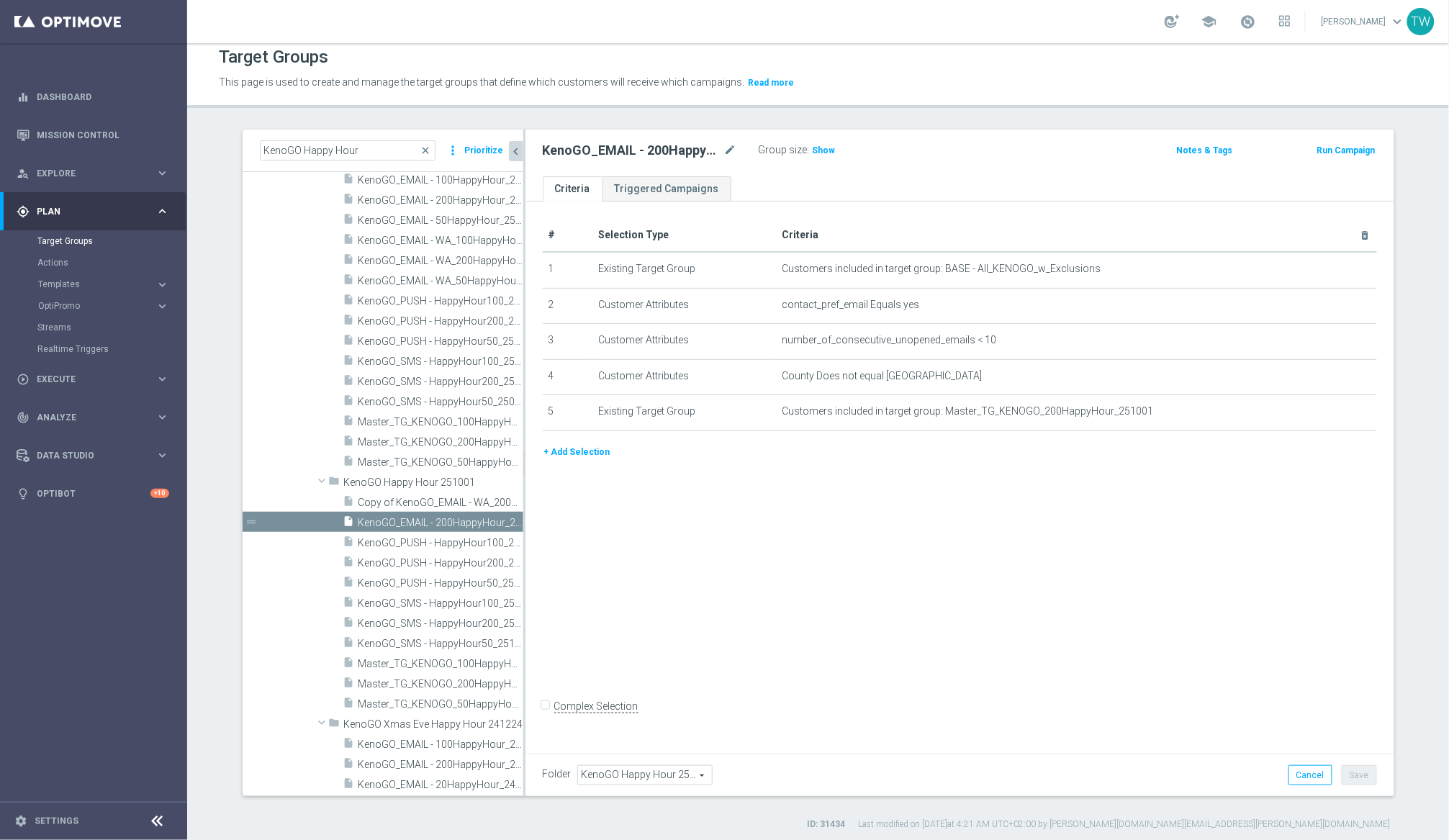
scroll to position [18340, 0]
click at [498, 503] on icon "content_copy" at bounding box center [498, 503] width 12 height 12
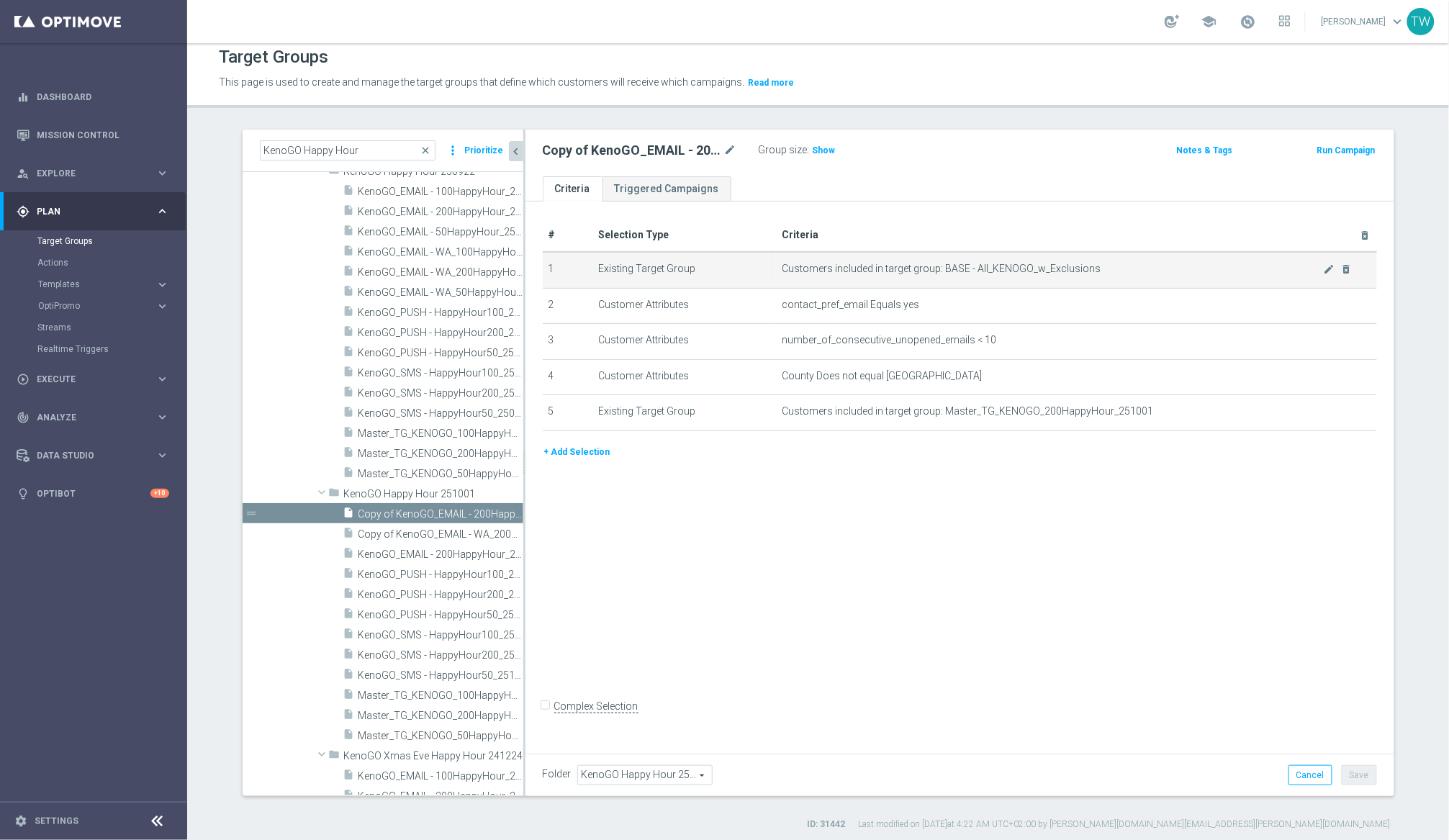
scroll to position [18285, 0]
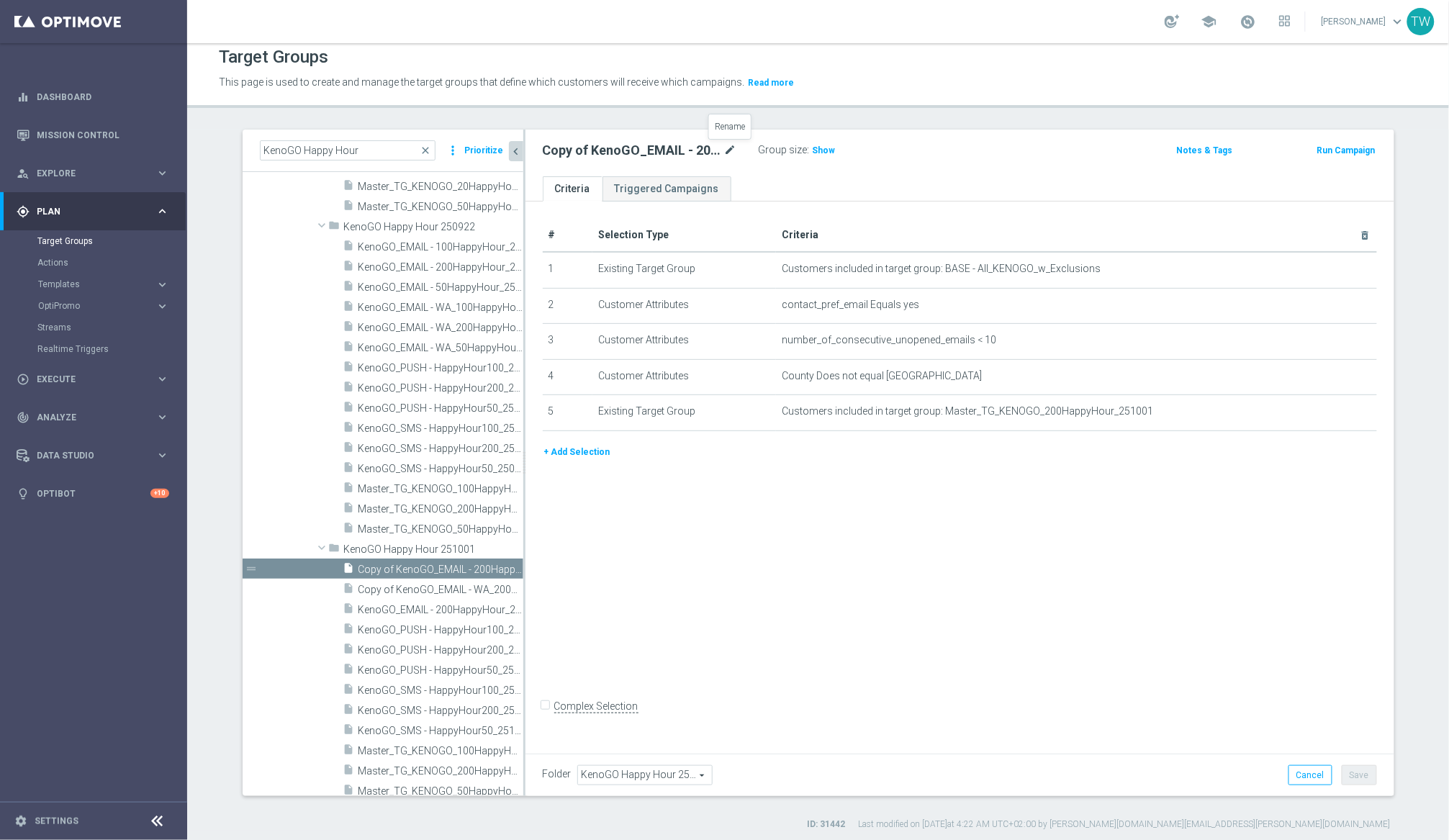
click at [728, 144] on icon "mode_edit" at bounding box center [730, 151] width 13 height 17
click at [633, 150] on input "Copy of KenoGO_EMAIL - 200HappyHour_251001" at bounding box center [640, 152] width 194 height 20
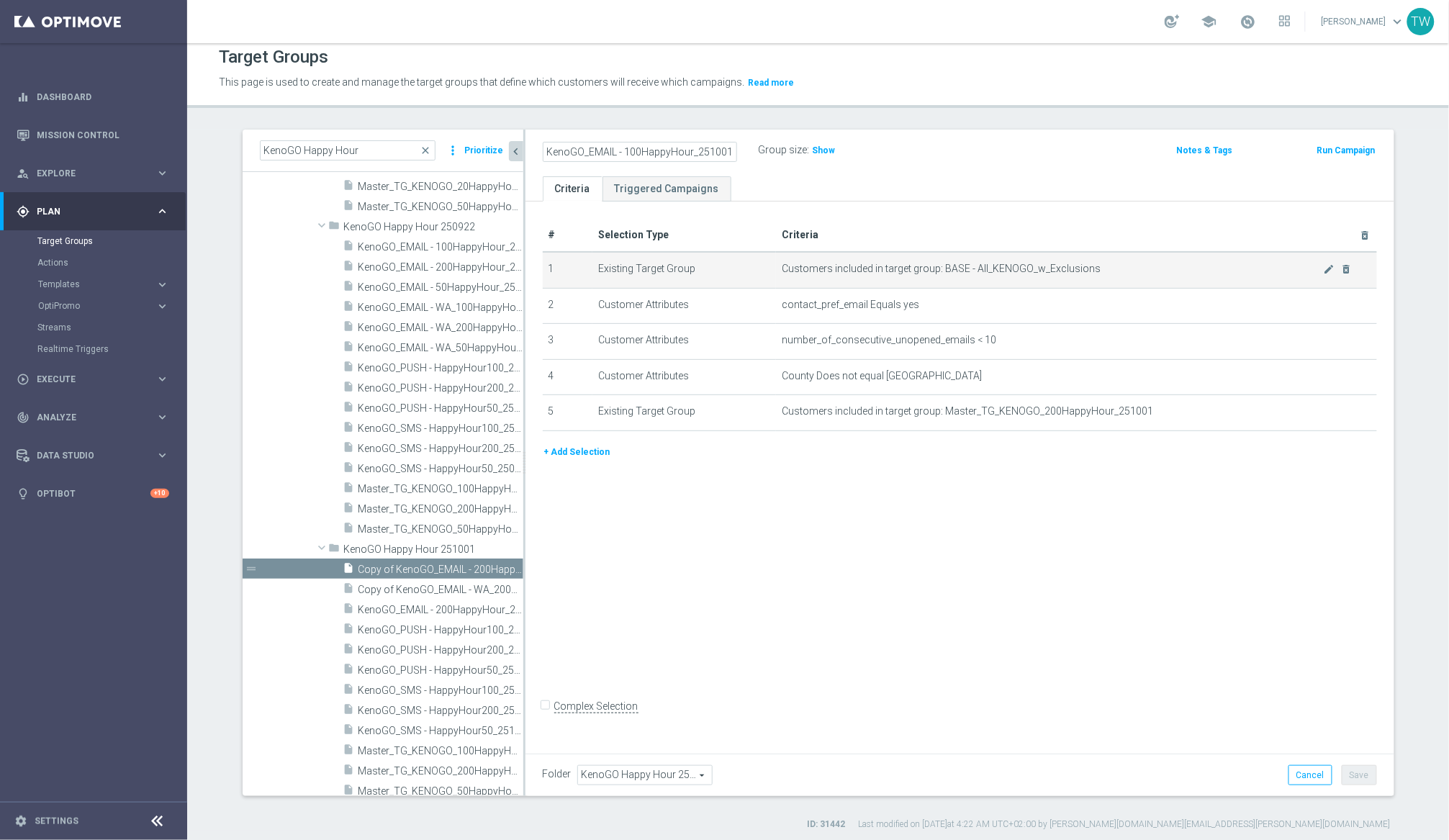
scroll to position [8, 0]
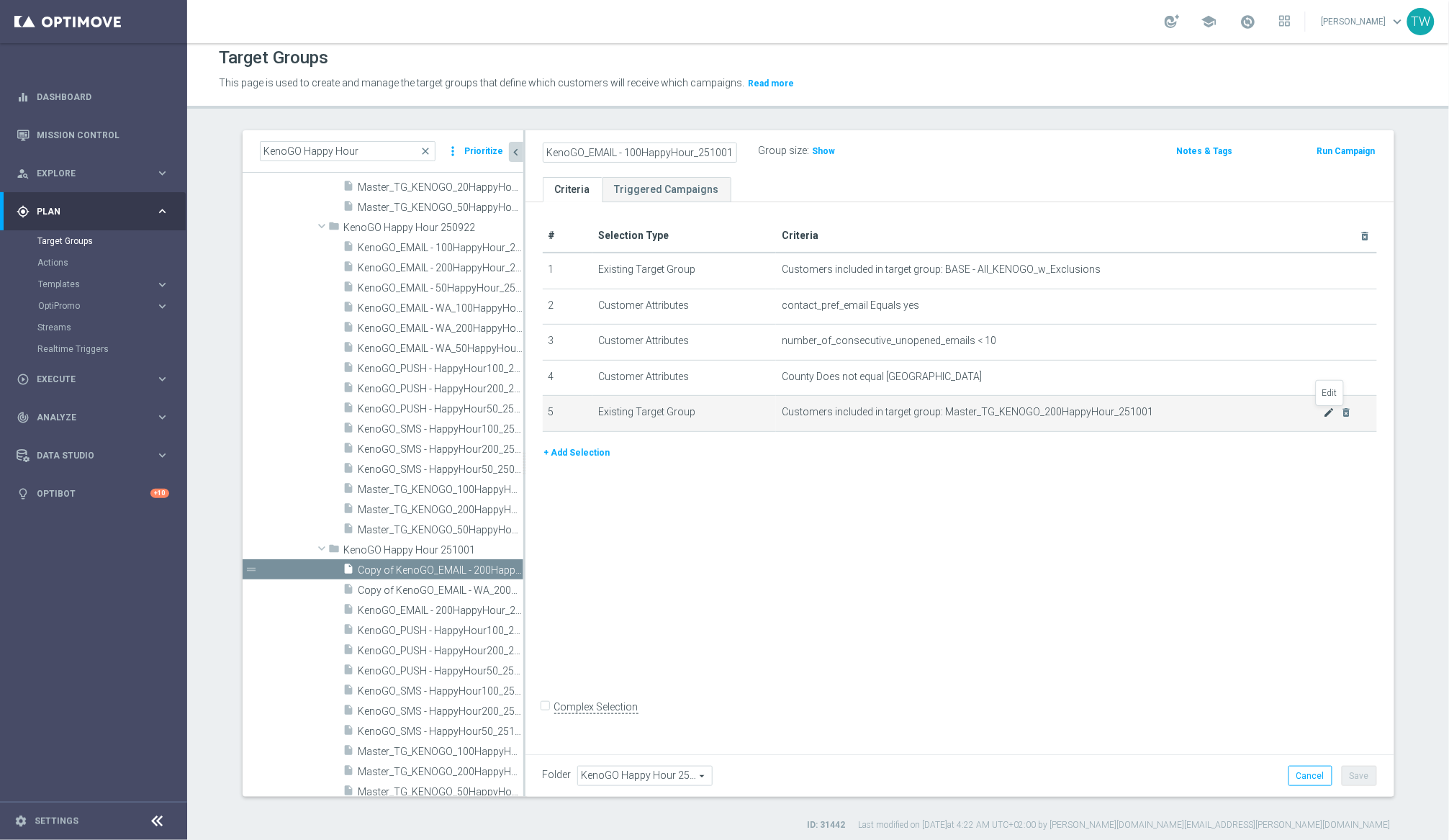
type input "KenoGO_EMAIL - 100HappyHour_251001"
click at [1223, 410] on icon "mode_edit" at bounding box center [1330, 412] width 12 height 12
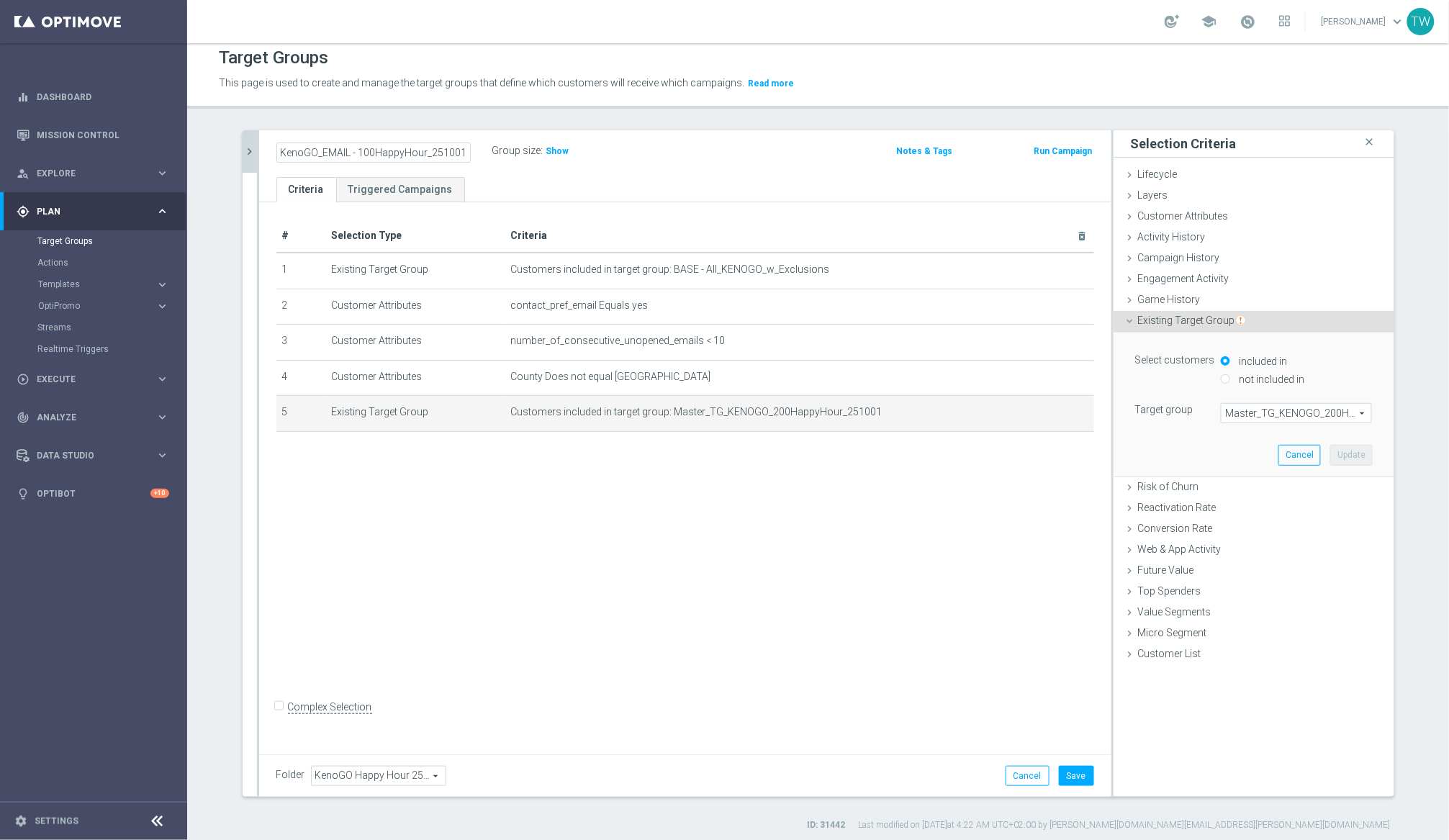
click at [1223, 417] on span "Master_TG_KENOGO_200HappyHour_251001" at bounding box center [1297, 413] width 150 height 19
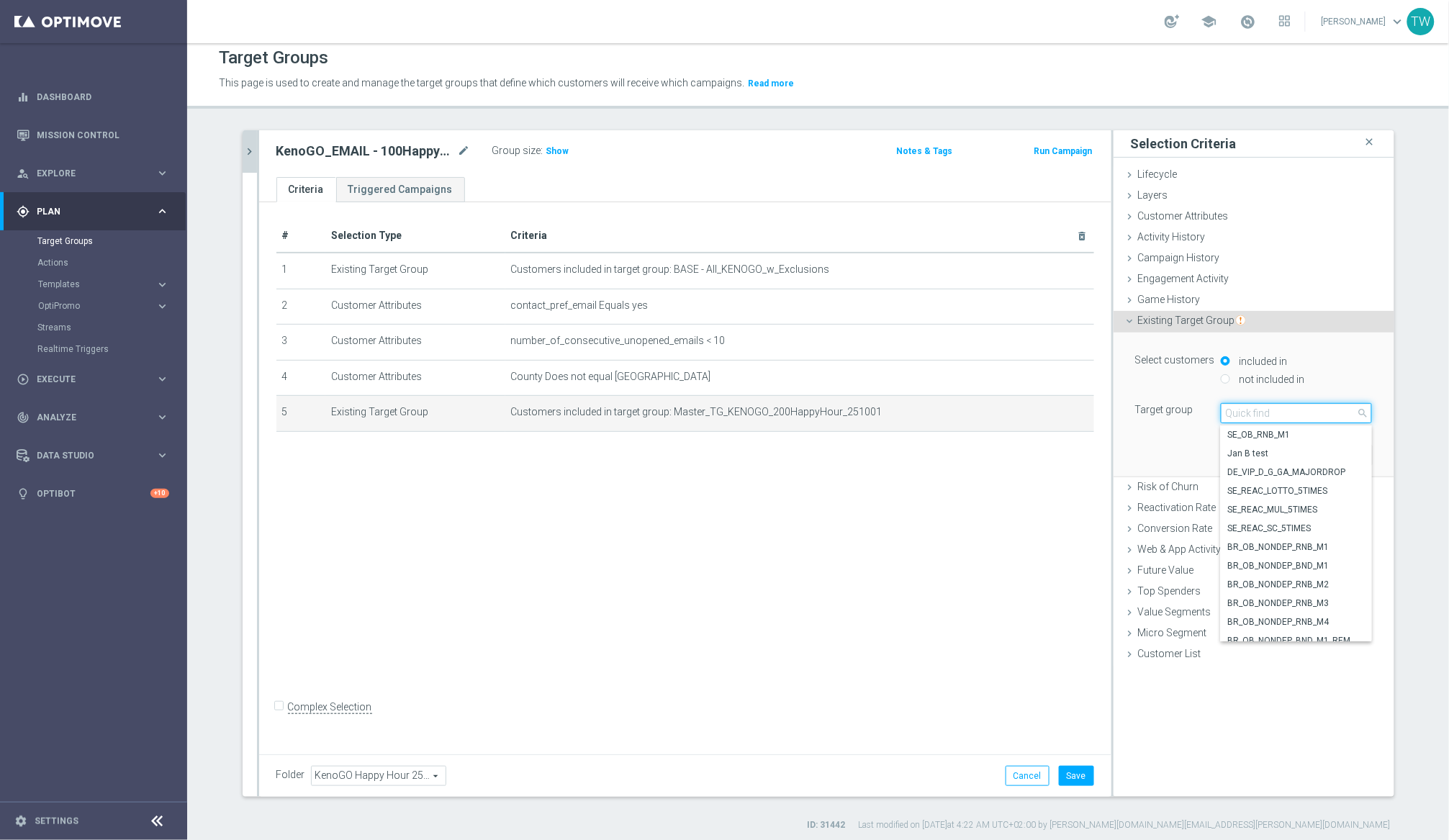
click at [1223, 417] on input "search" at bounding box center [1297, 413] width 151 height 20
type input "251001"
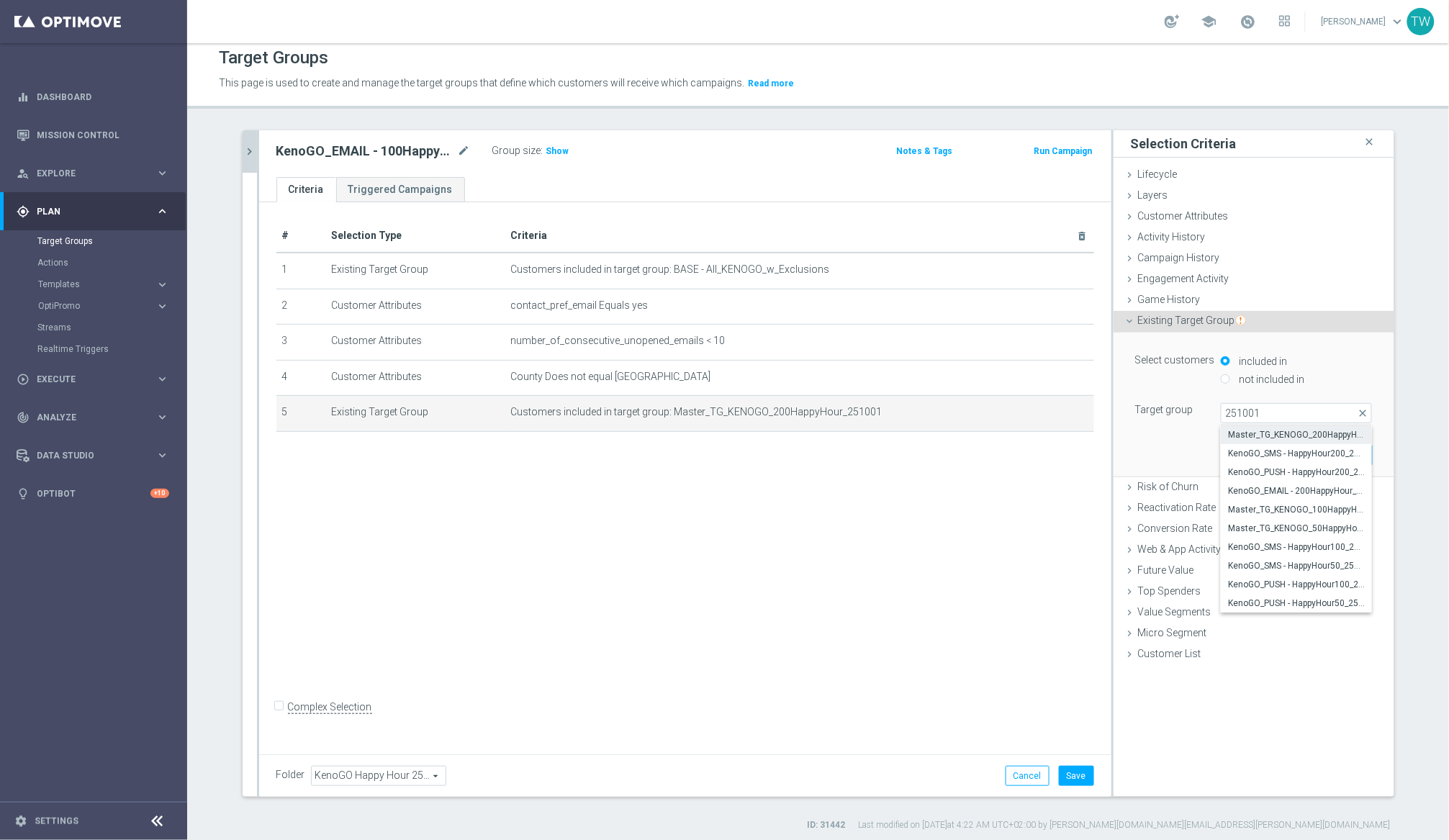
drag, startPoint x: 1338, startPoint y: 512, endPoint x: 1342, endPoint y: 472, distance: 40.2
click at [1223, 512] on span "Master_TG_KENOGO_100HappyHour_251001" at bounding box center [1296, 509] width 137 height 12
type input "Master_TG_KENOGO_100HappyHour_251001"
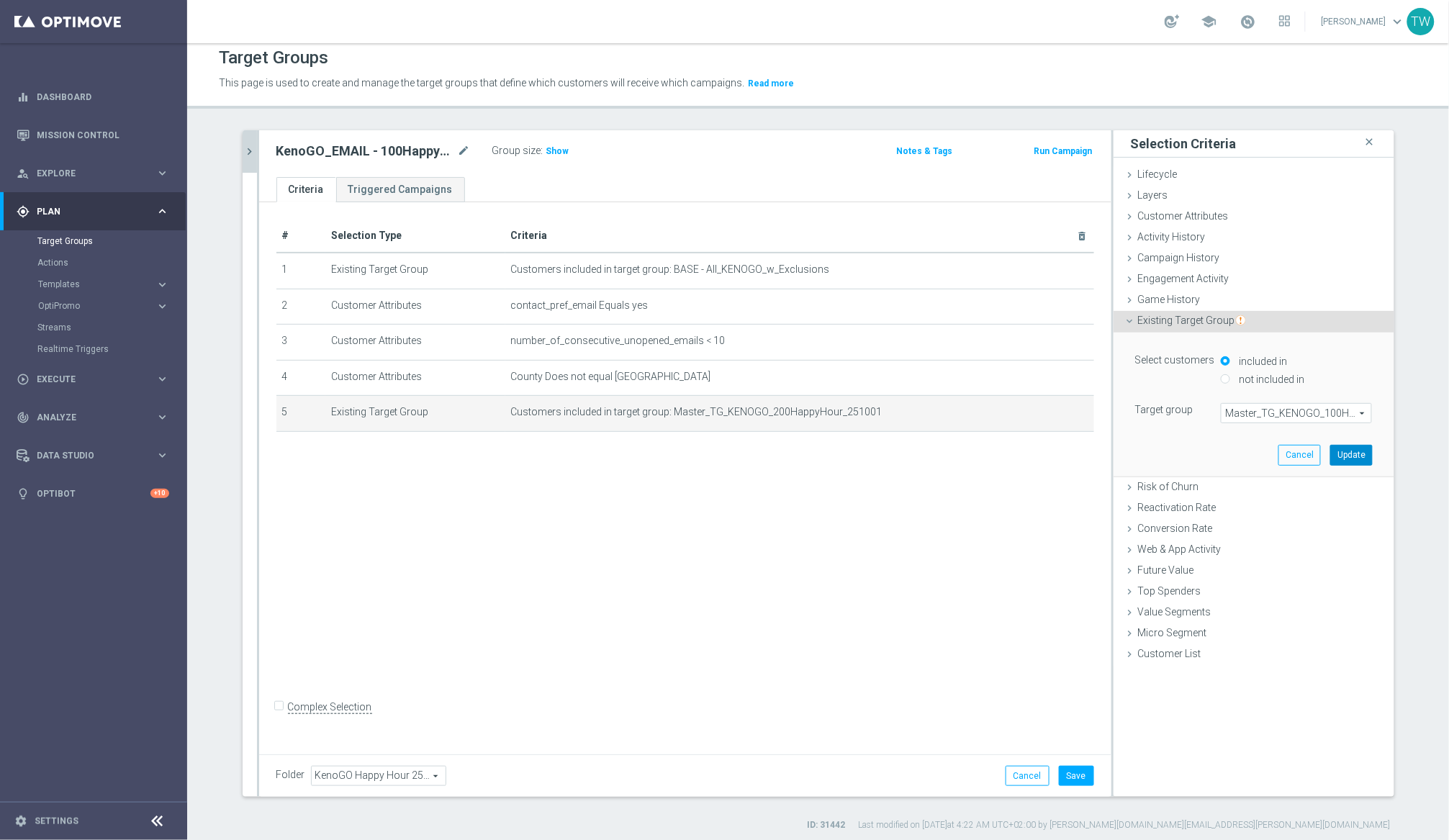
click at [1223, 455] on button "Update" at bounding box center [1351, 455] width 42 height 20
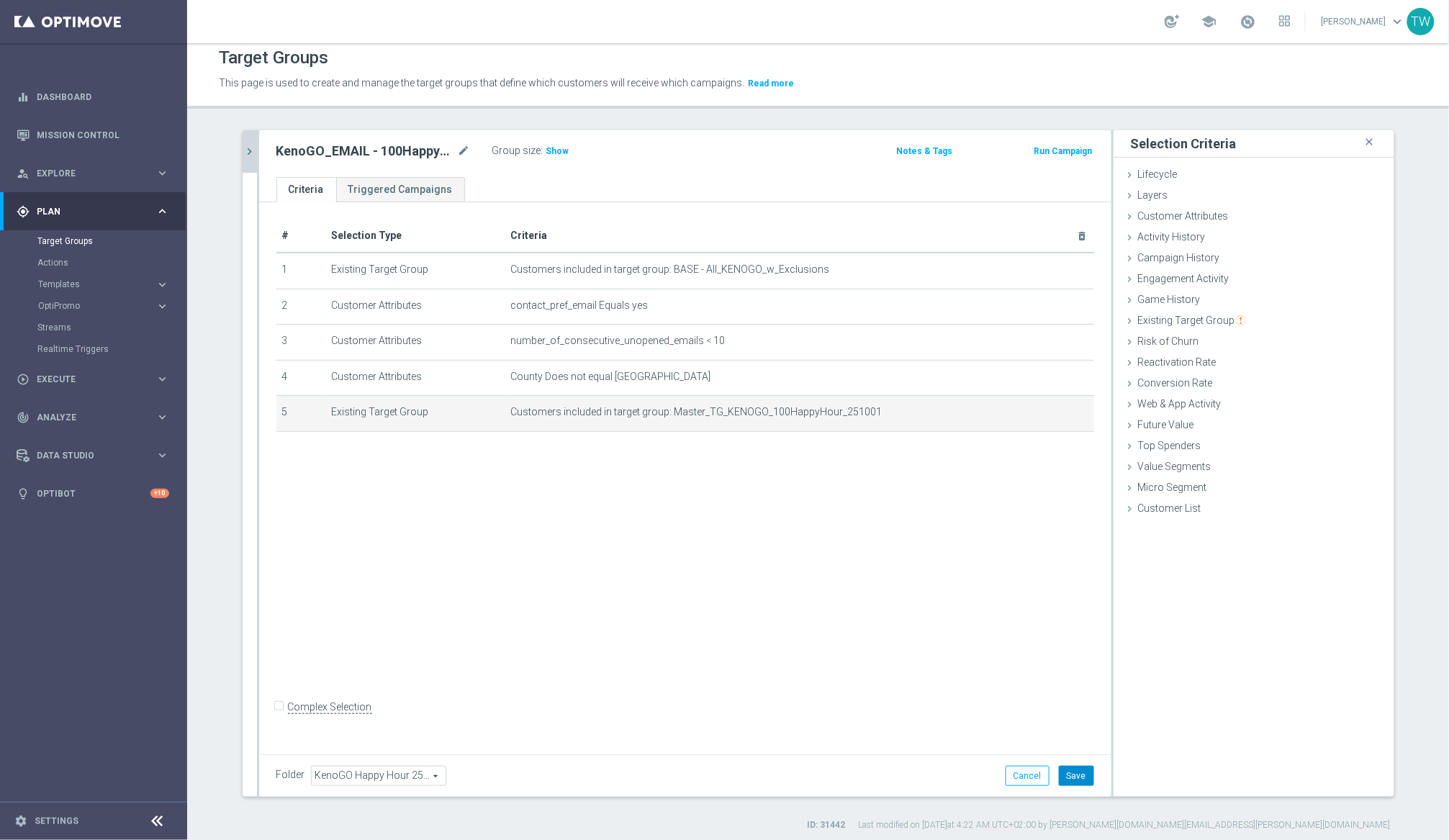
click at [1077, 771] on button "Save" at bounding box center [1076, 776] width 35 height 20
drag, startPoint x: 243, startPoint y: 137, endPoint x: 250, endPoint y: 144, distance: 9.9
click at [243, 137] on button "chevron_right" at bounding box center [250, 151] width 14 height 42
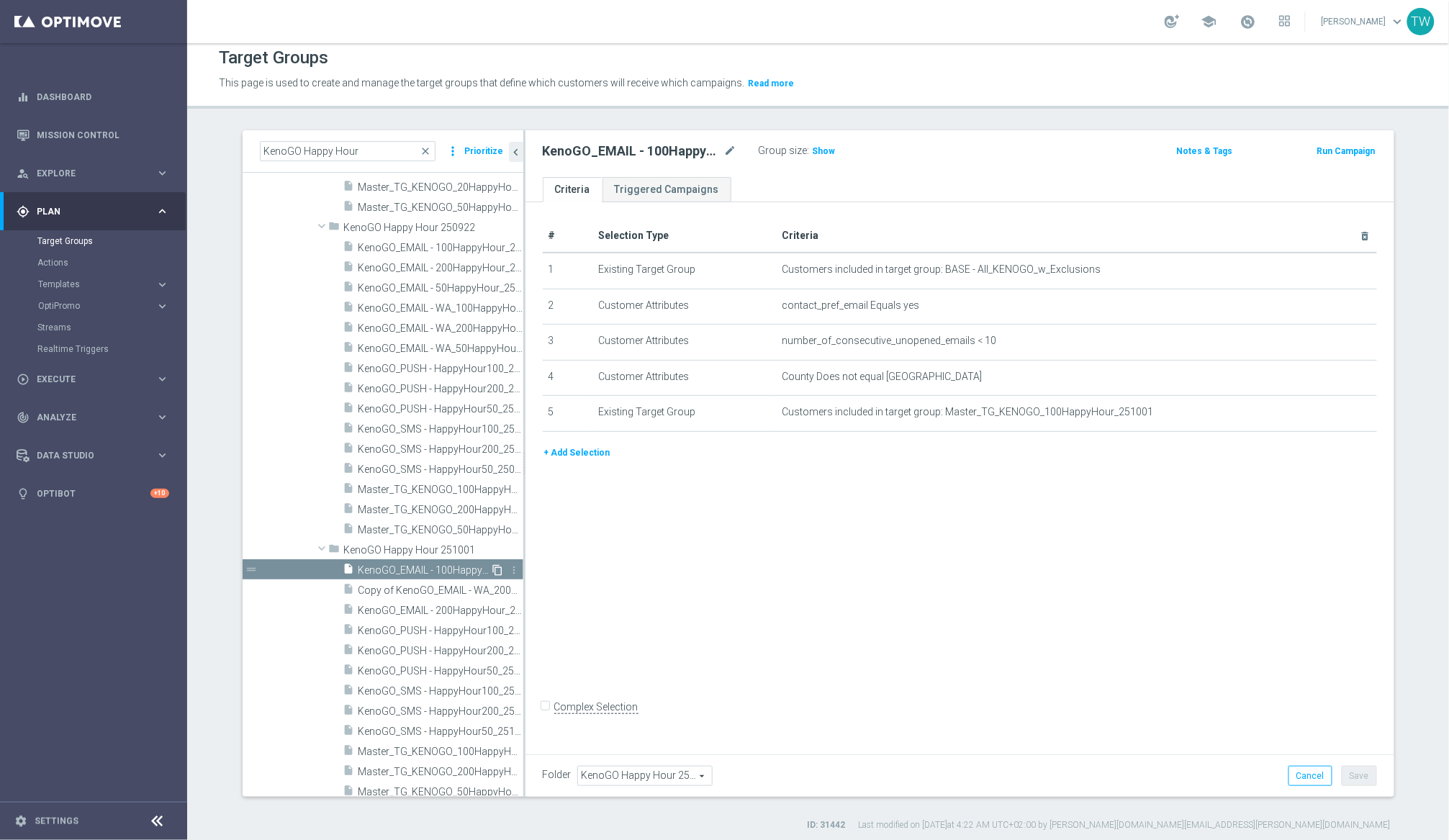
click at [495, 572] on icon "content_copy" at bounding box center [498, 569] width 12 height 12
click at [733, 150] on icon "mode_edit" at bounding box center [730, 151] width 13 height 17
click at [641, 153] on input "Copy of KenoGO_EMAIL - 100HappyHour_251001" at bounding box center [640, 153] width 194 height 20
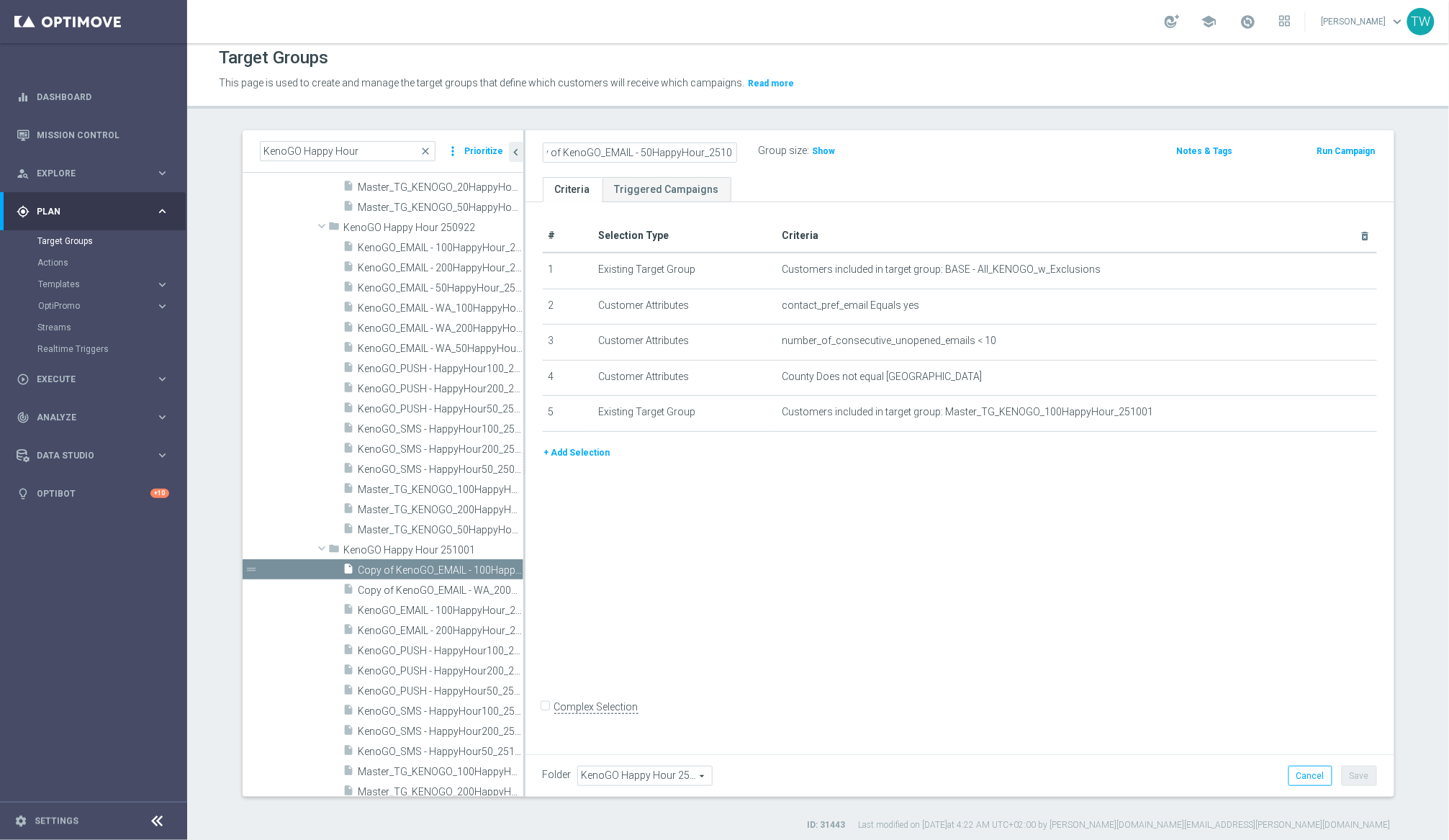
scroll to position [0, 0]
type input "KenoGO_EMAIL - 50HappyHour_251001"
click at [1223, 413] on icon "mode_edit" at bounding box center [1330, 412] width 12 height 12
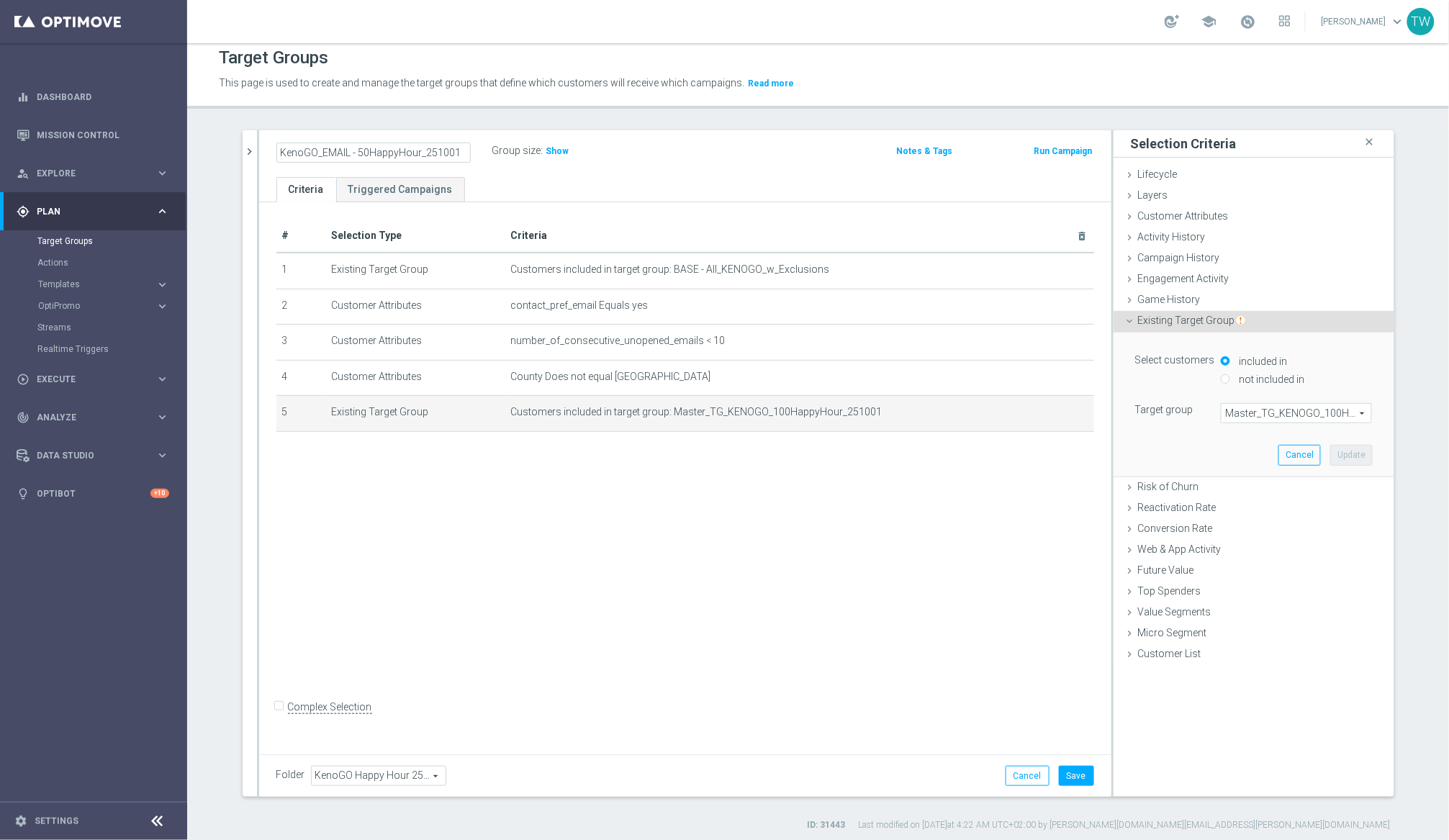
click at [1223, 418] on span "Master_TG_KENOGO_100HappyHour_251001" at bounding box center [1297, 413] width 150 height 19
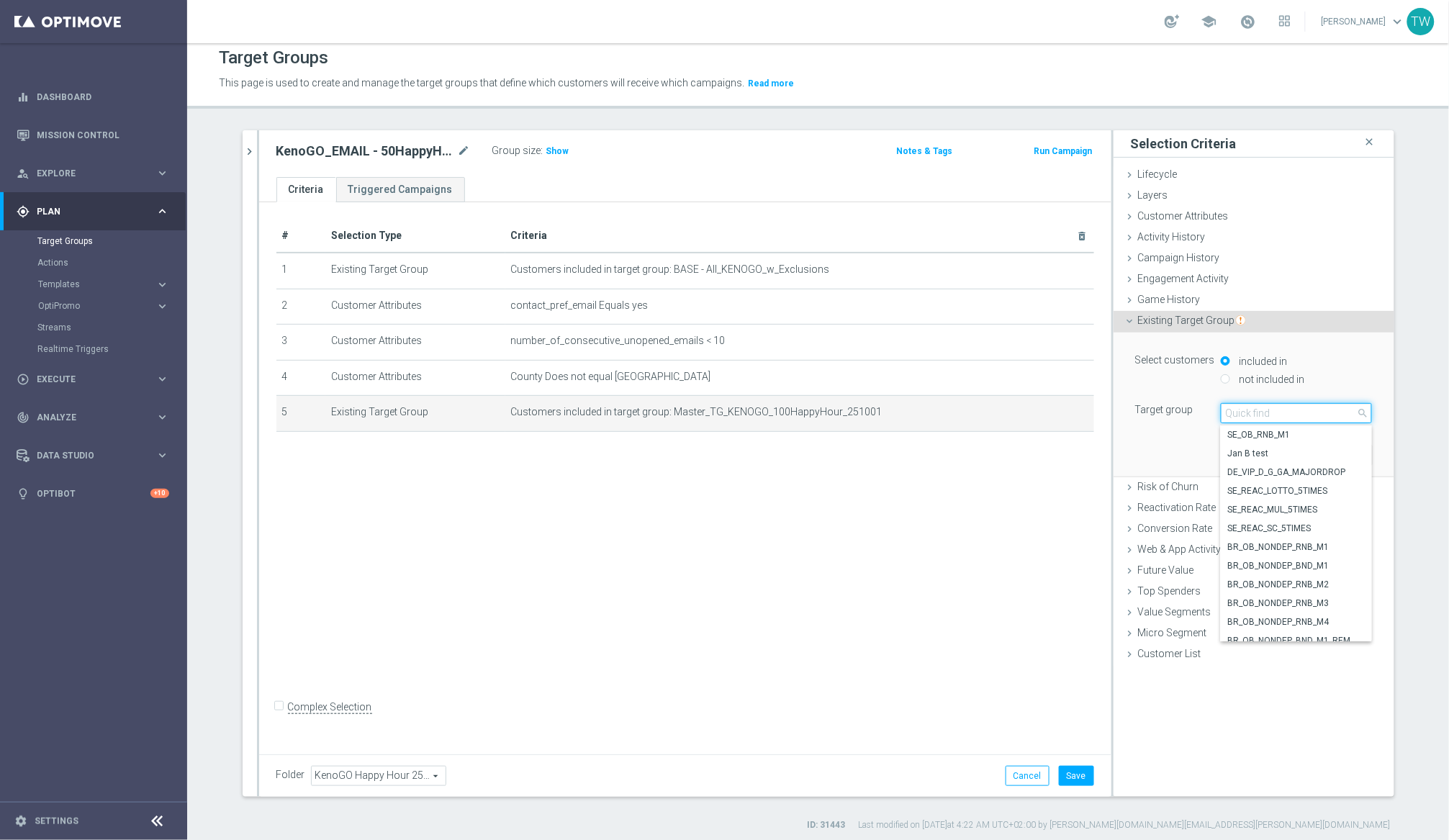
click at [1223, 418] on input "search" at bounding box center [1297, 413] width 151 height 20
type input "251001"
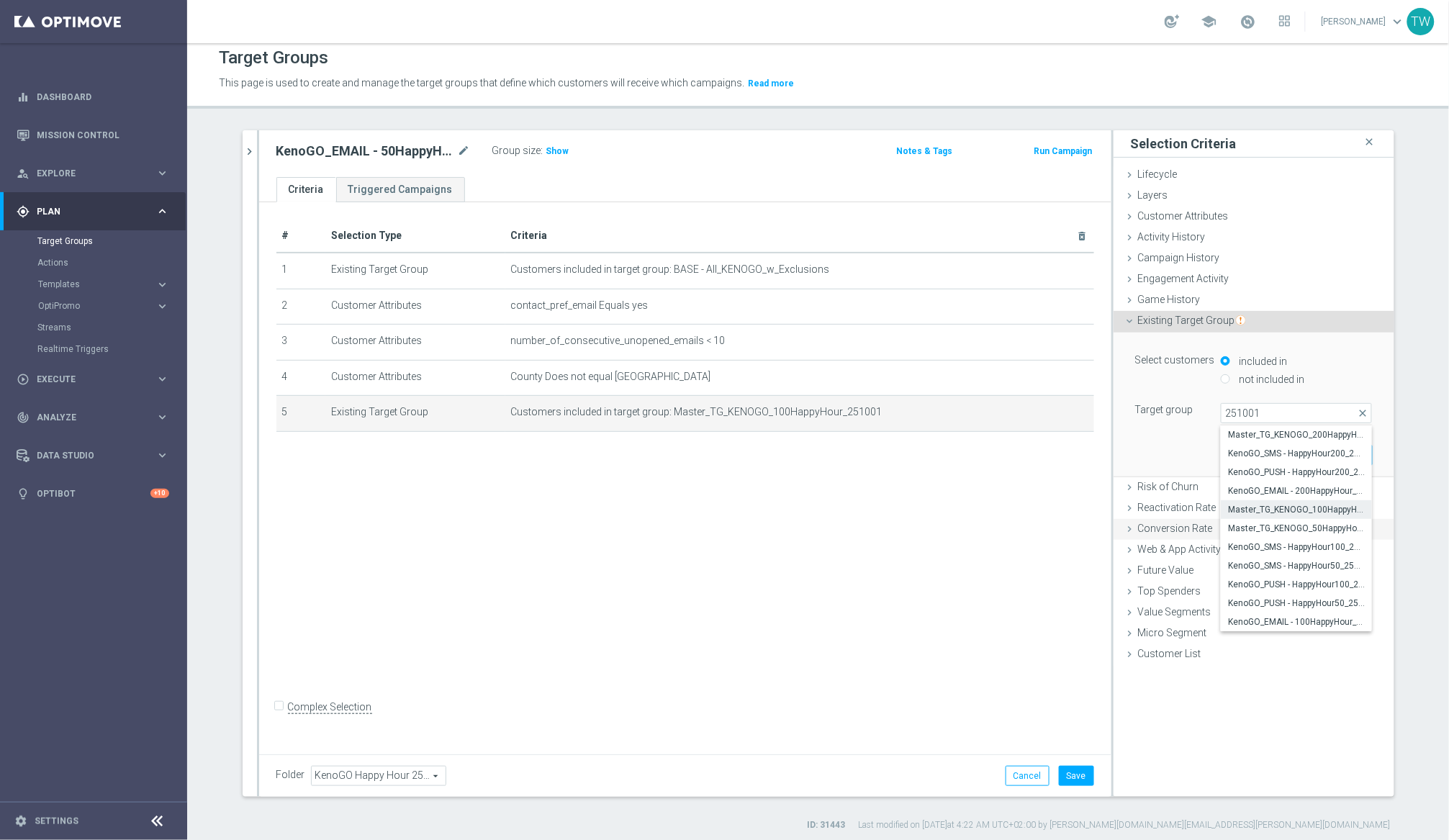
drag, startPoint x: 1307, startPoint y: 530, endPoint x: 1316, endPoint y: 517, distance: 15.8
click at [1223, 530] on span "Master_TG_KENOGO_50HappyHour_251001" at bounding box center [1296, 528] width 137 height 12
type input "Master_TG_KENOGO_50HappyHour_251001"
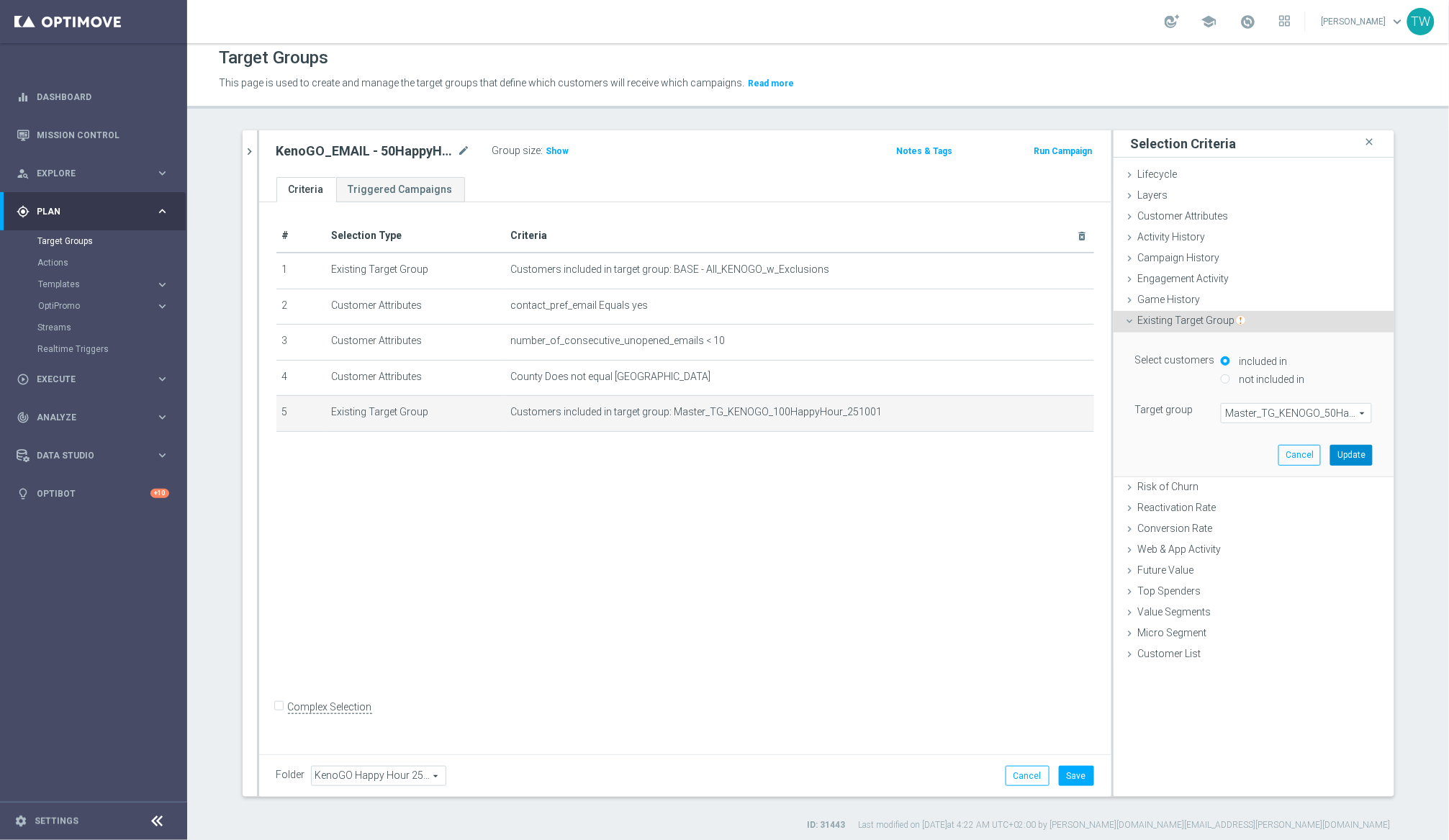
click at [1223, 447] on button "Update" at bounding box center [1351, 455] width 42 height 20
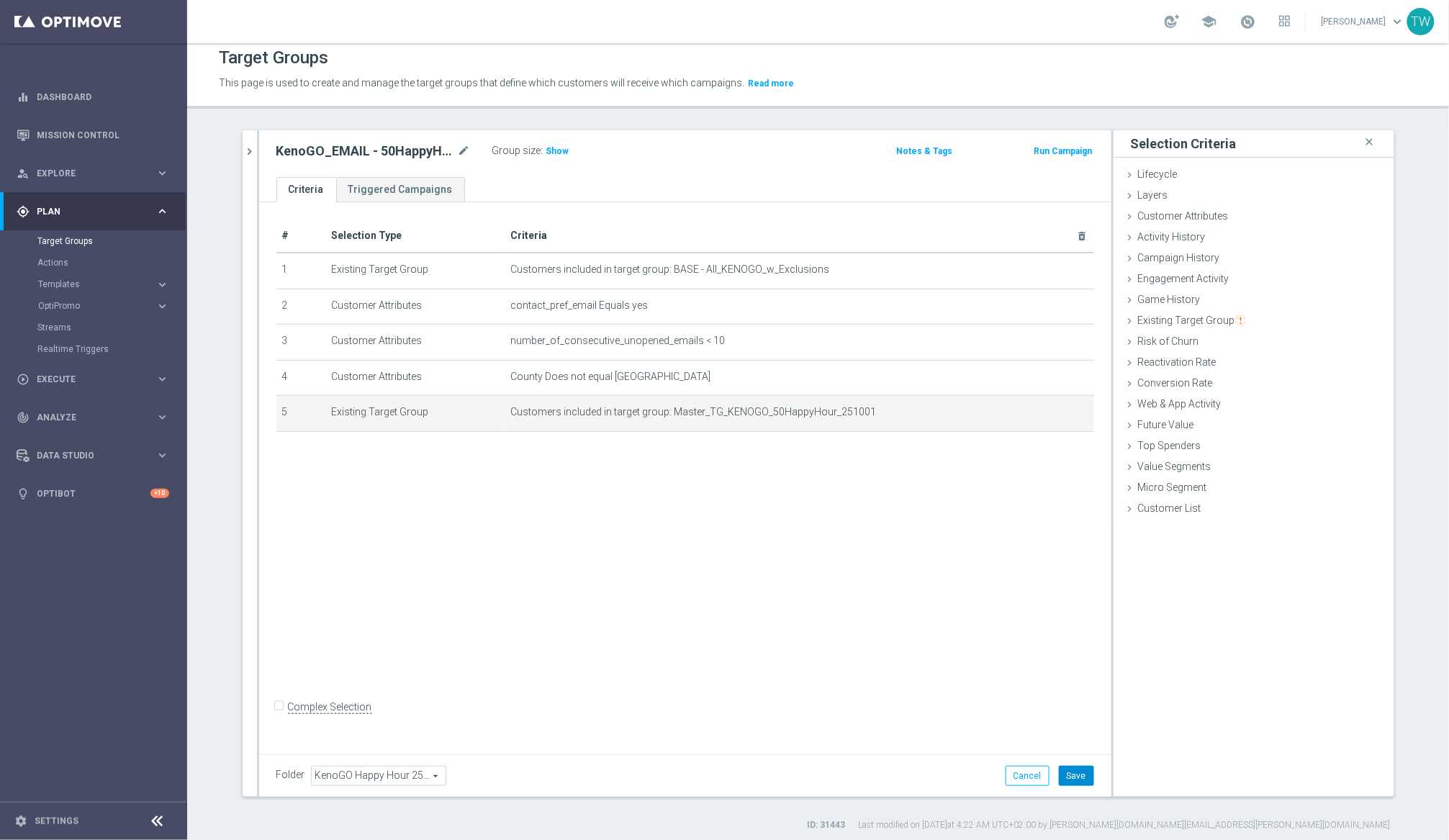
drag, startPoint x: 1085, startPoint y: 772, endPoint x: 531, endPoint y: 601, distance: 579.8
click at [1083, 772] on button "Save" at bounding box center [1076, 776] width 35 height 20
click at [248, 154] on icon "chevron_right" at bounding box center [250, 151] width 14 height 14
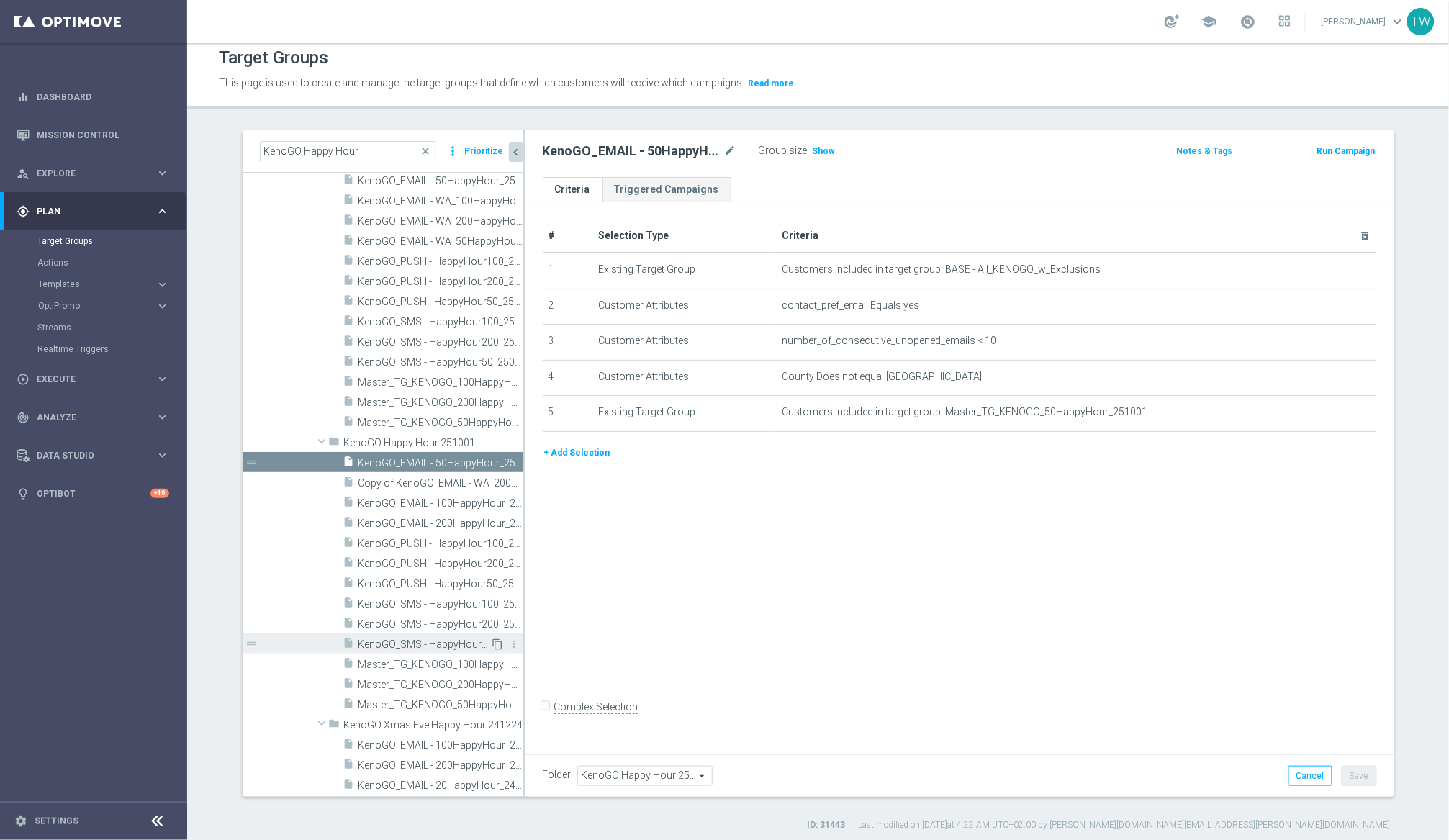
scroll to position [18368, 0]
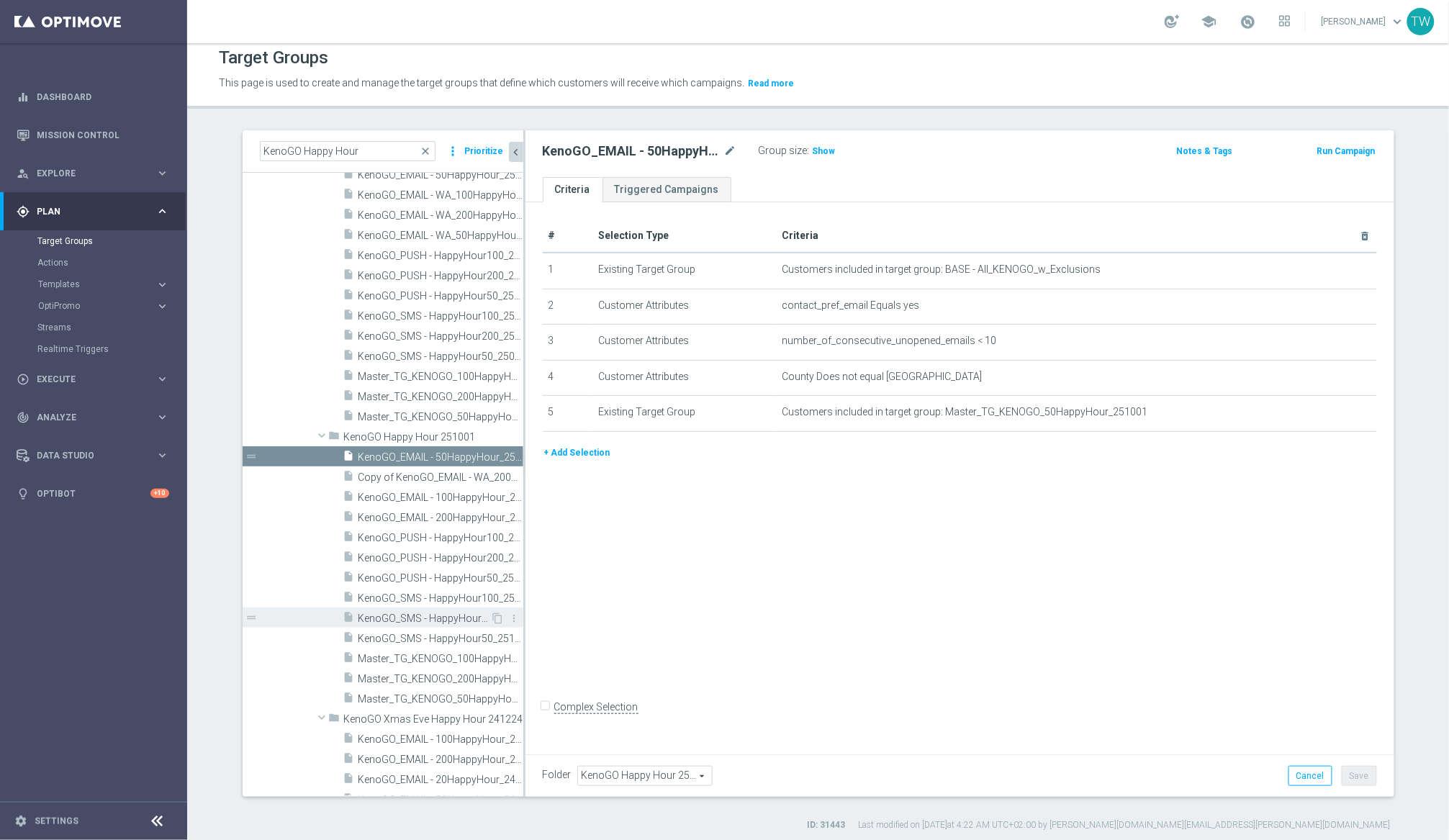
click at [460, 612] on span "KenoGO_SMS - HappyHour200_251001" at bounding box center [424, 618] width 133 height 12
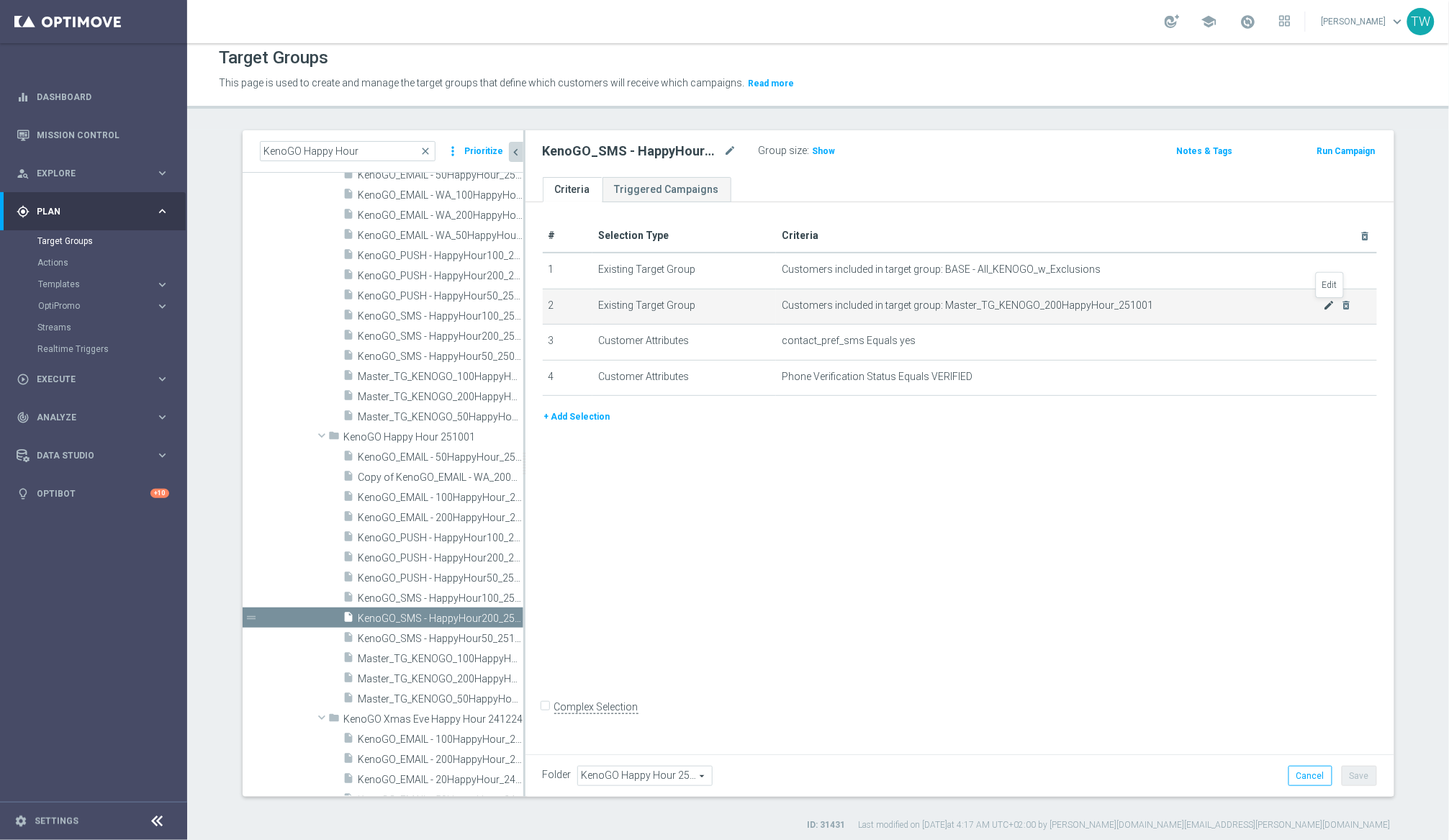
click at [1223, 302] on icon "mode_edit" at bounding box center [1330, 305] width 12 height 12
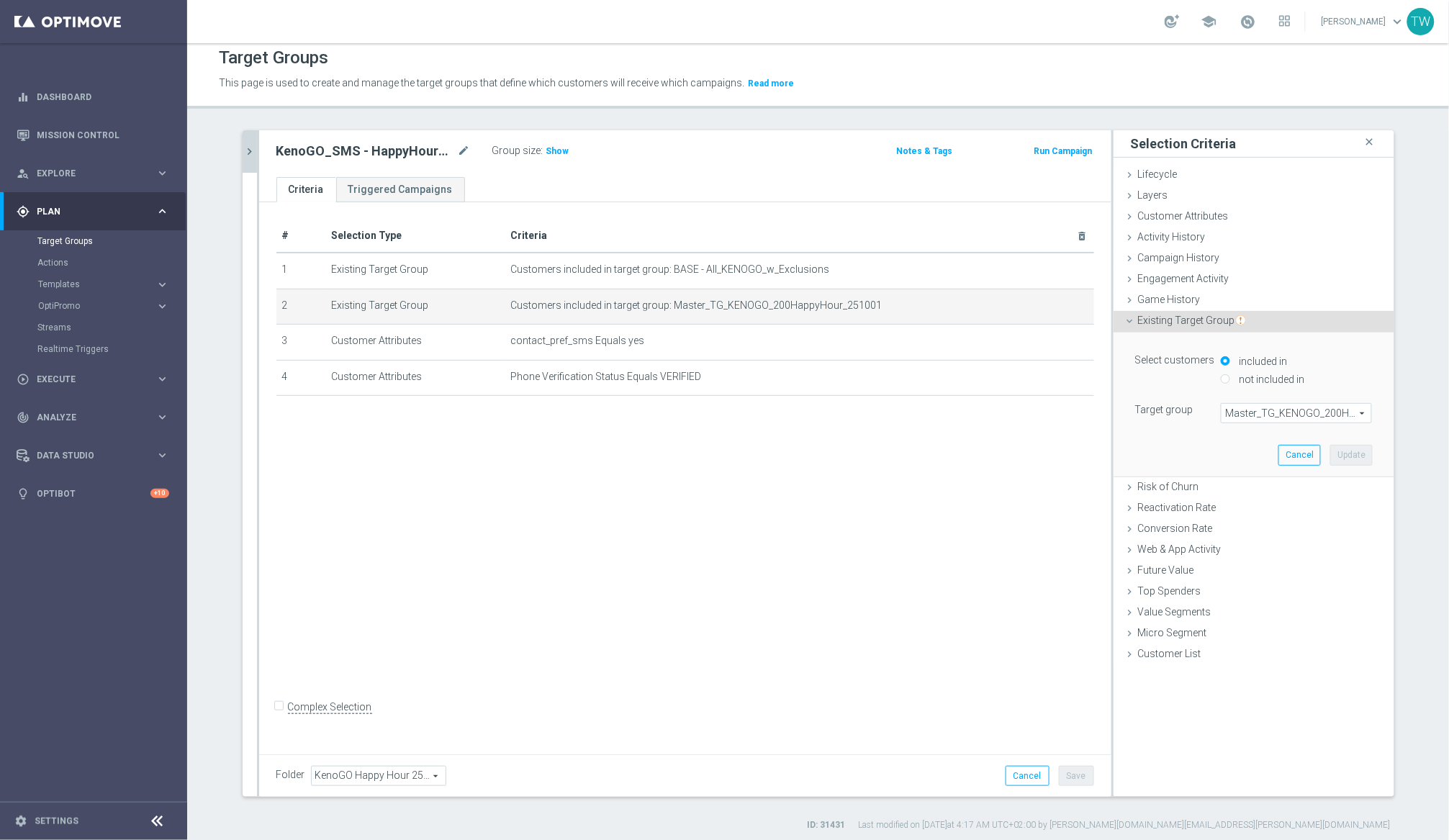
click at [1223, 413] on span "Master_TG_KENOGO_200HappyHour_251001" at bounding box center [1297, 413] width 150 height 19
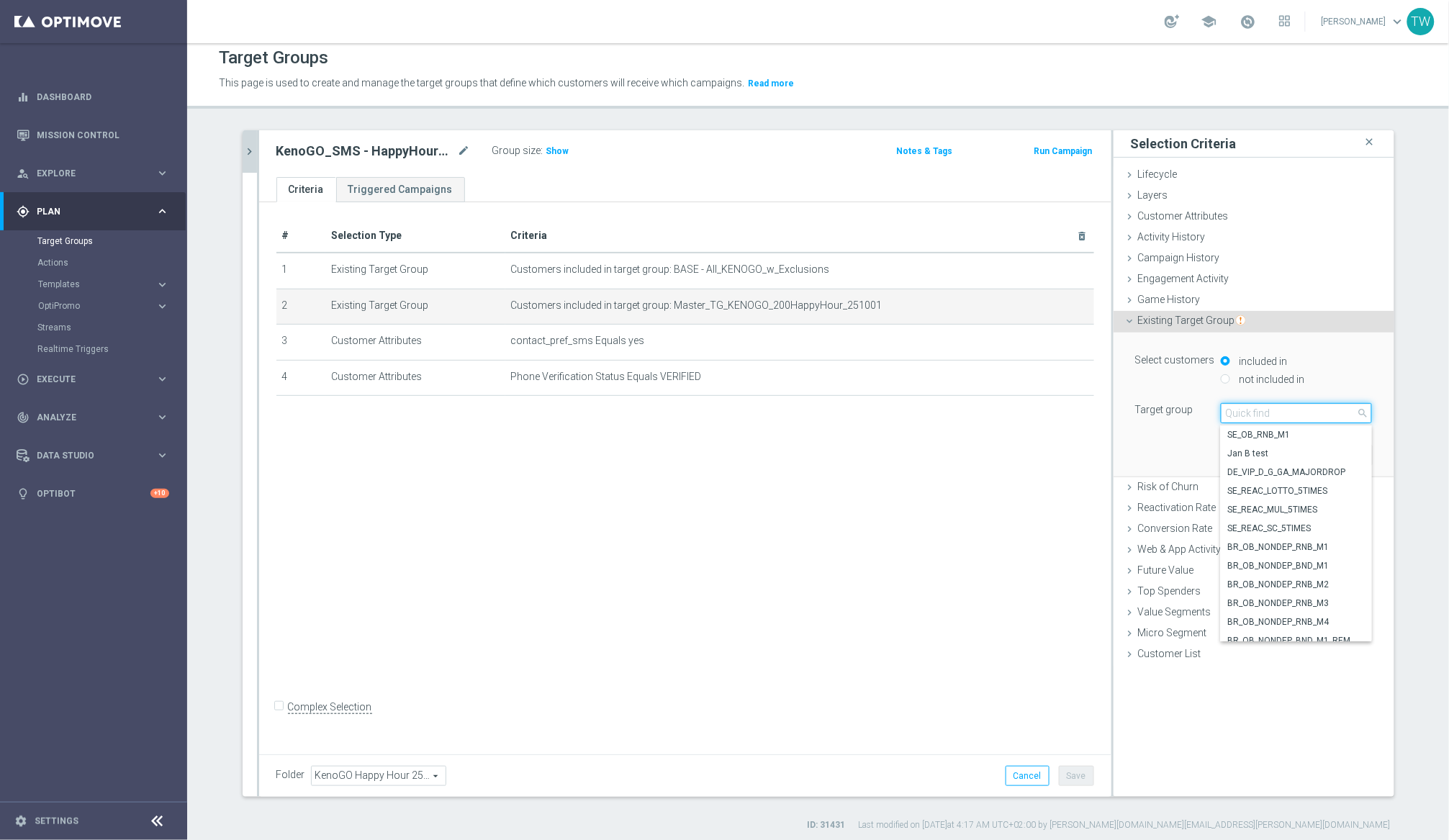
click at [1223, 413] on input "search" at bounding box center [1297, 413] width 151 height 20
type input "251001"
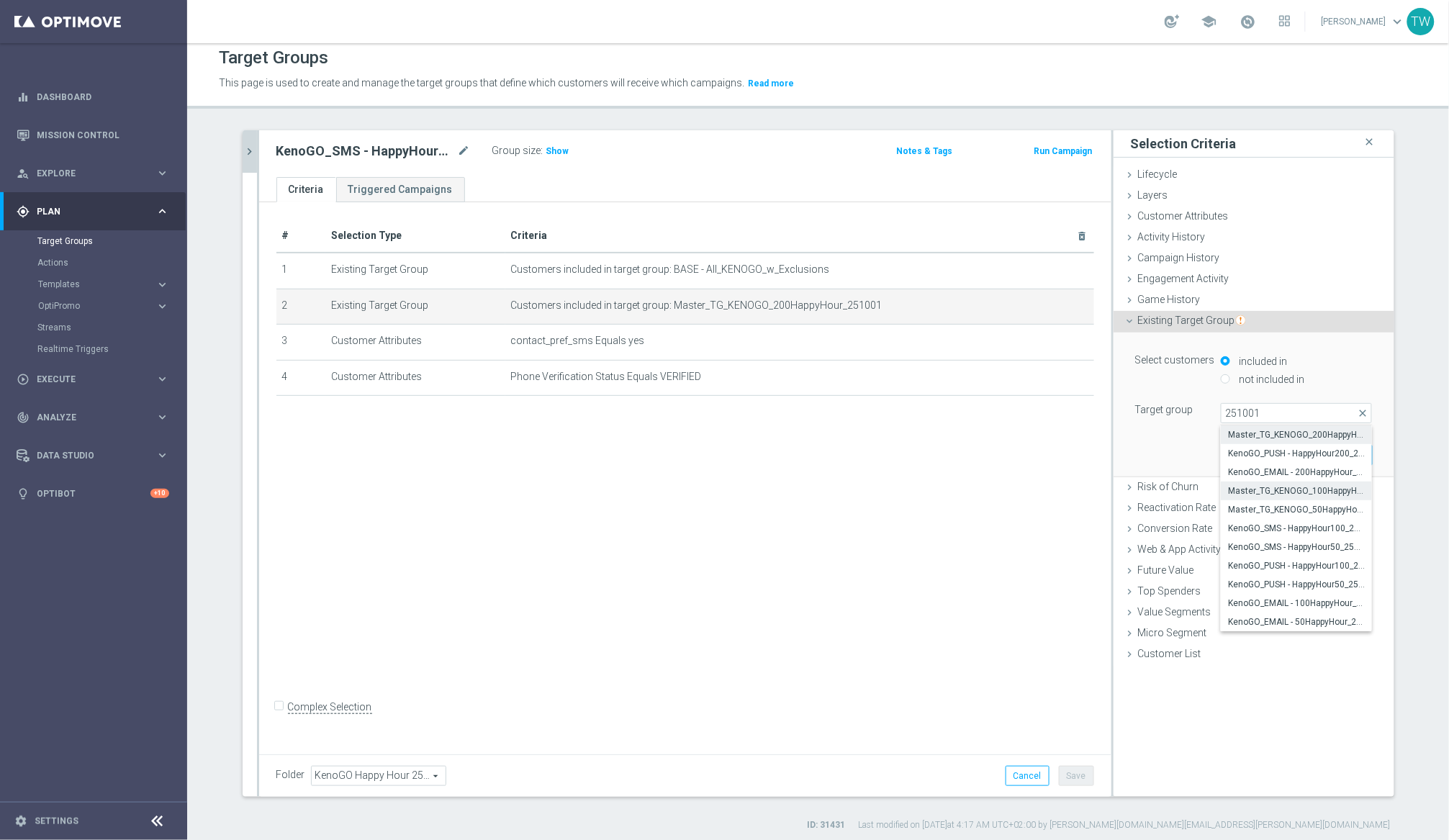
click at [1223, 491] on span "Master_TG_KENOGO_100HappyHour_251001" at bounding box center [1296, 491] width 137 height 12
type input "Master_TG_KENOGO_100HappyHour_251001"
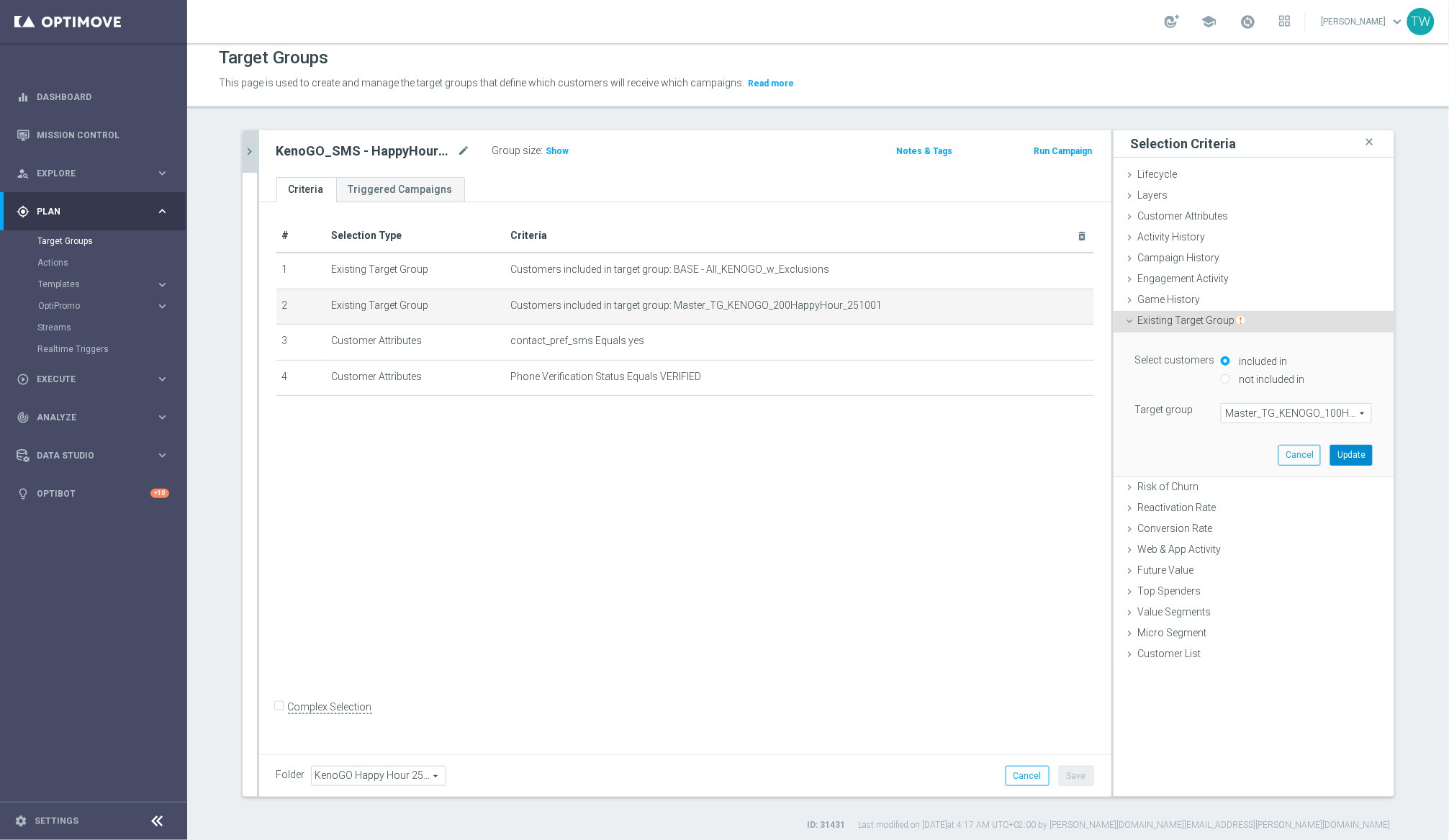
click at [1223, 460] on button "Update" at bounding box center [1351, 455] width 42 height 20
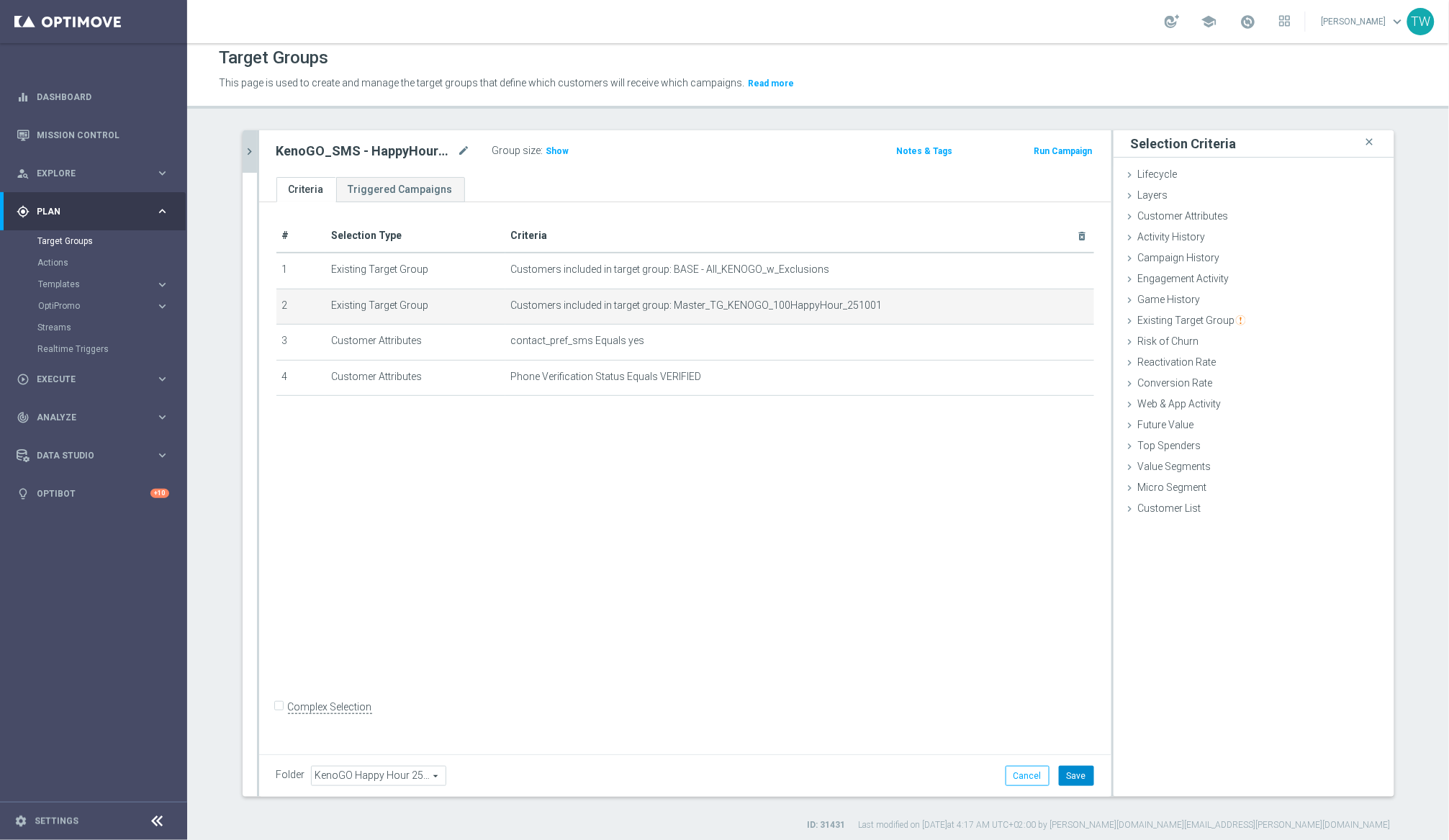
drag, startPoint x: 1062, startPoint y: 792, endPoint x: 1066, endPoint y: 783, distance: 9.8
click at [1064, 788] on div "Folder KenoGO Happy Hour 251001 KenoGO Happy Hour 251001 arrow_drop_down search…" at bounding box center [685, 775] width 852 height 42
click at [1069, 777] on button "Save" at bounding box center [1076, 776] width 35 height 20
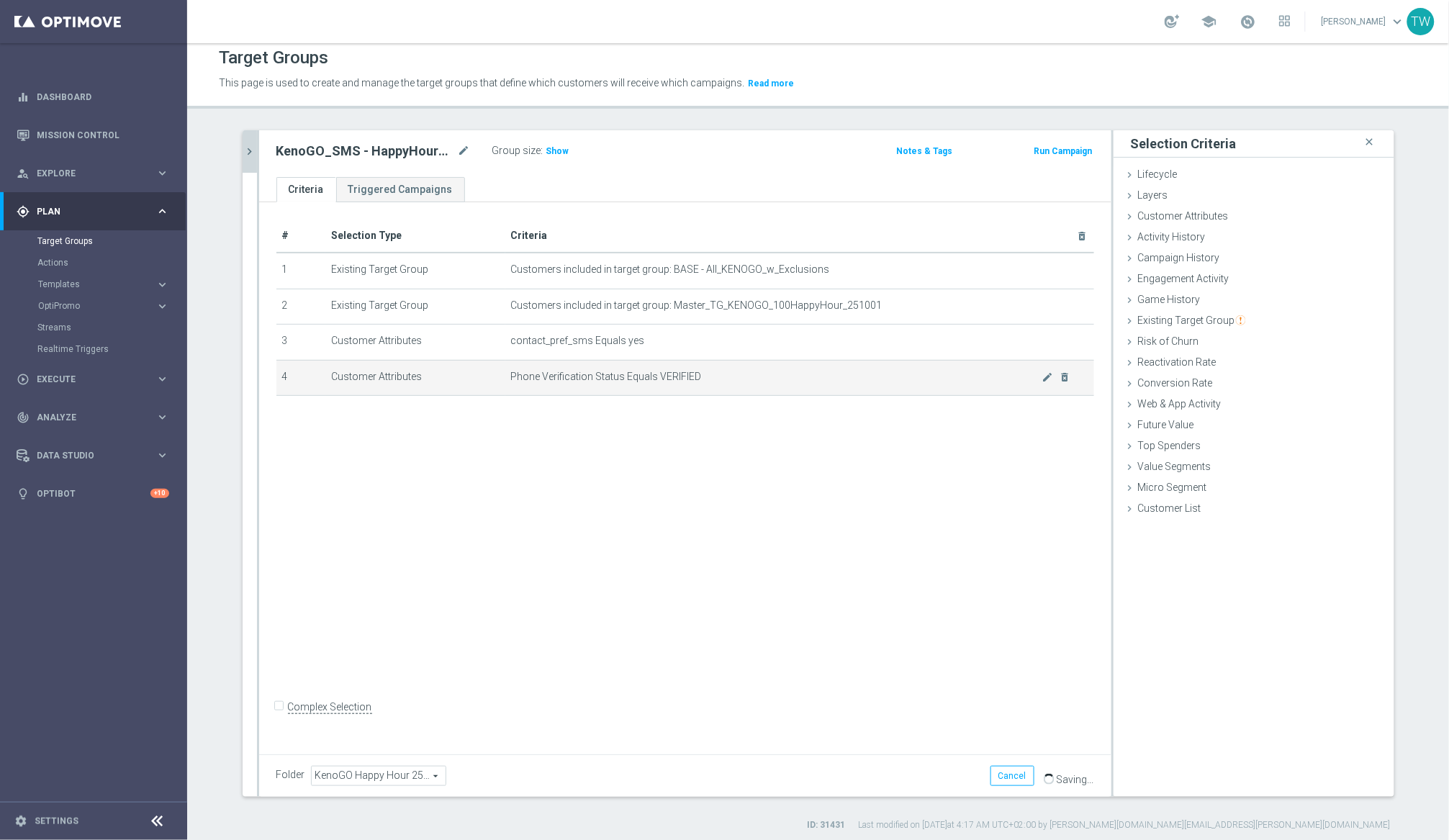
scroll to position [7, 0]
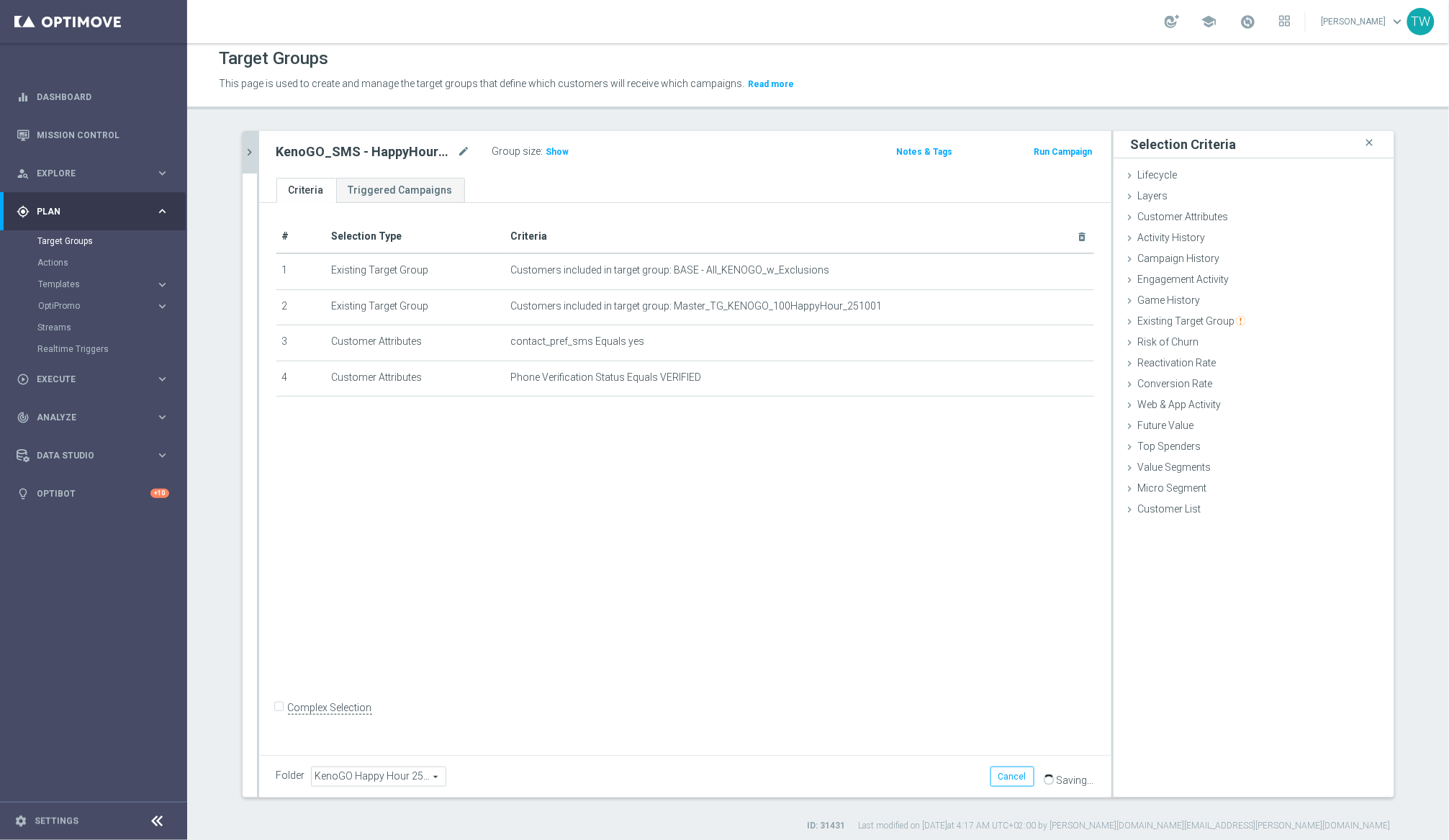
click at [256, 137] on button "chevron_right" at bounding box center [250, 152] width 14 height 42
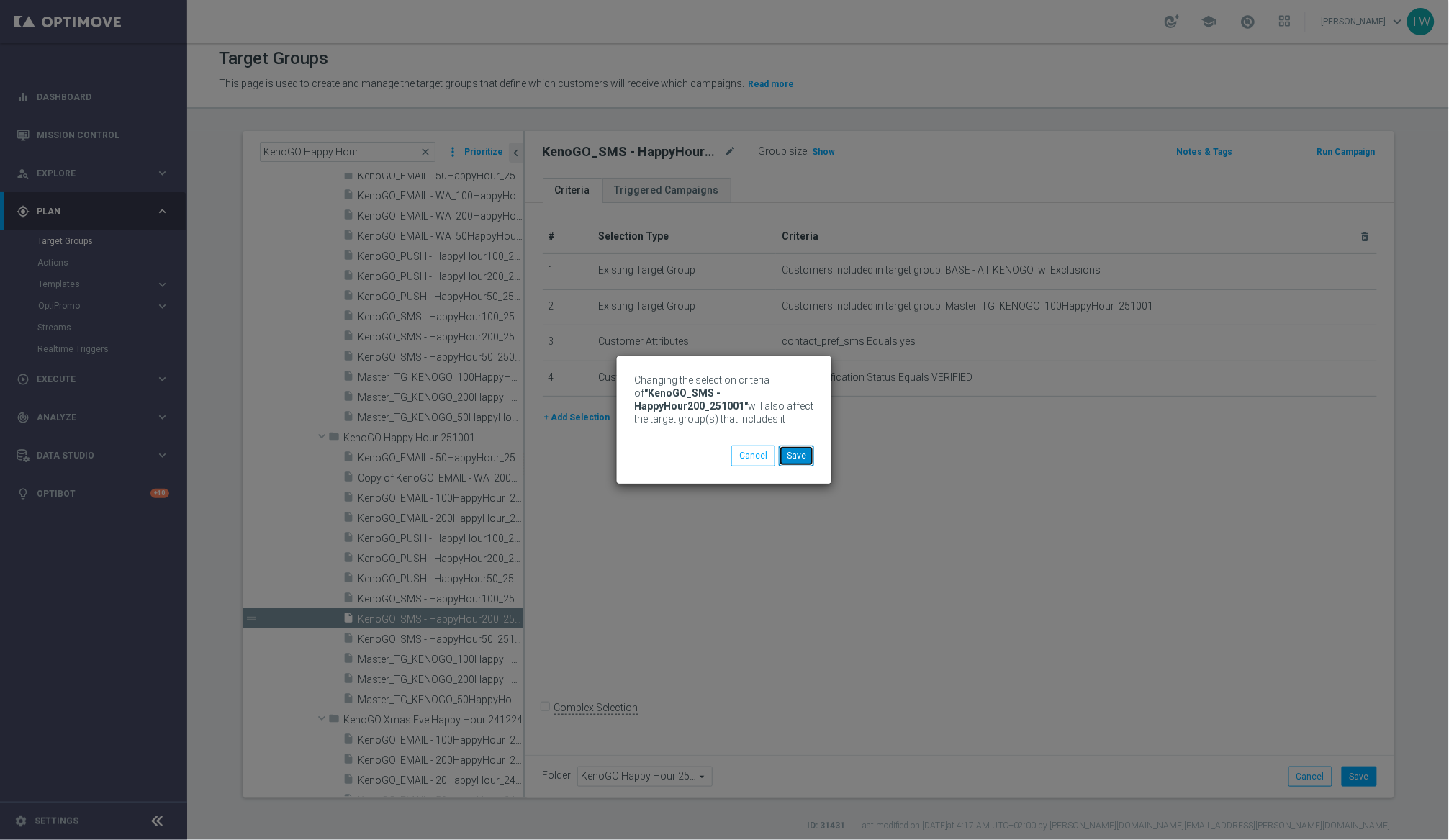
click at [799, 454] on button "Save" at bounding box center [796, 455] width 35 height 20
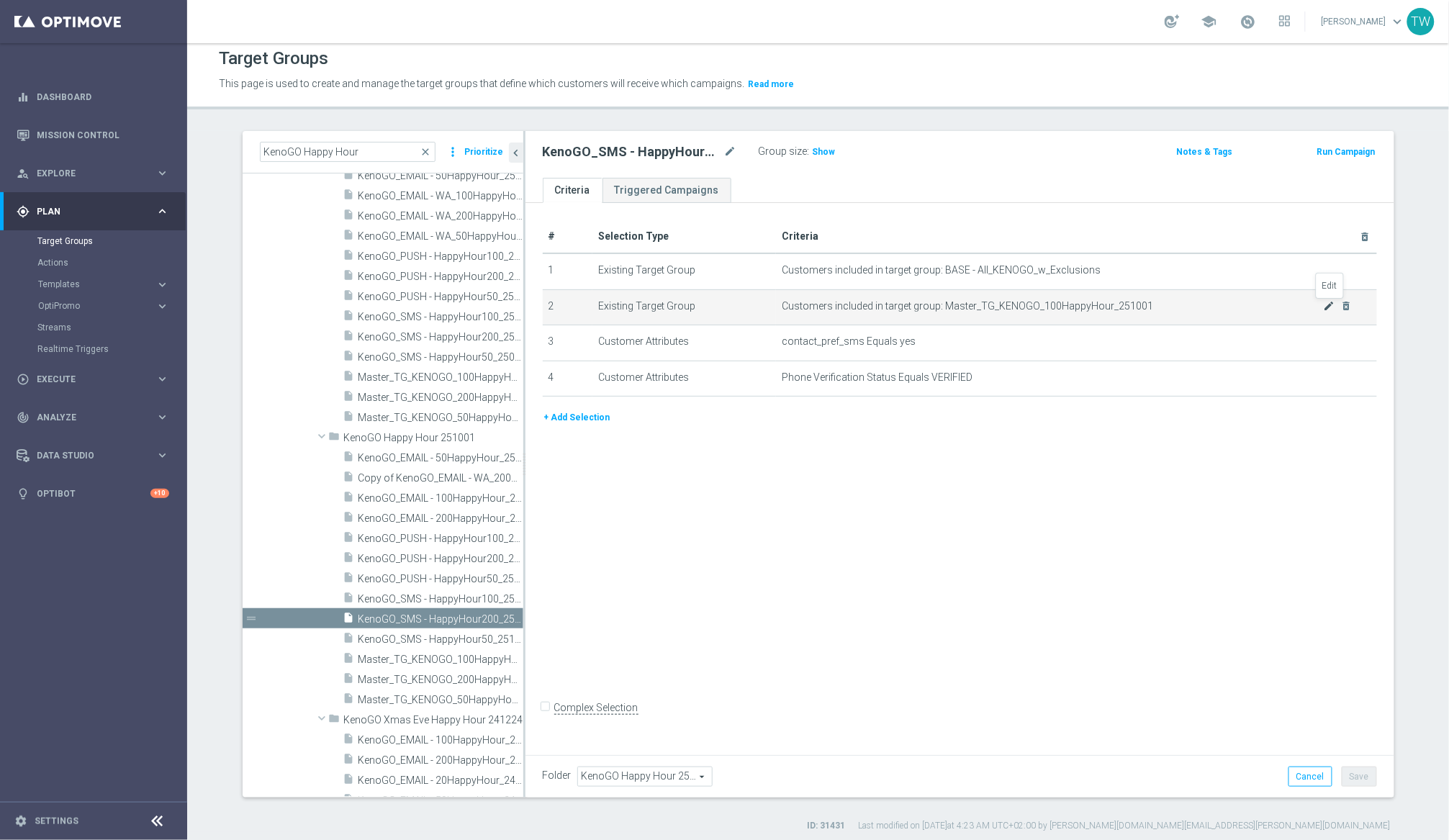
click at [1223, 306] on icon "mode_edit" at bounding box center [1330, 306] width 12 height 12
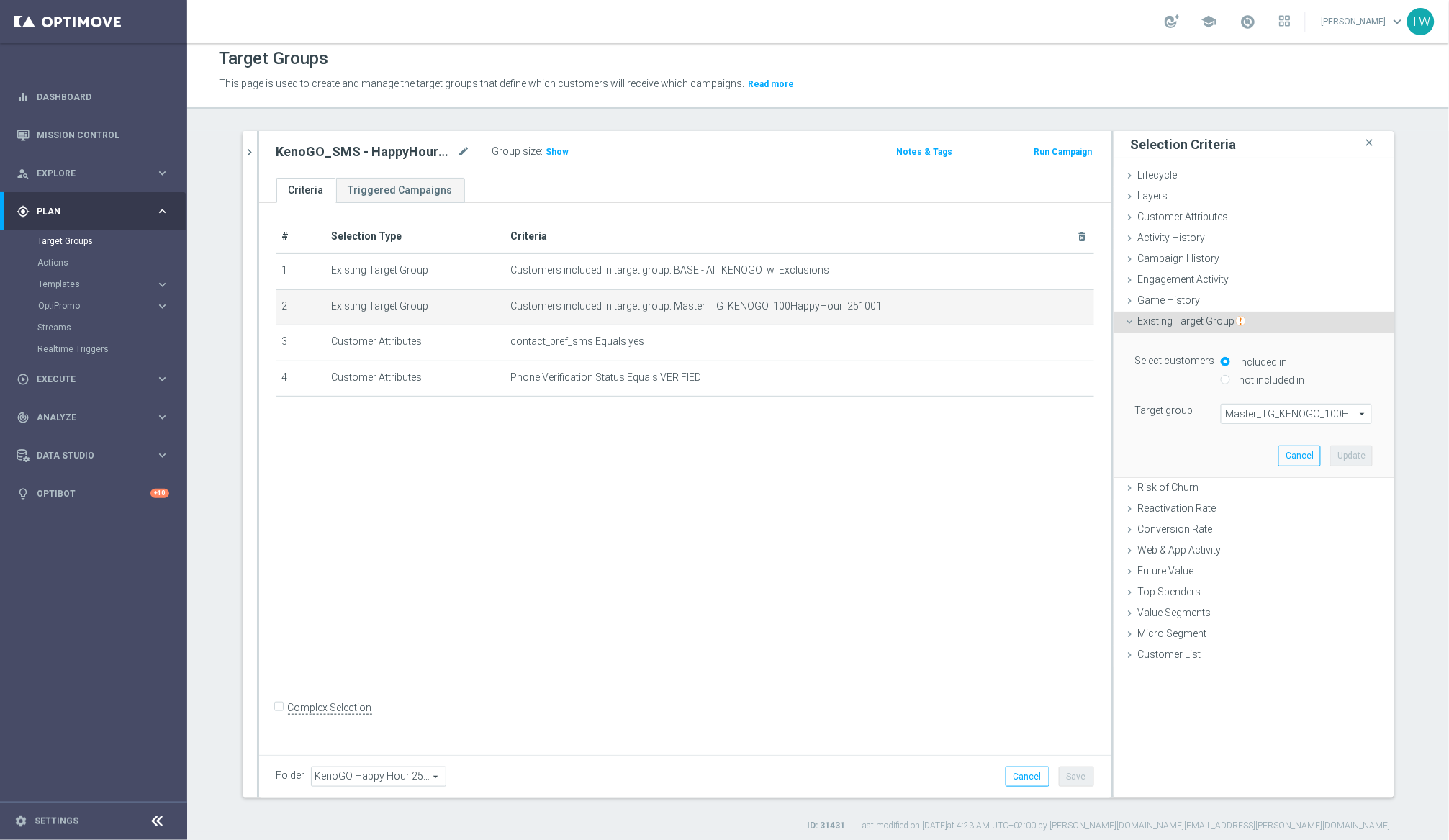
click at [1223, 416] on span "Master_TG_KENOGO_100HappyHour_251001" at bounding box center [1297, 413] width 150 height 19
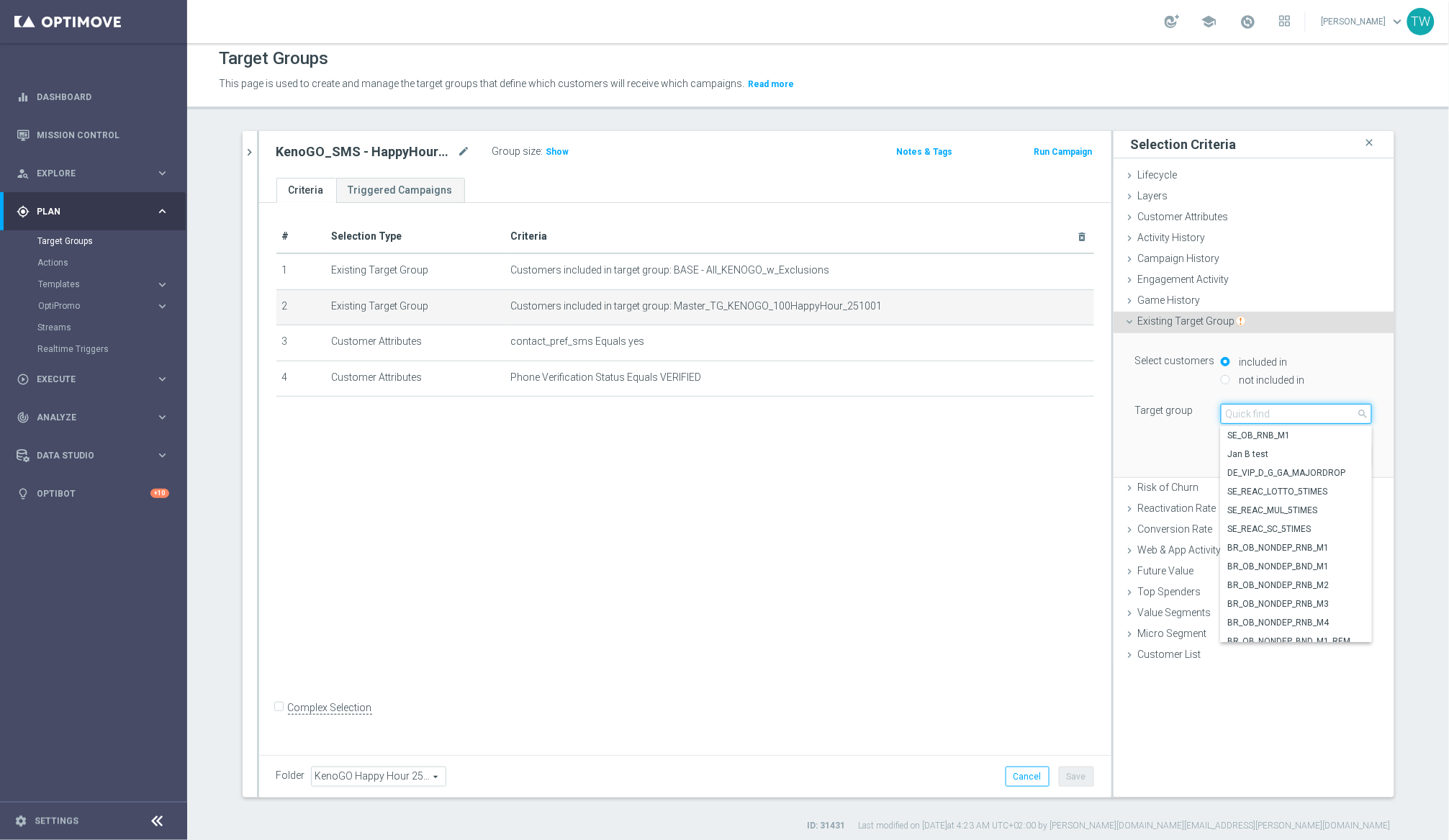
click at [1223, 416] on input "search" at bounding box center [1297, 414] width 151 height 20
type input "251001"
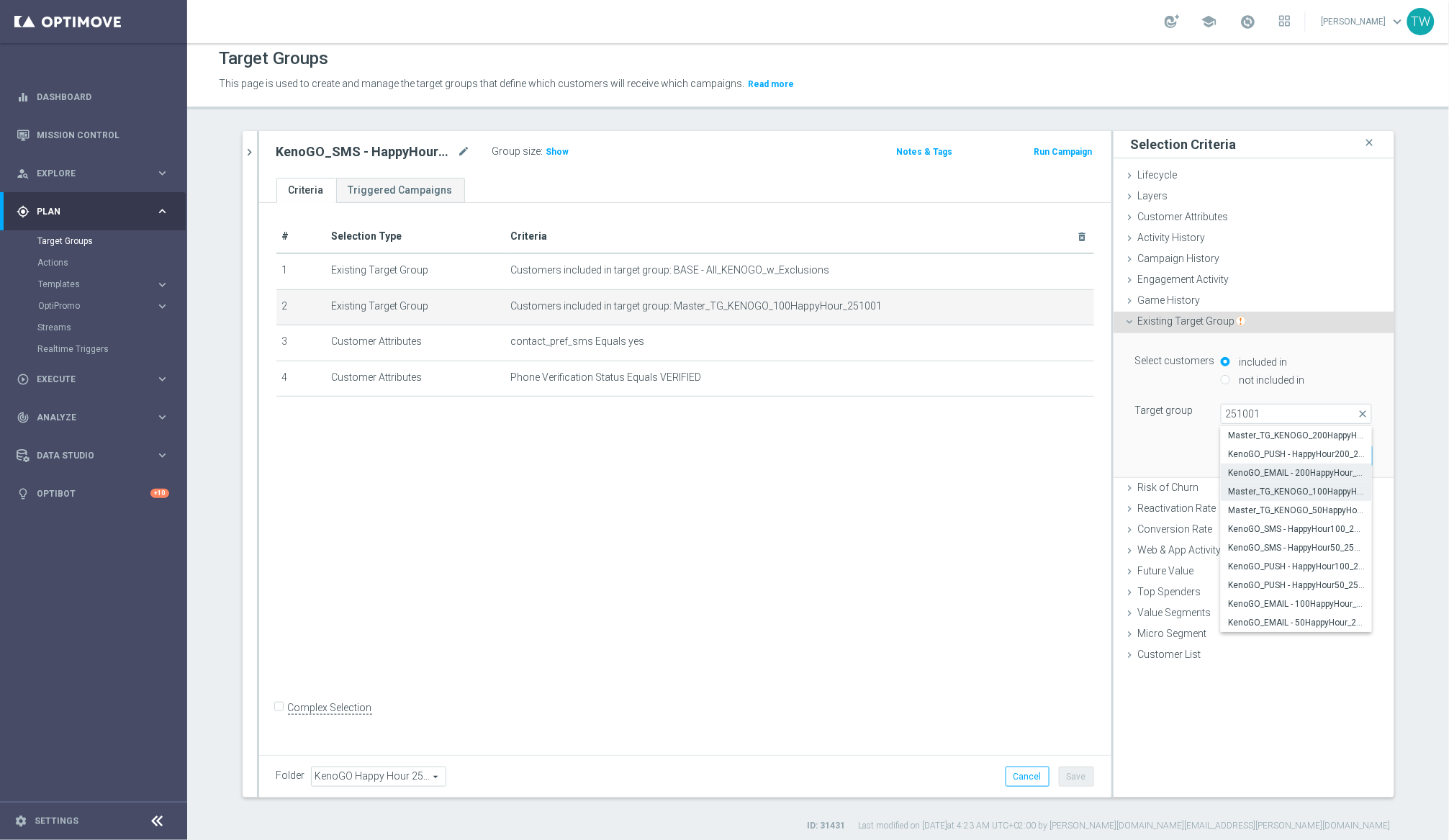
click at [1223, 470] on span "KenoGO_EMAIL - 200HappyHour_251001" at bounding box center [1296, 473] width 137 height 12
type input "KenoGO_EMAIL - 200HappyHour_251001"
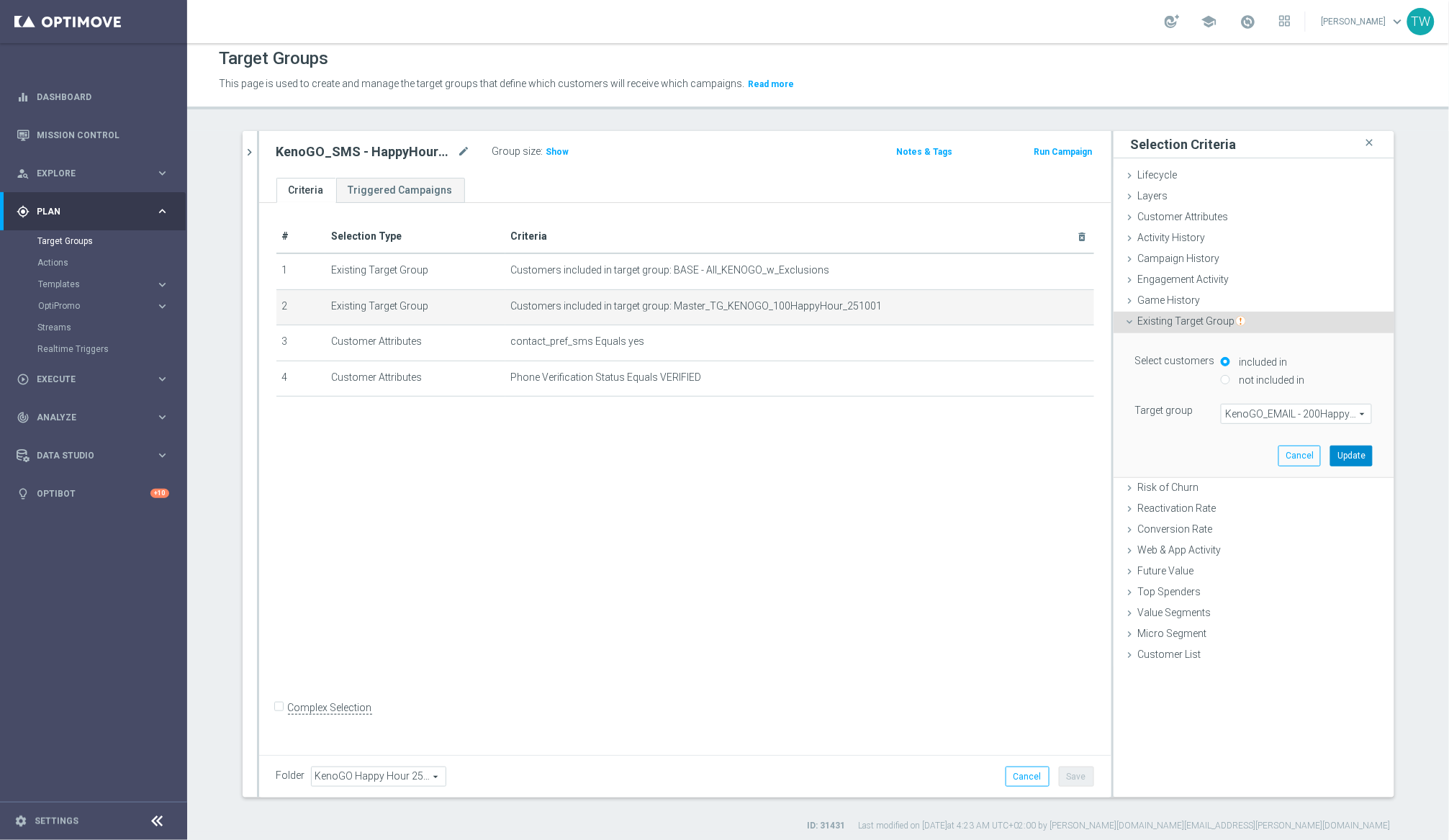
click at [1223, 459] on button "Update" at bounding box center [1351, 455] width 42 height 20
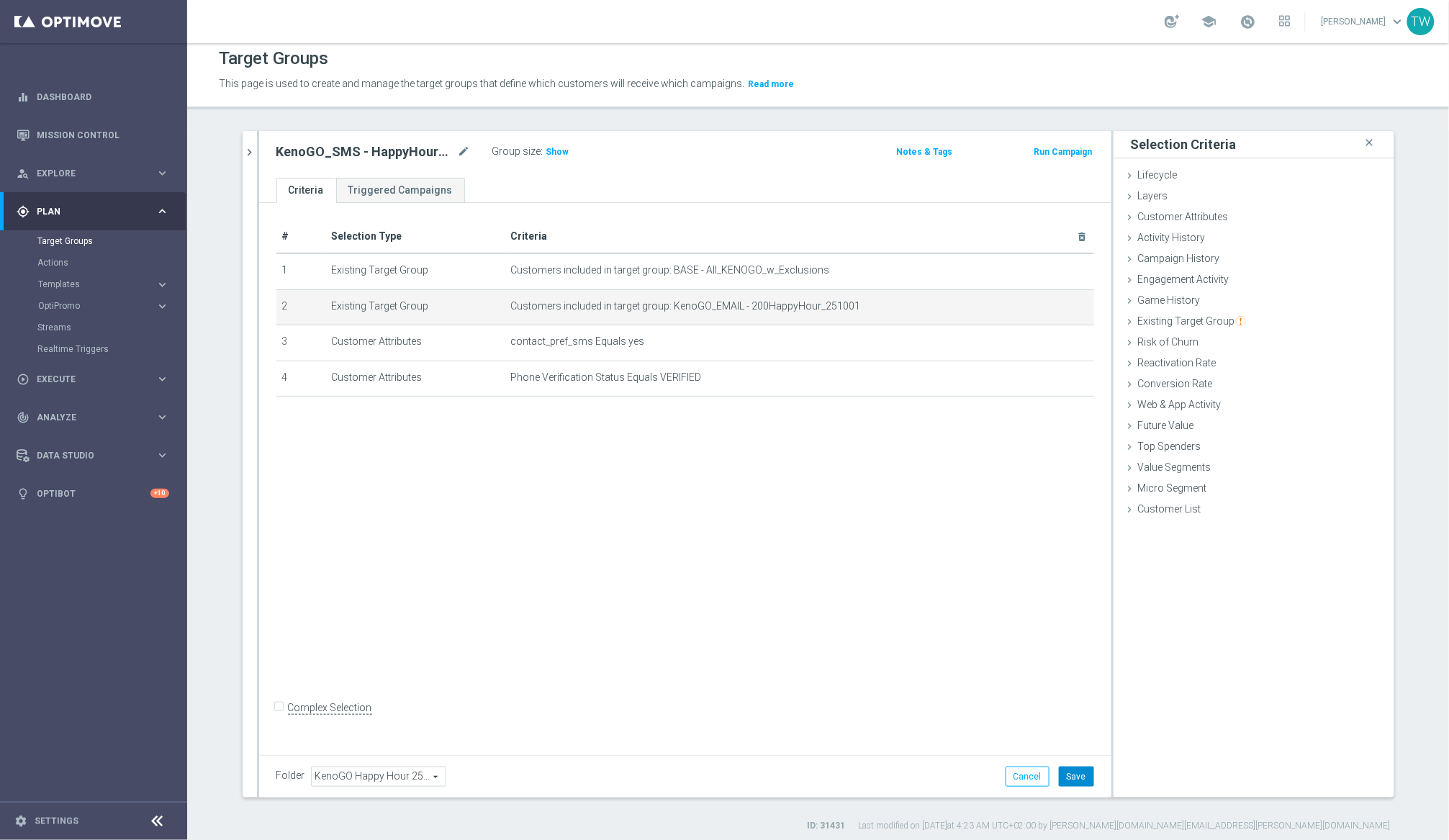
click at [1079, 771] on button "Save" at bounding box center [1076, 777] width 35 height 20
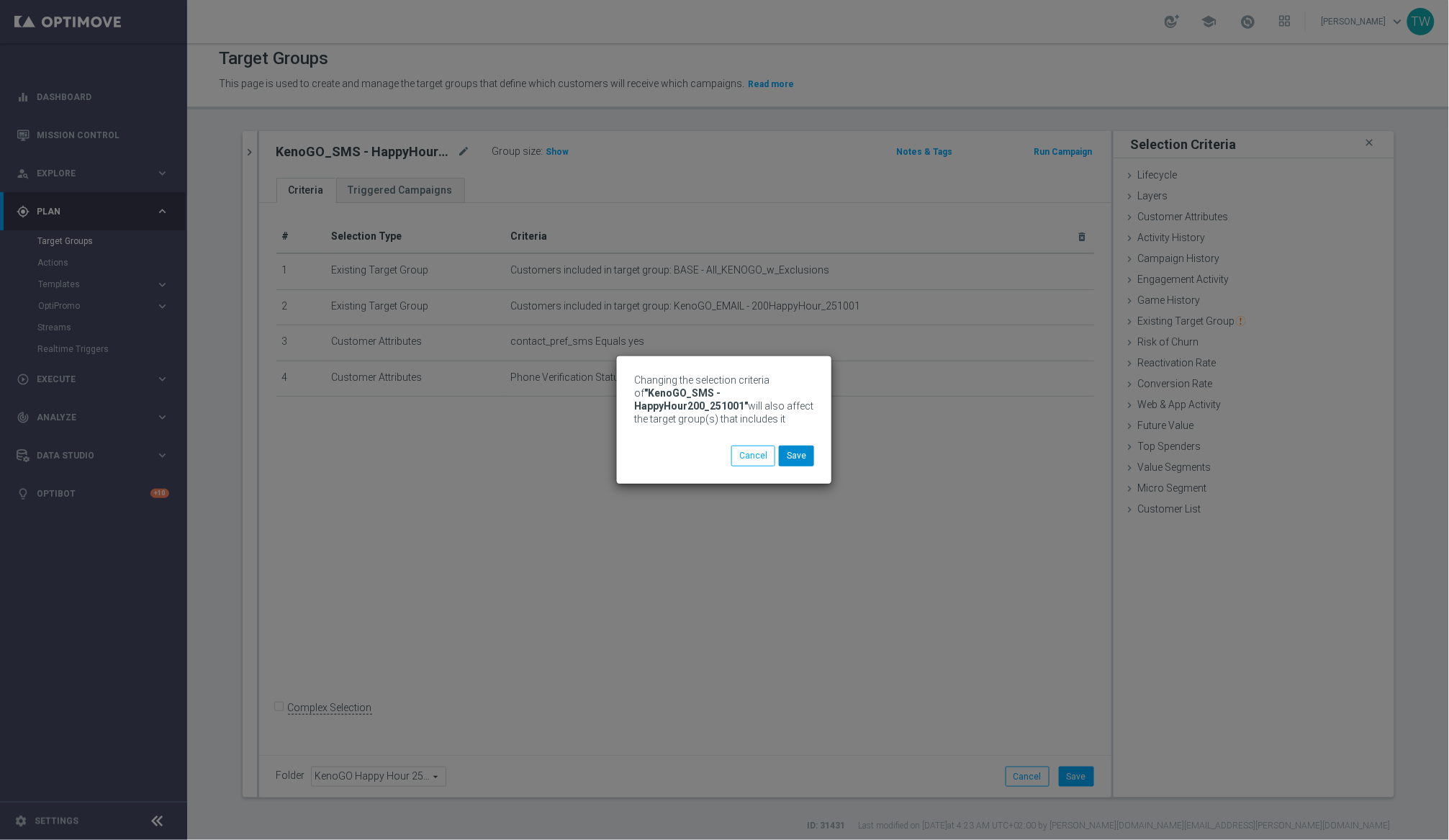
drag, startPoint x: 792, startPoint y: 467, endPoint x: 794, endPoint y: 460, distance: 7.3
click at [792, 467] on div "Changing the selection criteria of "KenoGO_SMS - HappyHour200_251001" will also…" at bounding box center [724, 420] width 215 height 126
click at [794, 459] on button "Save" at bounding box center [796, 455] width 35 height 20
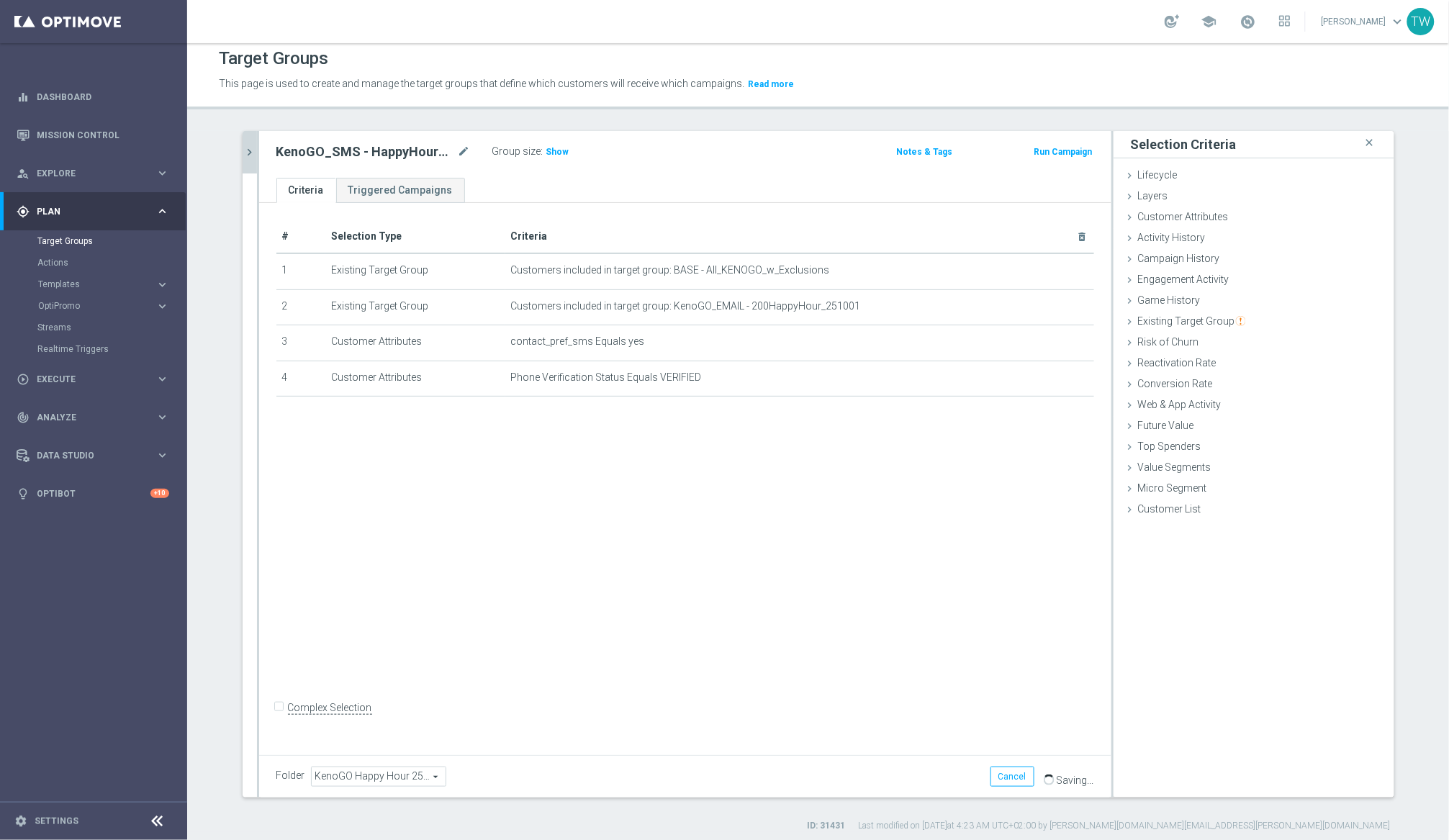
click at [246, 149] on icon "chevron_right" at bounding box center [250, 152] width 14 height 14
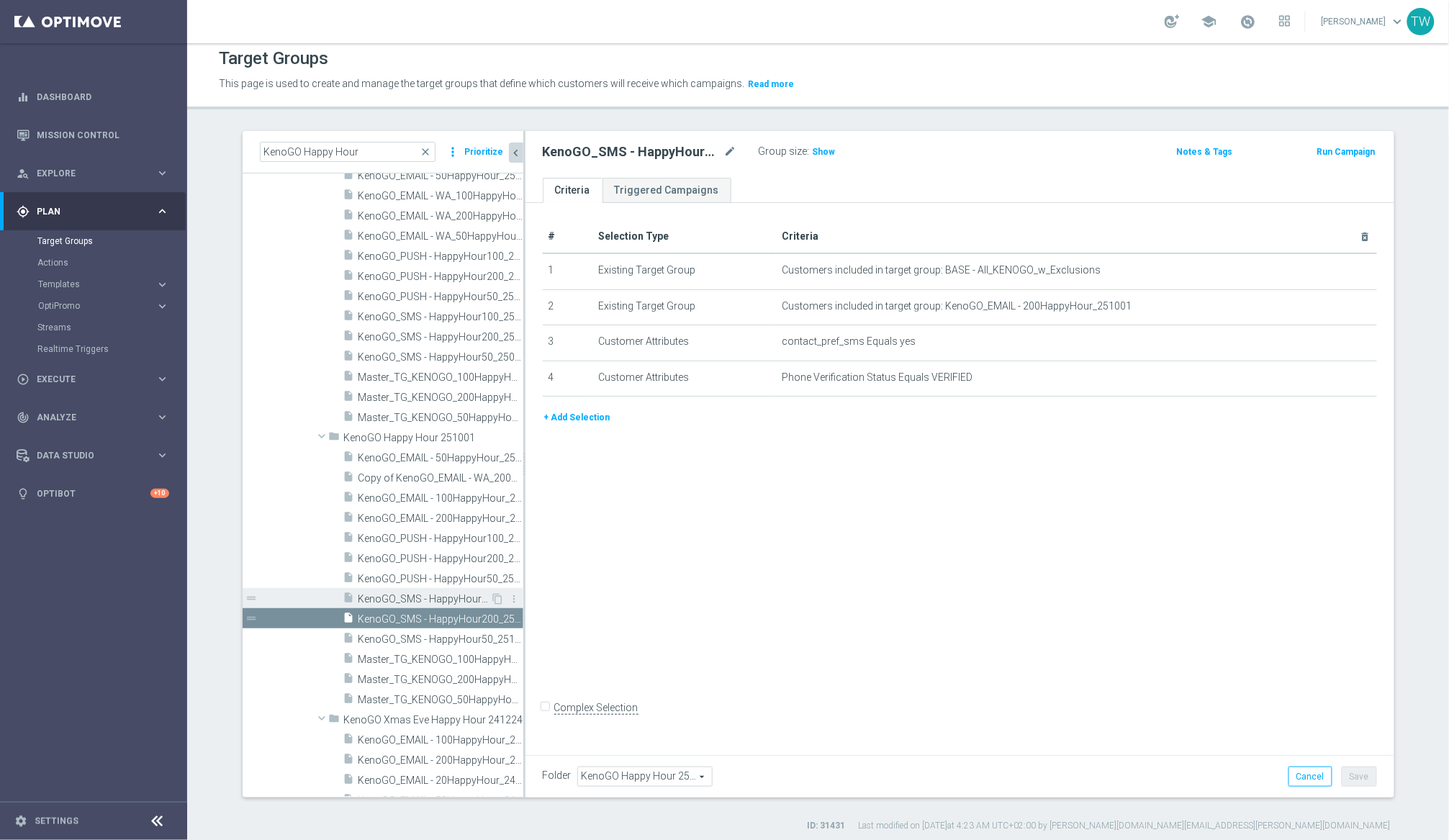
click at [467, 590] on div "insert_drive_file KenoGO_SMS - HappyHour100_251001" at bounding box center [417, 598] width 147 height 20
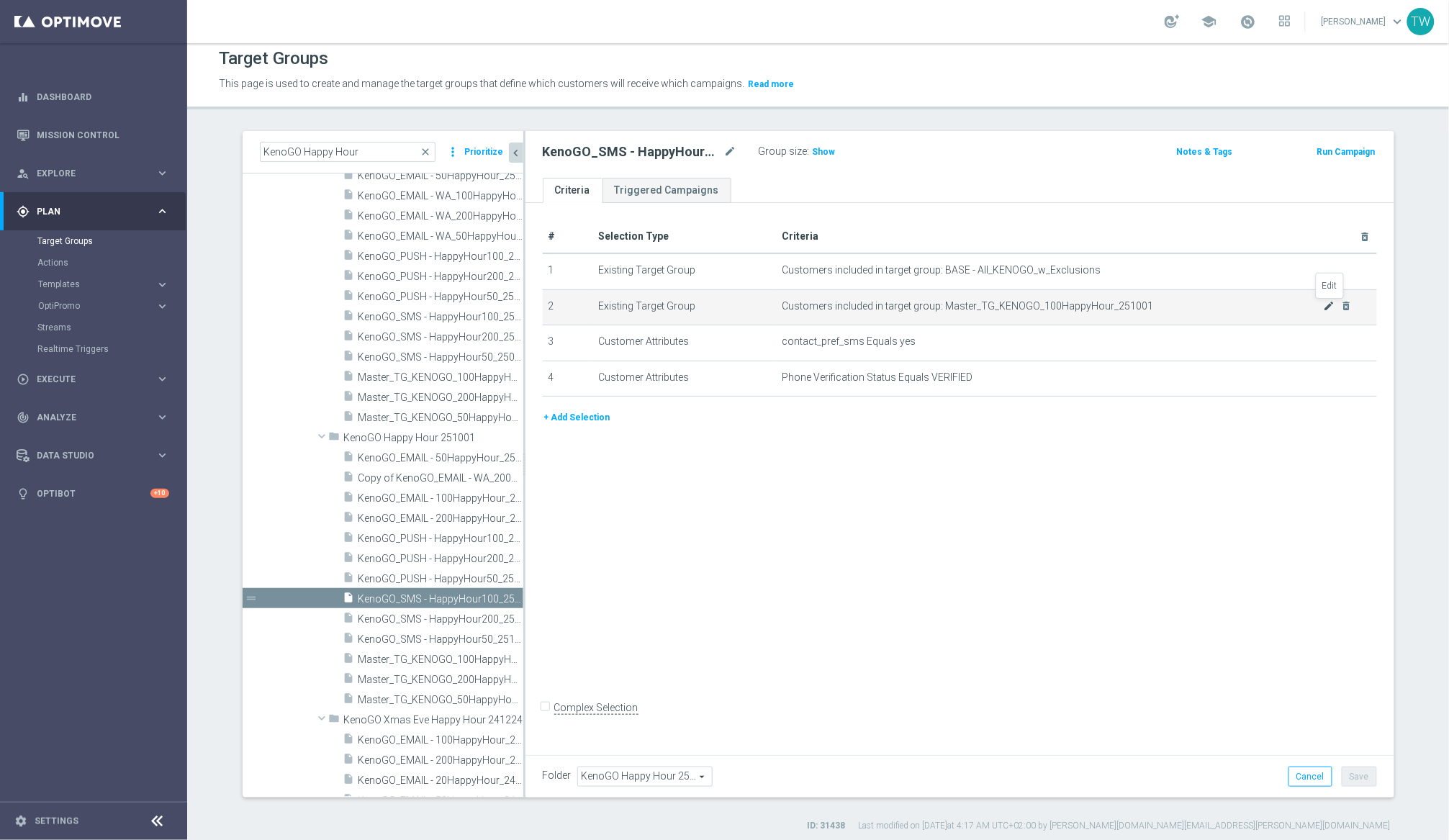
click at [1223, 301] on icon "mode_edit" at bounding box center [1330, 306] width 12 height 12
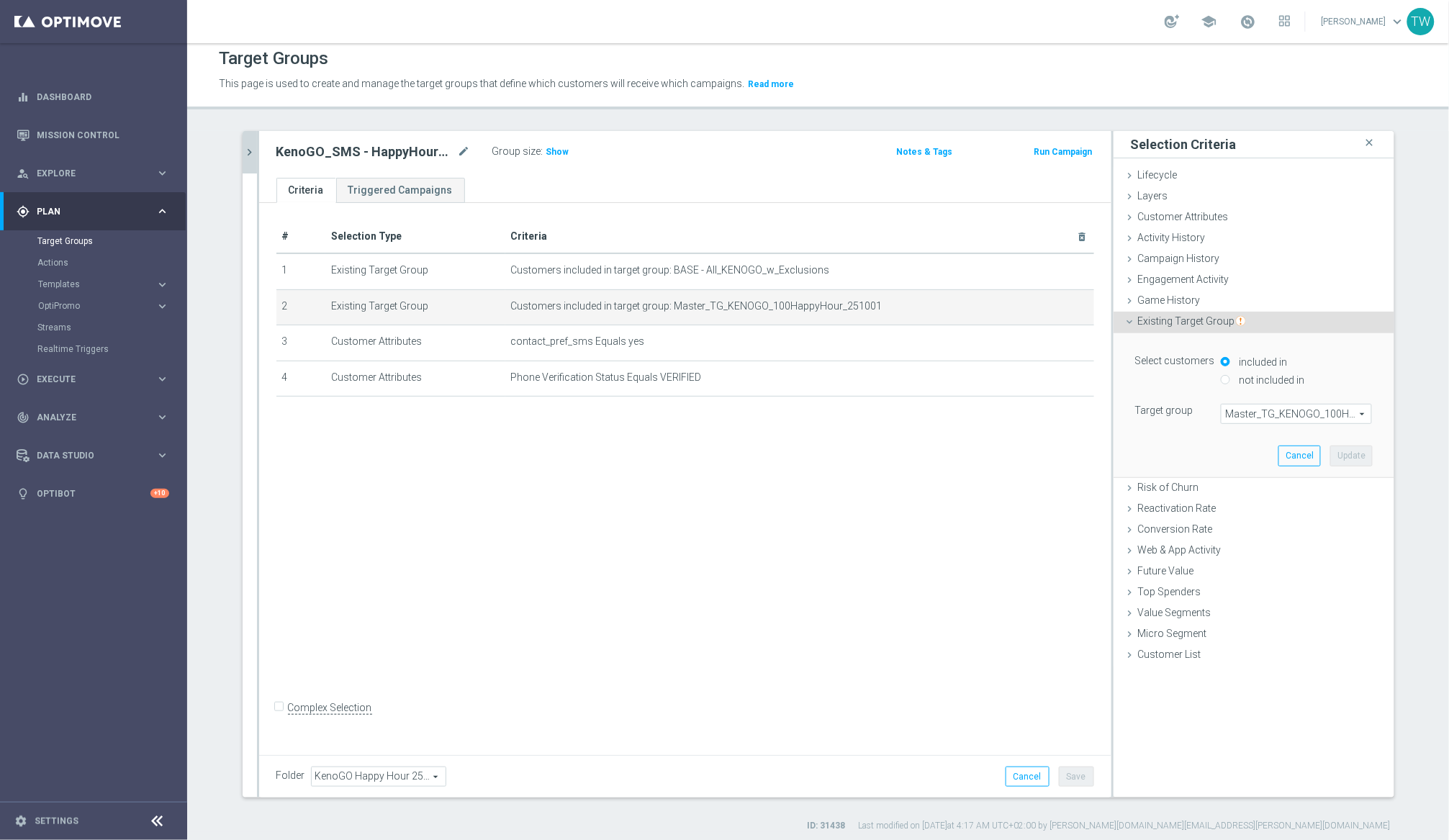
click at [1223, 406] on span "Master_TG_KENOGO_100HappyHour_251001" at bounding box center [1297, 413] width 150 height 19
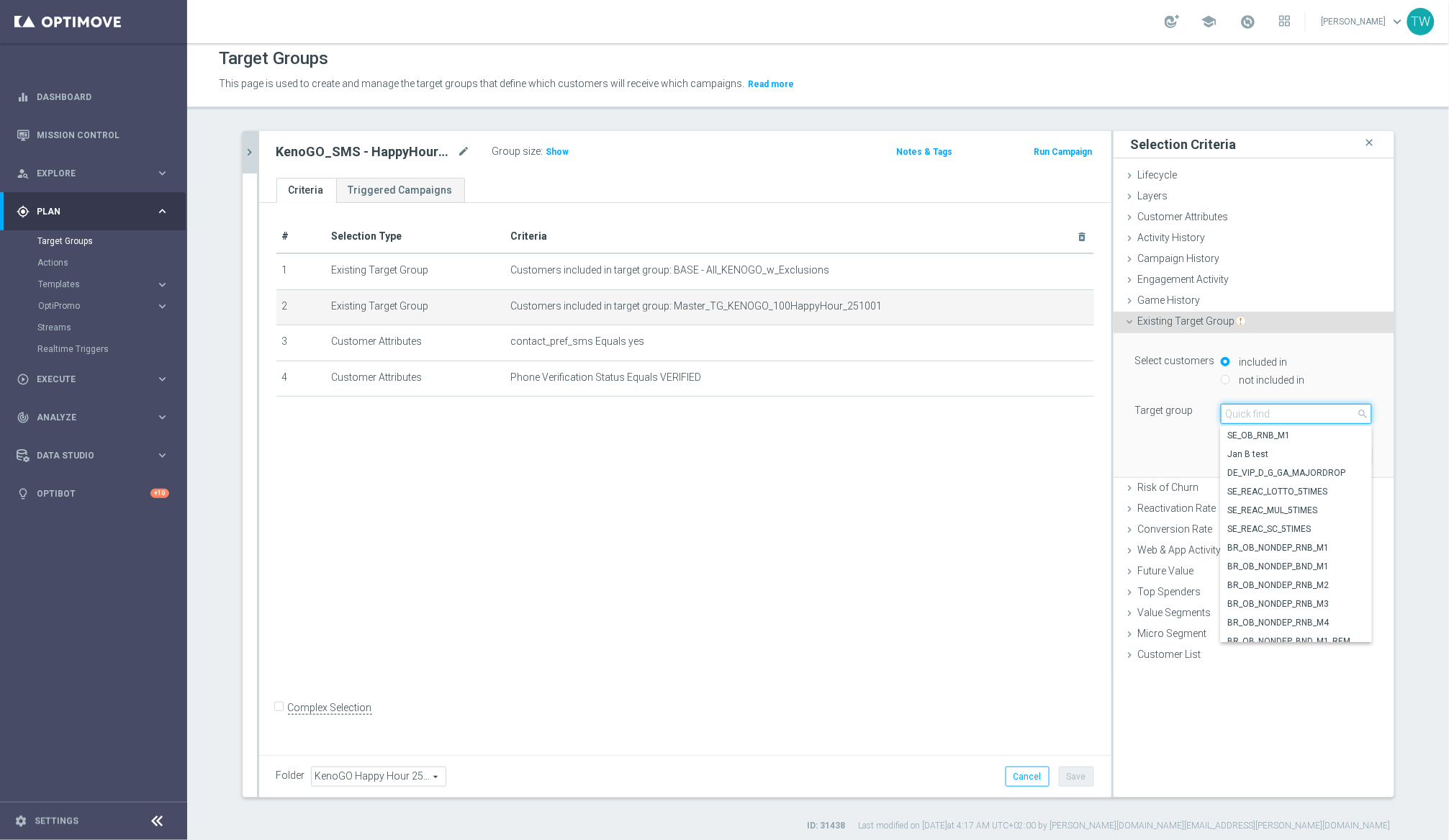
click at [1223, 409] on input "search" at bounding box center [1297, 414] width 151 height 20
type input "251001"
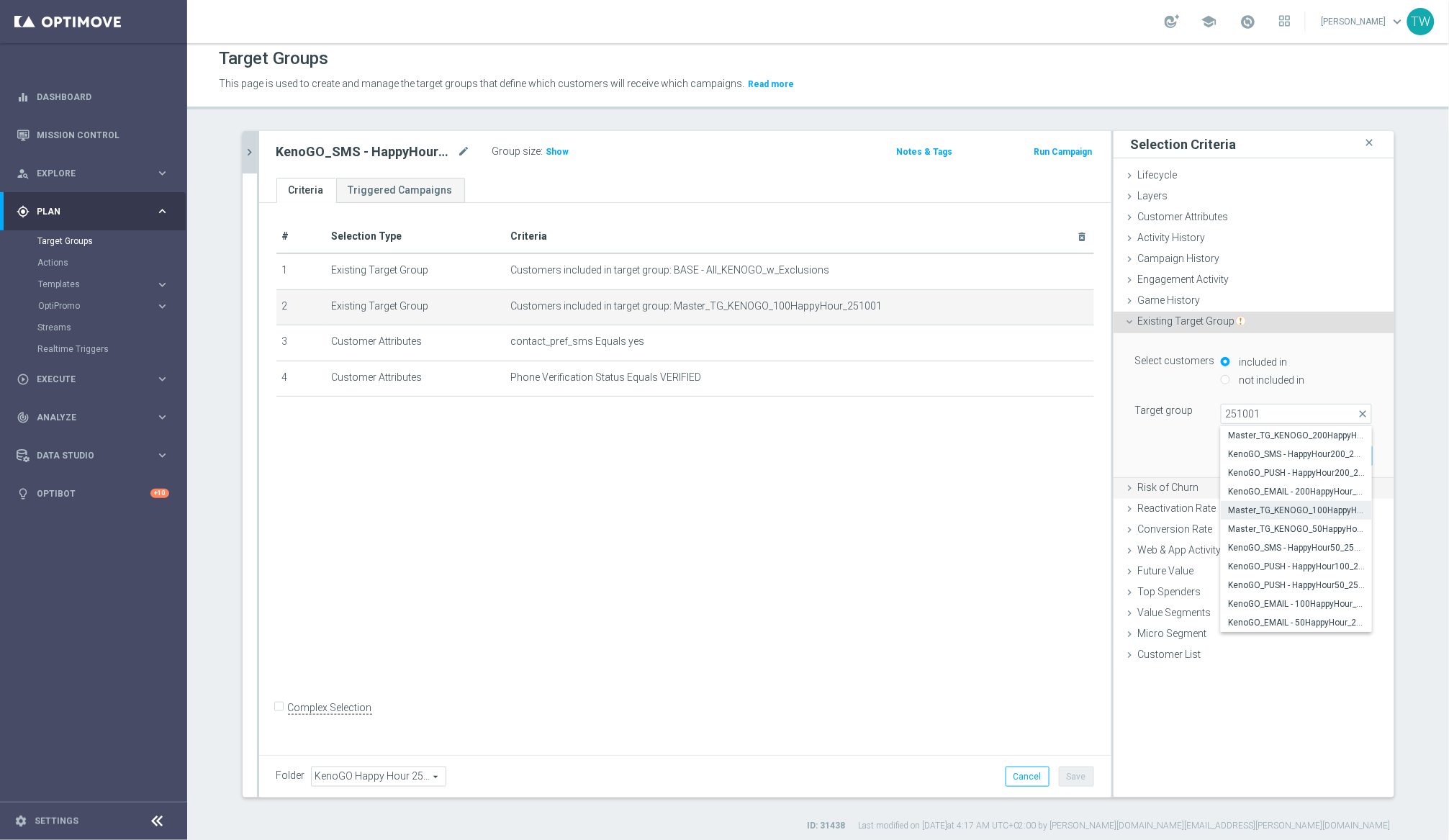
drag, startPoint x: 1329, startPoint y: 611, endPoint x: 1363, endPoint y: 478, distance: 137.3
click at [1223, 610] on label "KenoGO_EMAIL - 100HappyHour_251001" at bounding box center [1297, 604] width 151 height 19
type input "KenoGO_EMAIL - 100HappyHour_251001"
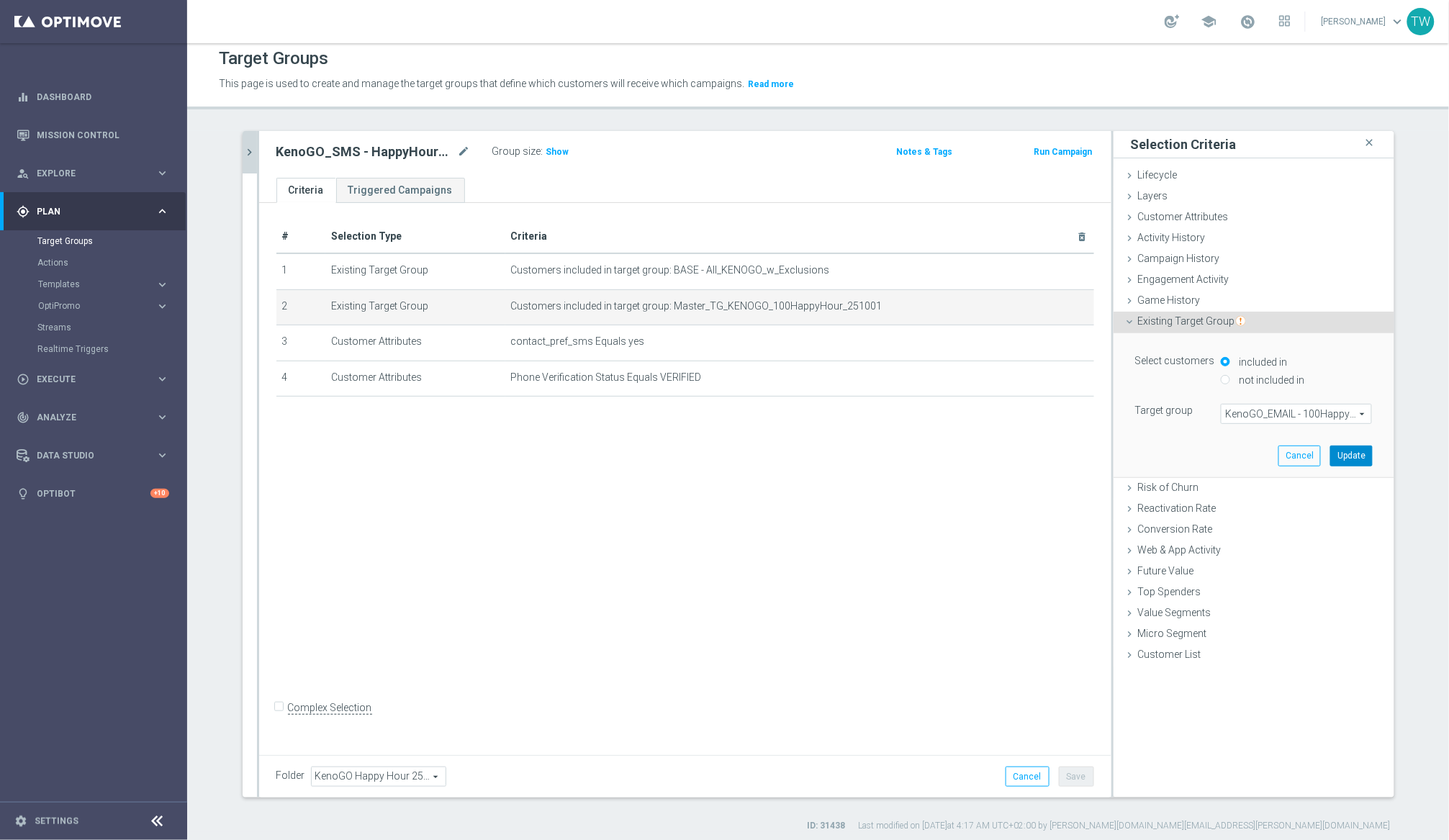
click at [1223, 458] on button "Update" at bounding box center [1351, 455] width 42 height 20
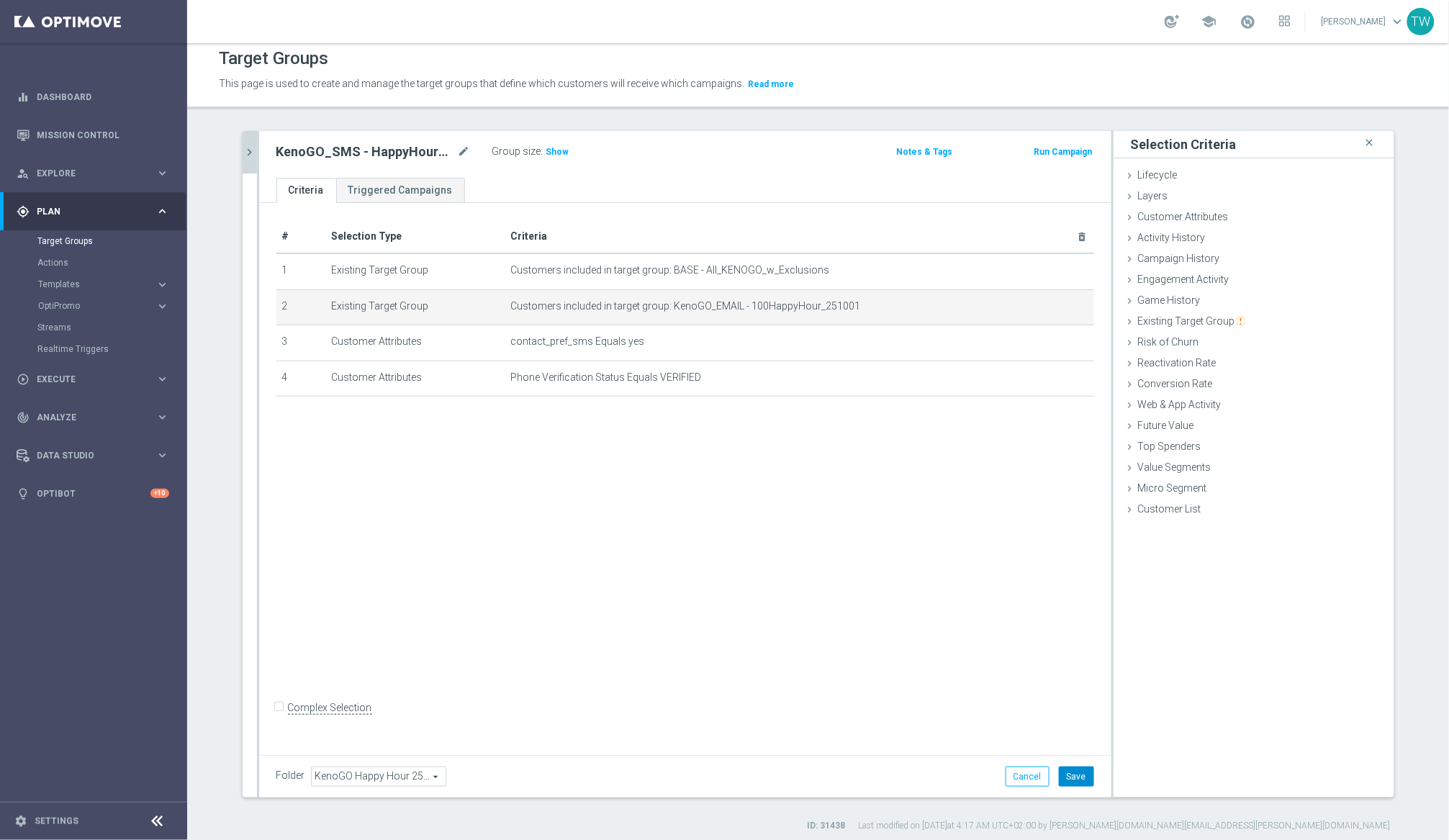
click at [1076, 782] on button "Save" at bounding box center [1076, 777] width 35 height 20
click at [247, 154] on icon "chevron_right" at bounding box center [250, 152] width 14 height 14
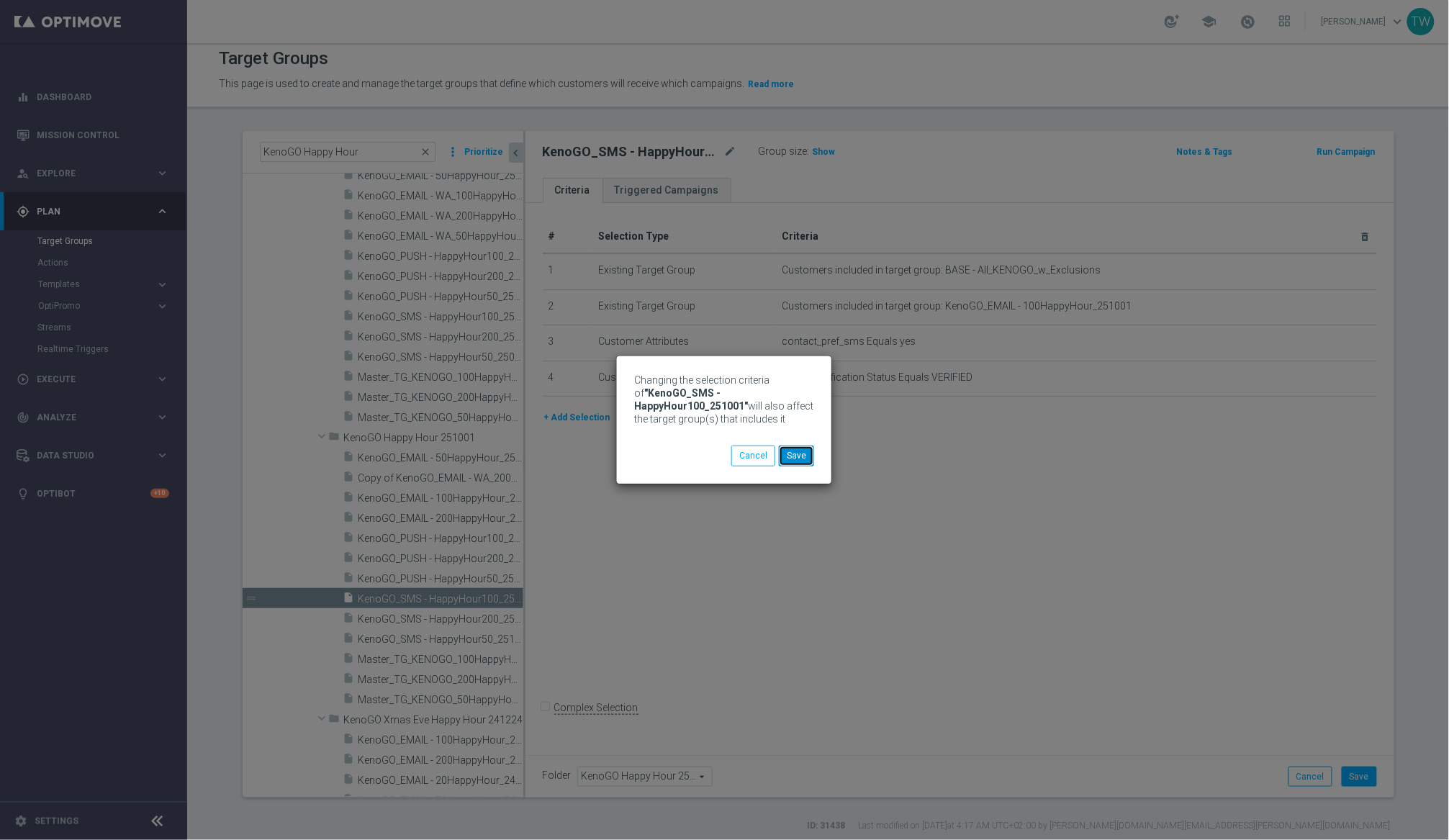
click at [794, 458] on button "Save" at bounding box center [796, 455] width 35 height 20
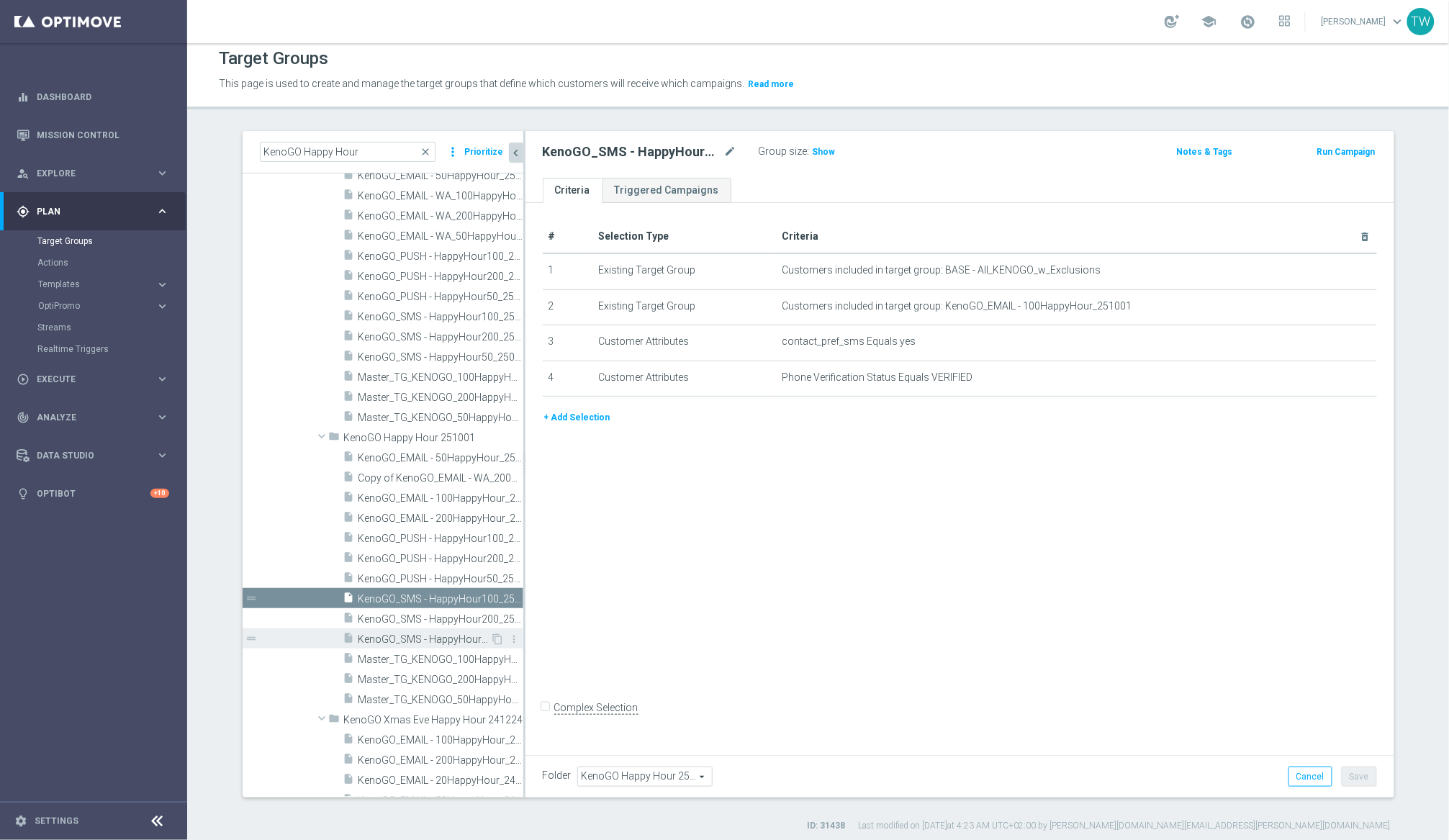
click at [461, 638] on span "KenoGO_SMS - HappyHour50_251001" at bounding box center [424, 640] width 133 height 12
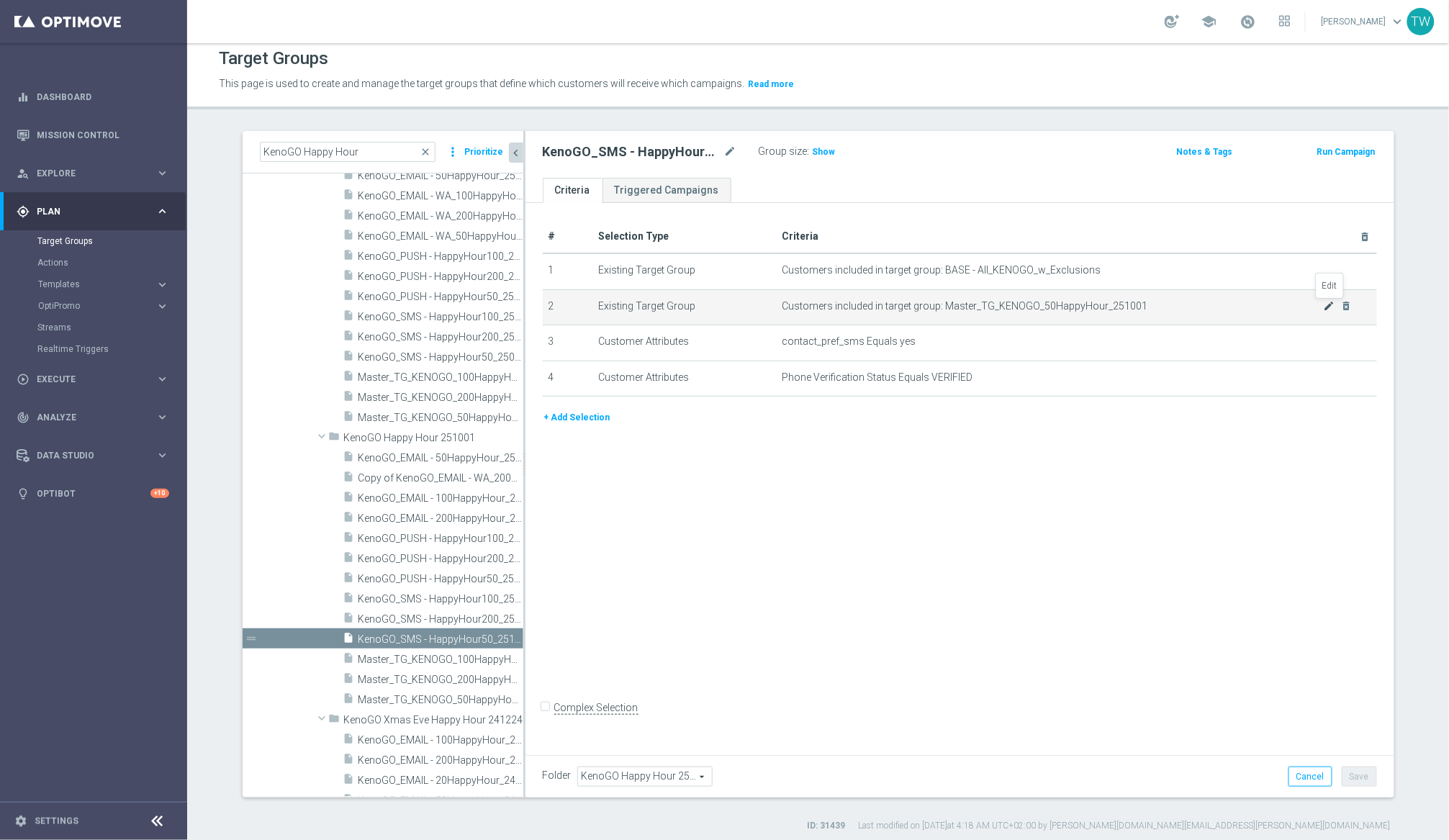
click at [1223, 306] on icon "mode_edit" at bounding box center [1330, 306] width 12 height 12
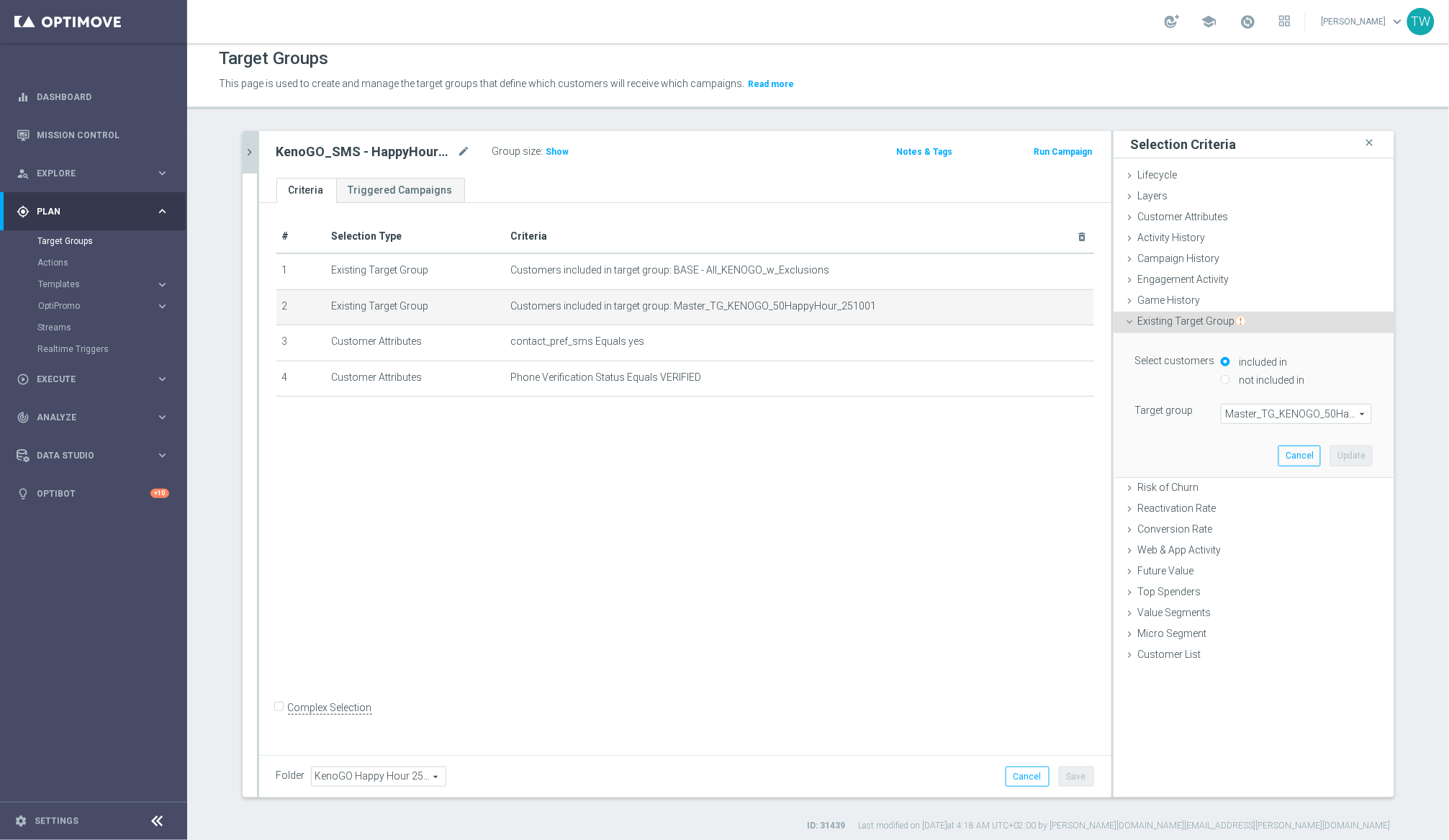
click at [1223, 411] on span "Master_TG_KENOGO_50HappyHour_251001" at bounding box center [1297, 413] width 150 height 19
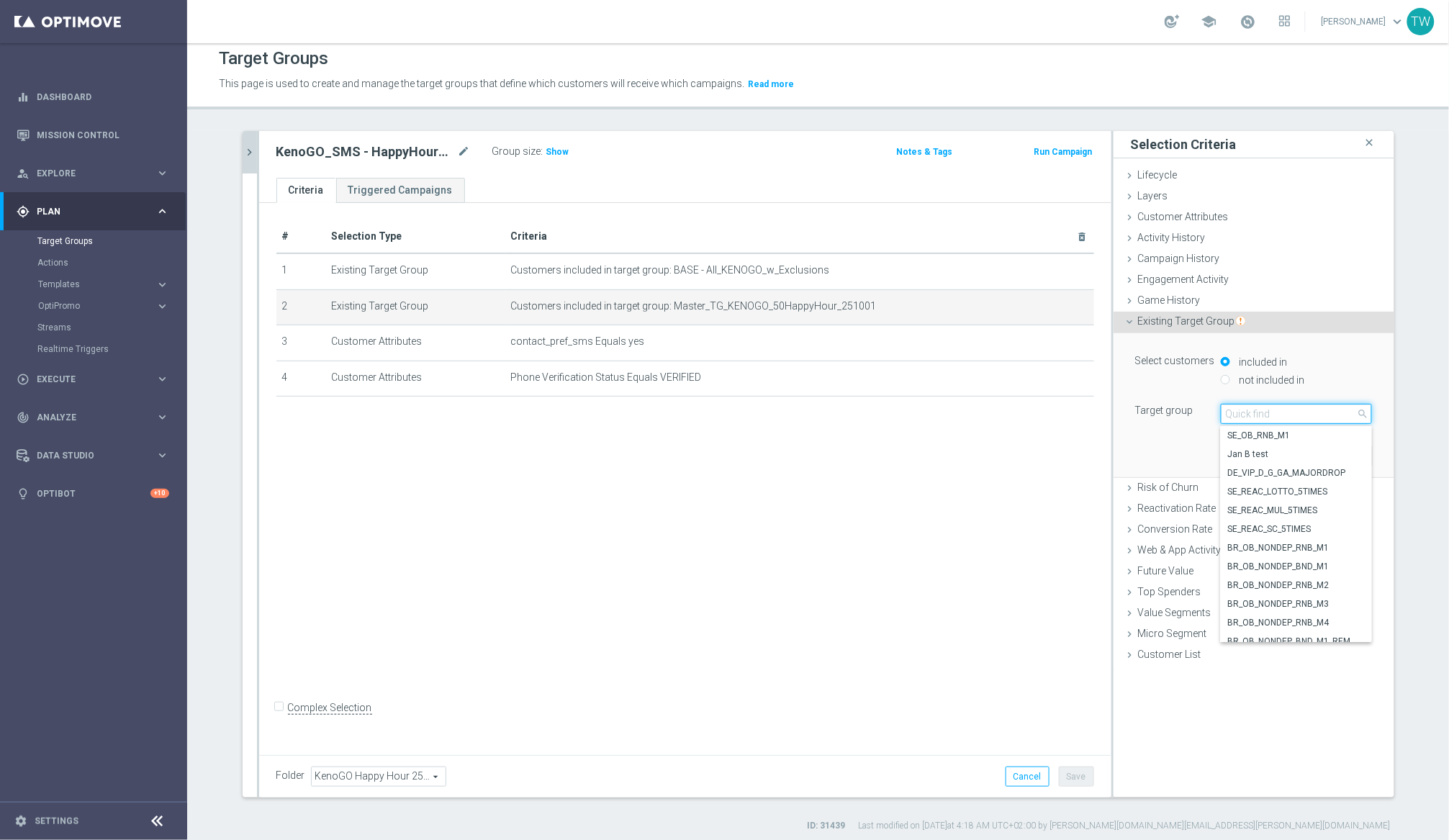
click at [1223, 411] on input "search" at bounding box center [1297, 414] width 151 height 20
type input "251001"
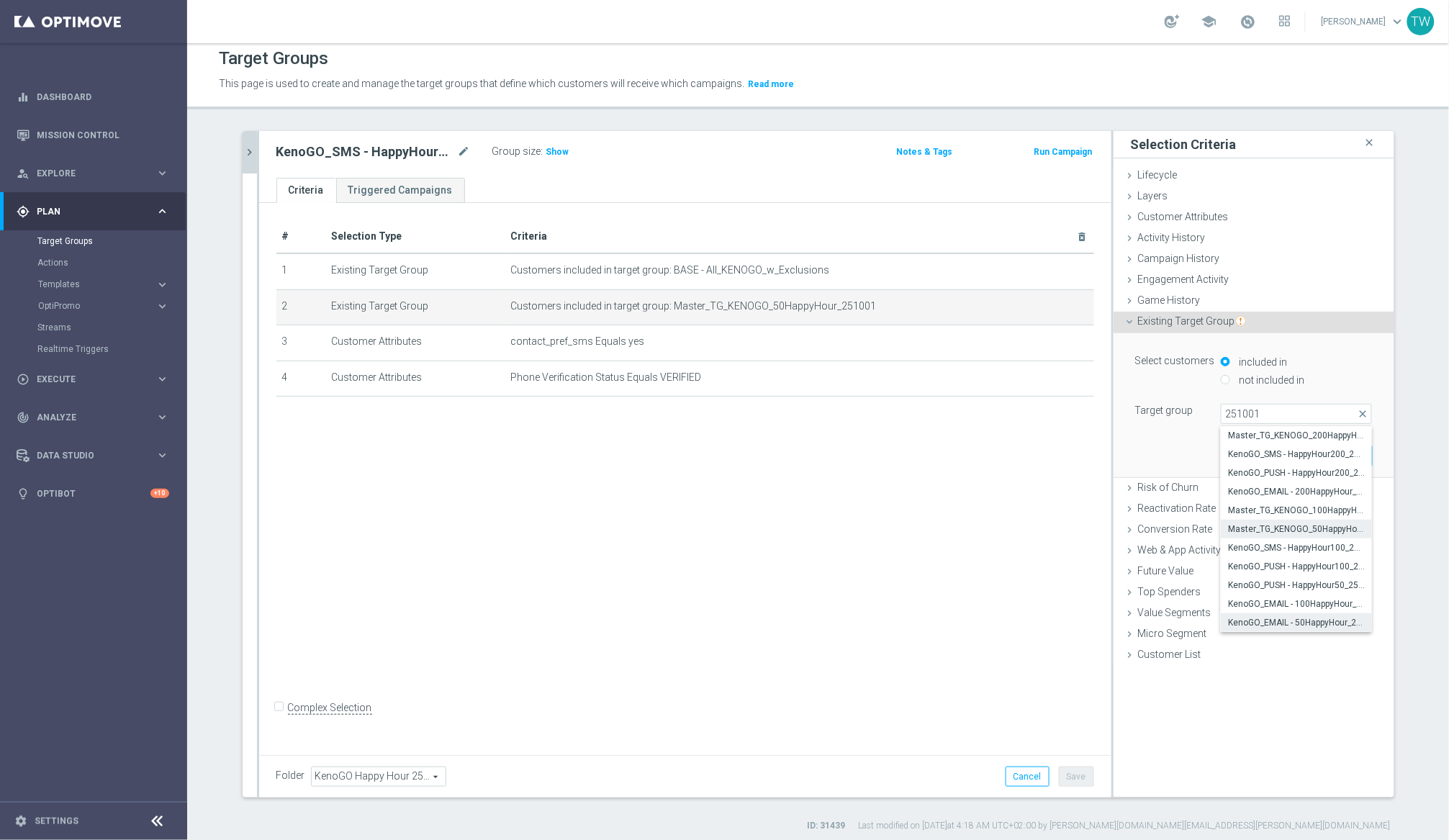
click at [1223, 622] on span "KenoGO_EMAIL - 50HappyHour_251001" at bounding box center [1296, 622] width 137 height 12
type input "KenoGO_EMAIL - 50HappyHour_251001"
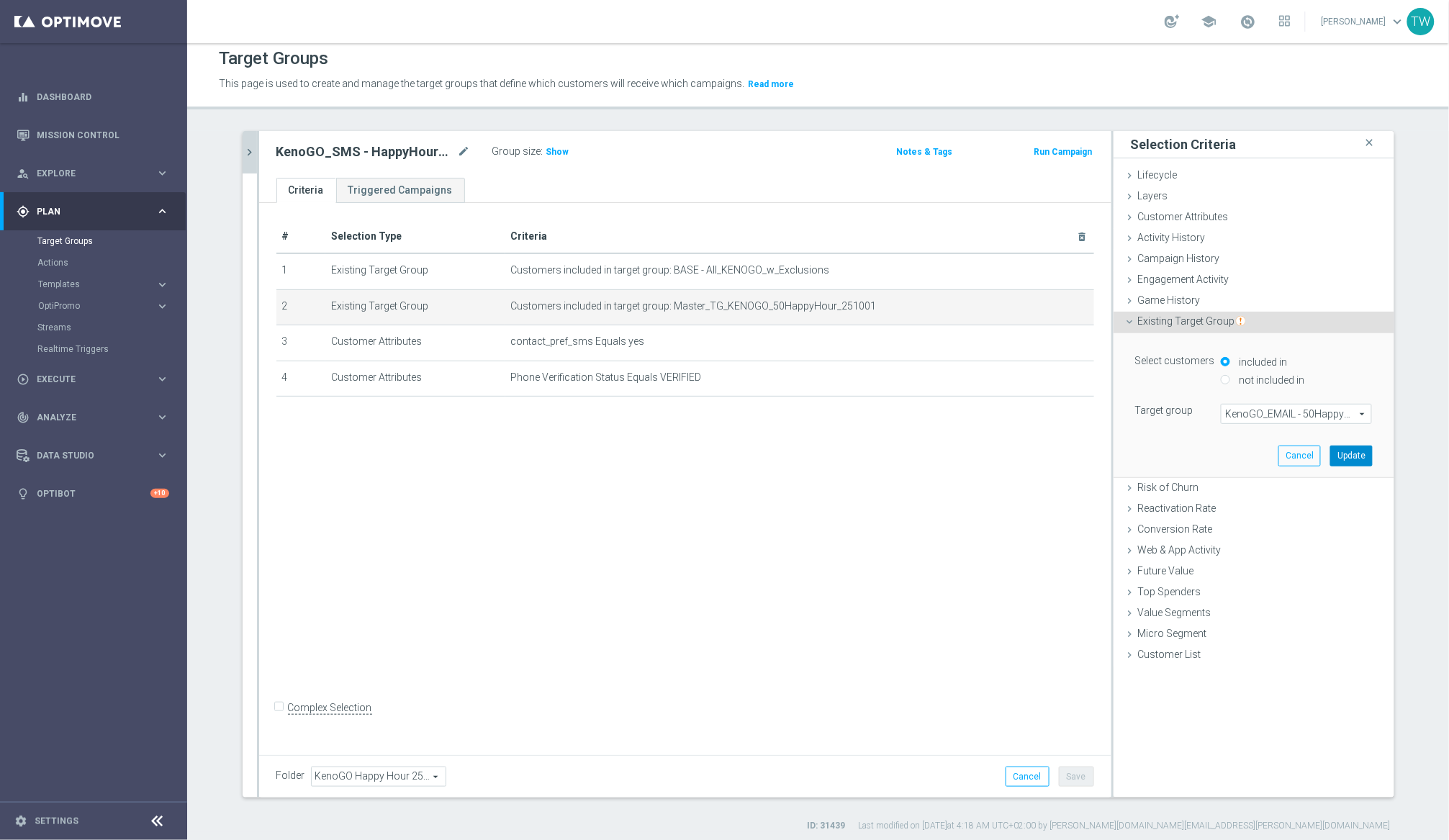
click at [1223, 456] on button "Update" at bounding box center [1351, 455] width 42 height 20
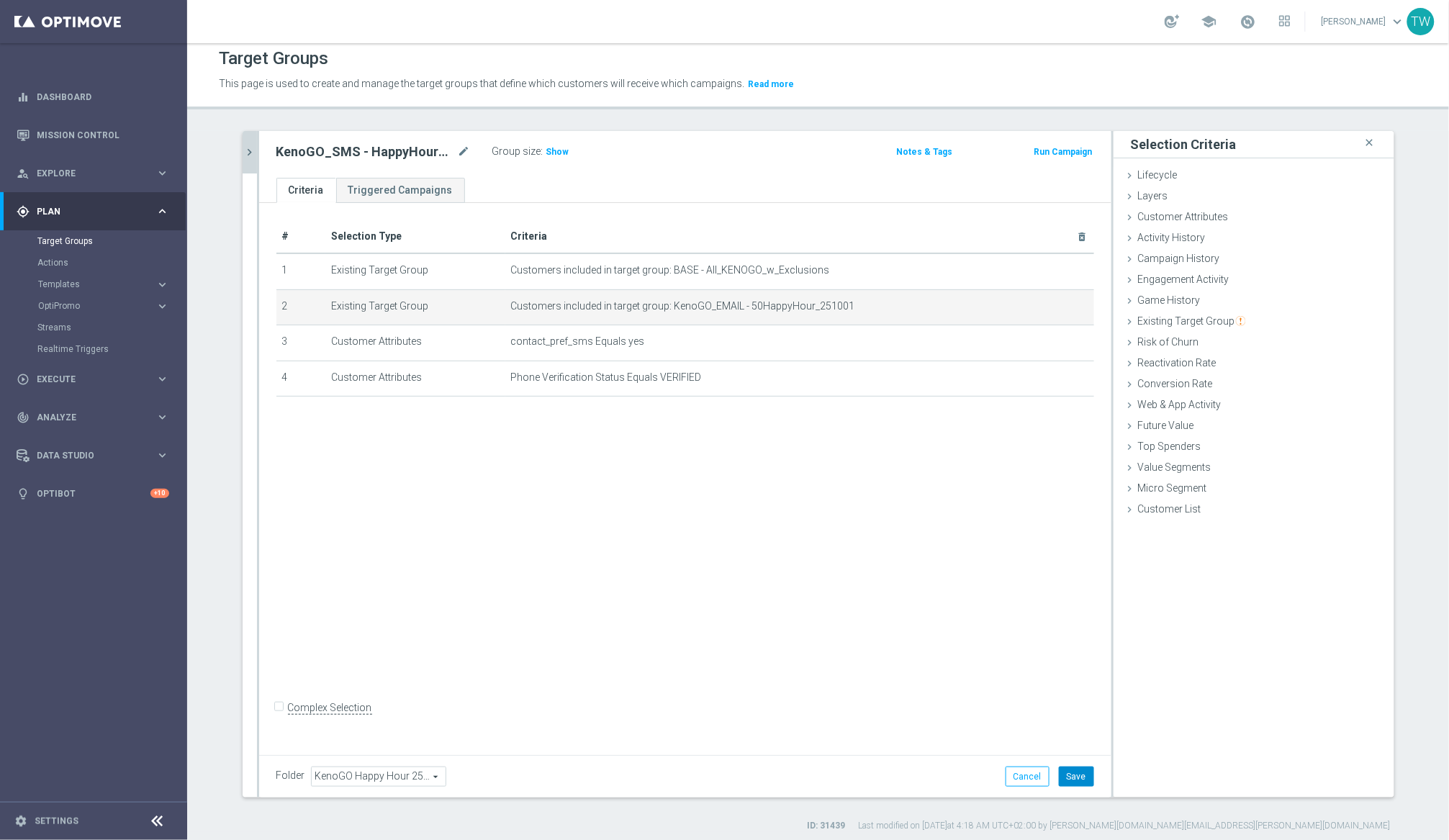
drag, startPoint x: 1085, startPoint y: 771, endPoint x: 790, endPoint y: 576, distance: 353.6
click at [1085, 771] on button "Save" at bounding box center [1076, 777] width 35 height 20
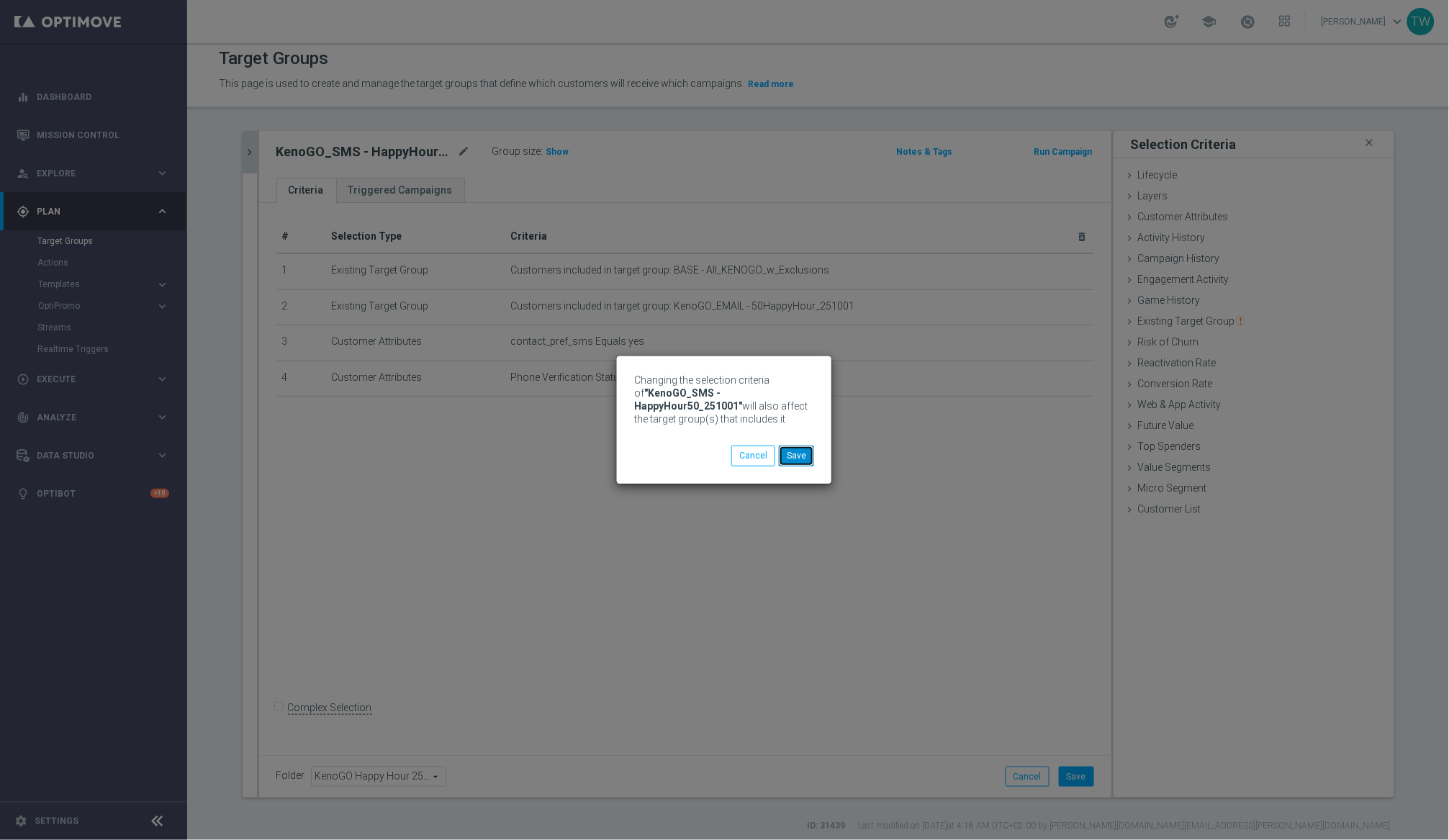
click at [810, 460] on button "Save" at bounding box center [796, 455] width 35 height 20
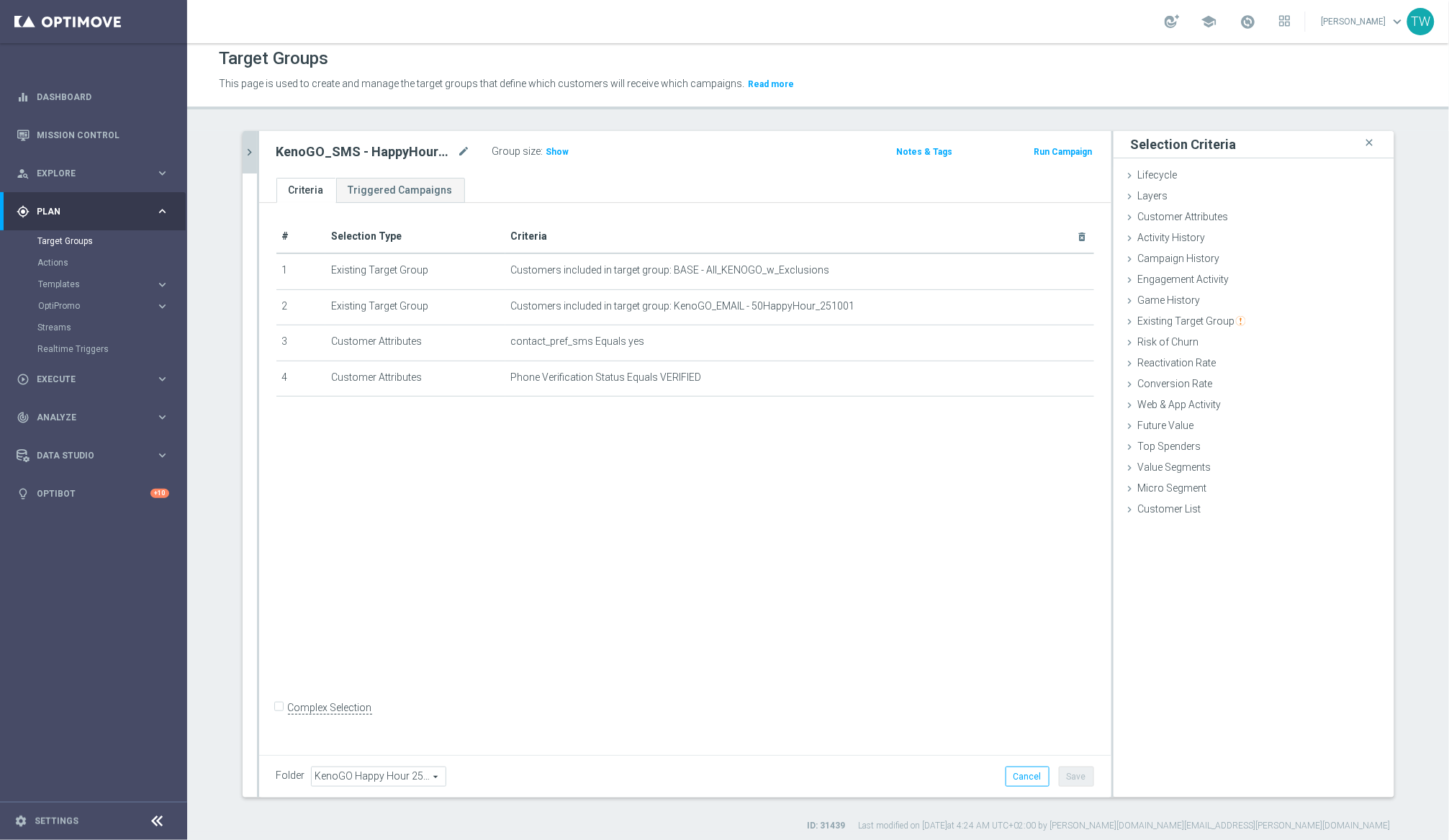
click at [250, 151] on icon "chevron_right" at bounding box center [250, 152] width 14 height 14
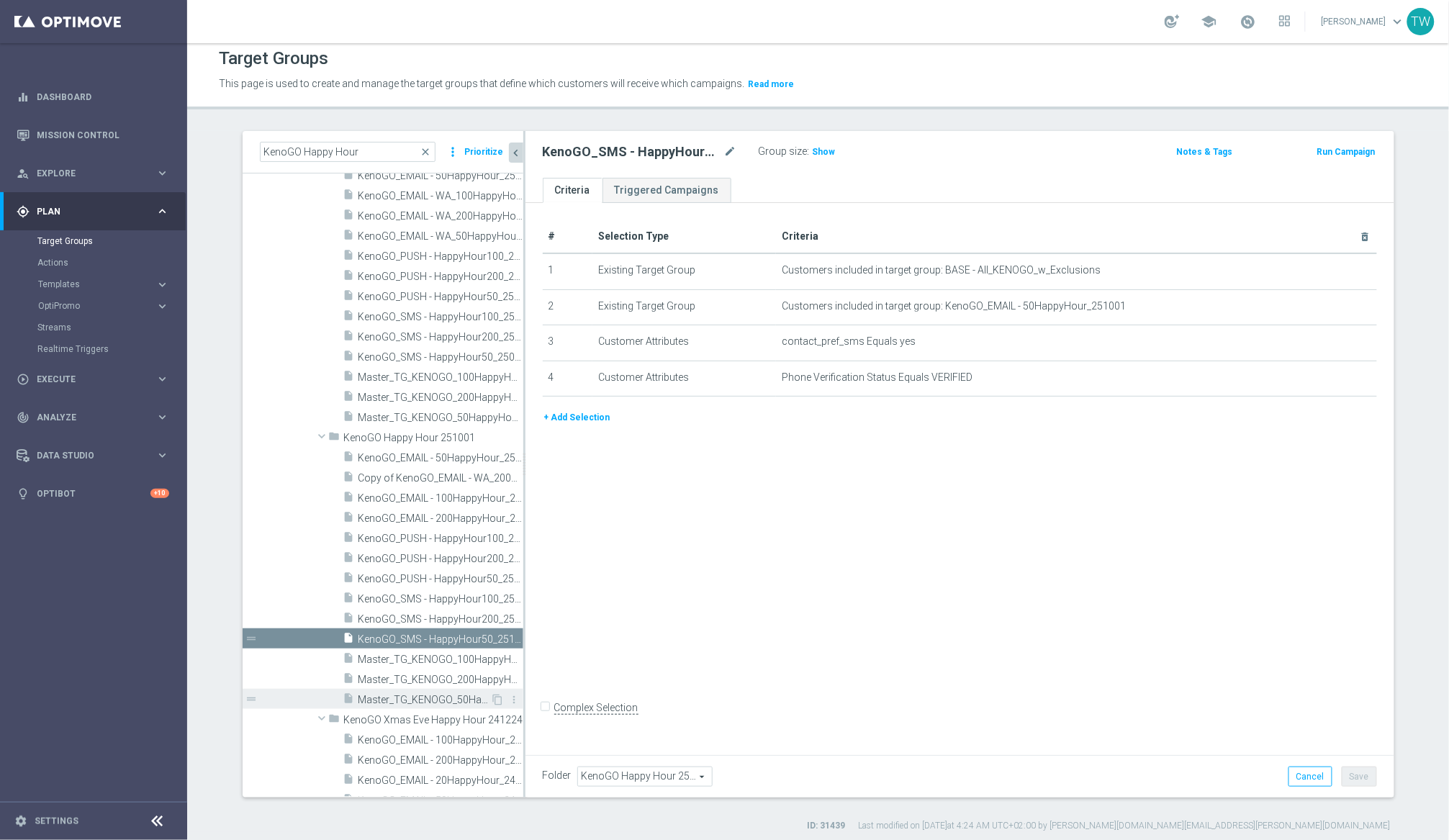
click at [485, 693] on span "Master_TG_KENOGO_50HappyHour_251001" at bounding box center [424, 700] width 133 height 12
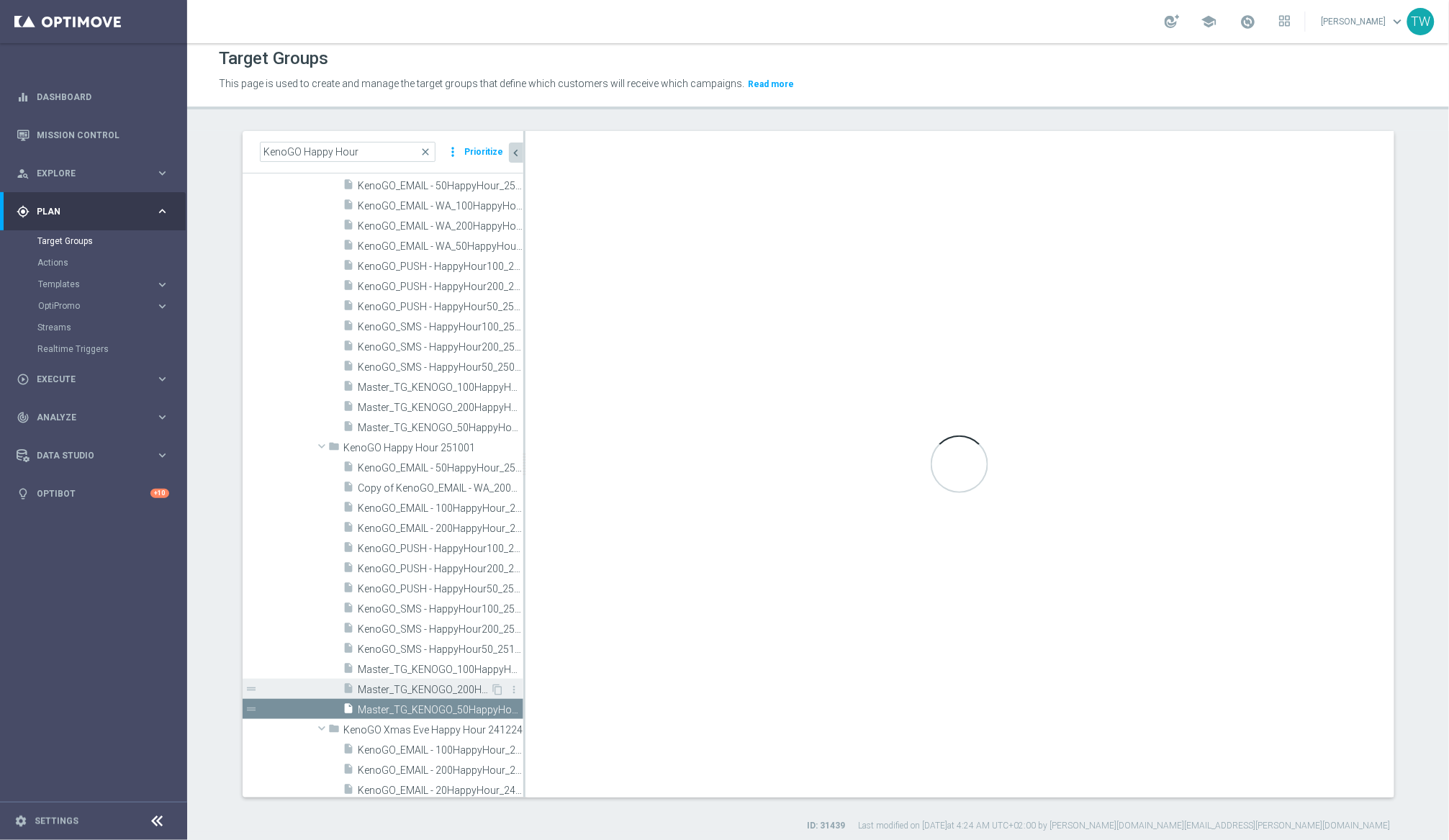
scroll to position [18352, 0]
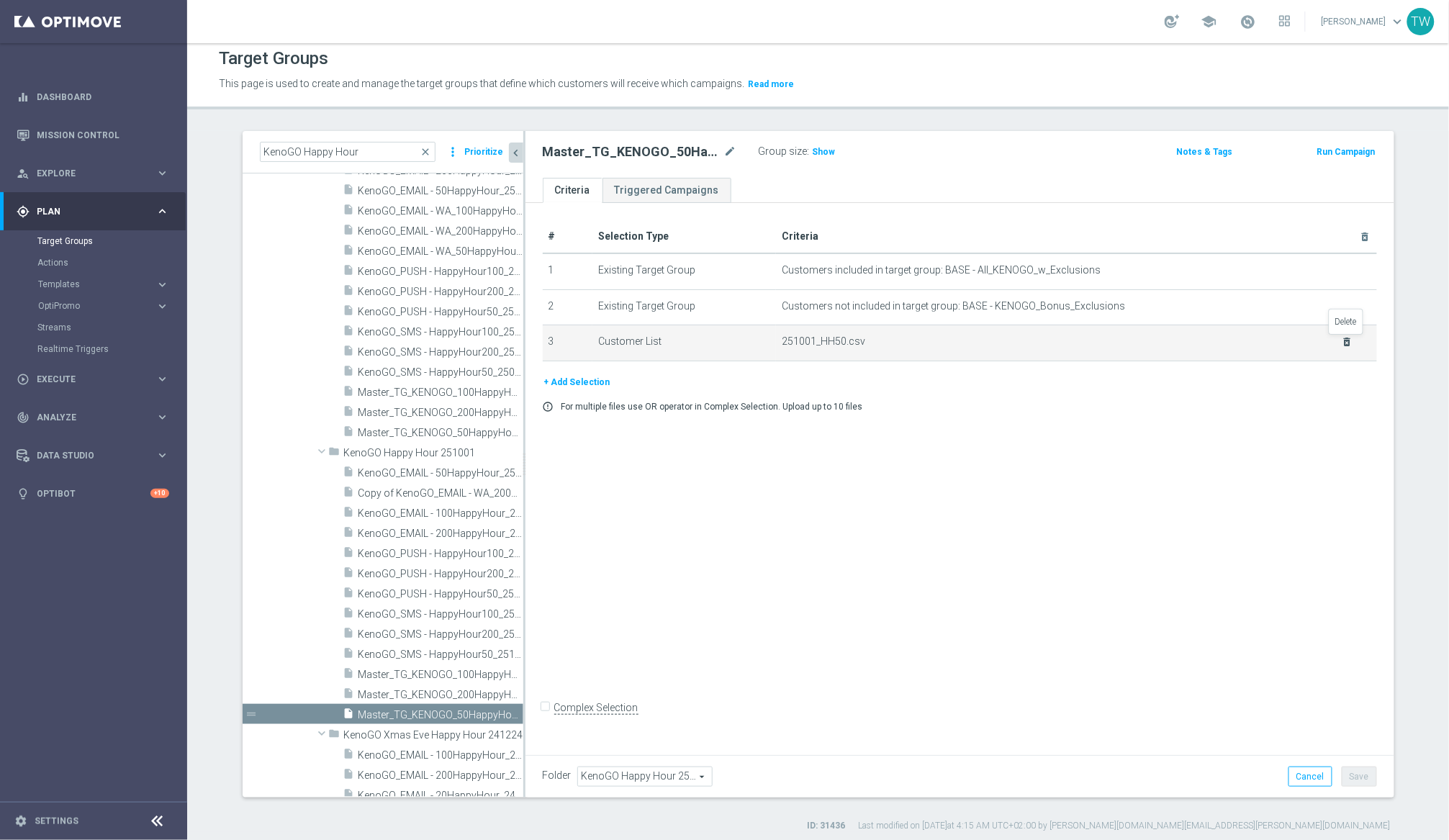
click at [1223, 339] on icon "delete_forever" at bounding box center [1348, 342] width 12 height 12
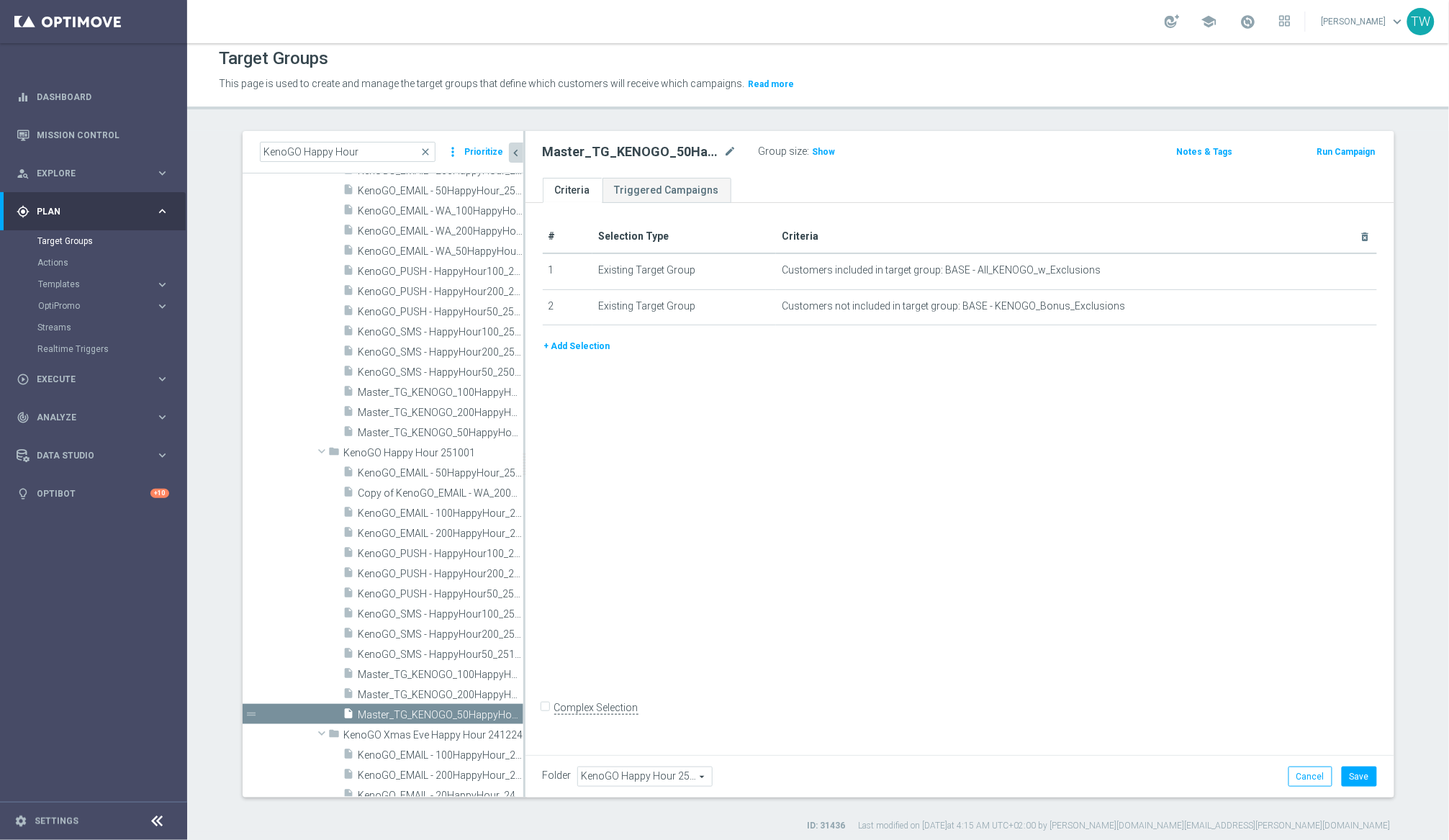
click at [609, 349] on div "+ Add Selection" at bounding box center [960, 346] width 856 height 16
drag, startPoint x: 591, startPoint y: 347, endPoint x: 721, endPoint y: 357, distance: 130.4
click at [591, 347] on button "+ Add Selection" at bounding box center [577, 346] width 69 height 16
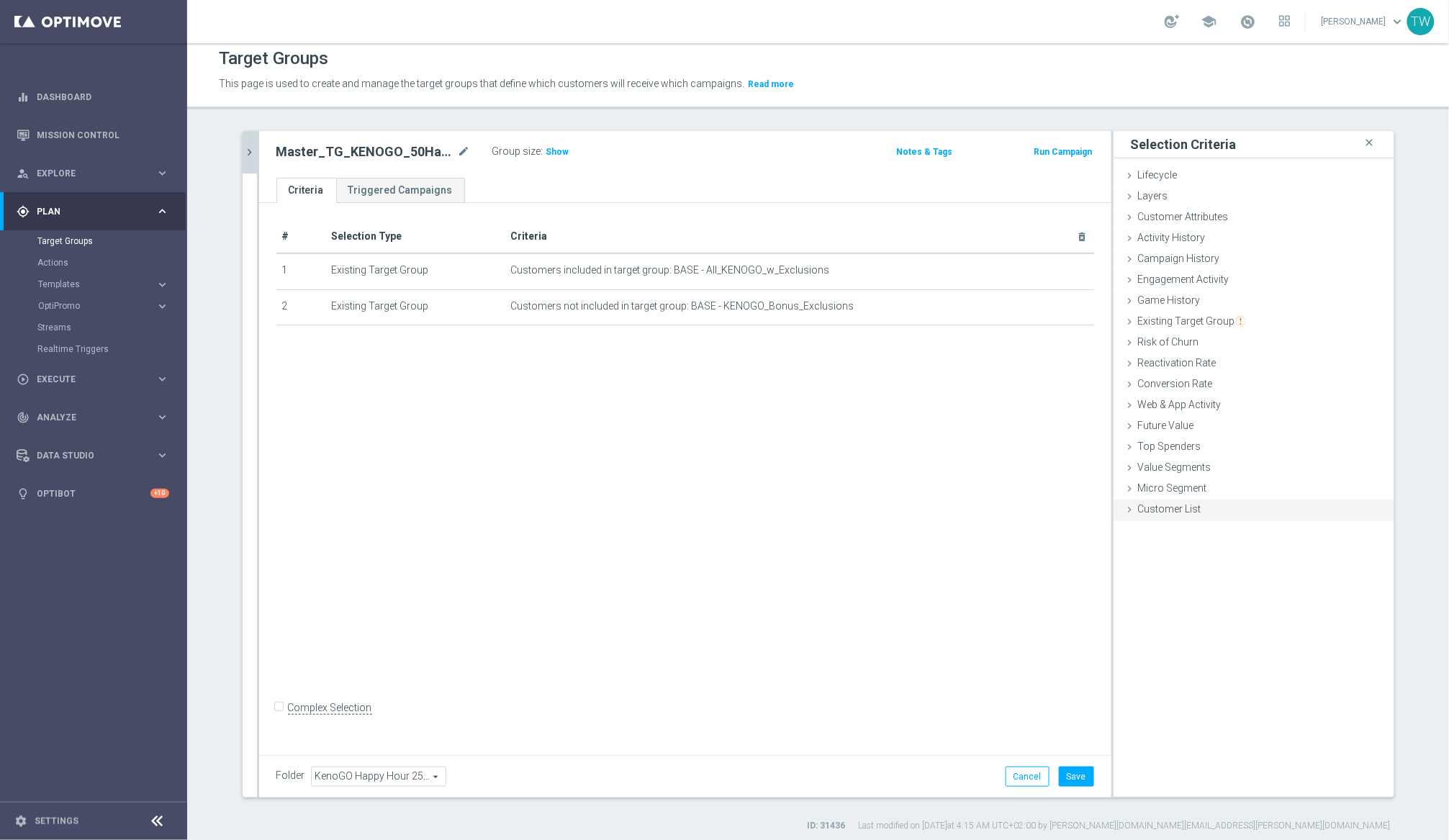
click at [1160, 506] on span "Customer List" at bounding box center [1170, 509] width 63 height 12
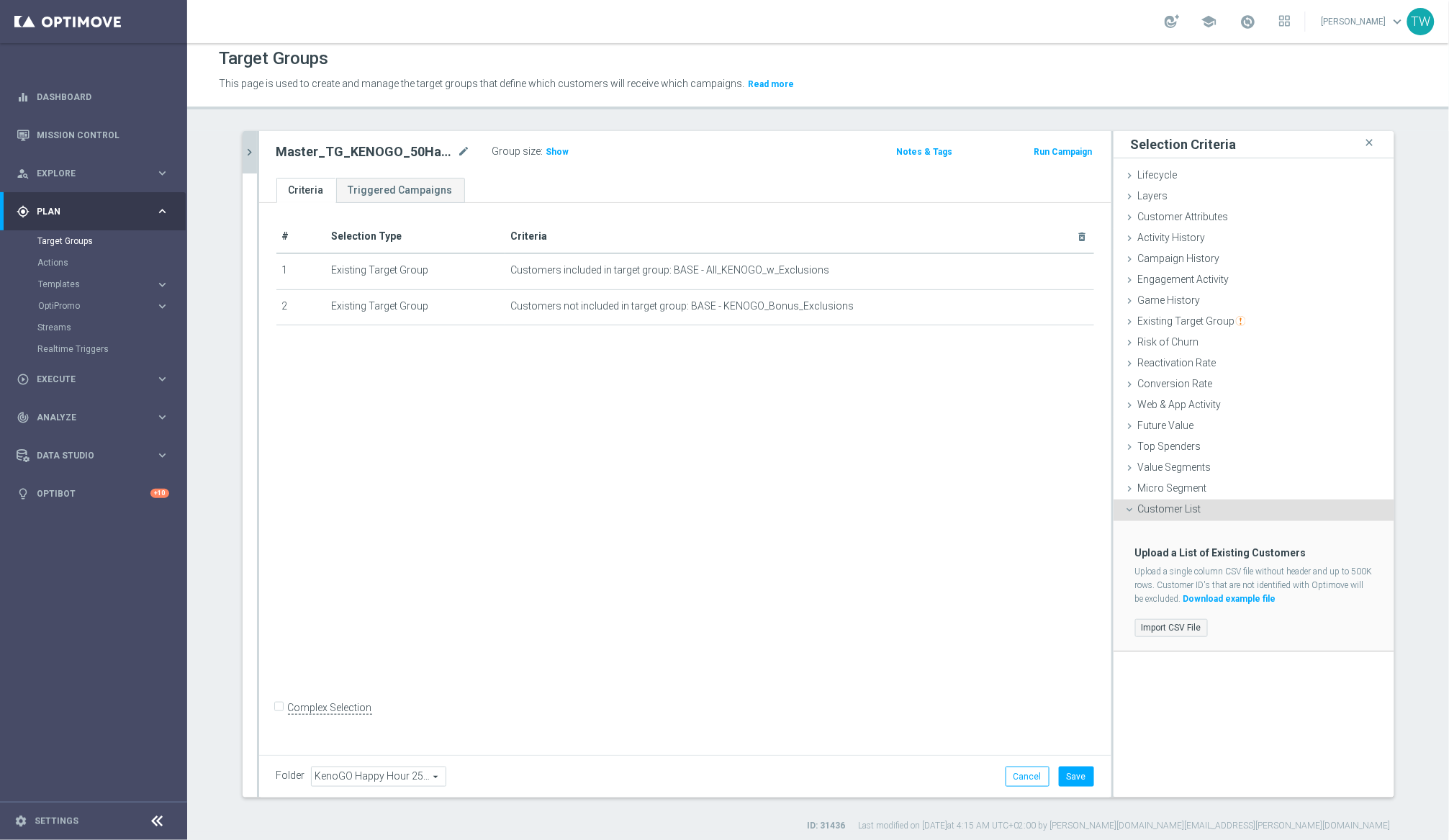
click at [1163, 624] on label "Import CSV File" at bounding box center [1171, 627] width 73 height 18
click at [0, 0] on input "Import CSV File" at bounding box center [0, 0] width 0 height 0
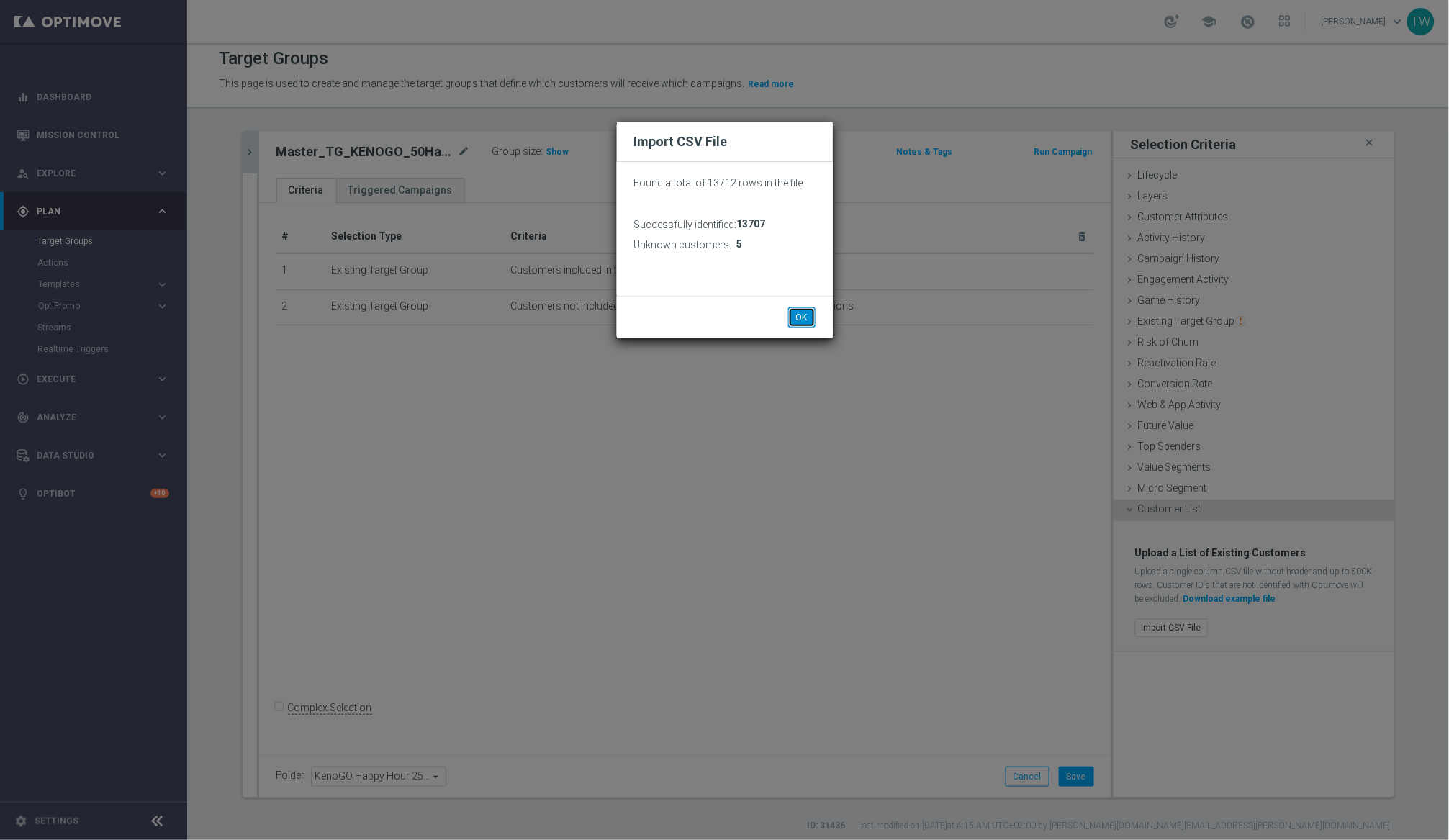
click at [797, 307] on button "OK" at bounding box center [801, 317] width 27 height 20
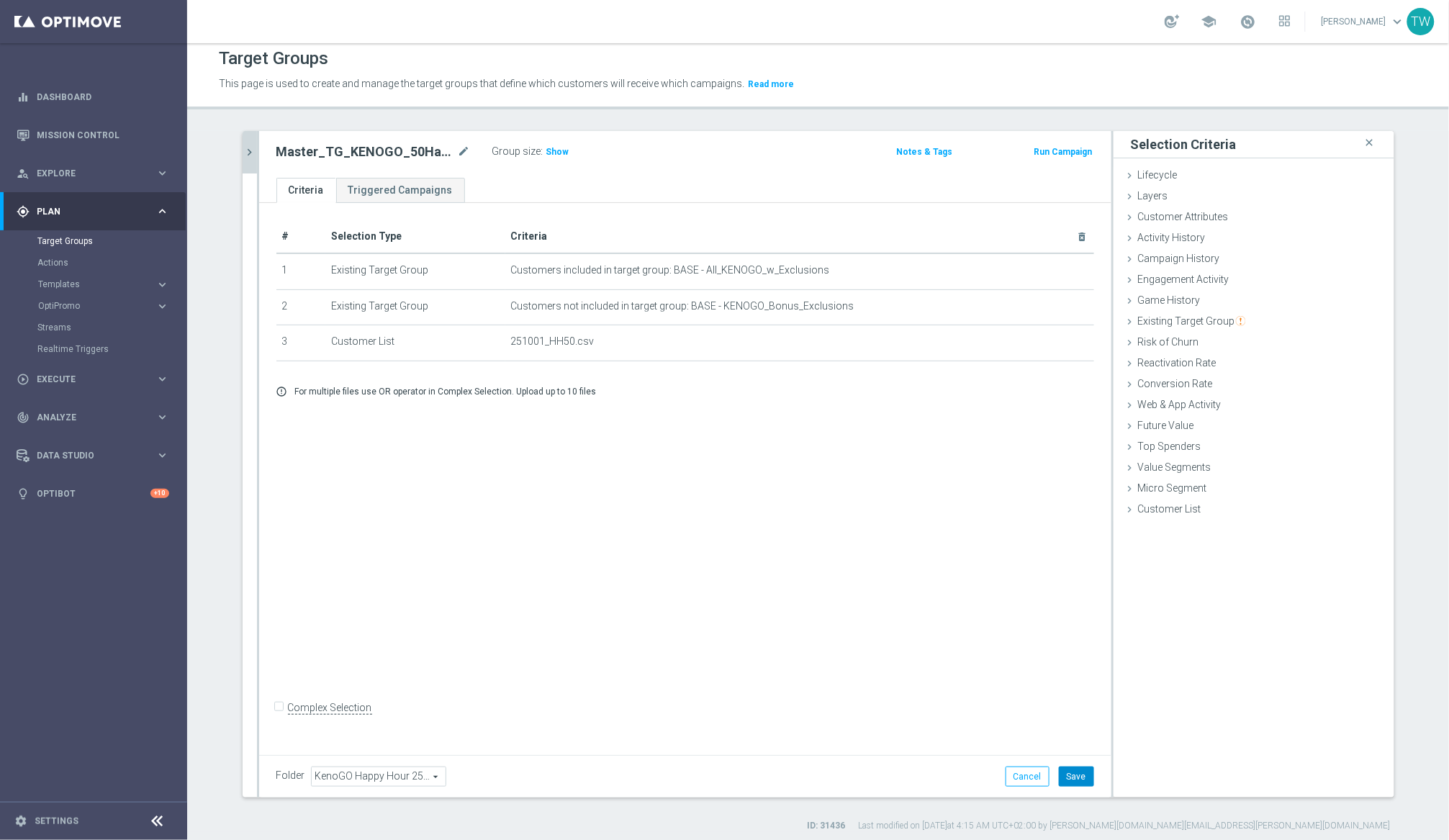
click at [1082, 783] on button "Save" at bounding box center [1076, 777] width 35 height 20
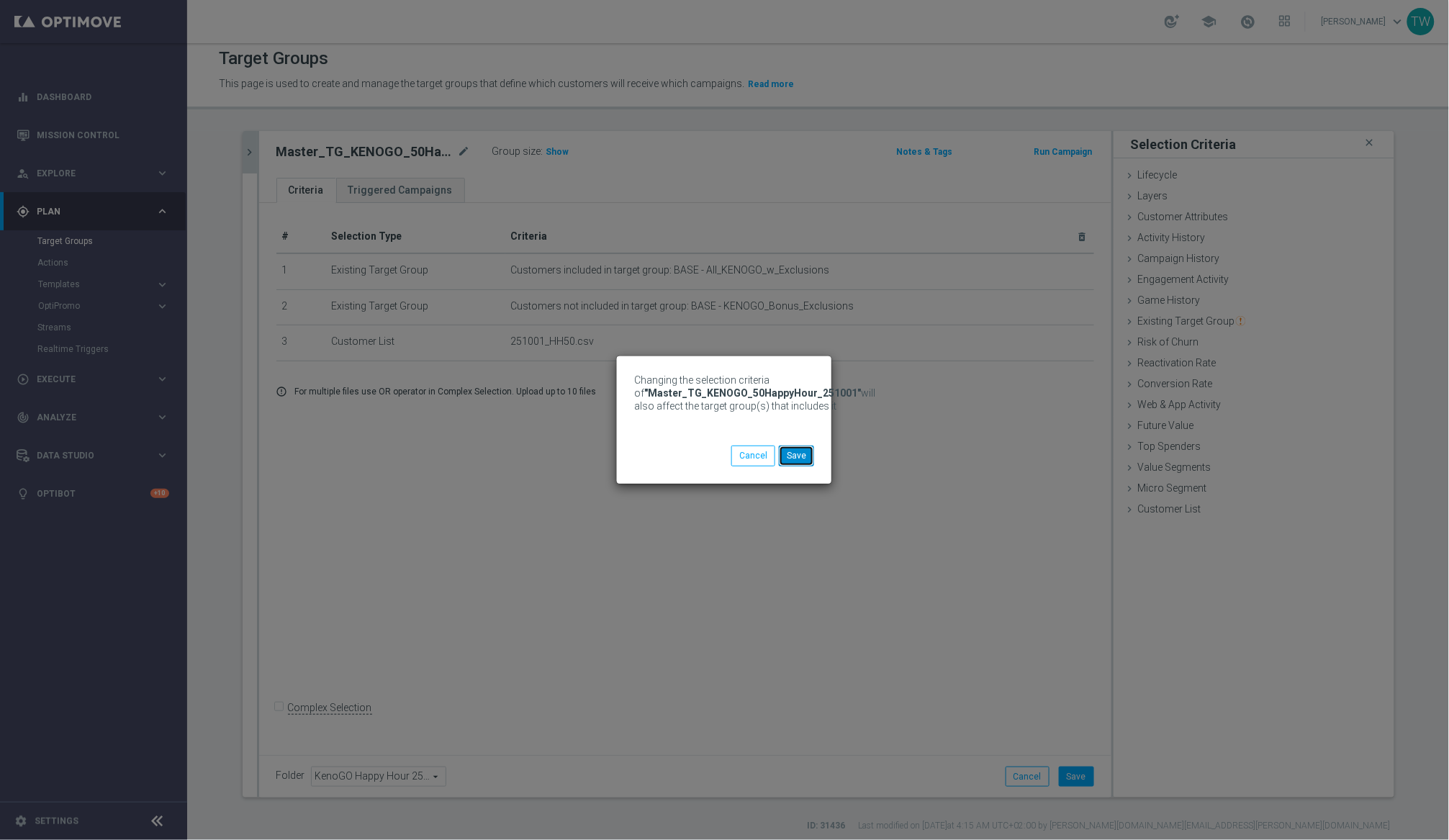
click at [802, 451] on button "Save" at bounding box center [796, 455] width 35 height 20
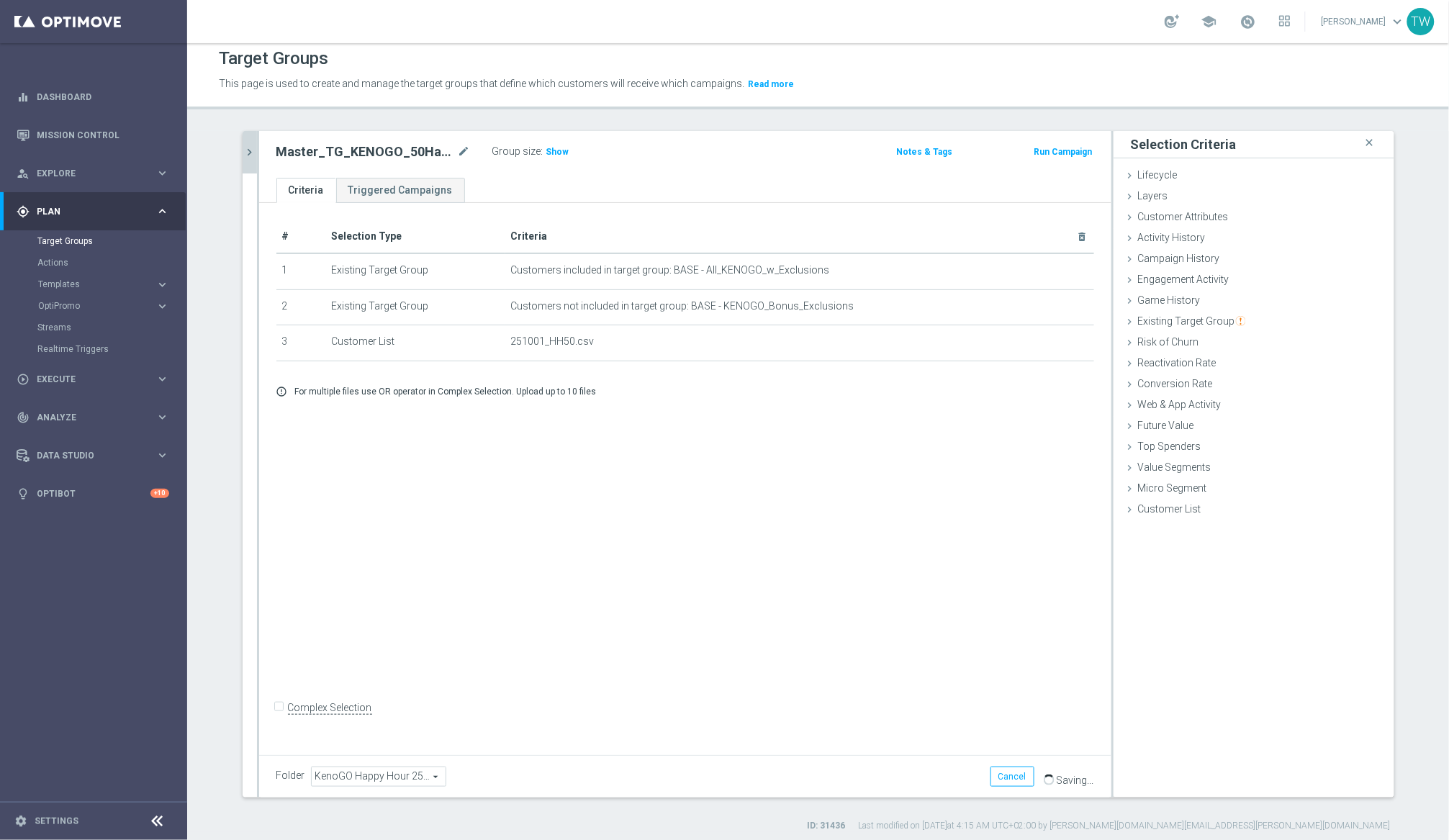
click at [245, 154] on icon "chevron_right" at bounding box center [250, 152] width 14 height 14
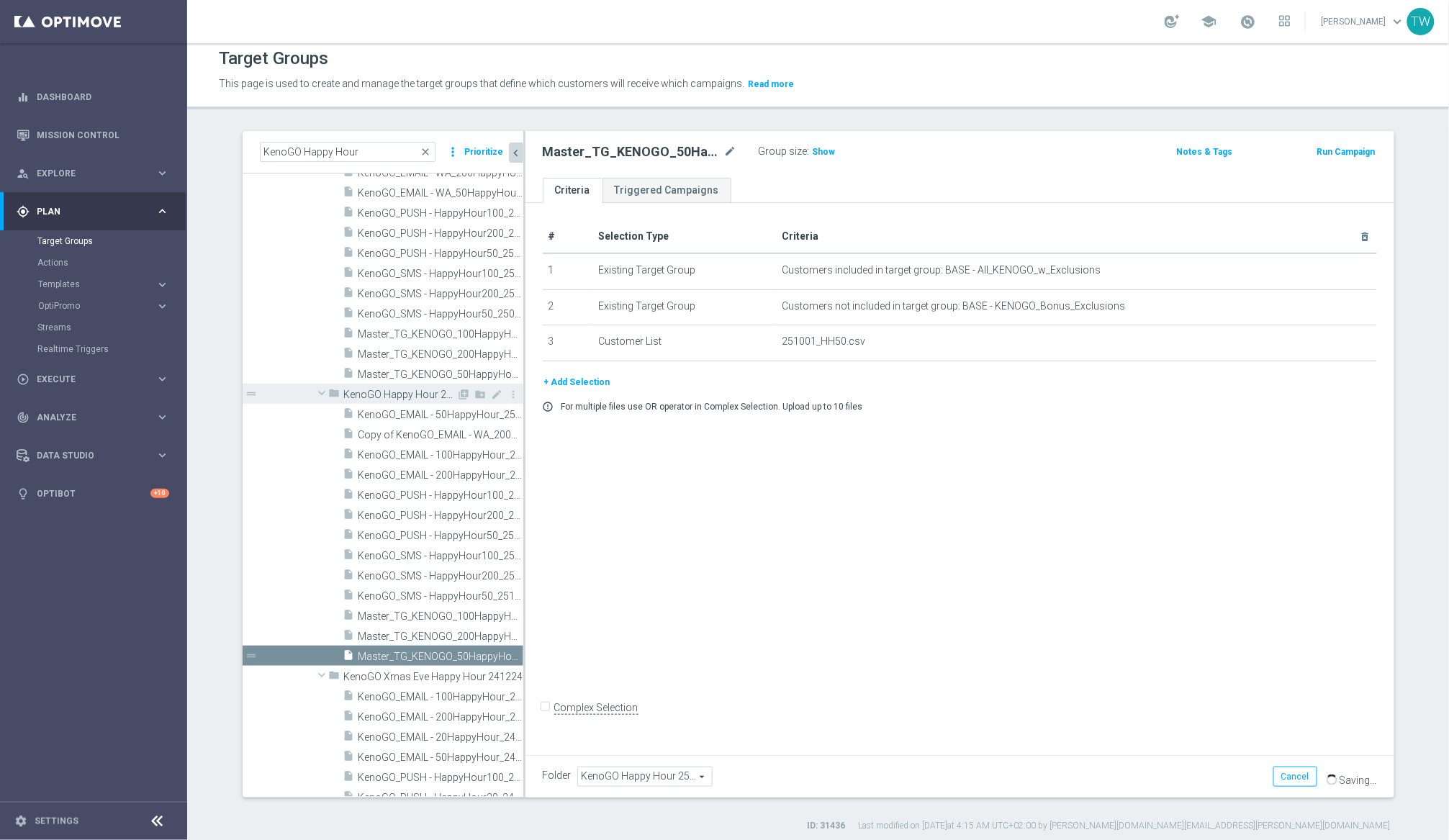
scroll to position [18430, 0]
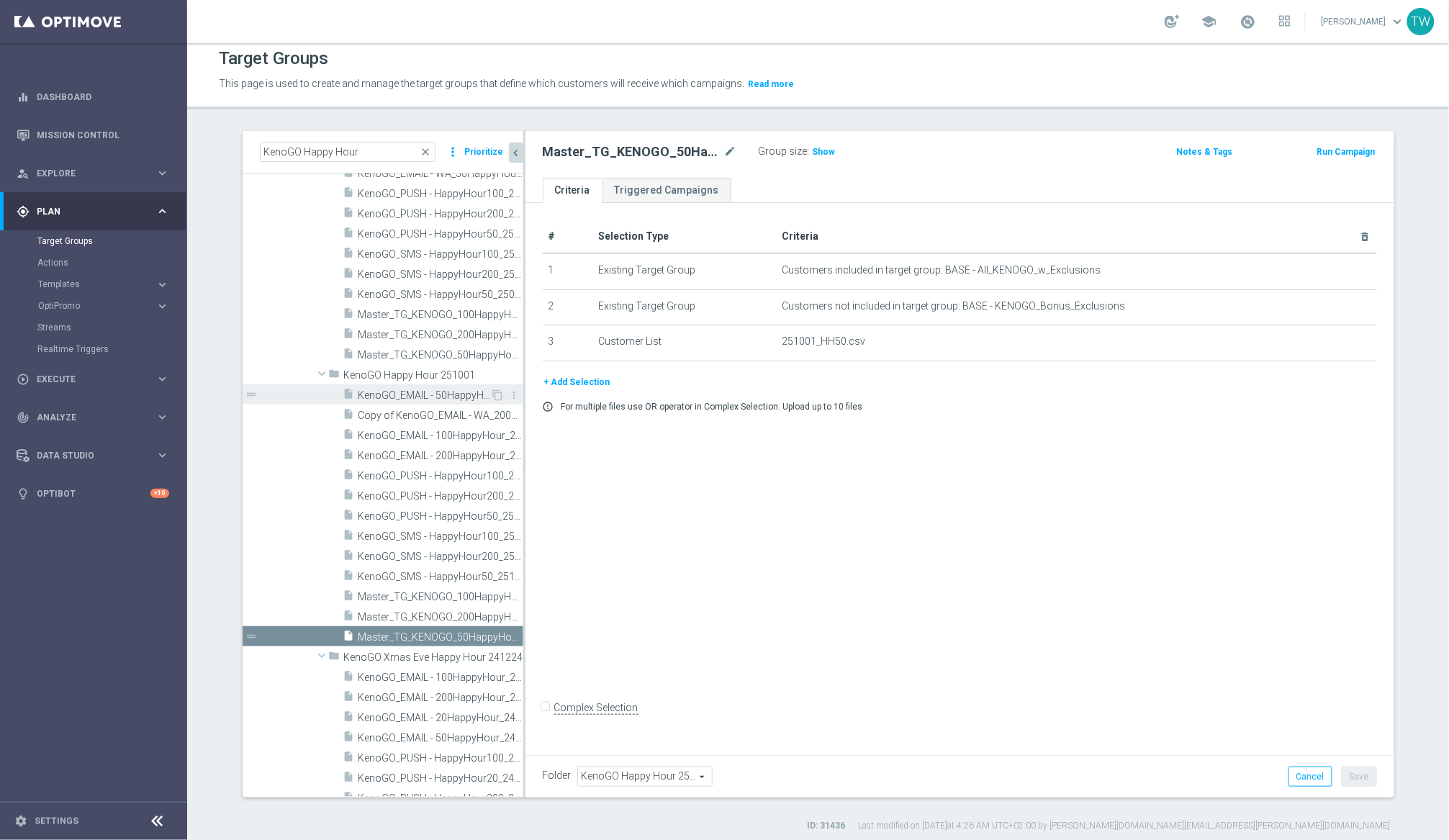
click at [430, 385] on div "insert_drive_file KenoGO_EMAIL - 50HappyHour_251001" at bounding box center [417, 395] width 147 height 20
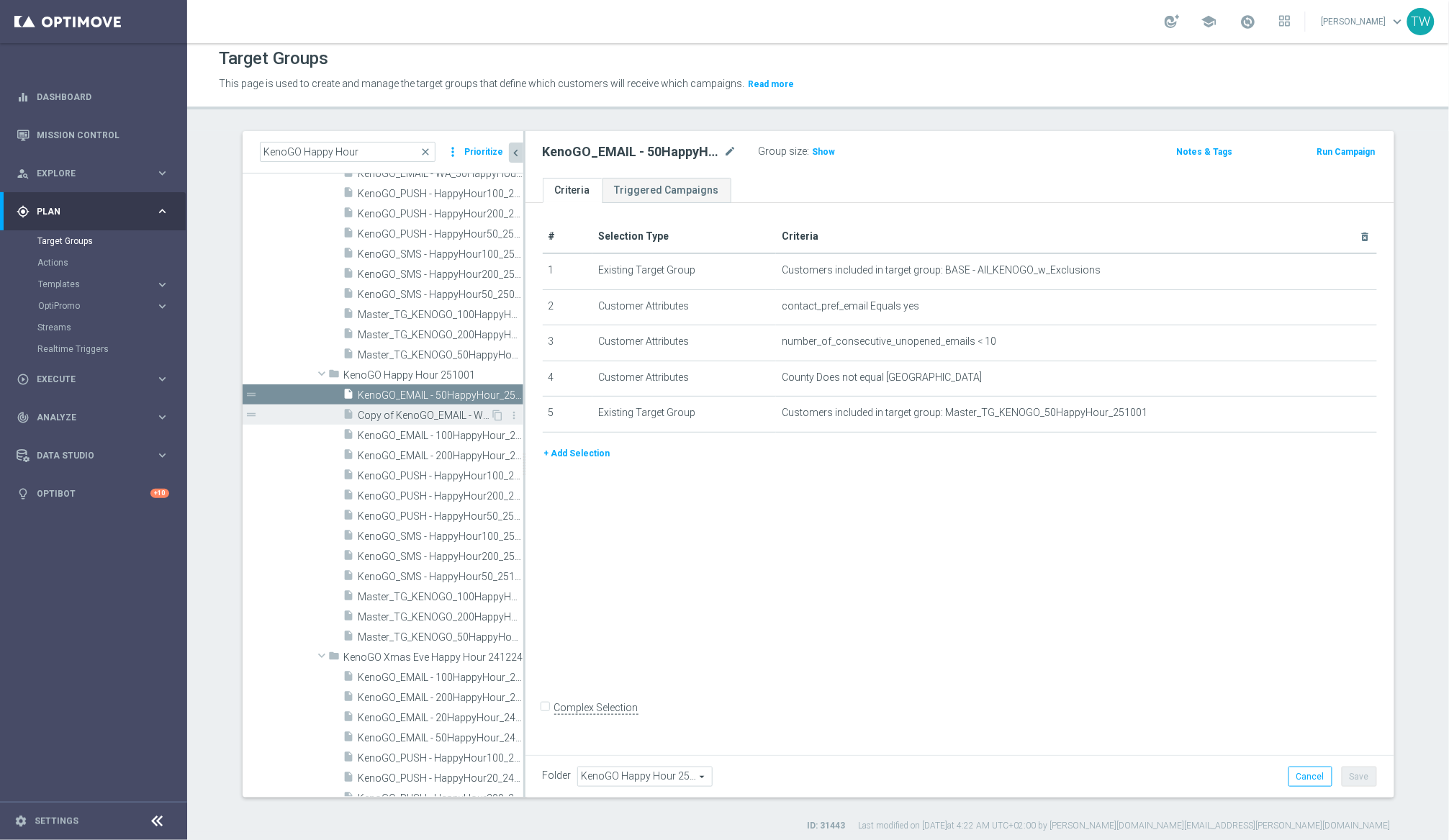
click at [424, 409] on span "Copy of KenoGO_EMAIL - WA_200HappyHour_250922" at bounding box center [424, 416] width 133 height 12
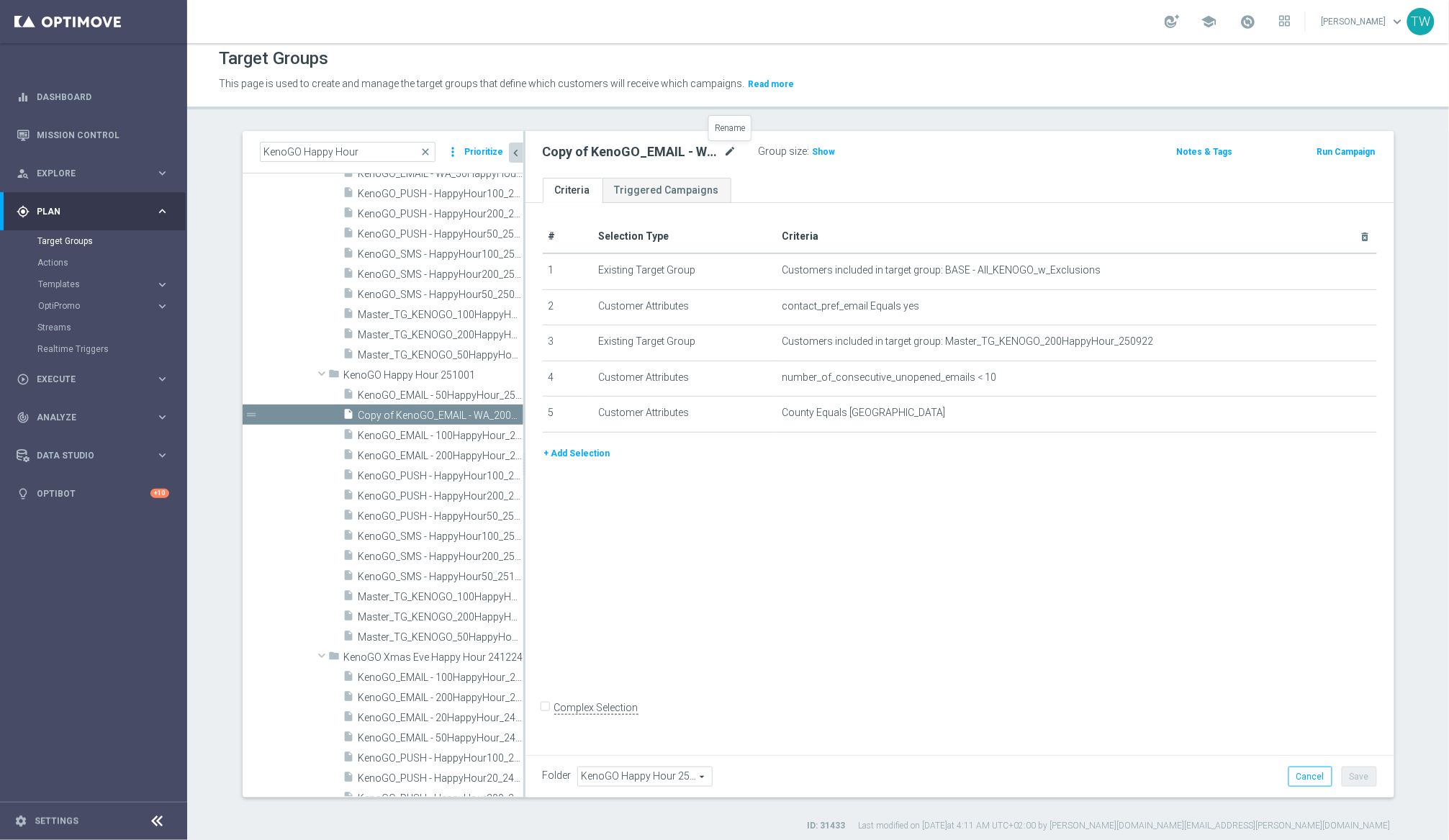
click at [730, 154] on icon "mode_edit" at bounding box center [730, 152] width 13 height 17
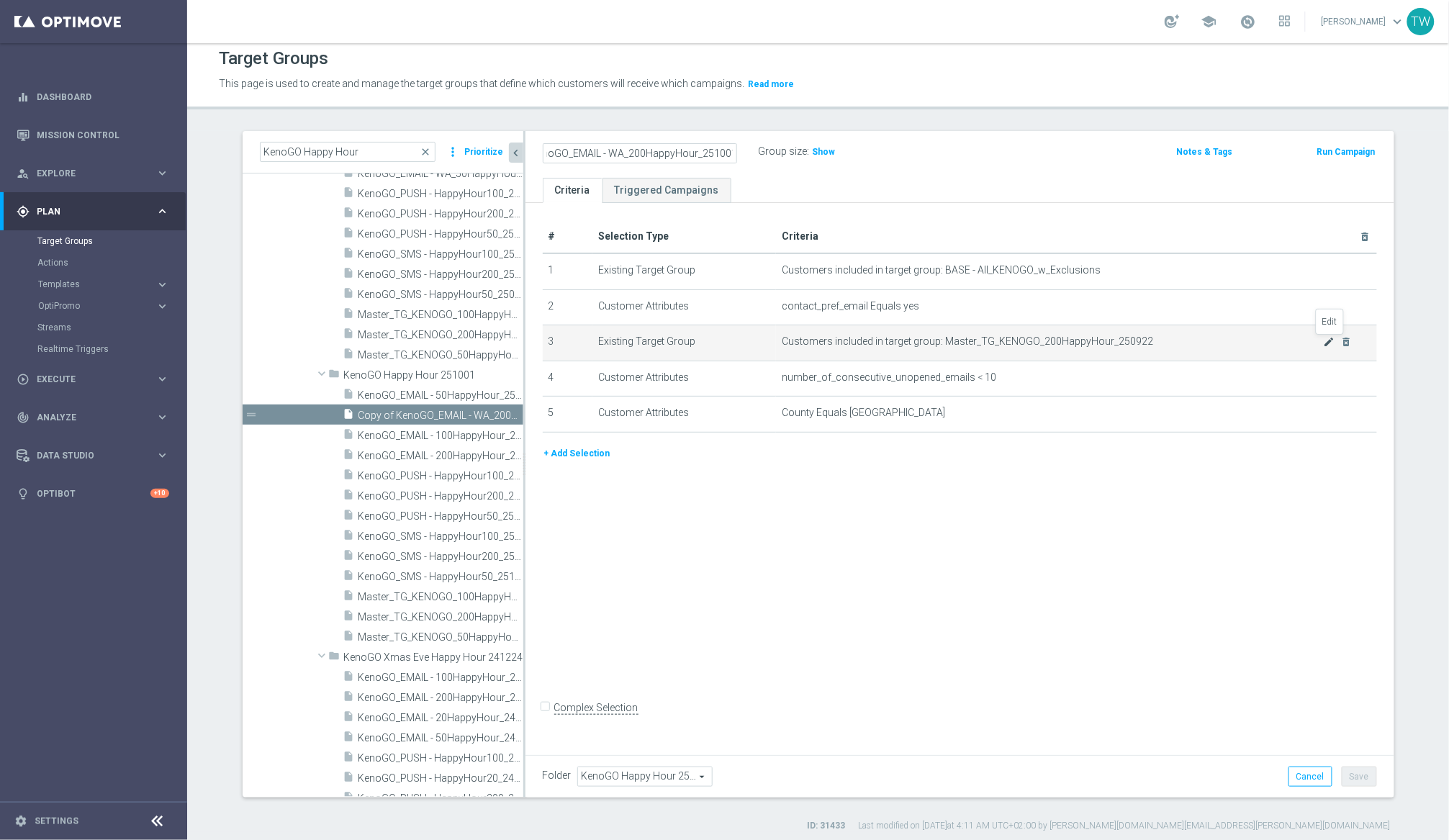
type input "KenoGO_EMAIL - WA_200HappyHour_251001"
click at [1223, 342] on icon "mode_edit" at bounding box center [1330, 342] width 12 height 12
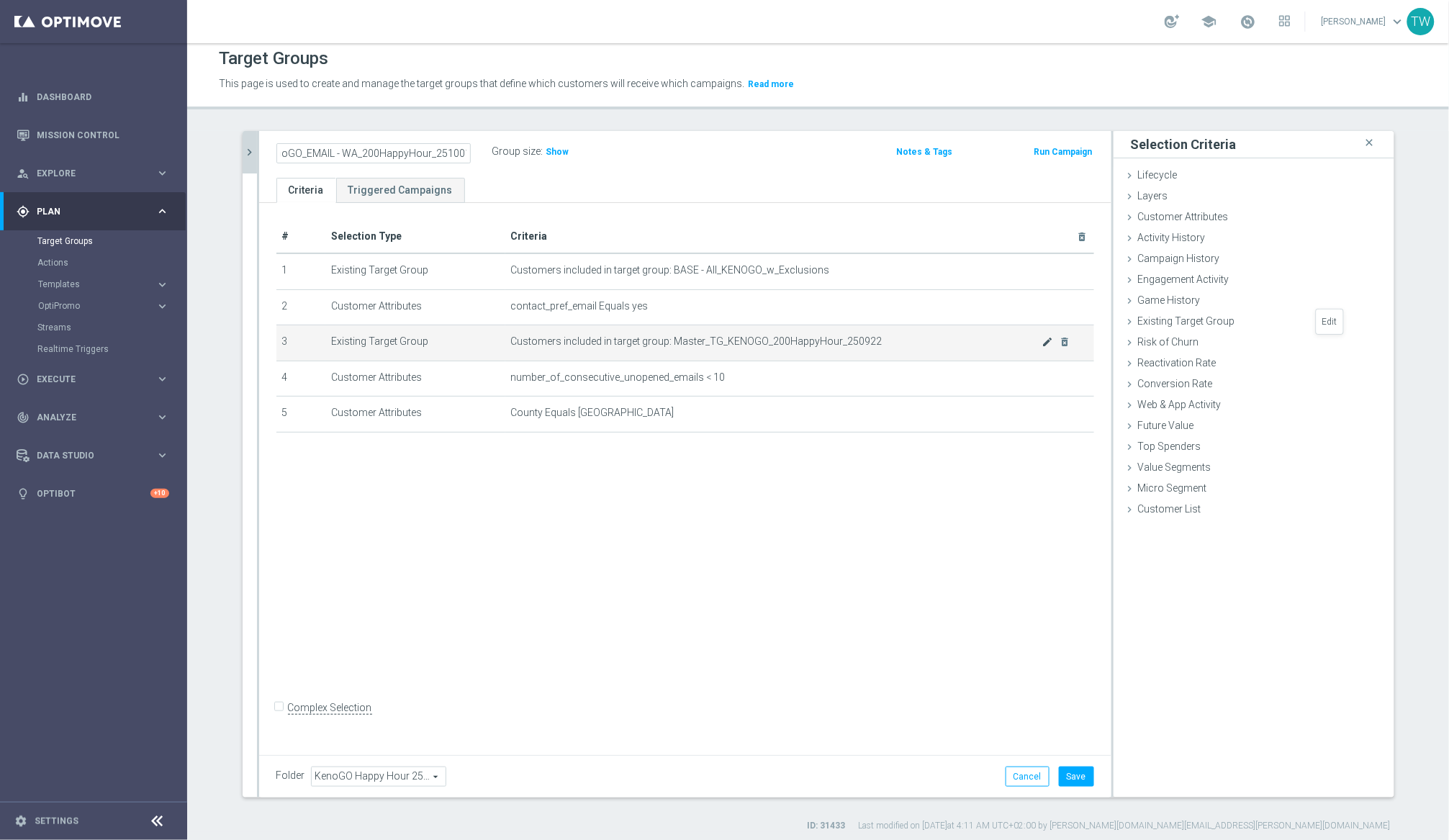
scroll to position [0, 0]
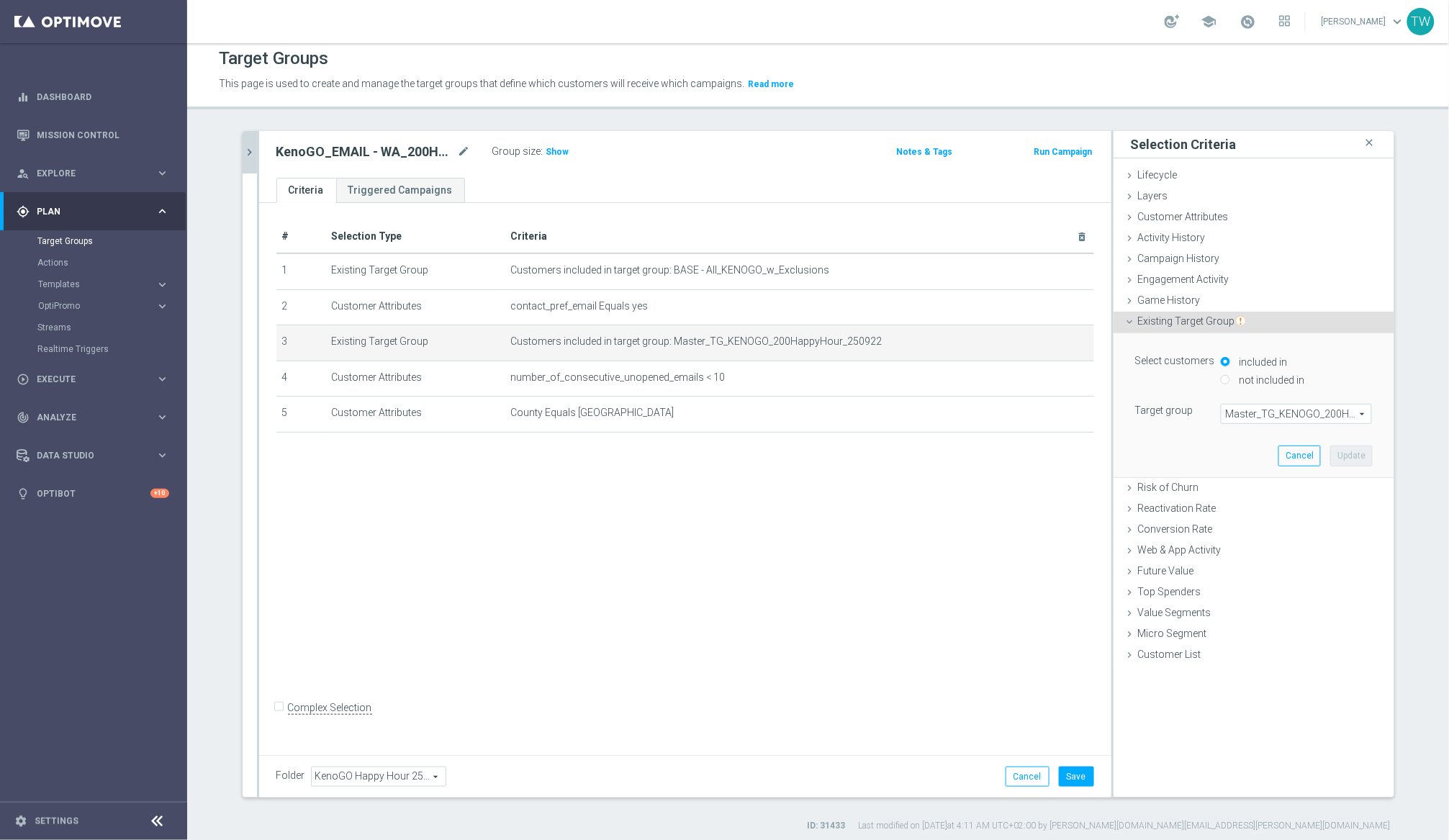
click at [1223, 413] on span "Master_TG_KENOGO_200HappyHour_250922" at bounding box center [1297, 413] width 150 height 19
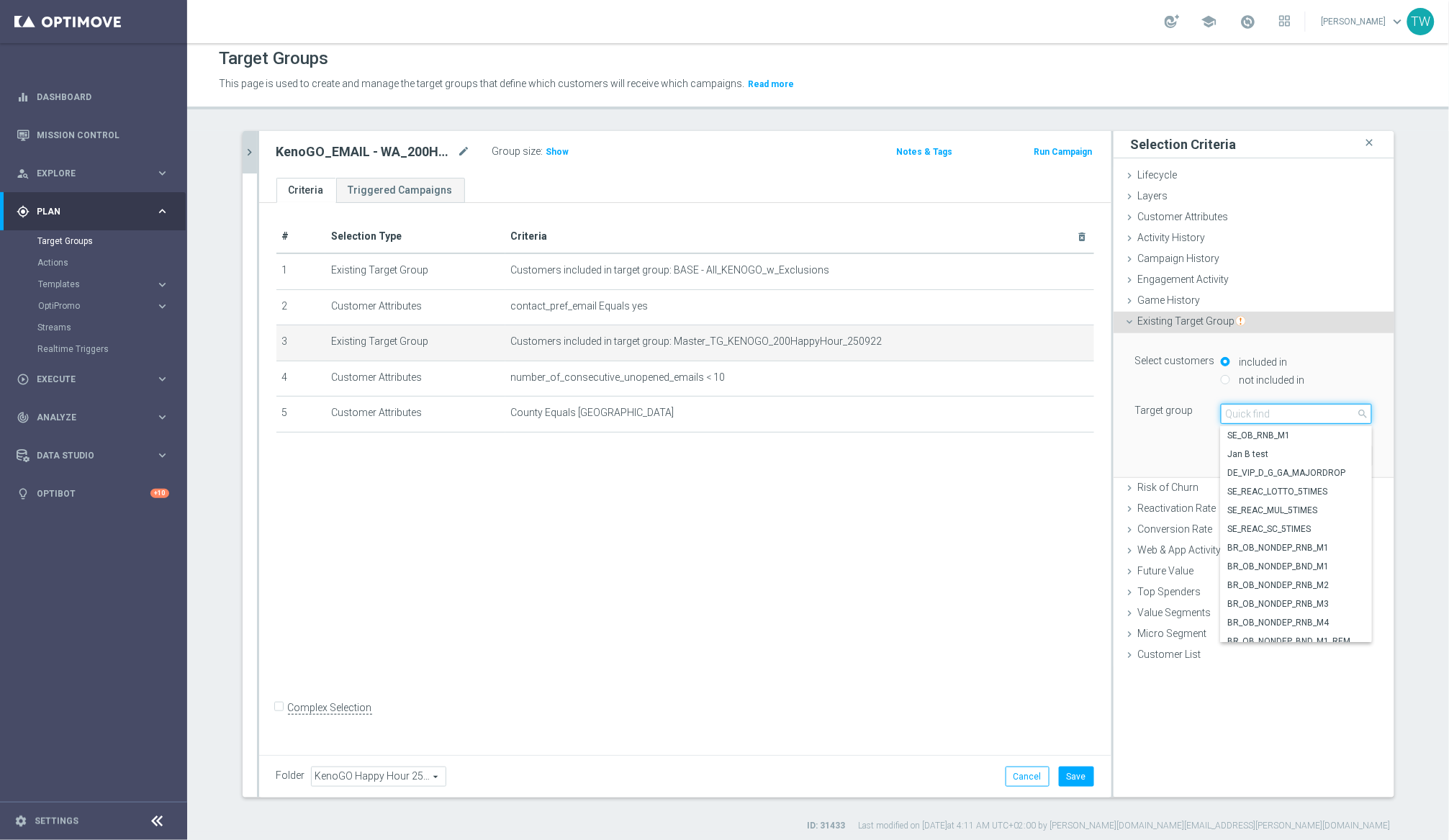
click at [1223, 413] on input "search" at bounding box center [1297, 414] width 151 height 20
type input "251001"
click at [1223, 439] on span "Master_TG_KENOGO_200HappyHour_251001" at bounding box center [1296, 435] width 137 height 12
type input "Master_TG_KENOGO_200HappyHour_251001"
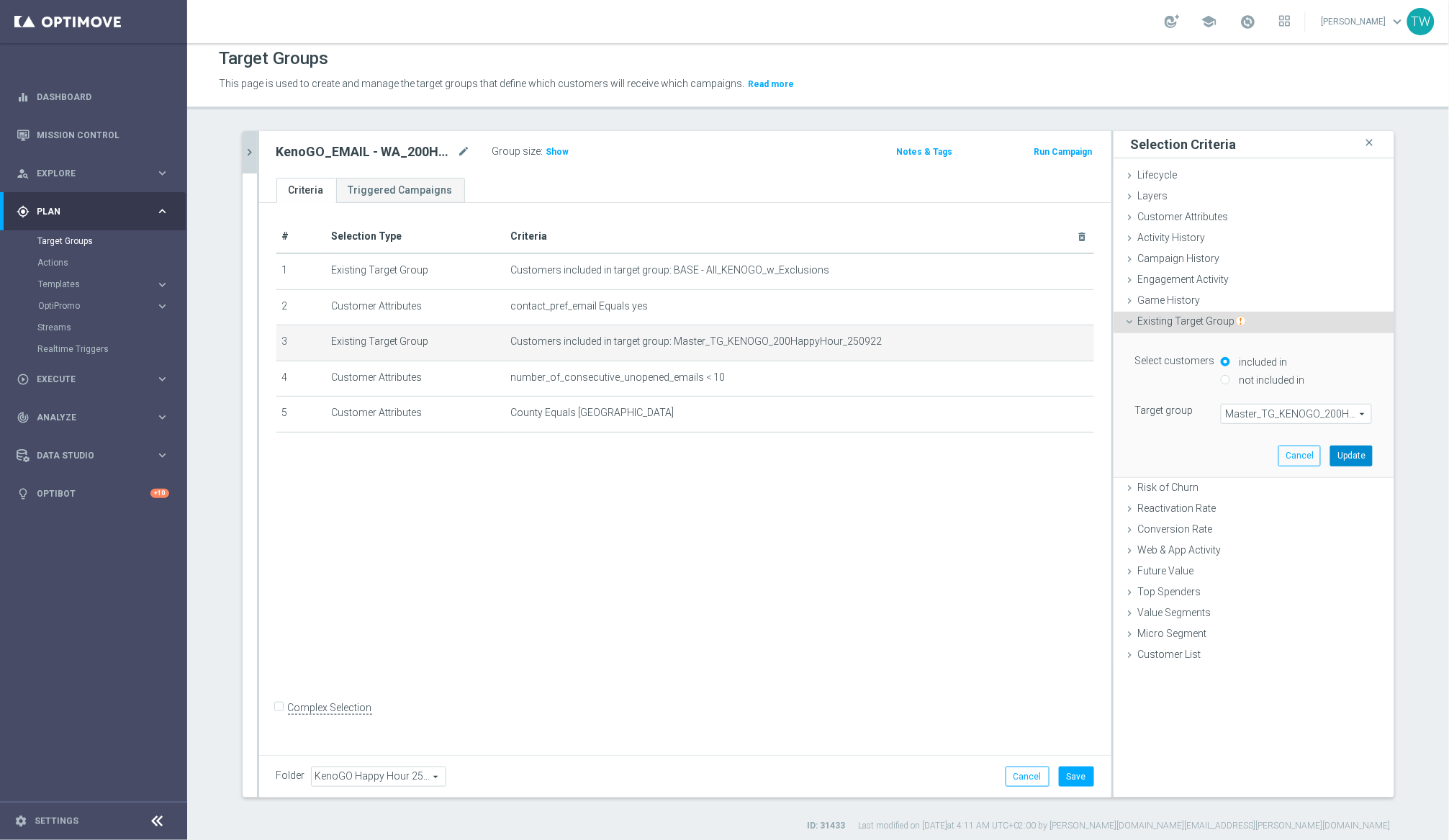
click at [1223, 455] on button "Update" at bounding box center [1351, 455] width 42 height 20
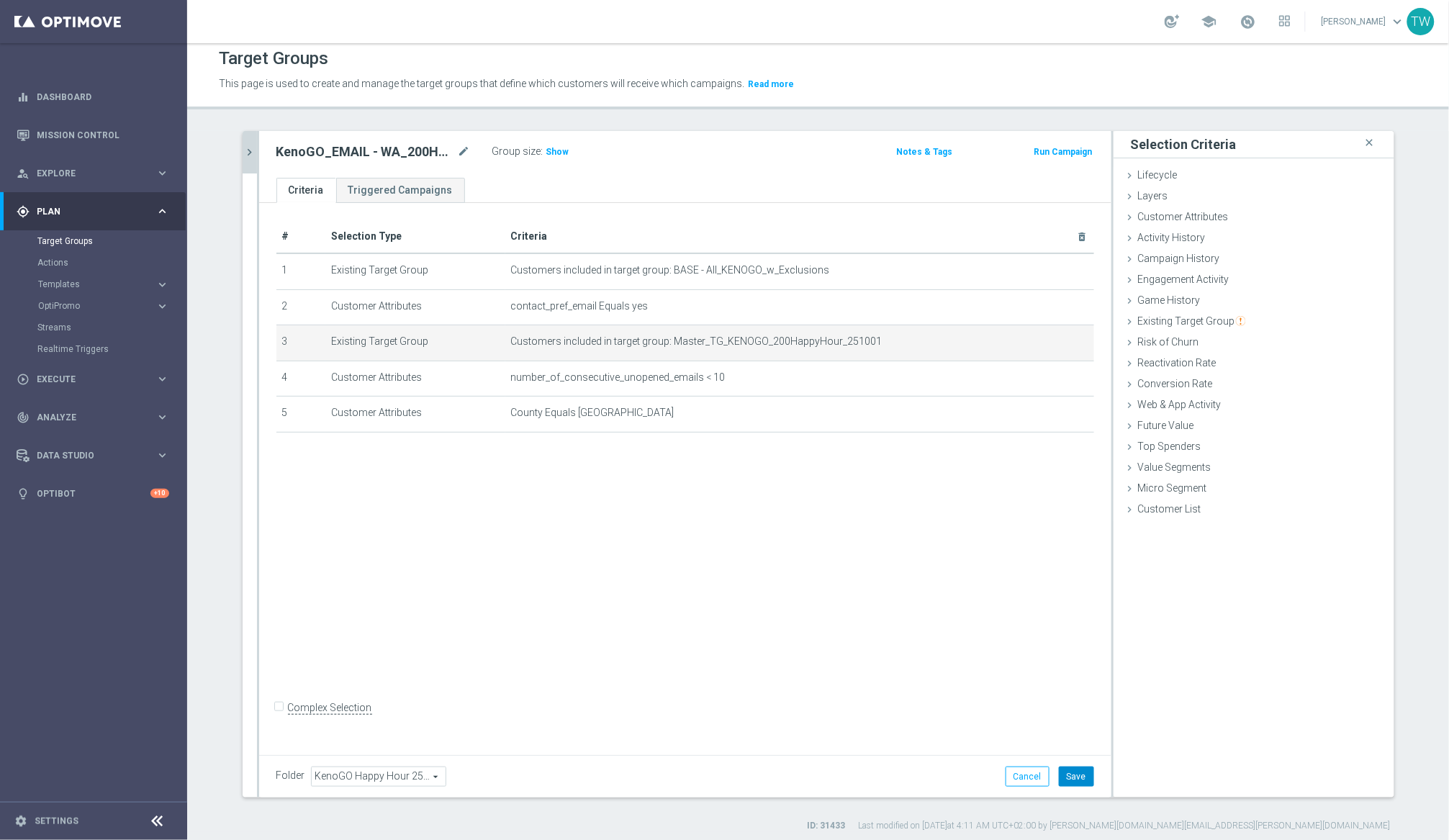
click at [1079, 778] on button "Save" at bounding box center [1076, 777] width 35 height 20
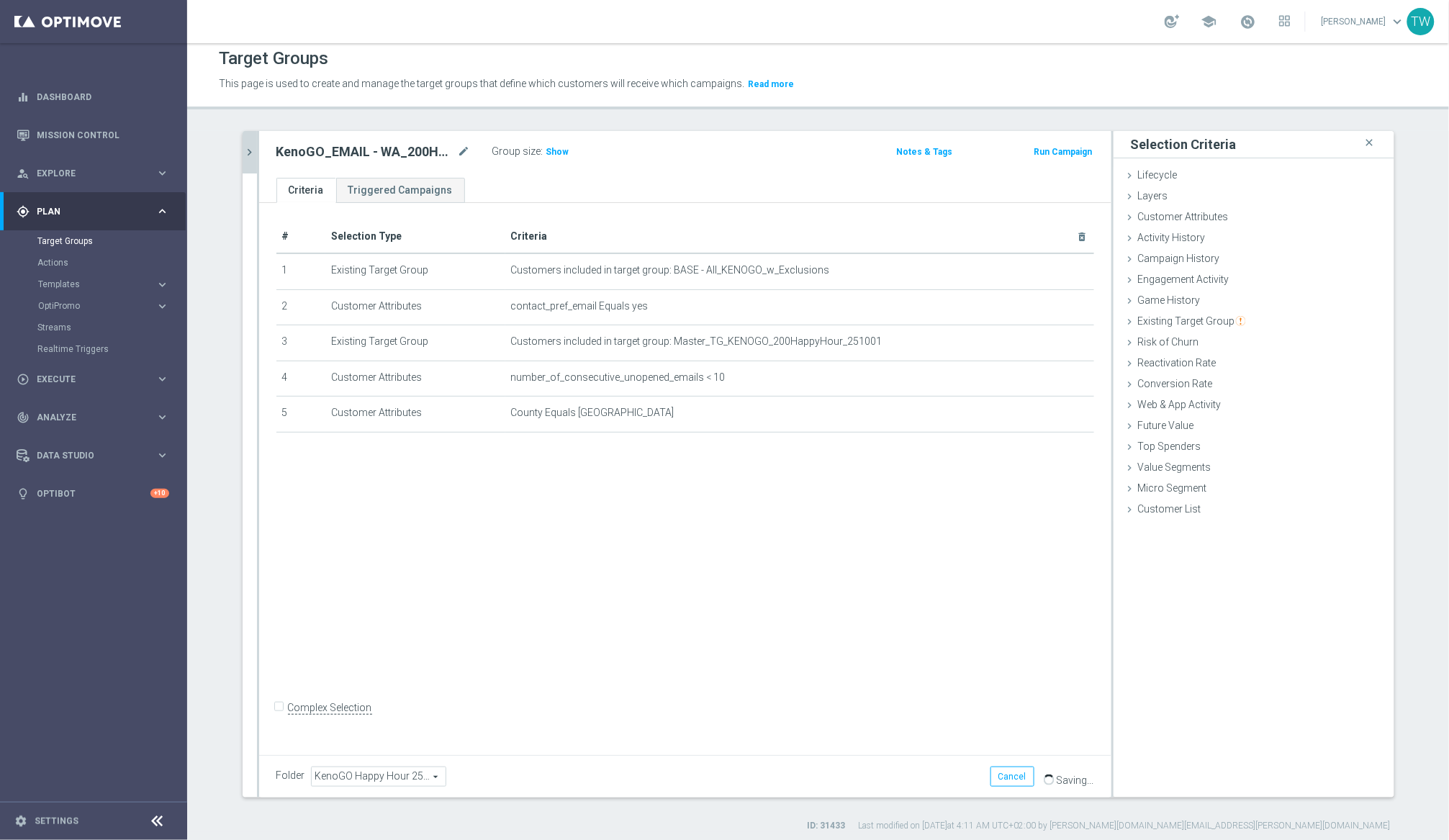
click at [255, 154] on icon "chevron_right" at bounding box center [250, 152] width 14 height 14
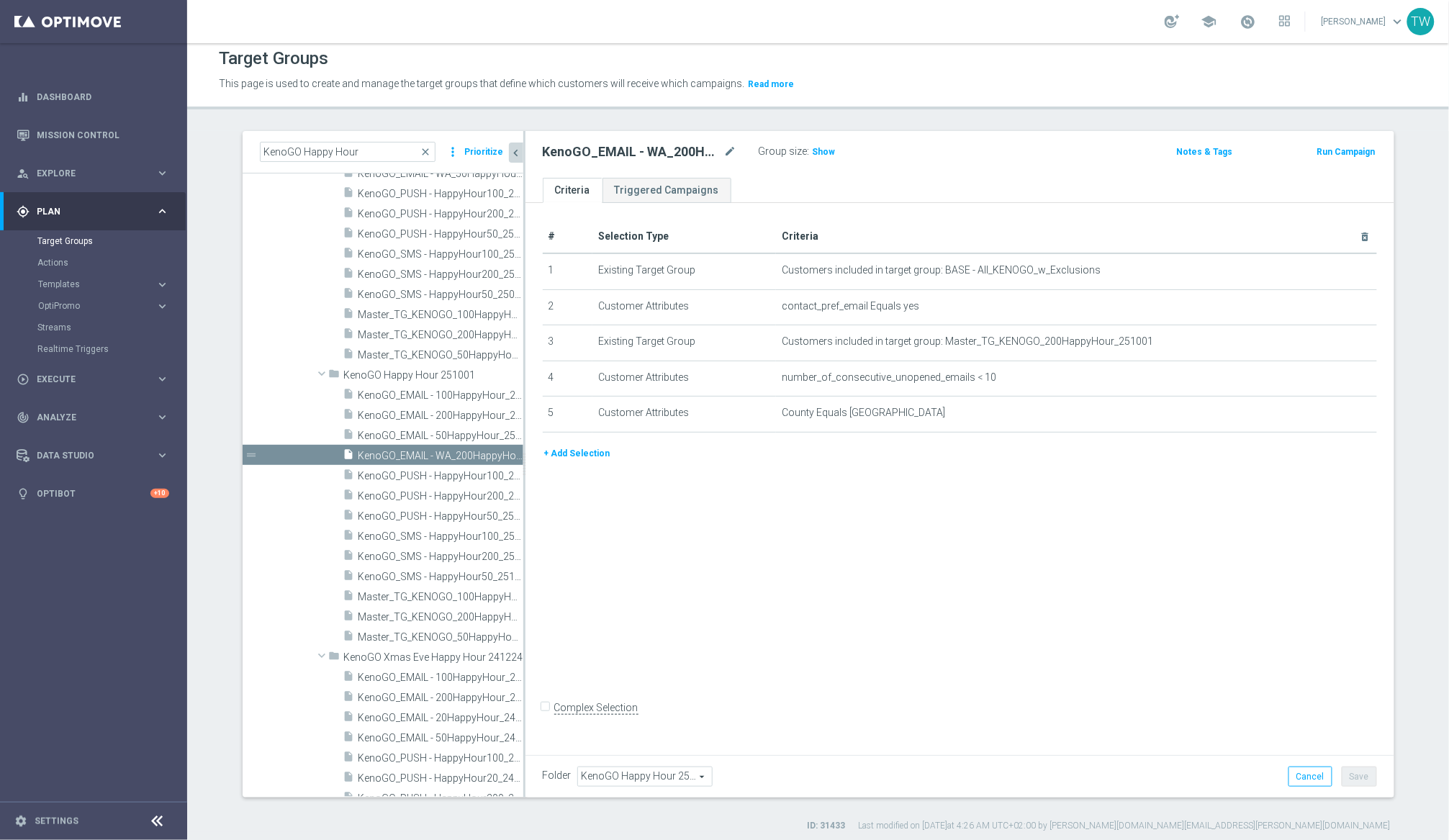
scroll to position [18340, 0]
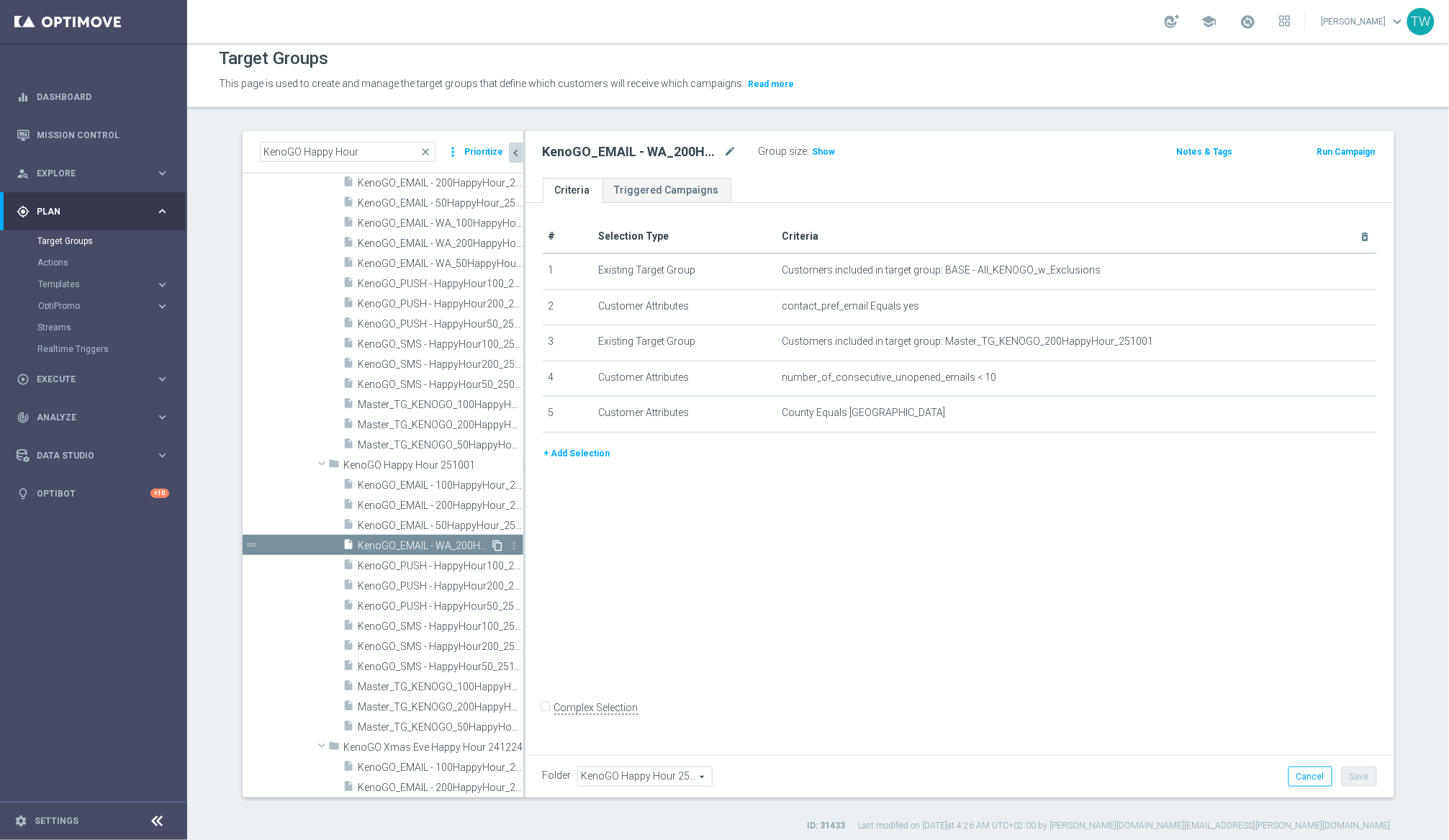
click at [499, 543] on icon "content_copy" at bounding box center [498, 545] width 12 height 12
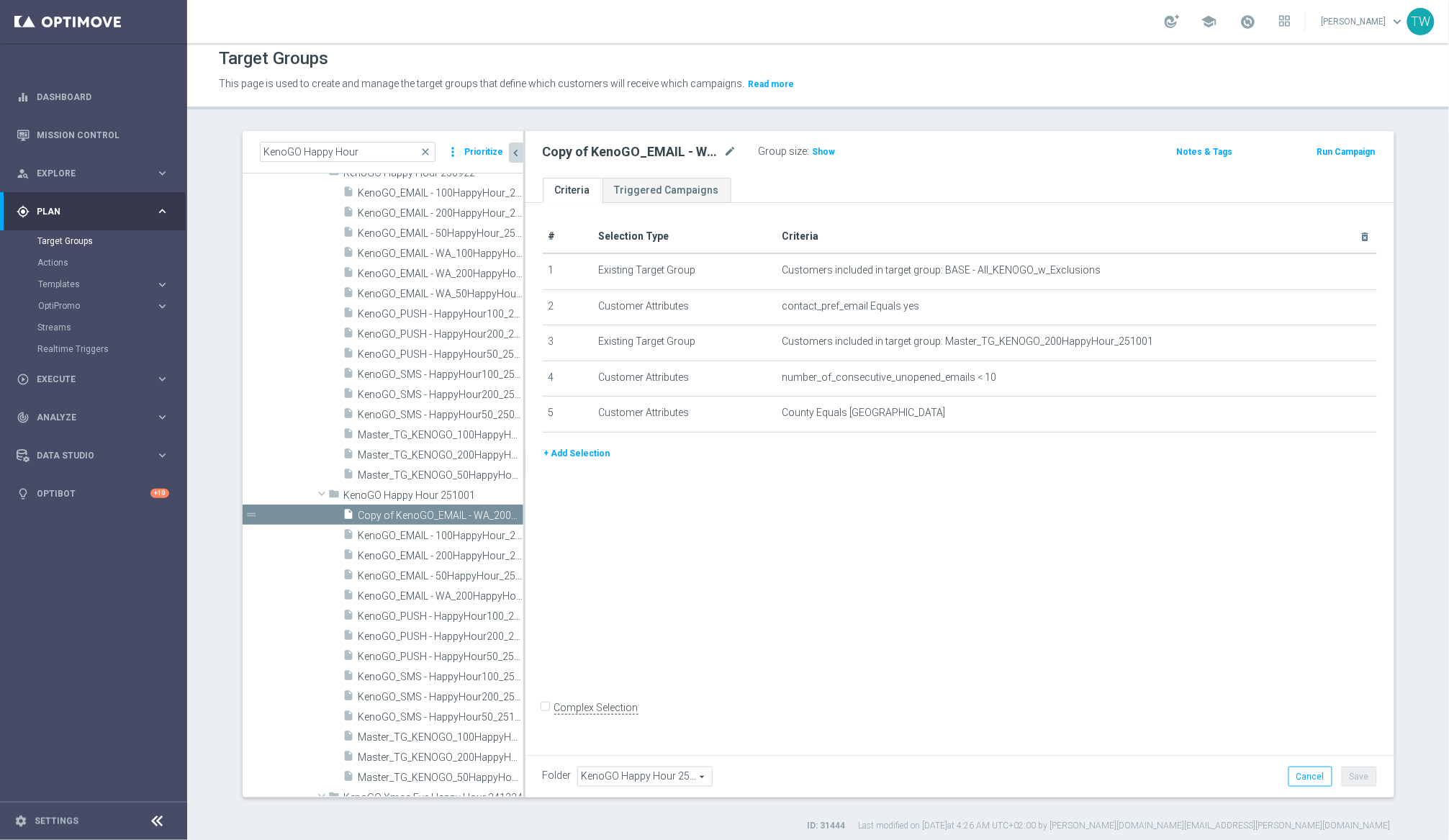
scroll to position [18285, 0]
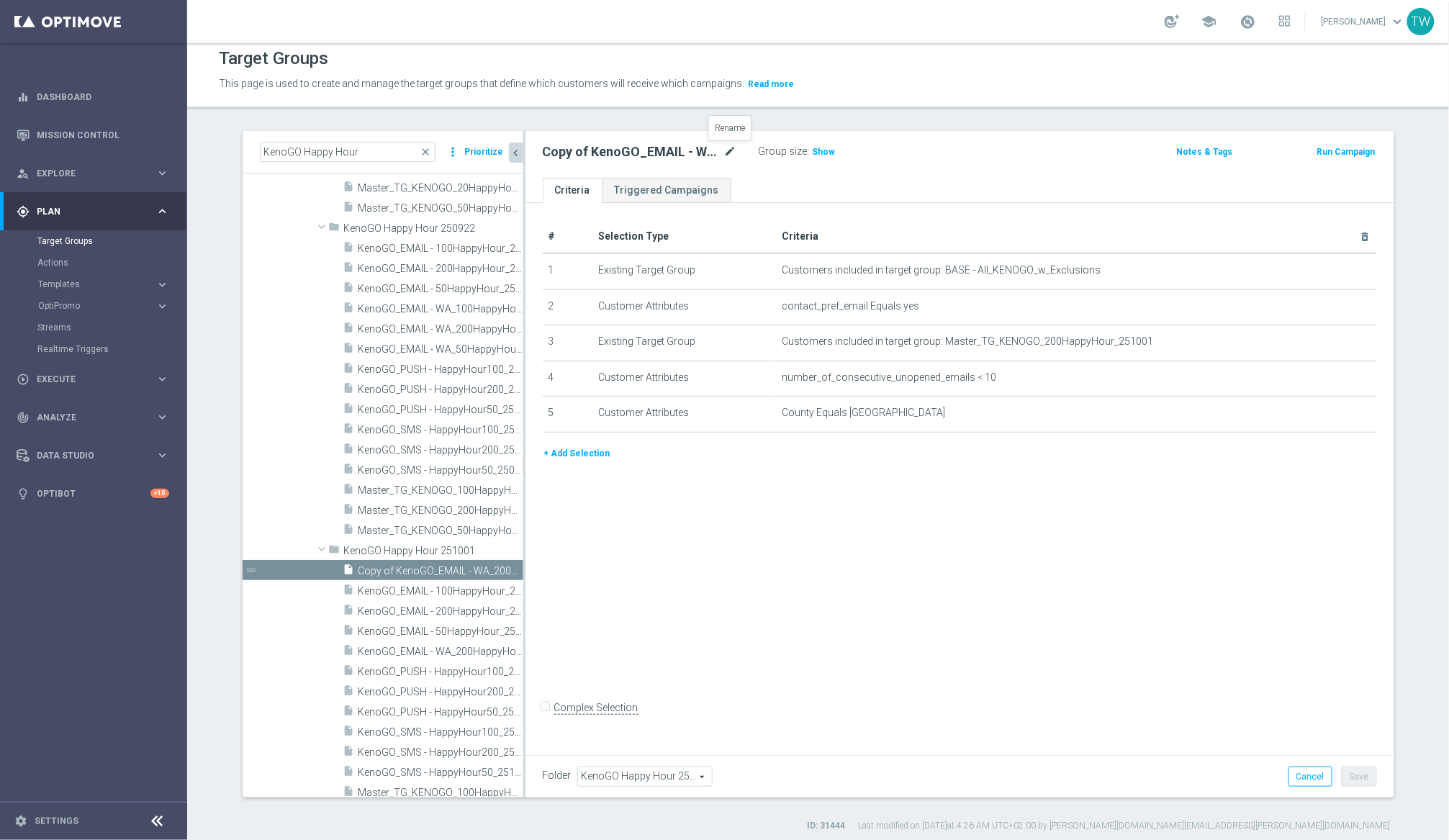
click at [729, 147] on icon "mode_edit" at bounding box center [730, 152] width 13 height 17
click at [634, 153] on input "Copy of KenoGO_EMAIL - WA_200HappyHour_251001" at bounding box center [640, 154] width 194 height 20
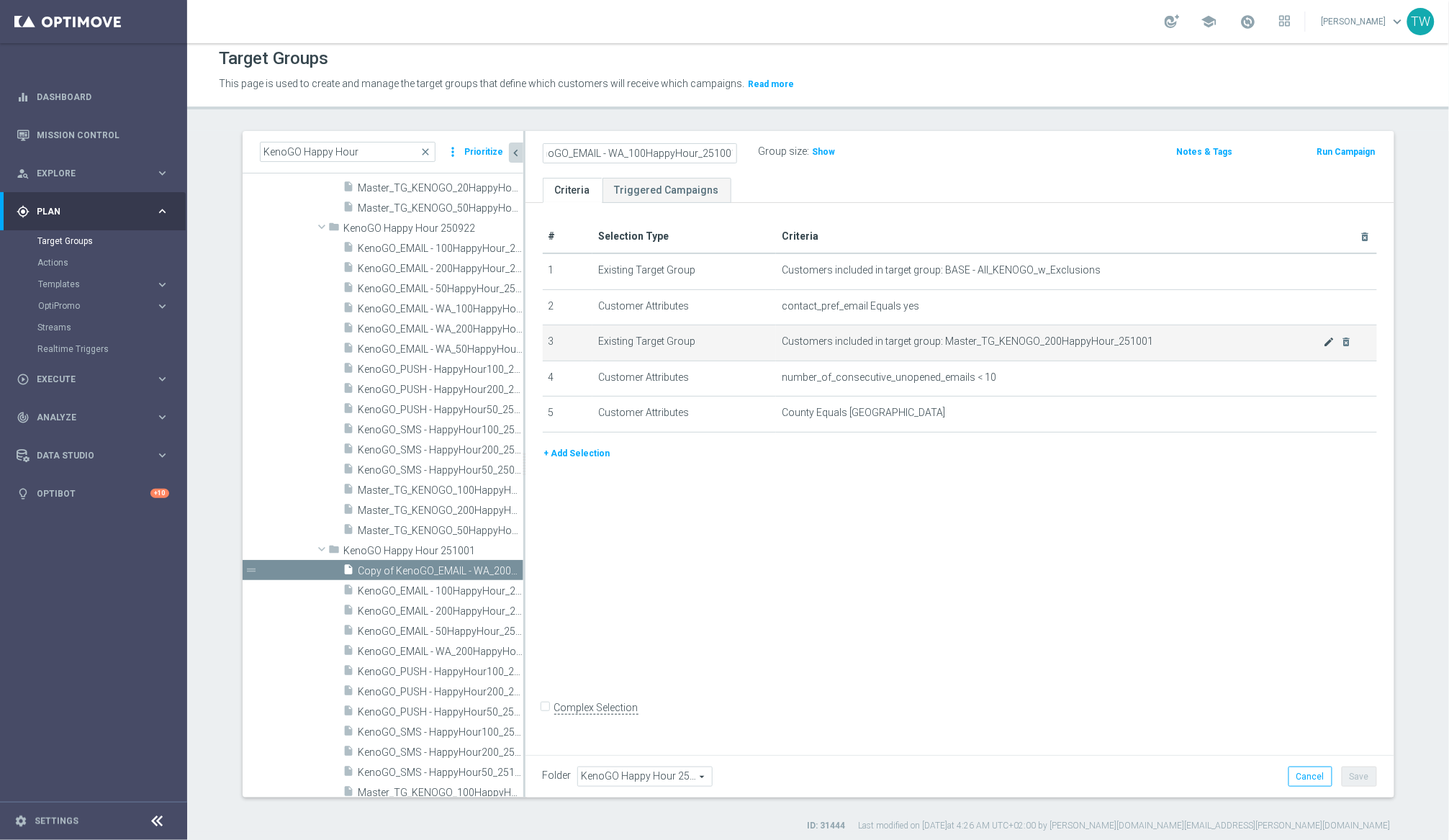
type input "KenoGO_EMAIL - WA_100HappyHour_251001"
click at [1223, 341] on icon "mode_edit" at bounding box center [1330, 342] width 12 height 12
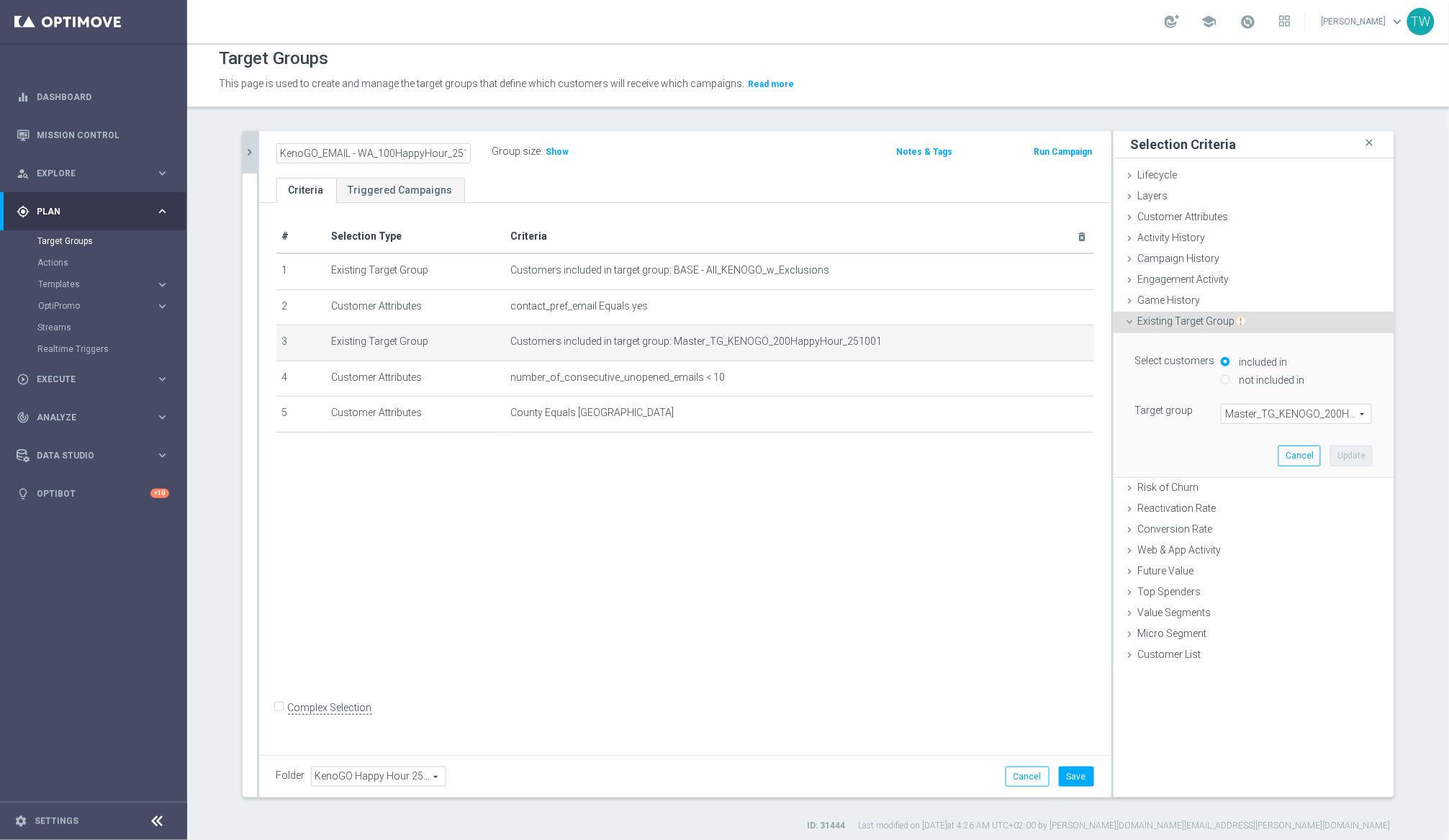
click at [1223, 418] on span "Master_TG_KENOGO_200HappyHour_251001" at bounding box center [1297, 413] width 150 height 19
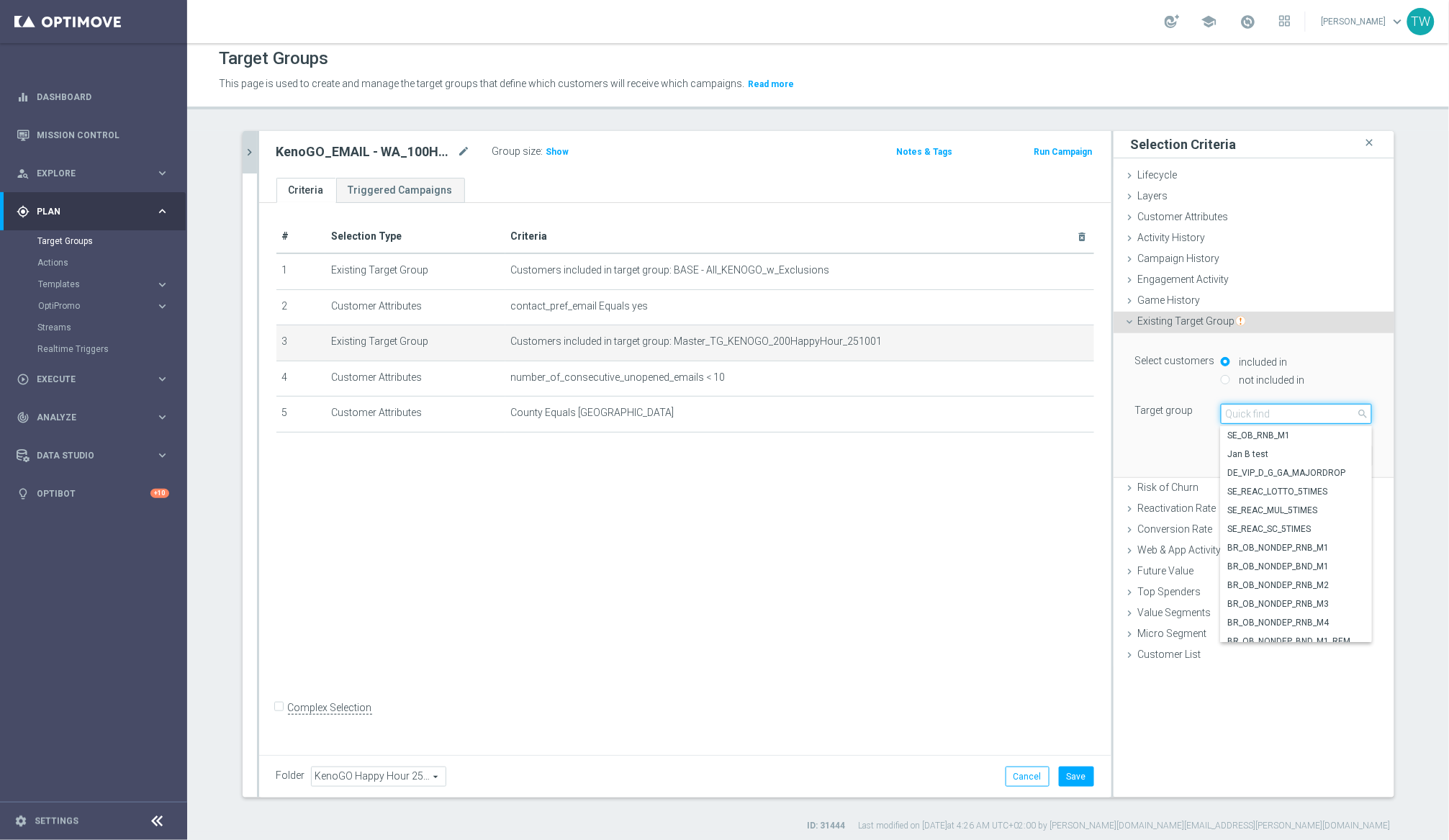
click at [1223, 418] on input "search" at bounding box center [1297, 414] width 151 height 20
type input "251001"
click at [1223, 528] on span "Master_TG_KENOGO_100HappyHour_251001" at bounding box center [1296, 529] width 137 height 12
type input "Master_TG_KENOGO_100HappyHour_251001"
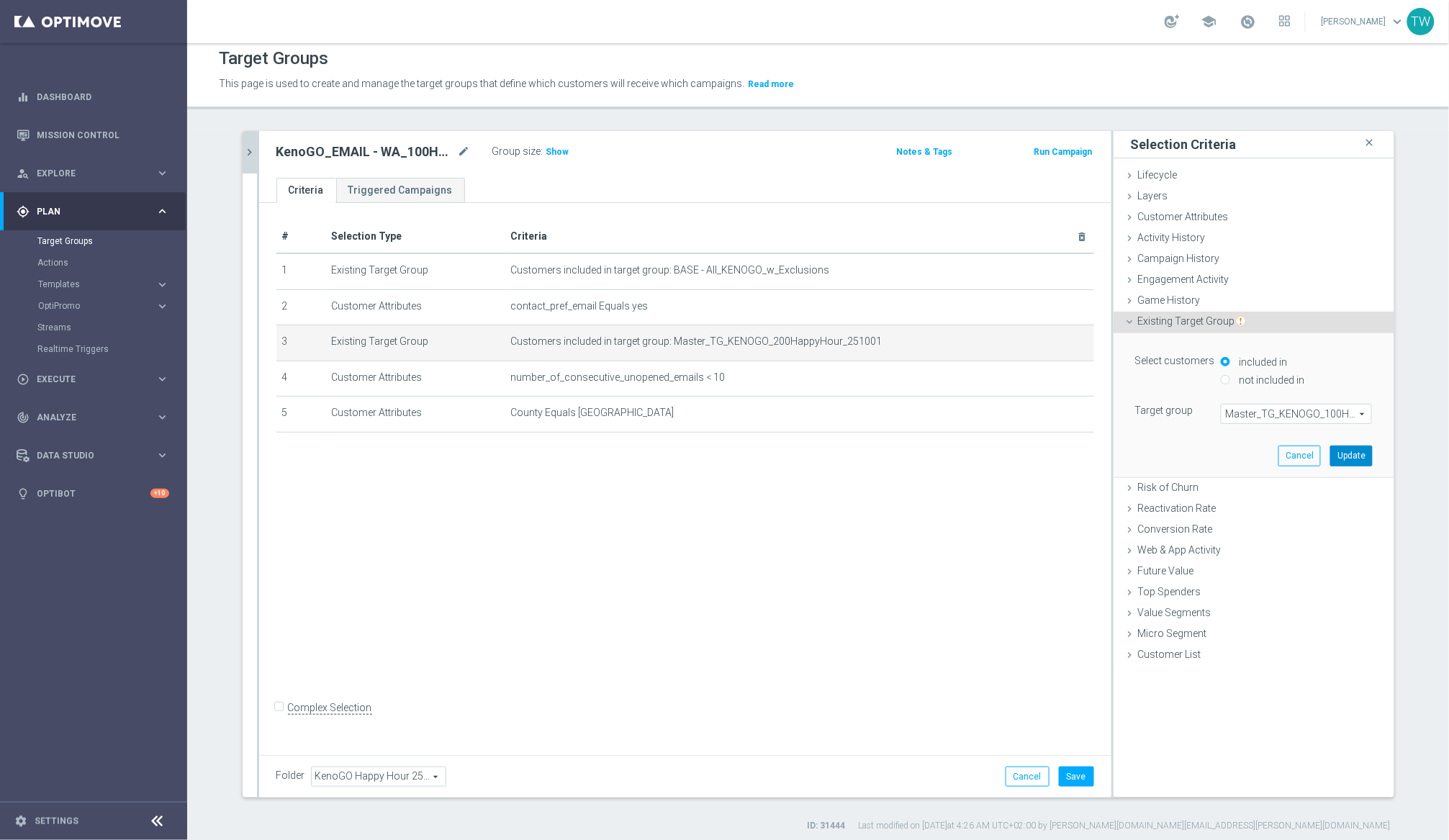
click at [1223, 454] on button "Update" at bounding box center [1351, 455] width 42 height 20
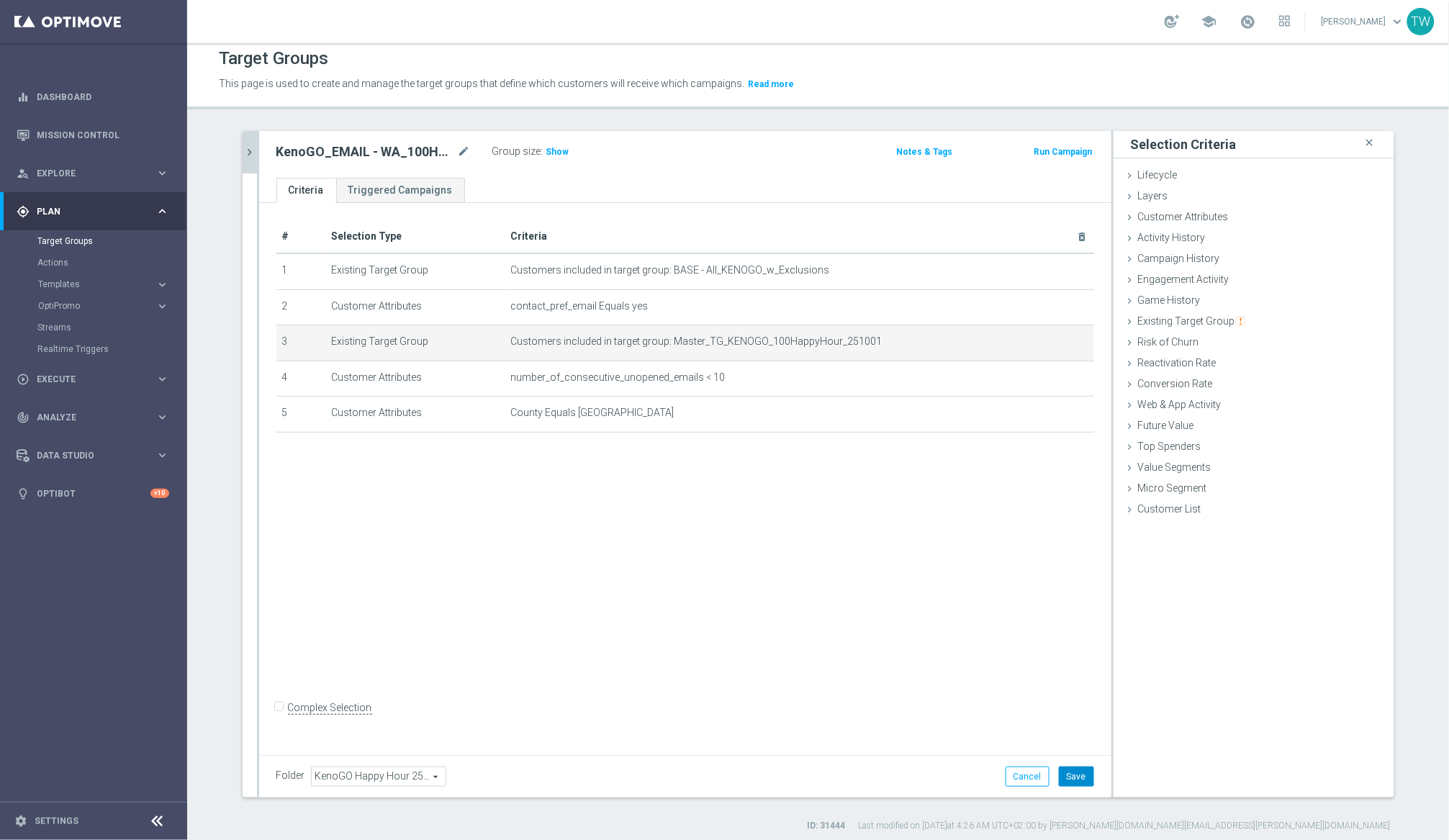
click at [1078, 785] on button "Save" at bounding box center [1076, 777] width 35 height 20
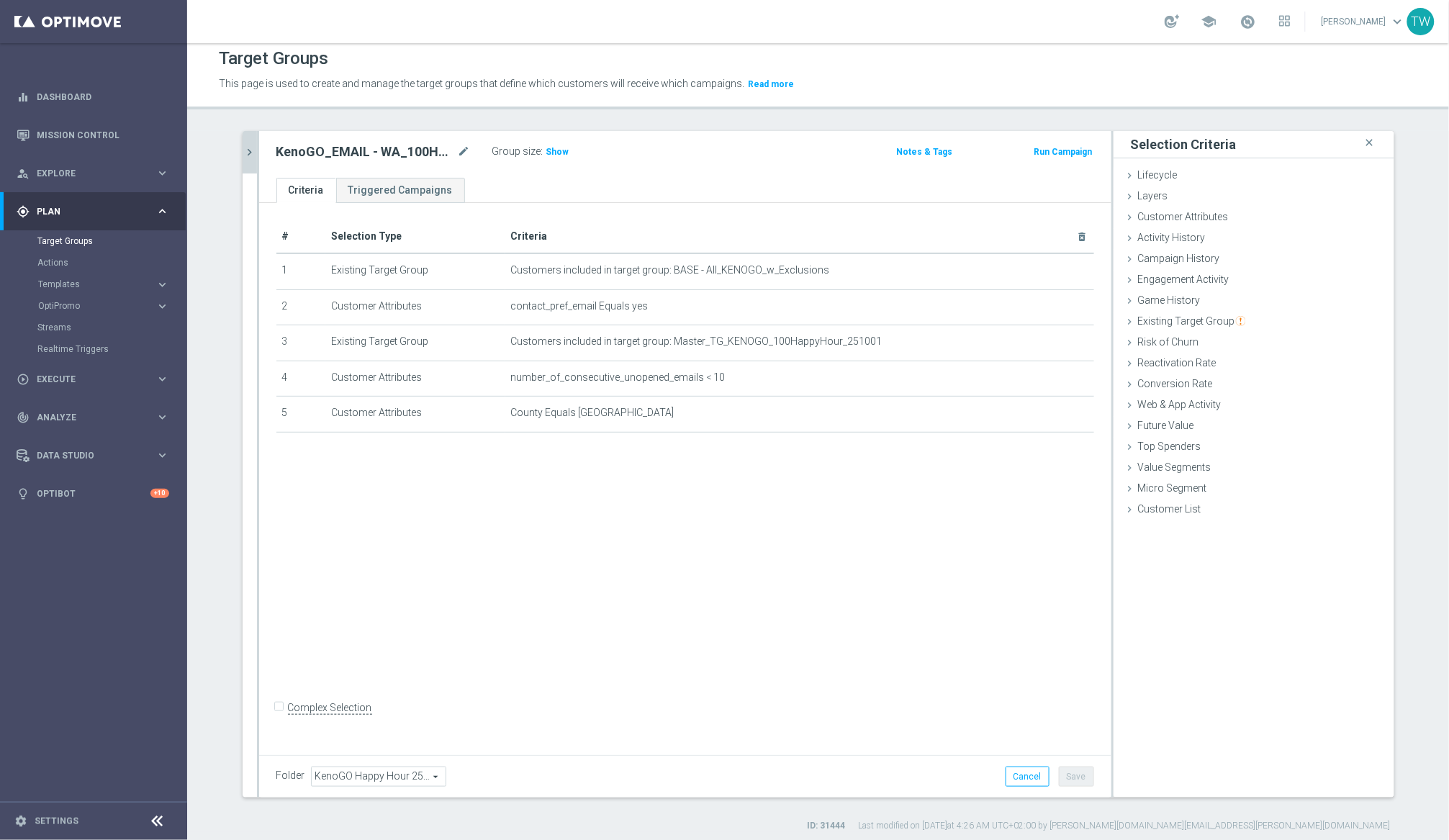
click at [259, 149] on div "KenoGO_EMAIL - WA_100HappyHour_251001 mode_edit Group size : Show Notes & Tags …" at bounding box center [685, 154] width 852 height 47
drag, startPoint x: 256, startPoint y: 151, endPoint x: 242, endPoint y: 151, distance: 14.0
click at [256, 151] on icon "chevron_right" at bounding box center [250, 152] width 14 height 14
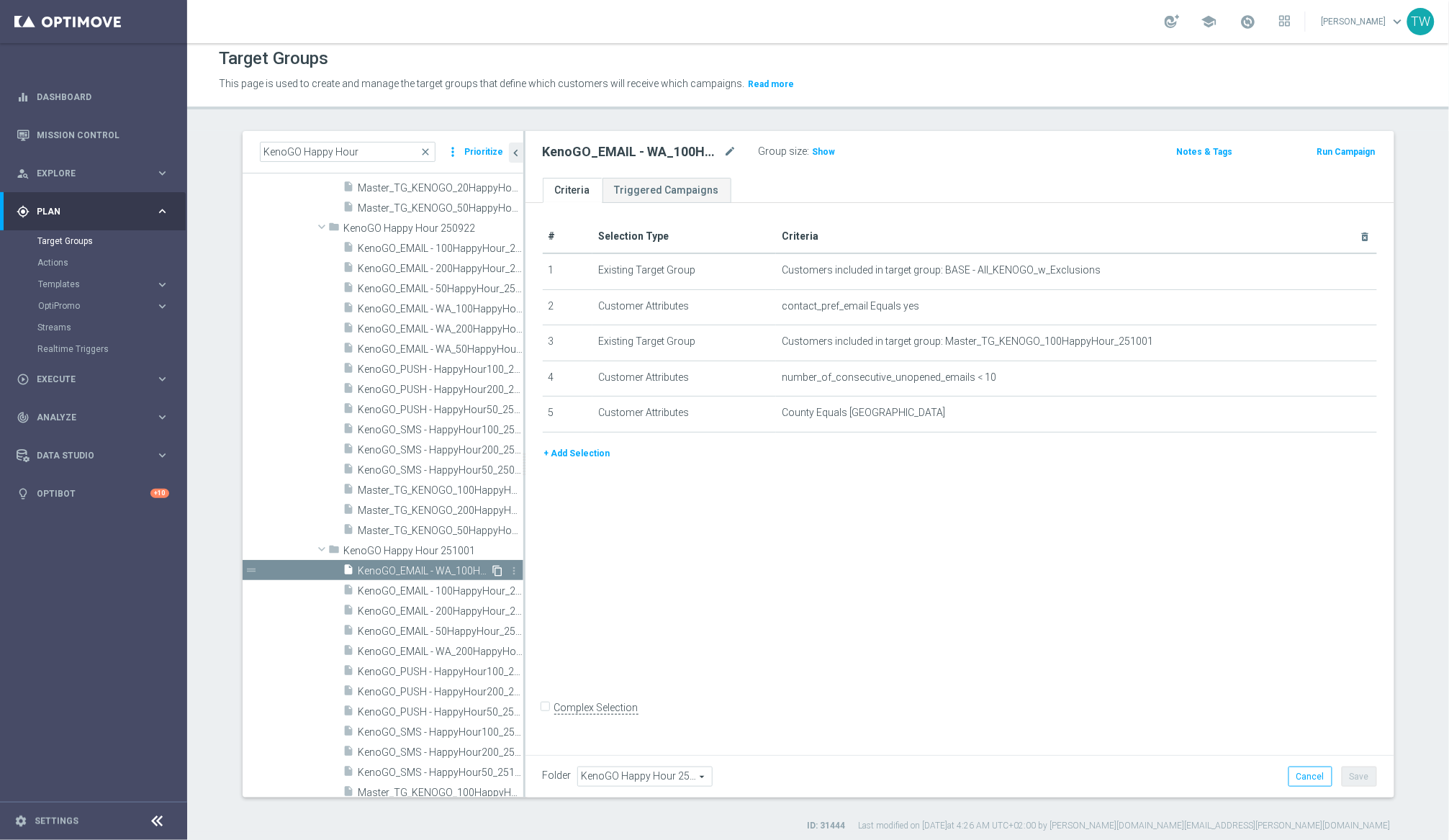
click at [498, 570] on icon "content_copy" at bounding box center [498, 570] width 12 height 12
click at [737, 144] on div "Copy of KenoGO_EMAIL - WA_100HappyHour_251001 mode_edit" at bounding box center [651, 152] width 216 height 20
drag, startPoint x: 740, startPoint y: 144, endPoint x: 726, endPoint y: 150, distance: 15.2
click at [733, 147] on div "Copy of KenoGO_EMAIL - WA_100HappyHour_251001 mode_edit" at bounding box center [651, 152] width 216 height 20
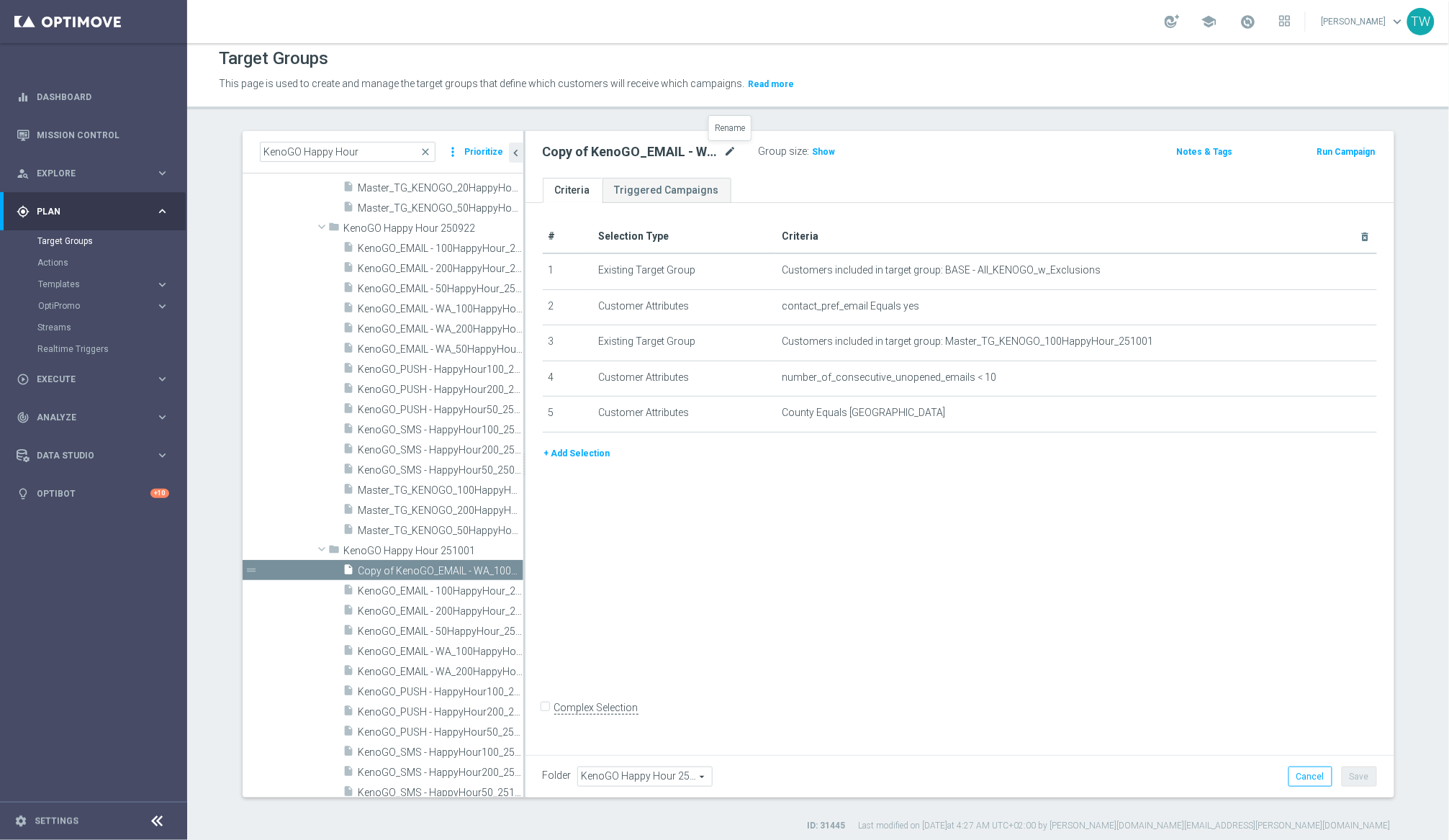
click at [726, 150] on icon "mode_edit" at bounding box center [730, 152] width 13 height 17
click at [638, 151] on input "Copy of KenoGO_EMAIL - WA_100HappyHour_251001" at bounding box center [640, 154] width 194 height 20
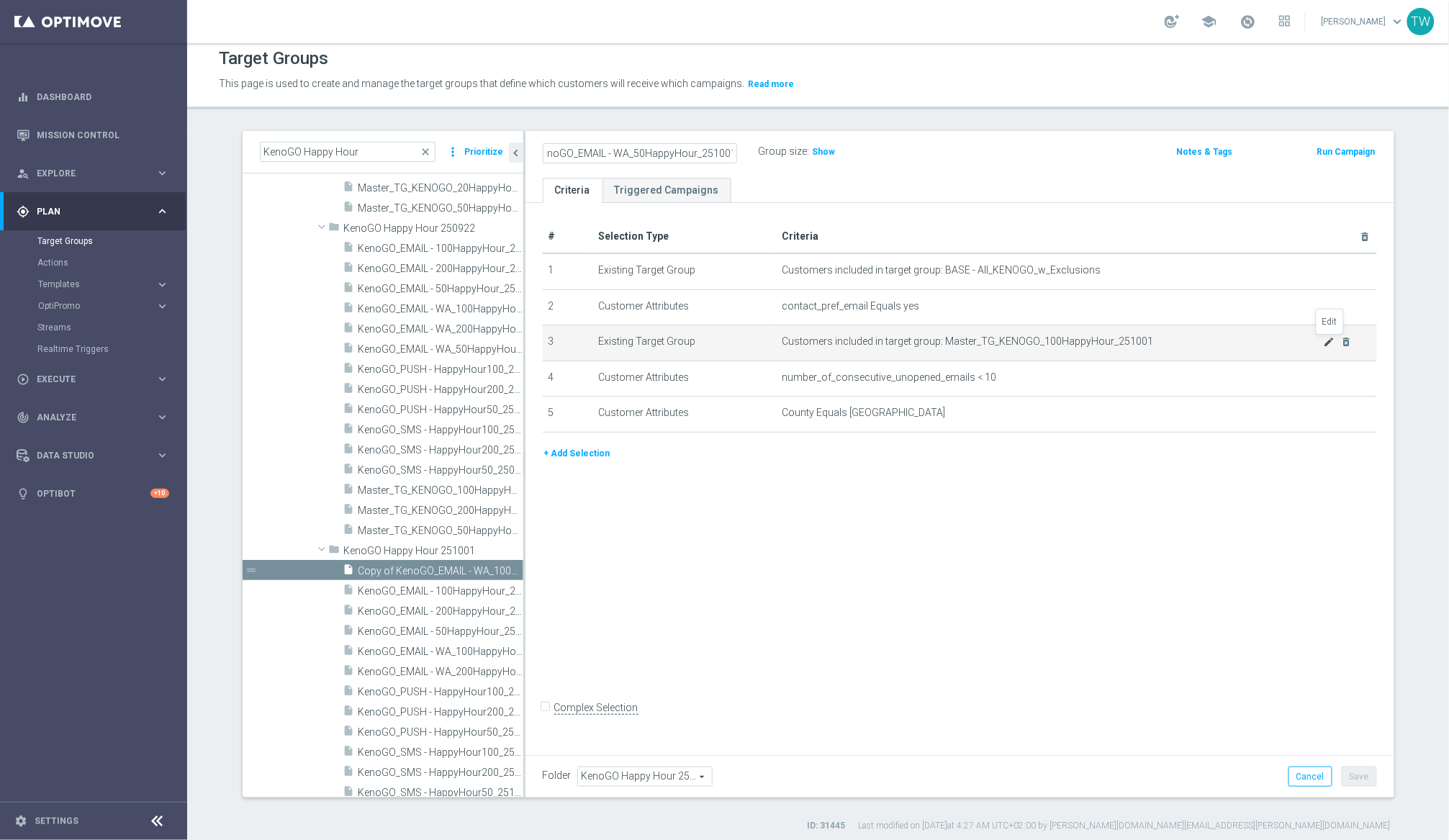
type input "KenoGO_EMAIL - WA_50HappyHour_251001"
click at [1223, 340] on icon "mode_edit" at bounding box center [1330, 342] width 12 height 12
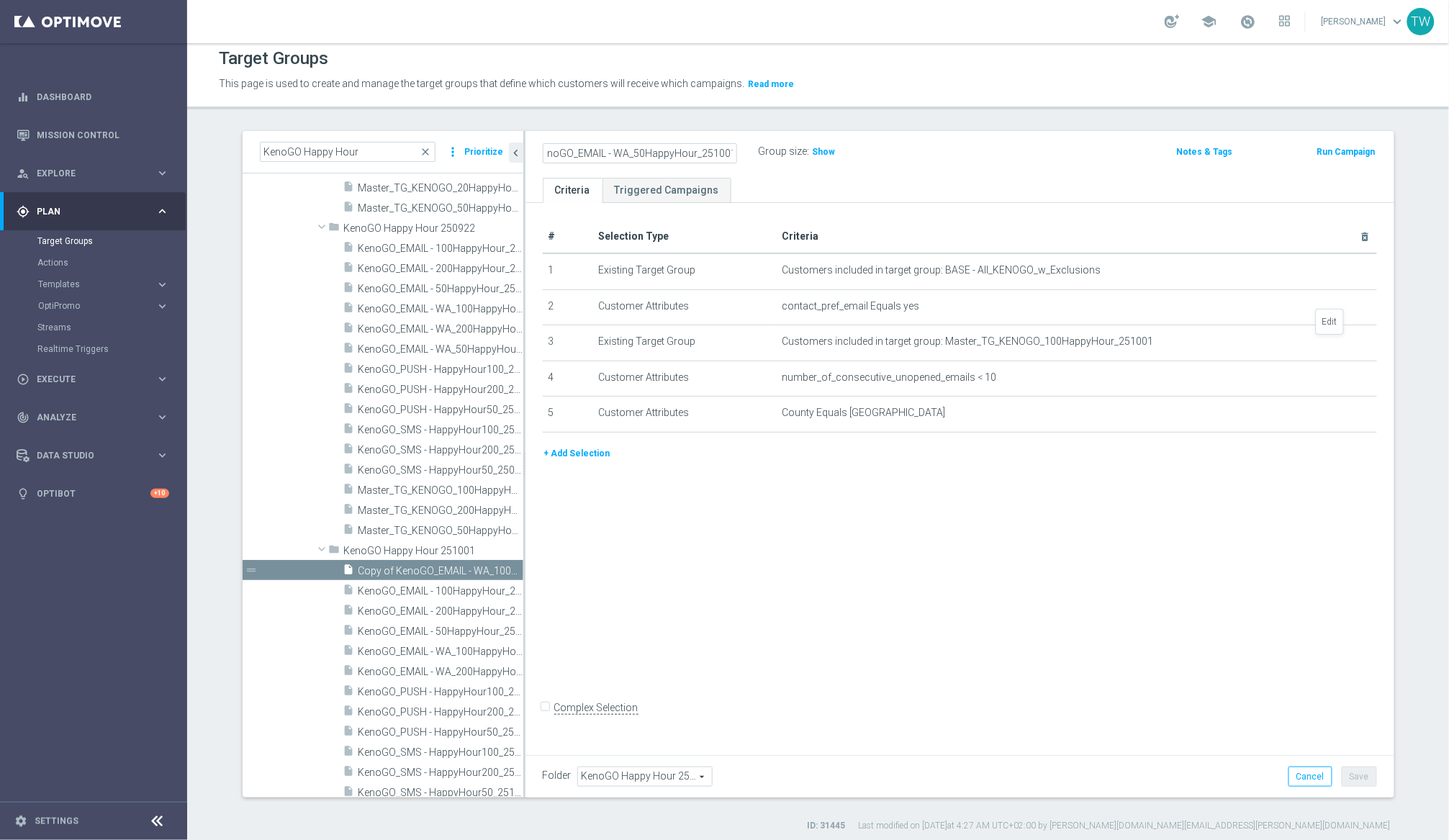
scroll to position [0, 0]
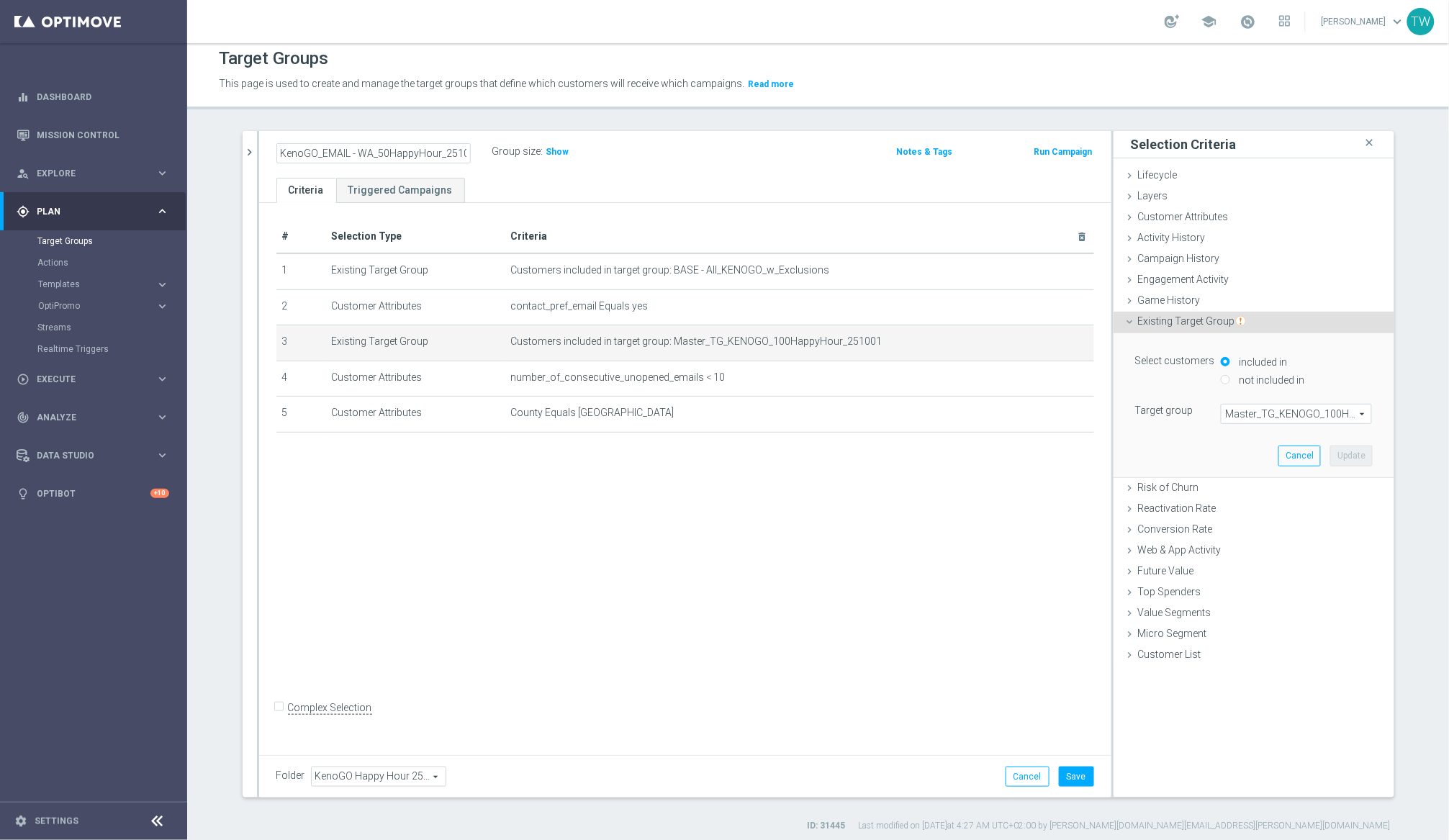
click at [1223, 413] on span "Master_TG_KENOGO_100HappyHour_251001" at bounding box center [1297, 413] width 150 height 19
click at [0, 0] on input "search" at bounding box center [0, 0] width 0 height 0
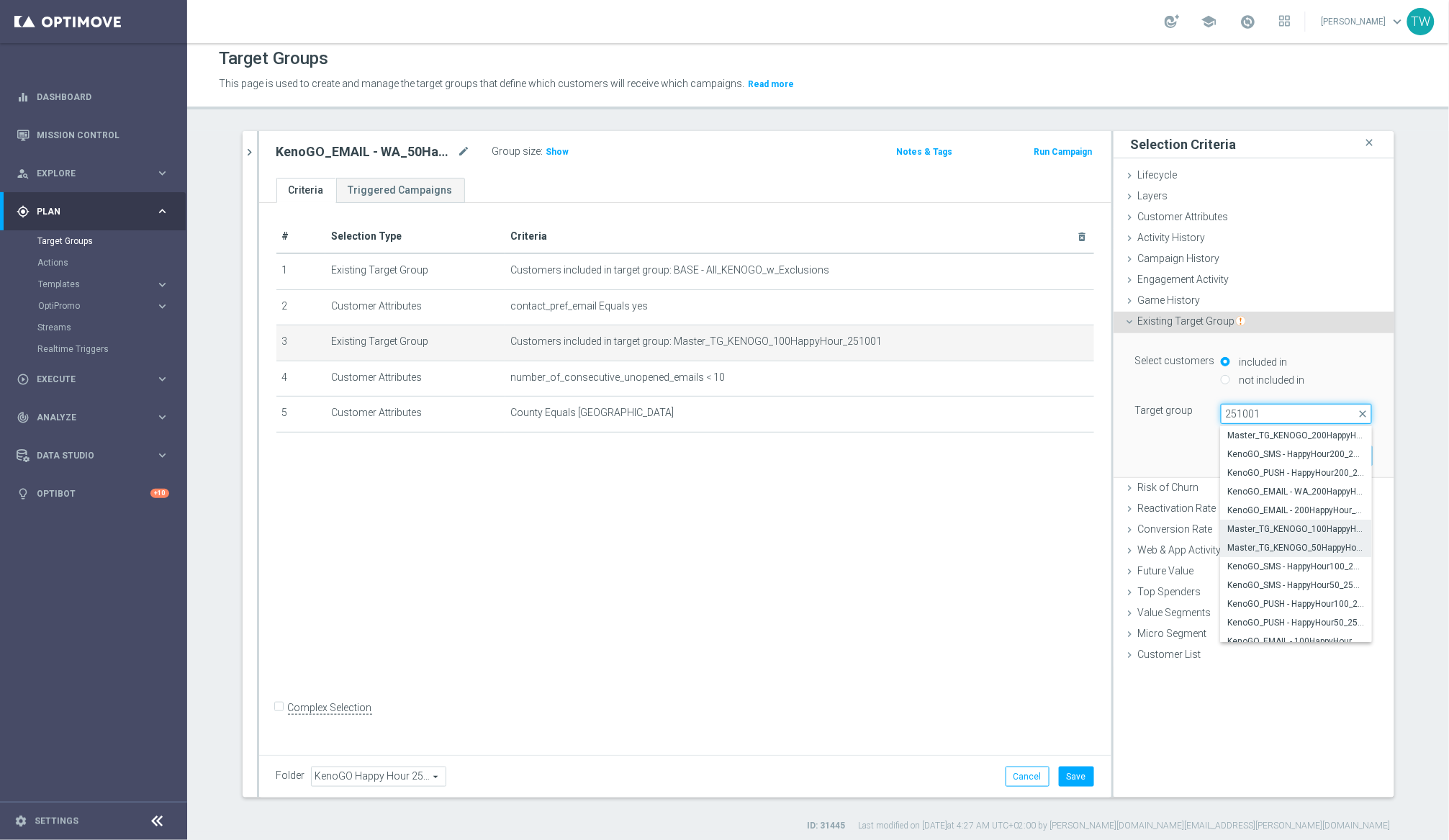
type input "251001"
click at [1223, 551] on span "Master_TG_KENOGO_50HappyHour_251001" at bounding box center [1296, 548] width 137 height 12
type input "Master_TG_KENOGO_50HappyHour_251001"
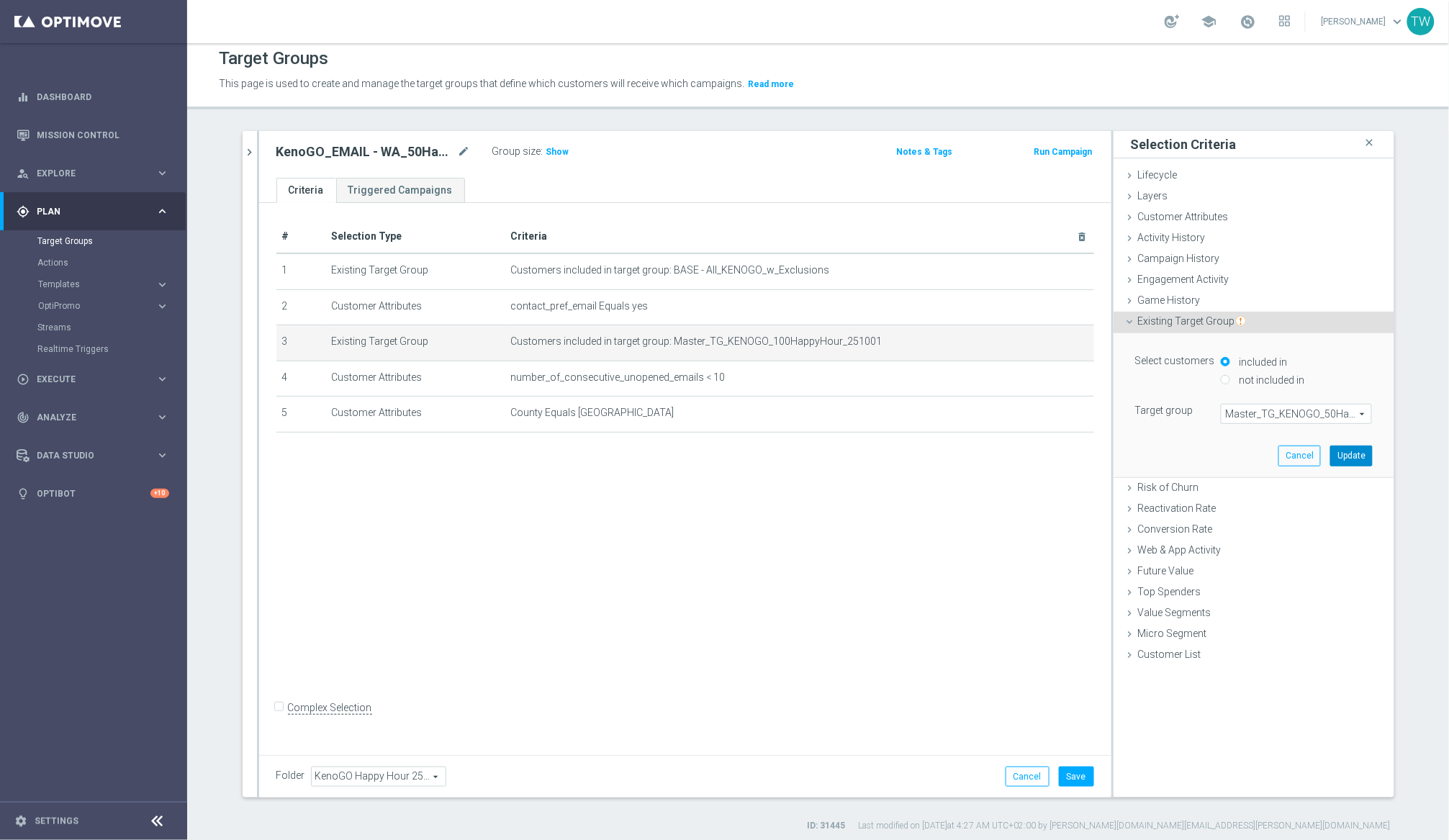
click at [1223, 458] on button "Update" at bounding box center [1351, 455] width 42 height 20
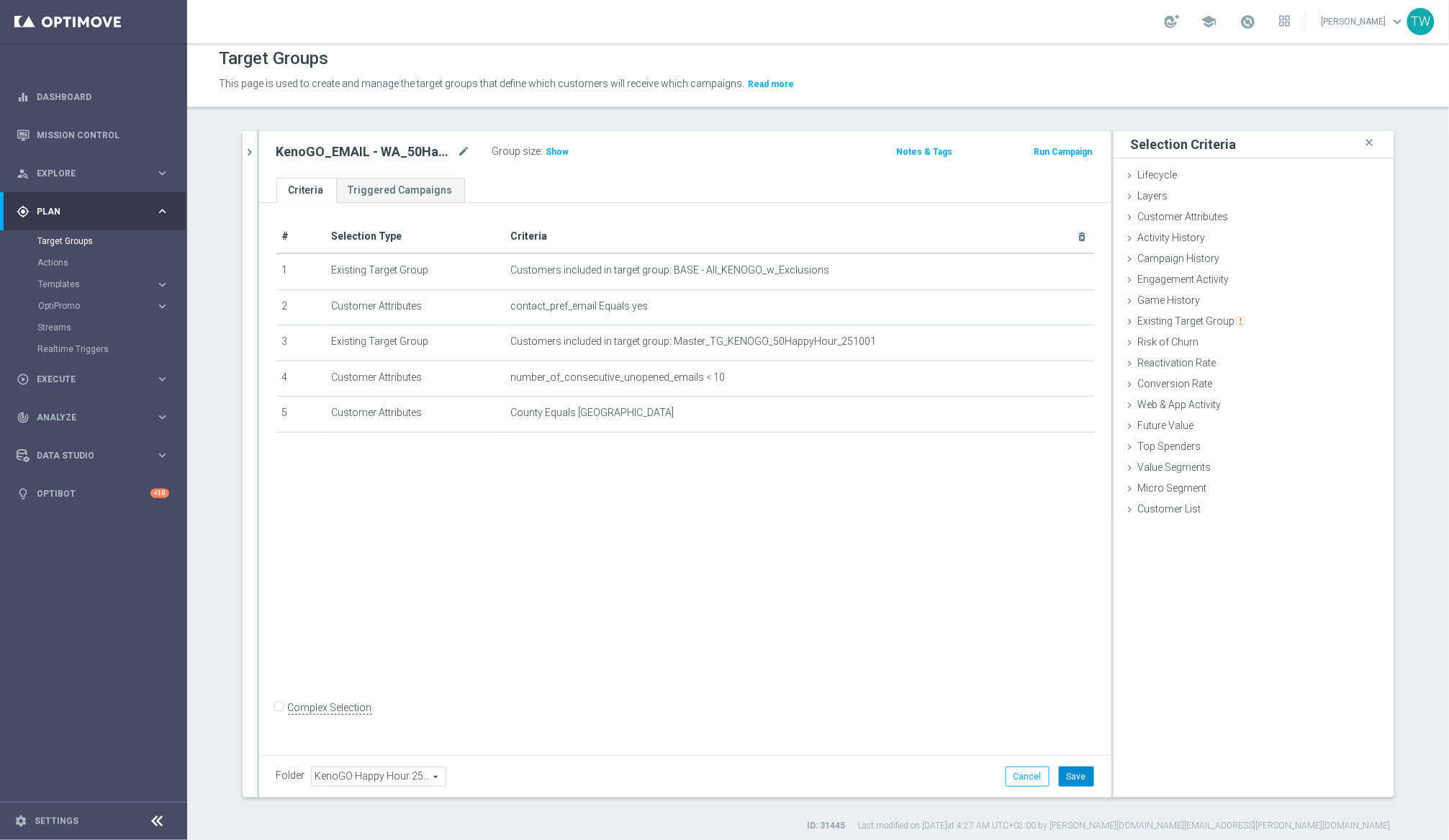
click at [1079, 776] on button "Save" at bounding box center [1076, 777] width 35 height 20
click at [253, 158] on icon "chevron_right" at bounding box center [250, 152] width 14 height 14
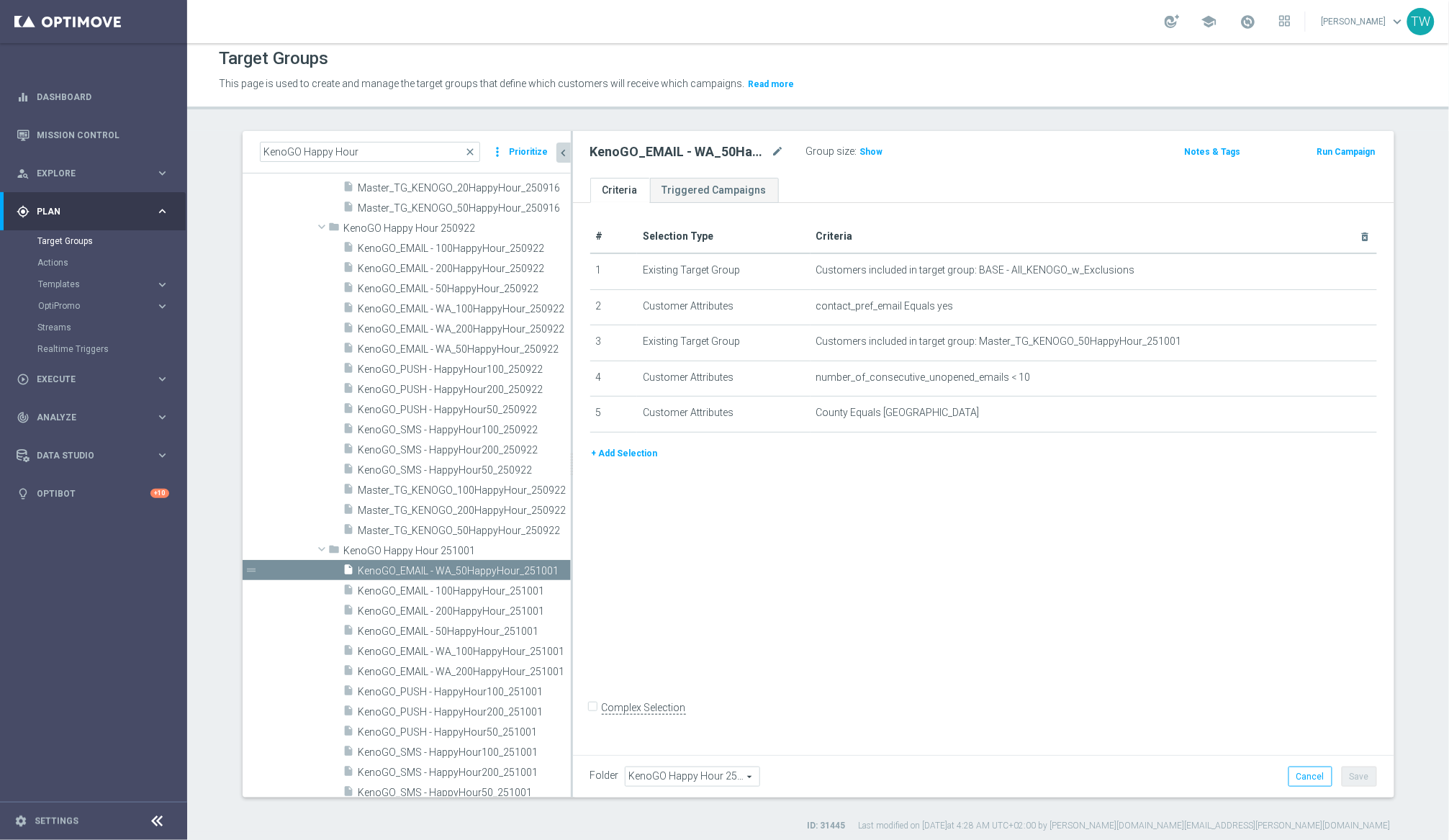
drag, startPoint x: 524, startPoint y: 603, endPoint x: 648, endPoint y: 597, distance: 124.1
click at [648, 597] on as-split "KenoGO Happy Hour close more_vert Prioritize Customer Target Groups library_add…" at bounding box center [819, 464] width 1152 height 666
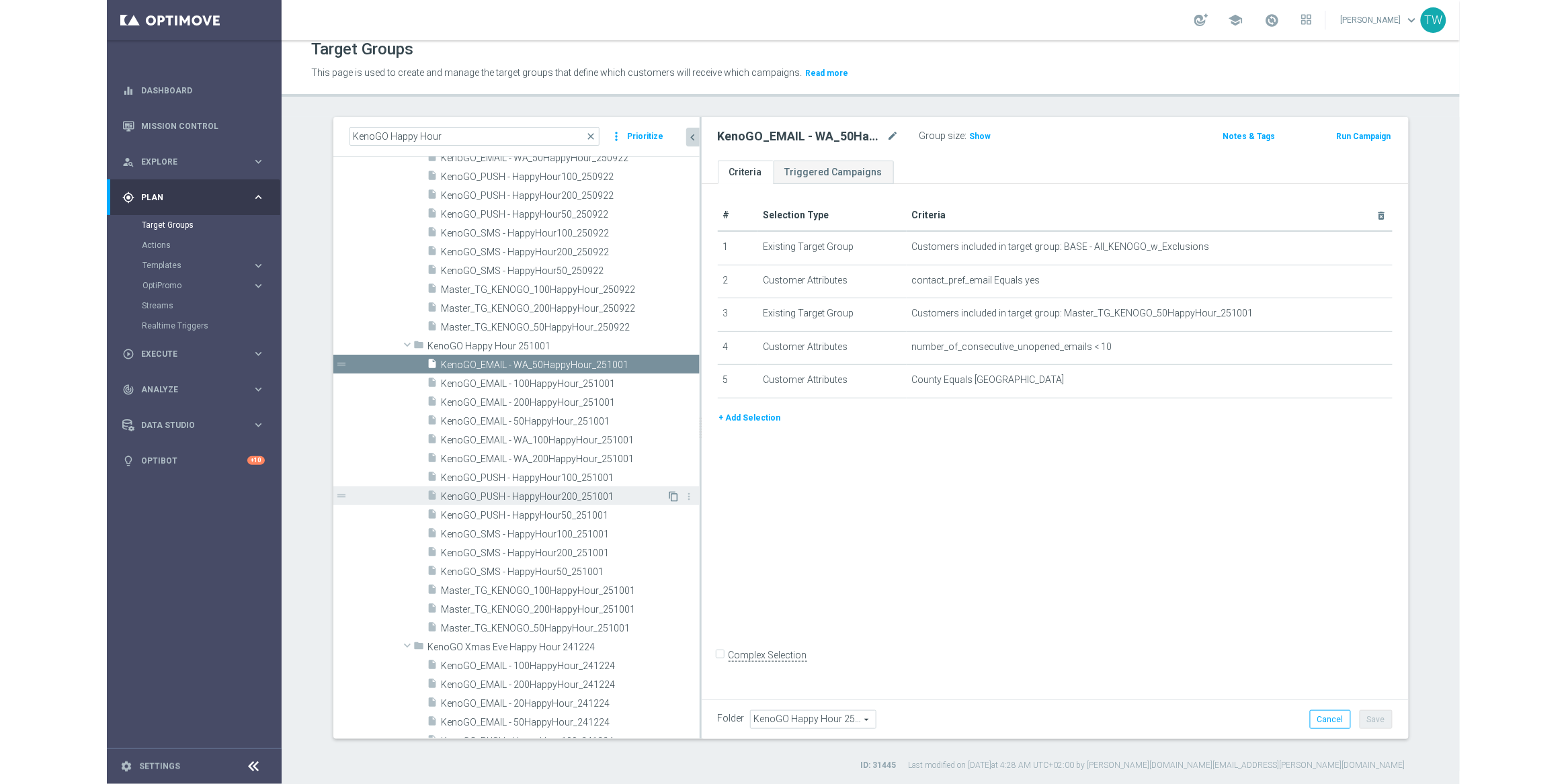
scroll to position [17203, 0]
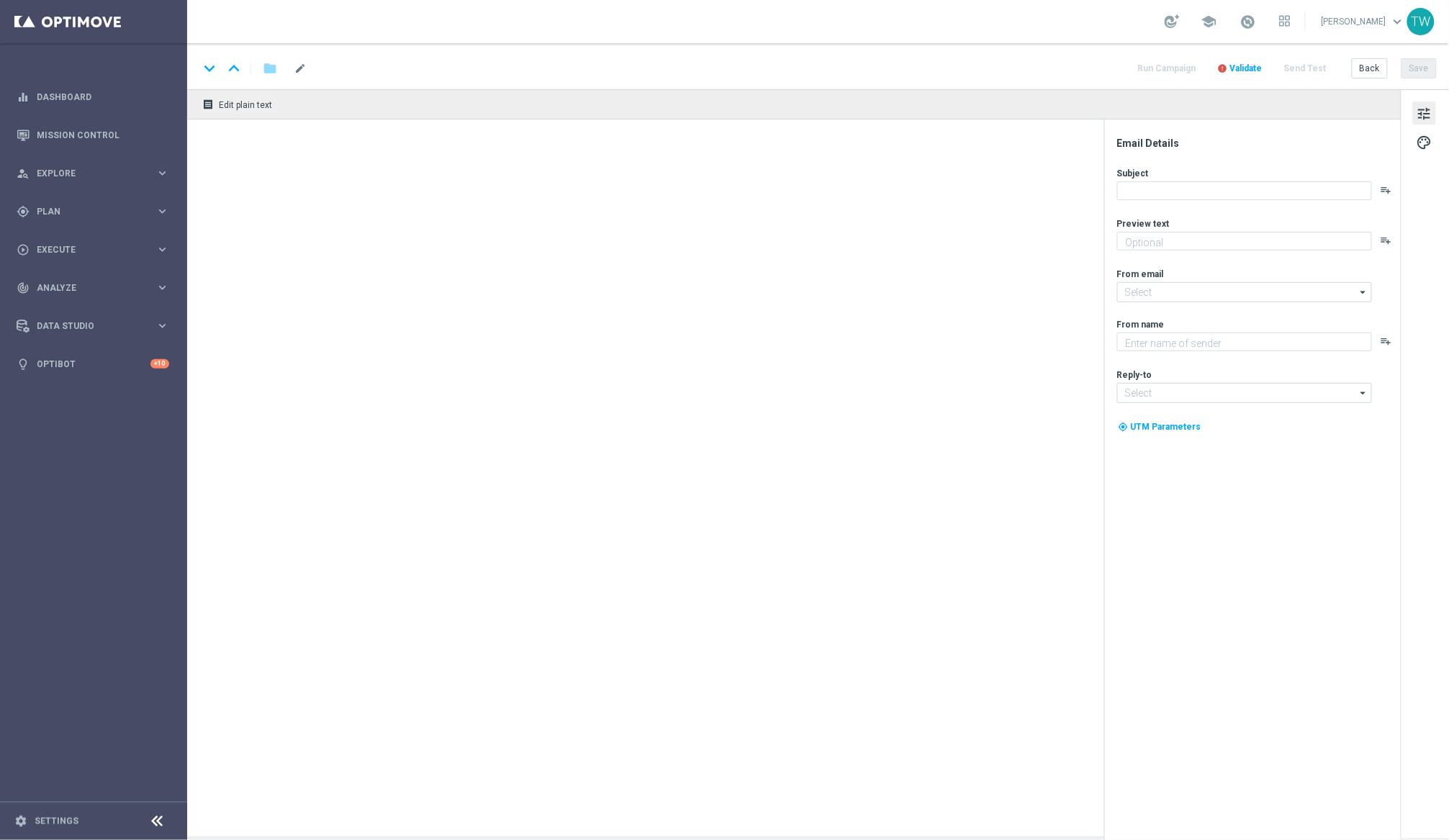
type textarea "Get 50% back in BONUS CASH!"
type textarea "KenoGO"
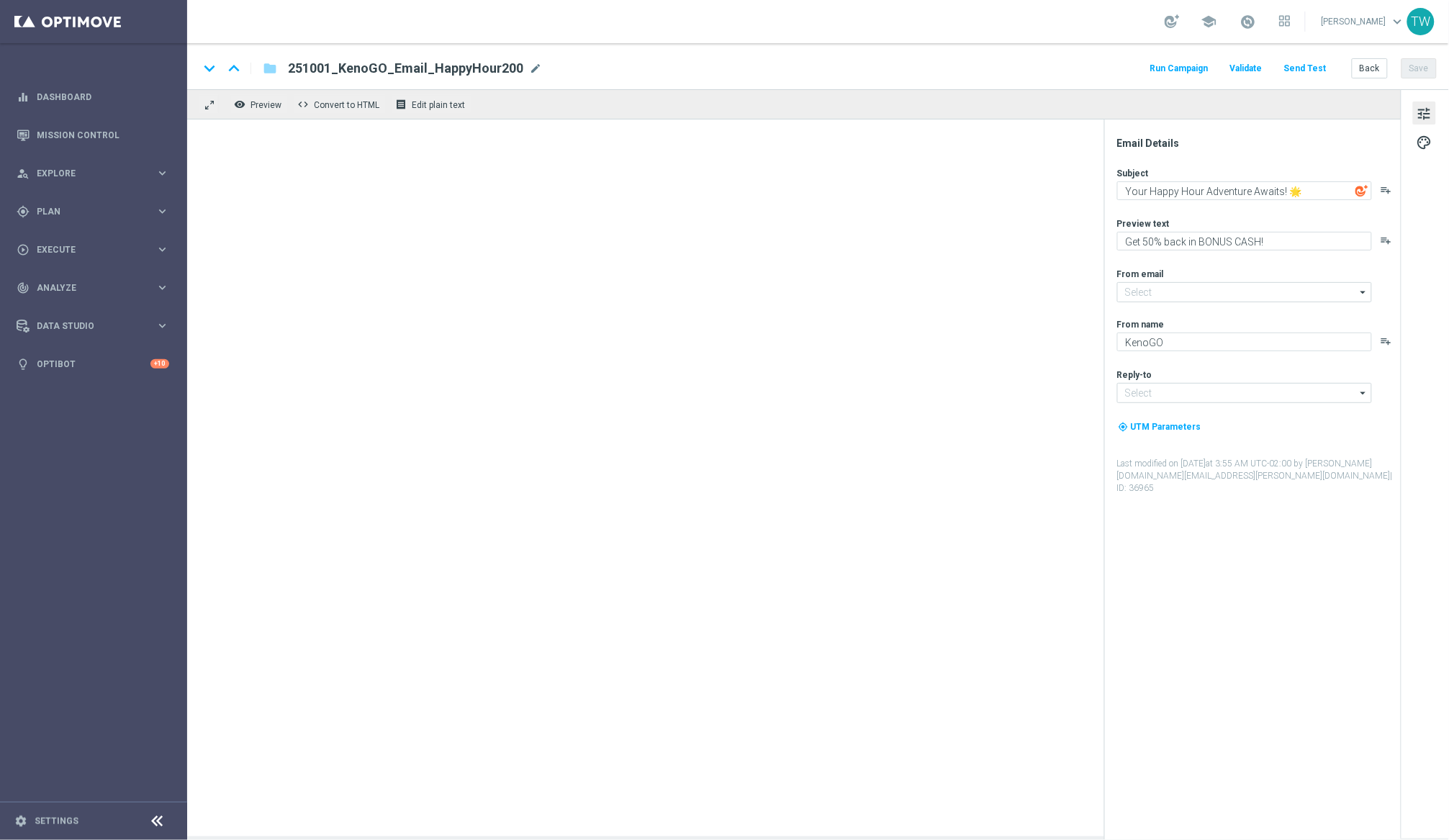
type input "mail@crm.kenogo.com.au"
type input "support@kenogo.com.au"
type textarea "Get 50% back in BONUS CASH!"
type input "[EMAIL_ADDRESS][DOMAIN_NAME]"
type textarea "KenoGO"
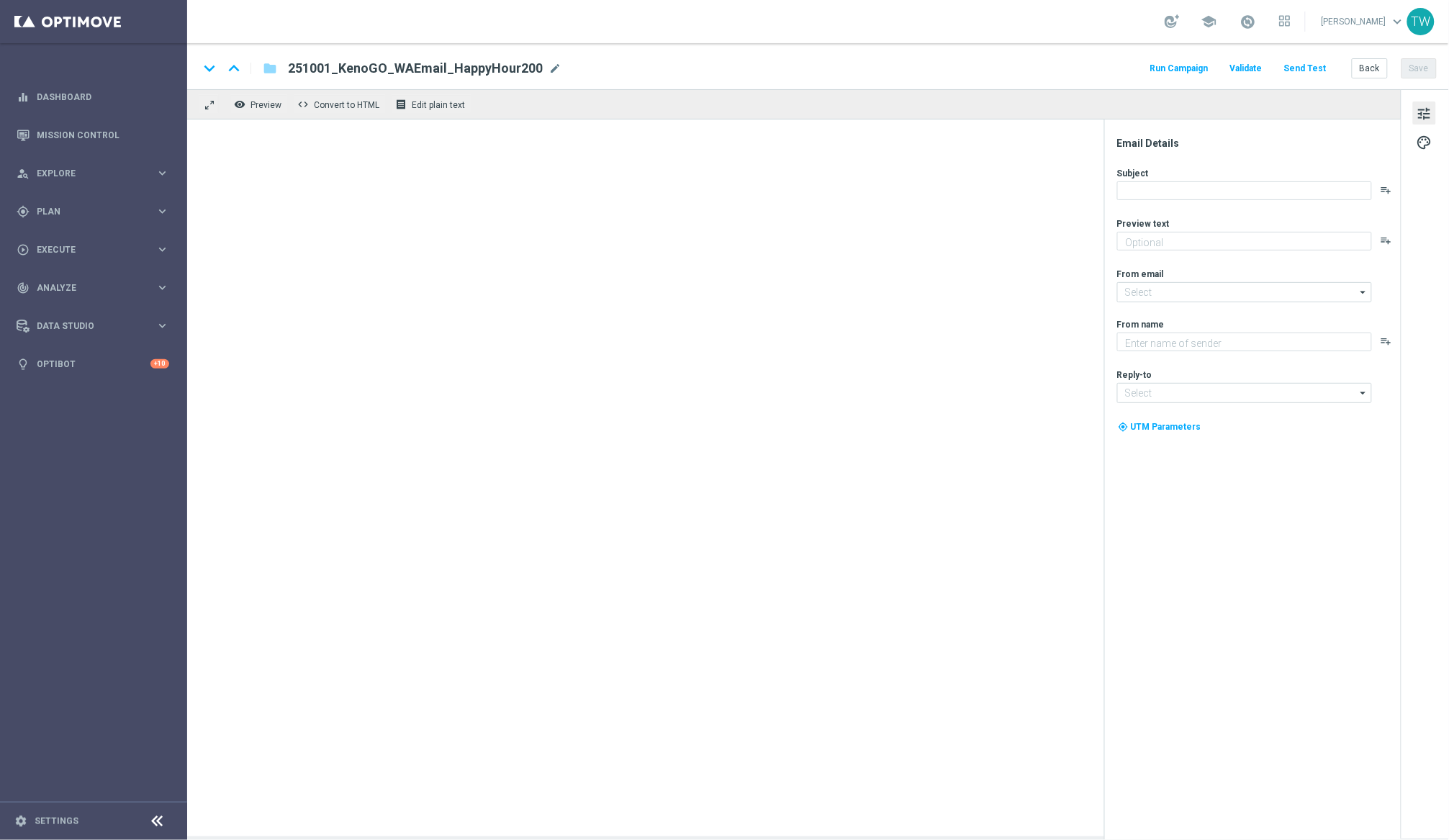
type input "[EMAIL_ADDRESS][DOMAIN_NAME]"
